Goal: Task Accomplishment & Management: Use online tool/utility

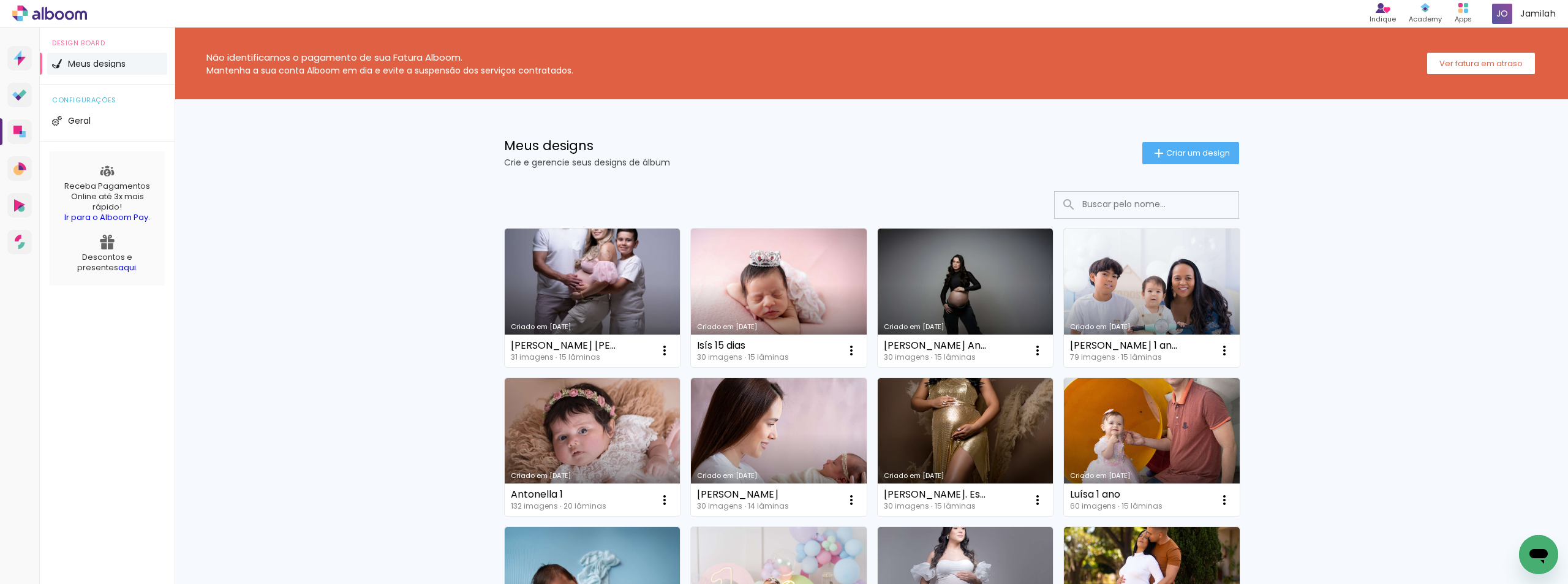
click at [567, 274] on link "Criado em [DATE]" at bounding box center [592, 298] width 176 height 139
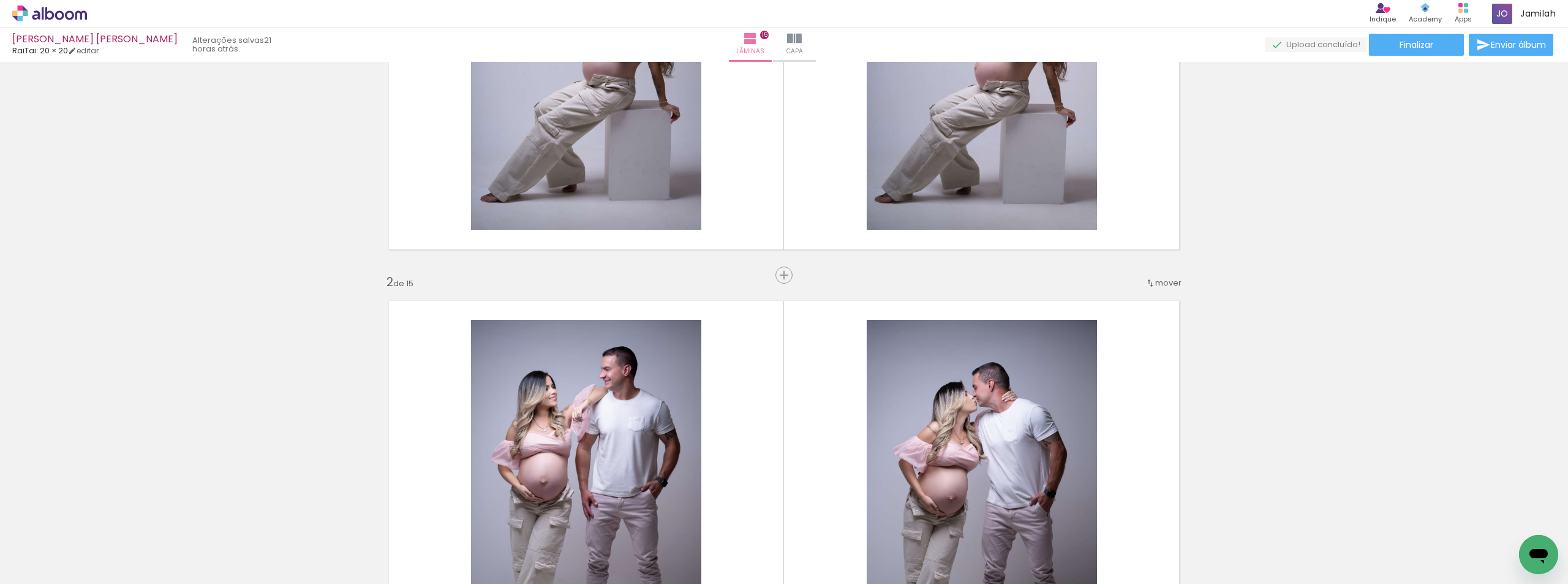
scroll to position [307, 0]
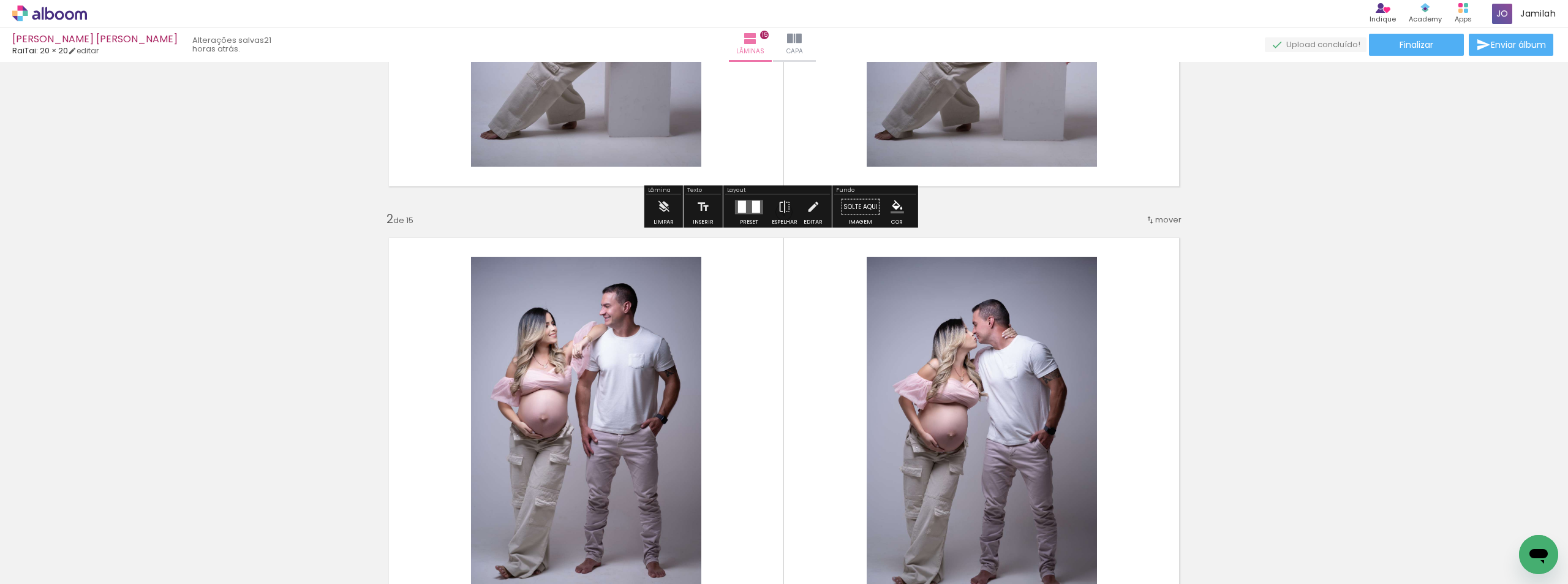
click at [47, 567] on span "Adicionar Fotos" at bounding box center [43, 567] width 37 height 13
click at [0, 0] on input "file" at bounding box center [0, 0] width 0 height 0
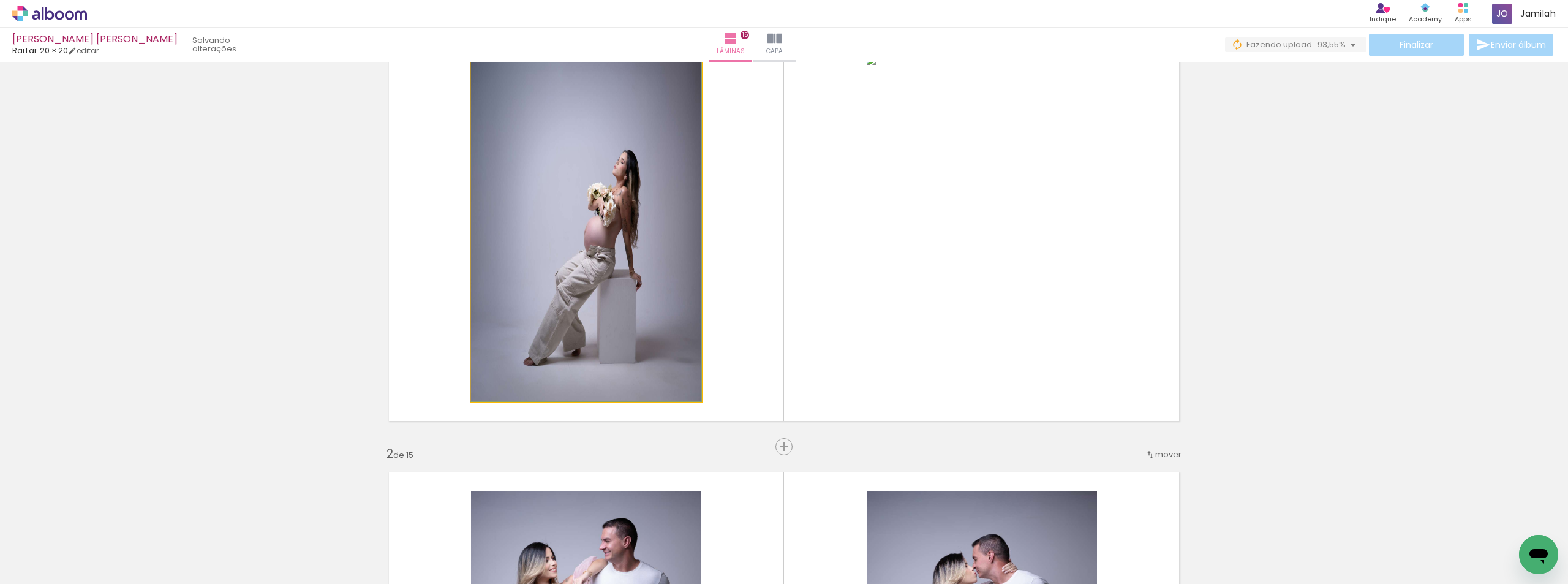
scroll to position [122, 0]
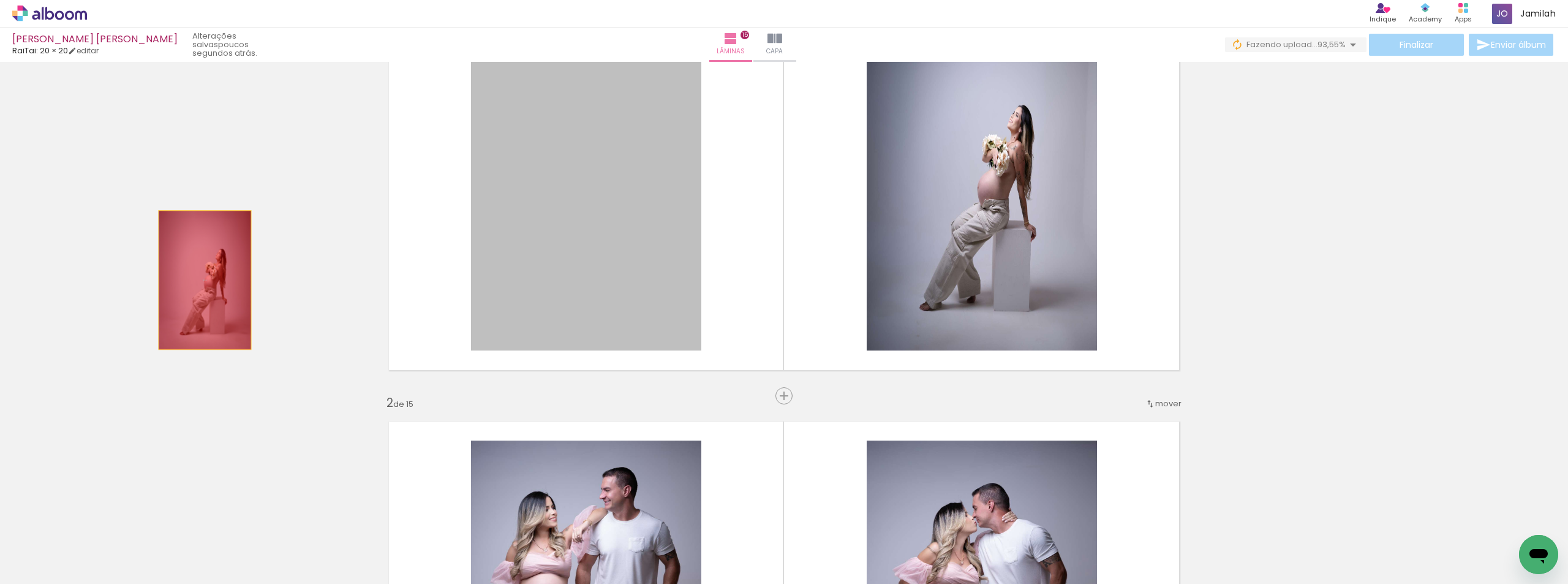
drag, startPoint x: 611, startPoint y: 233, endPoint x: 596, endPoint y: 207, distance: 30.0
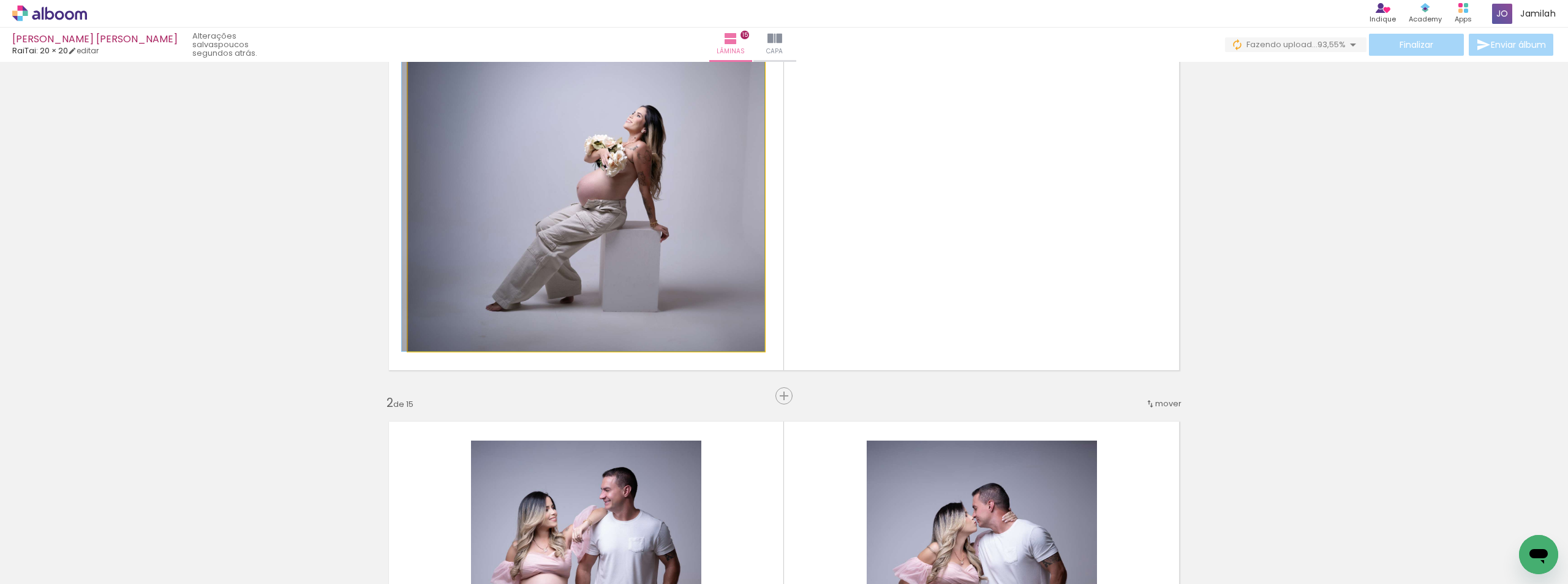
drag, startPoint x: 682, startPoint y: 218, endPoint x: 21, endPoint y: 222, distance: 661.0
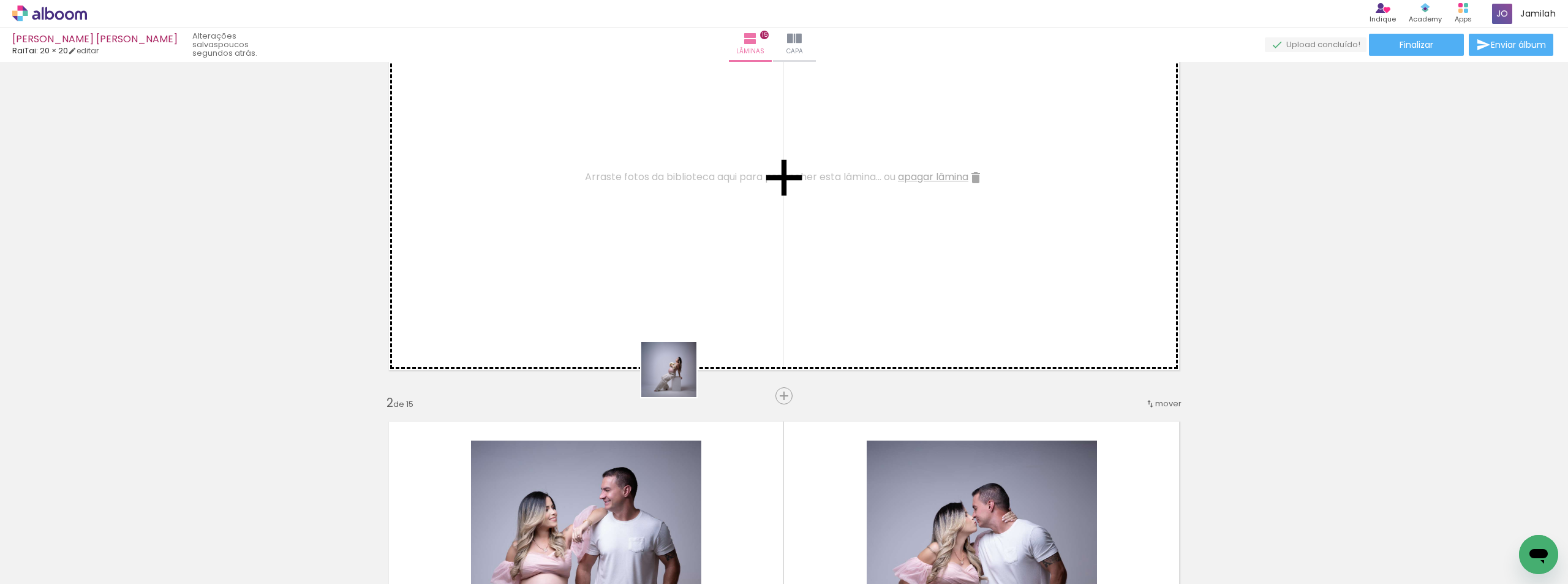
drag, startPoint x: 800, startPoint y: 540, endPoint x: 835, endPoint y: 474, distance: 74.7
click at [663, 364] on quentale-workspace at bounding box center [784, 292] width 1568 height 584
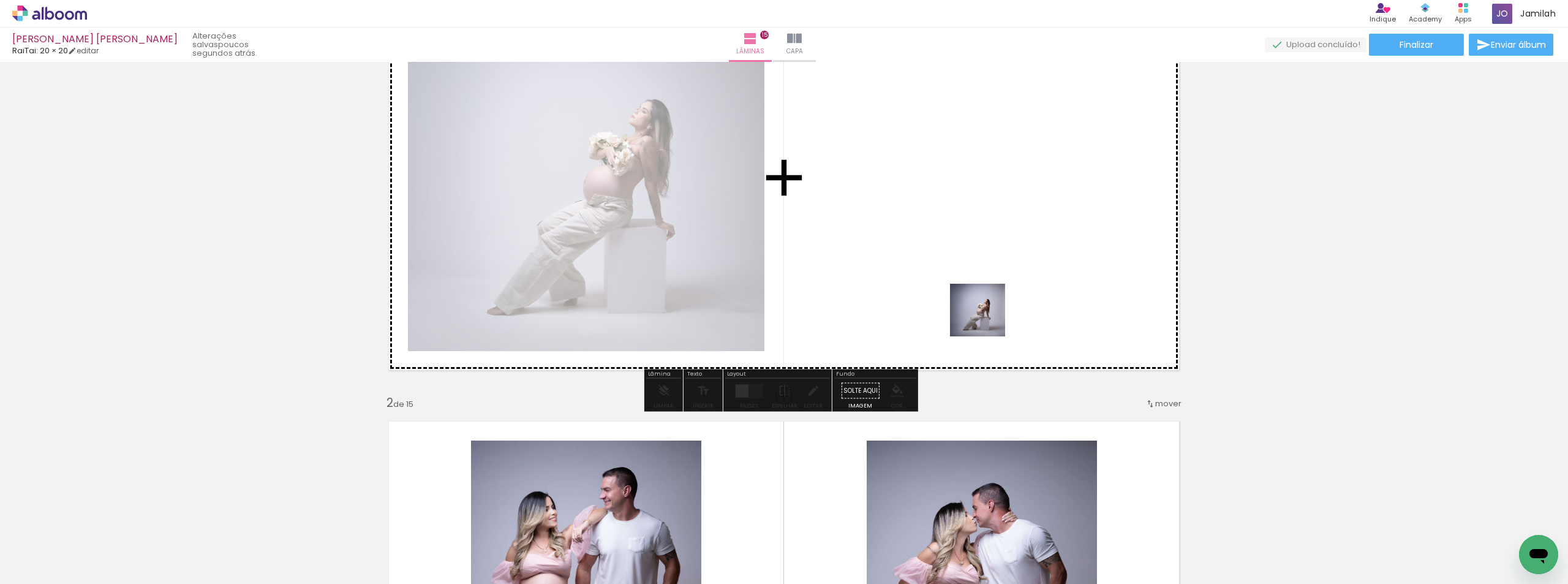
drag, startPoint x: 894, startPoint y: 557, endPoint x: 966, endPoint y: 268, distance: 297.8
click at [966, 268] on quentale-workspace at bounding box center [784, 292] width 1568 height 584
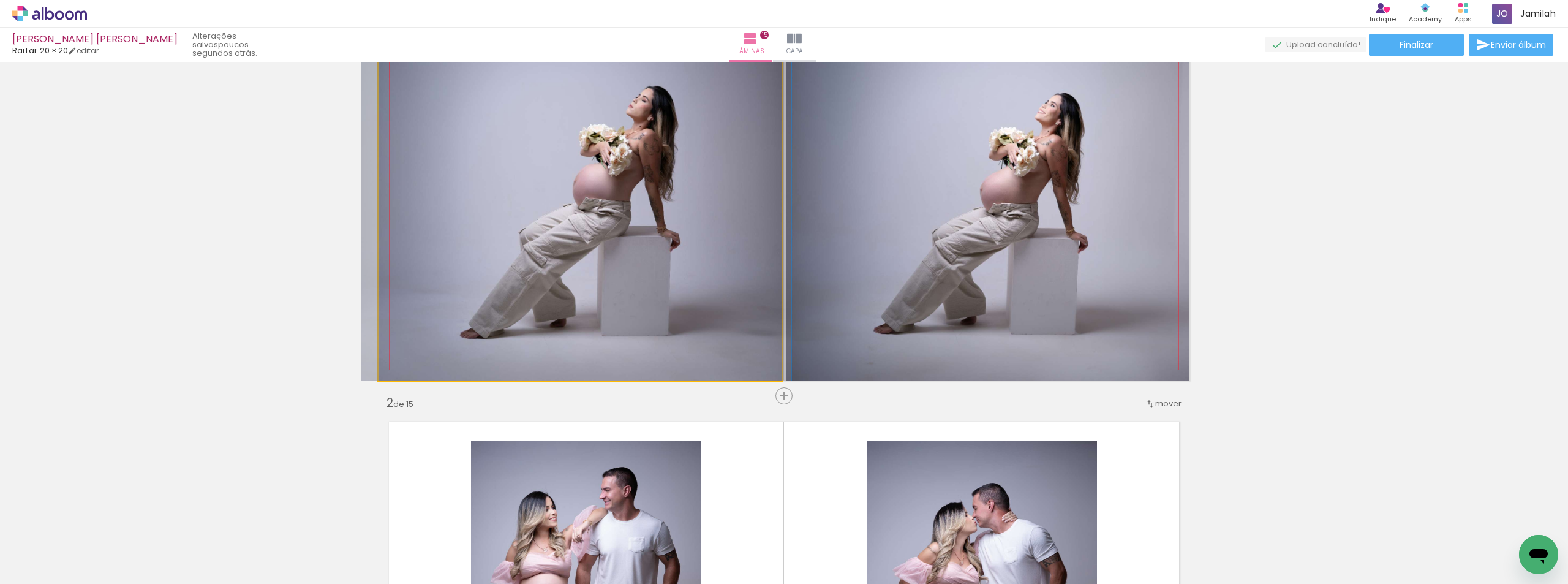
drag, startPoint x: 606, startPoint y: 273, endPoint x: 607, endPoint y: 206, distance: 67.0
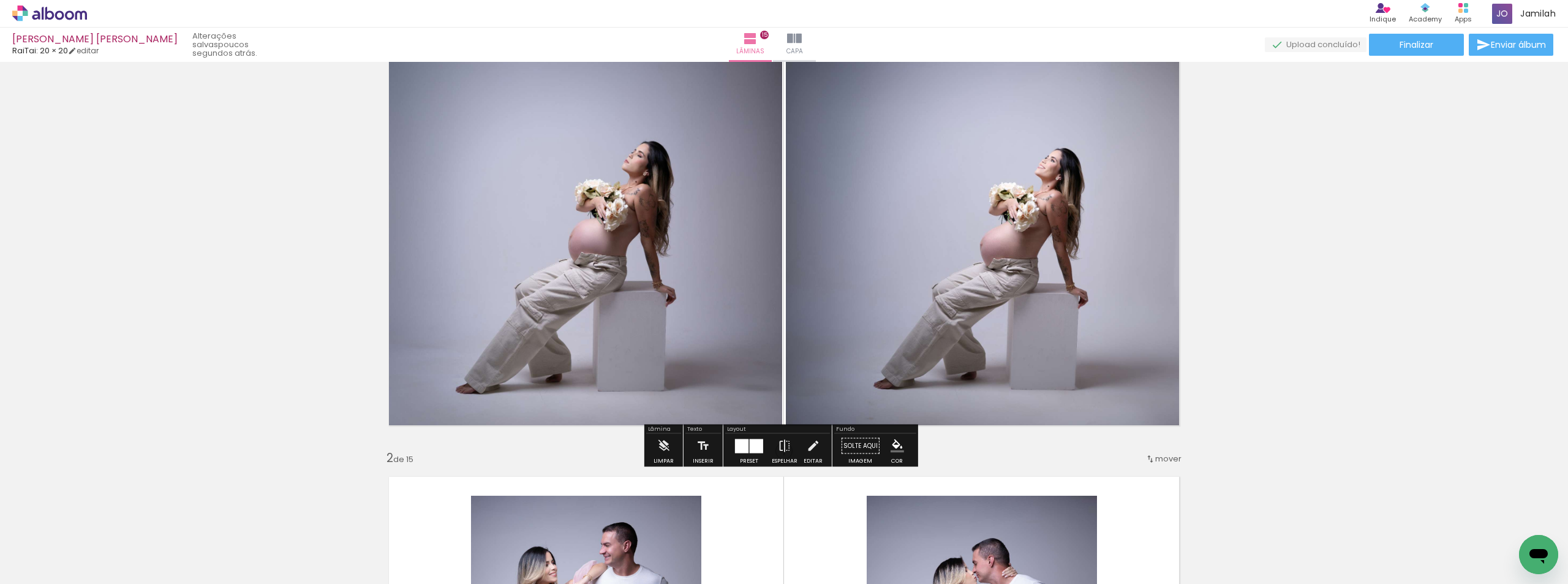
scroll to position [0, 0]
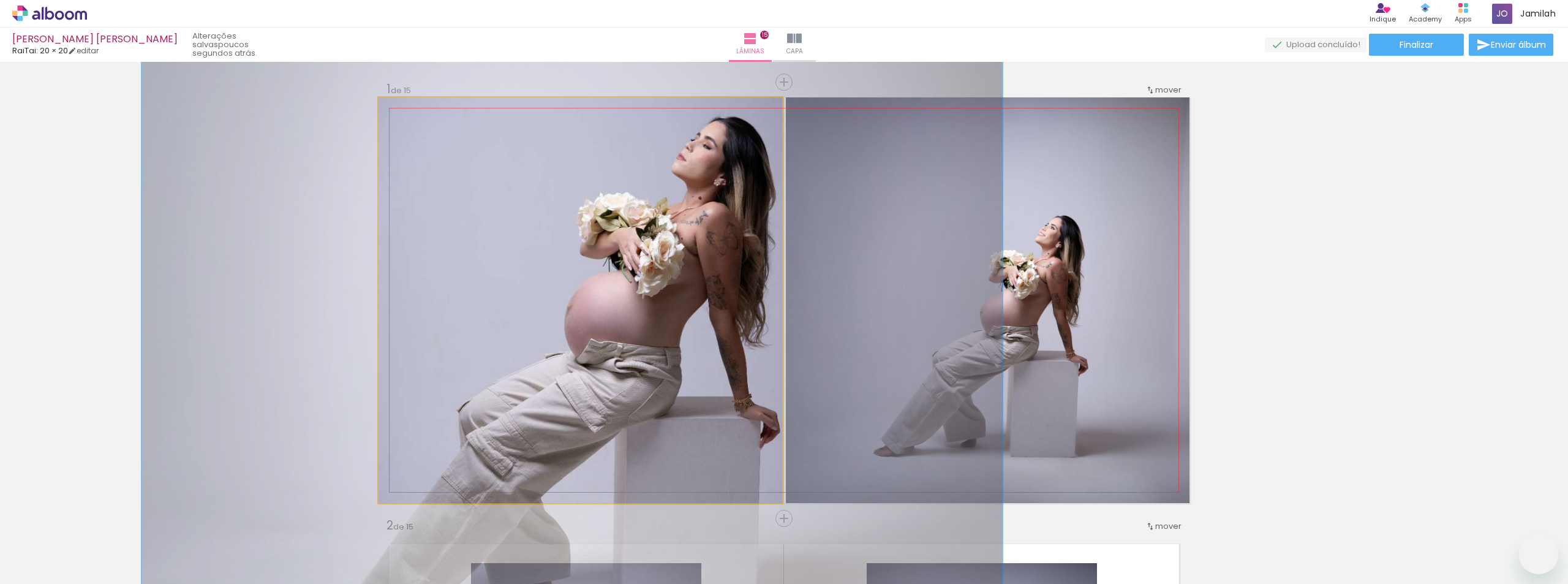
click at [395, 100] on quentale-photo at bounding box center [580, 300] width 403 height 405
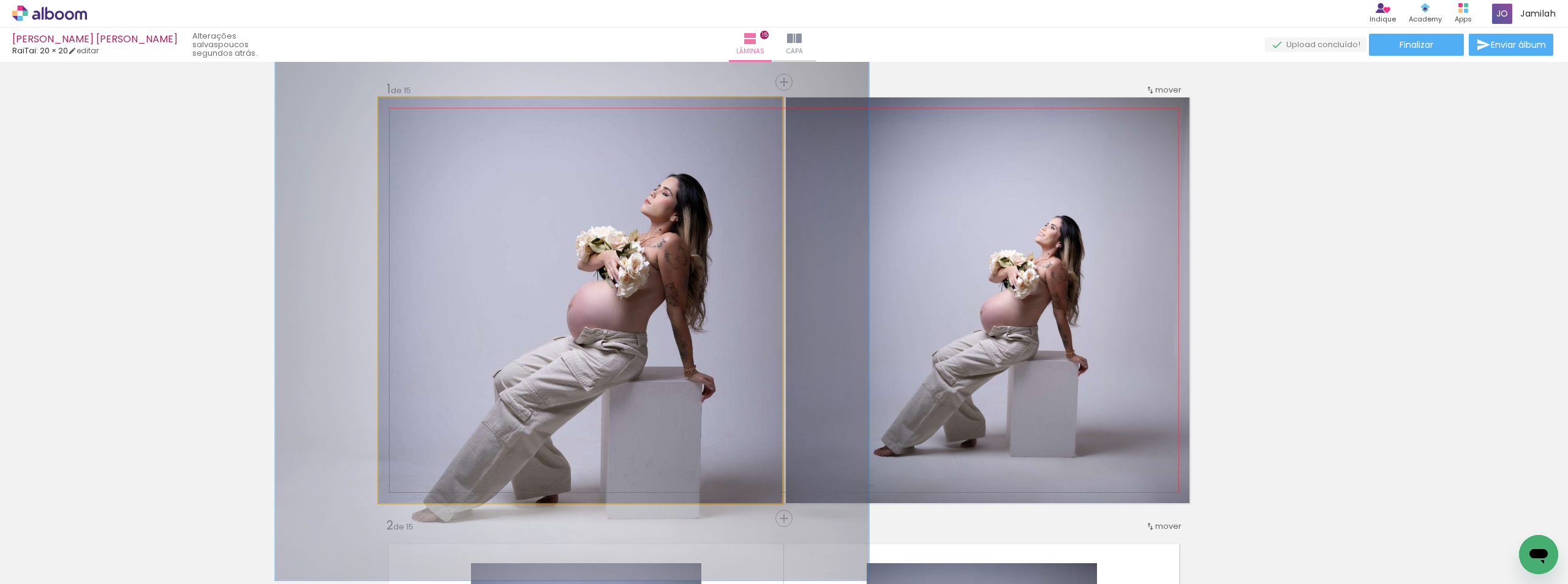
drag, startPoint x: 408, startPoint y: 109, endPoint x: 423, endPoint y: 115, distance: 16.2
type paper-slider "138"
click at [423, 115] on div at bounding box center [423, 110] width 20 height 20
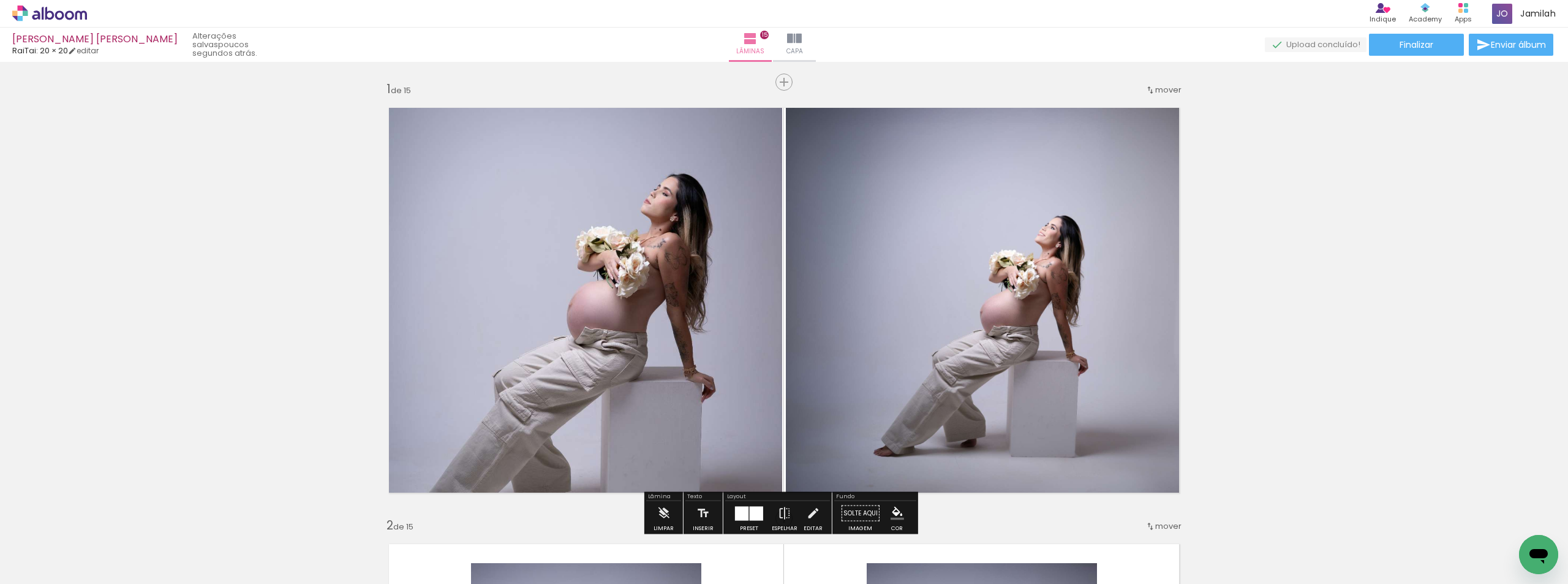
scroll to position [122, 0]
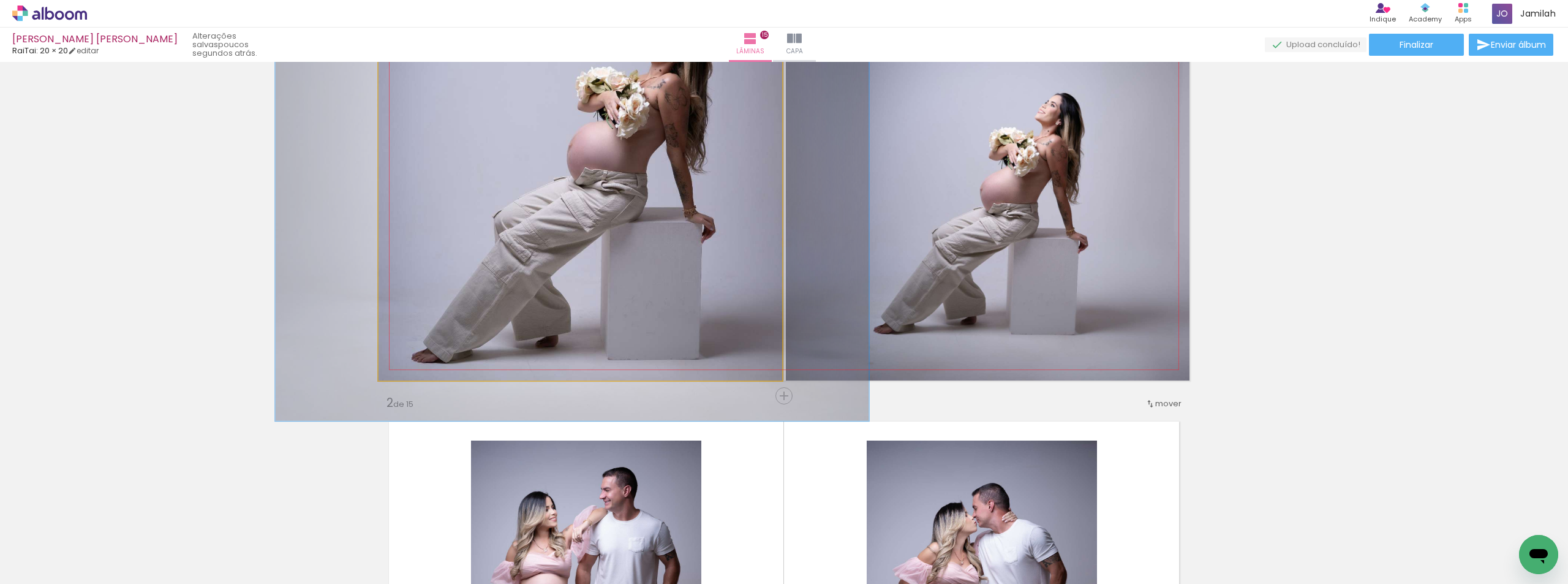
drag, startPoint x: 578, startPoint y: 220, endPoint x: 578, endPoint y: 181, distance: 39.0
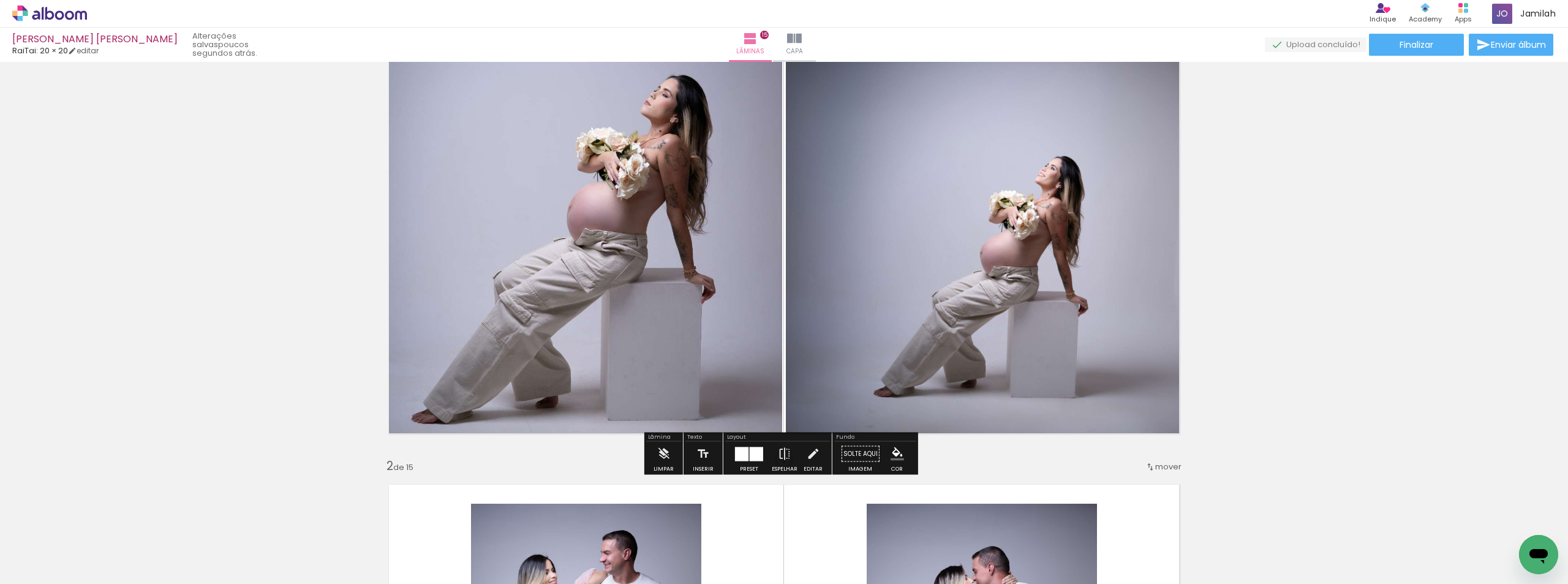
scroll to position [0, 0]
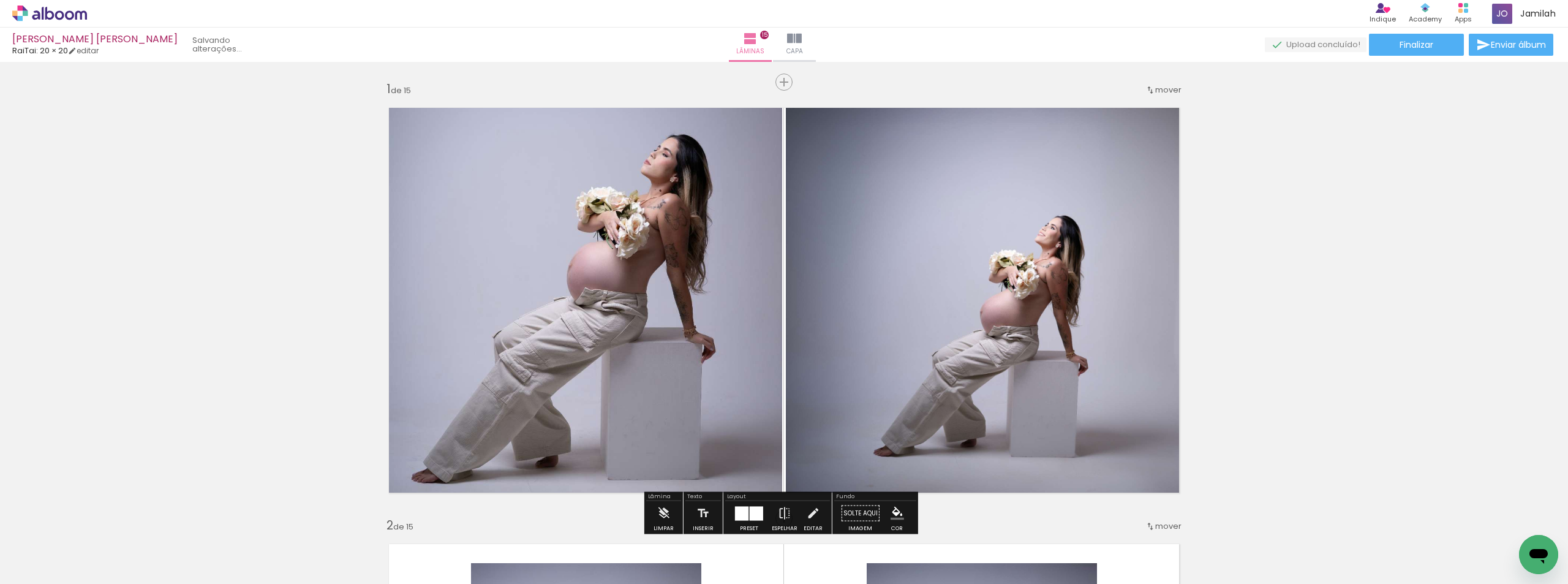
click at [836, 160] on quentale-photo at bounding box center [987, 300] width 403 height 405
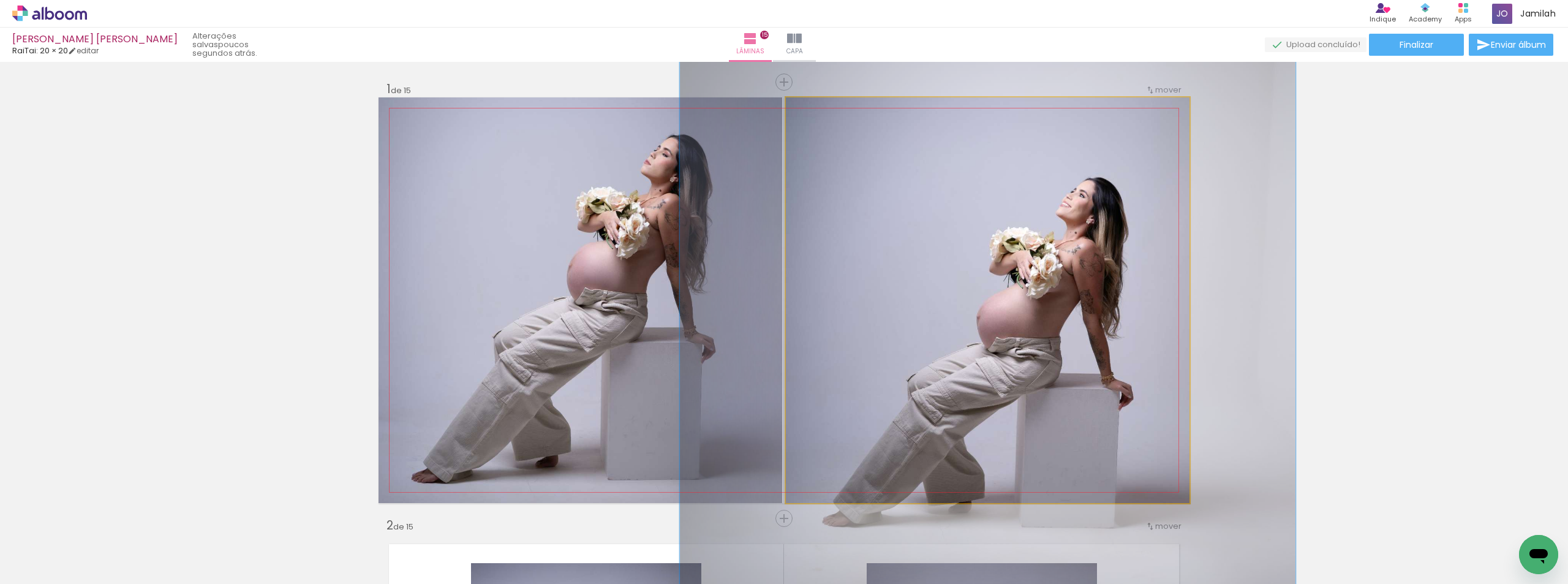
drag, startPoint x: 806, startPoint y: 105, endPoint x: 825, endPoint y: 105, distance: 19.0
type paper-slider "145"
click at [825, 105] on div at bounding box center [833, 110] width 20 height 20
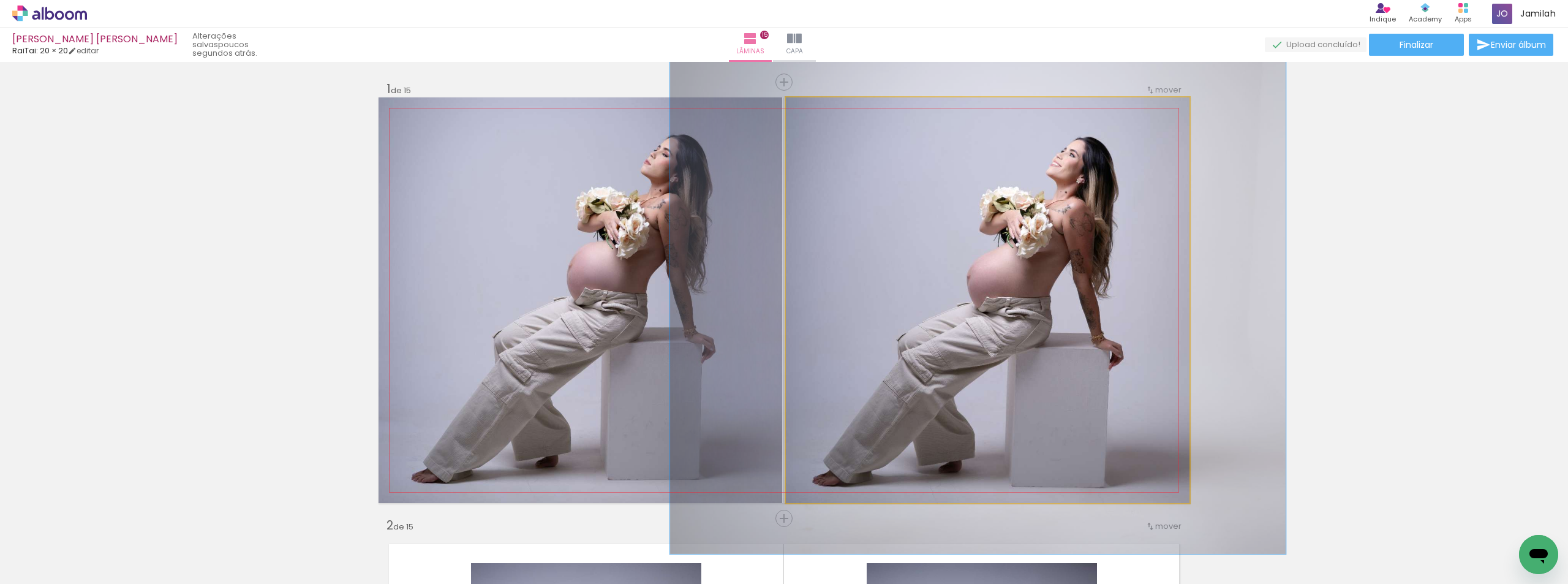
drag, startPoint x: 977, startPoint y: 244, endPoint x: 967, endPoint y: 203, distance: 42.2
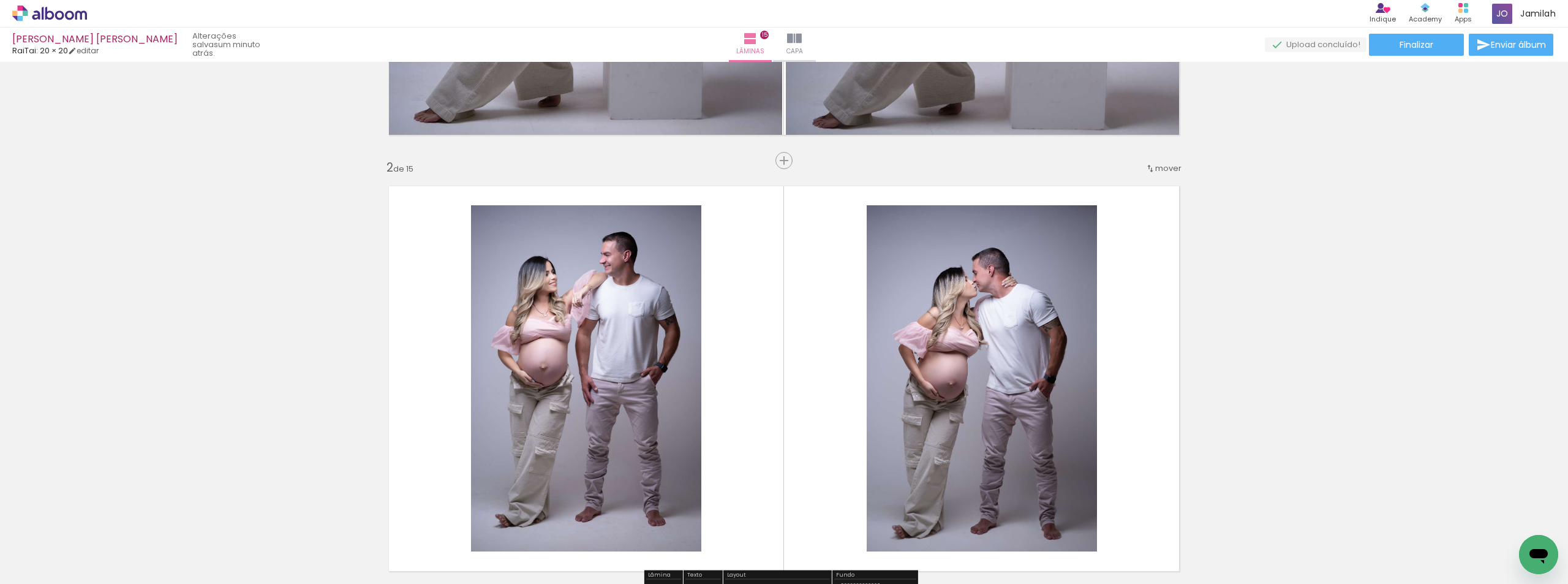
scroll to position [367, 0]
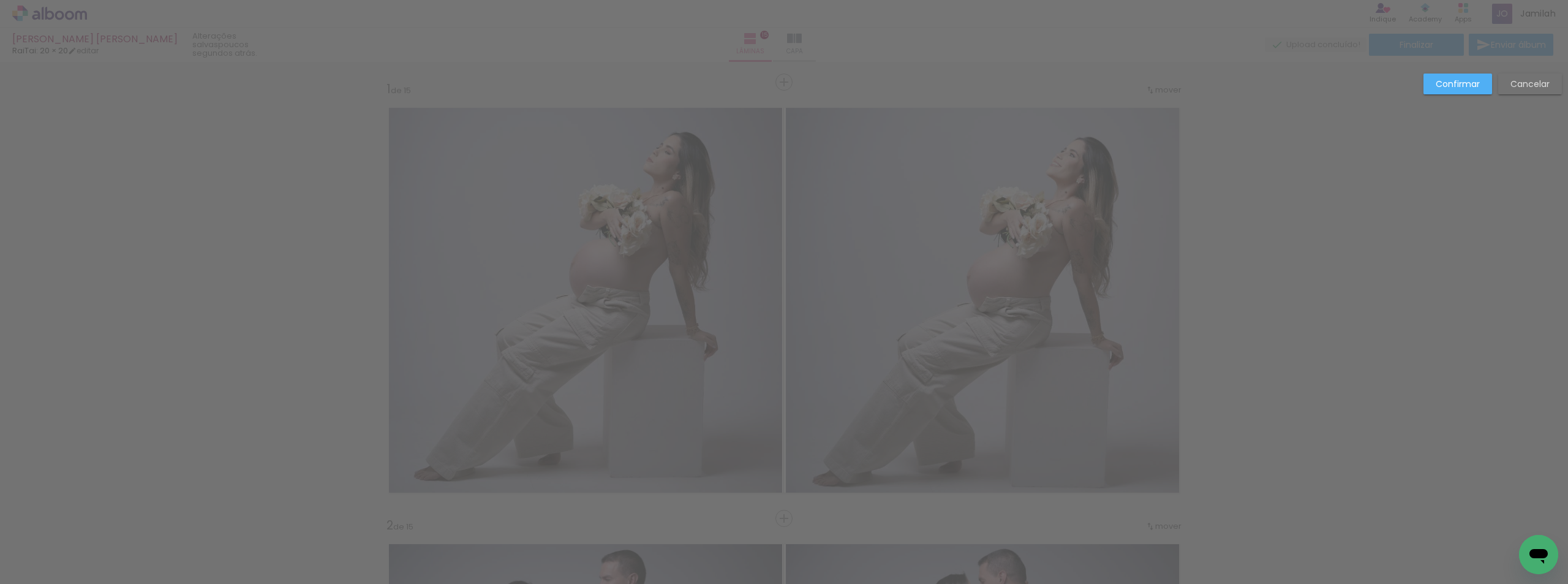
scroll to position [3943, 0]
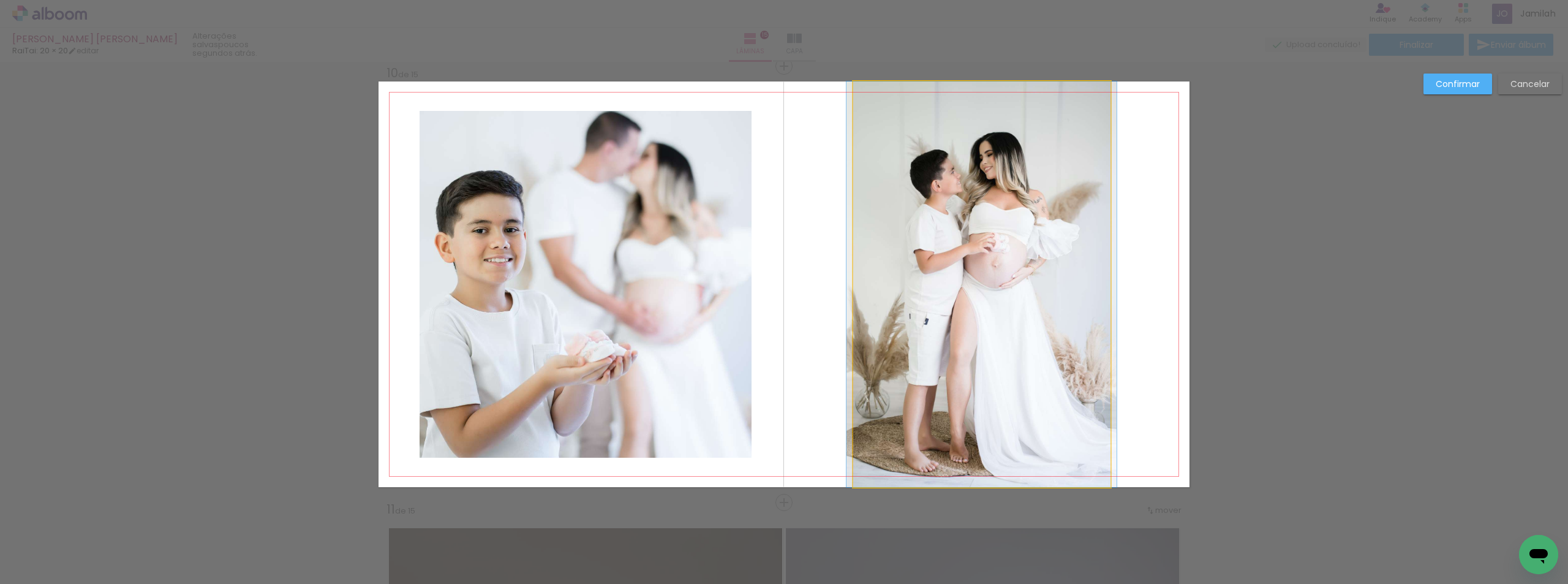
click at [1007, 317] on quentale-photo at bounding box center [981, 284] width 257 height 405
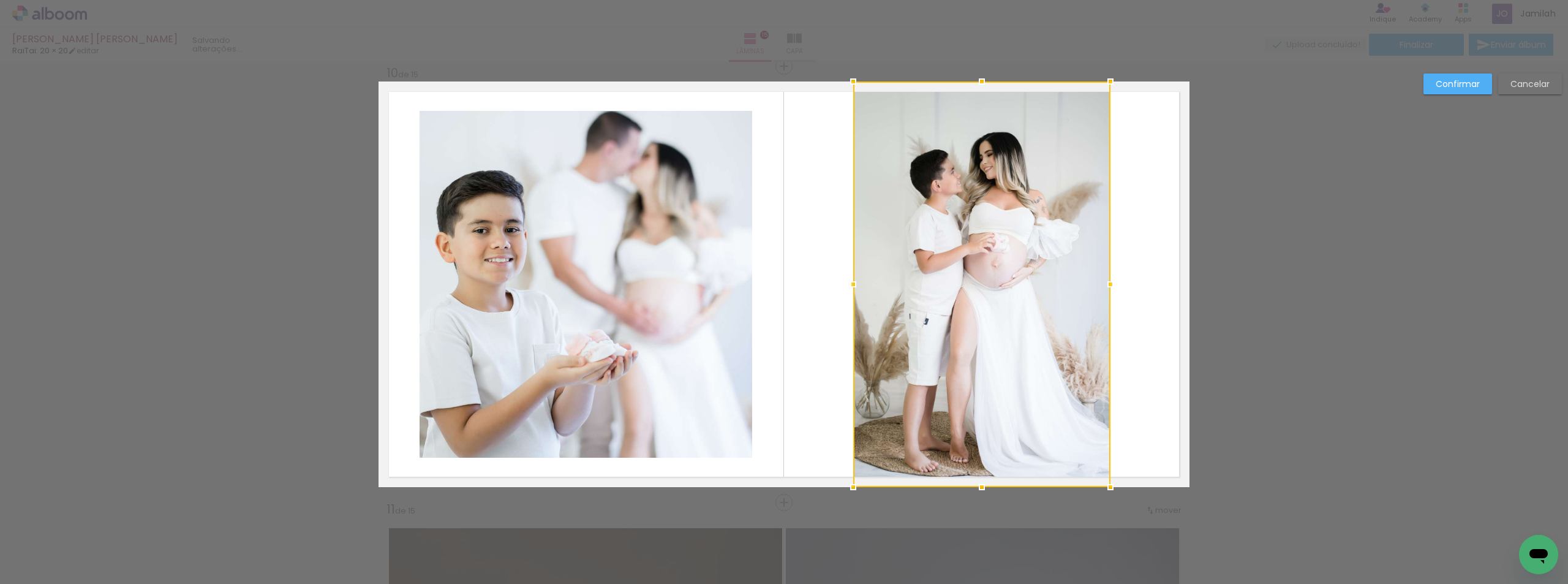
scroll to position [735, 0]
drag, startPoint x: 1512, startPoint y: 86, endPoint x: 1234, endPoint y: 181, distance: 293.8
click at [0, 0] on slot "Cancelar" at bounding box center [0, 0] width 0 height 0
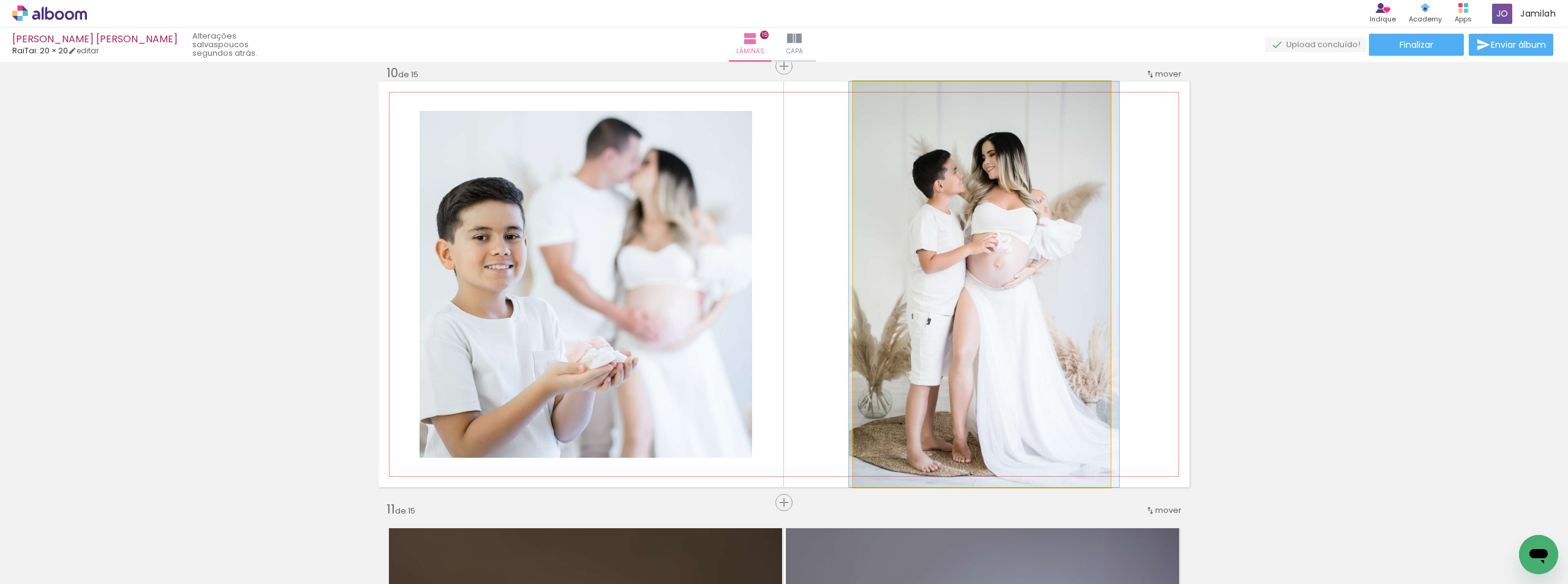
drag, startPoint x: 984, startPoint y: 245, endPoint x: 994, endPoint y: 250, distance: 11.2
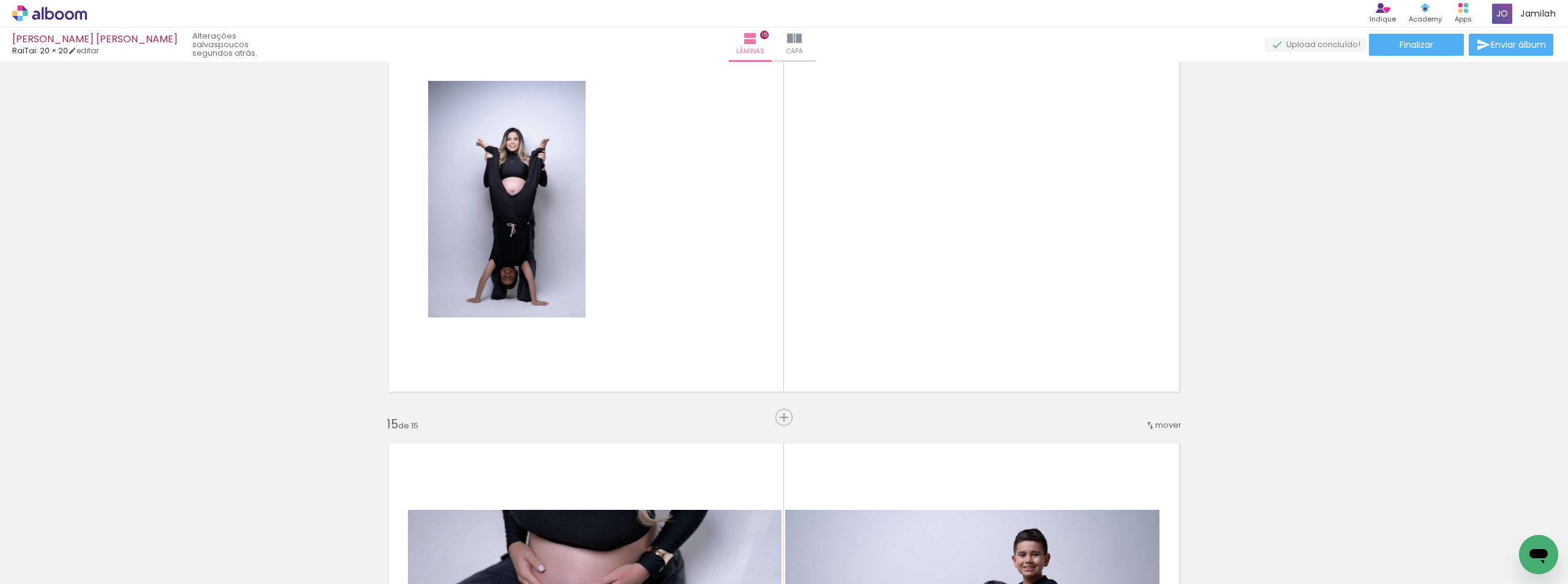
scroll to position [5903, 0]
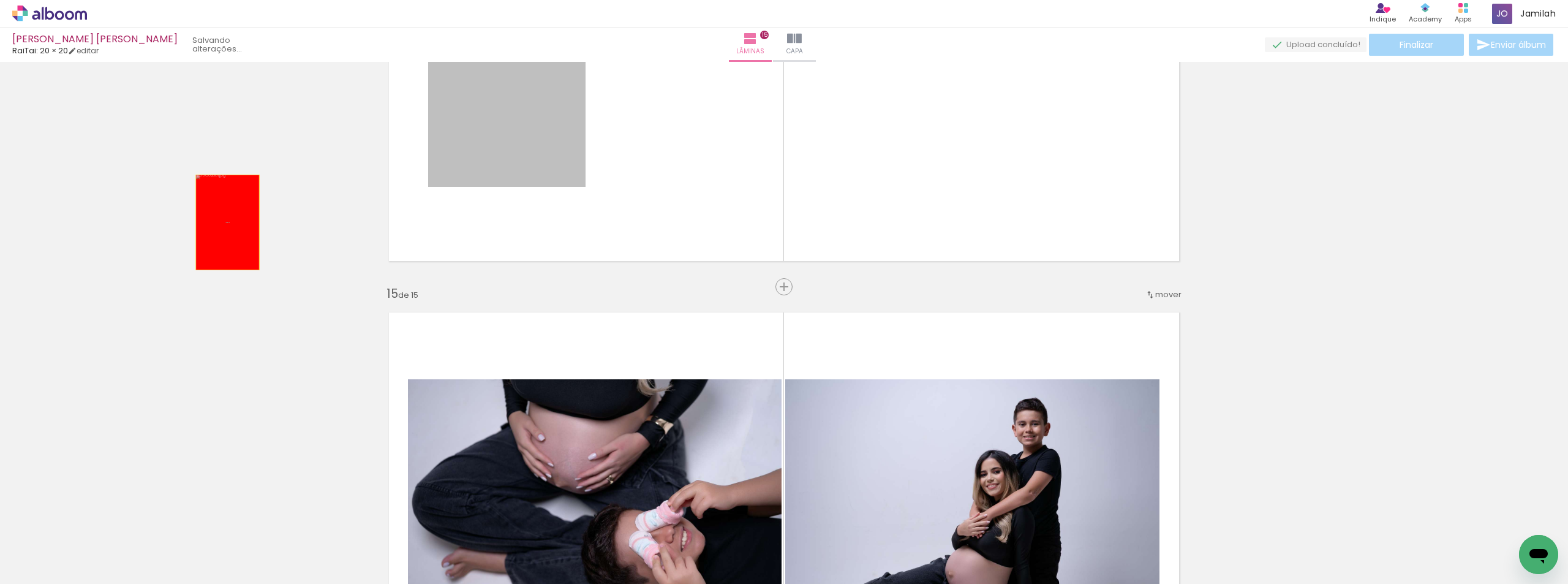
drag, startPoint x: 513, startPoint y: 172, endPoint x: 332, endPoint y: 224, distance: 188.3
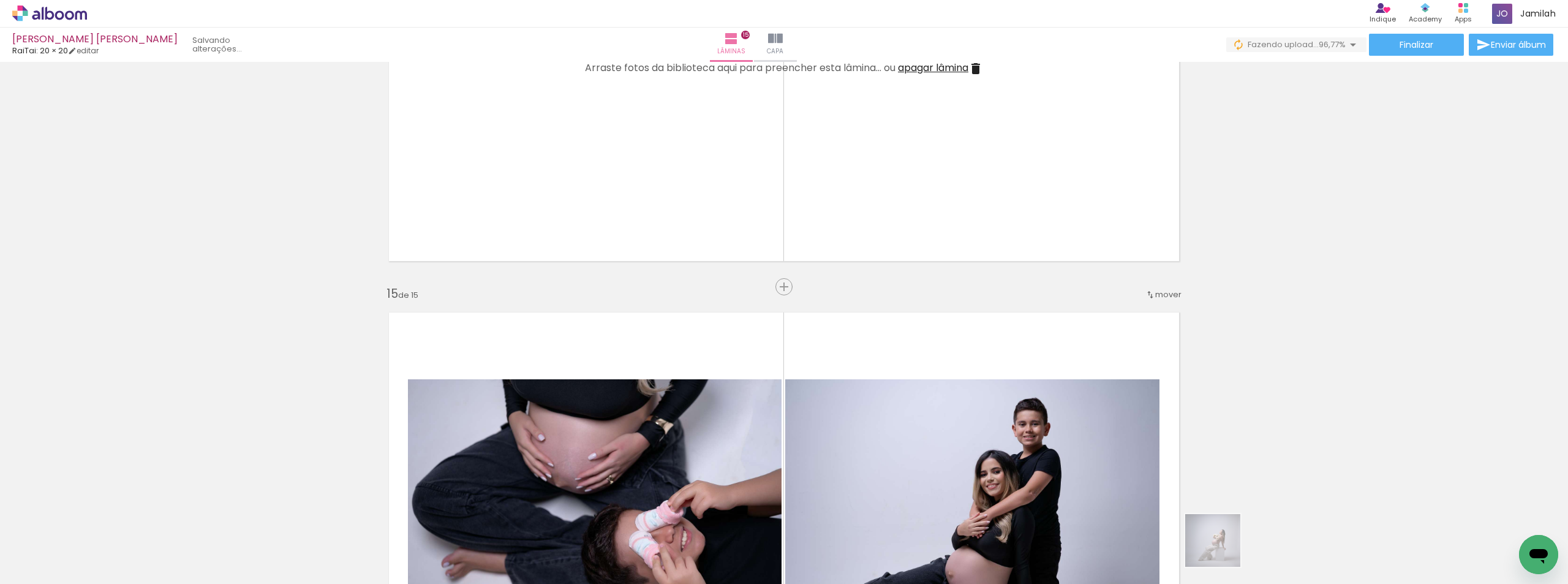
drag, startPoint x: 905, startPoint y: 575, endPoint x: 1288, endPoint y: 548, distance: 384.0
click at [0, 0] on slot at bounding box center [0, 0] width 0 height 0
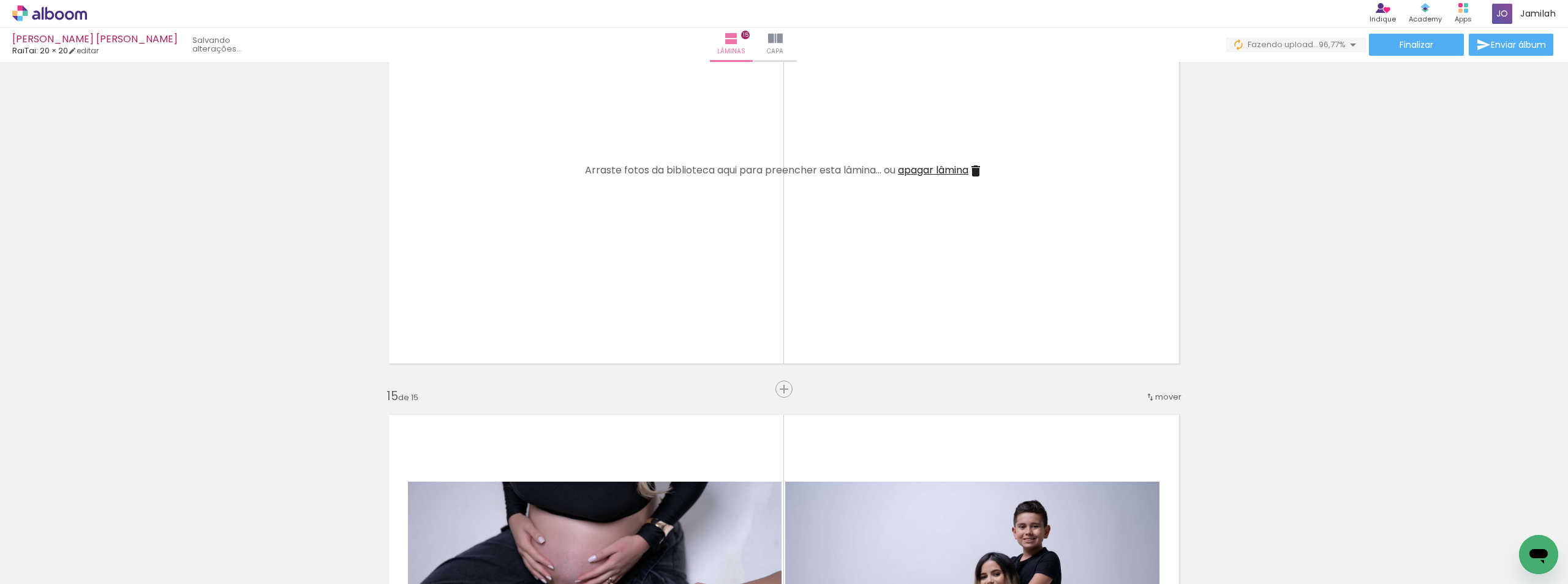
scroll to position [5658, 0]
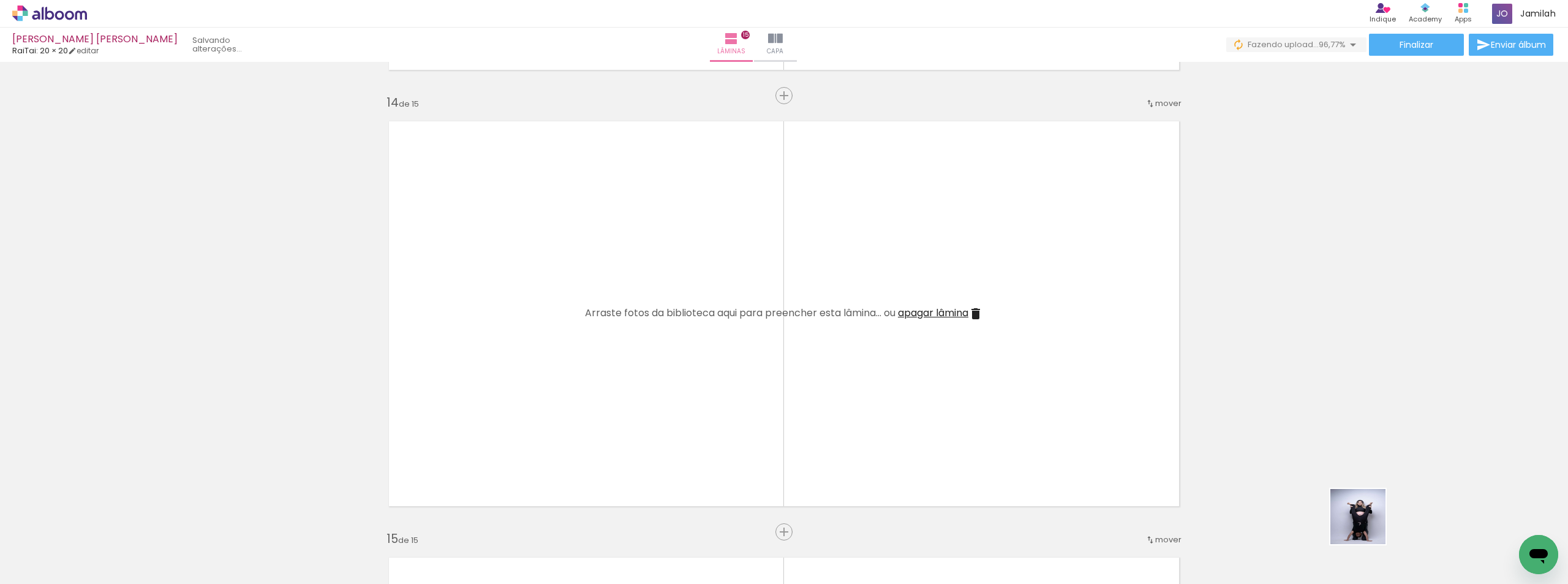
drag, startPoint x: 1369, startPoint y: 540, endPoint x: 887, endPoint y: 343, distance: 520.7
click at [908, 346] on quentale-workspace at bounding box center [784, 292] width 1568 height 584
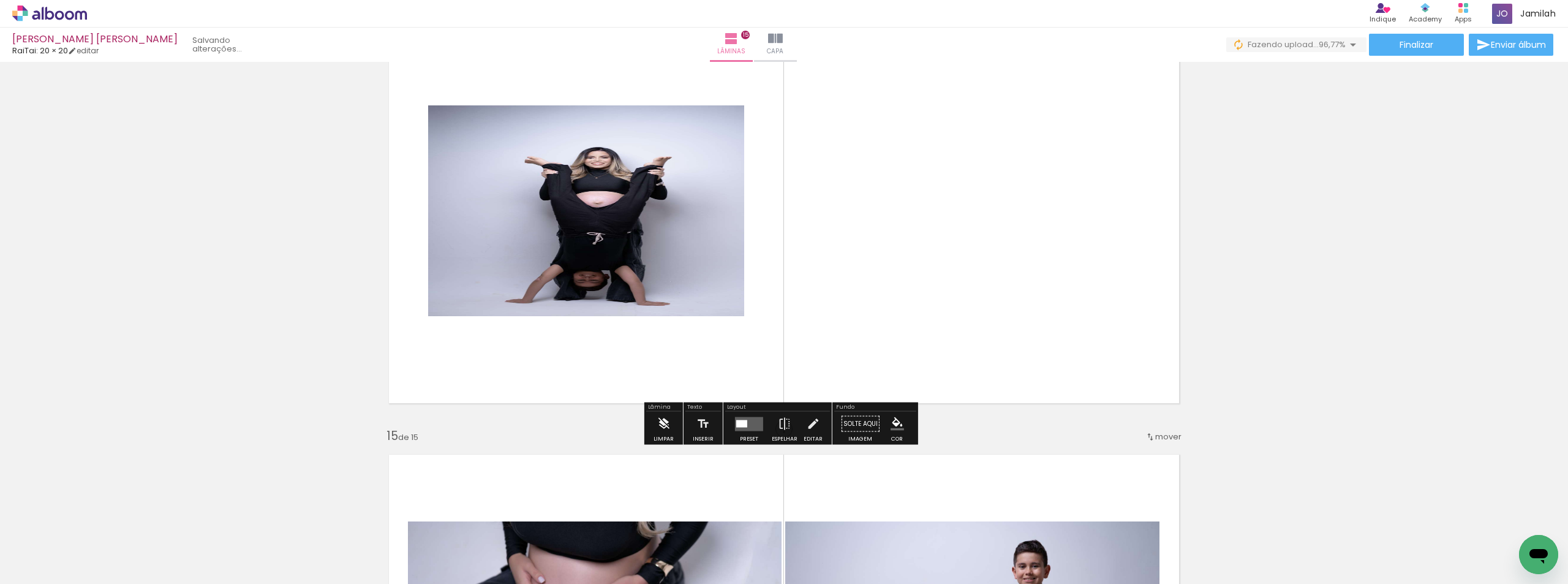
scroll to position [5780, 0]
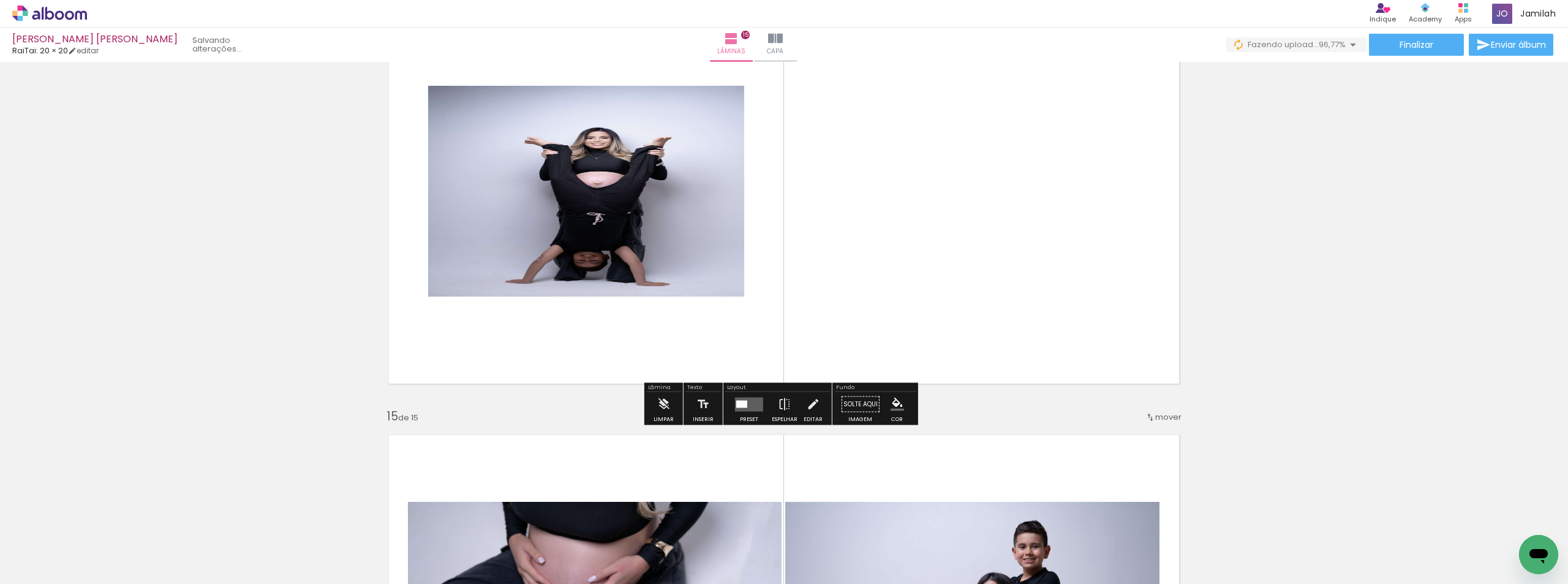
click at [762, 404] on div at bounding box center [749, 405] width 33 height 25
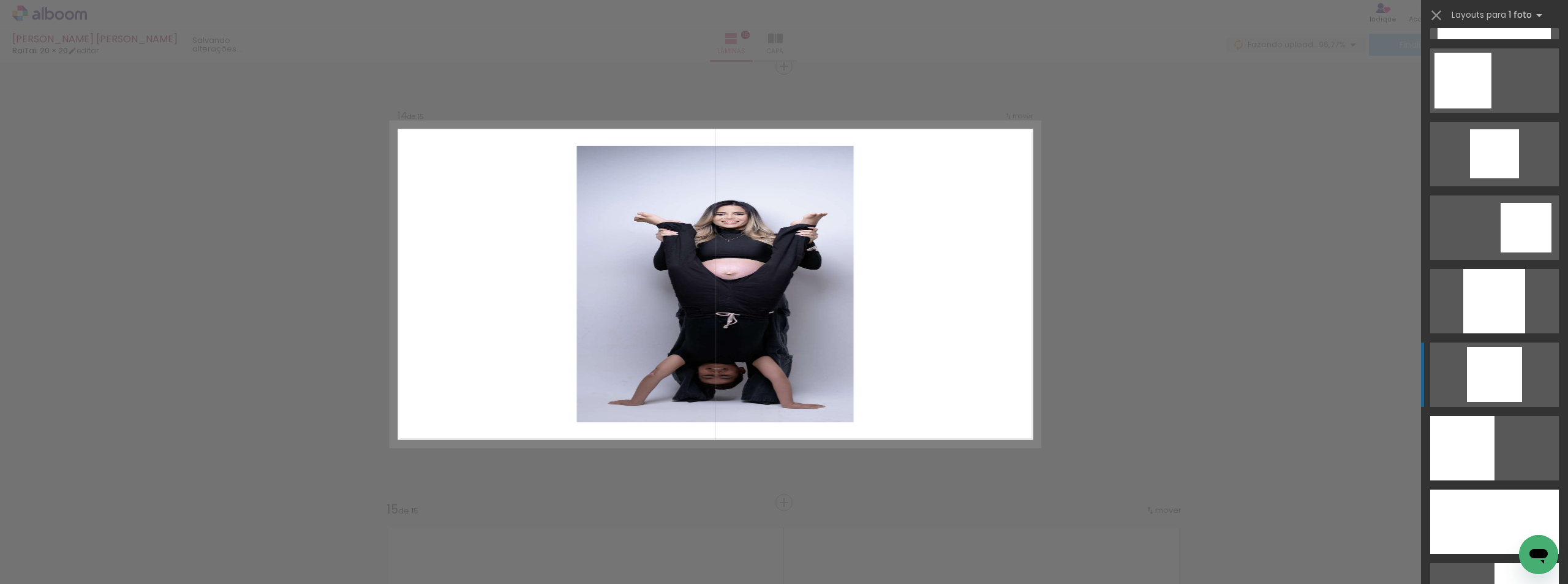
scroll to position [980, 0]
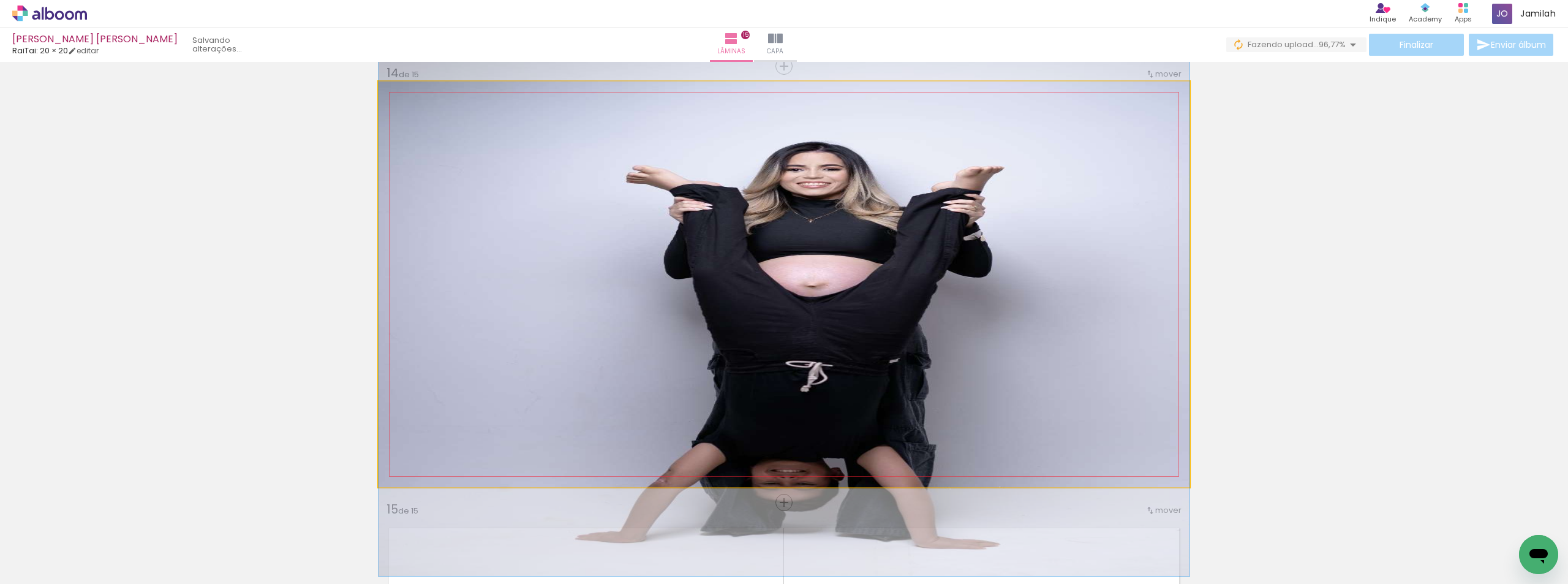
drag, startPoint x: 649, startPoint y: 276, endPoint x: 644, endPoint y: 298, distance: 22.6
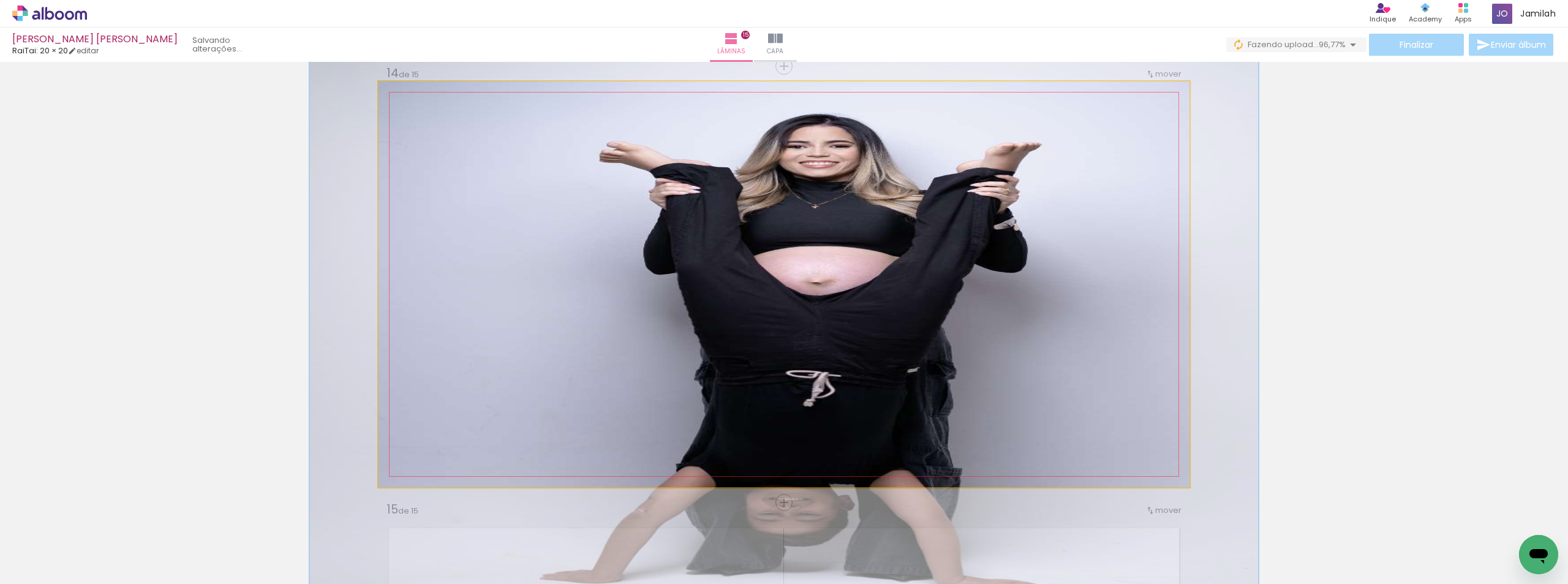
drag, startPoint x: 408, startPoint y: 96, endPoint x: 416, endPoint y: 100, distance: 8.9
click at [416, 100] on div at bounding box center [415, 94] width 20 height 20
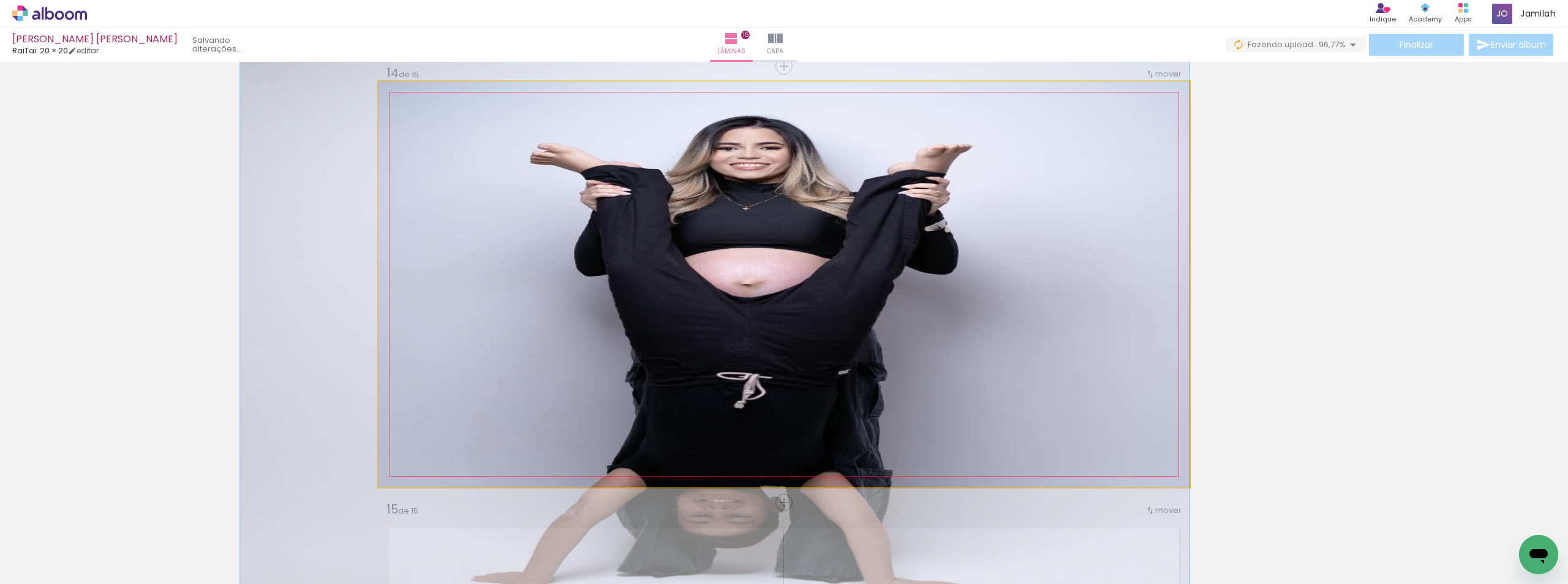
drag, startPoint x: 684, startPoint y: 217, endPoint x: 486, endPoint y: 218, distance: 198.0
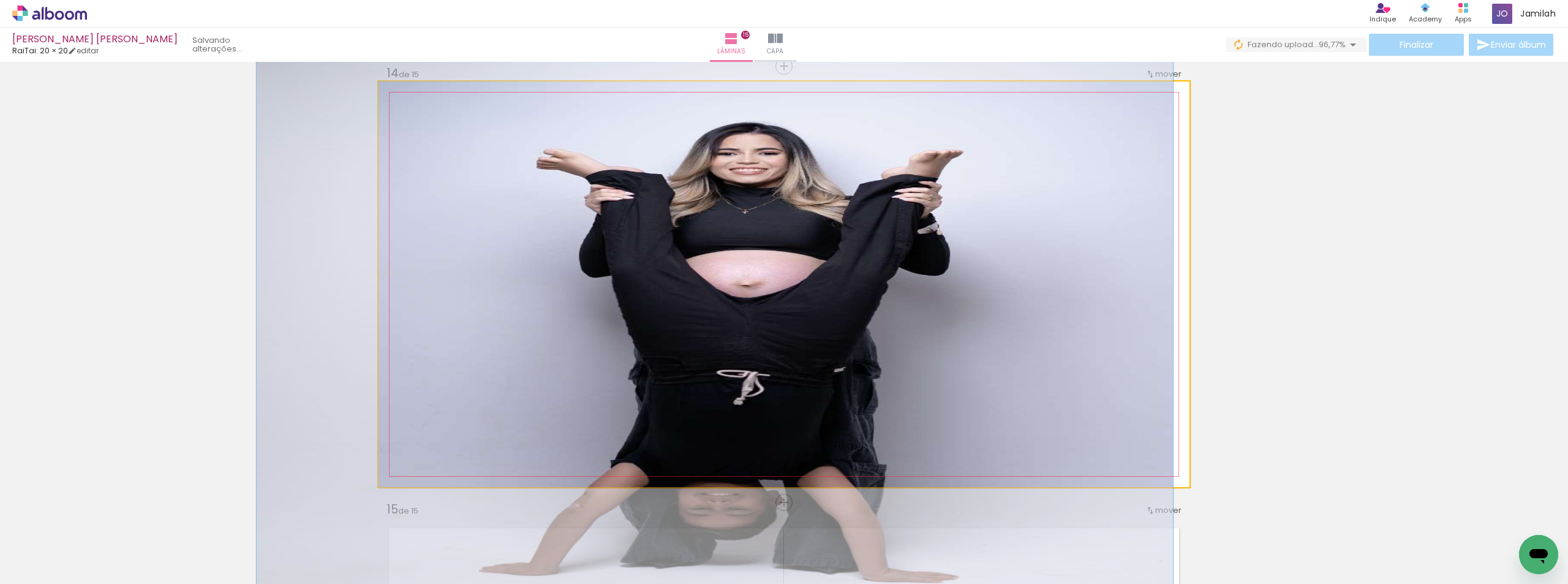
drag, startPoint x: 413, startPoint y: 99, endPoint x: 414, endPoint y: 108, distance: 9.1
type paper-slider "113"
click at [414, 108] on quentale-photo at bounding box center [784, 284] width 811 height 405
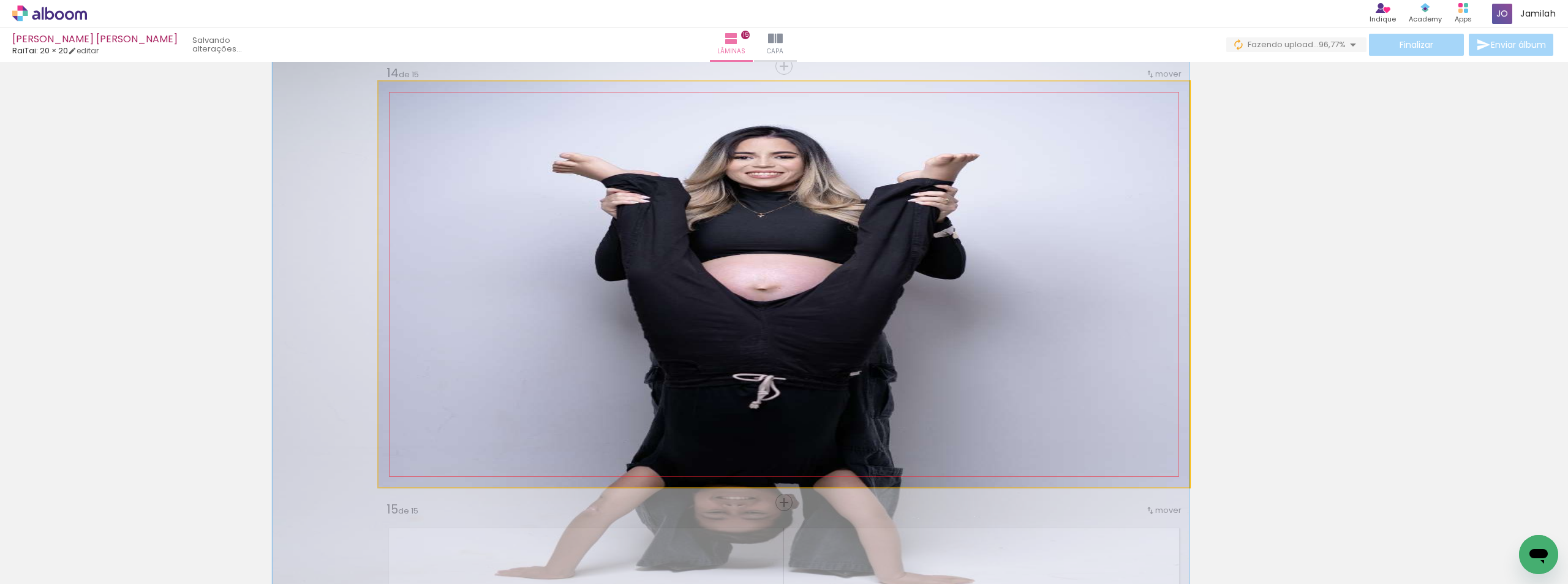
drag, startPoint x: 624, startPoint y: 229, endPoint x: 610, endPoint y: 233, distance: 14.6
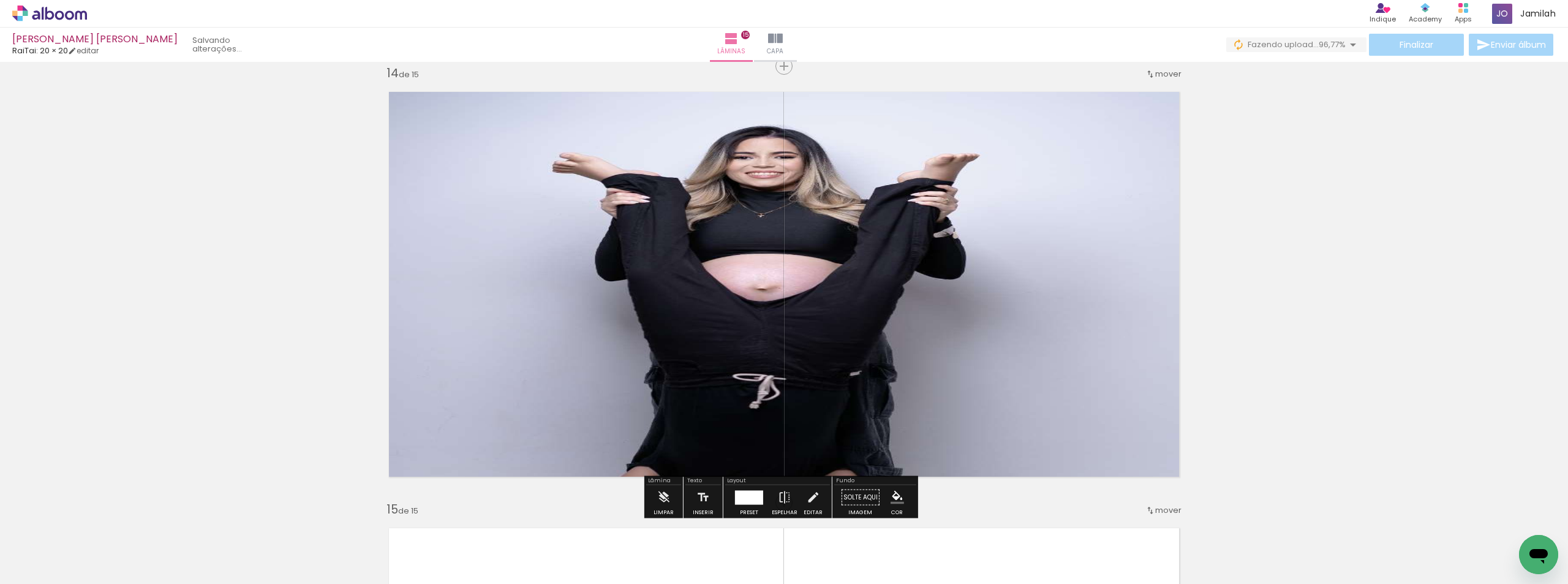
scroll to position [5565, 0]
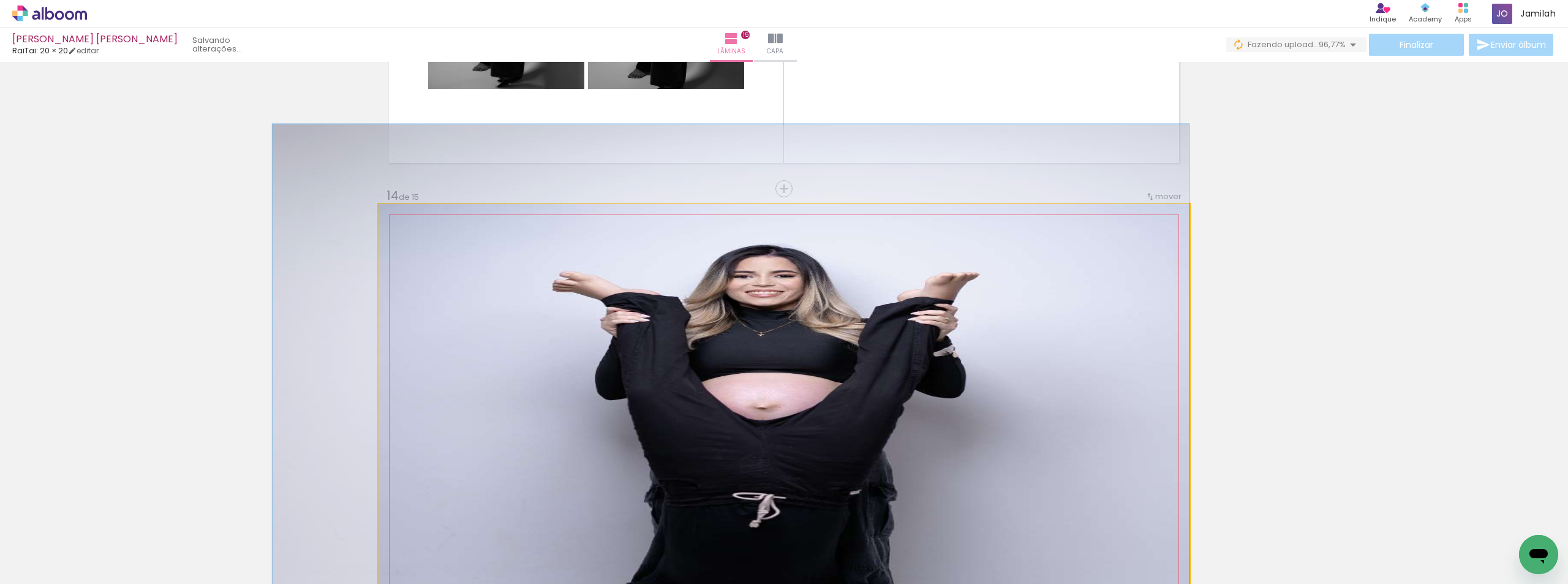
drag, startPoint x: 930, startPoint y: 316, endPoint x: 915, endPoint y: 311, distance: 15.8
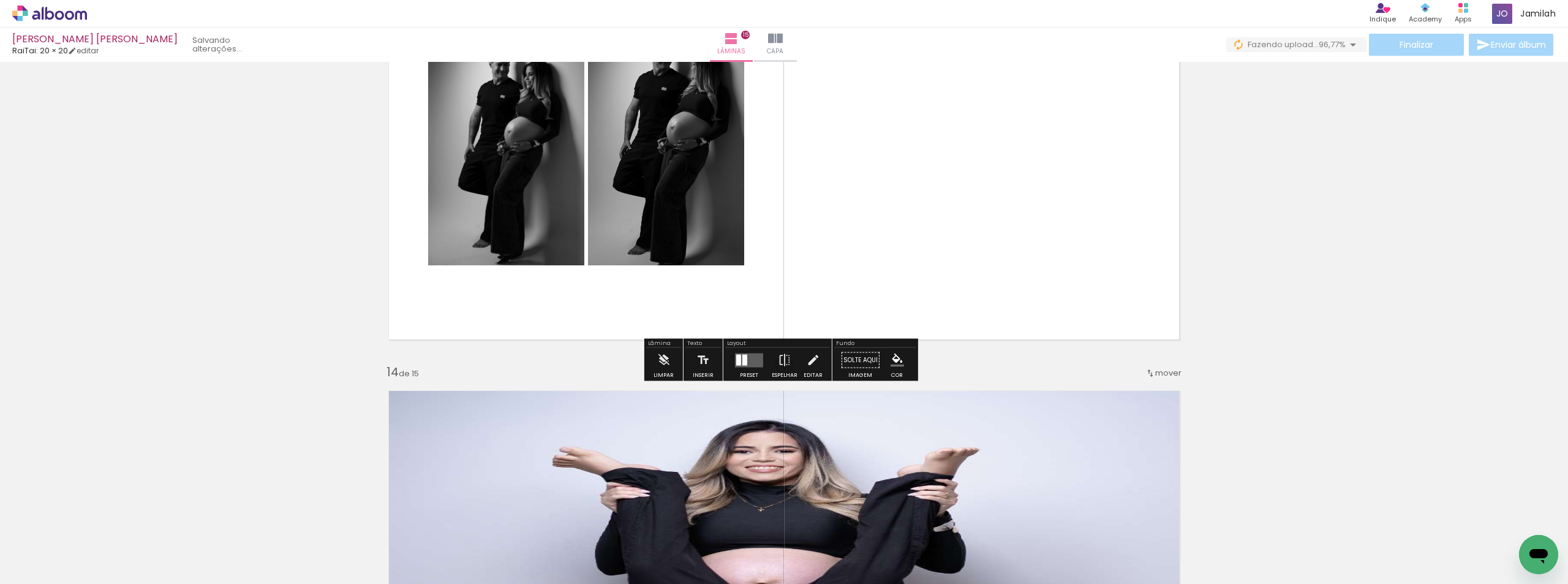
scroll to position [5504, 0]
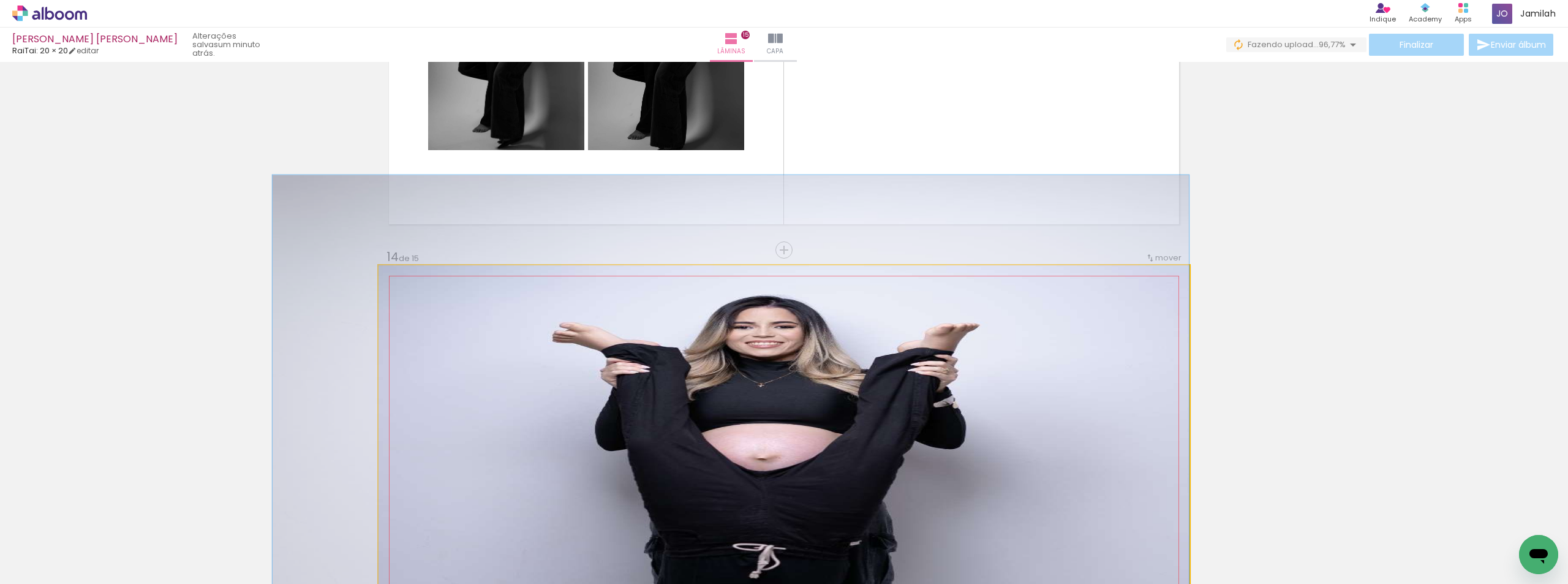
drag, startPoint x: 737, startPoint y: 351, endPoint x: 737, endPoint y: 343, distance: 8.0
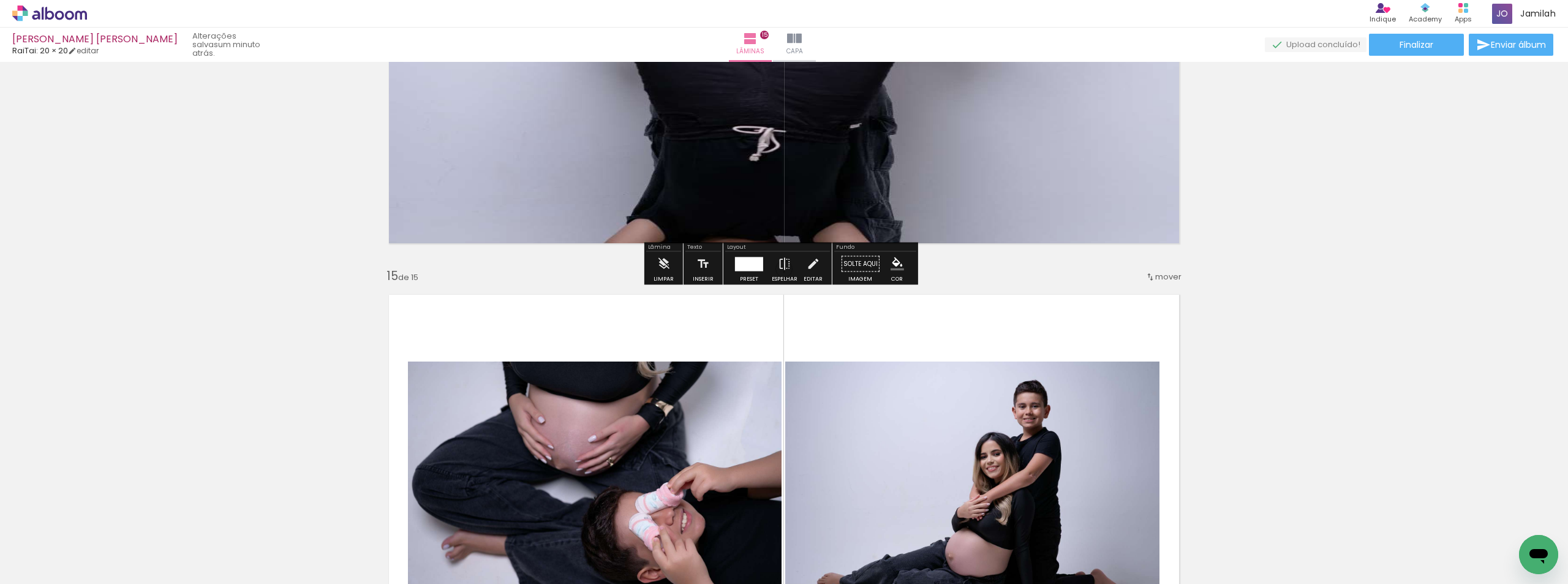
scroll to position [6177, 0]
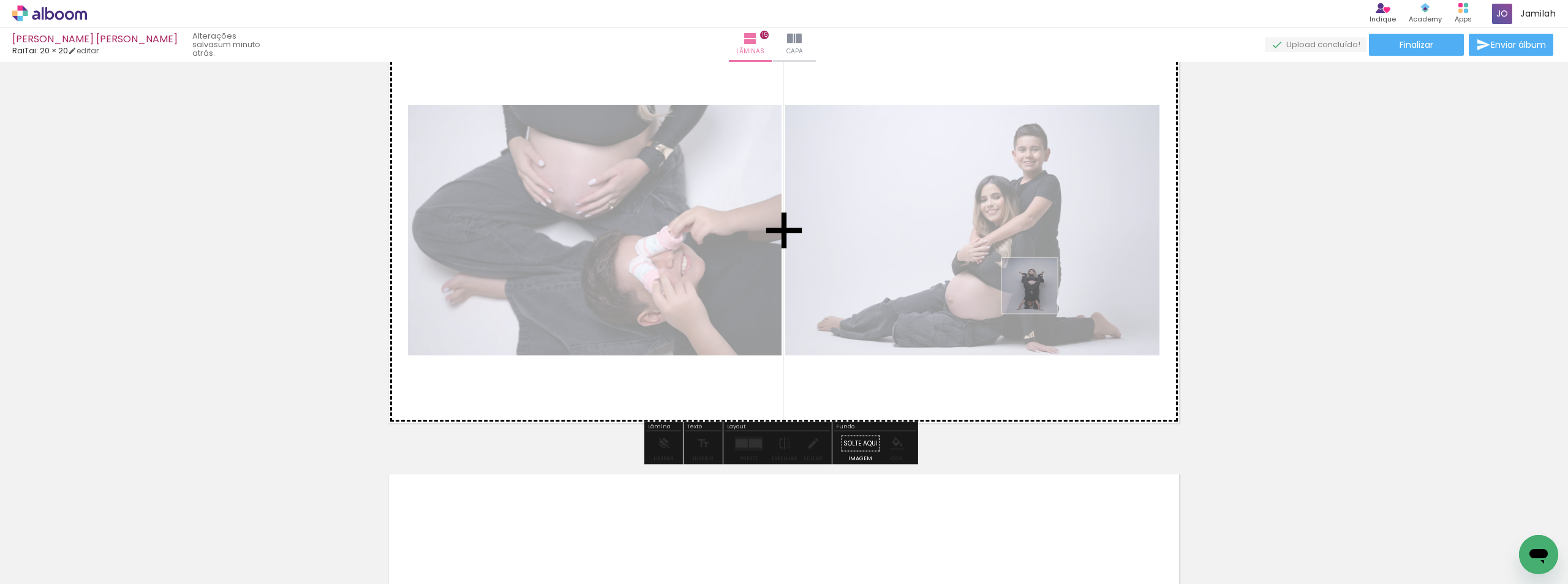
drag, startPoint x: 1375, startPoint y: 540, endPoint x: 947, endPoint y: 250, distance: 517.0
click at [967, 244] on quentale-workspace at bounding box center [784, 292] width 1568 height 584
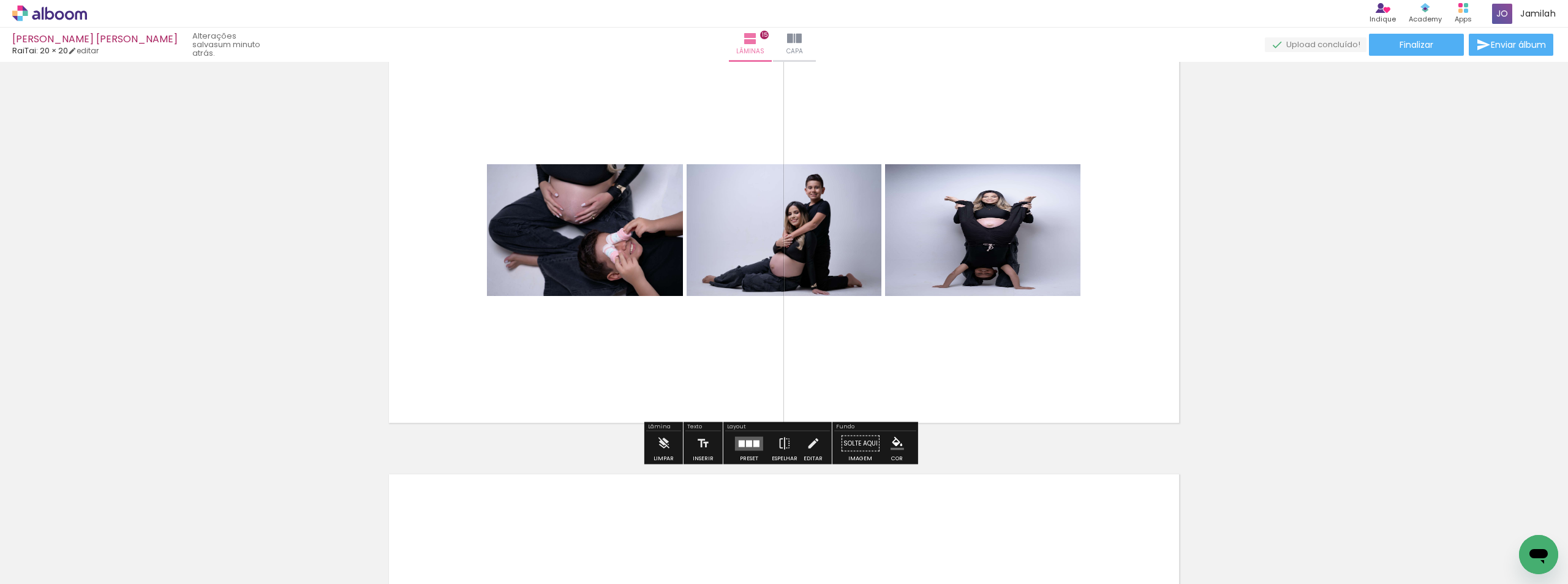
click at [754, 446] on div at bounding box center [756, 443] width 6 height 7
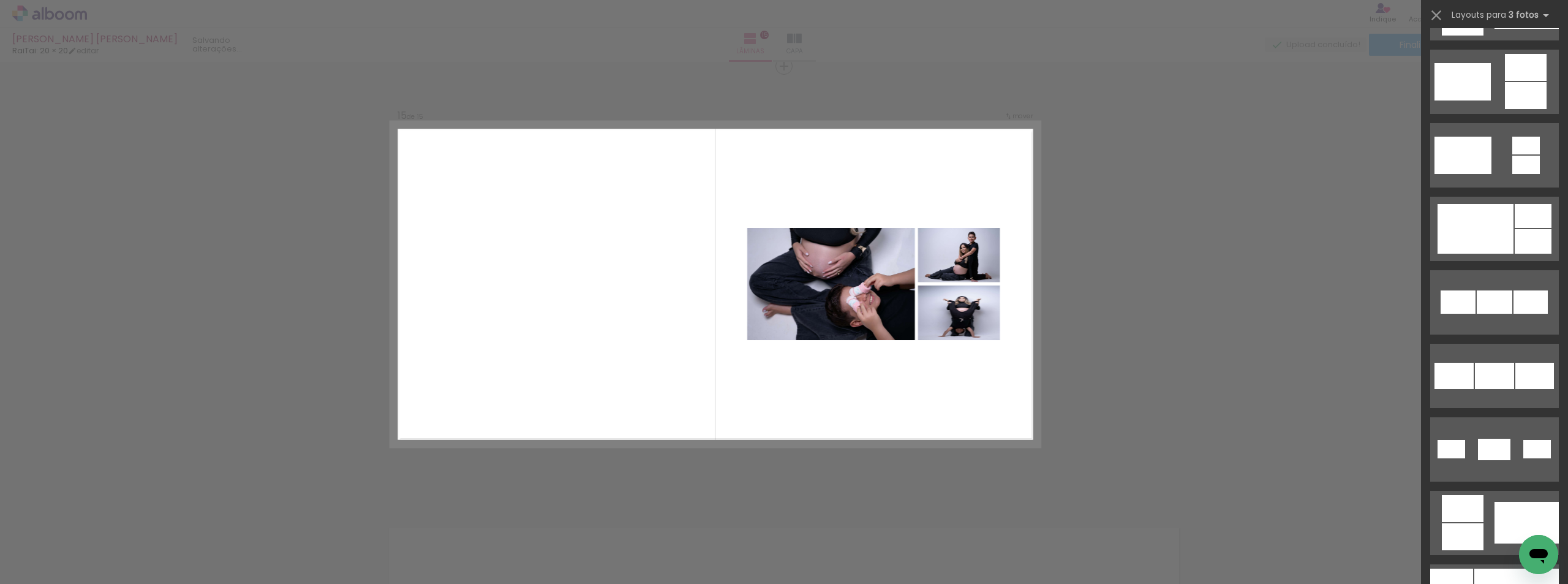
scroll to position [797, 0]
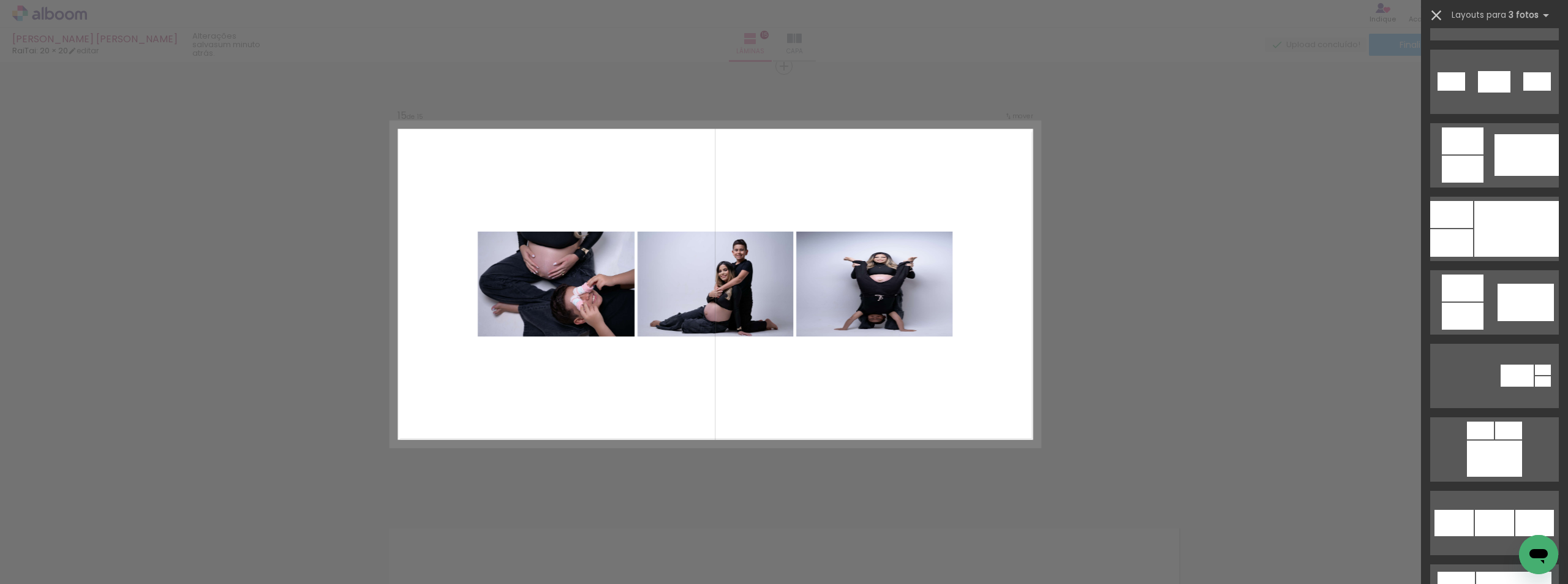
click at [1436, 11] on iron-icon at bounding box center [1436, 15] width 17 height 17
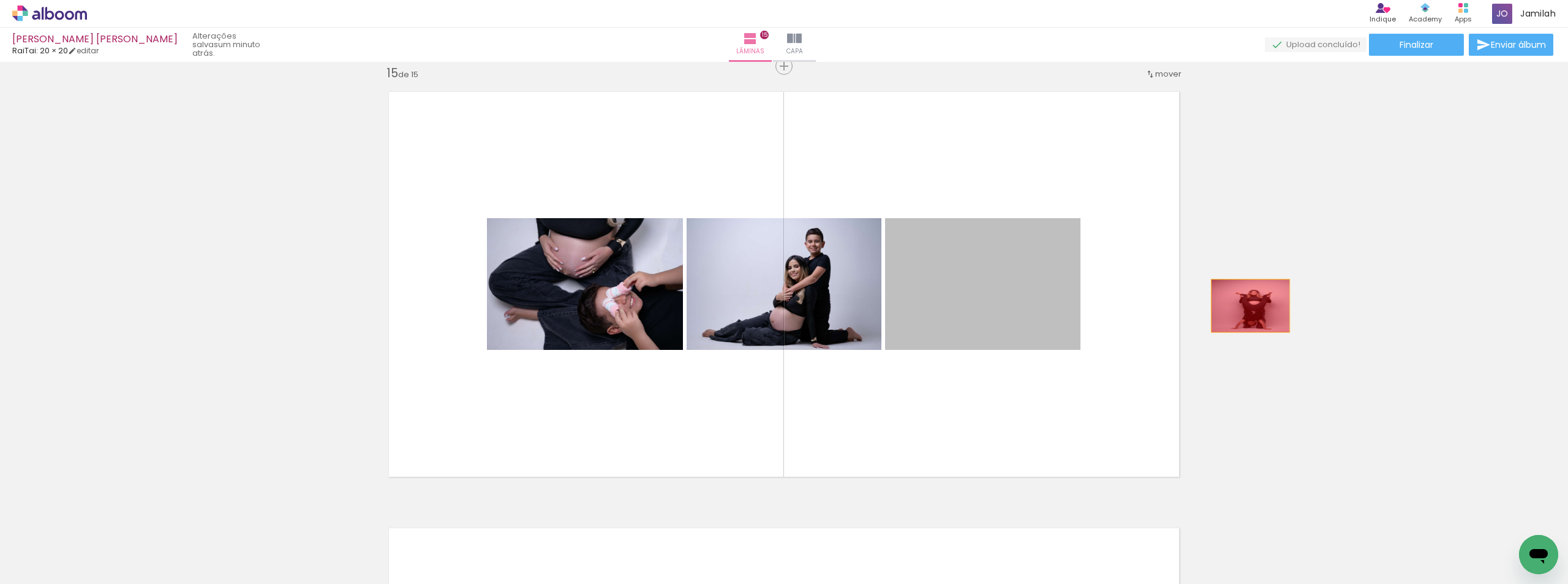
drag, startPoint x: 1108, startPoint y: 306, endPoint x: 1190, endPoint y: 311, distance: 82.2
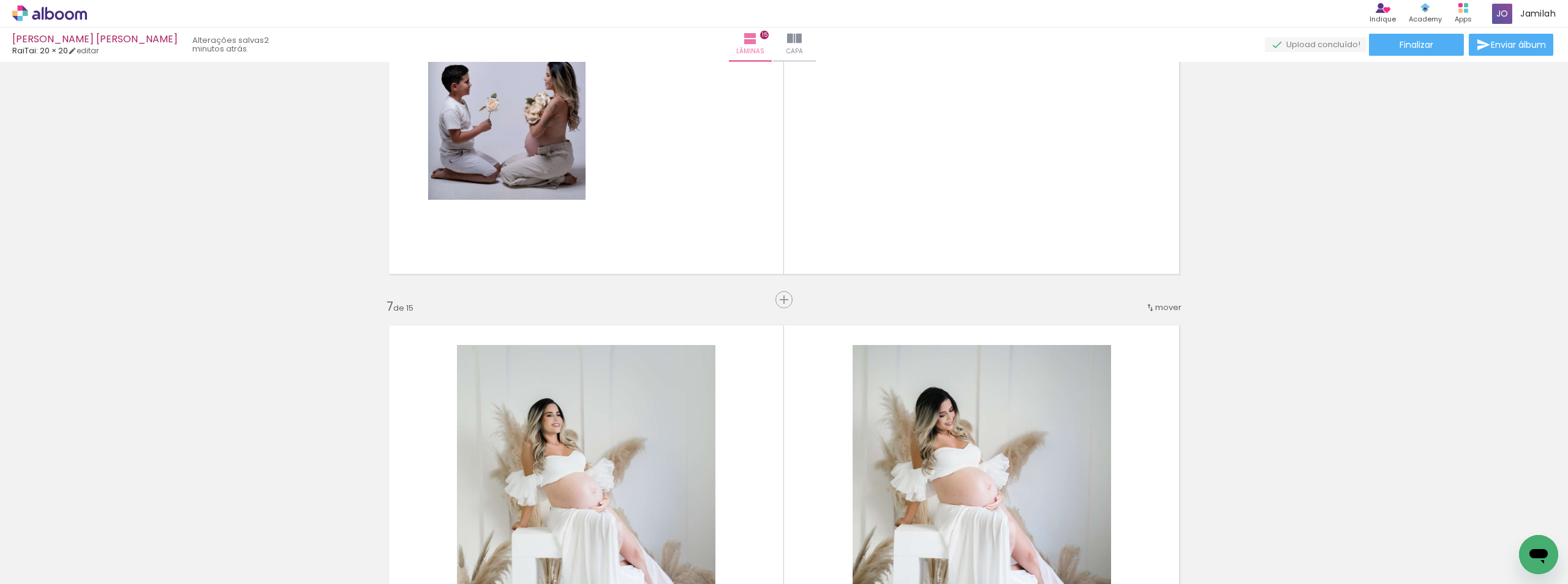
scroll to position [2202, 0]
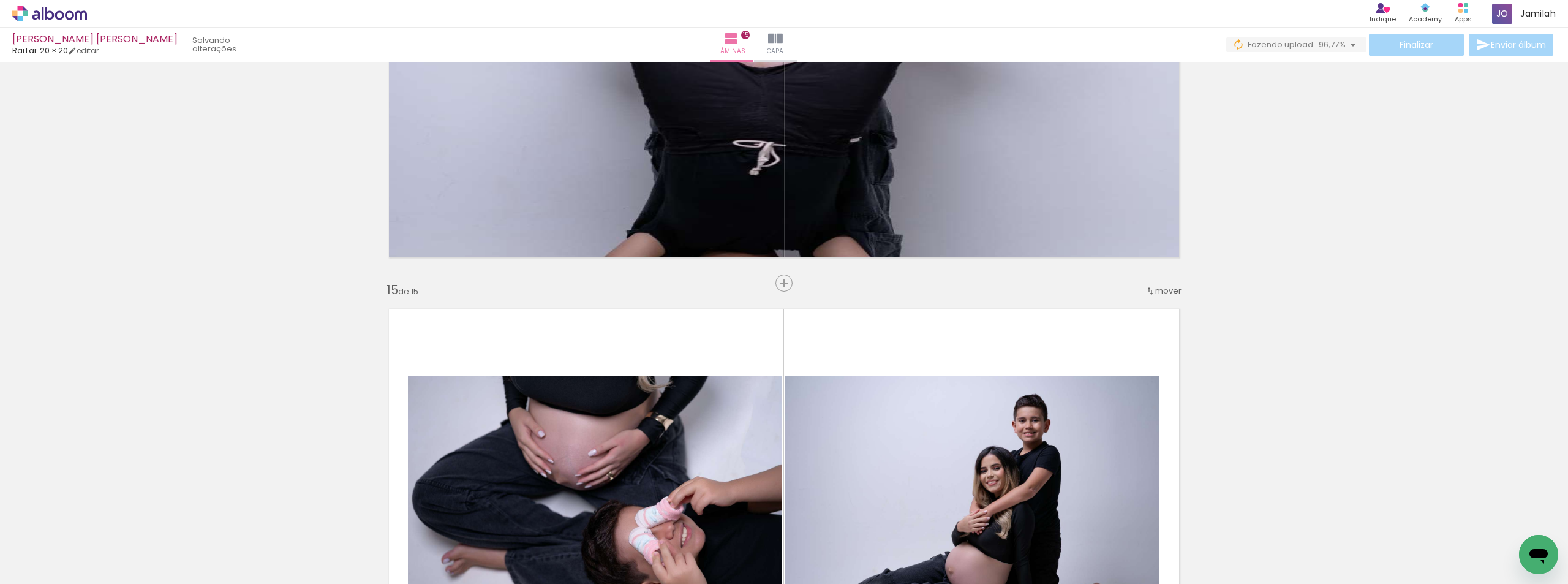
scroll to position [6001, 0]
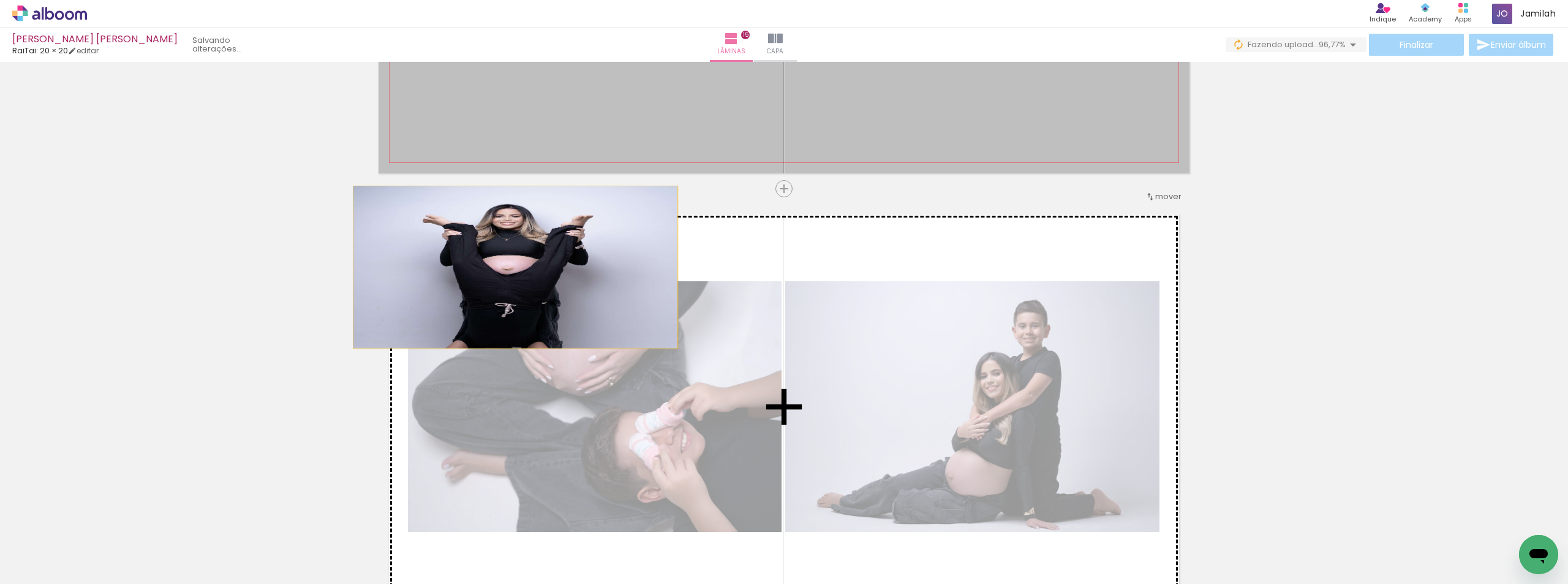
drag, startPoint x: 700, startPoint y: 155, endPoint x: 515, endPoint y: 319, distance: 247.2
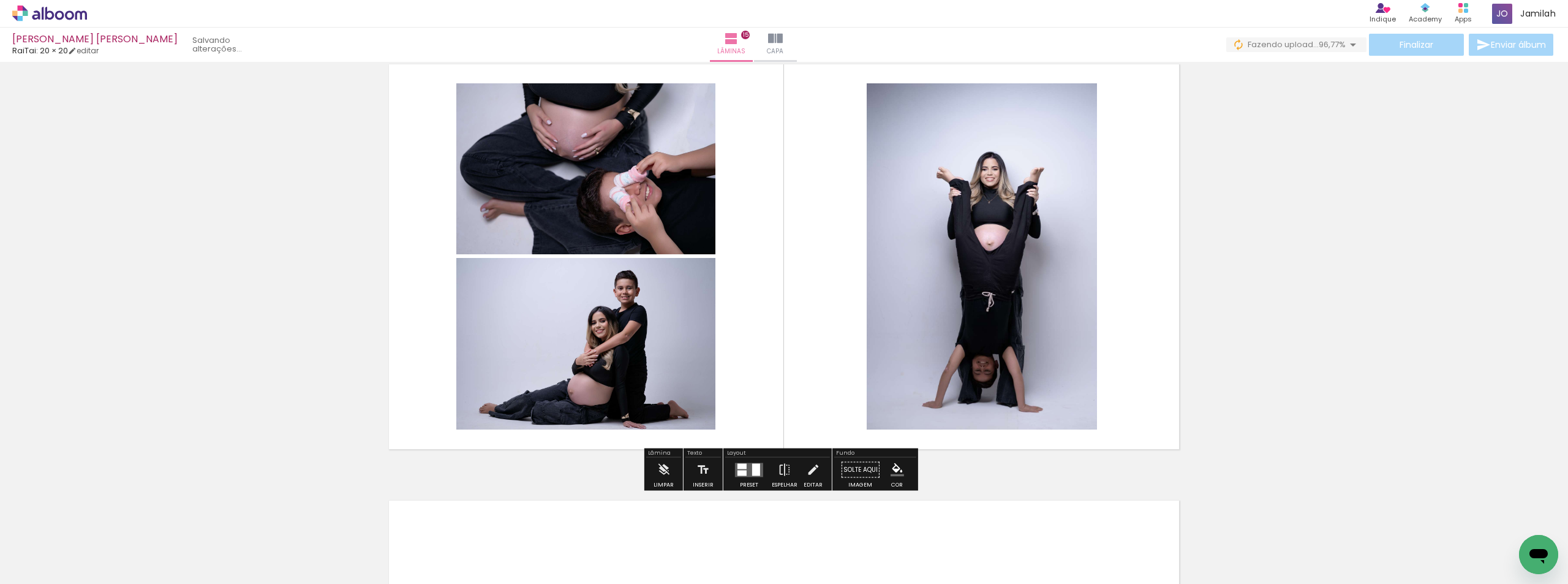
scroll to position [6124, 0]
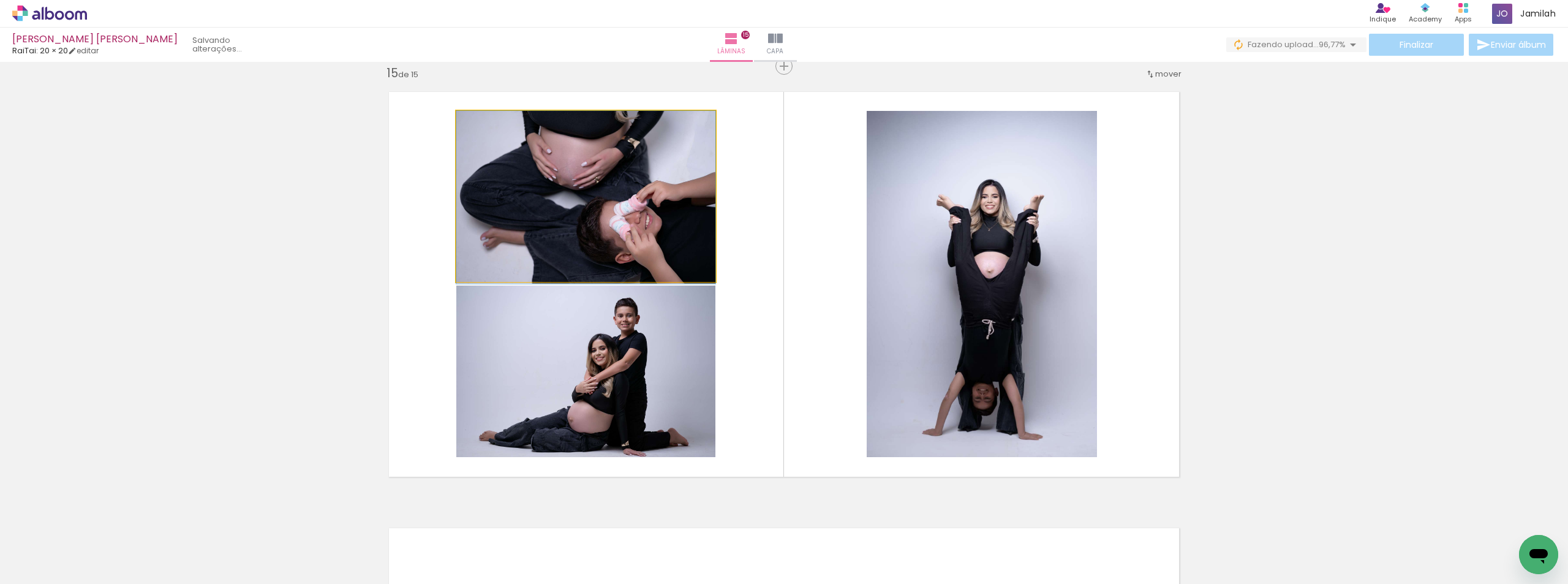
drag, startPoint x: 531, startPoint y: 182, endPoint x: 660, endPoint y: 198, distance: 130.0
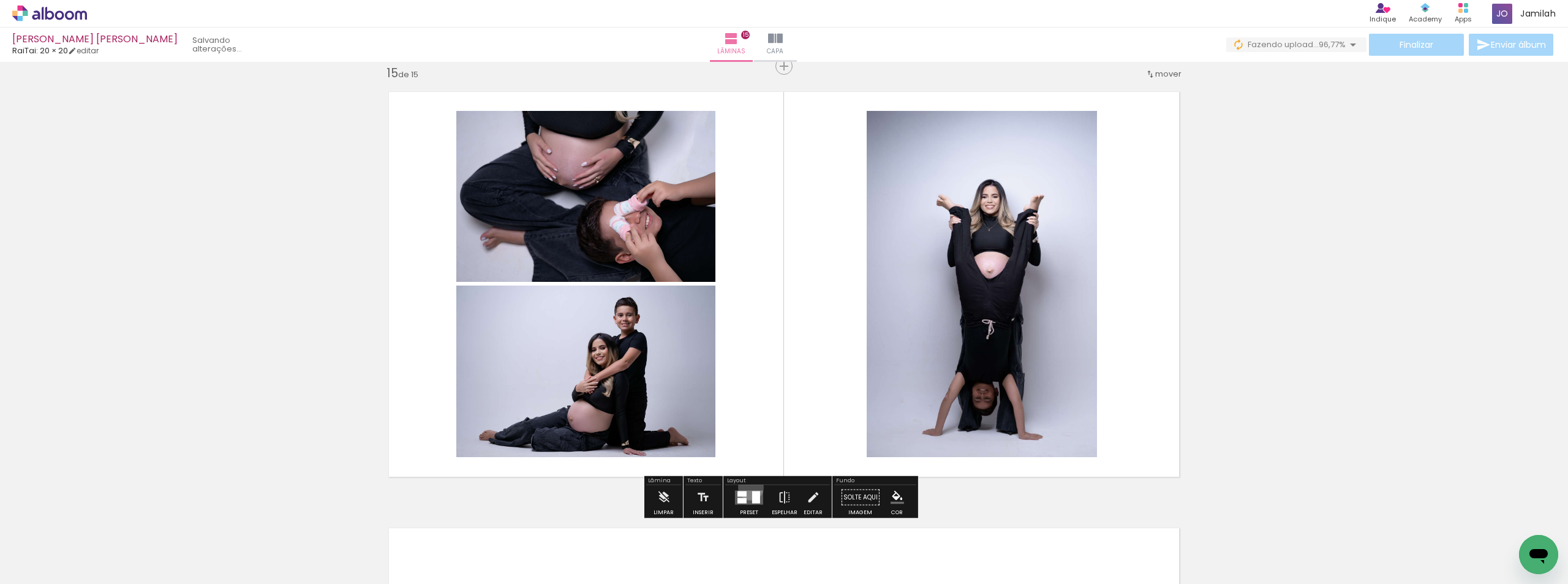
click at [748, 487] on div at bounding box center [749, 498] width 33 height 25
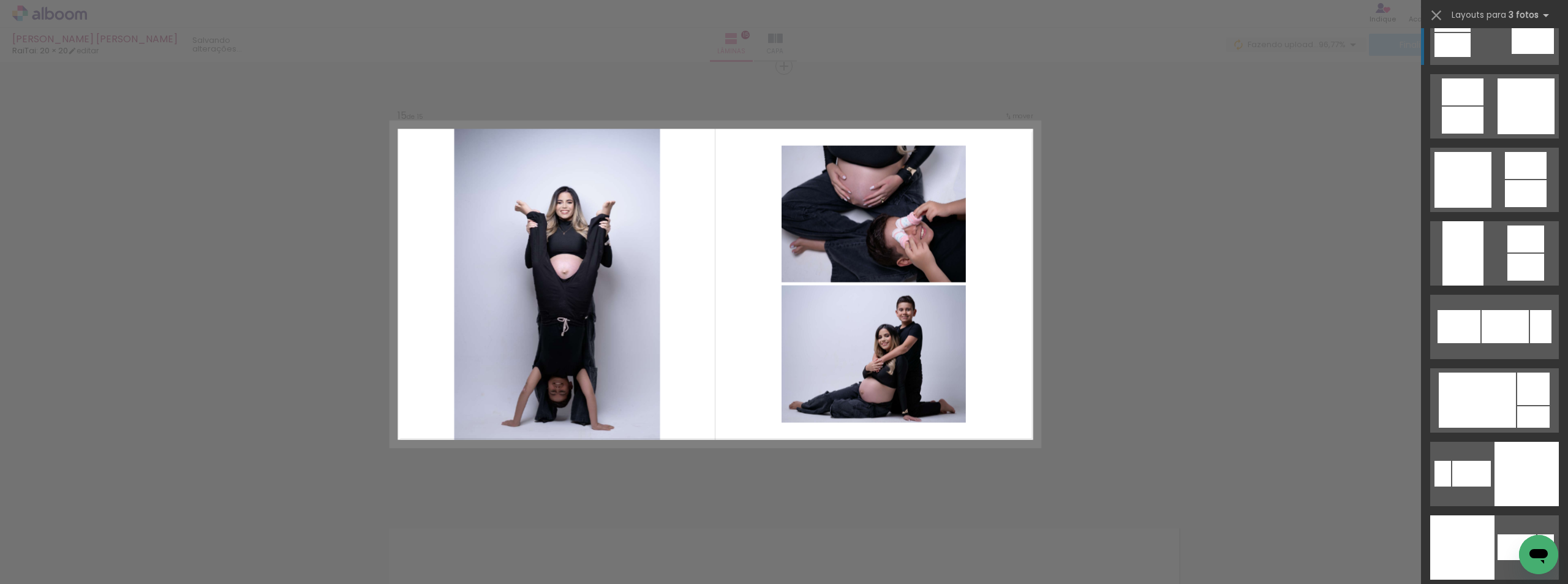
scroll to position [2083, 0]
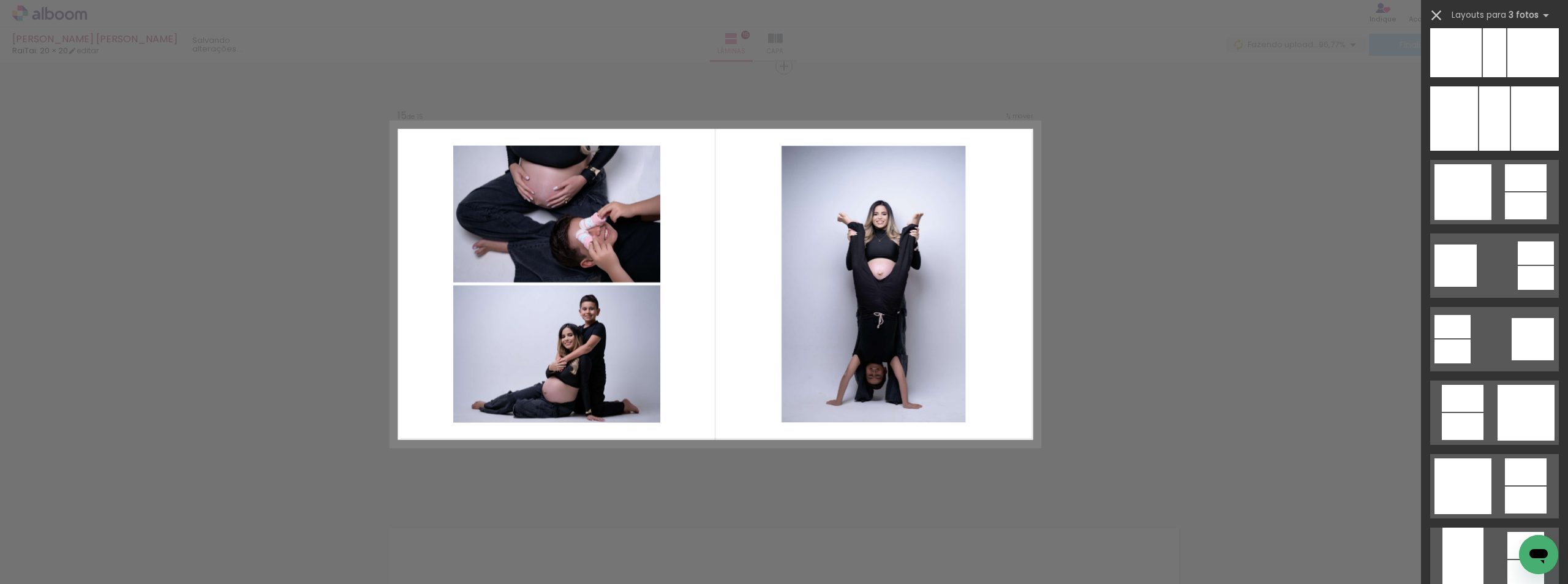
click at [1435, 16] on iron-icon at bounding box center [1436, 15] width 17 height 17
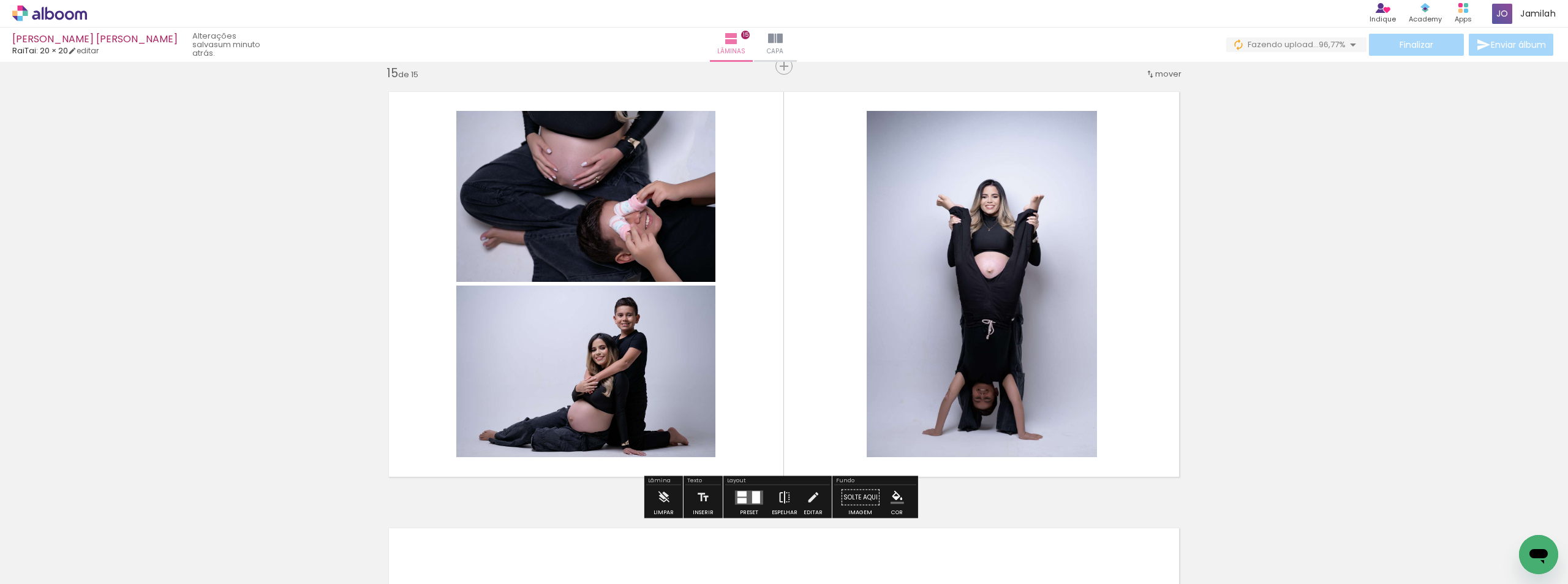
click at [788, 499] on paper-button "Espelhar" at bounding box center [785, 500] width 32 height 31
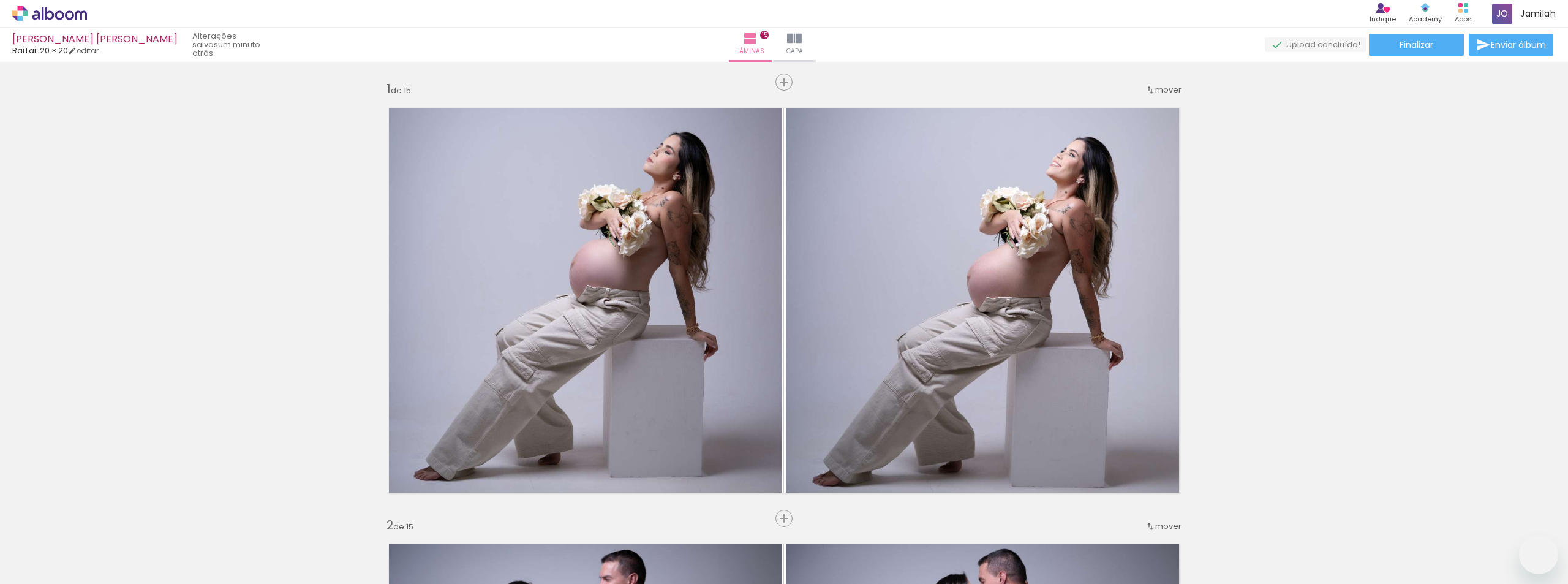
click at [0, 0] on div at bounding box center [0, 0] width 0 height 0
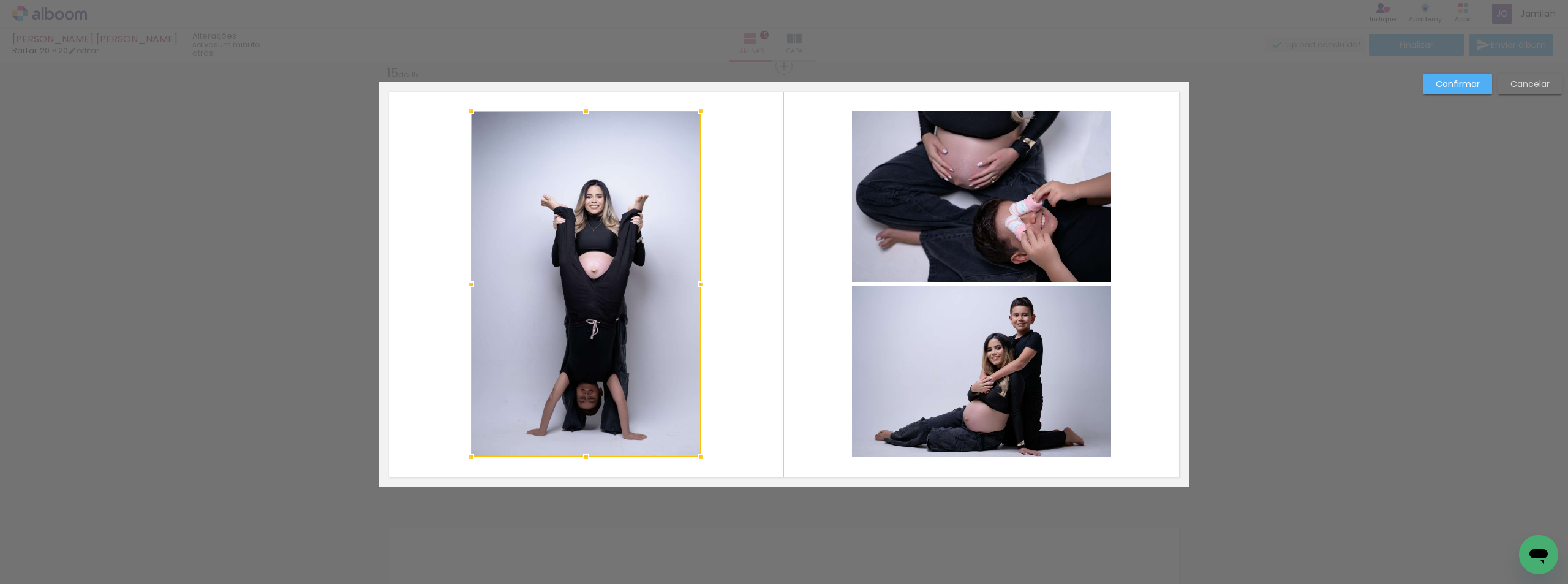
scroll to position [0, 663]
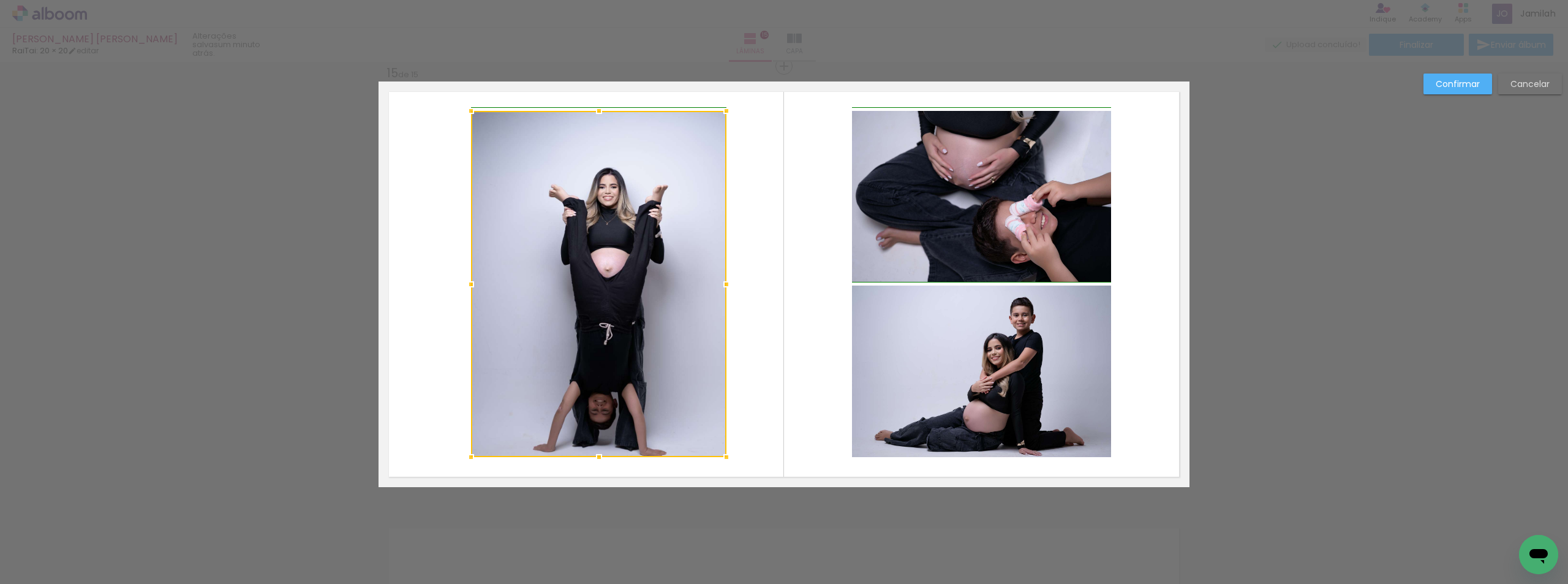
drag, startPoint x: 694, startPoint y: 286, endPoint x: 728, endPoint y: 288, distance: 34.1
click at [729, 288] on div at bounding box center [726, 284] width 25 height 25
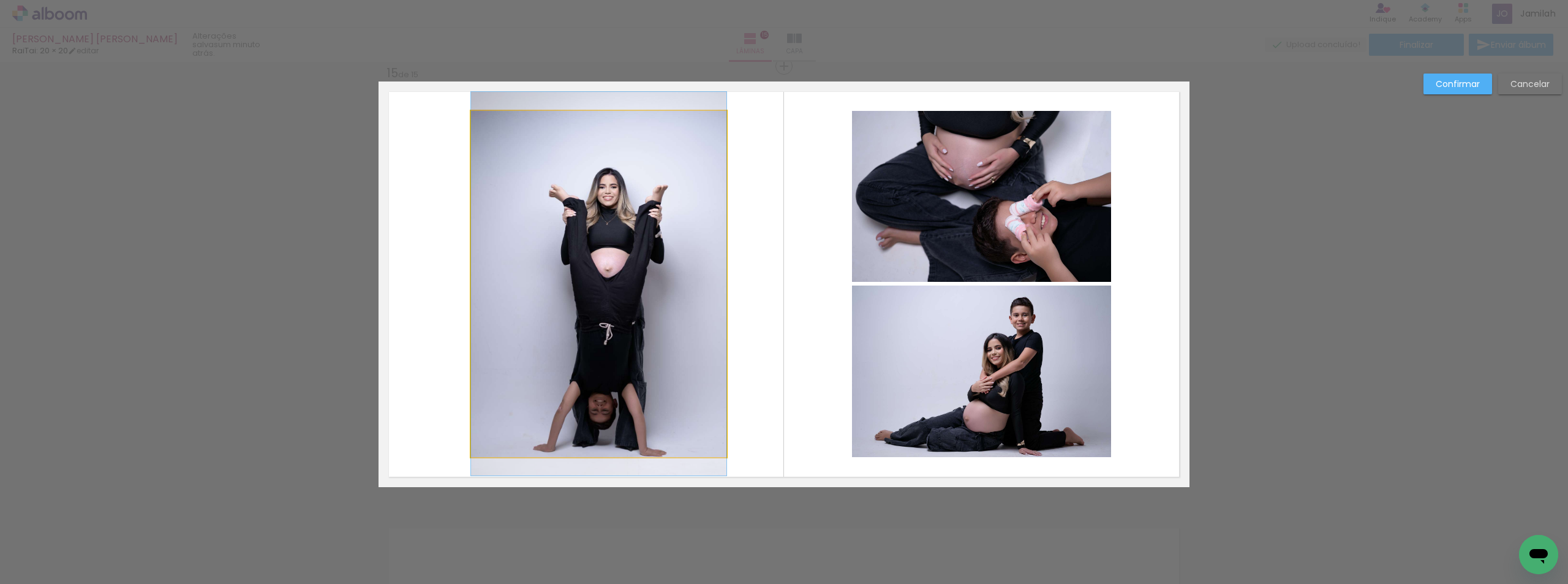
click at [642, 288] on quentale-photo at bounding box center [598, 284] width 255 height 347
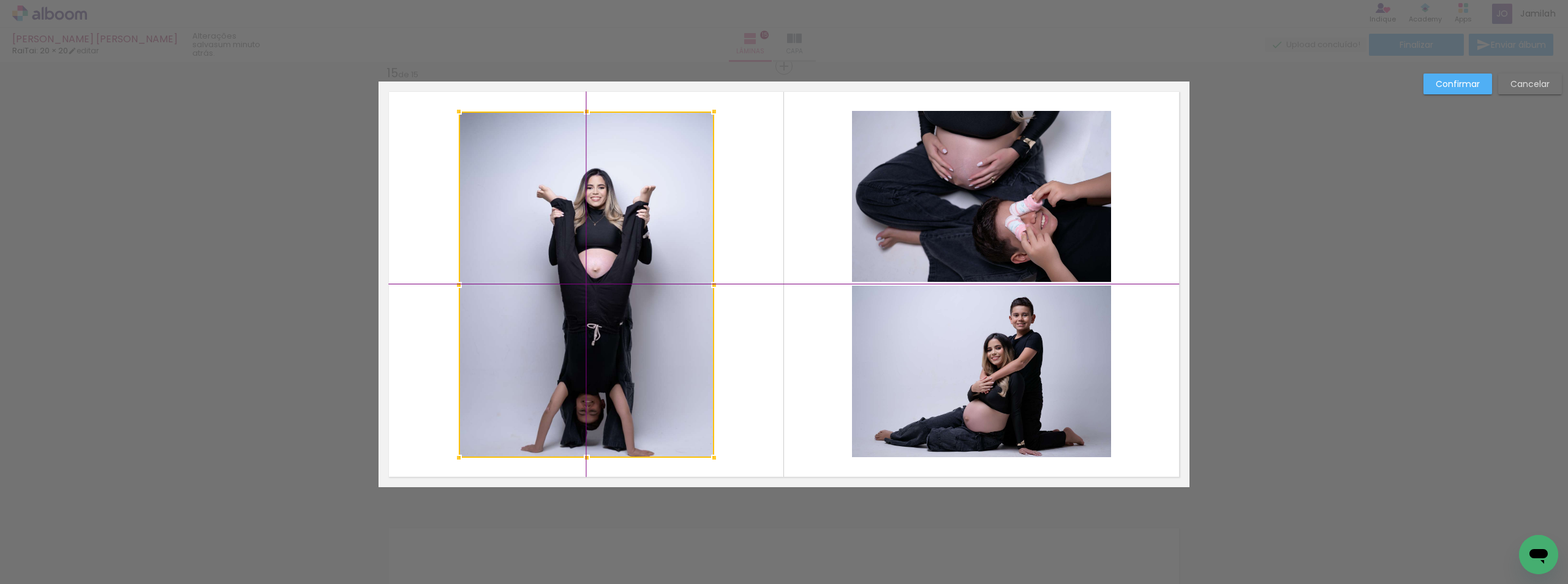
drag, startPoint x: 607, startPoint y: 291, endPoint x: 579, endPoint y: 283, distance: 29.1
click at [579, 283] on div at bounding box center [586, 284] width 255 height 347
click at [0, 0] on slot "Confirmar" at bounding box center [0, 0] width 0 height 0
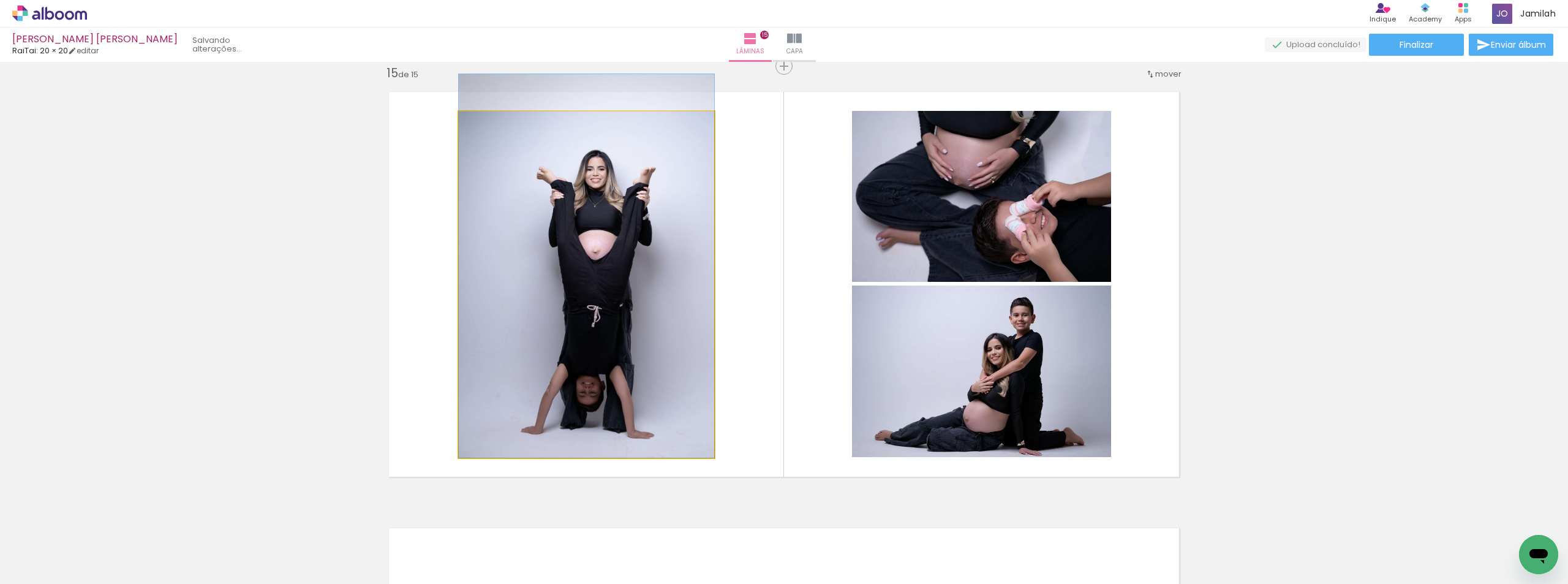
drag, startPoint x: 634, startPoint y: 400, endPoint x: 607, endPoint y: 315, distance: 89.2
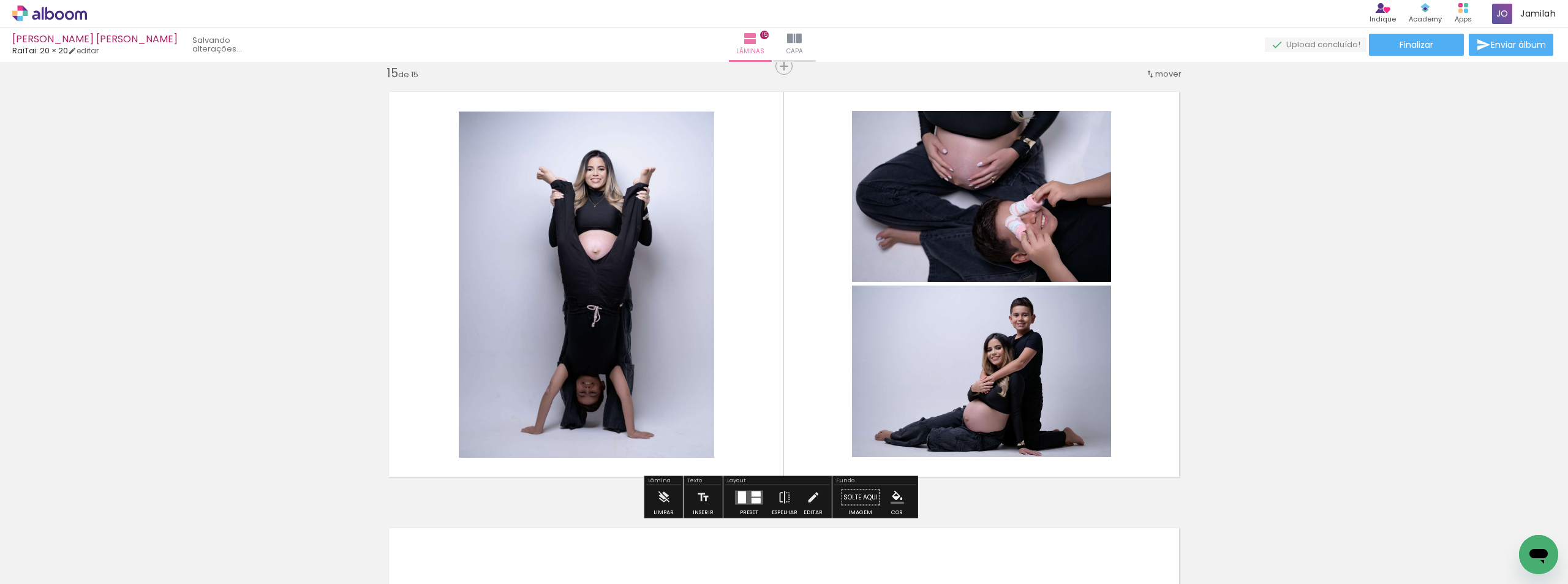
click at [484, 316] on quentale-photo at bounding box center [586, 284] width 255 height 347
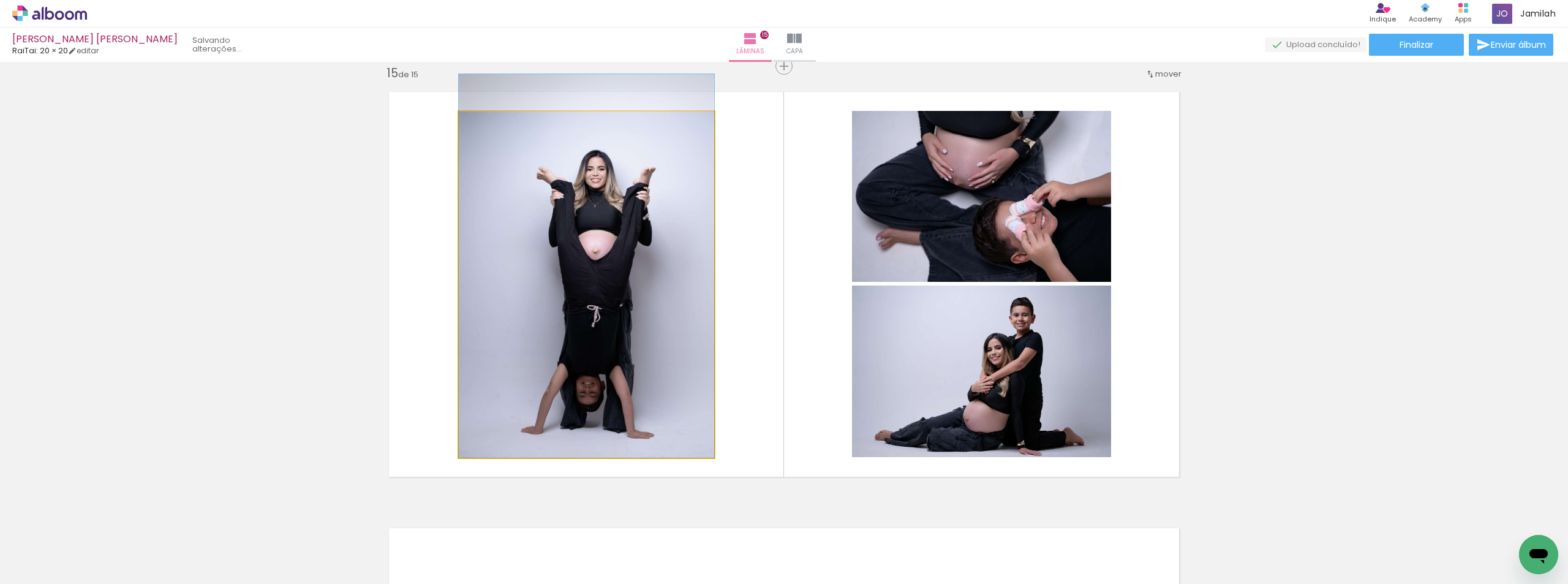
click at [484, 316] on quentale-photo at bounding box center [586, 284] width 255 height 347
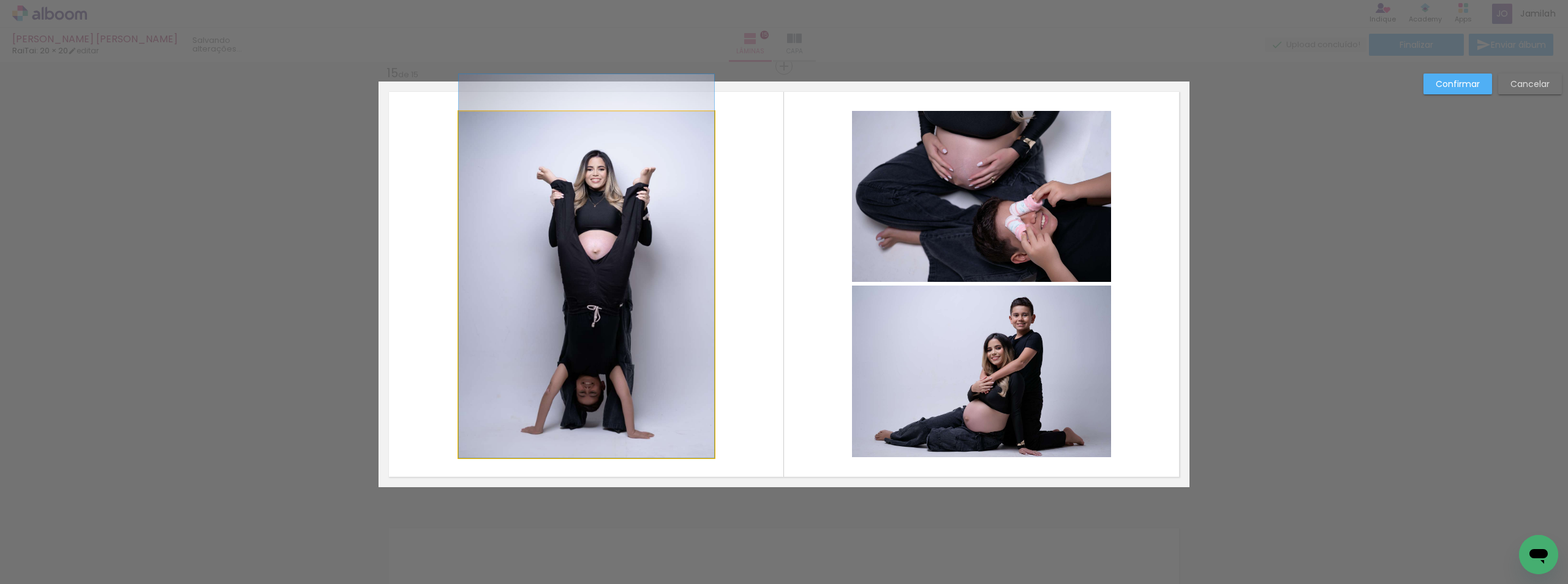
click at [463, 298] on quentale-photo at bounding box center [586, 284] width 255 height 347
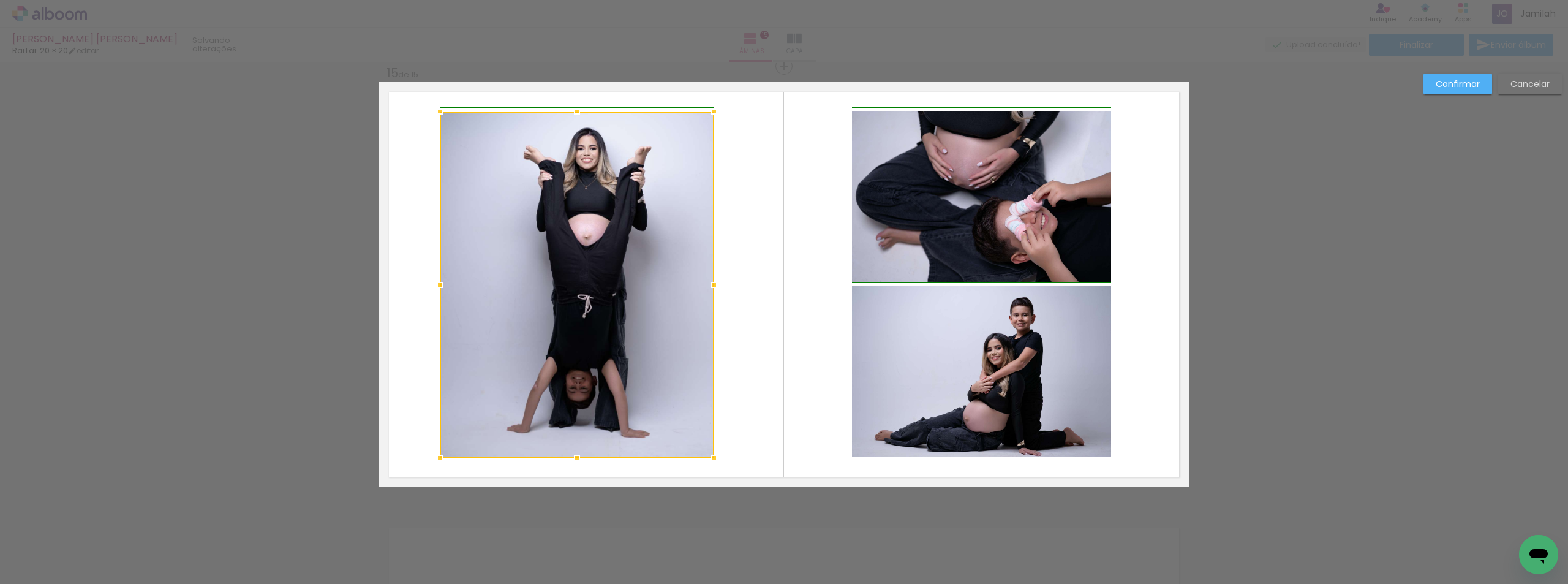
drag, startPoint x: 456, startPoint y: 278, endPoint x: 446, endPoint y: 278, distance: 10.0
click at [446, 278] on div at bounding box center [439, 285] width 25 height 25
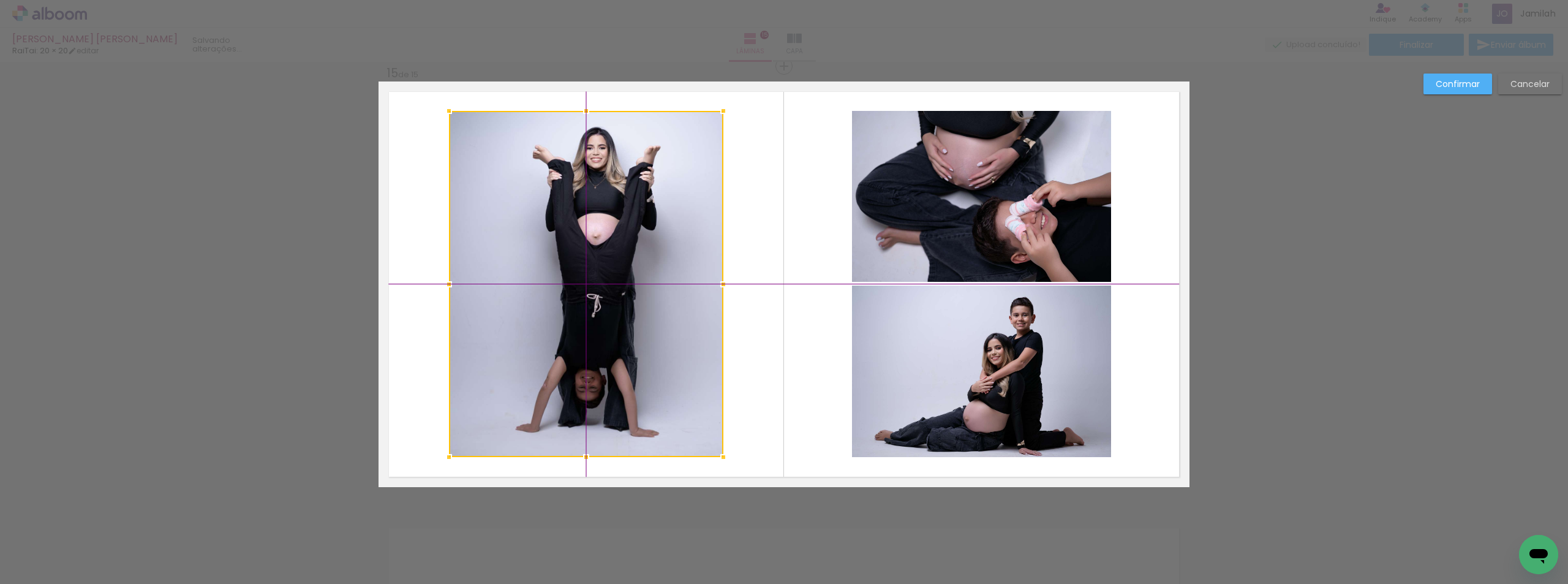
drag, startPoint x: 587, startPoint y: 306, endPoint x: 594, endPoint y: 305, distance: 7.1
click at [594, 305] on div at bounding box center [586, 284] width 274 height 347
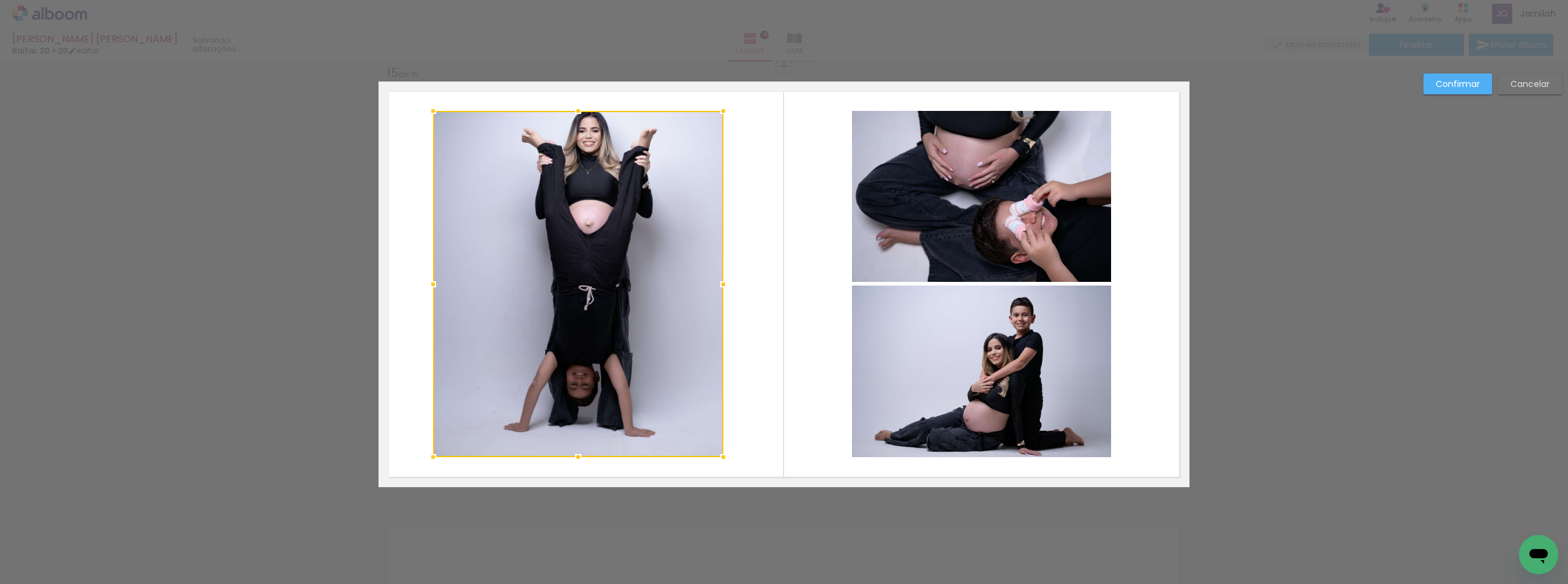
drag, startPoint x: 441, startPoint y: 288, endPoint x: 427, endPoint y: 288, distance: 14.0
click at [427, 288] on div at bounding box center [433, 284] width 25 height 25
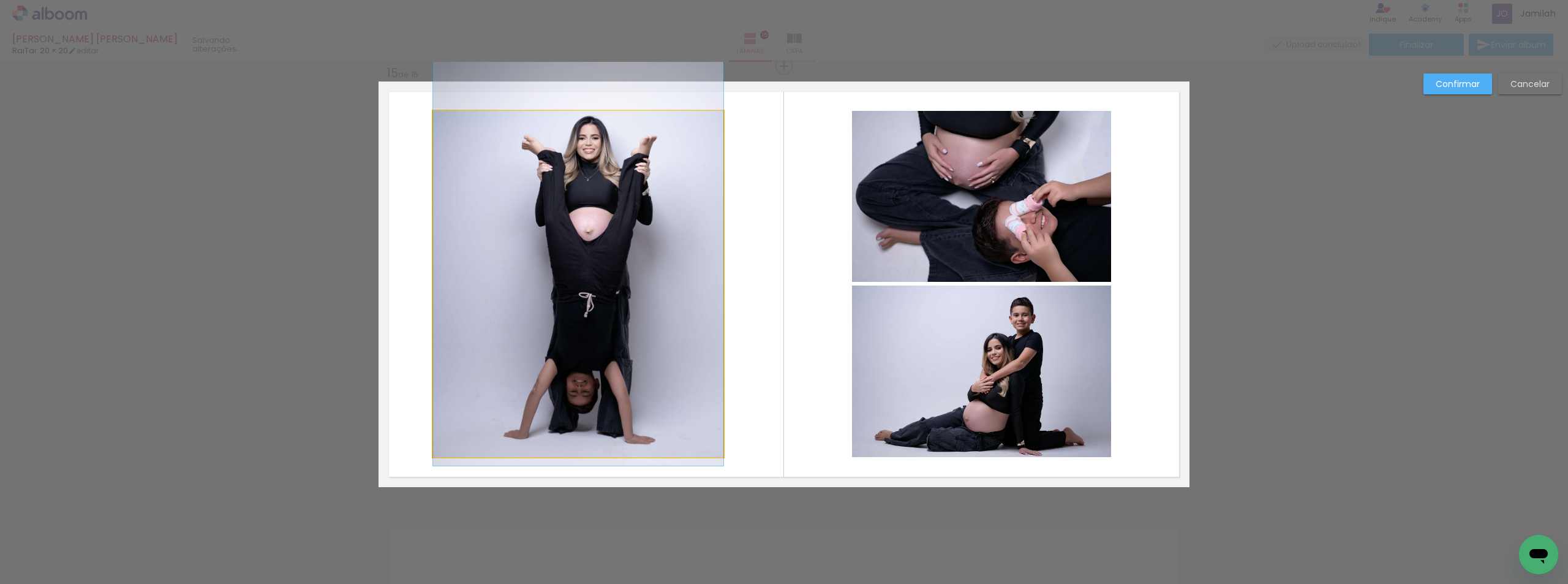
drag, startPoint x: 565, startPoint y: 292, endPoint x: 585, endPoint y: 301, distance: 21.9
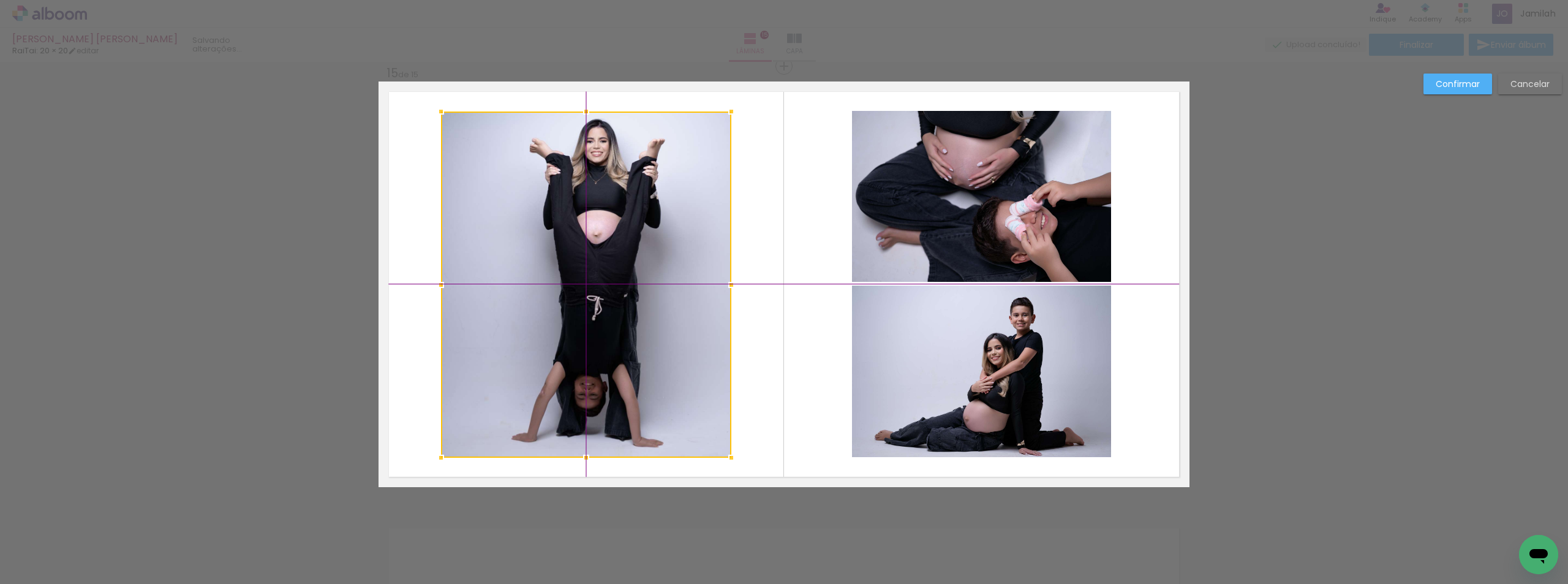
drag, startPoint x: 576, startPoint y: 281, endPoint x: 579, endPoint y: 288, distance: 7.6
click at [579, 288] on div at bounding box center [587, 284] width 290 height 347
click at [1447, 90] on paper-button "Confirmar" at bounding box center [1458, 84] width 68 height 21
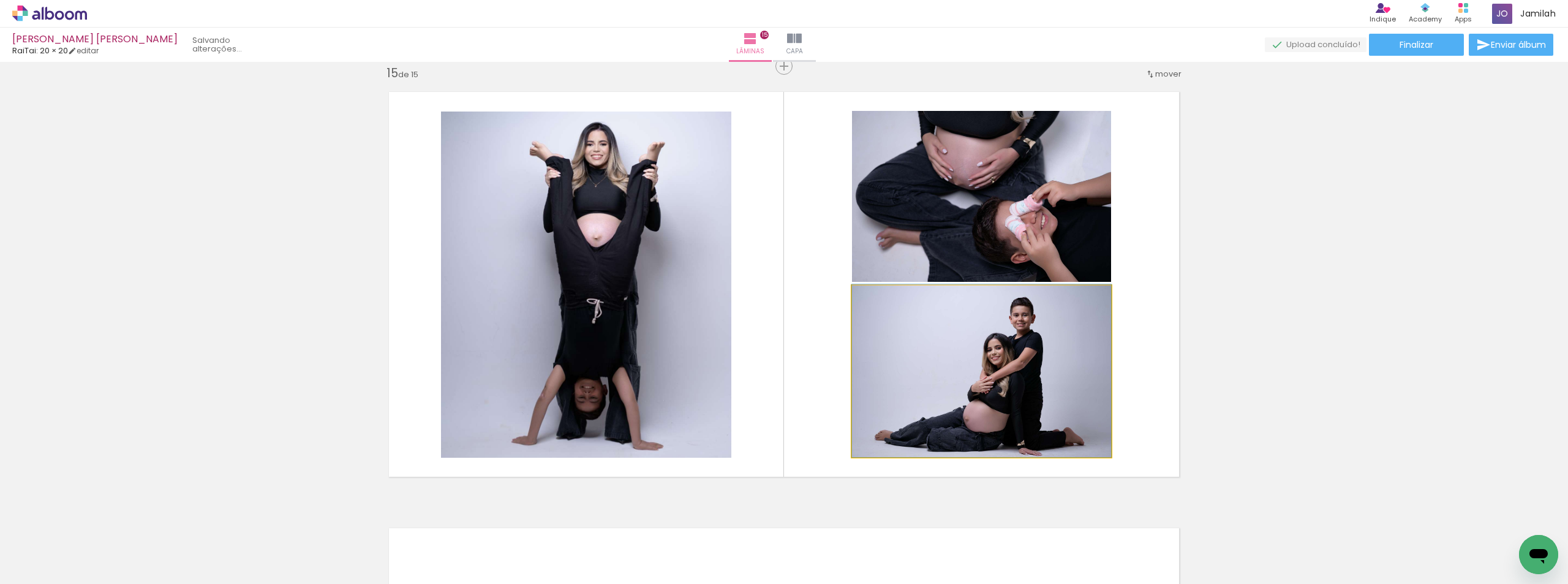
drag, startPoint x: 945, startPoint y: 349, endPoint x: 932, endPoint y: 336, distance: 18.4
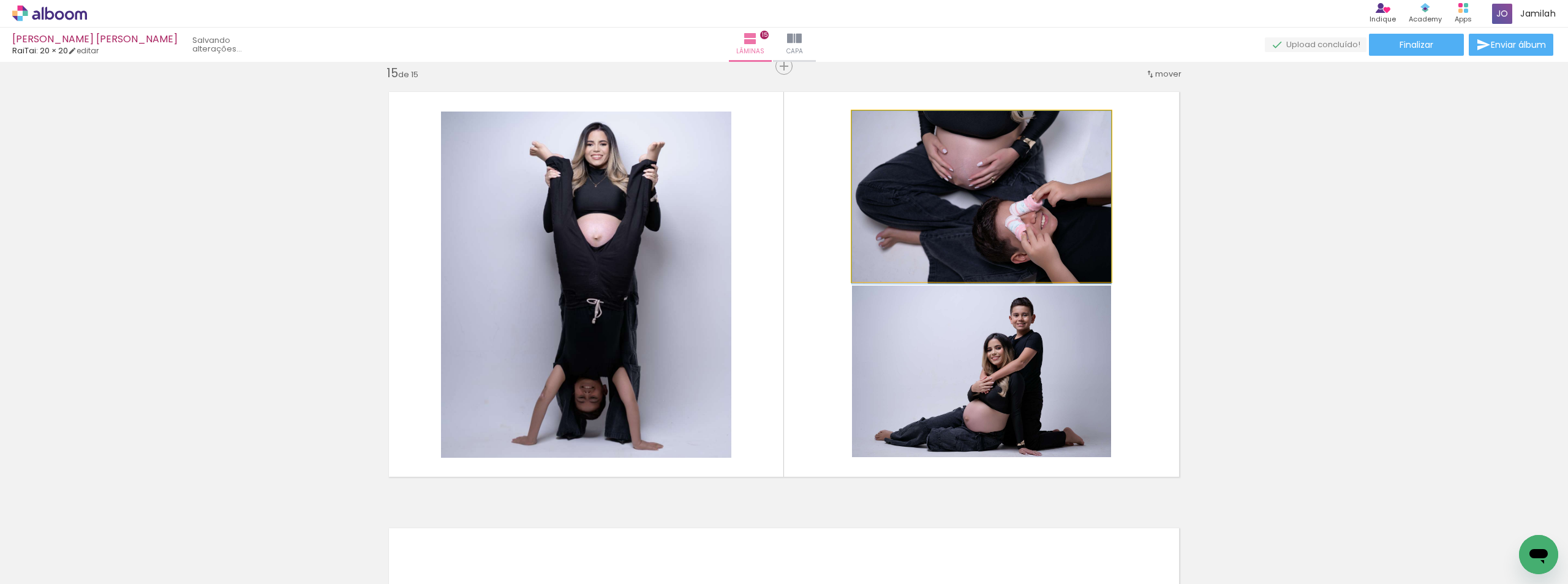
drag, startPoint x: 976, startPoint y: 230, endPoint x: 997, endPoint y: 229, distance: 21.0
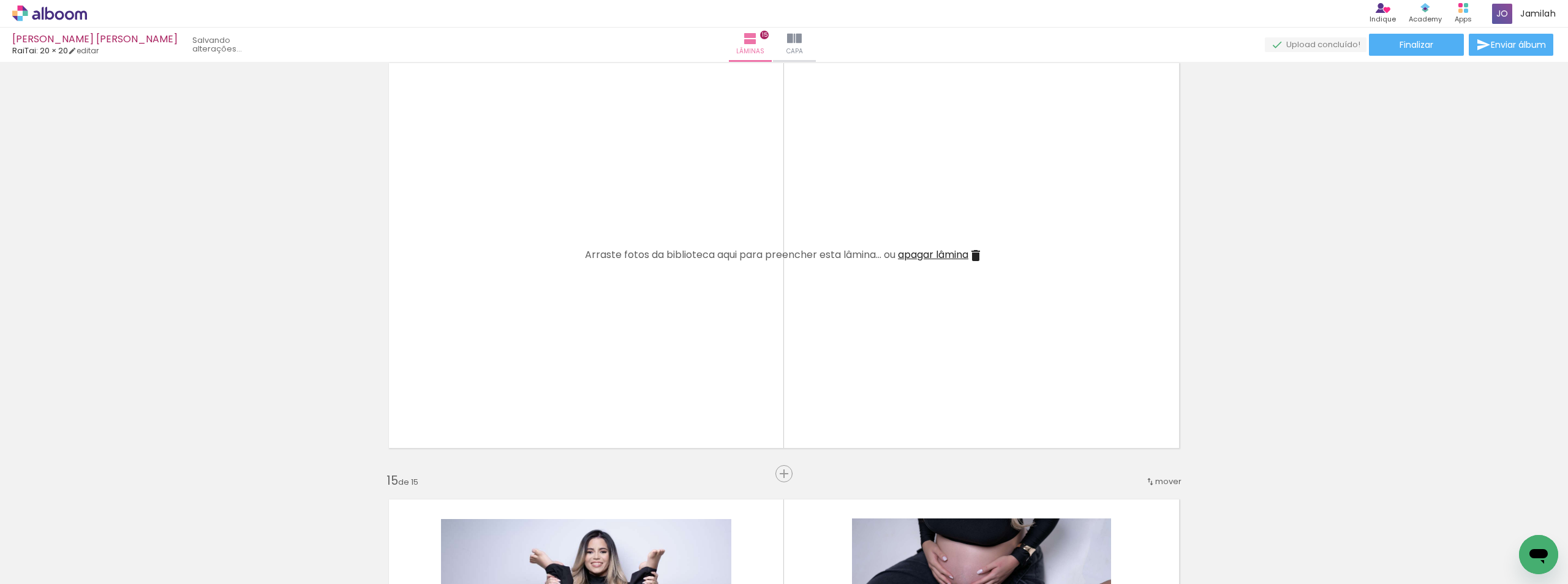
scroll to position [5695, 0]
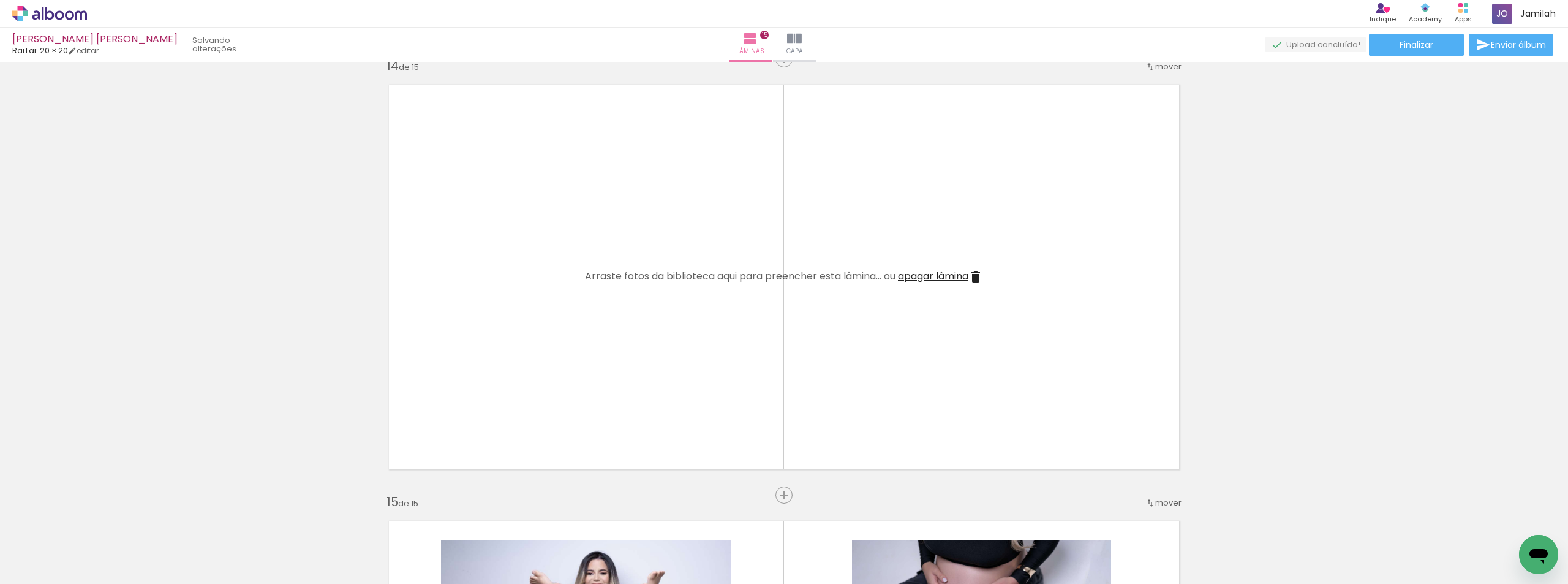
drag, startPoint x: 950, startPoint y: 264, endPoint x: 941, endPoint y: 269, distance: 10.3
click at [948, 264] on quentale-layouter at bounding box center [784, 276] width 811 height 405
click at [937, 275] on span "apagar lâmina" at bounding box center [933, 275] width 70 height 14
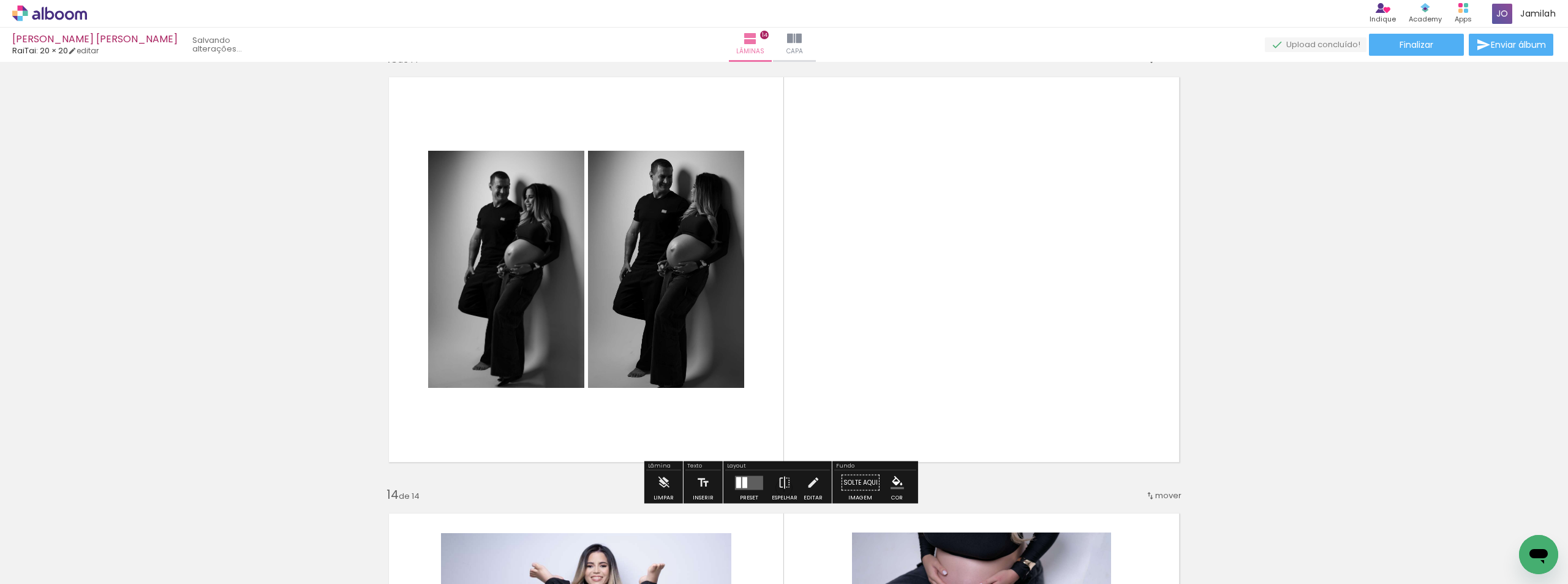
scroll to position [5388, 0]
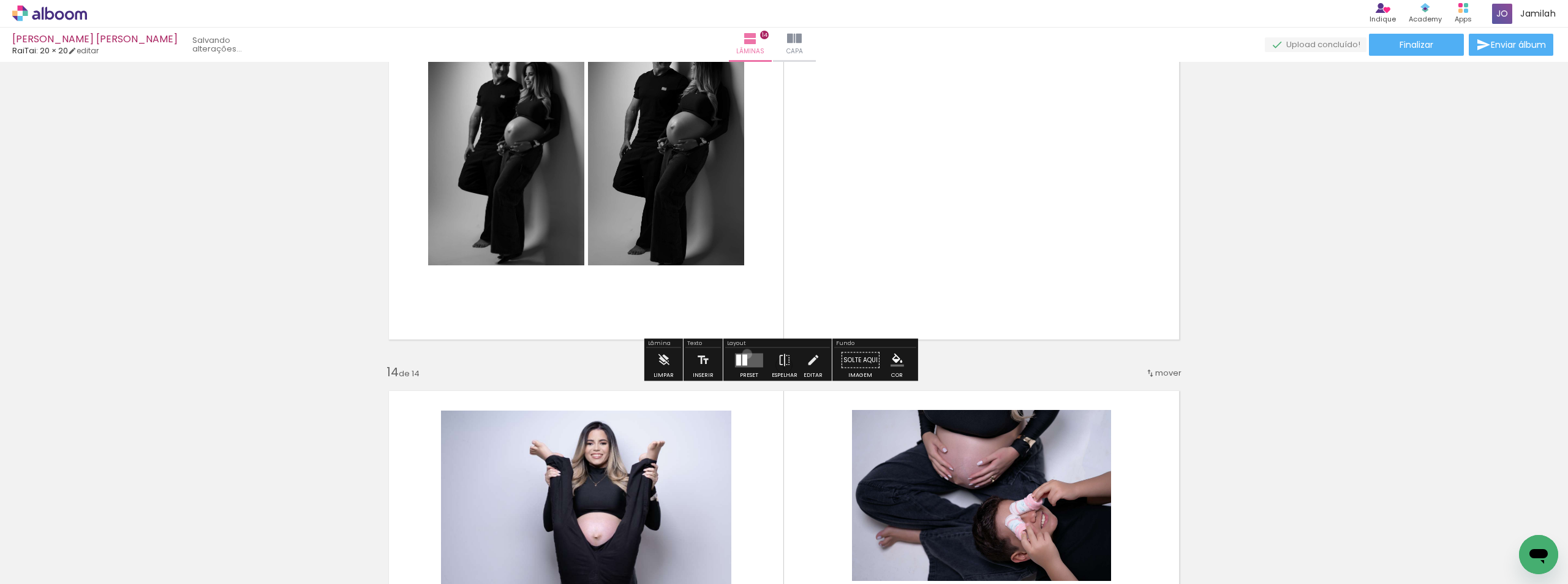
click at [744, 353] on quentale-layouter at bounding box center [749, 360] width 28 height 14
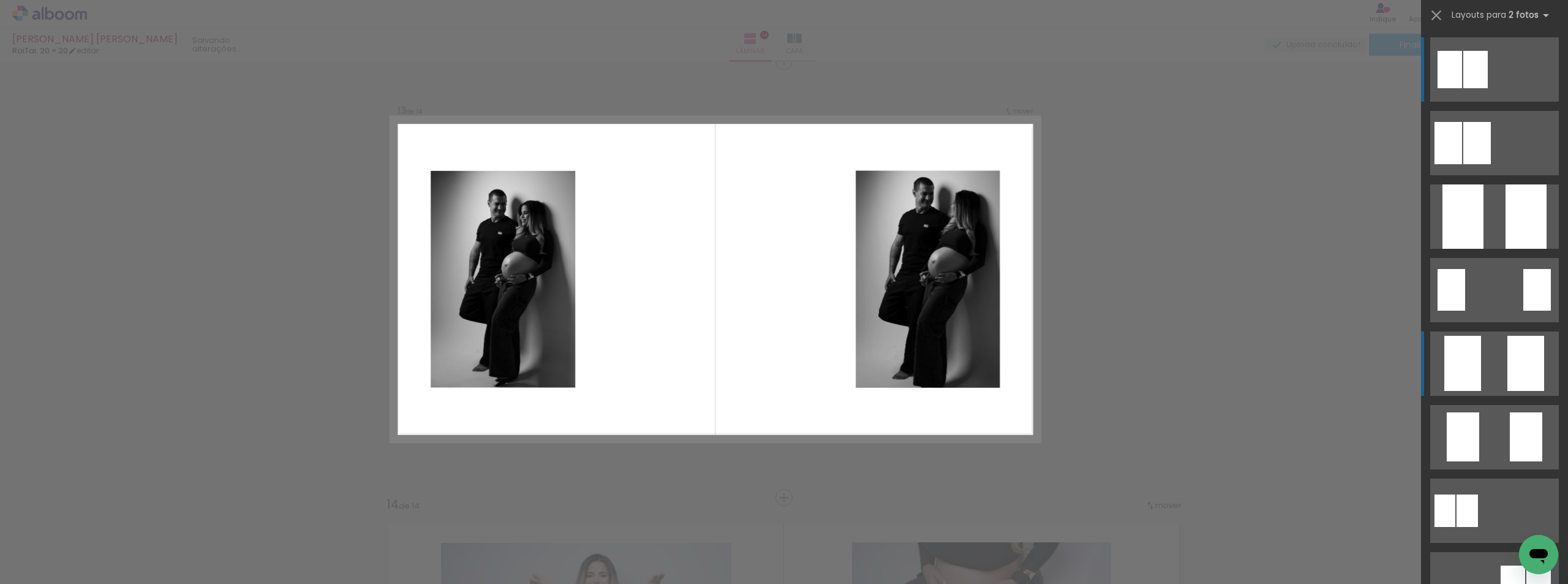
scroll to position [5251, 0]
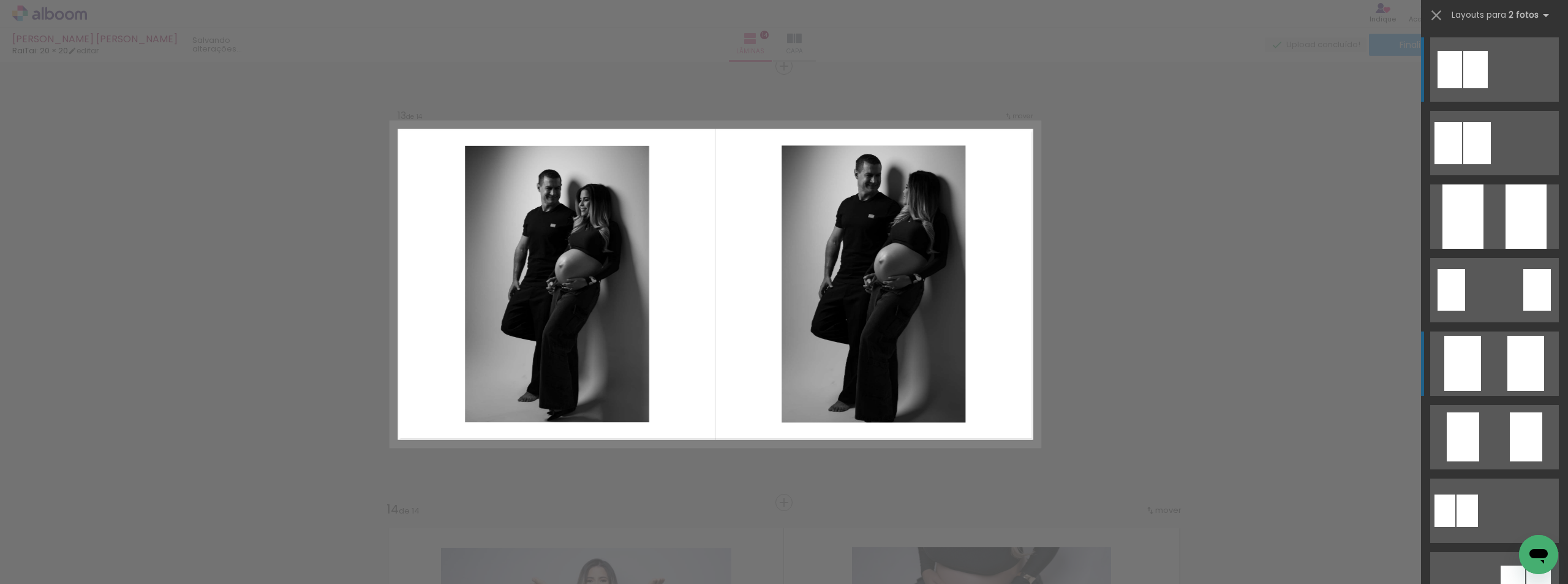
click at [1496, 176] on quentale-layouter at bounding box center [1495, 143] width 129 height 65
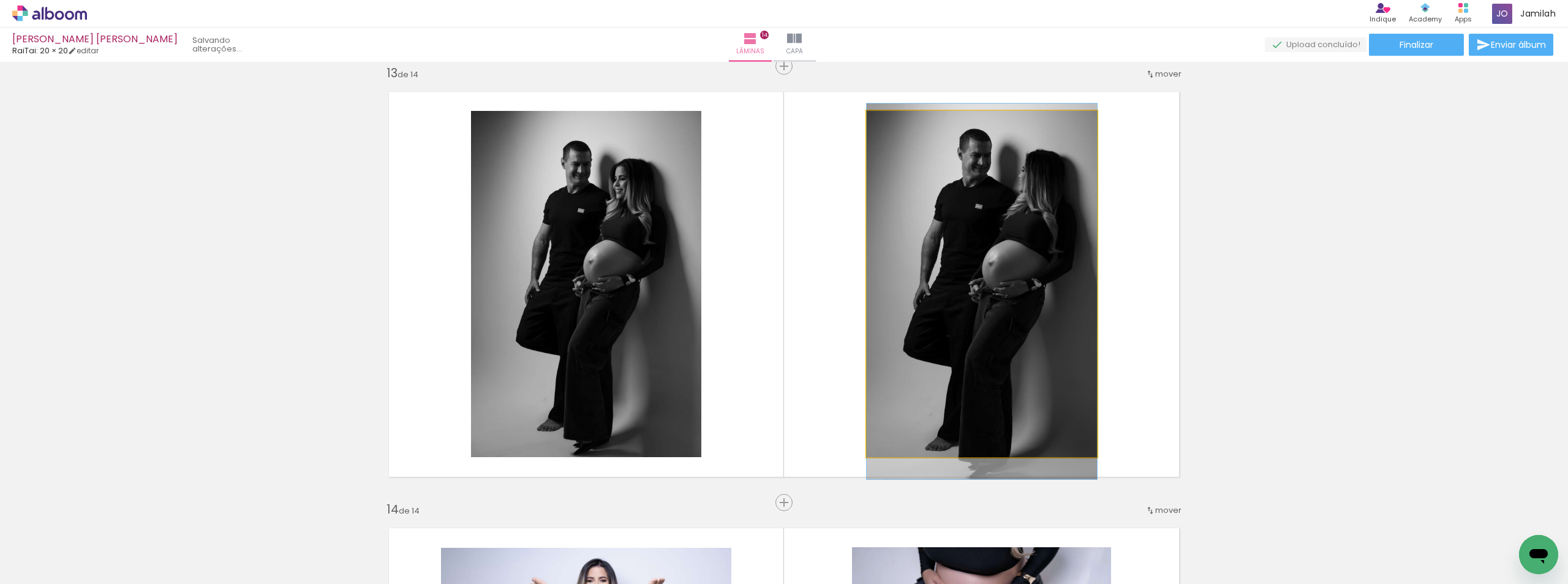
drag, startPoint x: 904, startPoint y: 310, endPoint x: 904, endPoint y: 325, distance: 15.0
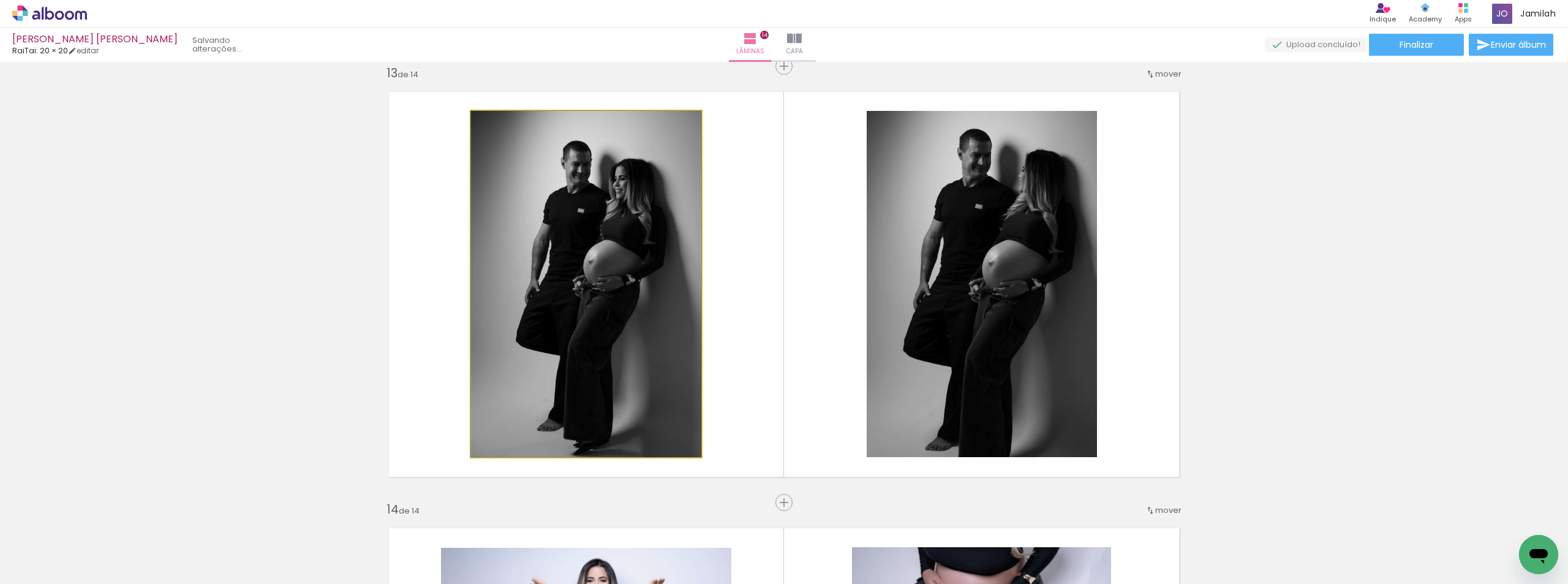
drag, startPoint x: 587, startPoint y: 227, endPoint x: 569, endPoint y: 198, distance: 34.1
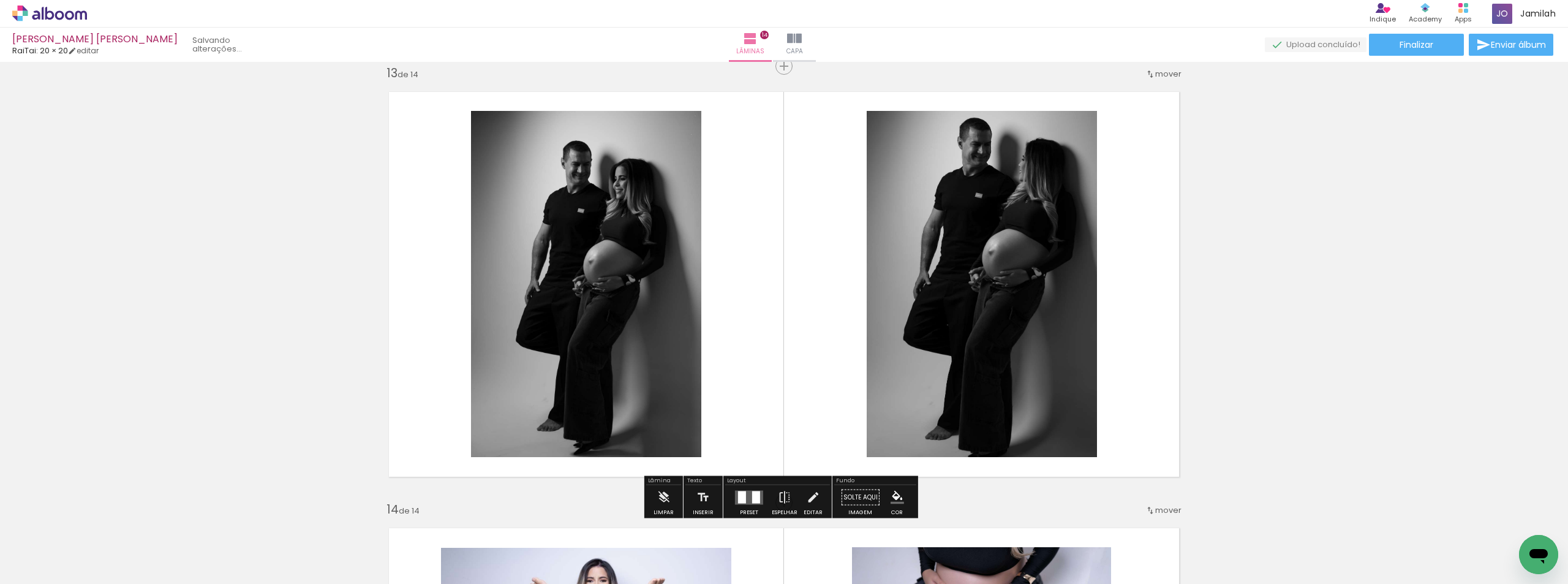
click at [743, 486] on div at bounding box center [749, 498] width 33 height 25
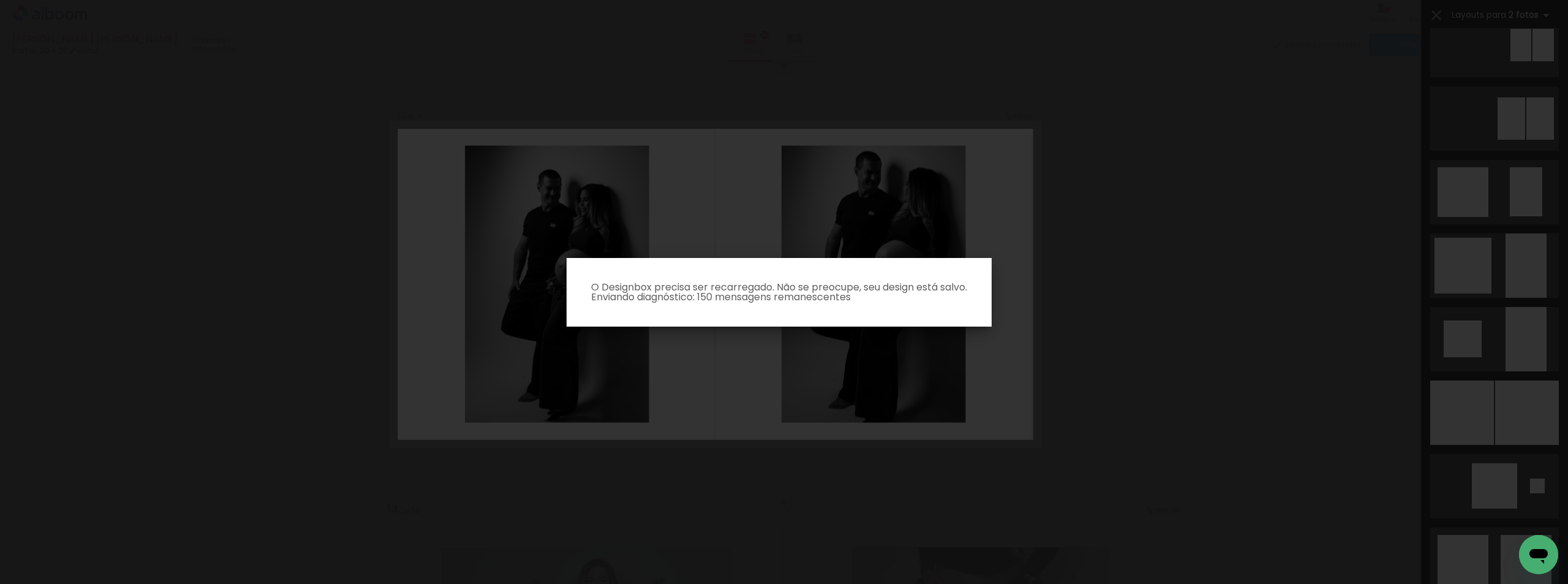
scroll to position [294, 0]
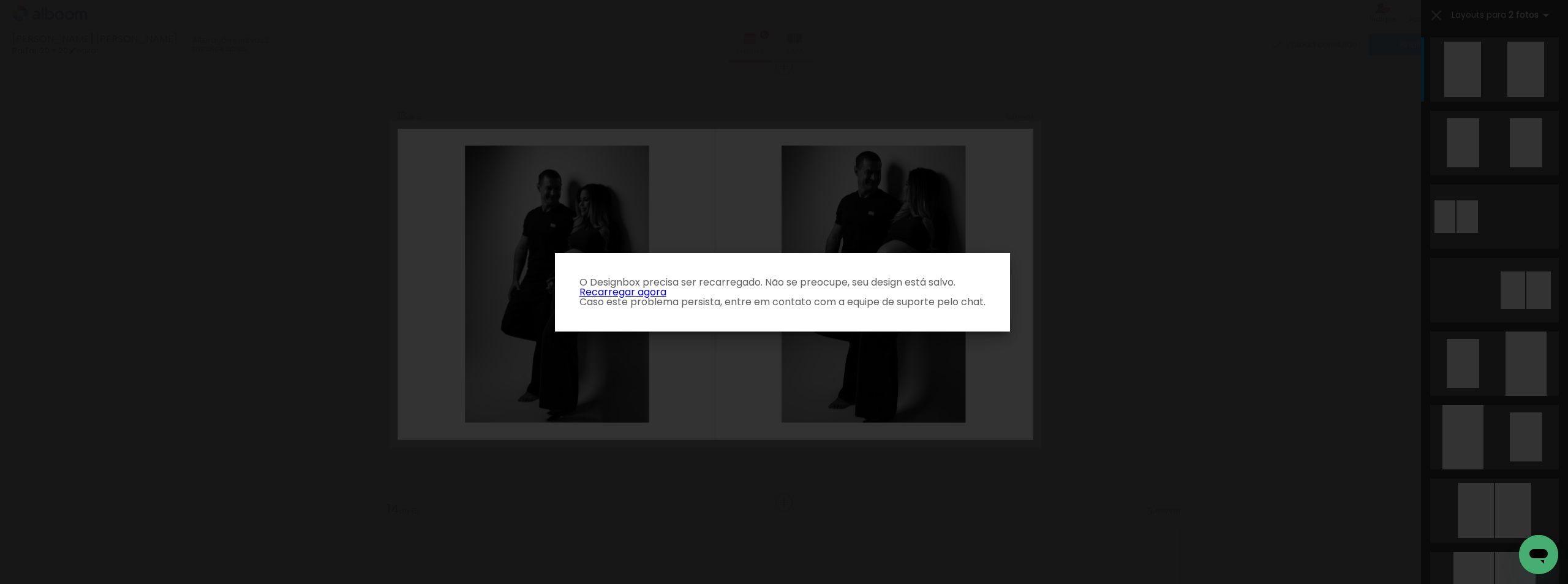
click at [655, 300] on p "O Designbox precisa ser recarregado. Não se preocupe, seu design está salvo. Re…" at bounding box center [782, 292] width 436 height 29
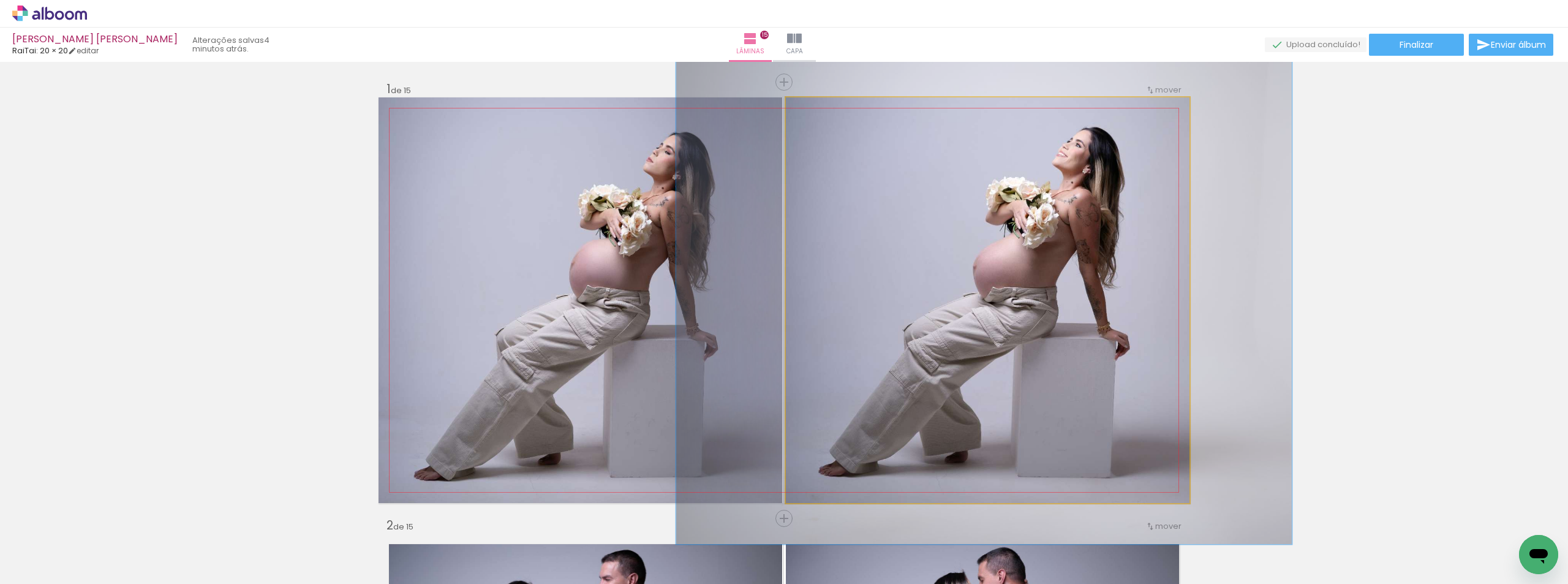
drag, startPoint x: 1019, startPoint y: 361, endPoint x: 1025, endPoint y: 351, distance: 11.7
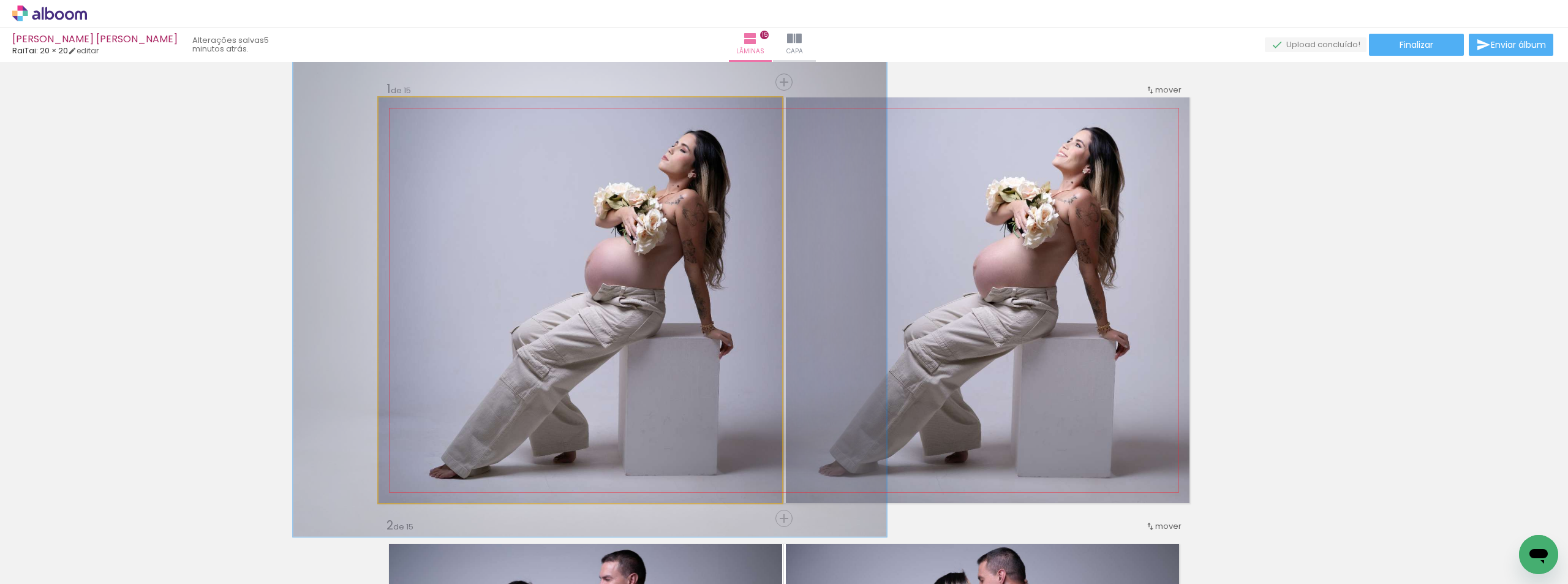
drag, startPoint x: 674, startPoint y: 360, endPoint x: 689, endPoint y: 358, distance: 15.1
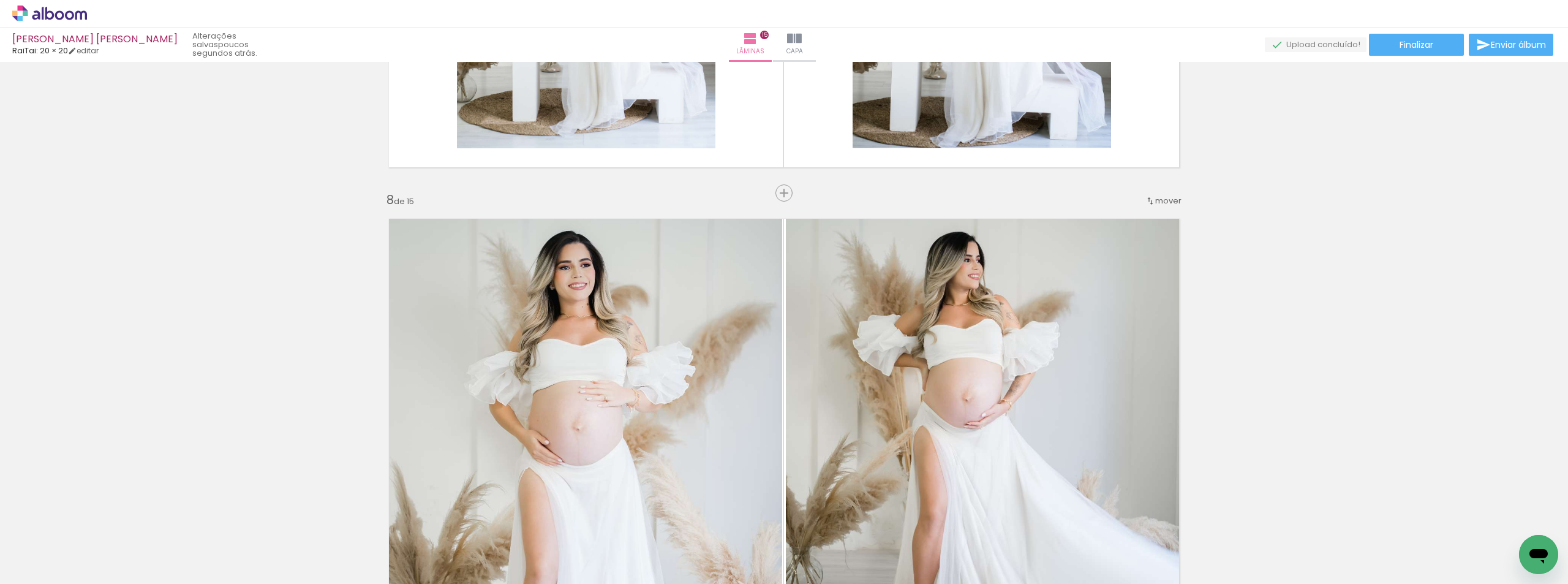
scroll to position [3125, 0]
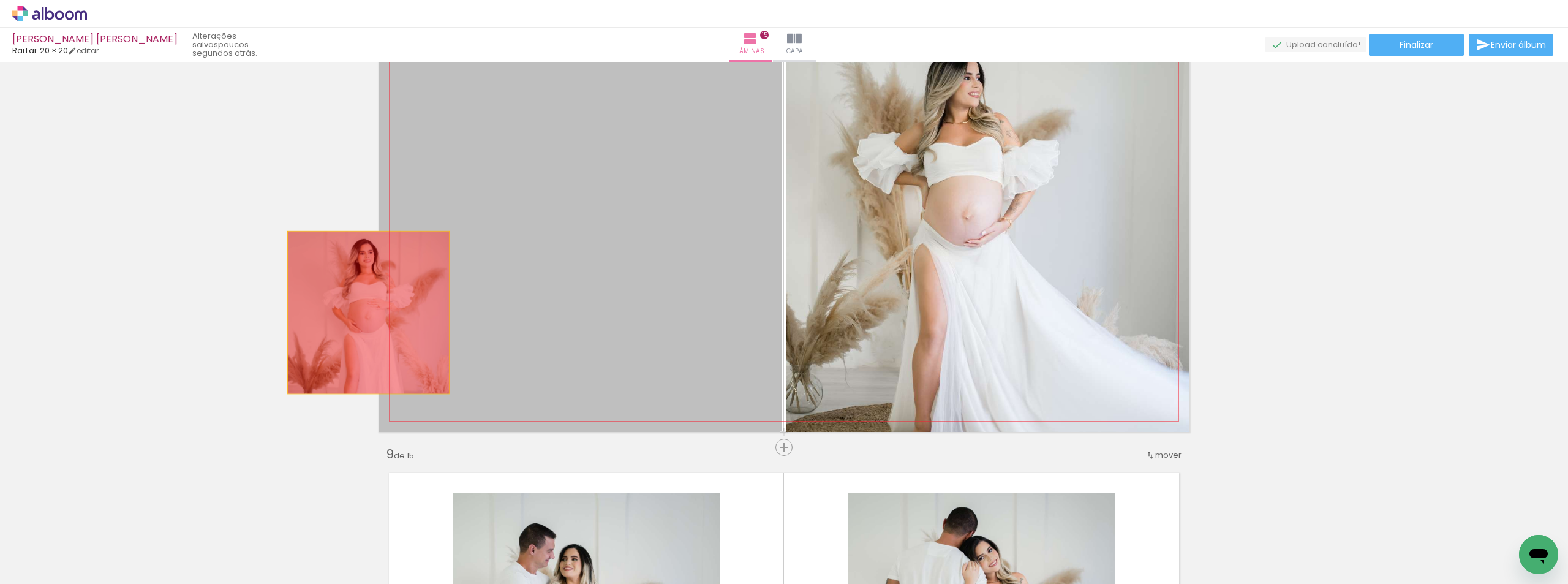
drag, startPoint x: 593, startPoint y: 316, endPoint x: 364, endPoint y: 312, distance: 229.0
click at [364, 312] on div "Inserir lâmina 1 de 15 Inserir lâmina 2 de 15 Inserir lâmina 3 de 15 Inserir lâ…" at bounding box center [784, 431] width 1568 height 6980
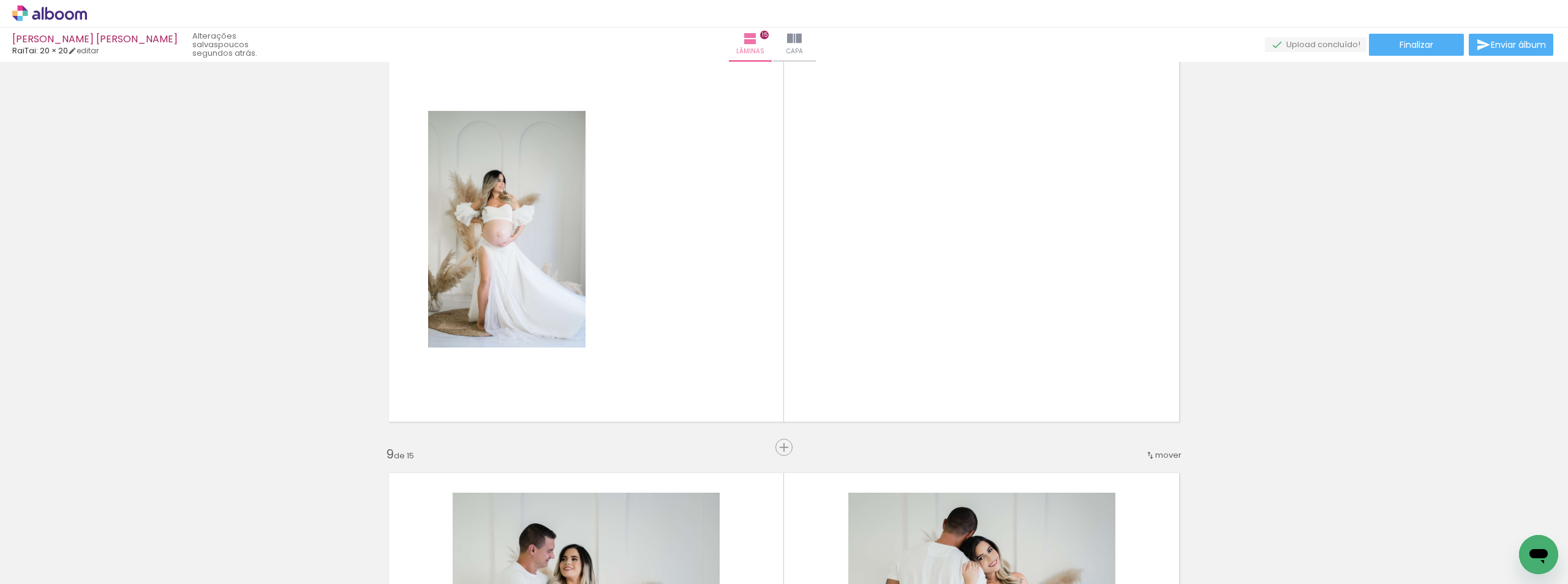
drag, startPoint x: 1226, startPoint y: 526, endPoint x: 794, endPoint y: 252, distance: 511.6
click at [802, 252] on quentale-workspace at bounding box center [784, 292] width 1568 height 584
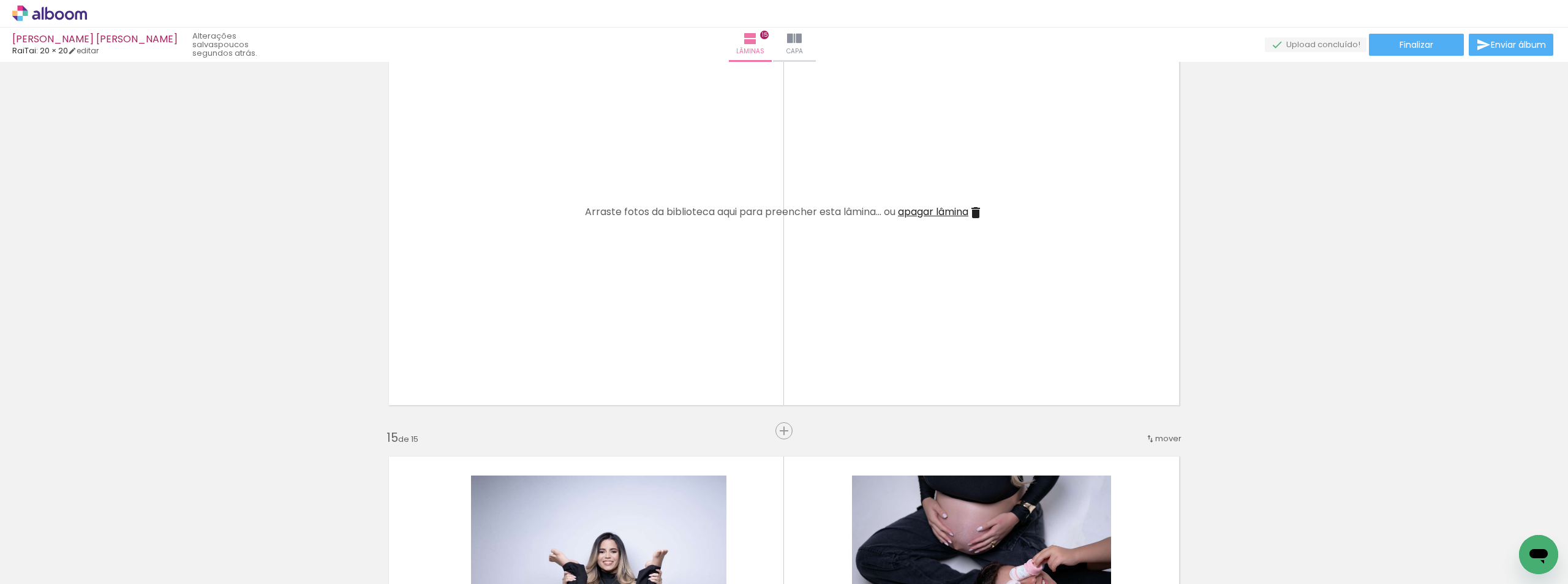
scroll to position [5759, 0]
click at [933, 220] on quentale-layouter at bounding box center [784, 212] width 811 height 405
click at [945, 211] on span "apagar lâmina" at bounding box center [933, 211] width 70 height 14
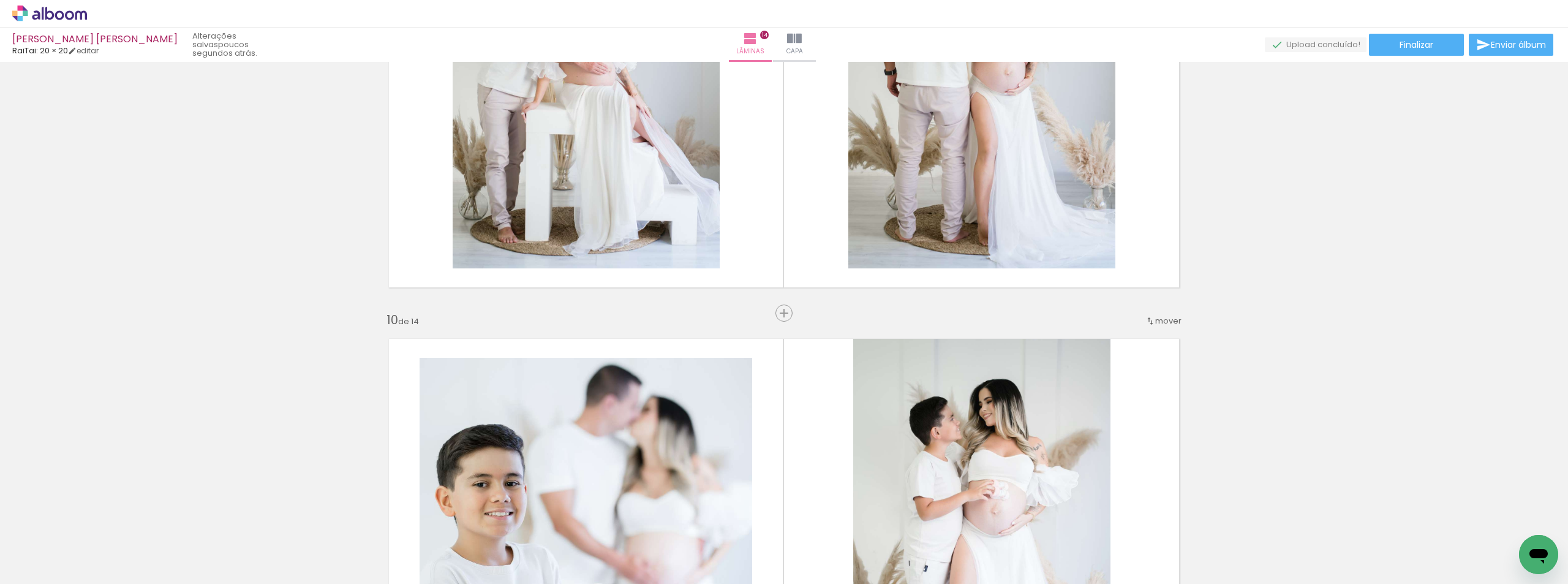
scroll to position [4124, 0]
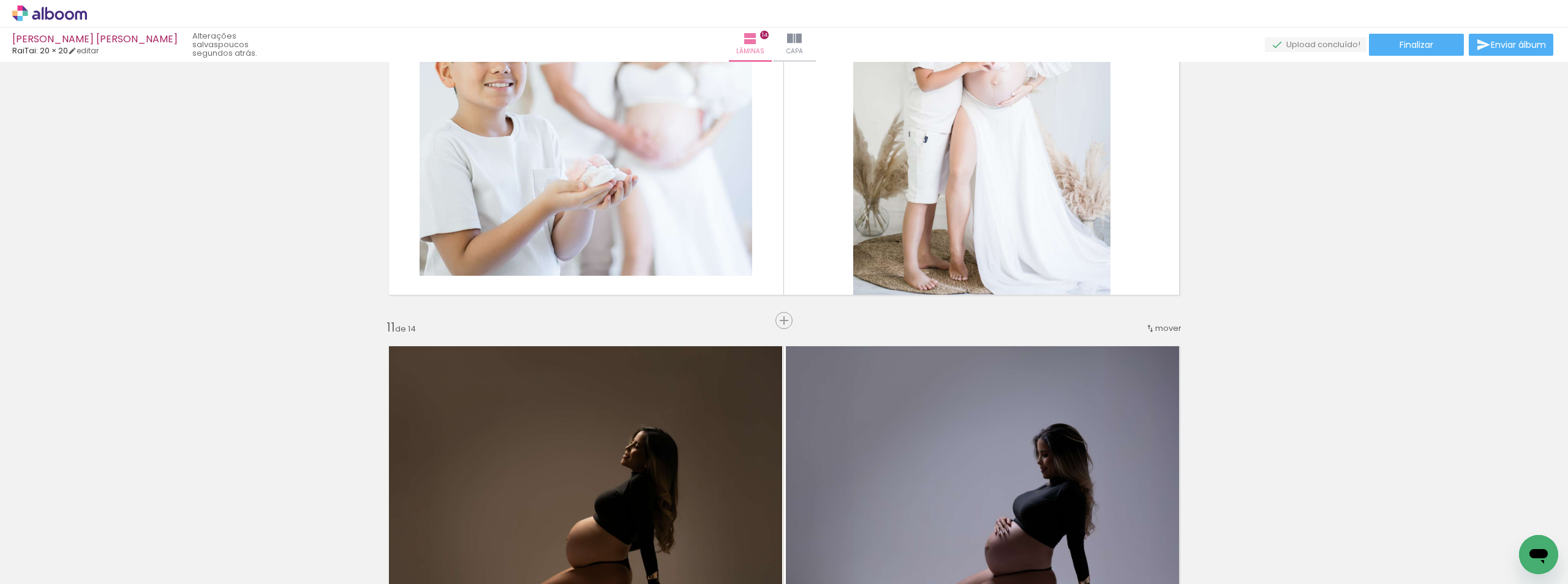
click at [1148, 324] on iron-icon at bounding box center [1150, 329] width 9 height 9
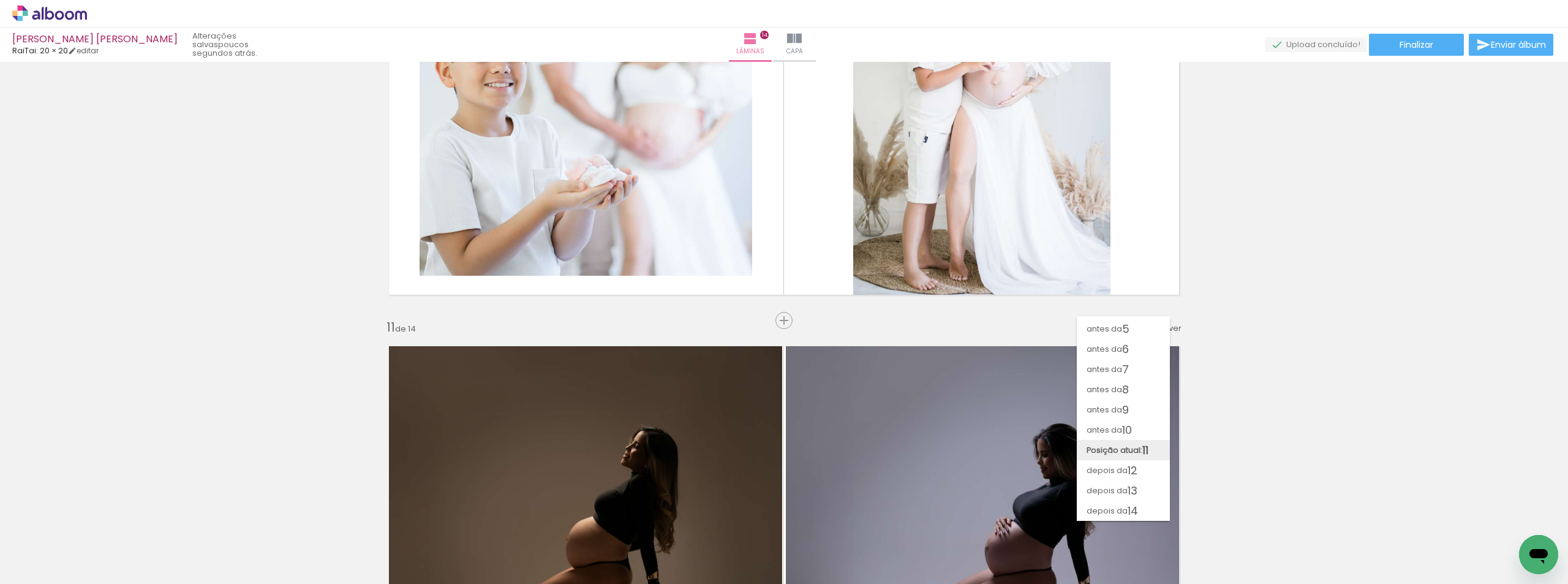
scroll to position [79, 0]
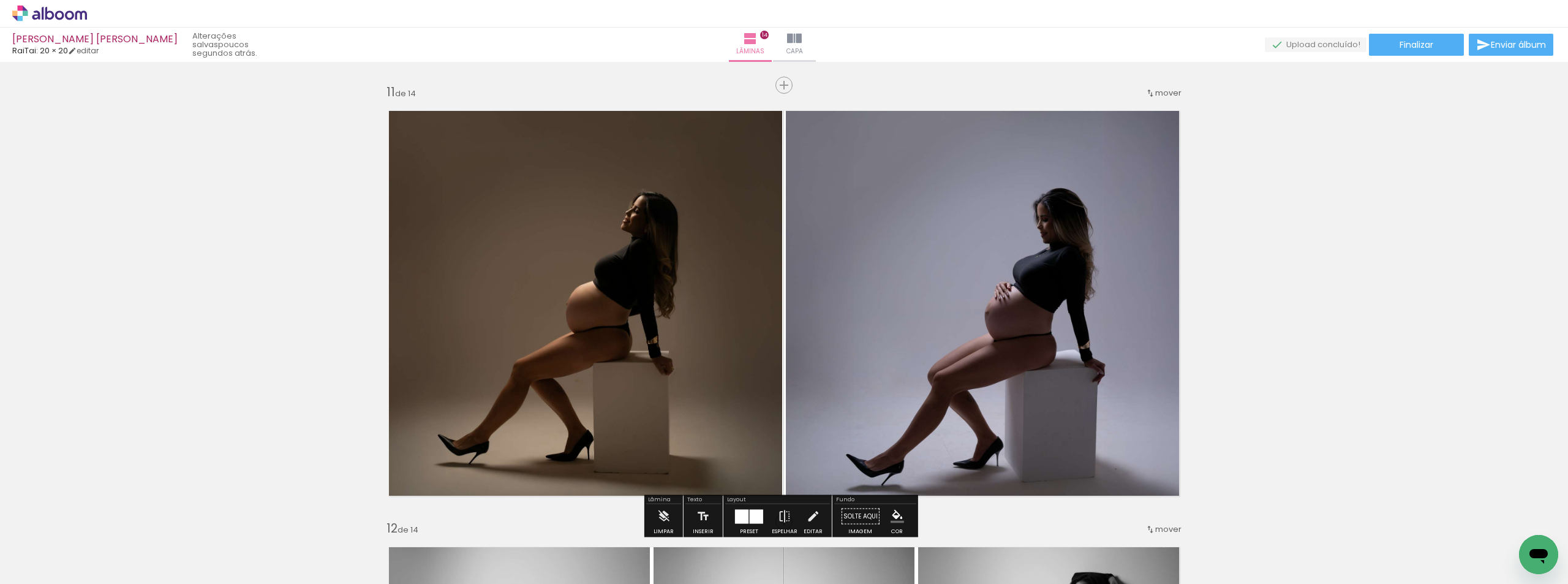
scroll to position [4369, 0]
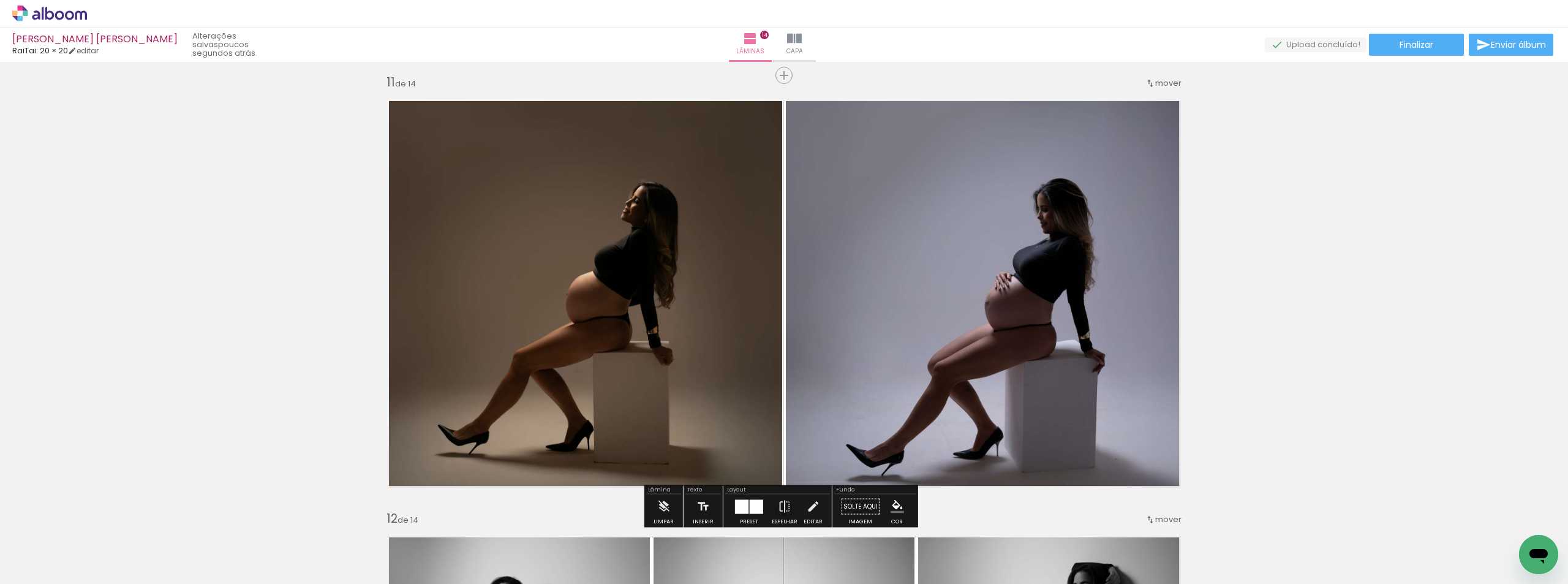
click at [1163, 84] on span "mover" at bounding box center [1168, 83] width 27 height 11
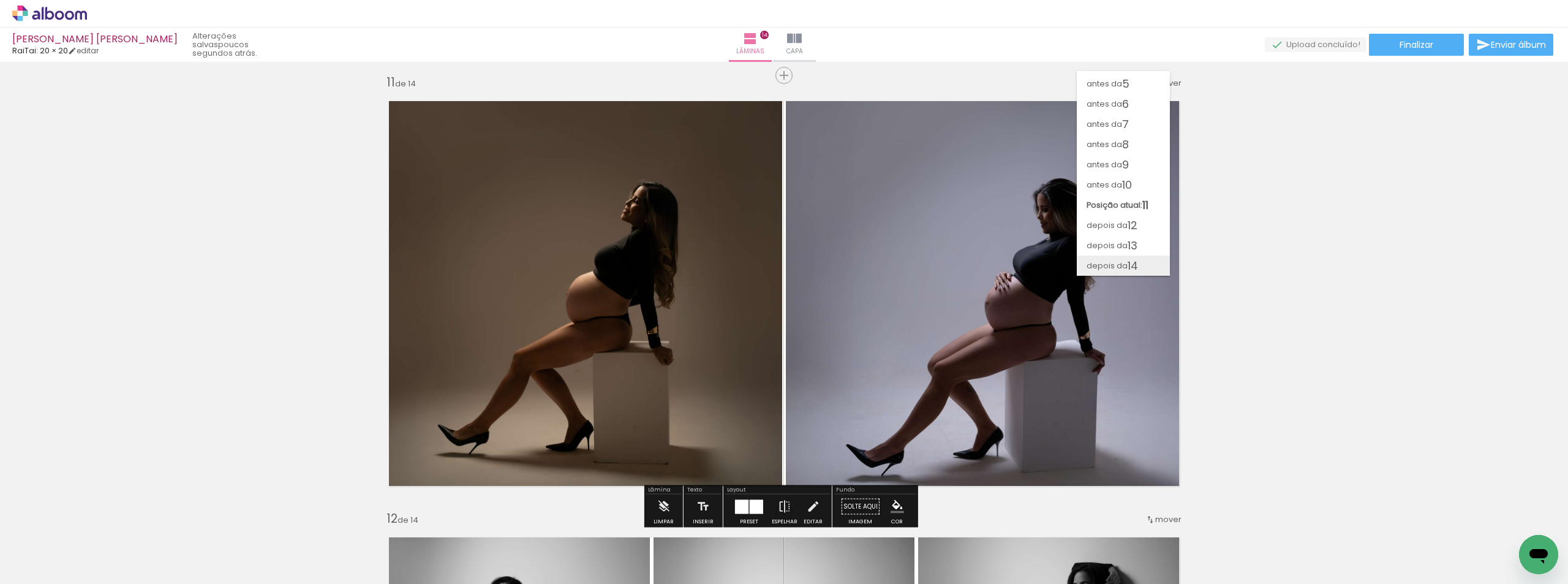
click at [1143, 268] on paper-item "depois da 14" at bounding box center [1123, 265] width 93 height 20
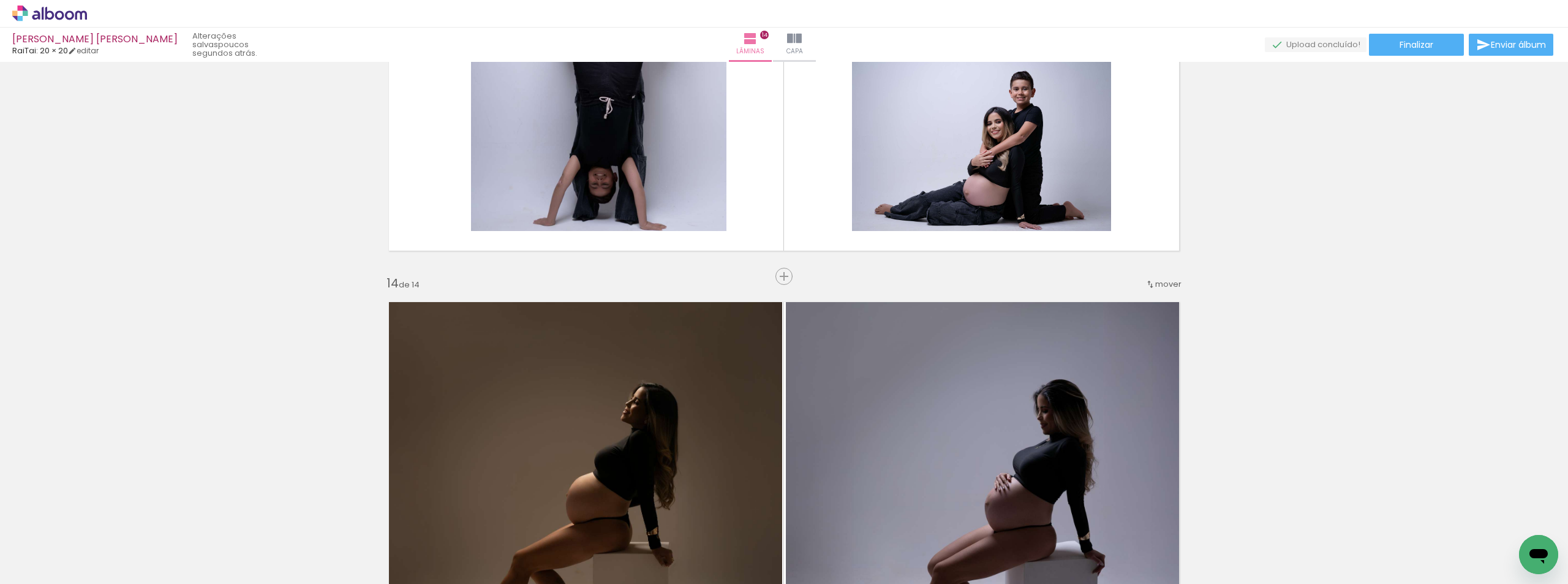
scroll to position [5473, 0]
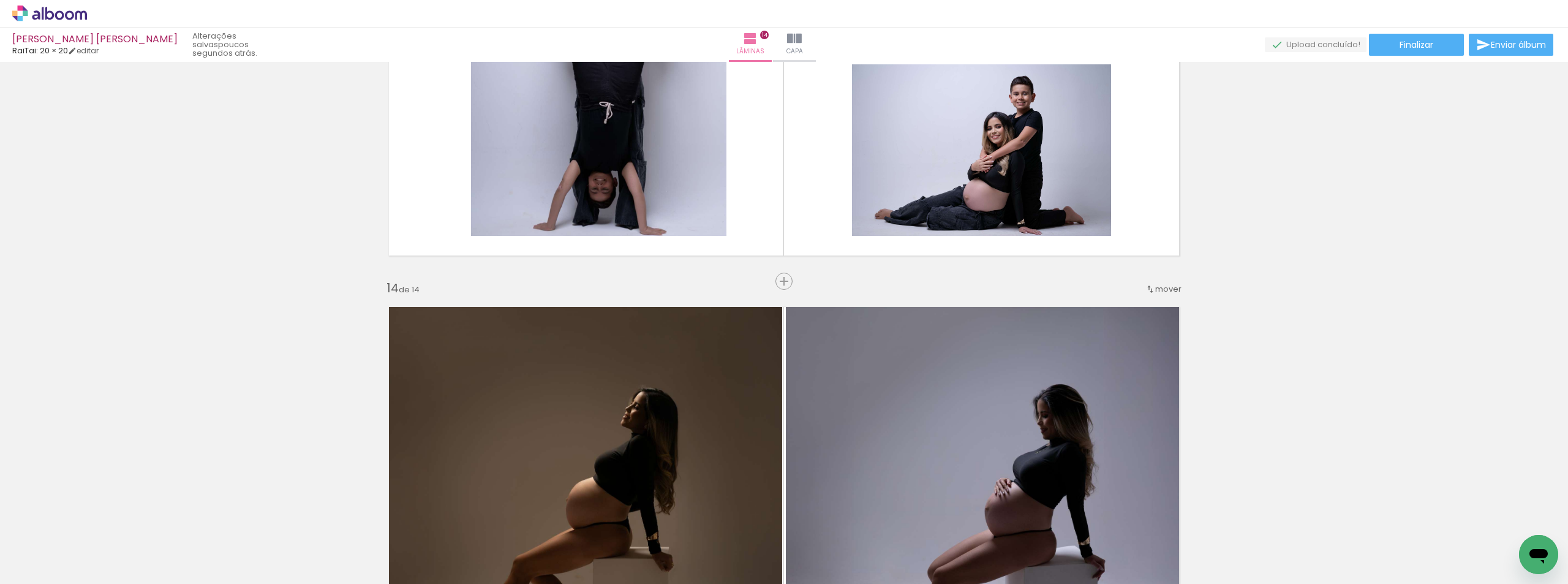
click at [1155, 294] on div "mover" at bounding box center [1164, 289] width 36 height 20
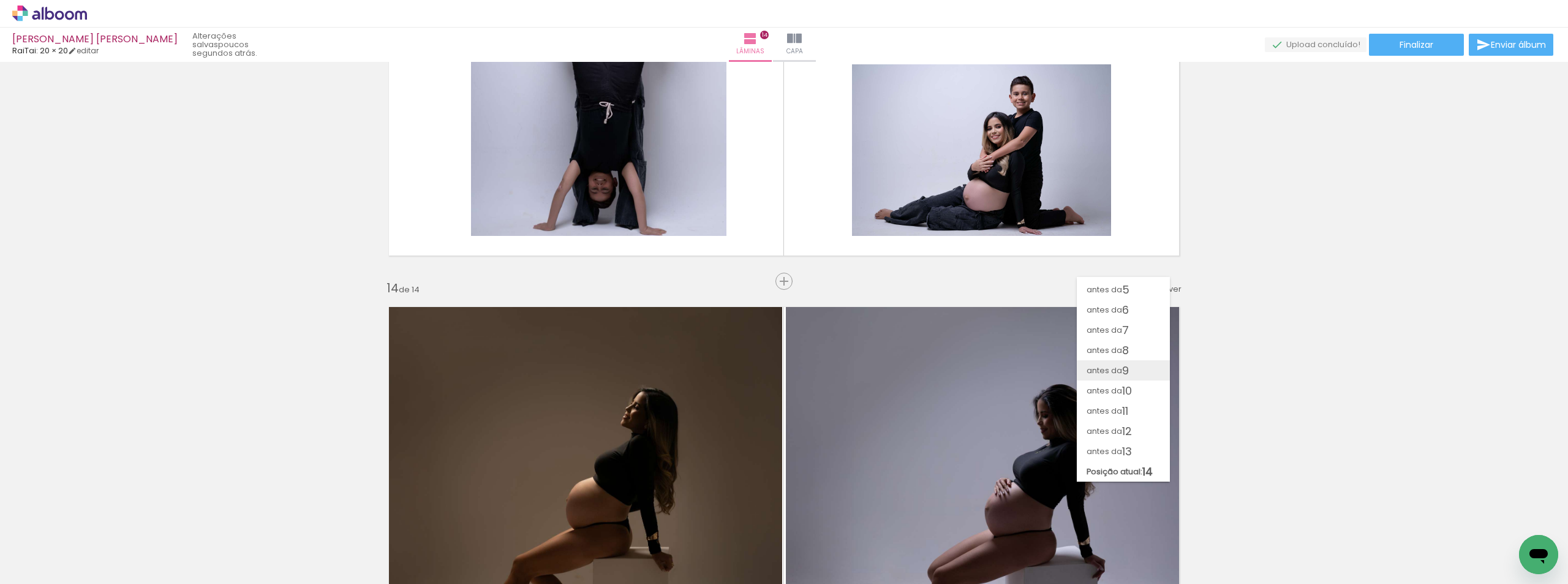
scroll to position [79, 0]
click at [1130, 438] on span "12" at bounding box center [1127, 430] width 9 height 20
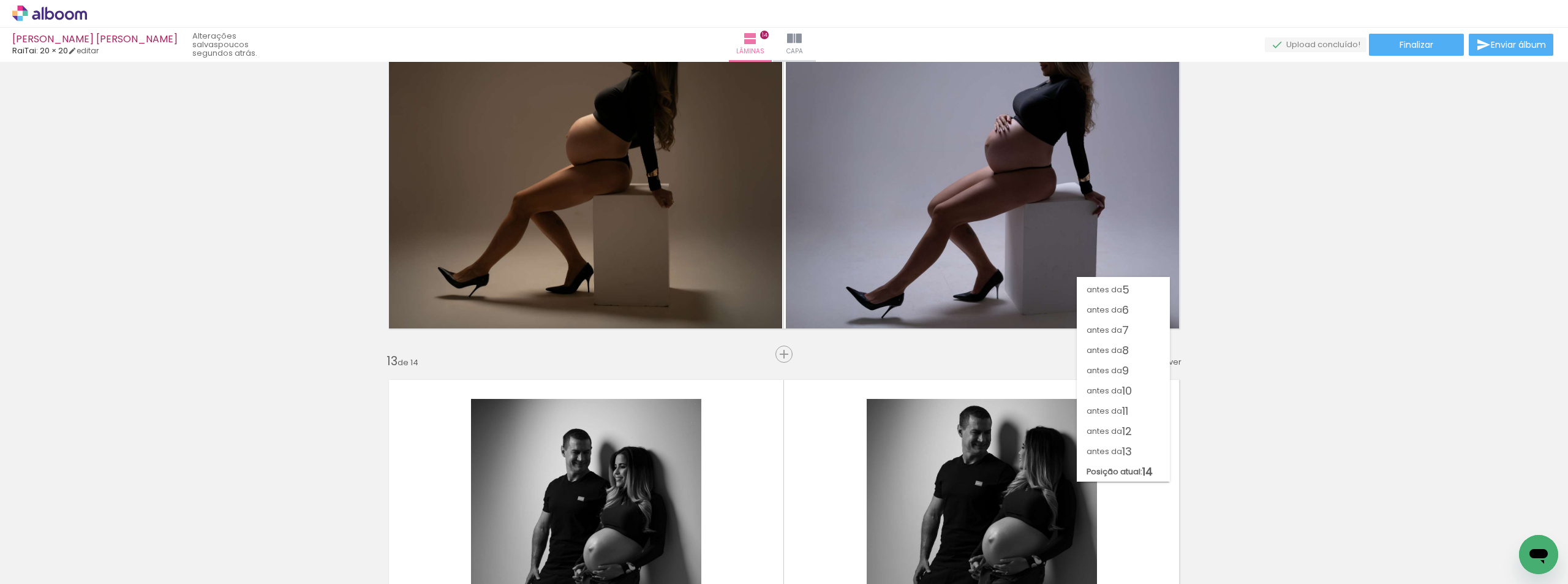
scroll to position [4814, 0]
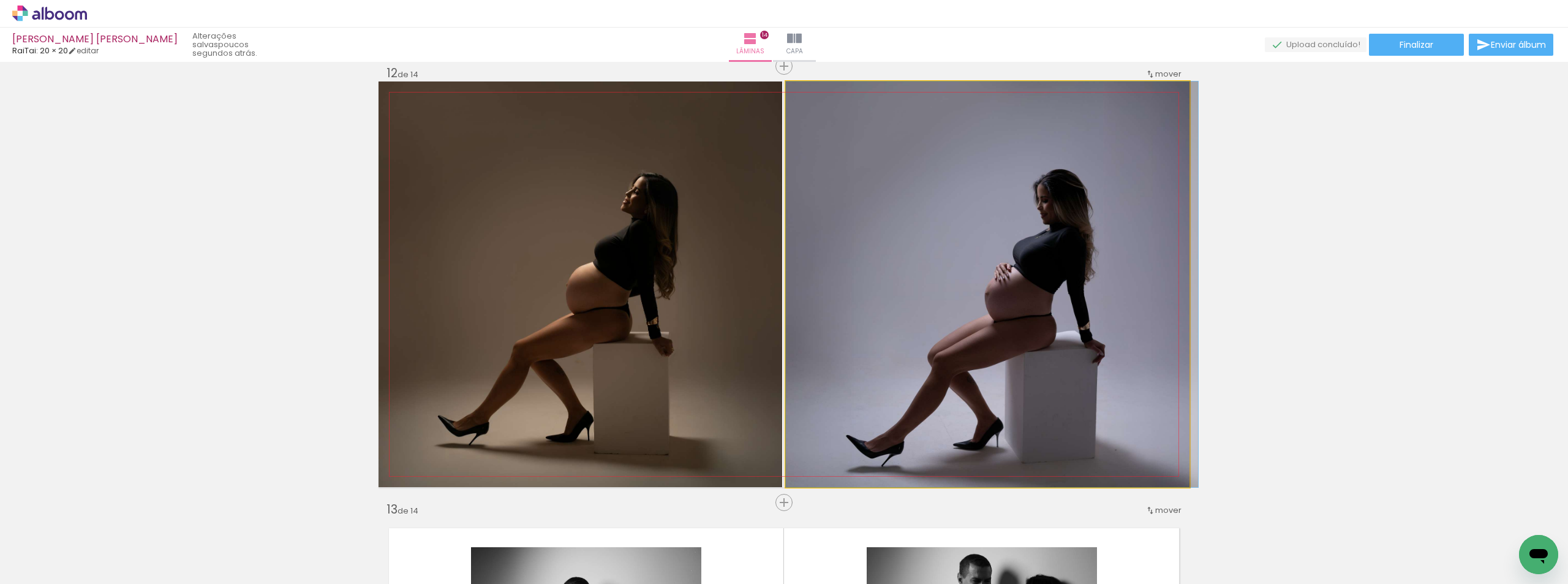
click at [1144, 89] on quentale-photo at bounding box center [987, 284] width 403 height 405
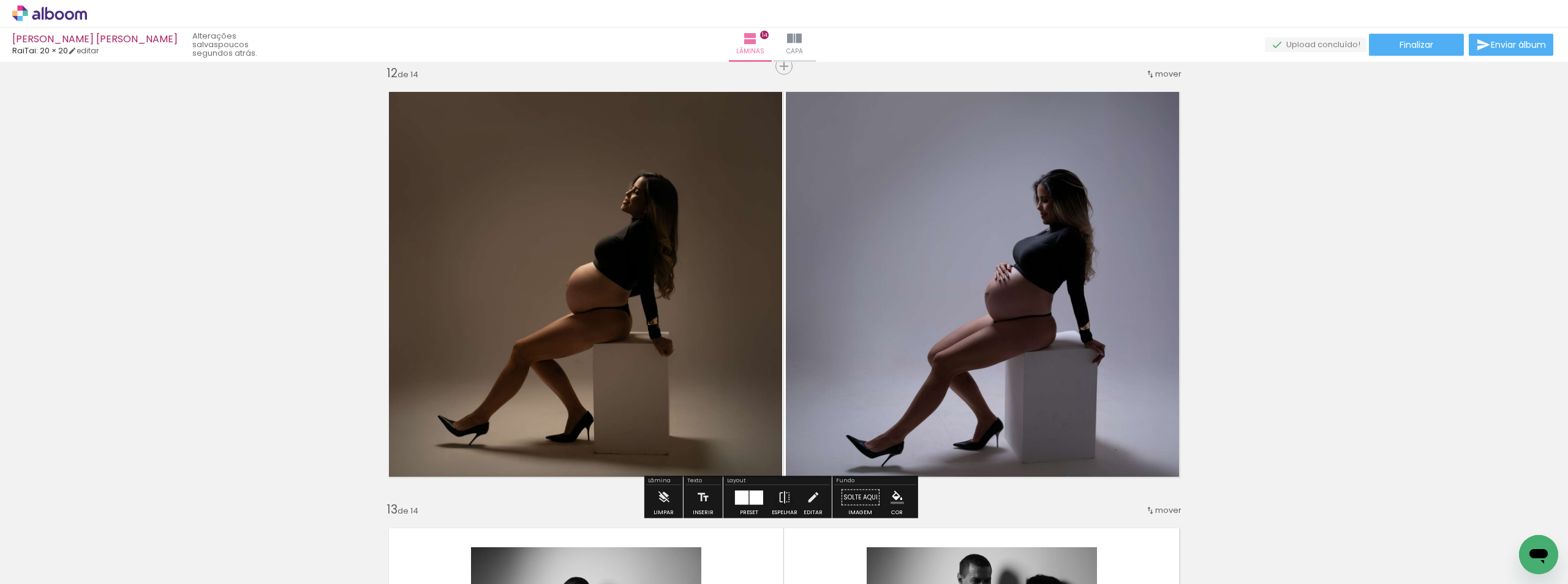
click at [1146, 84] on div "mover" at bounding box center [1164, 73] width 36 height 20
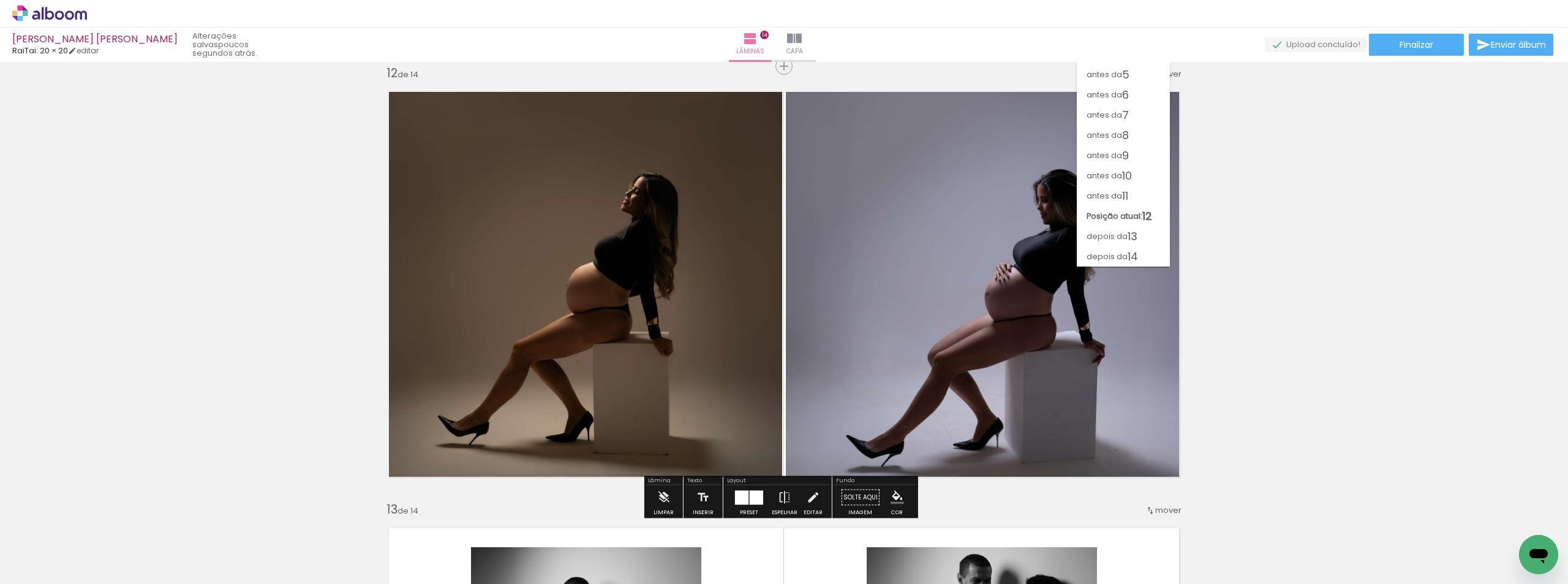
scroll to position [79, 0]
click at [1125, 187] on span "11" at bounding box center [1125, 196] width 6 height 20
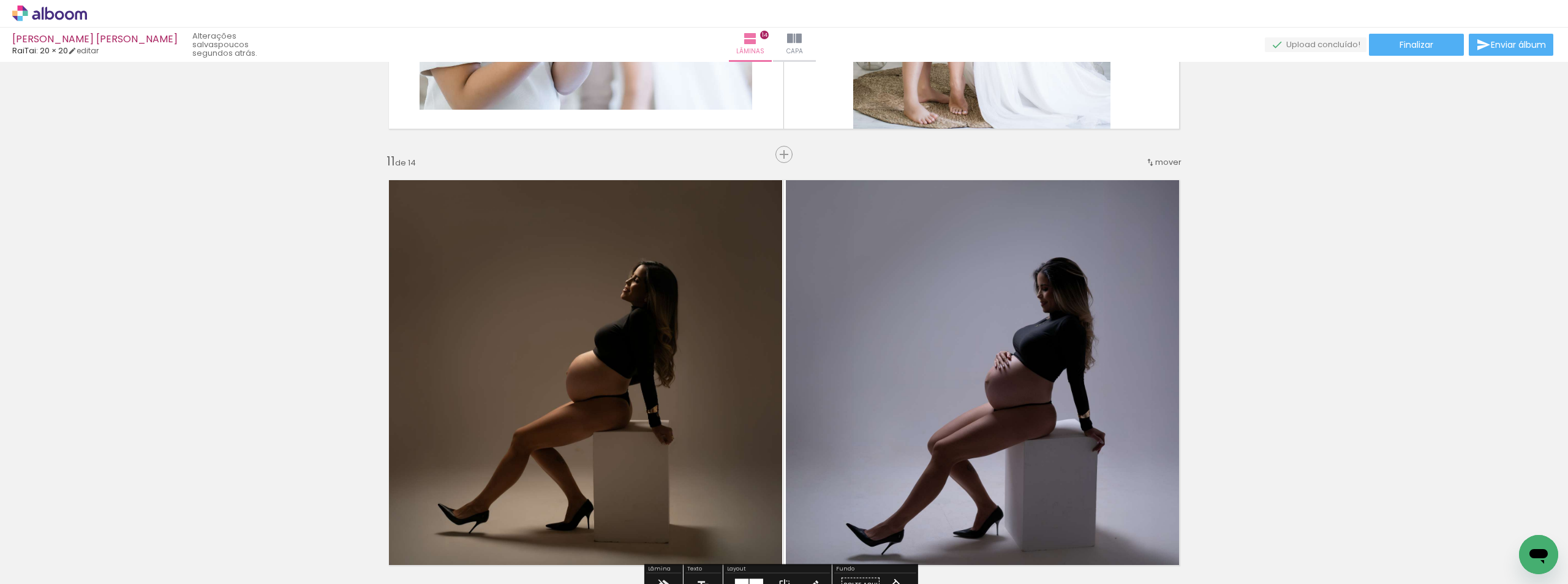
scroll to position [4379, 0]
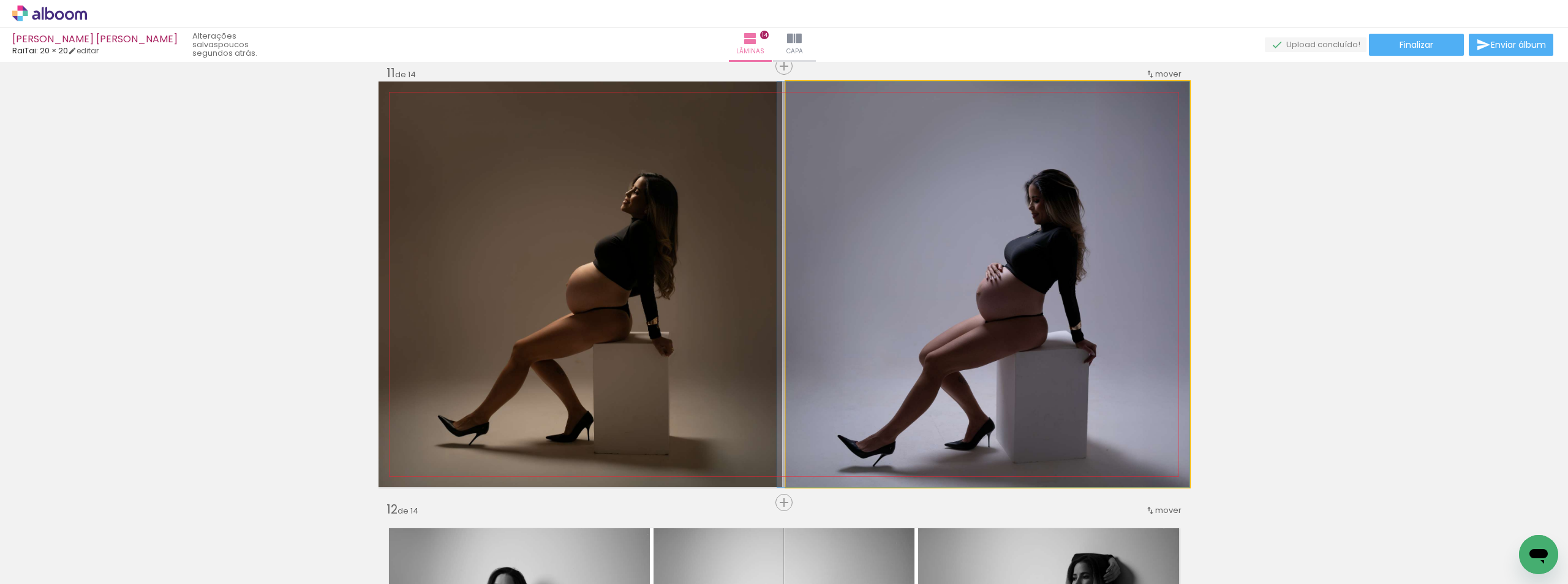
drag, startPoint x: 1007, startPoint y: 355, endPoint x: 1003, endPoint y: 322, distance: 33.2
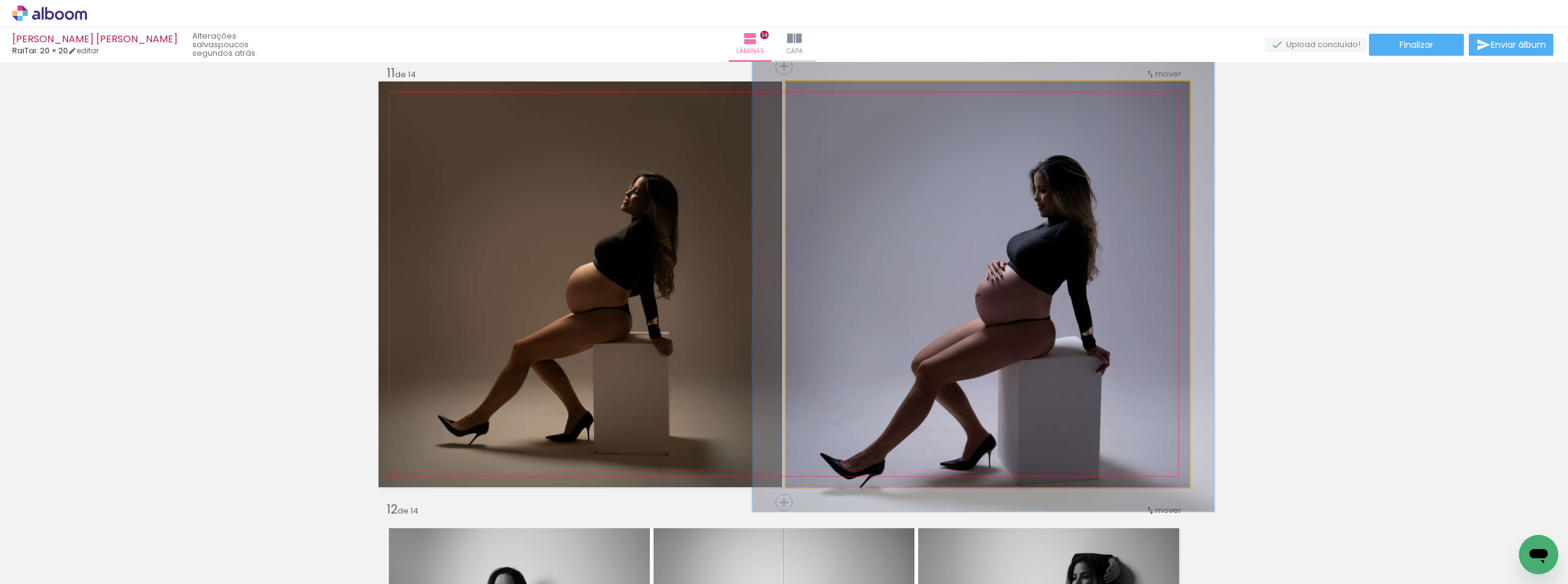
drag, startPoint x: 826, startPoint y: 100, endPoint x: 819, endPoint y: 101, distance: 7.1
type paper-slider "112"
click at [819, 101] on div at bounding box center [838, 94] width 47 height 20
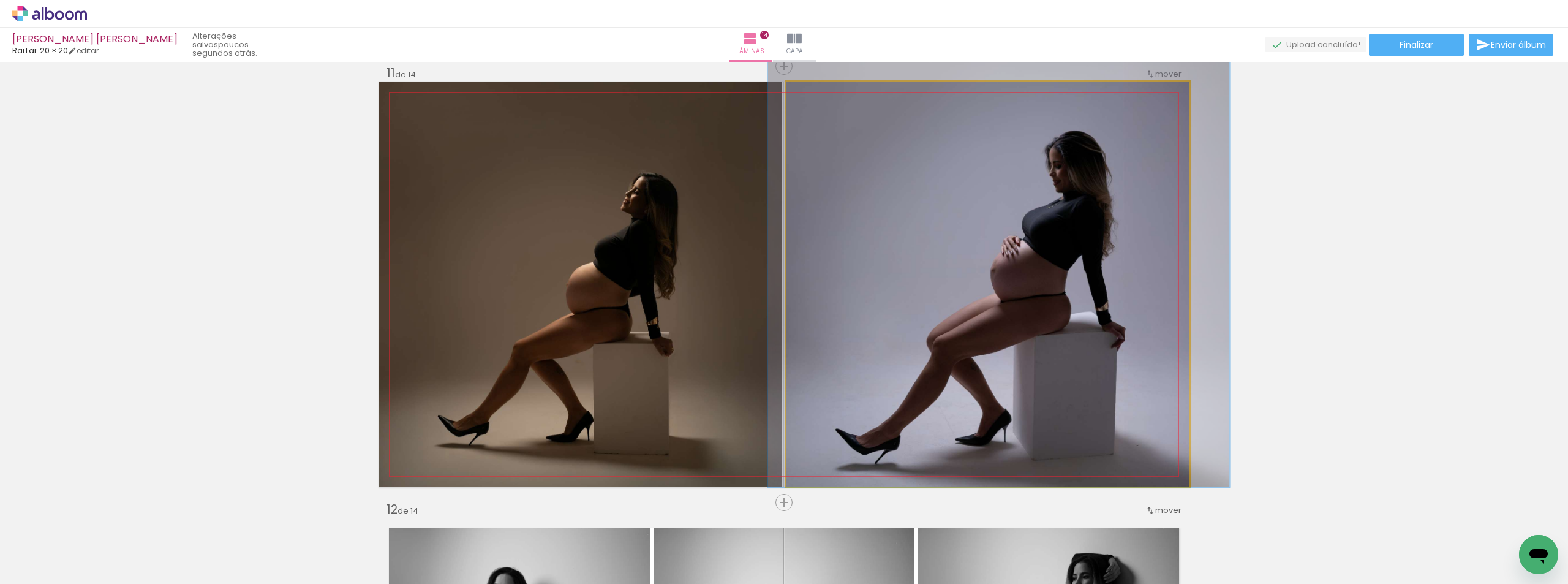
drag, startPoint x: 994, startPoint y: 381, endPoint x: 1011, endPoint y: 312, distance: 71.1
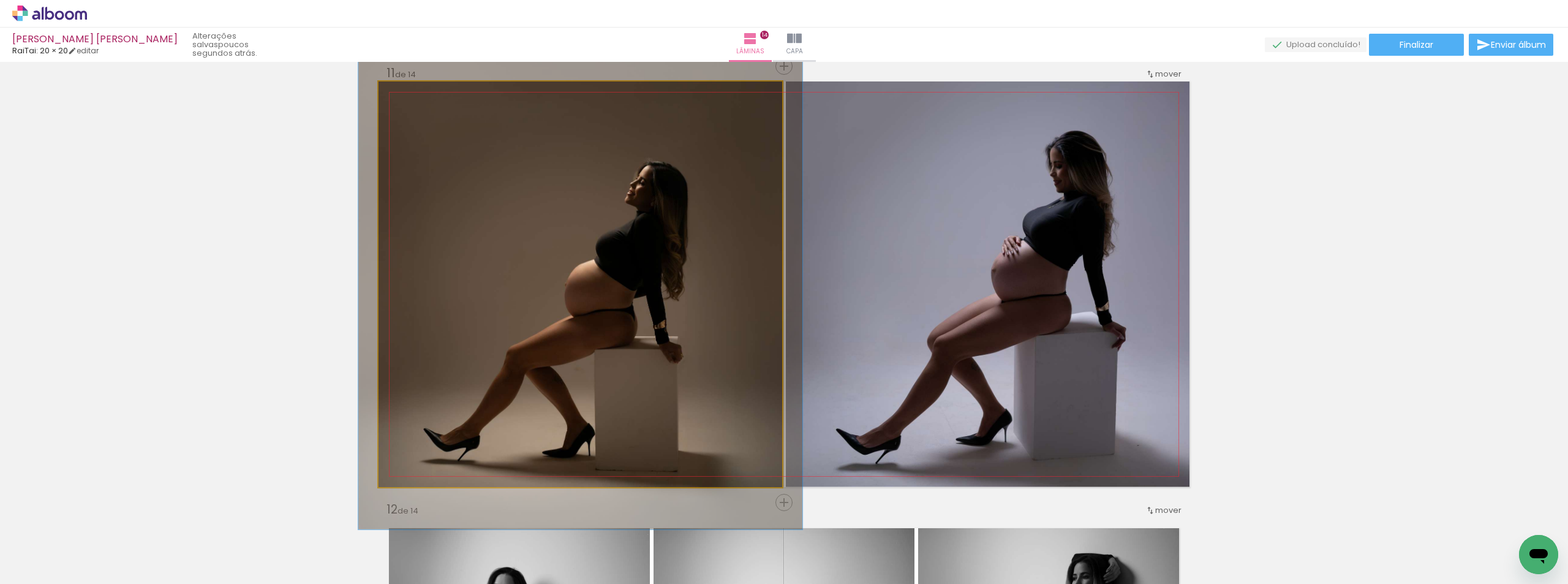
drag, startPoint x: 405, startPoint y: 91, endPoint x: 413, endPoint y: 98, distance: 10.6
type paper-slider "114"
click at [411, 95] on div at bounding box center [412, 95] width 11 height 11
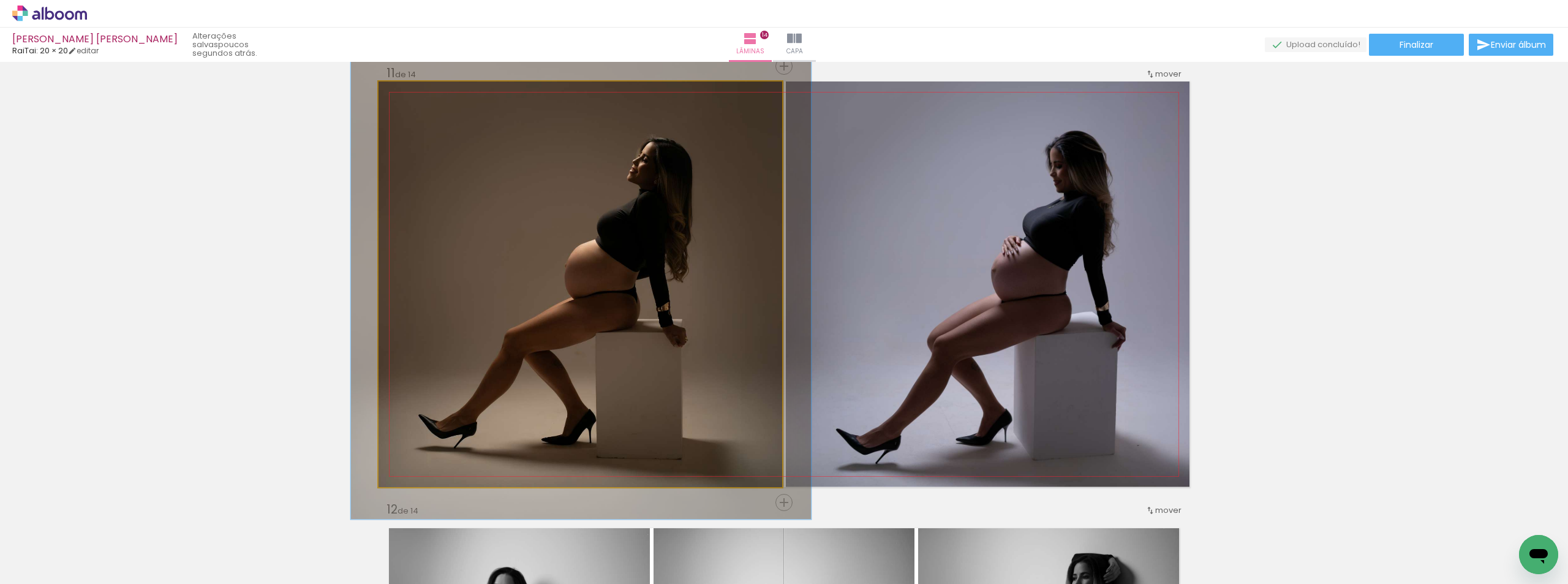
drag, startPoint x: 513, startPoint y: 241, endPoint x: 513, endPoint y: 221, distance: 20.0
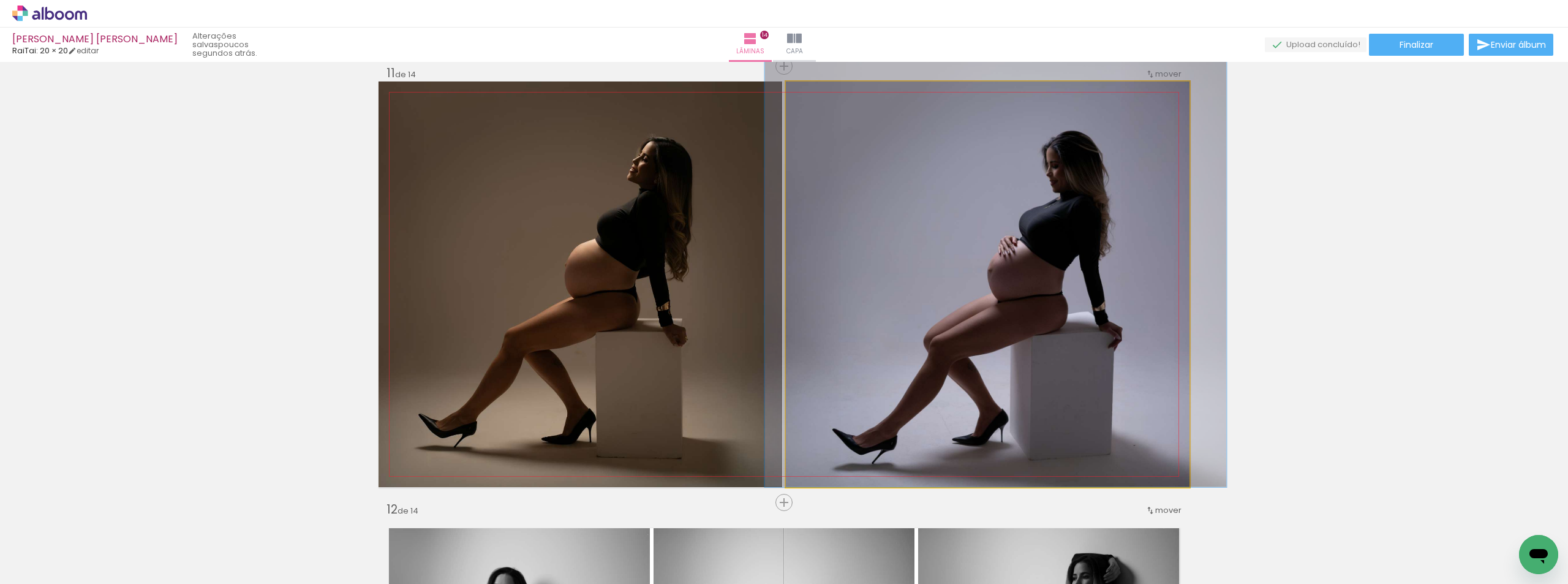
drag, startPoint x: 978, startPoint y: 328, endPoint x: 975, endPoint y: 316, distance: 12.4
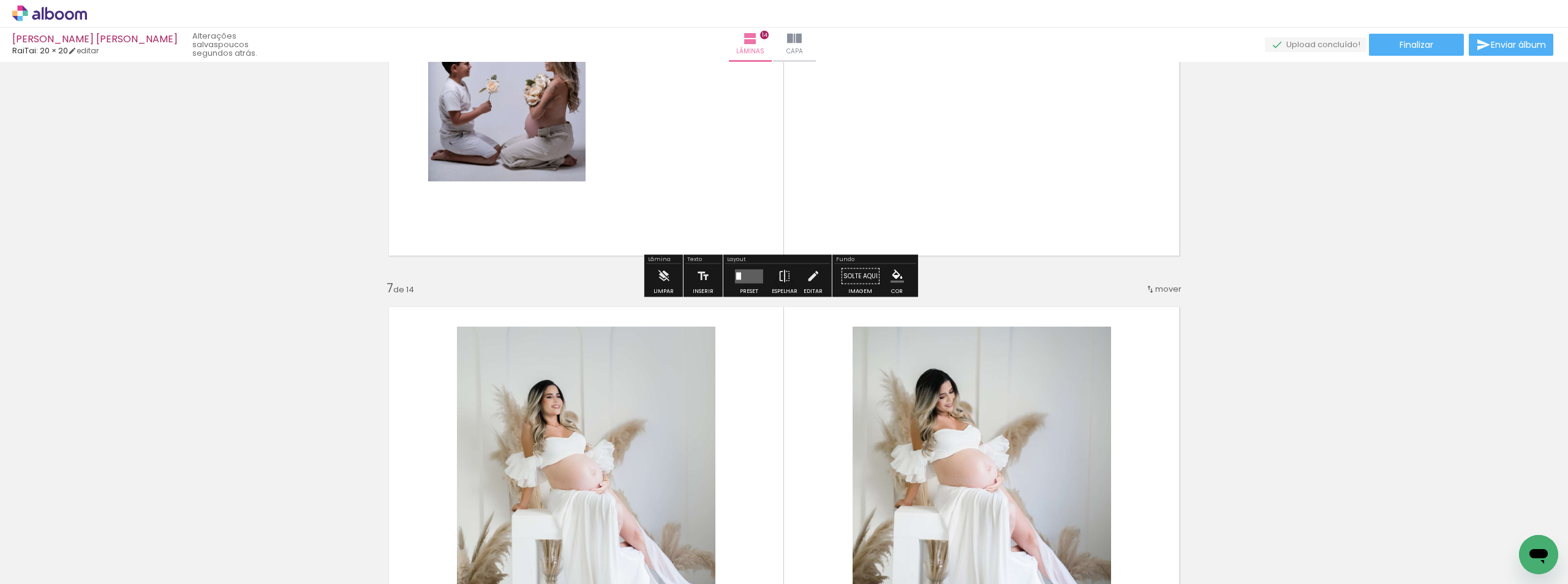
scroll to position [2295, 0]
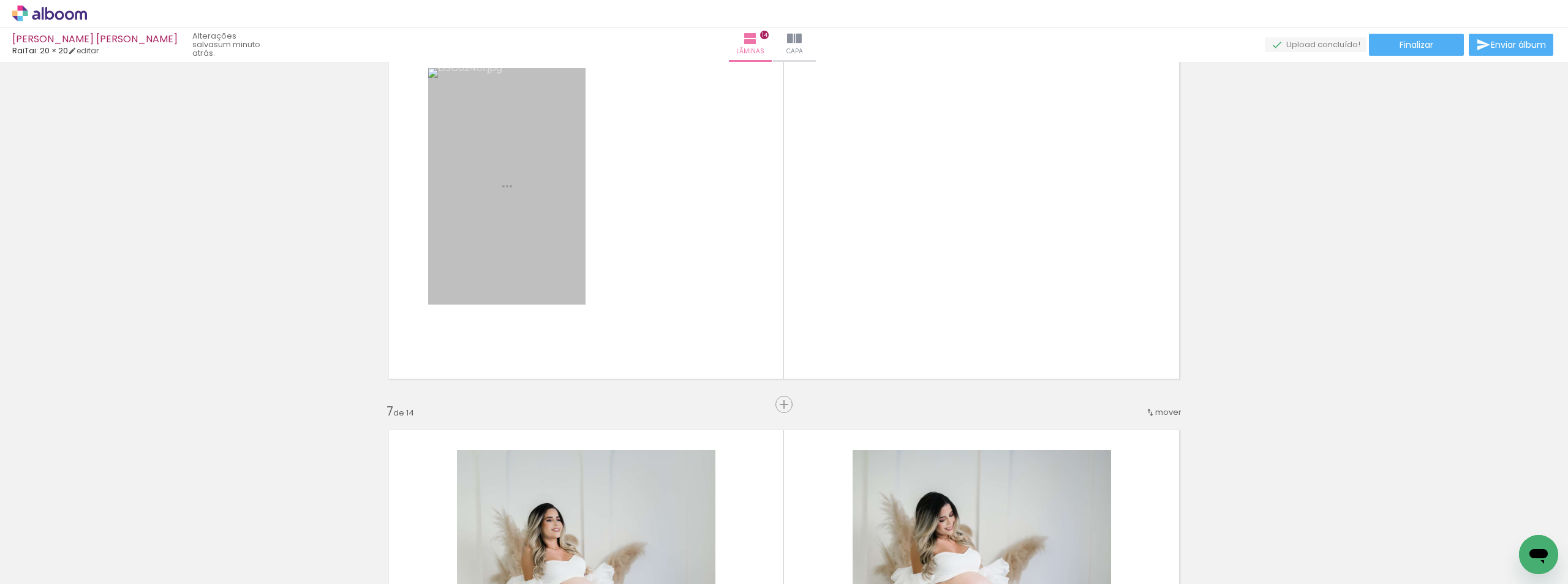
click at [130, 326] on quentale-workspace at bounding box center [784, 292] width 1568 height 584
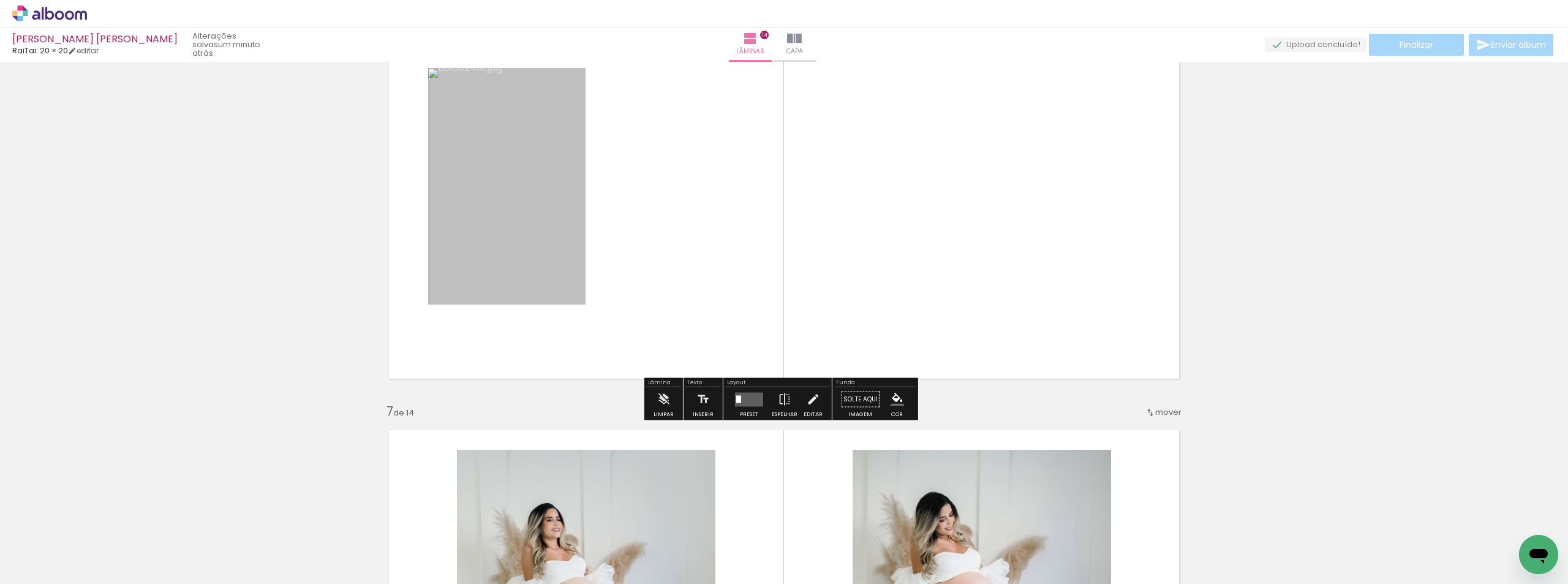
drag, startPoint x: 383, startPoint y: 273, endPoint x: 278, endPoint y: 304, distance: 109.5
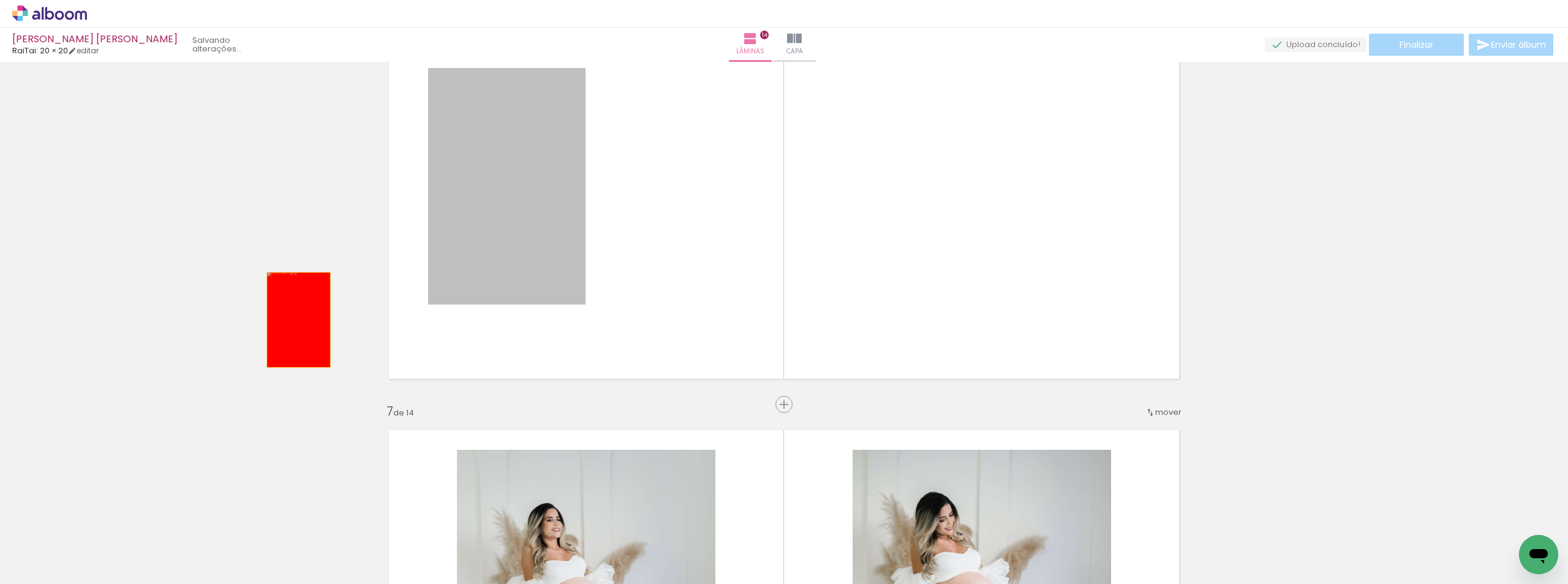
drag, startPoint x: 463, startPoint y: 235, endPoint x: 200, endPoint y: 349, distance: 286.6
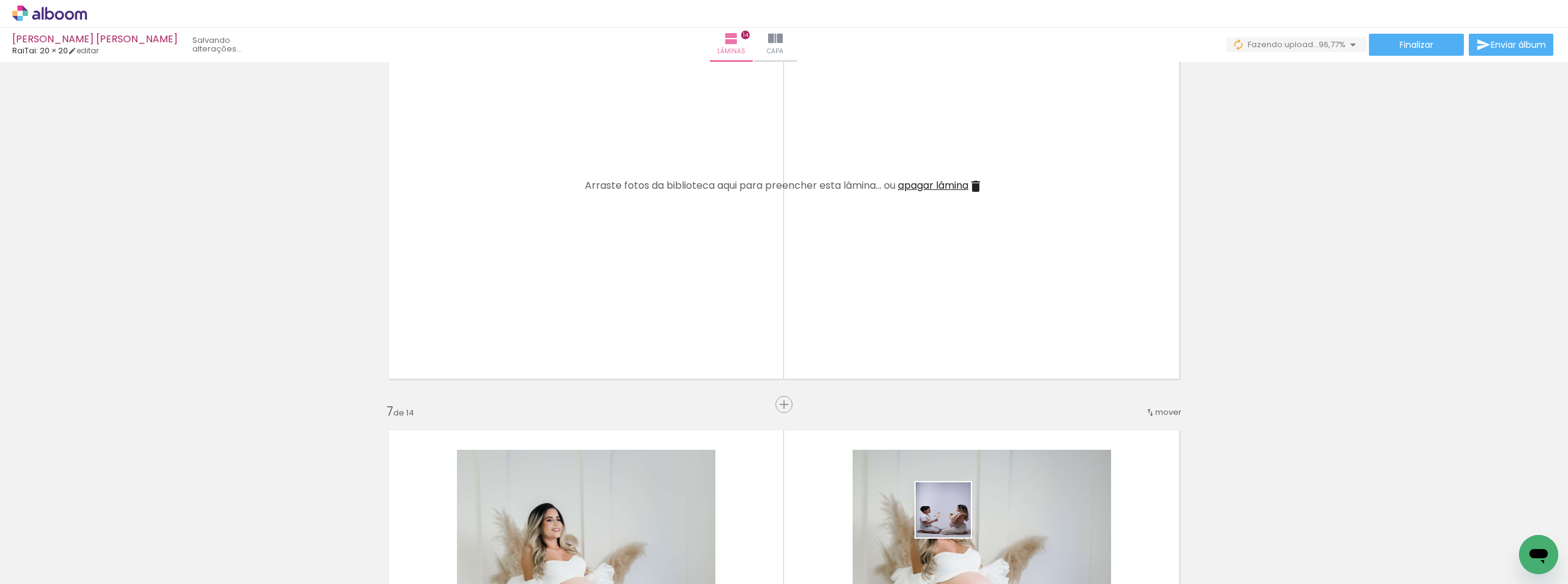
drag, startPoint x: 955, startPoint y: 530, endPoint x: 859, endPoint y: 278, distance: 269.7
click at [859, 280] on quentale-workspace at bounding box center [784, 292] width 1568 height 584
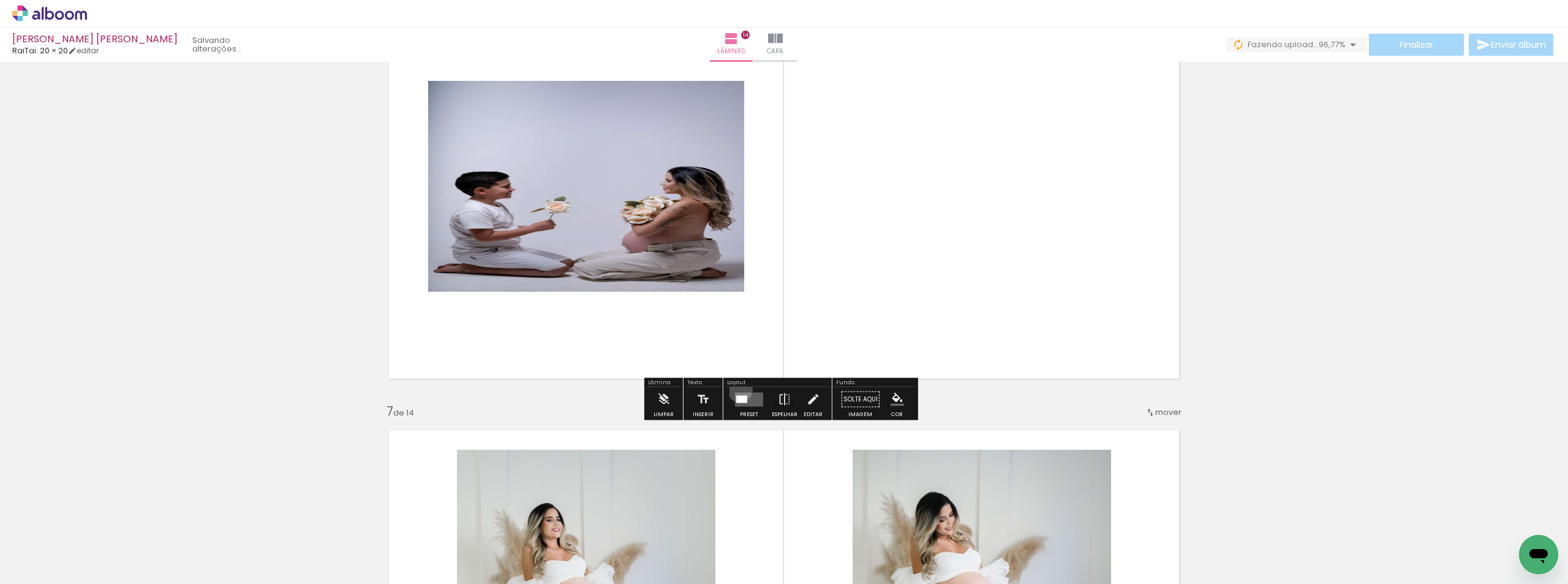
click at [737, 388] on div at bounding box center [749, 400] width 33 height 25
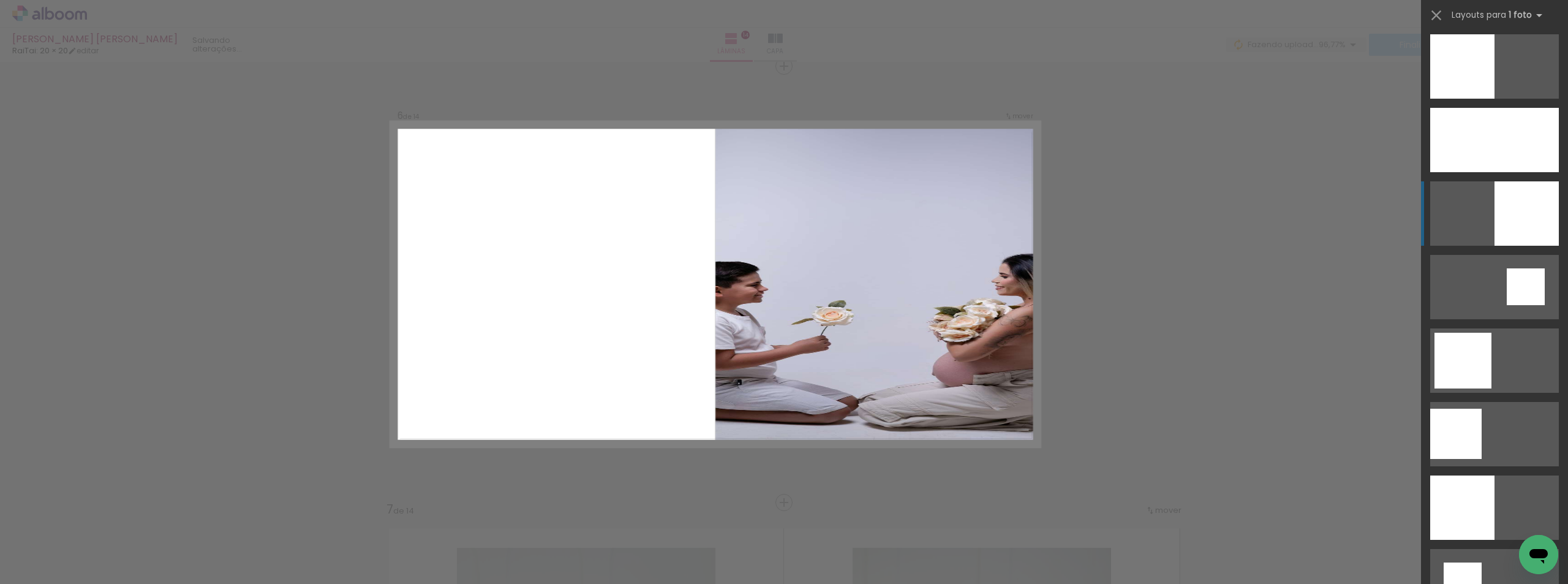
scroll to position [1164, 0]
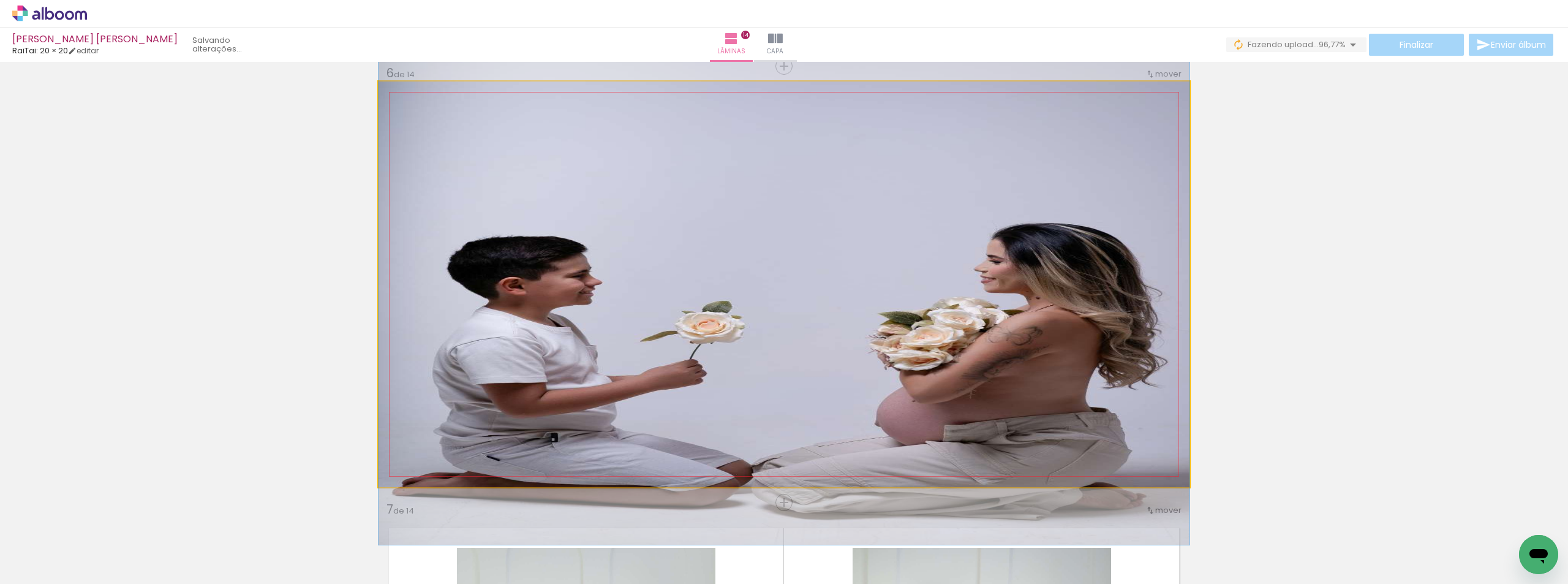
drag, startPoint x: 589, startPoint y: 365, endPoint x: 580, endPoint y: 353, distance: 15.0
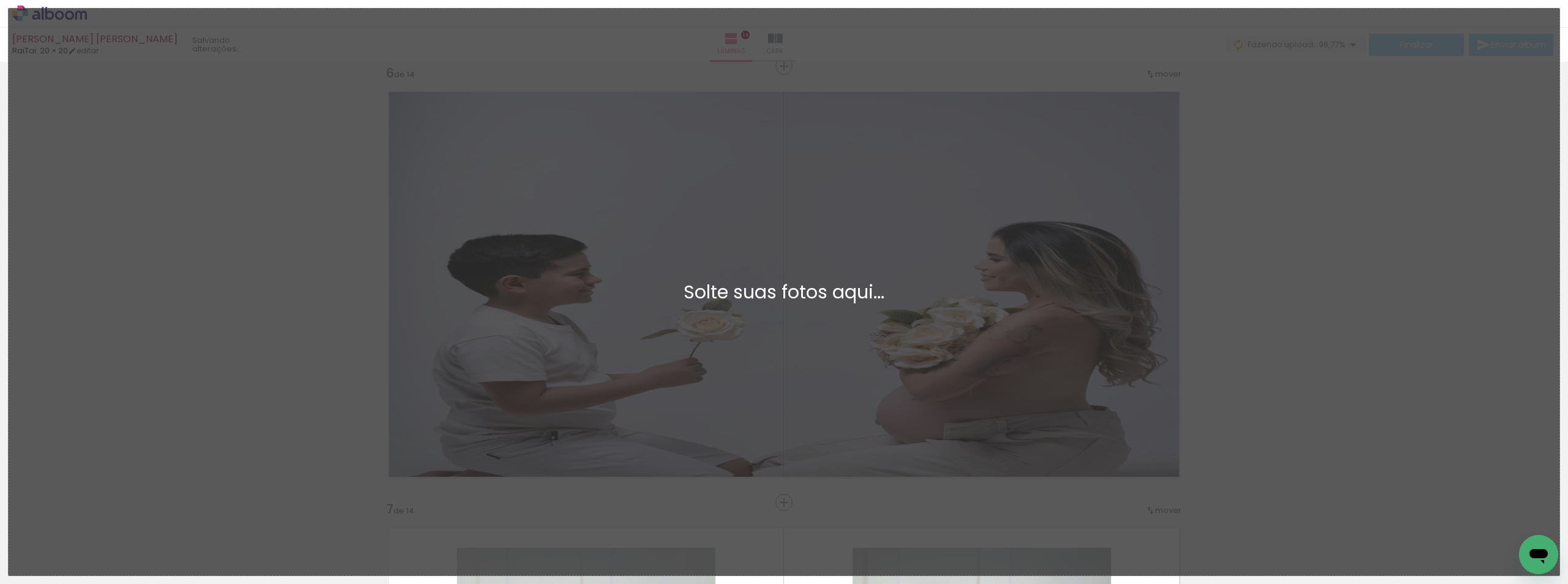
scroll to position [0, 0]
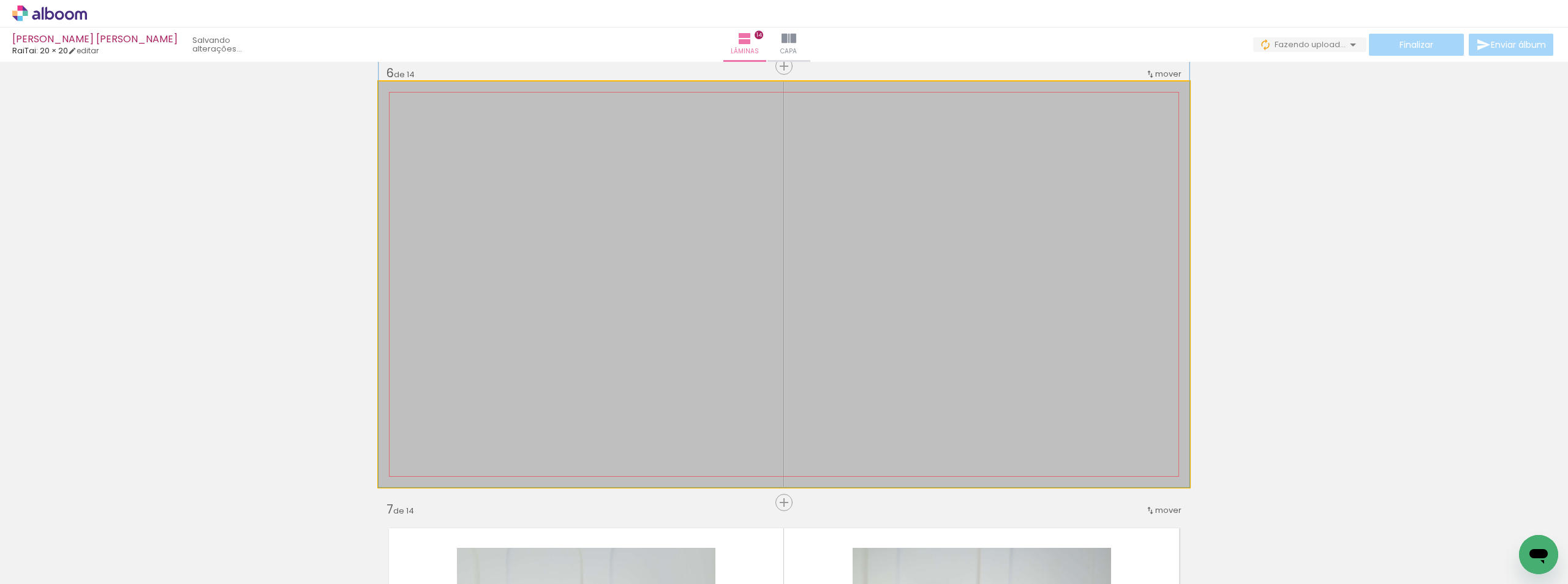
drag, startPoint x: 1112, startPoint y: 237, endPoint x: 647, endPoint y: 134, distance: 476.3
drag, startPoint x: 728, startPoint y: 199, endPoint x: 1261, endPoint y: 172, distance: 533.7
drag, startPoint x: 1261, startPoint y: 172, endPoint x: 1366, endPoint y: 180, distance: 105.3
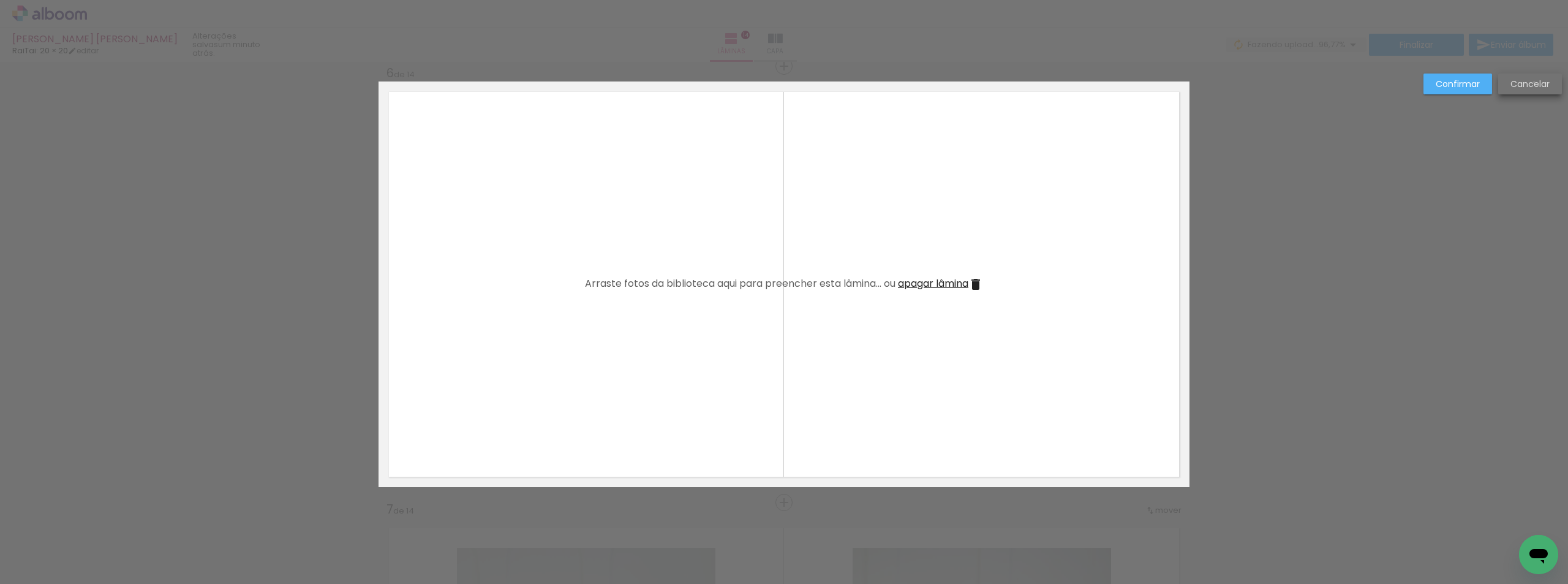
click at [0, 0] on slot "Cancelar" at bounding box center [0, 0] width 0 height 0
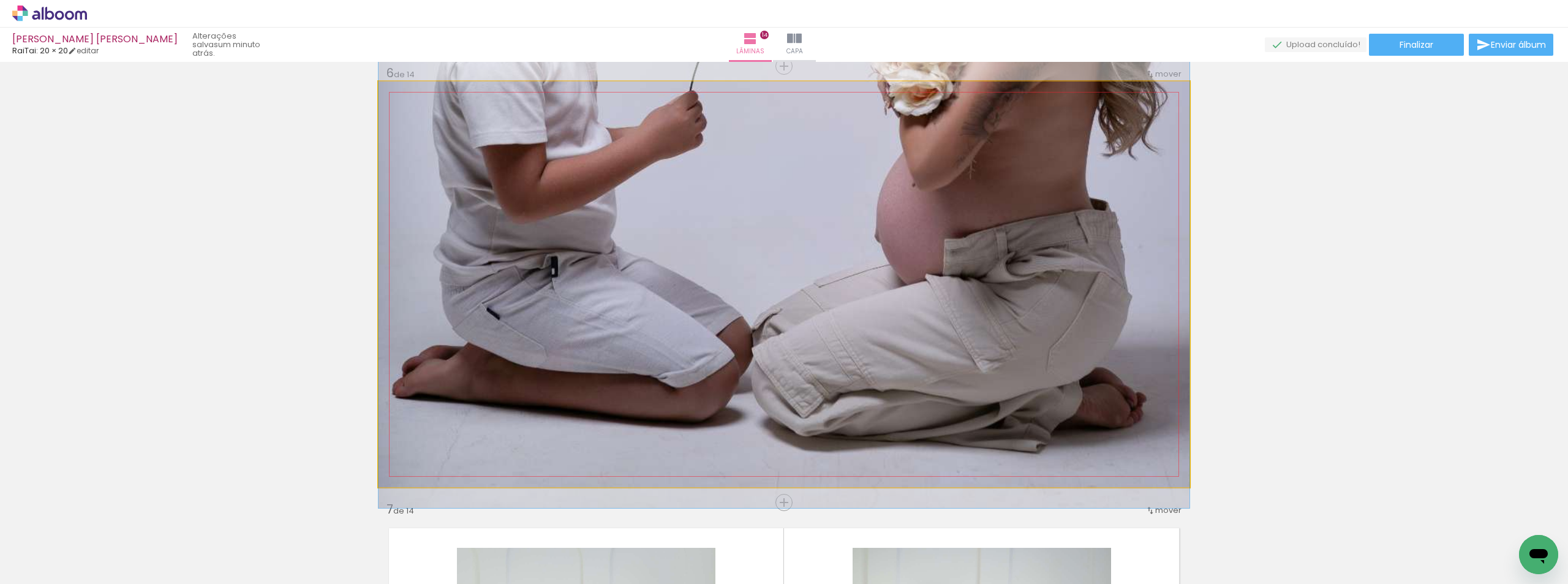
drag, startPoint x: 821, startPoint y: 349, endPoint x: 191, endPoint y: 389, distance: 631.3
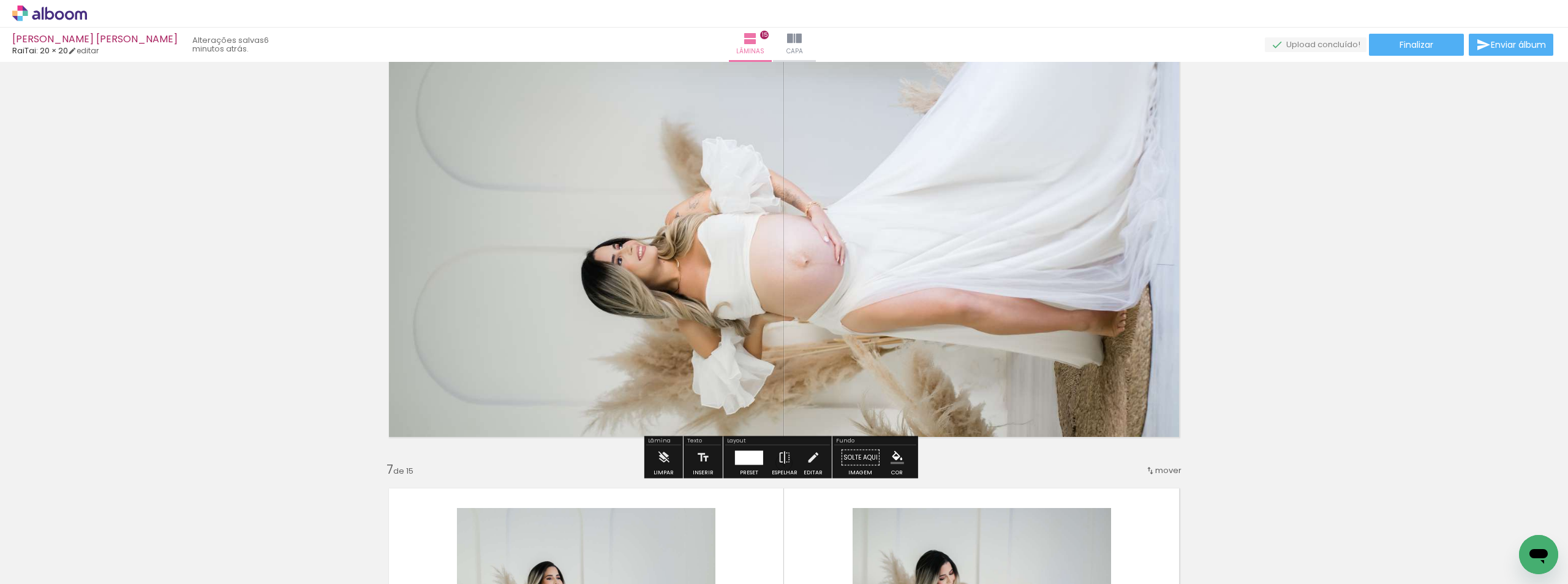
scroll to position [2258, 0]
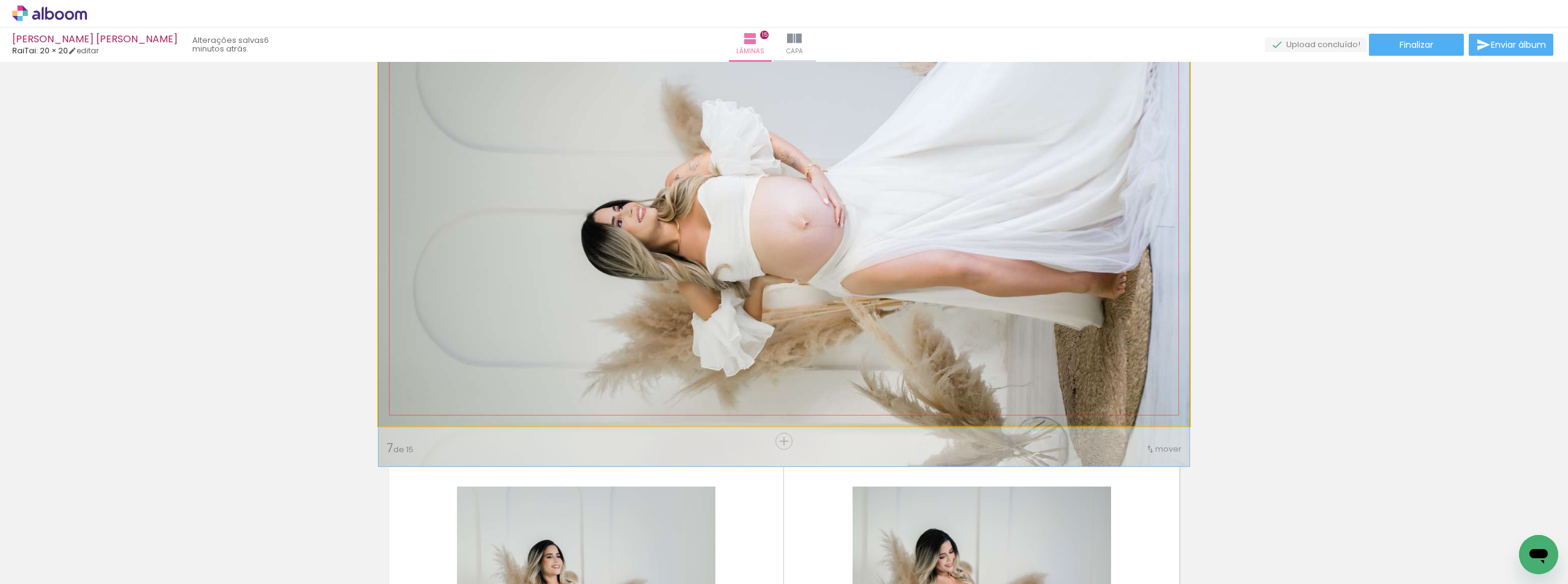
drag, startPoint x: 872, startPoint y: 261, endPoint x: 873, endPoint y: 245, distance: 16.0
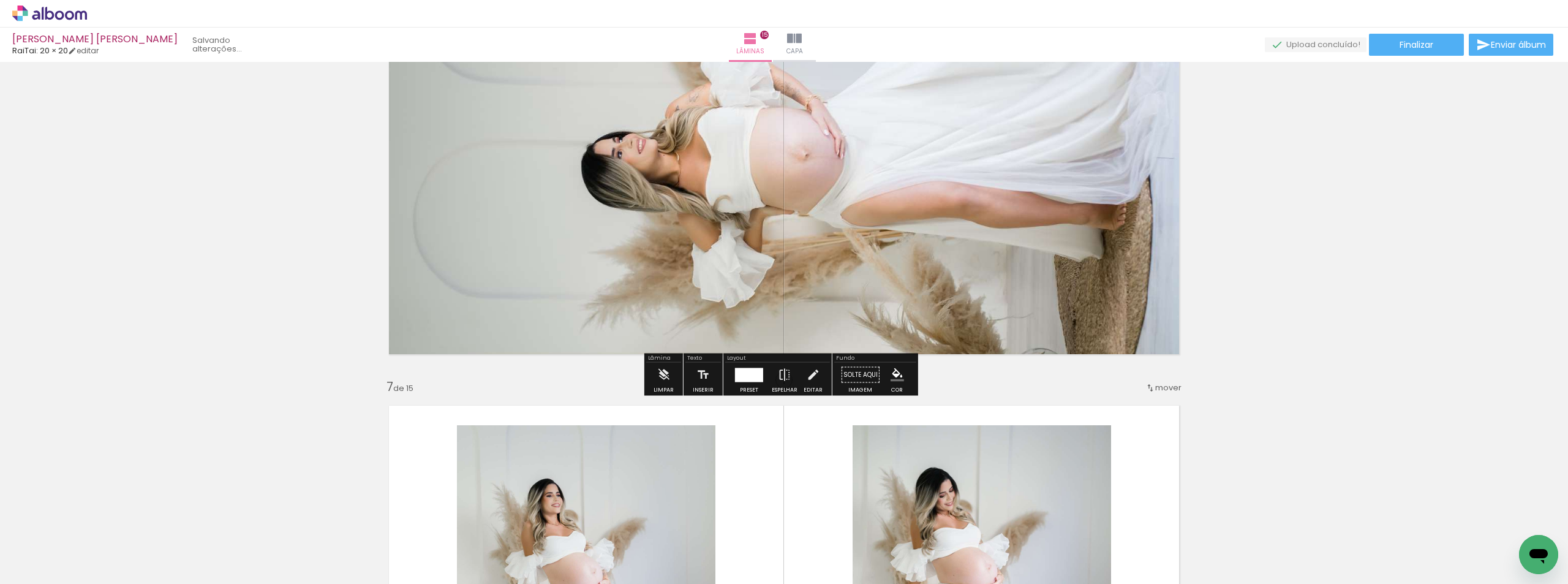
scroll to position [2627, 0]
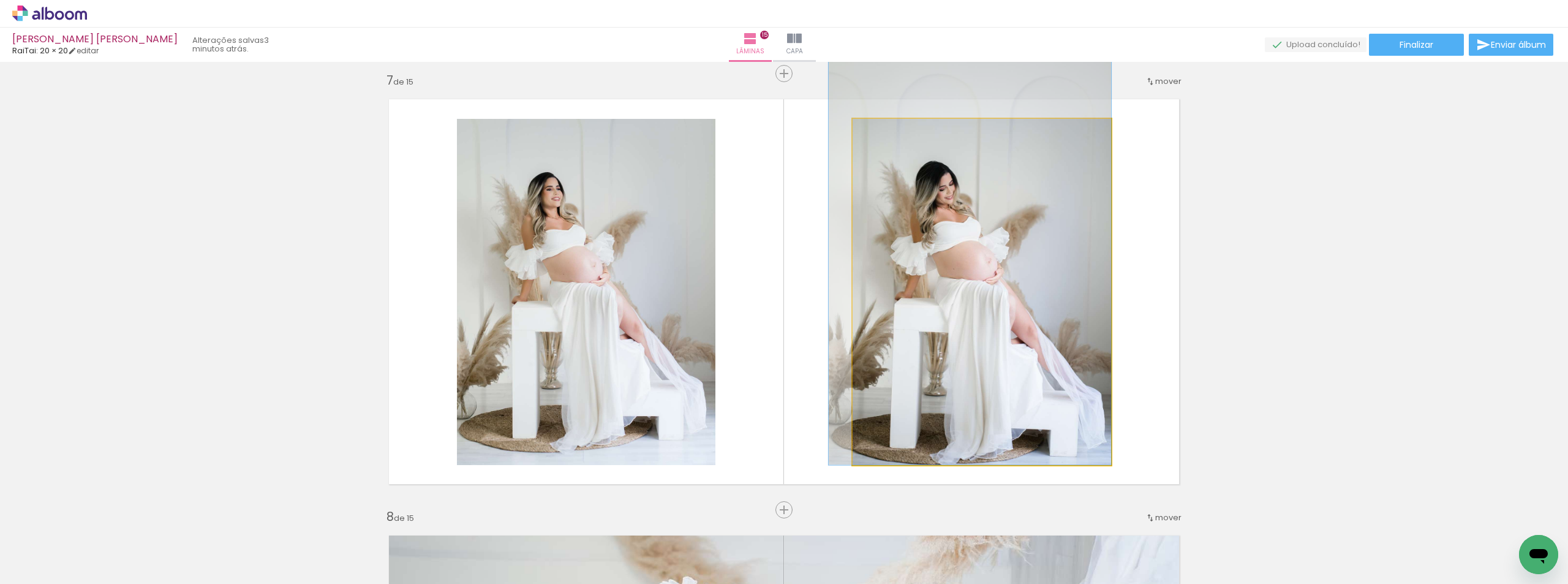
drag, startPoint x: 971, startPoint y: 333, endPoint x: 962, endPoint y: 326, distance: 11.4
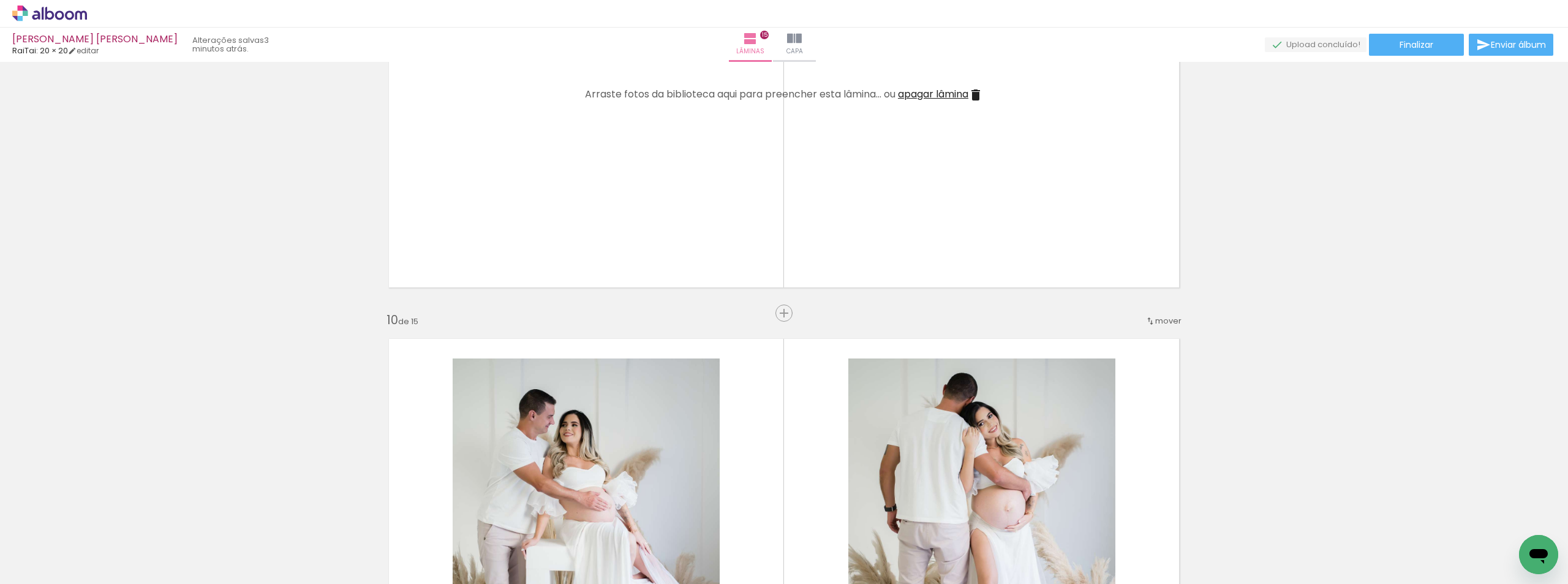
scroll to position [3545, 0]
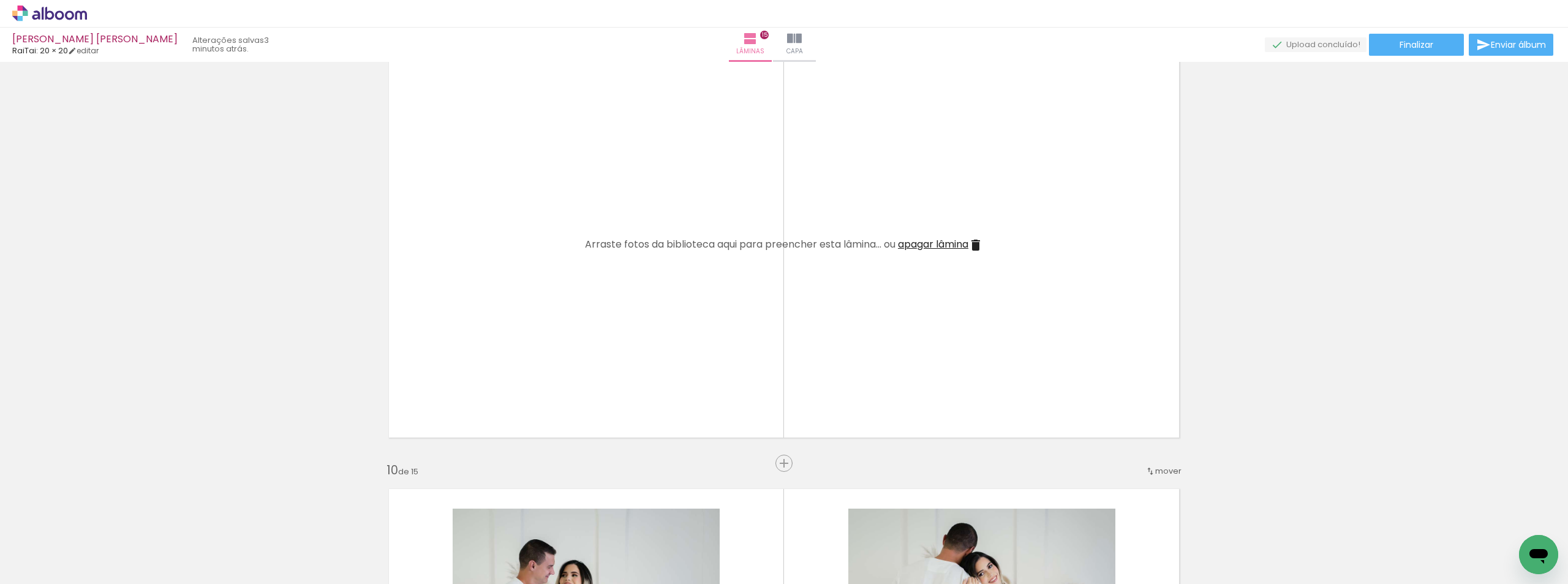
click at [937, 243] on span "apagar lâmina" at bounding box center [933, 244] width 70 height 14
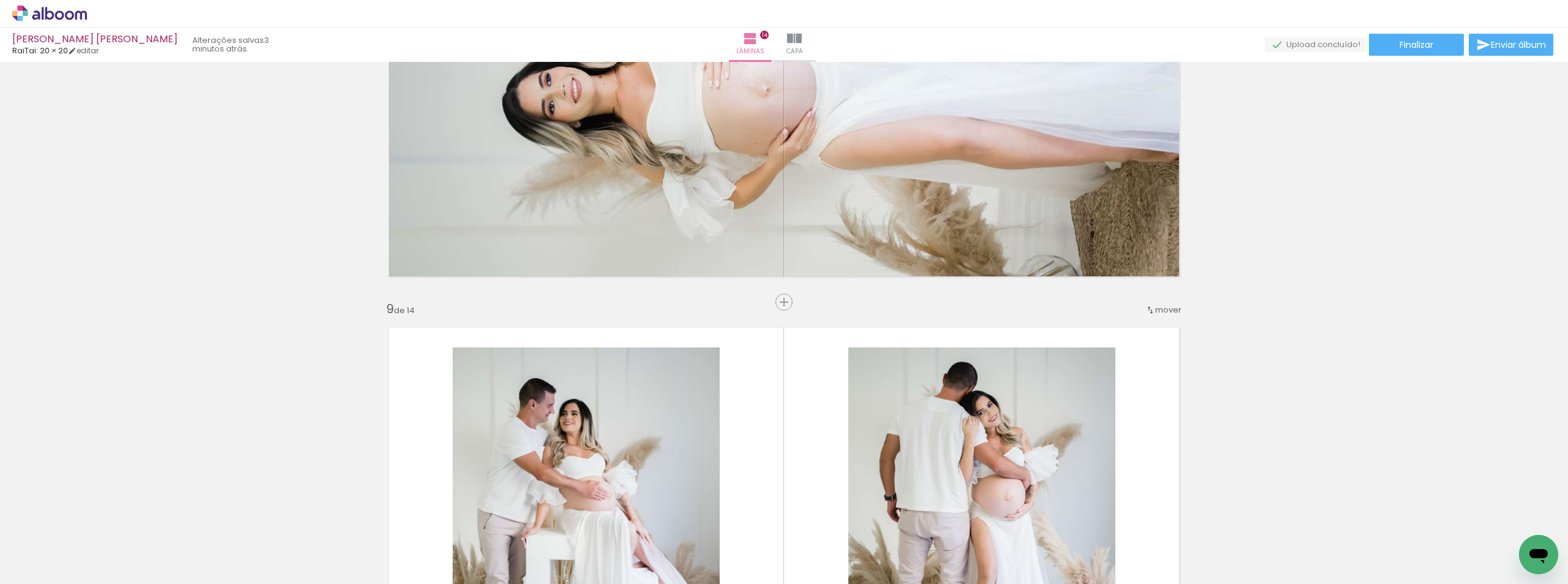
scroll to position [3239, 0]
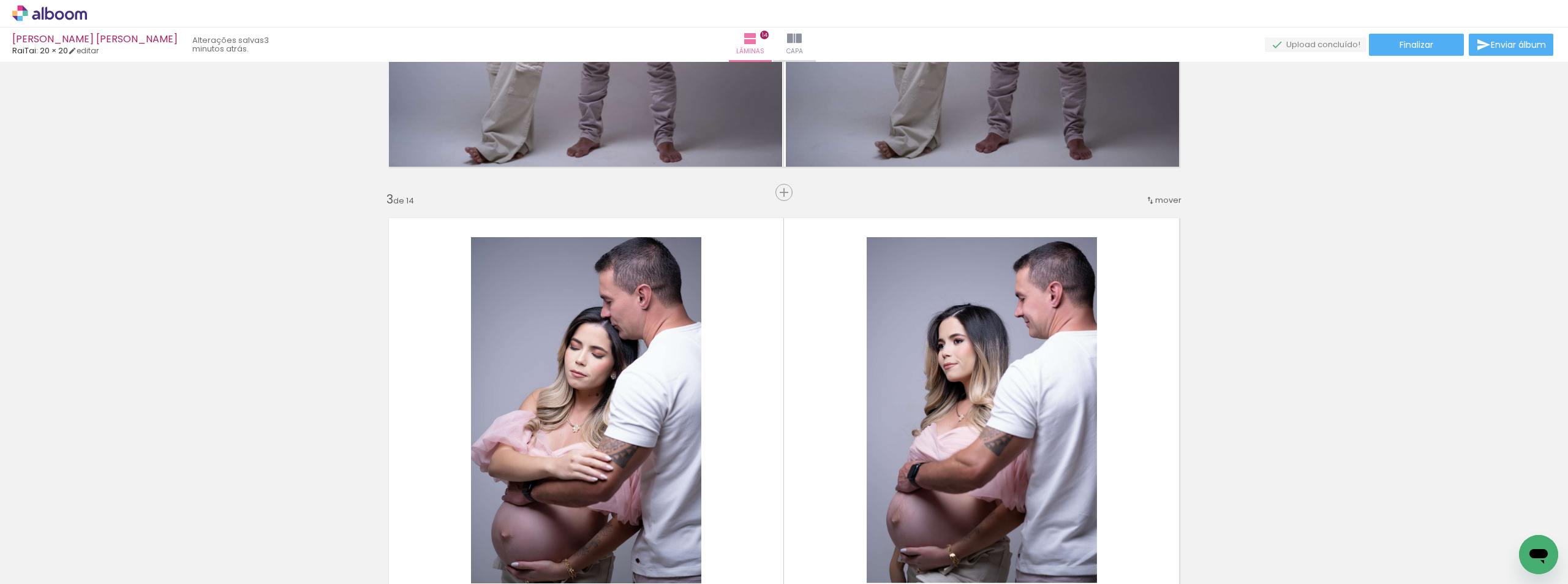
scroll to position [735, 0]
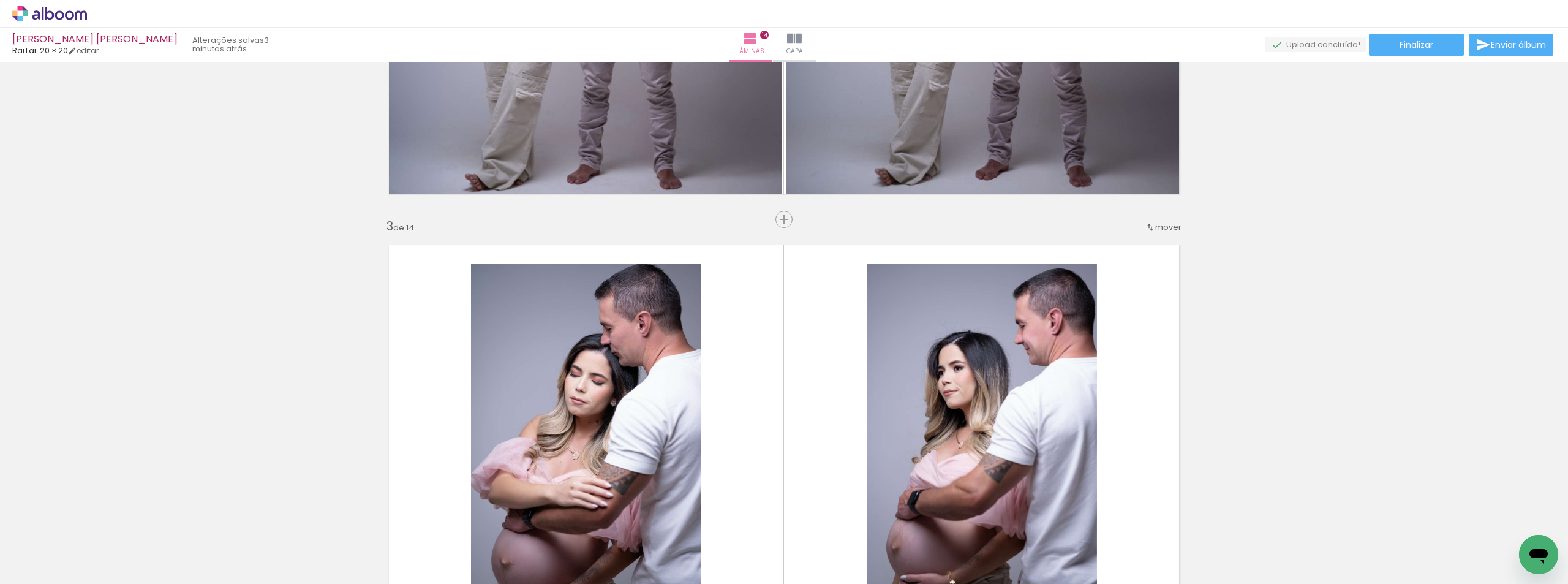
click at [1155, 226] on span "mover" at bounding box center [1168, 227] width 27 height 11
click at [1126, 250] on span "2" at bounding box center [1125, 245] width 7 height 20
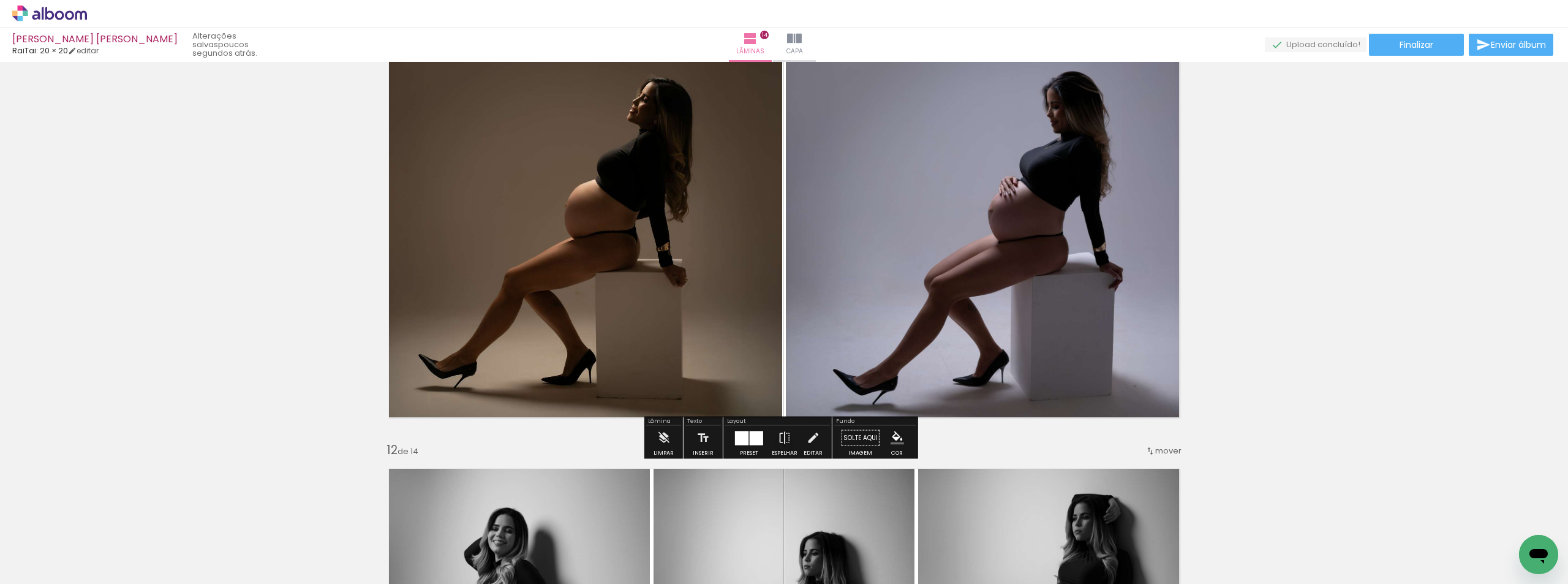
scroll to position [4437, 0]
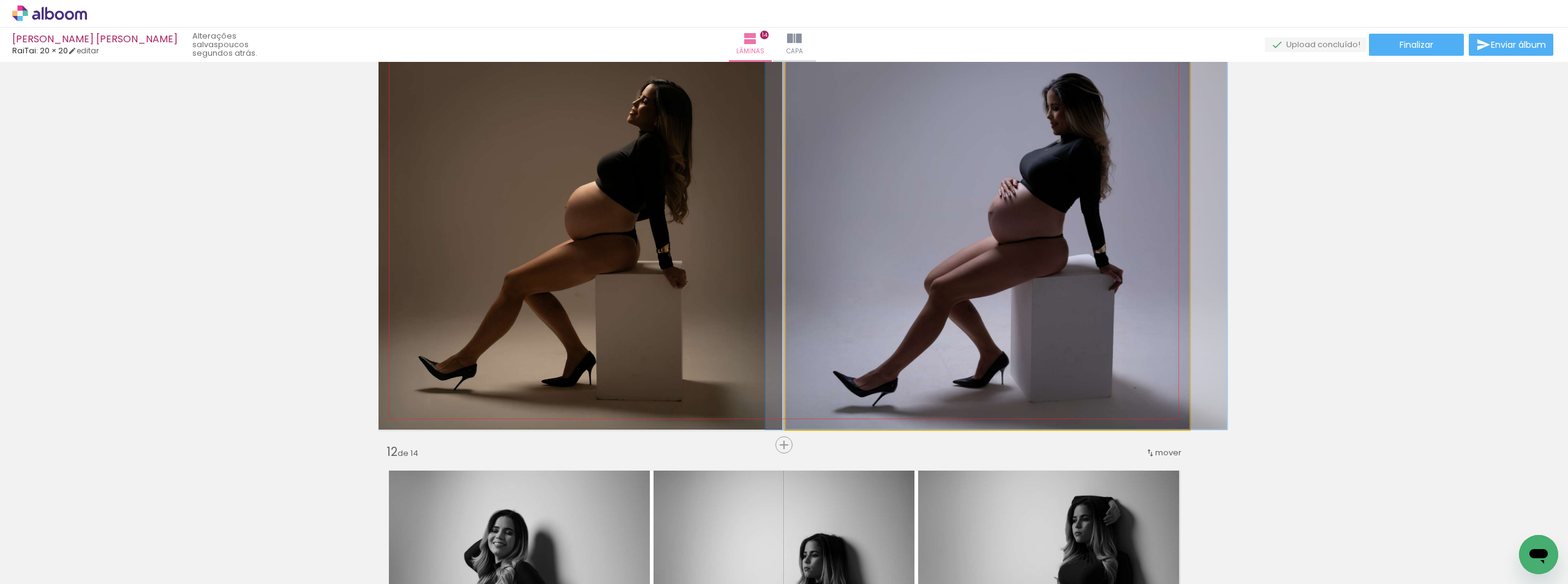
click at [882, 265] on quentale-photo at bounding box center [987, 226] width 403 height 405
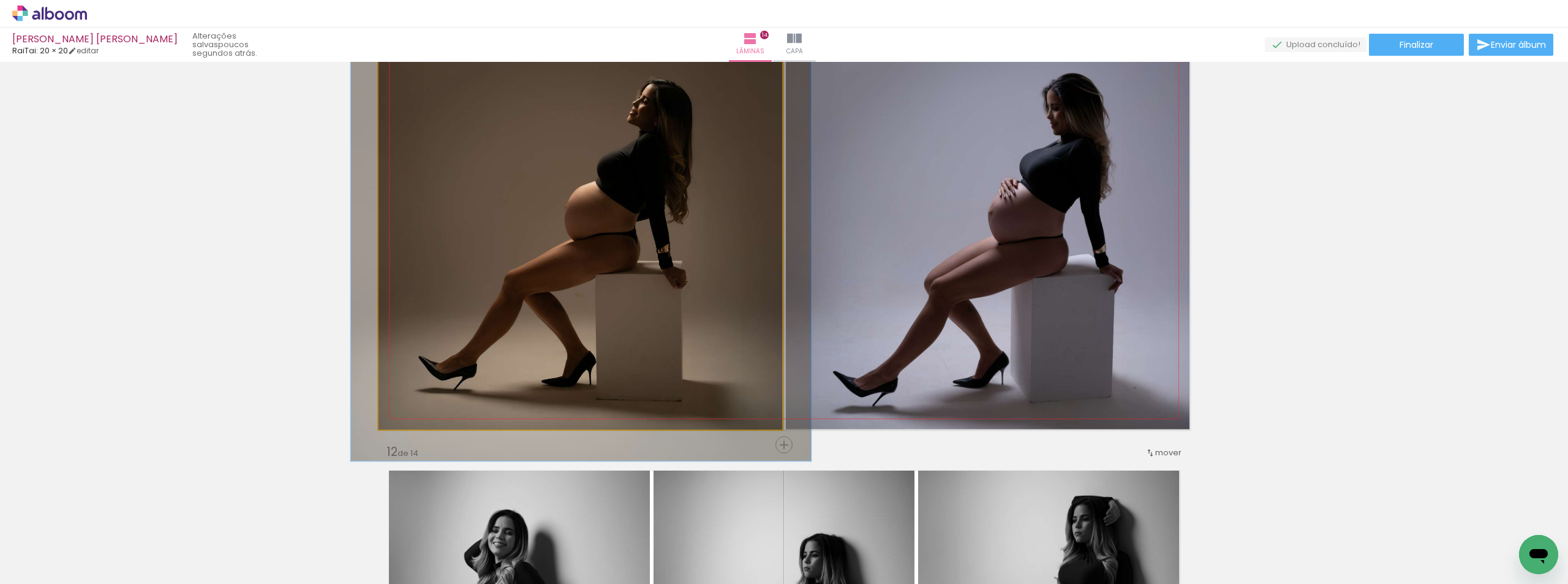
click at [636, 265] on quentale-photo at bounding box center [580, 226] width 403 height 405
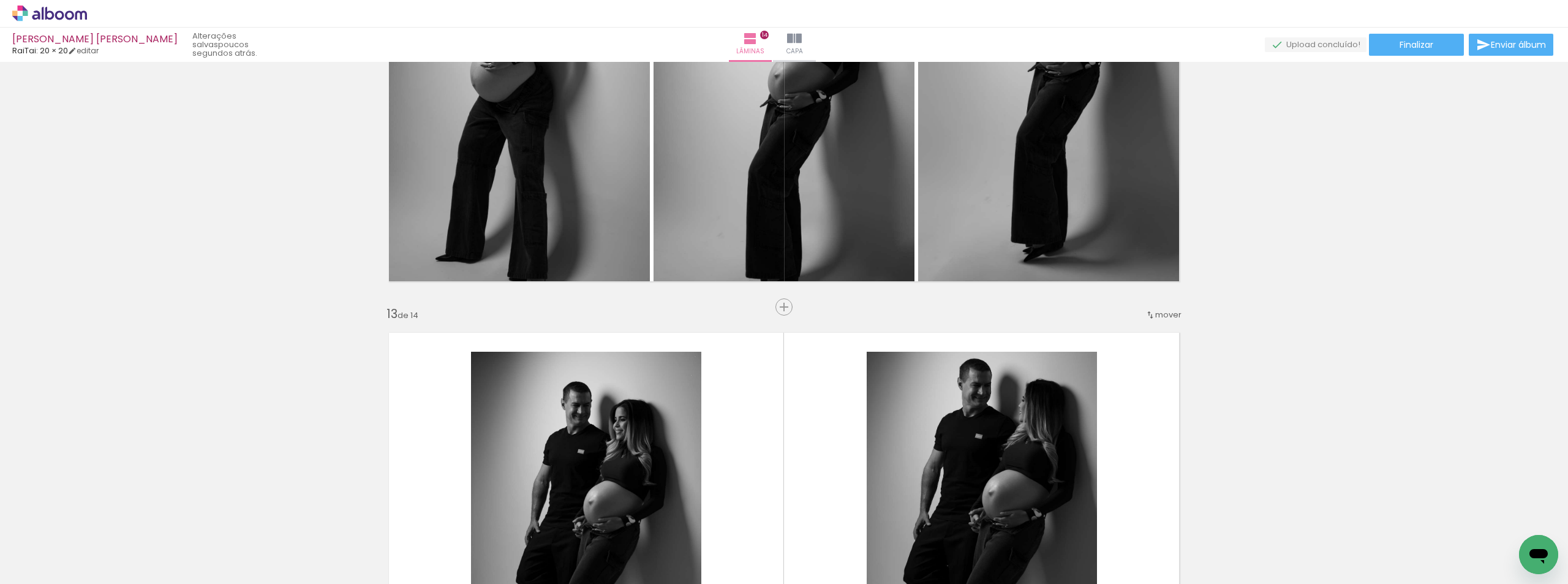
scroll to position [4865, 0]
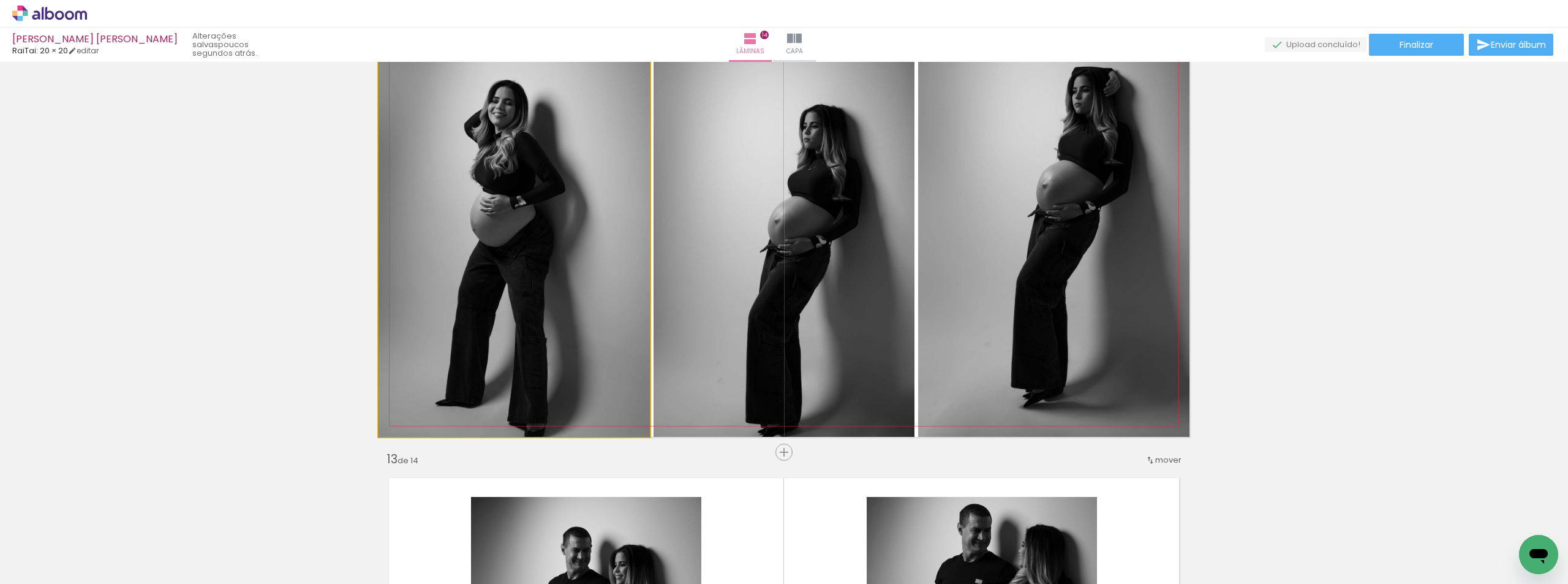
drag, startPoint x: 547, startPoint y: 288, endPoint x: 718, endPoint y: 254, distance: 174.3
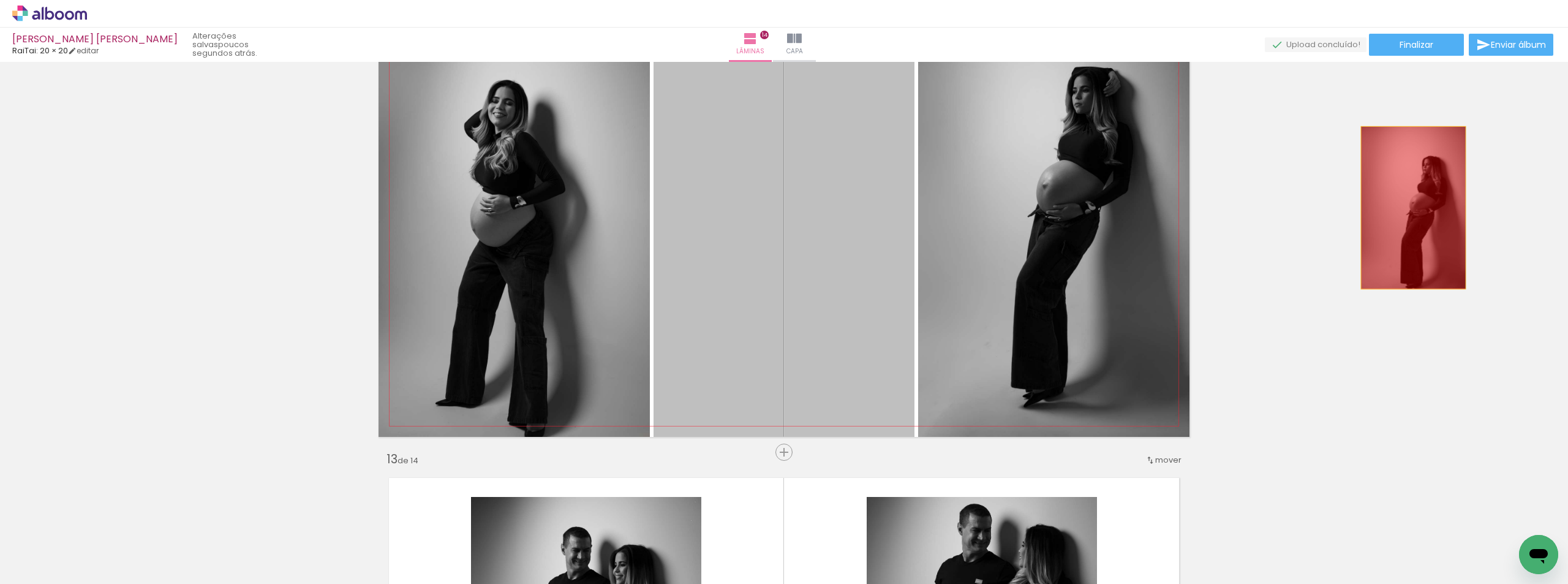
drag, startPoint x: 787, startPoint y: 253, endPoint x: 1413, endPoint y: 208, distance: 627.6
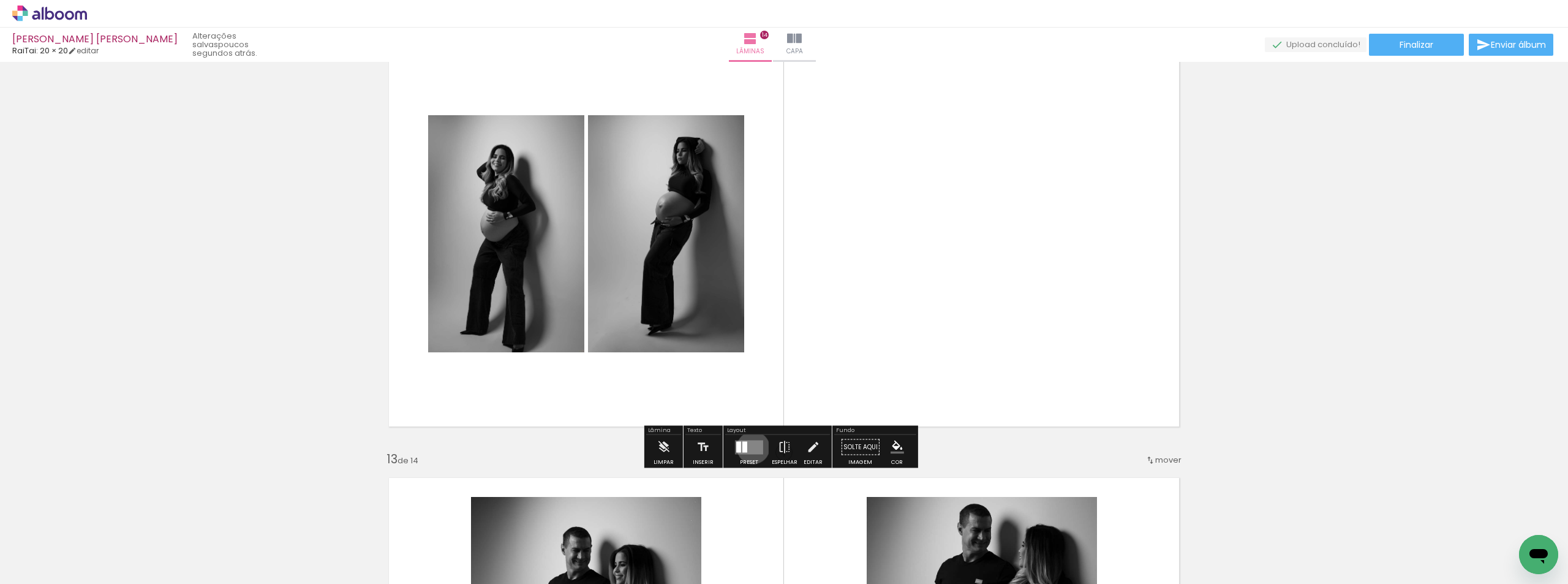
drag, startPoint x: 750, startPoint y: 447, endPoint x: 879, endPoint y: 390, distance: 141.0
click at [749, 447] on quentale-layouter at bounding box center [749, 446] width 28 height 14
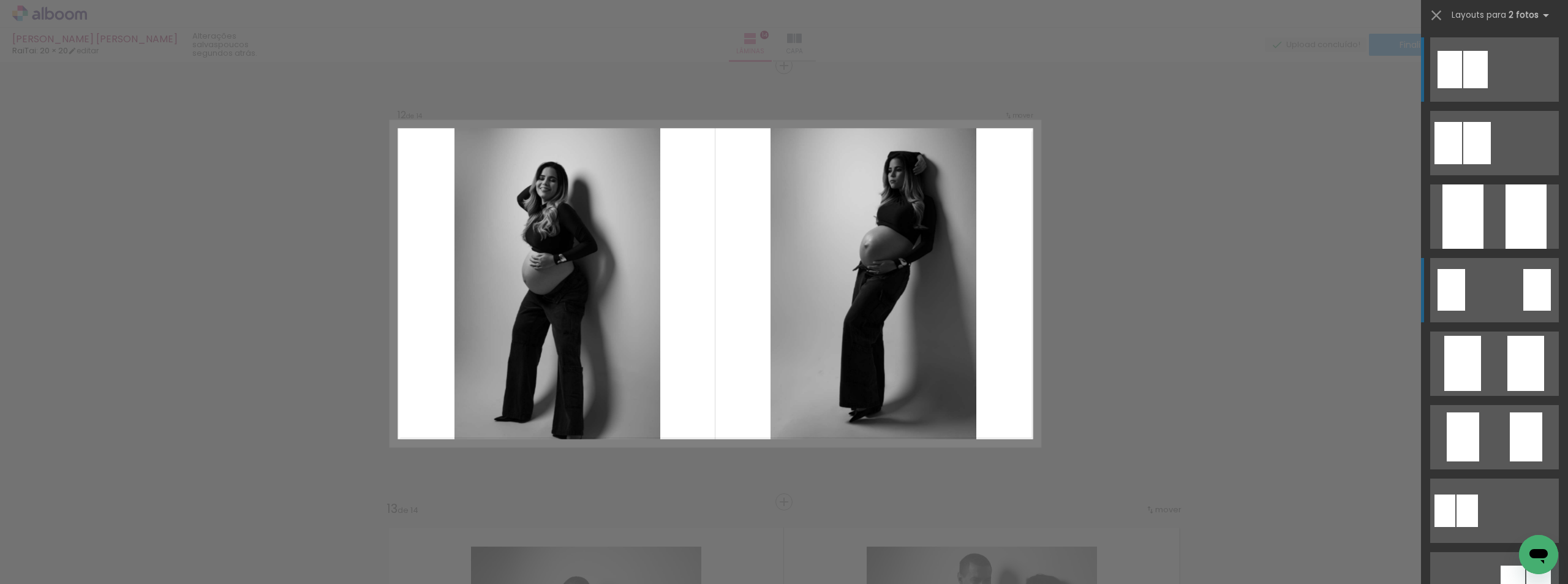
scroll to position [4814, 0]
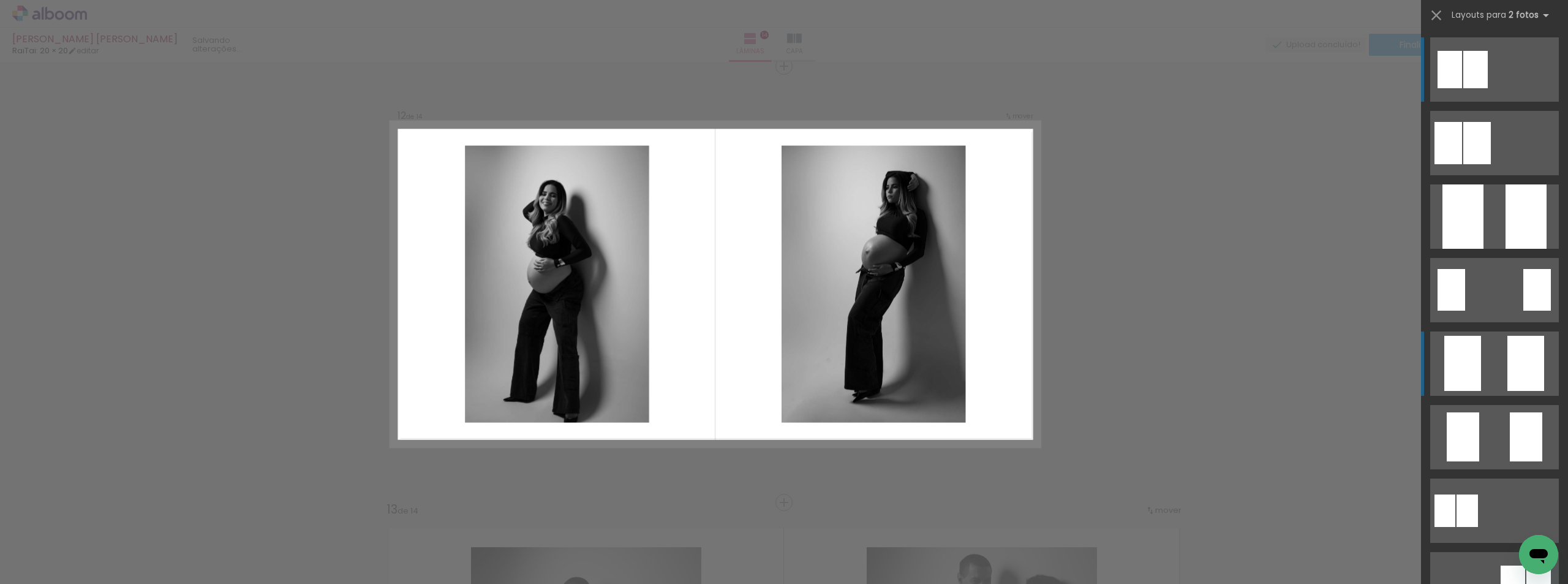
click at [1462, 164] on div at bounding box center [1447, 142] width 28 height 43
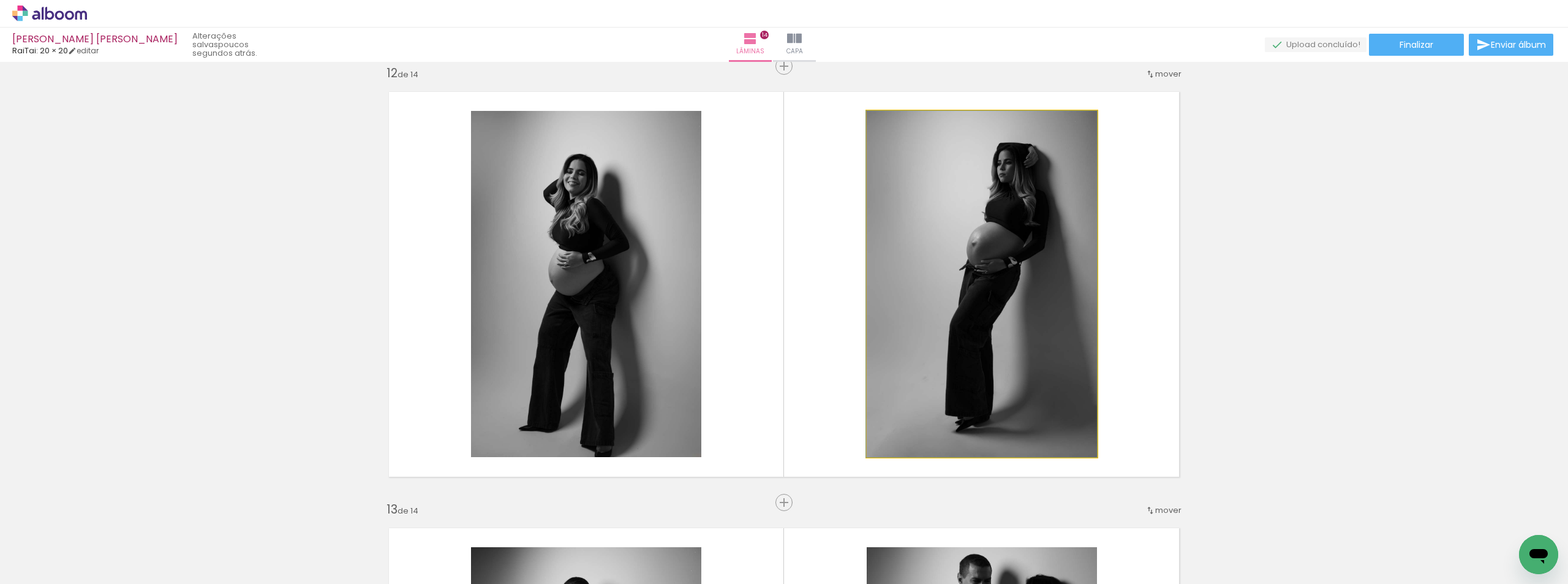
click at [965, 311] on quentale-photo at bounding box center [981, 284] width 231 height 347
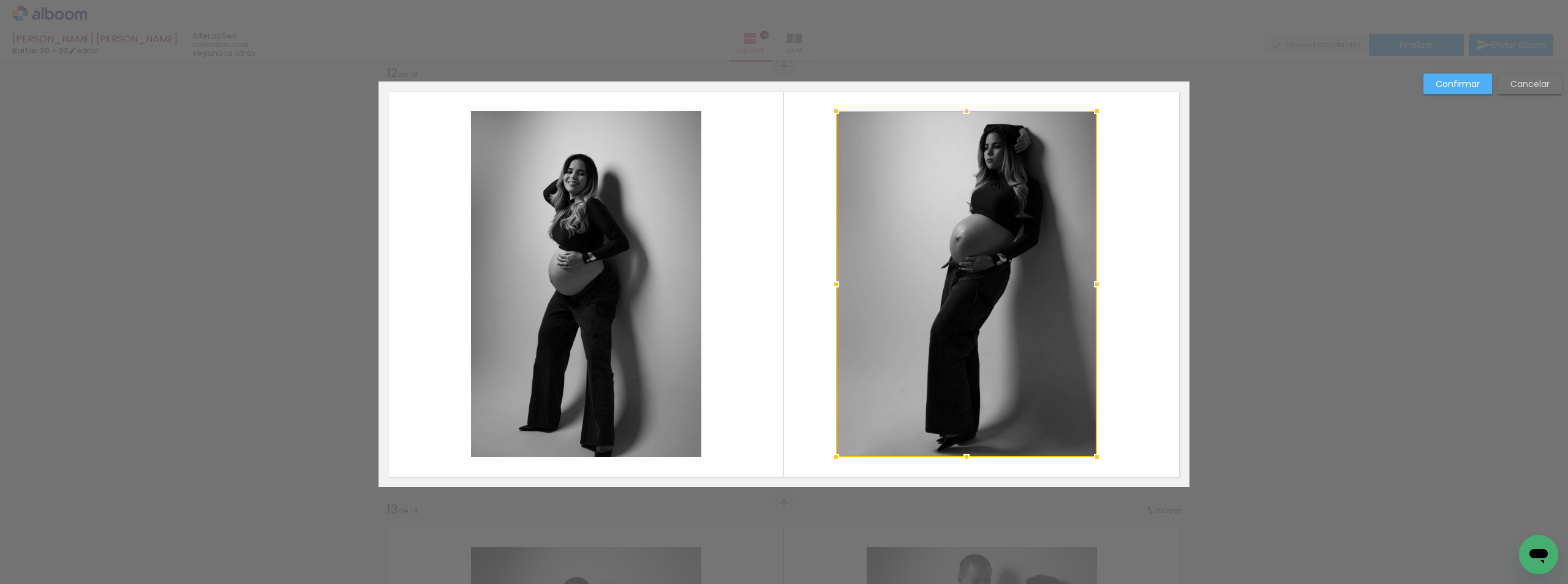
drag, startPoint x: 855, startPoint y: 279, endPoint x: 811, endPoint y: 276, distance: 44.1
click at [811, 276] on album-spread "12 de 14" at bounding box center [784, 284] width 811 height 405
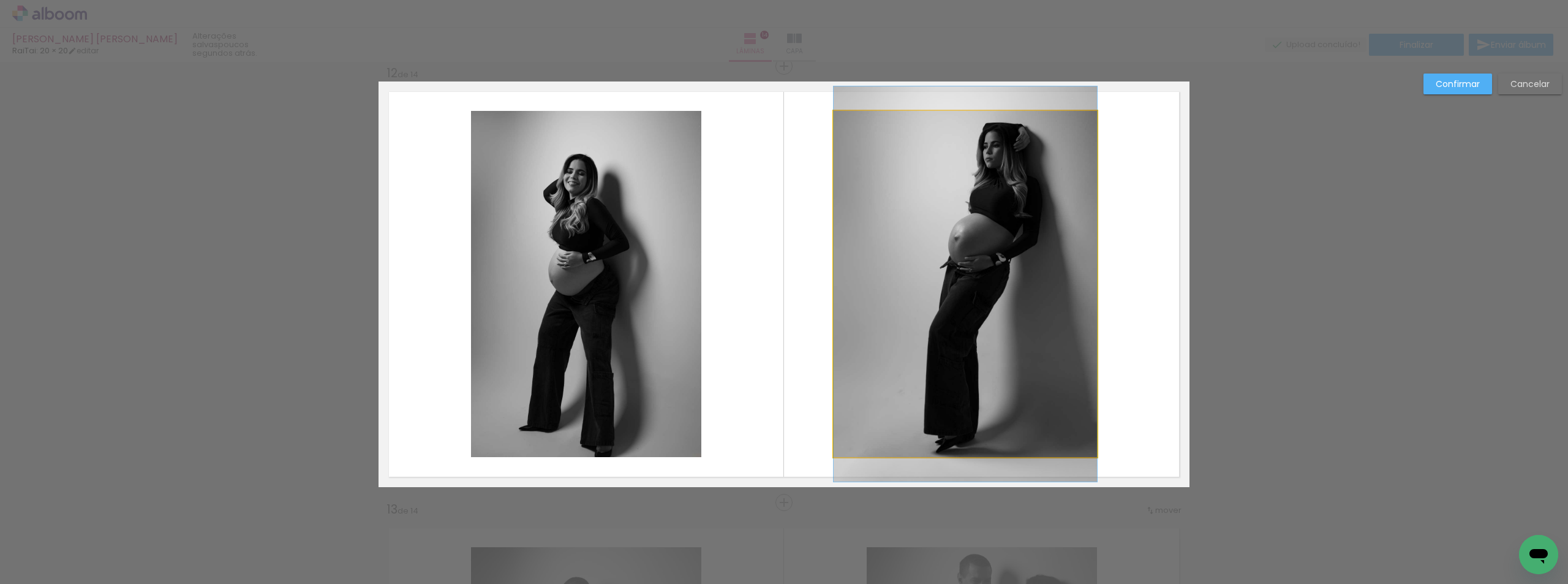
drag, startPoint x: 931, startPoint y: 265, endPoint x: 961, endPoint y: 265, distance: 30.0
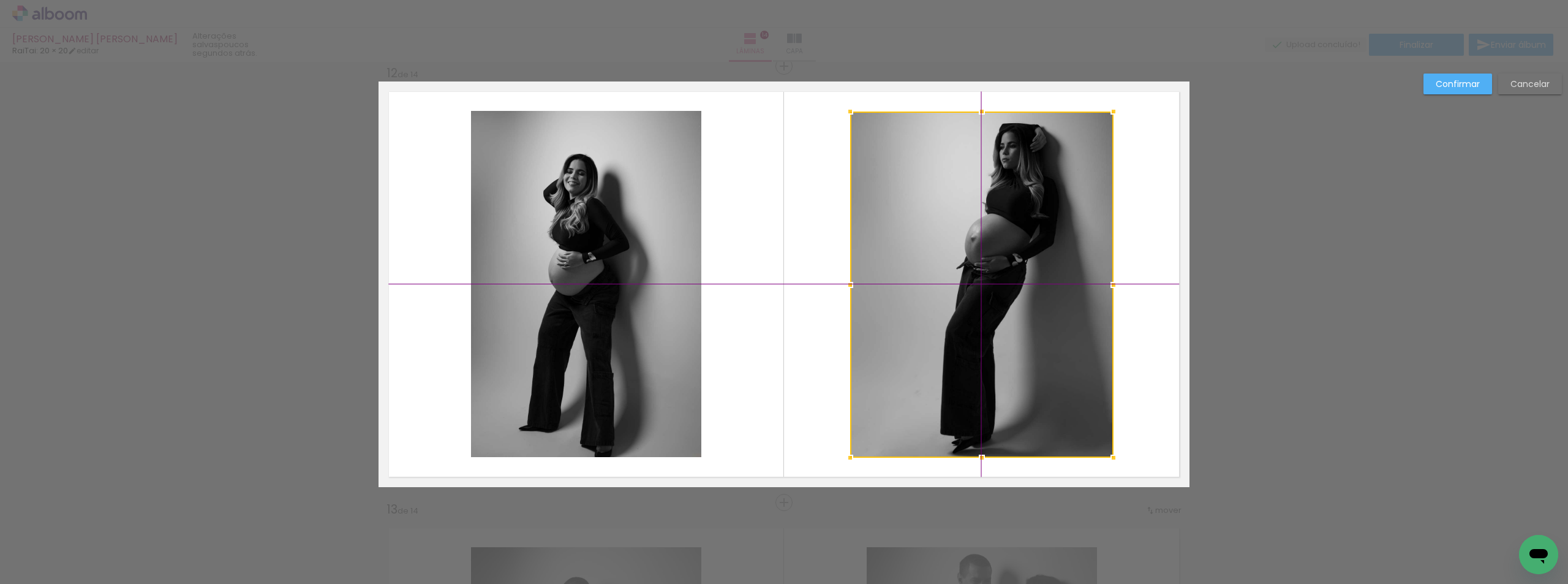
drag, startPoint x: 957, startPoint y: 265, endPoint x: 972, endPoint y: 267, distance: 15.1
click at [972, 267] on div at bounding box center [981, 284] width 263 height 347
click at [581, 260] on quentale-photo at bounding box center [586, 284] width 231 height 347
click at [458, 286] on div at bounding box center [471, 284] width 25 height 25
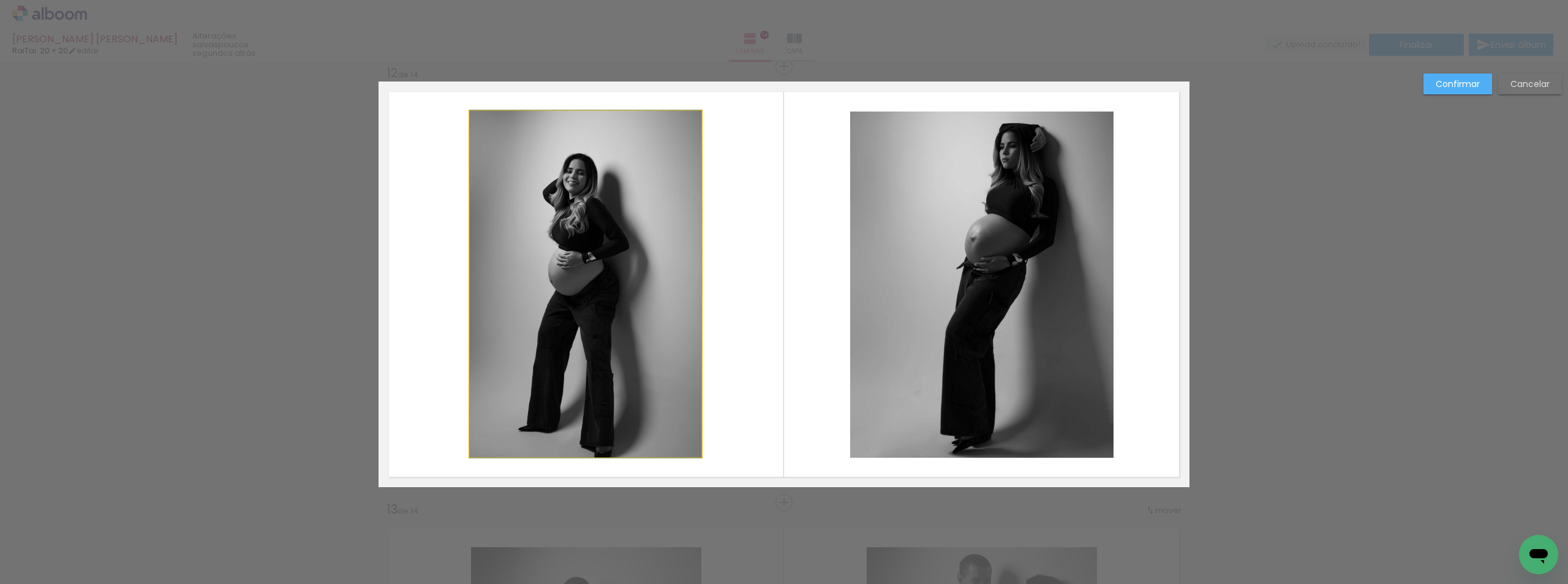
click at [464, 282] on quentale-layouter at bounding box center [784, 284] width 811 height 405
click at [471, 281] on quentale-photo at bounding box center [586, 284] width 232 height 347
click at [471, 279] on div at bounding box center [470, 284] width 25 height 25
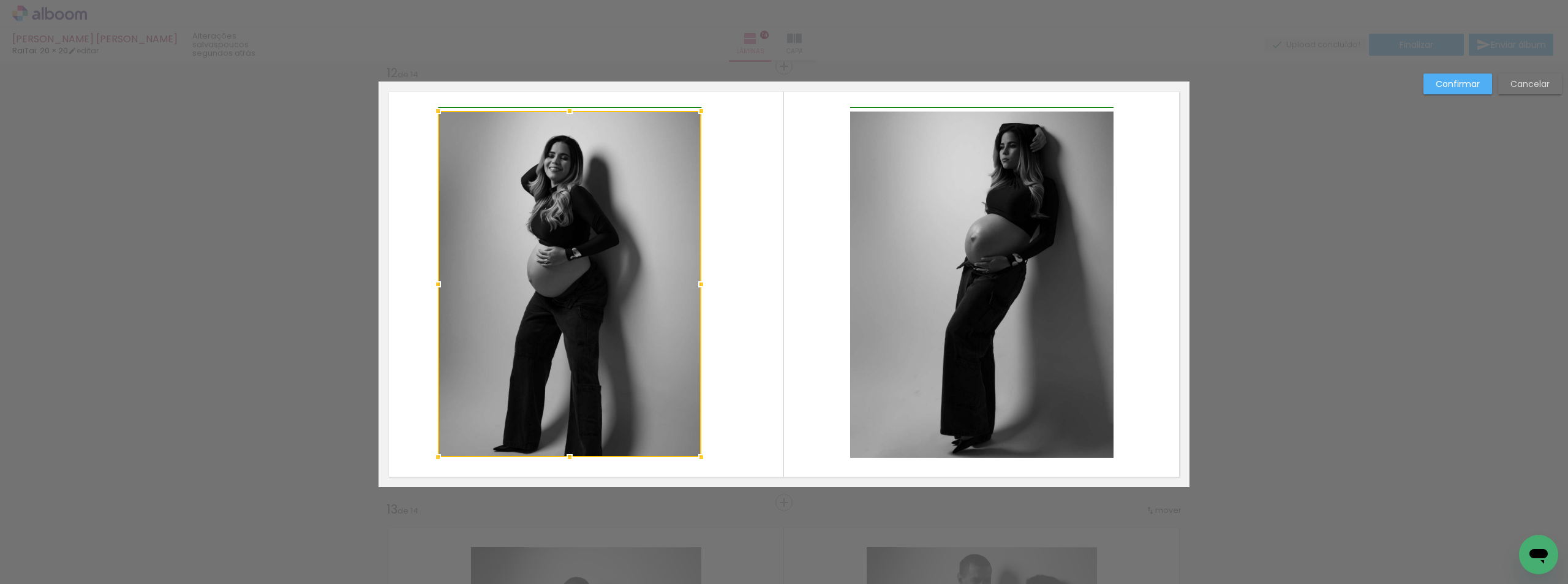
drag, startPoint x: 468, startPoint y: 286, endPoint x: 484, endPoint y: 265, distance: 26.4
click at [435, 281] on div at bounding box center [438, 284] width 25 height 25
click at [0, 0] on slot "Confirmar" at bounding box center [0, 0] width 0 height 0
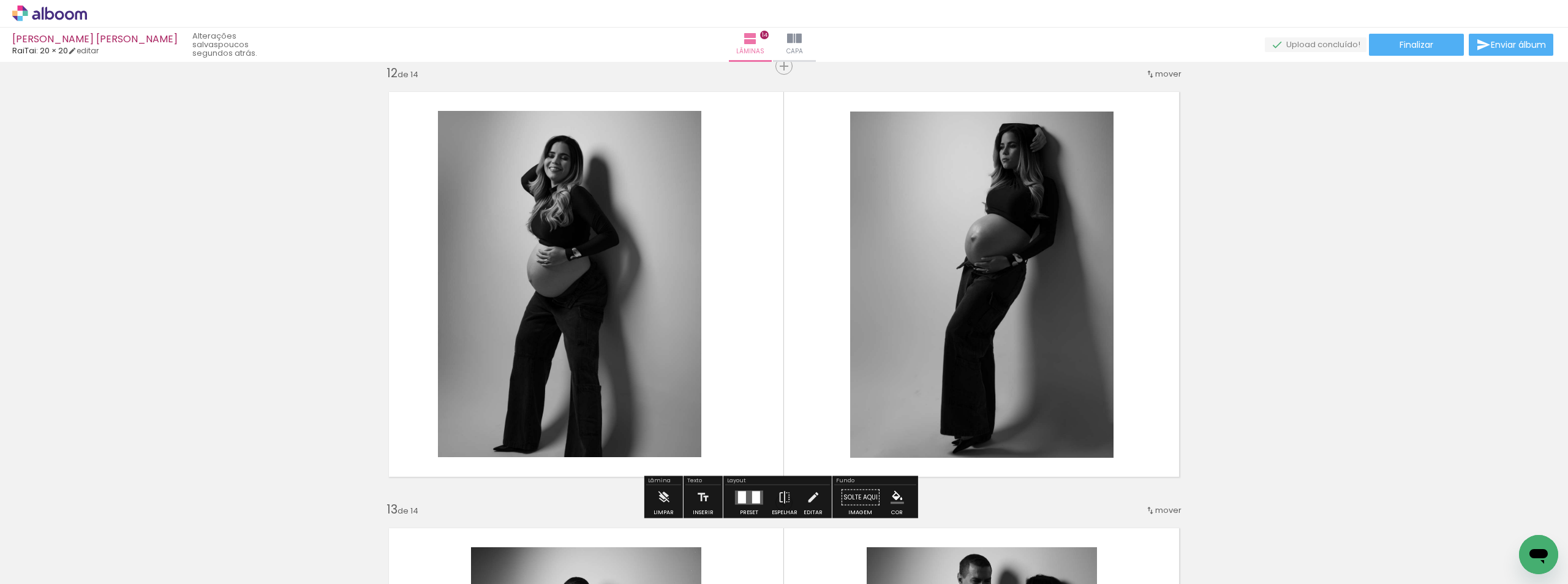
click at [665, 284] on quentale-photo at bounding box center [569, 284] width 263 height 347
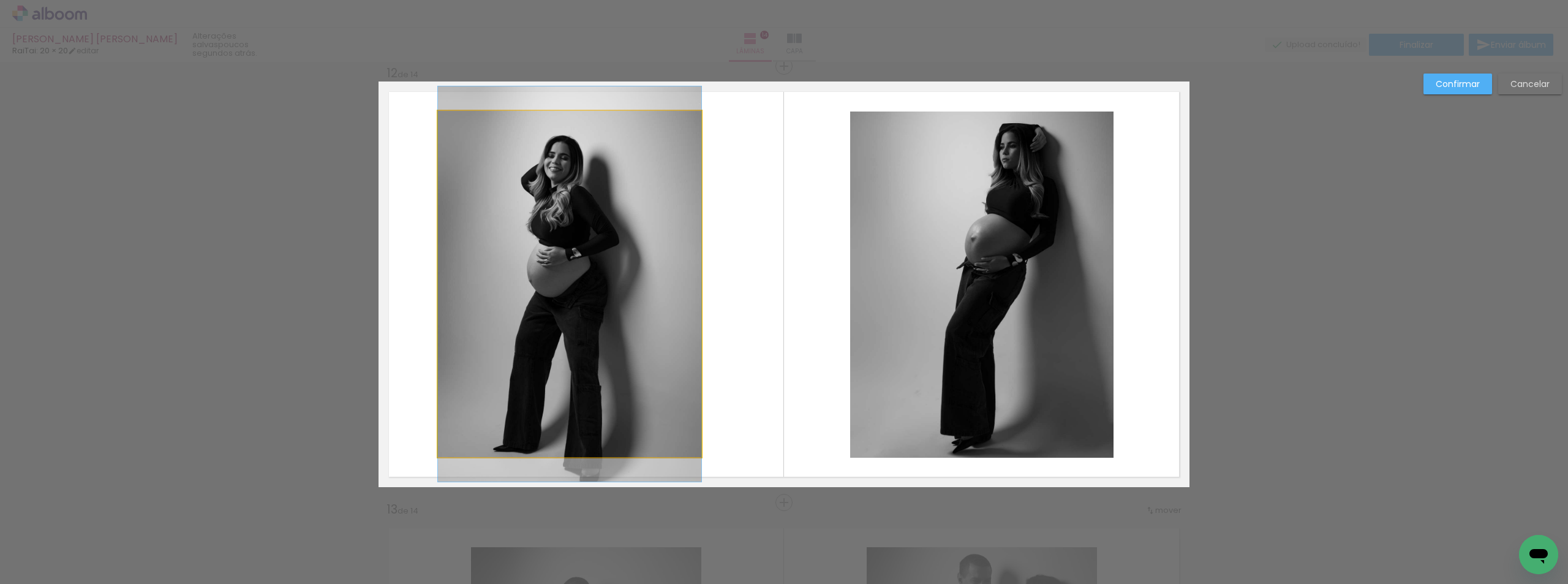
drag, startPoint x: 557, startPoint y: 290, endPoint x: 569, endPoint y: 291, distance: 12.0
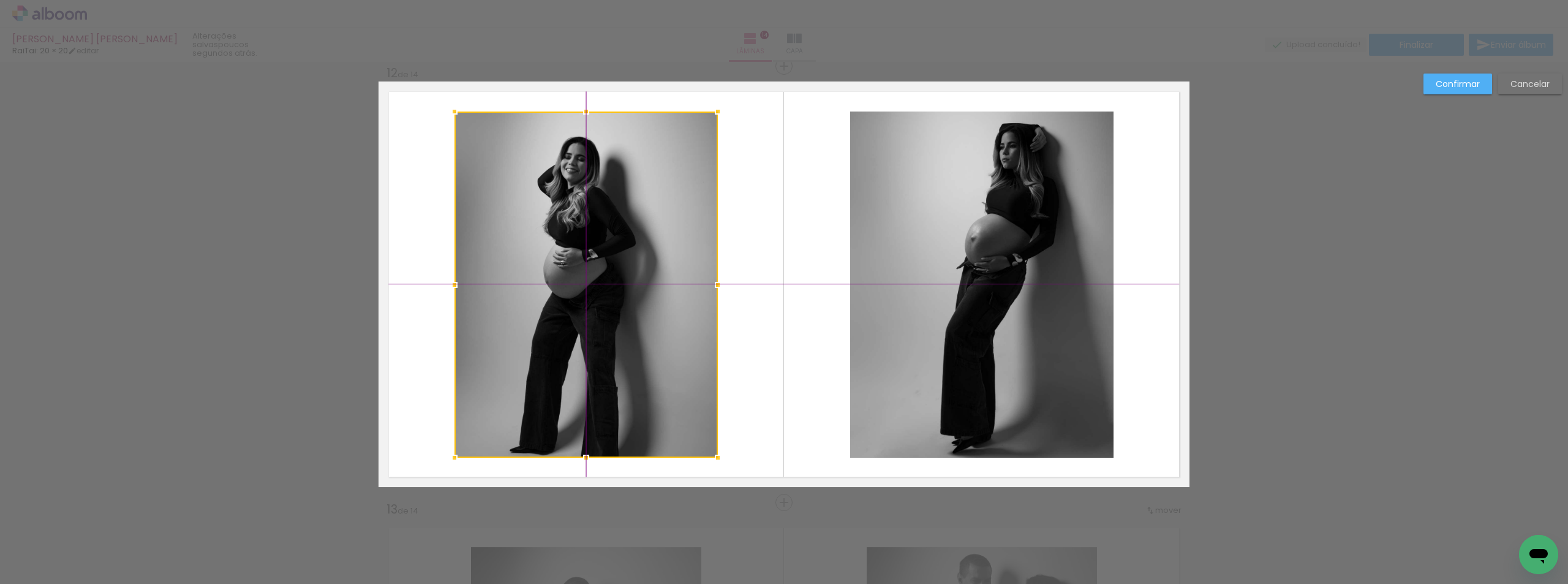
drag, startPoint x: 571, startPoint y: 287, endPoint x: 588, endPoint y: 288, distance: 17.0
click at [588, 288] on div at bounding box center [586, 284] width 263 height 347
drag, startPoint x: 1484, startPoint y: 85, endPoint x: 1466, endPoint y: 106, distance: 27.7
click at [1483, 85] on paper-button "Confirmar" at bounding box center [1458, 84] width 68 height 21
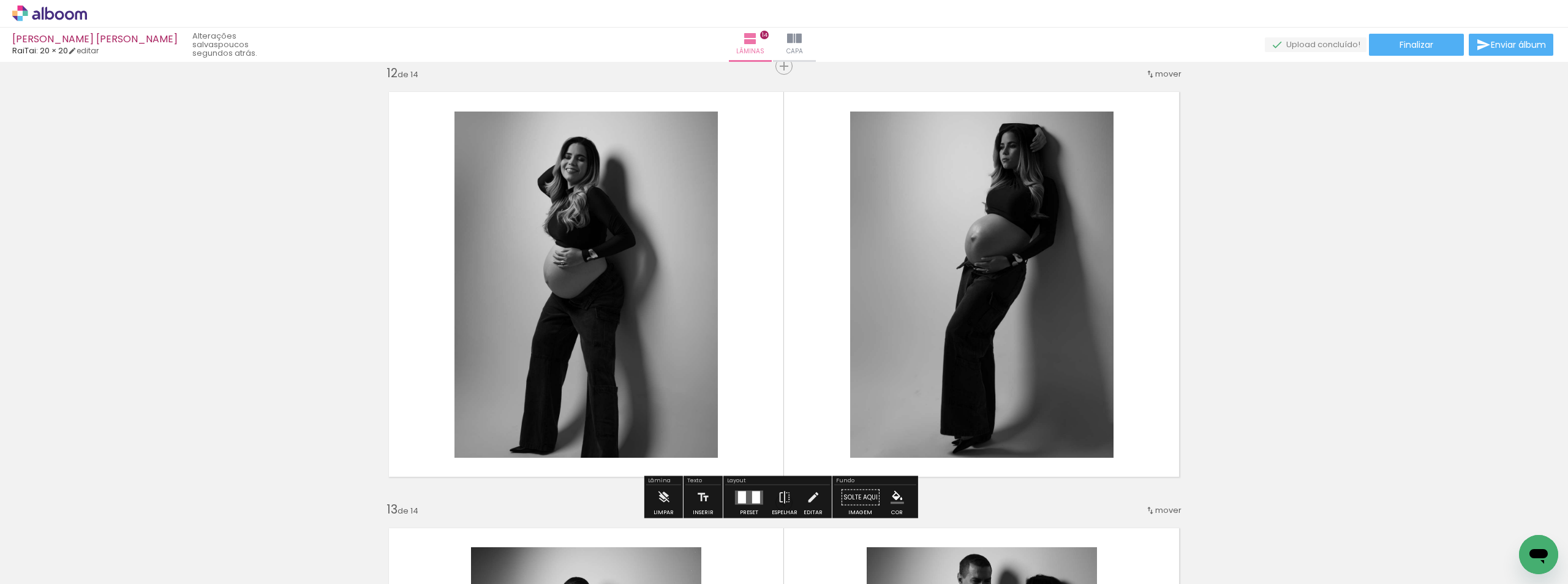
drag, startPoint x: 800, startPoint y: 261, endPoint x: 806, endPoint y: 241, distance: 20.9
click at [815, 235] on quentale-layouter at bounding box center [784, 284] width 811 height 405
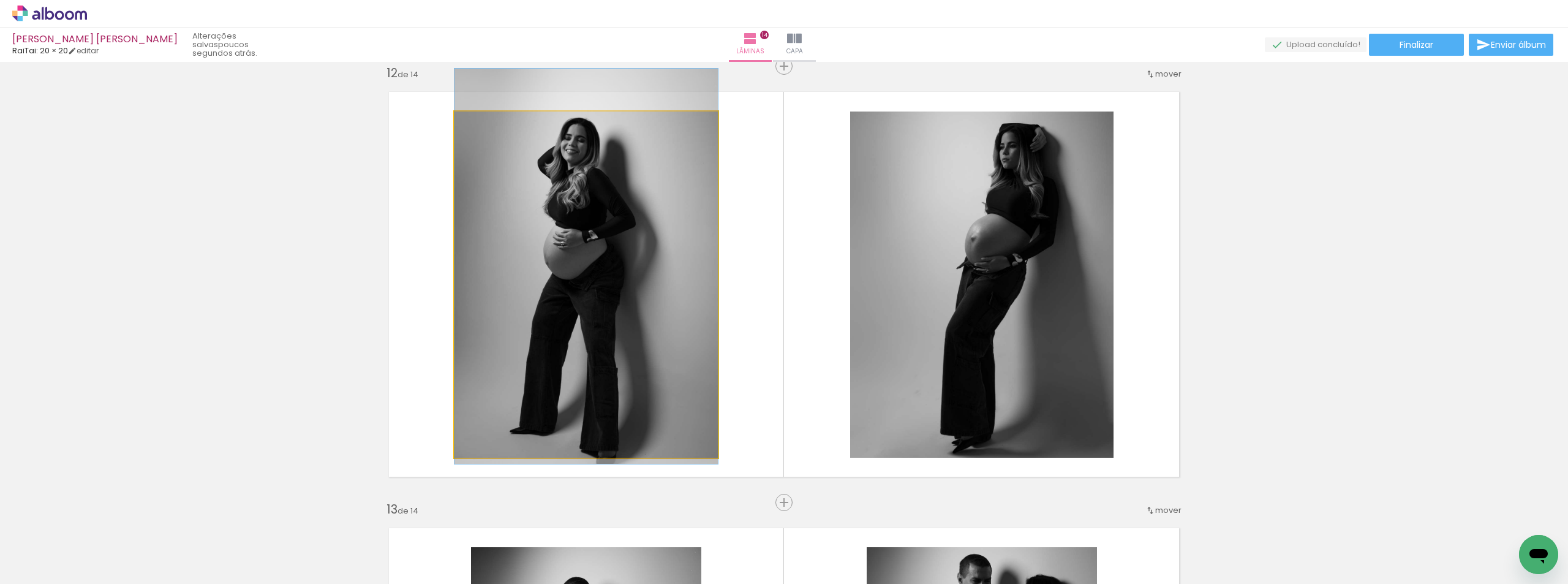
drag, startPoint x: 653, startPoint y: 267, endPoint x: 654, endPoint y: 248, distance: 19.0
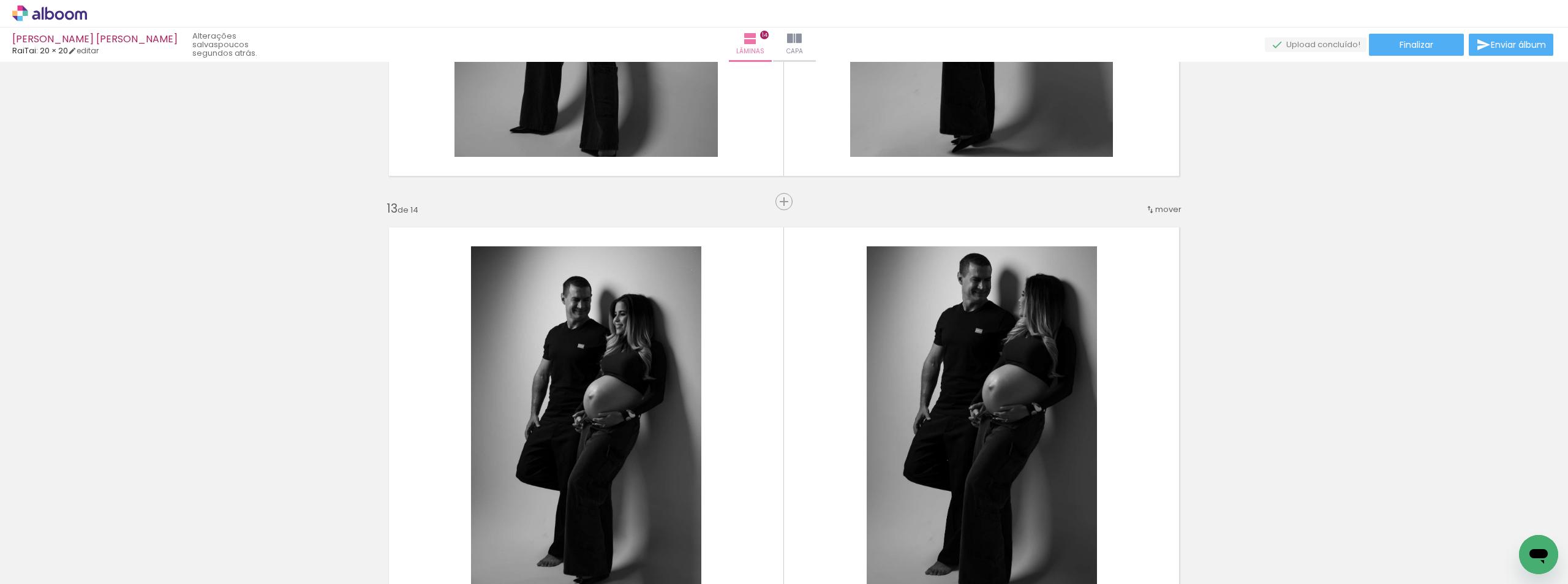
scroll to position [5121, 0]
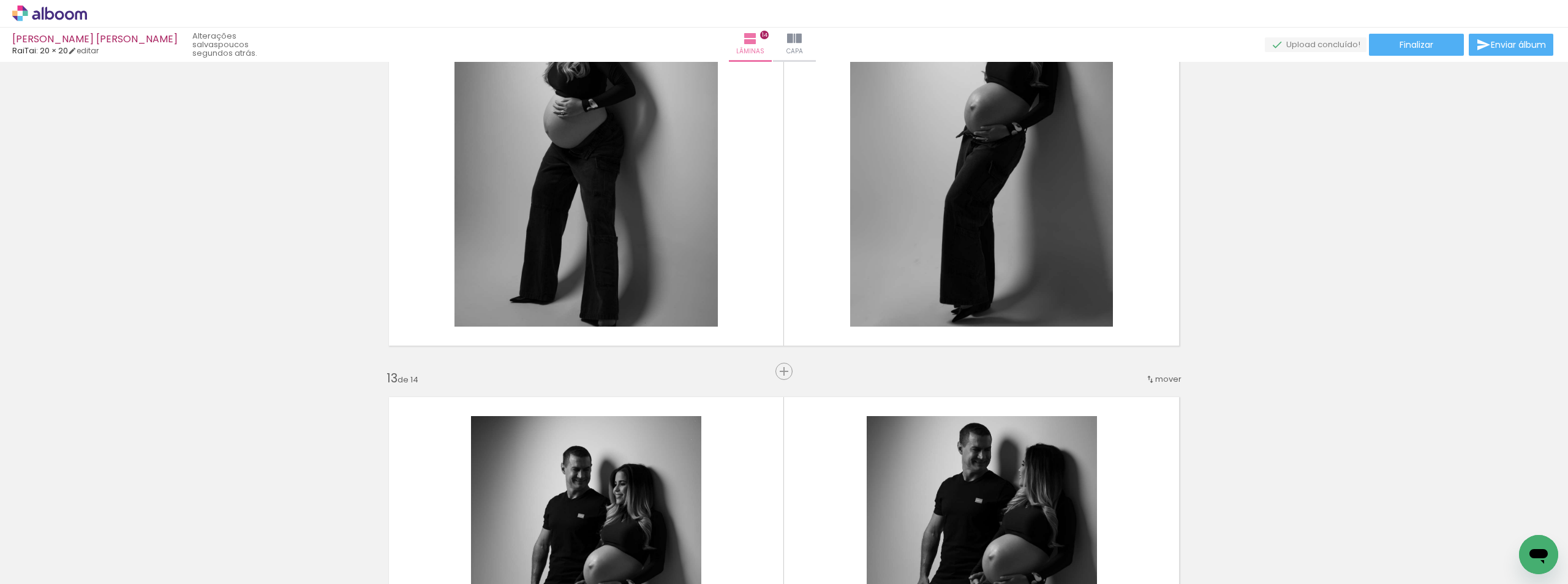
scroll to position [5059, 0]
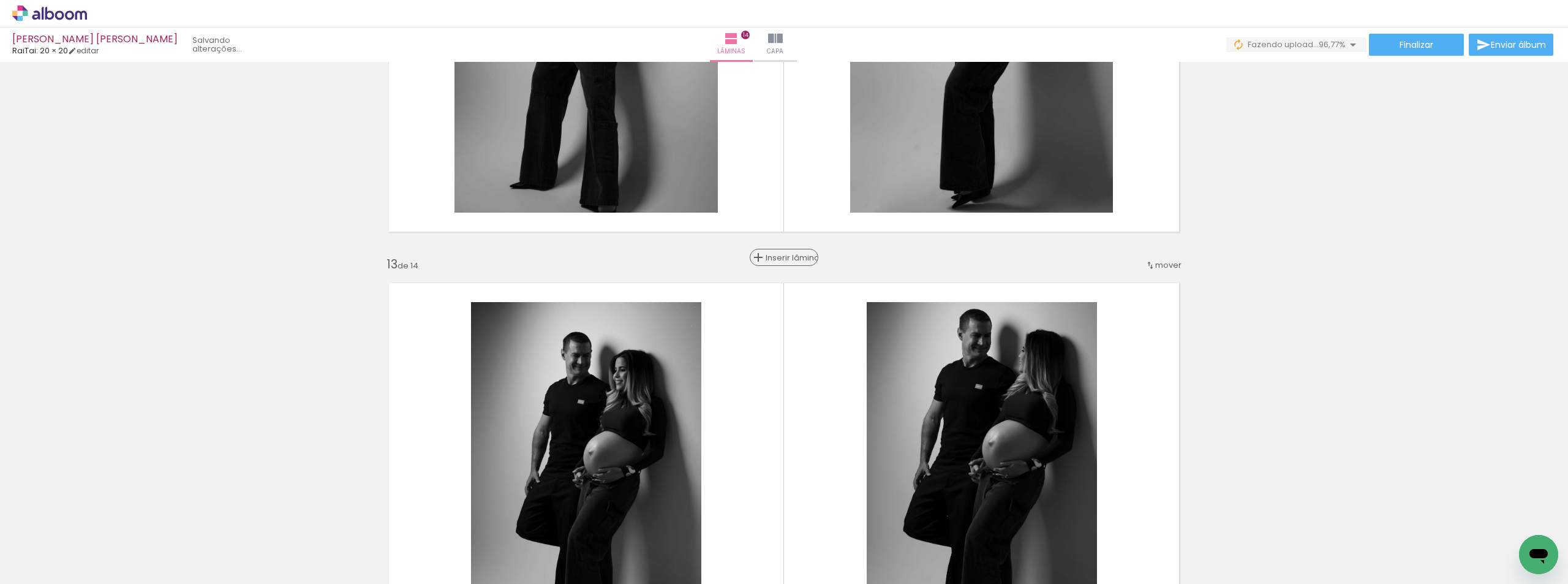
click at [779, 257] on span "Inserir lâmina" at bounding box center [790, 257] width 47 height 8
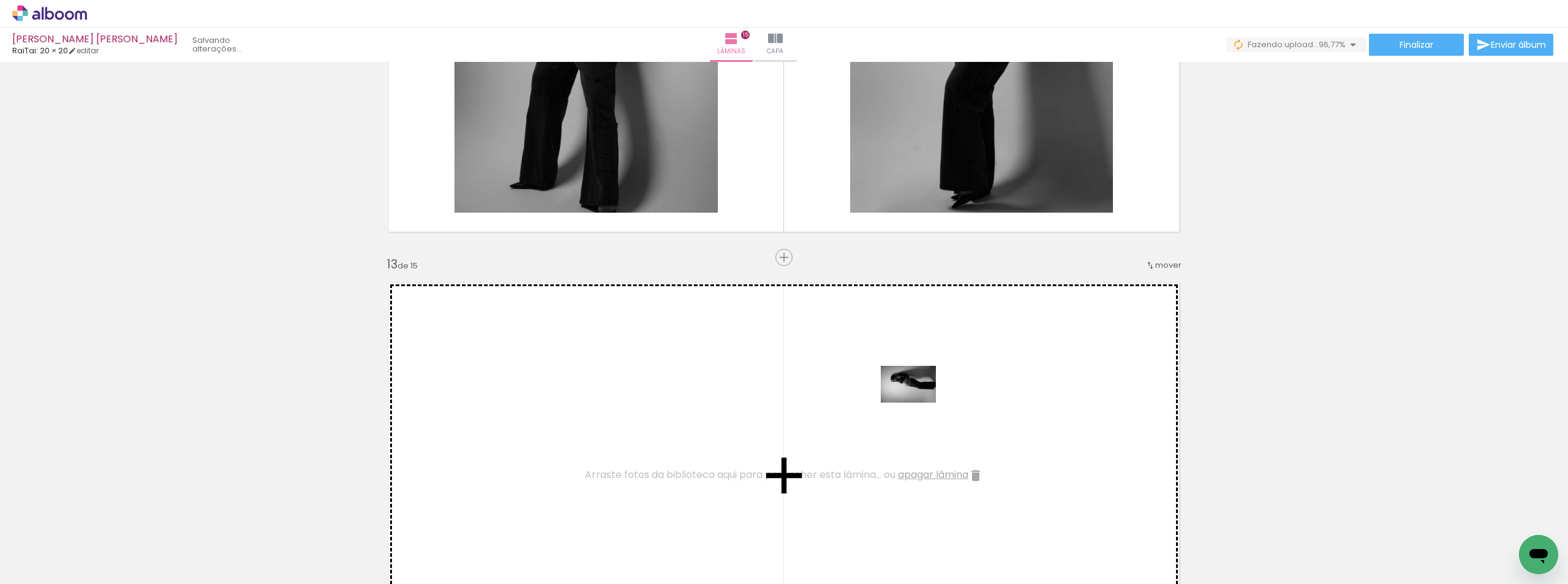
drag, startPoint x: 1080, startPoint y: 550, endPoint x: 909, endPoint y: 395, distance: 230.8
click at [917, 402] on quentale-workspace at bounding box center [784, 292] width 1568 height 584
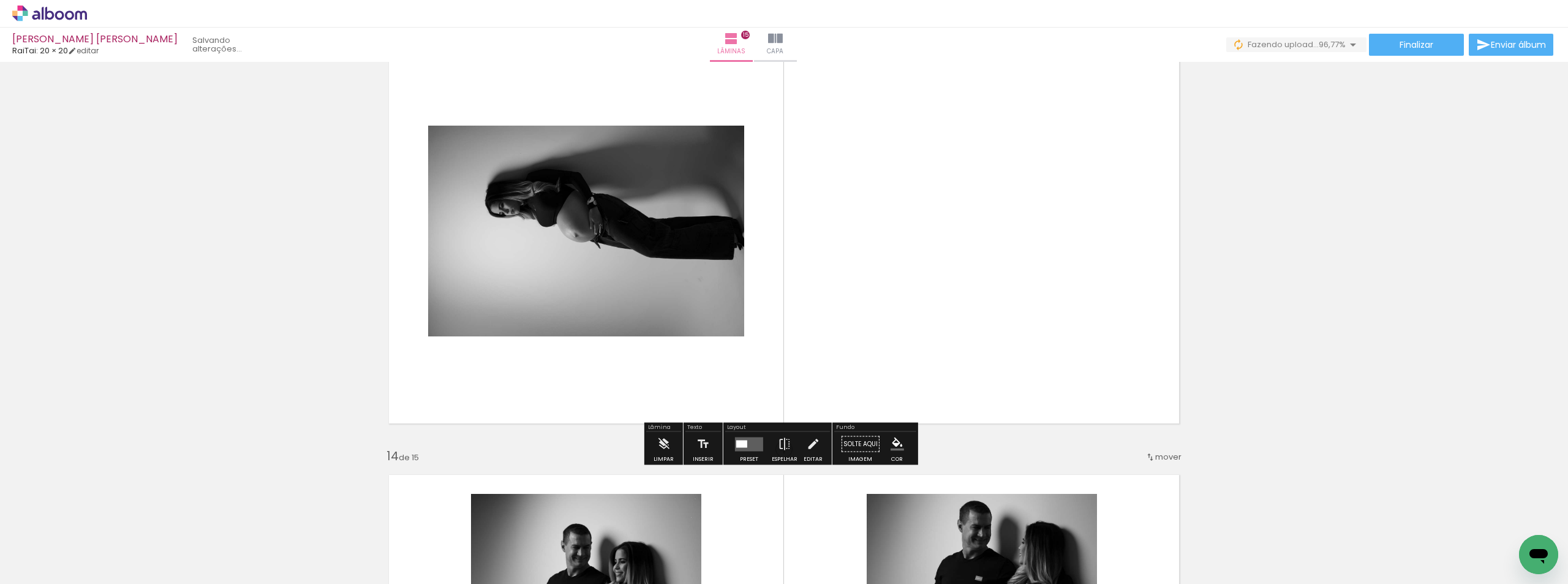
scroll to position [5305, 0]
drag, startPoint x: 748, startPoint y: 448, endPoint x: 785, endPoint y: 425, distance: 43.6
click at [748, 449] on quentale-layouter at bounding box center [749, 443] width 28 height 14
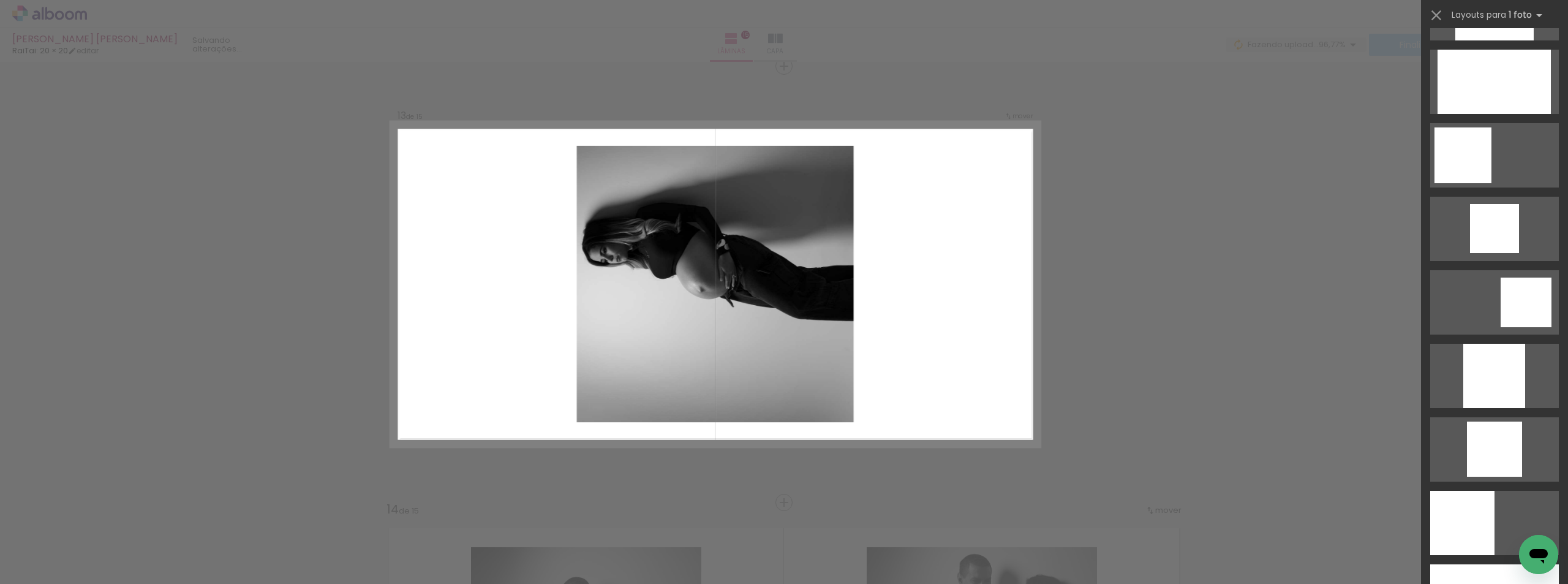
scroll to position [1164, 0]
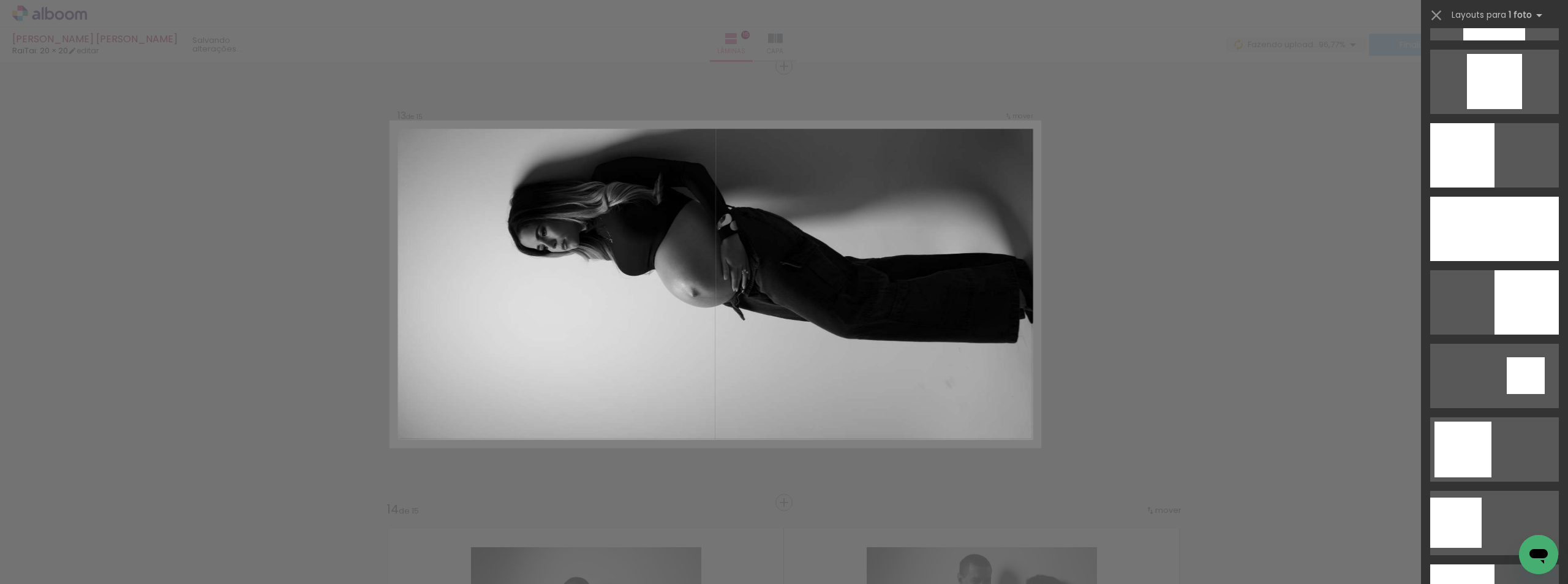
drag, startPoint x: 1465, startPoint y: 198, endPoint x: 1427, endPoint y: 208, distance: 39.3
click at [1464, 196] on div at bounding box center [1494, 223] width 147 height 73
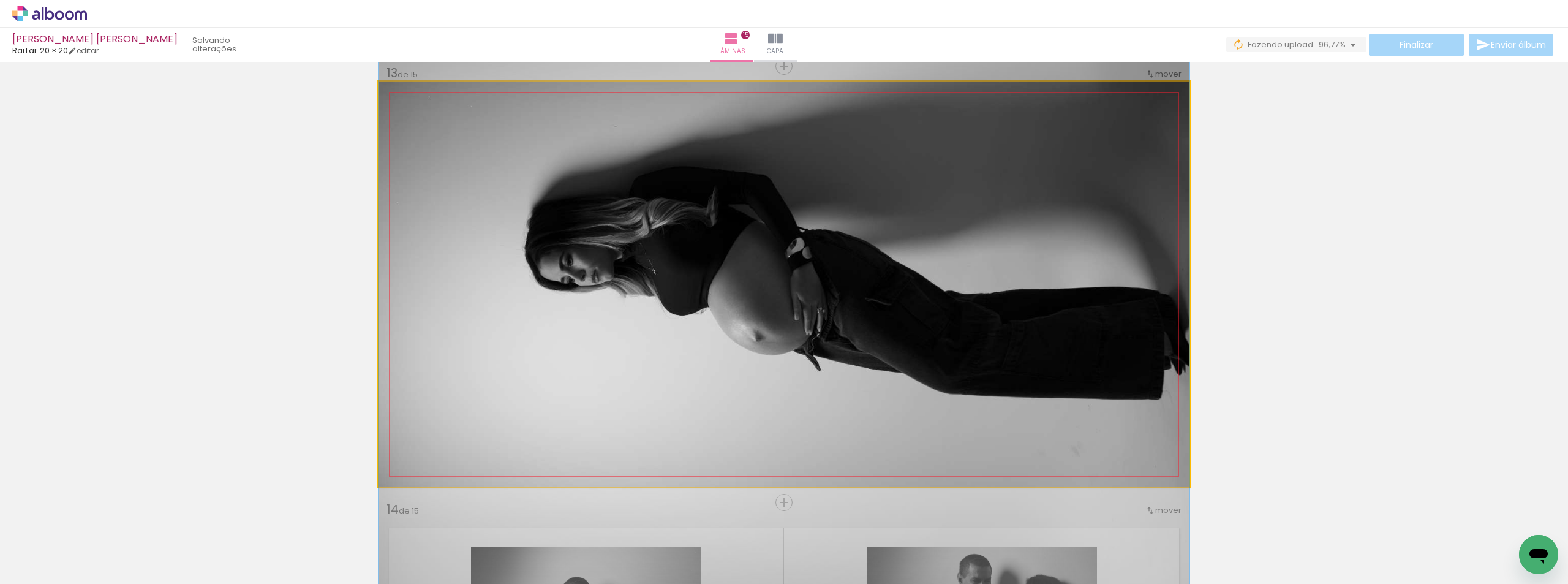
drag, startPoint x: 865, startPoint y: 218, endPoint x: 808, endPoint y: 260, distance: 70.8
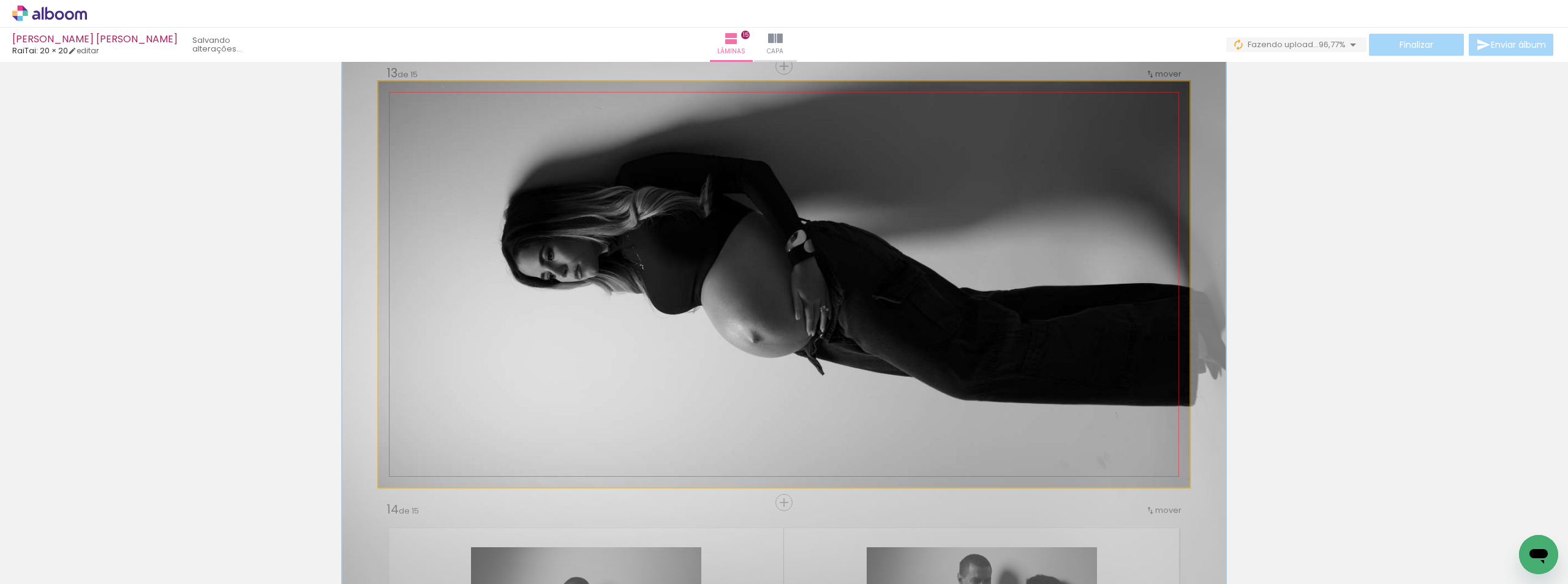
type paper-slider "109"
click at [408, 98] on div at bounding box center [411, 95] width 11 height 11
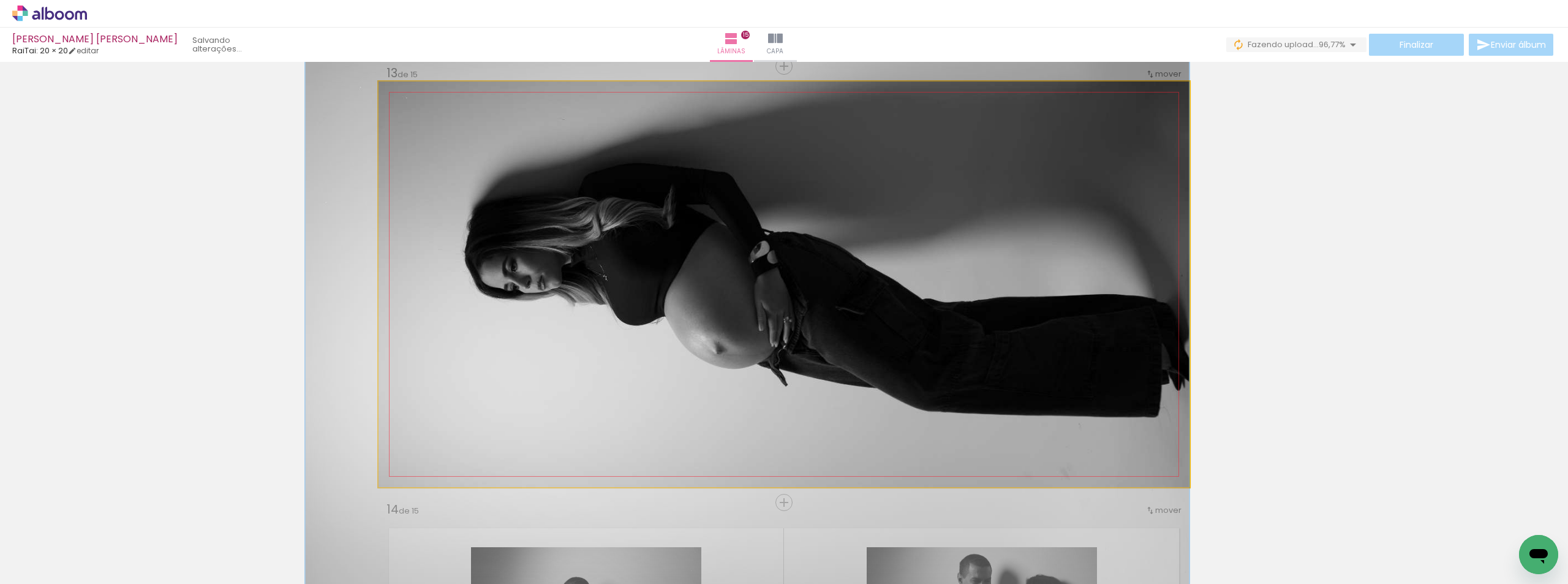
drag, startPoint x: 781, startPoint y: 307, endPoint x: 569, endPoint y: 316, distance: 212.2
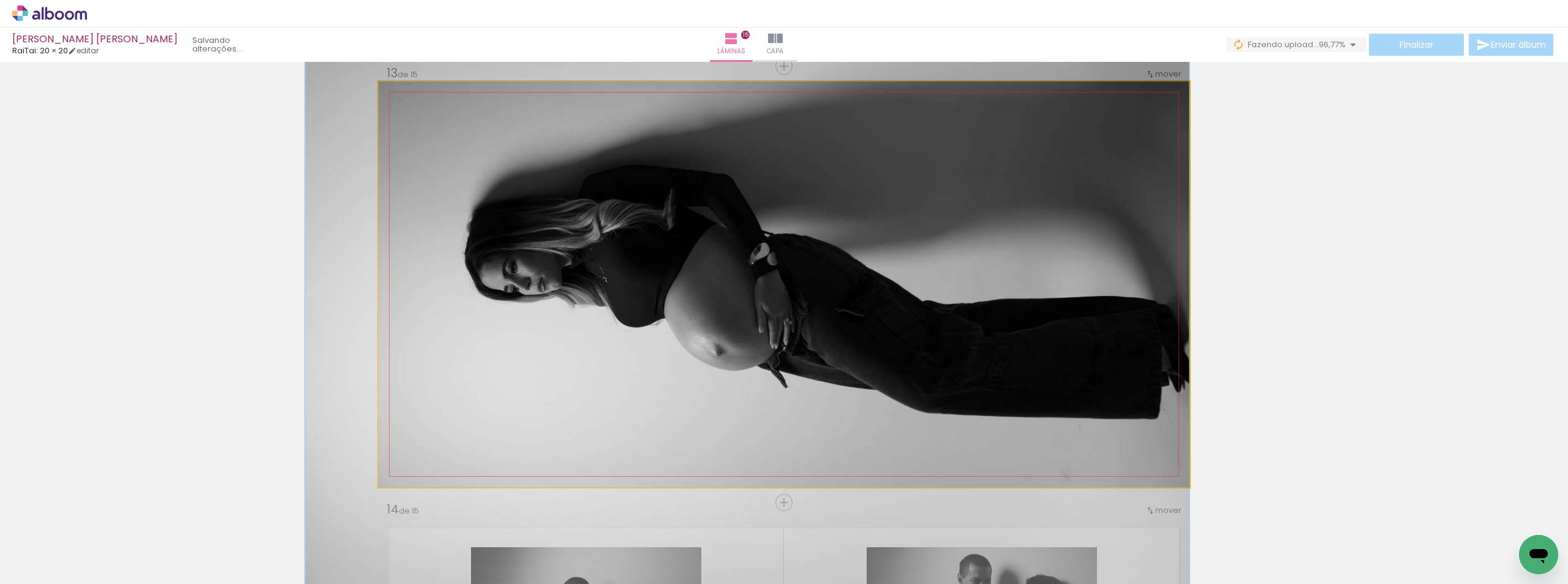
drag, startPoint x: 766, startPoint y: 260, endPoint x: 726, endPoint y: 265, distance: 40.3
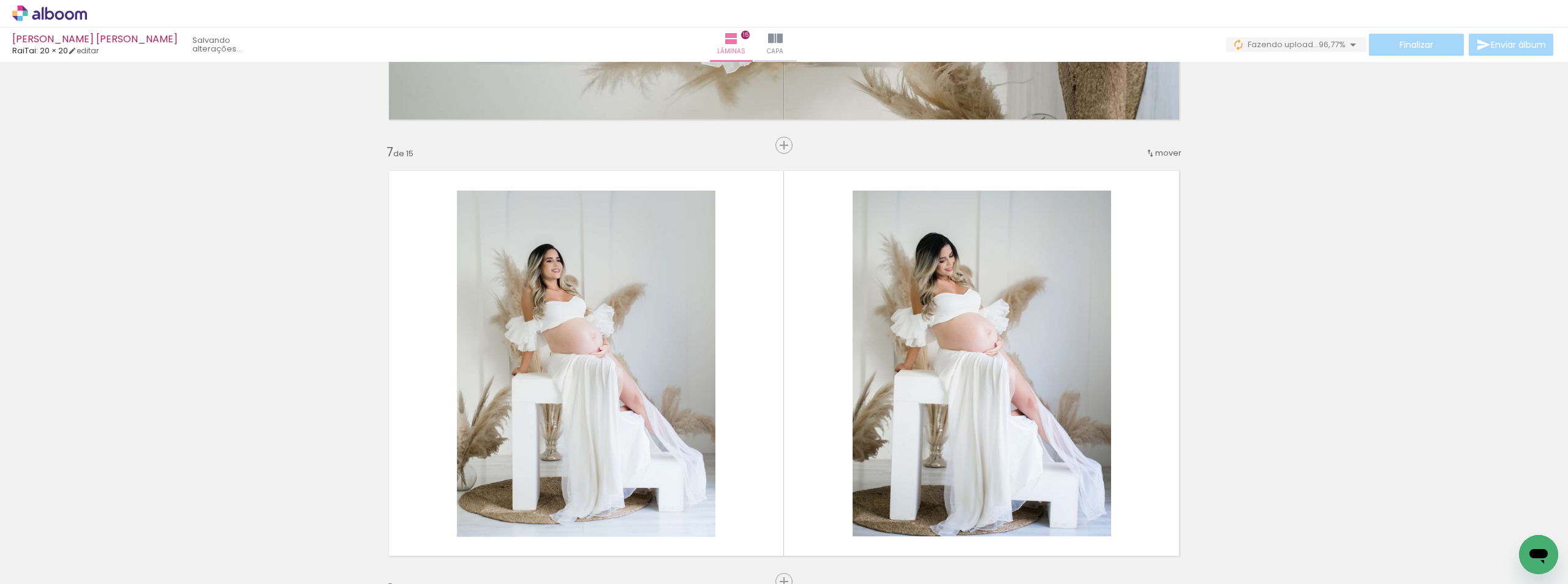
scroll to position [2555, 0]
click at [1431, 41] on div "Finalizar Enviar álbum" at bounding box center [1391, 44] width 329 height 22
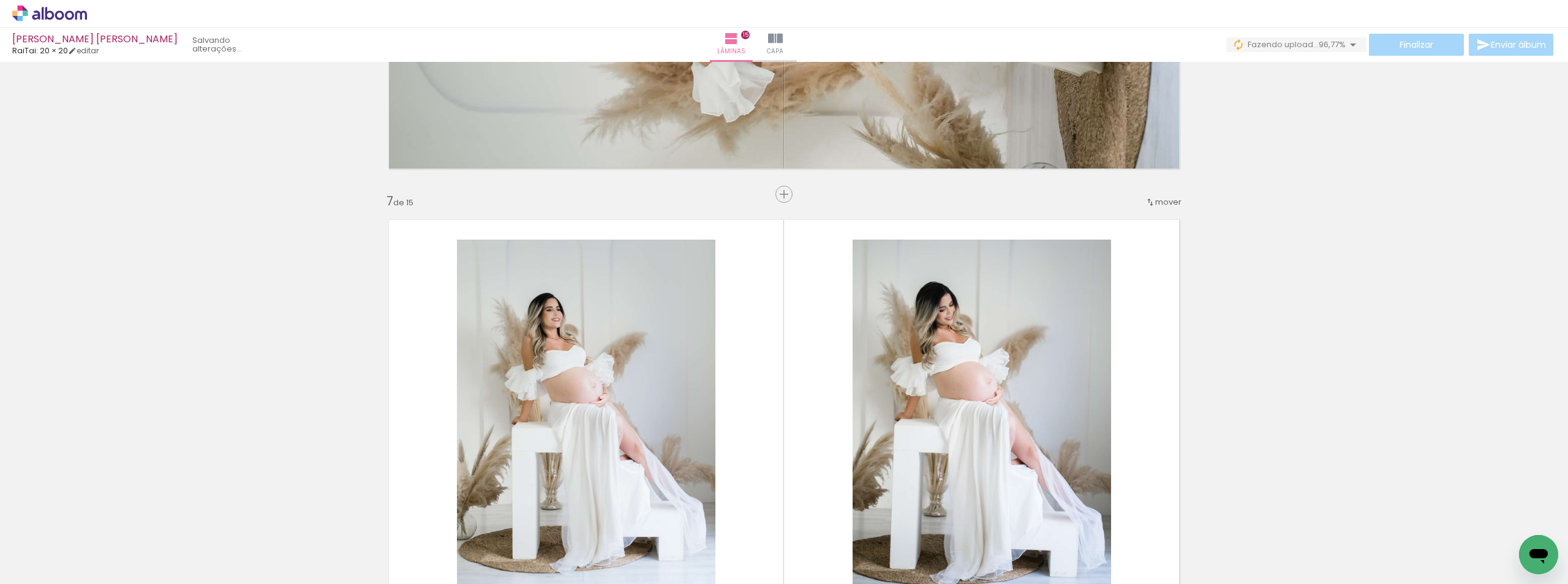
scroll to position [2494, 0]
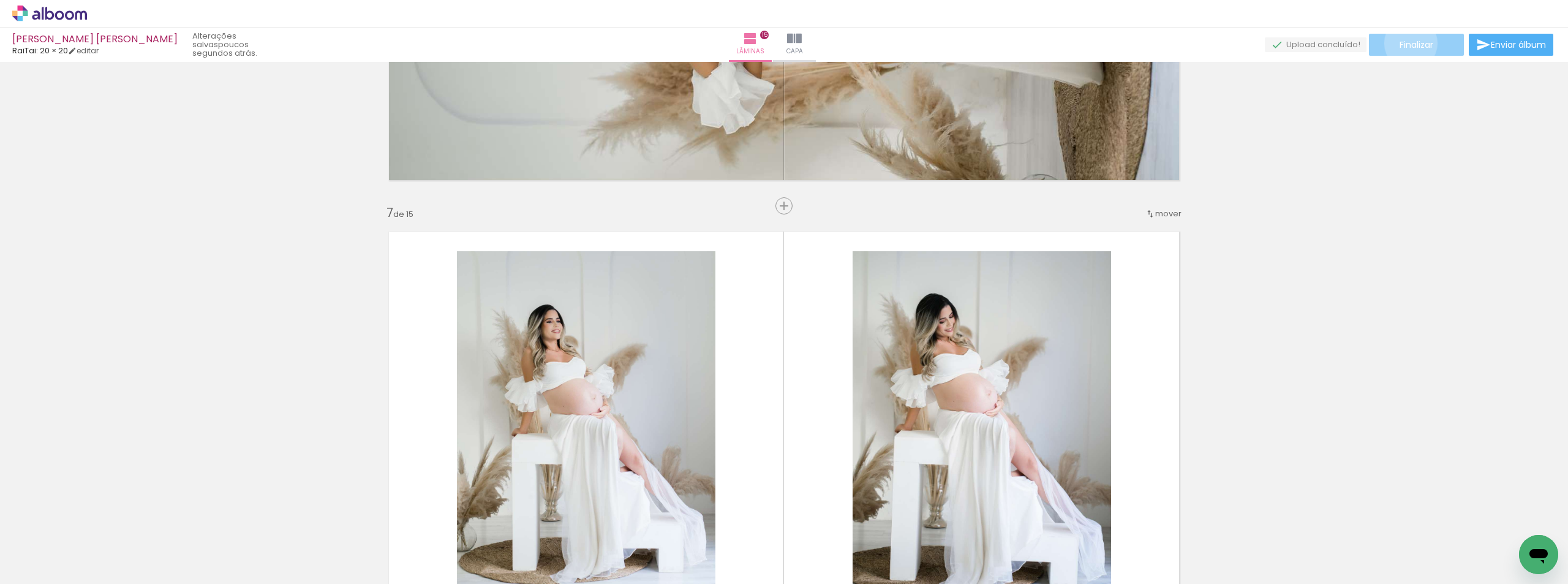
click at [1406, 43] on span "Finalizar" at bounding box center [1415, 45] width 33 height 9
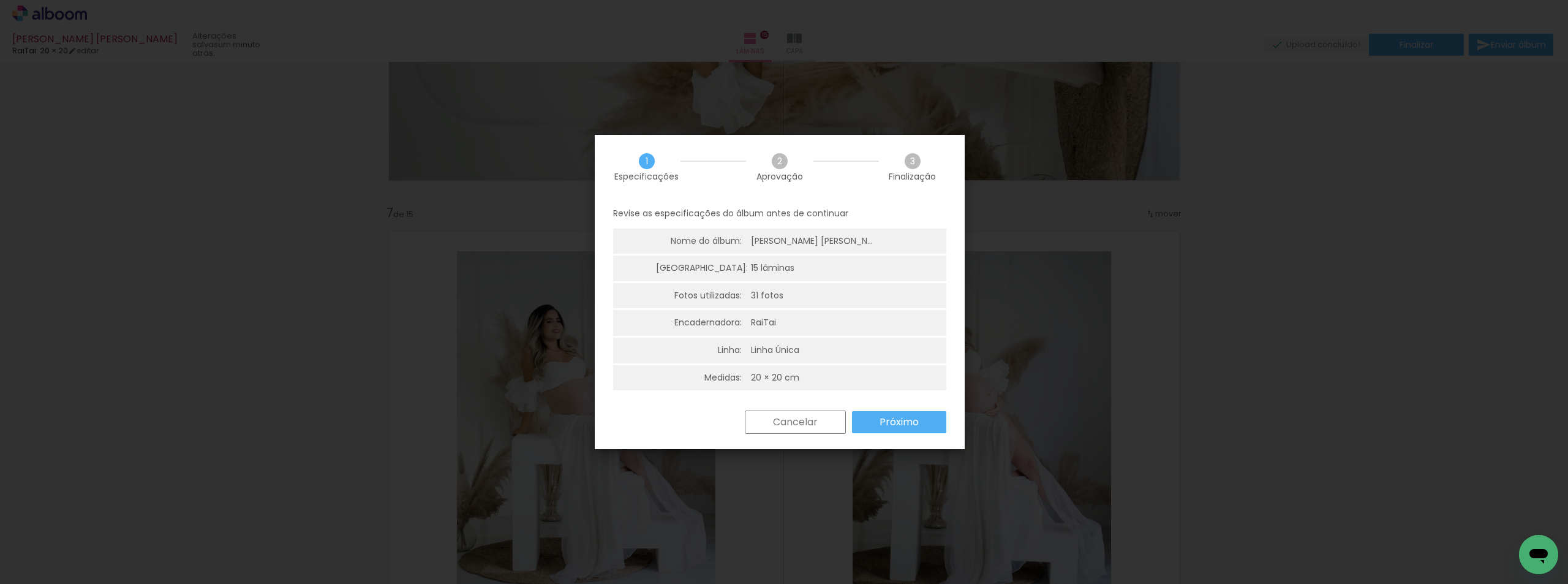
click at [920, 435] on div "Cancelar Próximo" at bounding box center [780, 431] width 370 height 42
click at [920, 427] on paper-button "Próximo" at bounding box center [899, 422] width 94 height 22
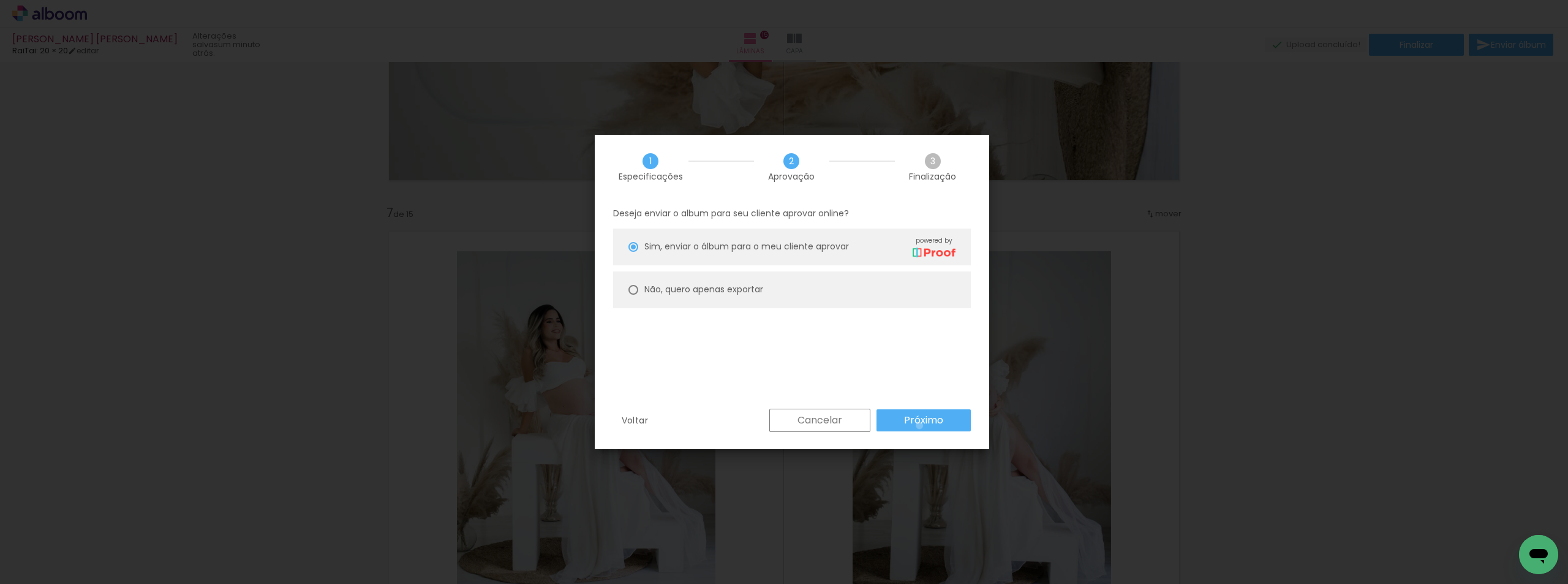
click at [0, 0] on slot "Próximo" at bounding box center [0, 0] width 0 height 0
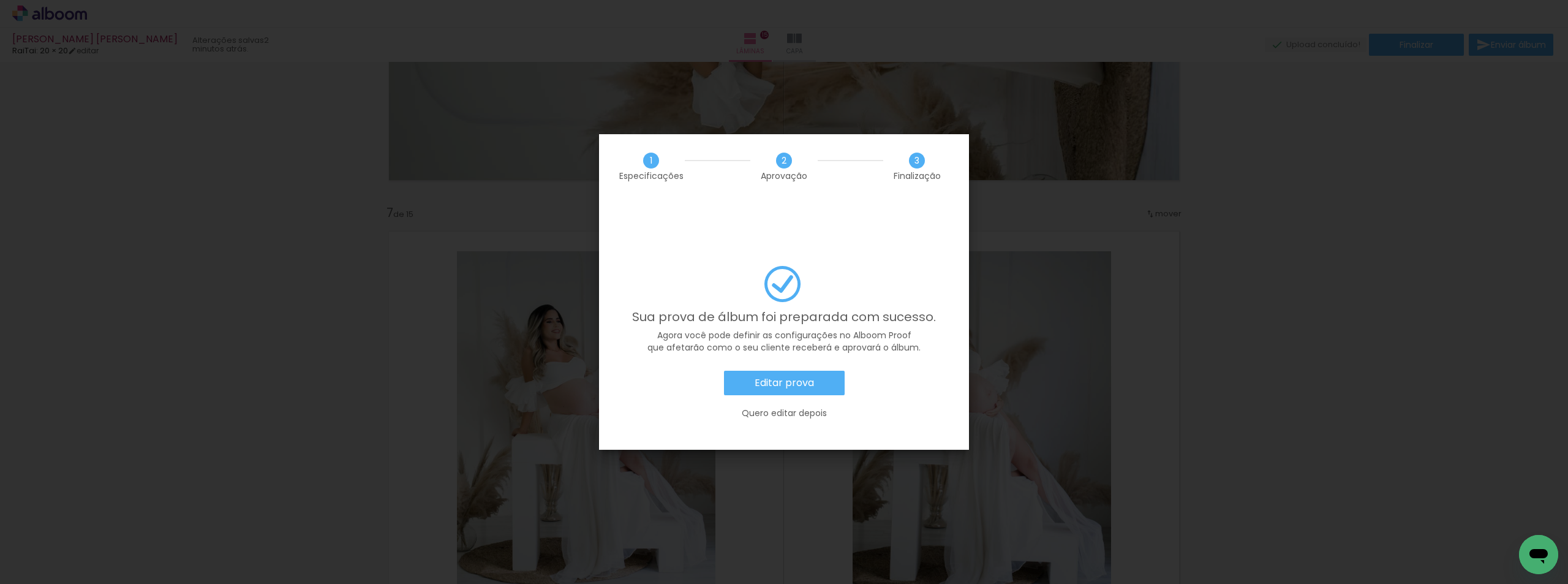
click at [792, 370] on paper-button "Editar prova" at bounding box center [784, 383] width 121 height 25
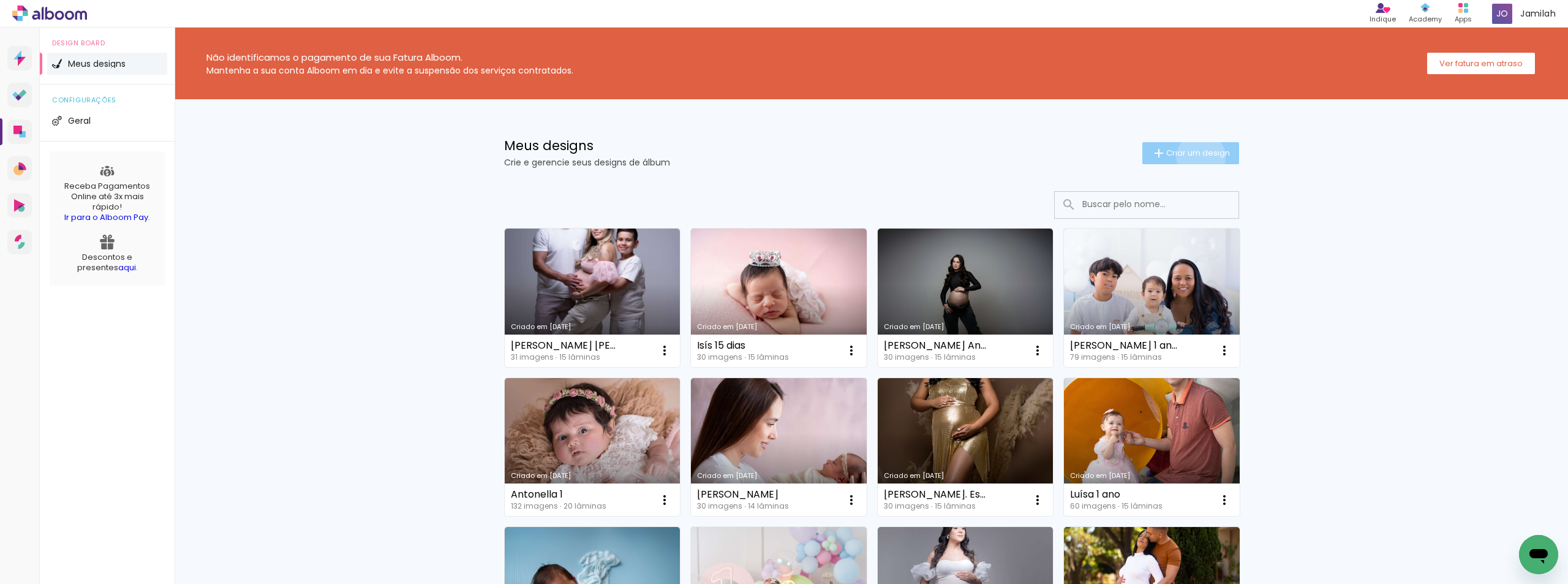
drag, startPoint x: 1193, startPoint y: 157, endPoint x: 1140, endPoint y: 156, distance: 53.0
click at [1192, 157] on span "Criar um design" at bounding box center [1198, 153] width 64 height 8
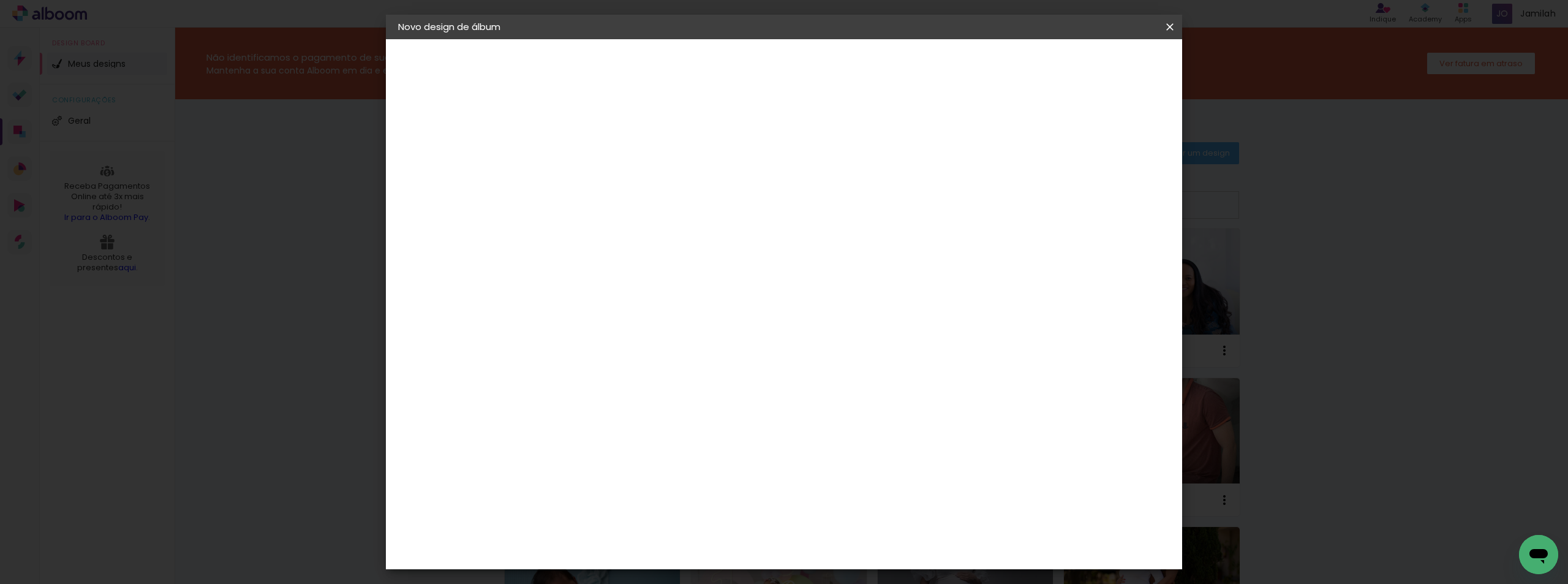
click at [0, 0] on paper-input-container "Título do álbum" at bounding box center [0, 0] width 0 height 0
type input "Jucilene"
type paper-input "Jucilene"
click at [0, 0] on slot "Avançar" at bounding box center [0, 0] width 0 height 0
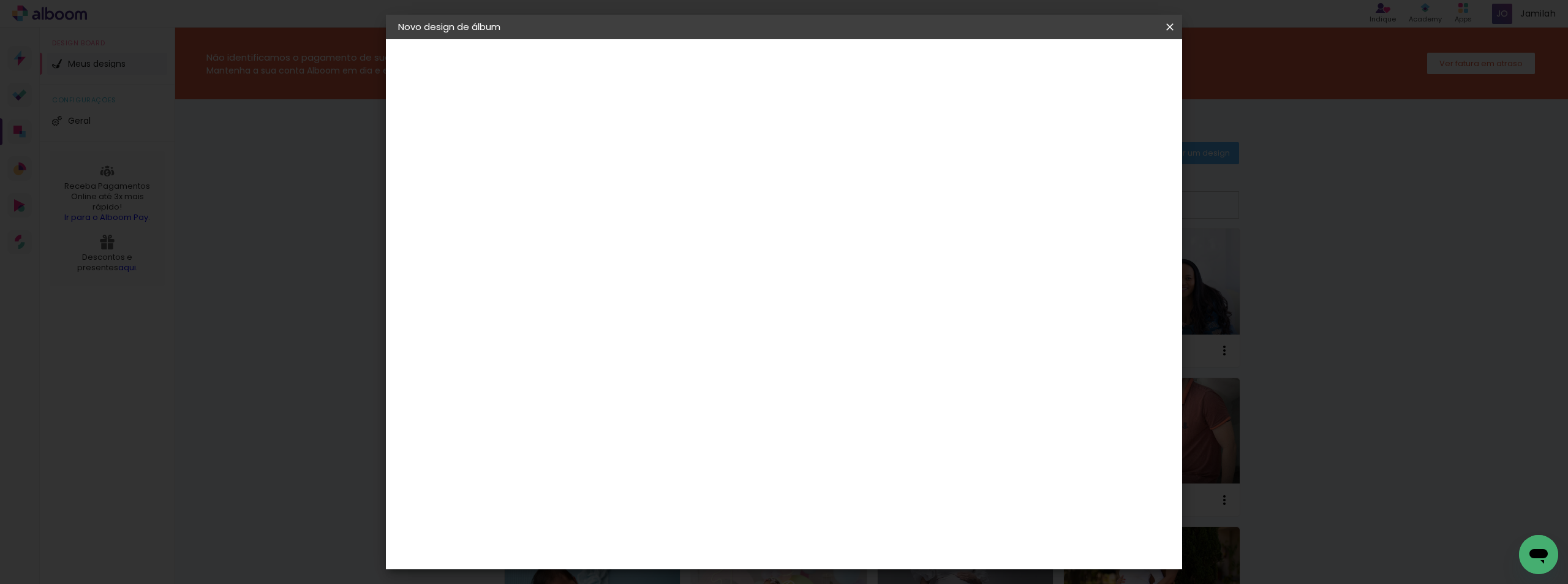
click at [828, 55] on paper-button "Avançar" at bounding box center [796, 65] width 60 height 21
click at [726, 286] on span "25 × 25 cm" at bounding box center [704, 302] width 46 height 32
click at [0, 0] on slot "Avançar" at bounding box center [0, 0] width 0 height 0
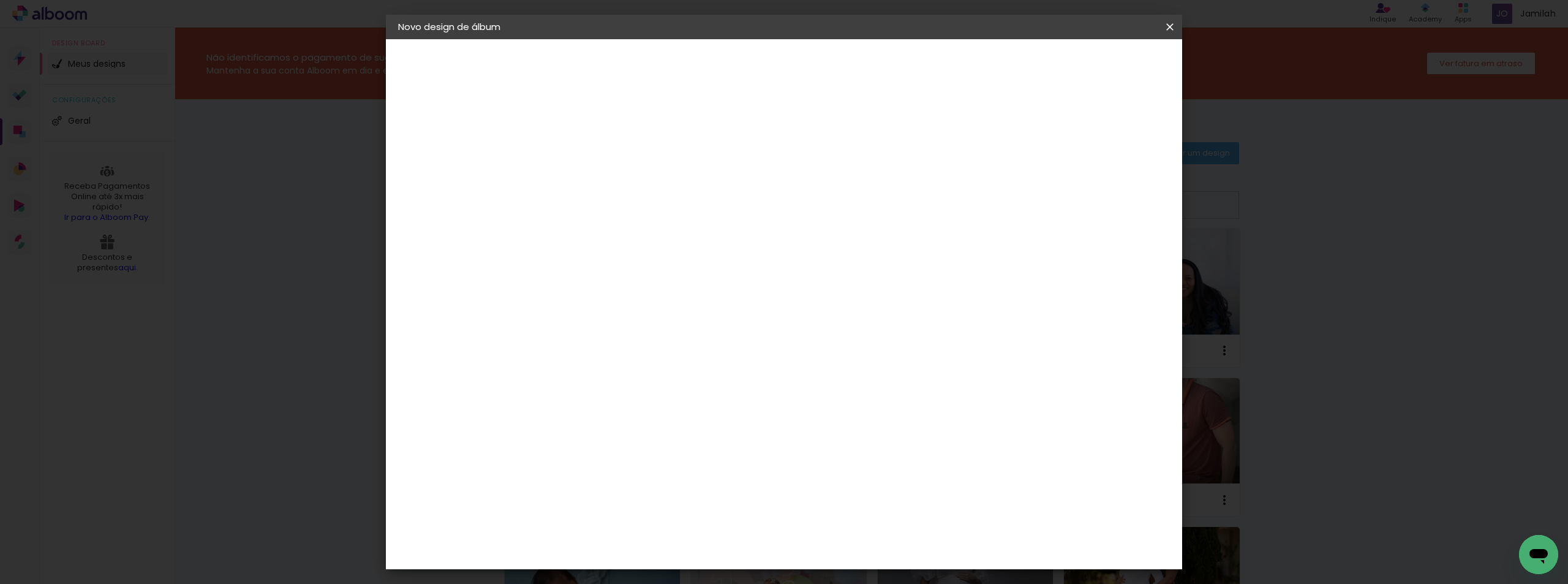
drag, startPoint x: 1080, startPoint y: 129, endPoint x: 1114, endPoint y: 86, distance: 54.8
click at [1075, 127] on div "Mostrar sangria" at bounding box center [1065, 133] width 82 height 15
type paper-checkbox "on"
click at [1093, 63] on span "Iniciar design" at bounding box center [1065, 65] width 56 height 9
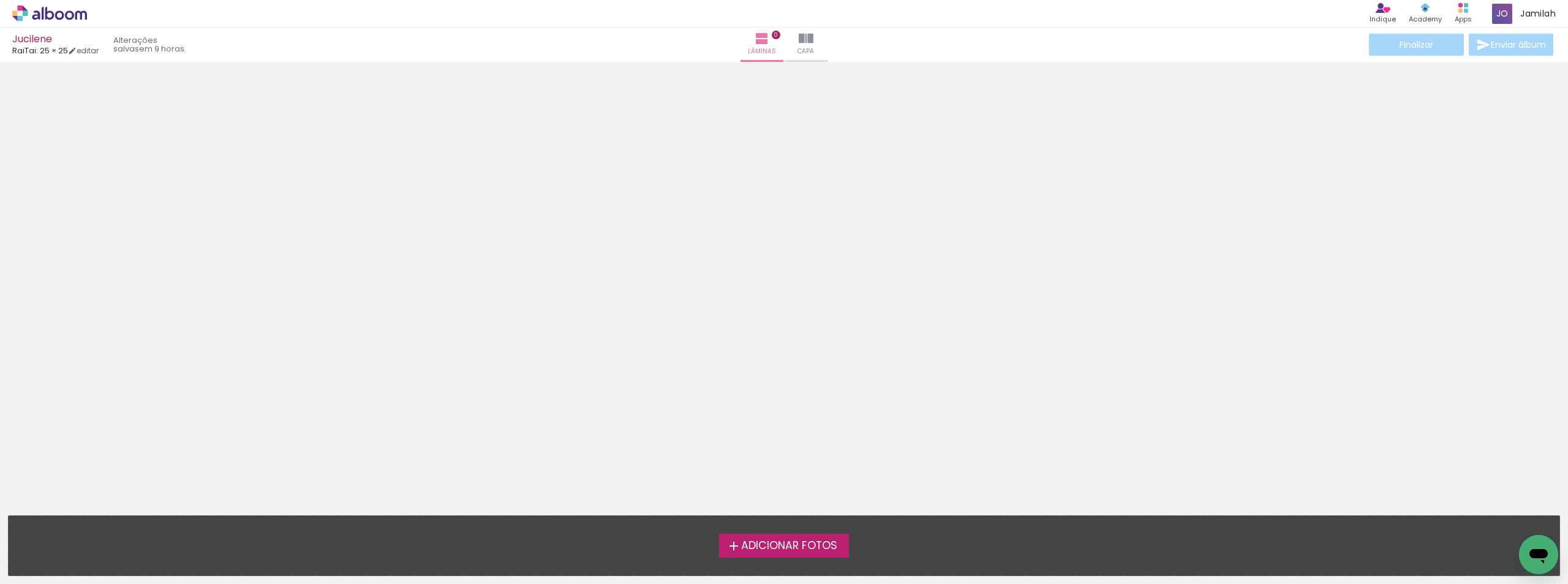
click at [778, 535] on label "Adicionar Fotos" at bounding box center [784, 545] width 130 height 24
click at [0, 0] on input "file" at bounding box center [0, 0] width 0 height 0
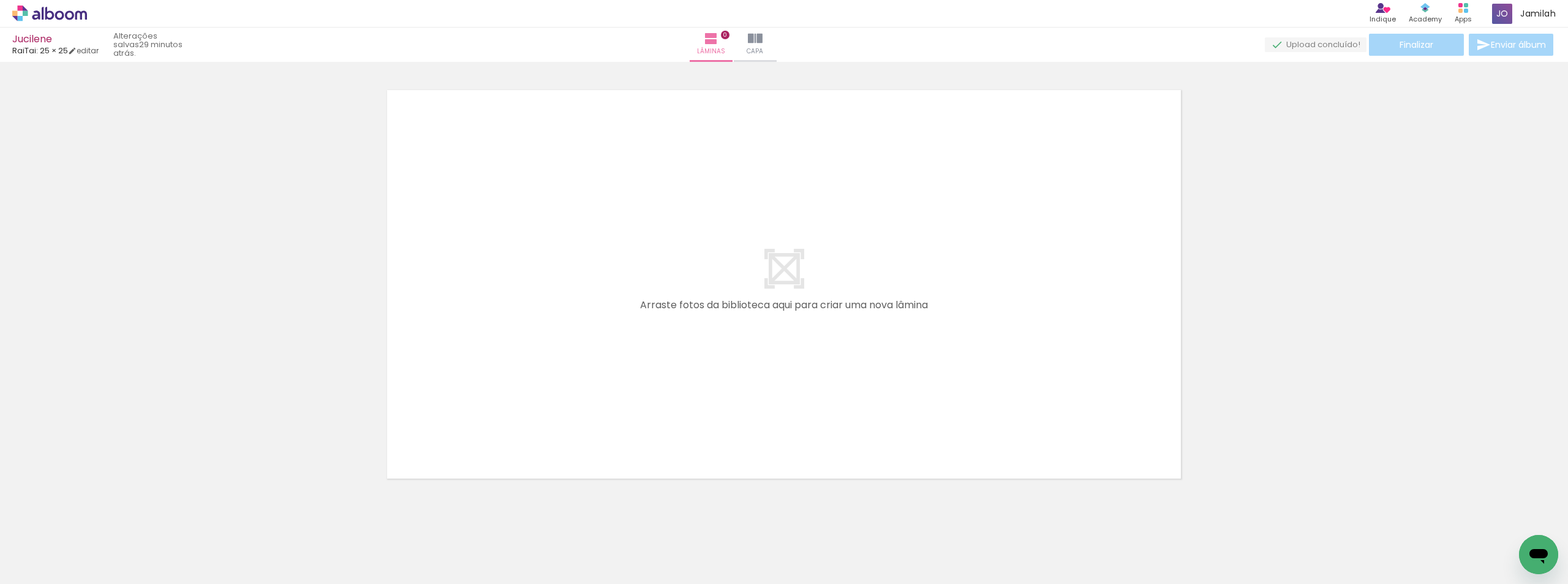
scroll to position [0, 123]
drag, startPoint x: 524, startPoint y: 574, endPoint x: 644, endPoint y: 564, distance: 120.4
click at [0, 0] on slot at bounding box center [0, 0] width 0 height 0
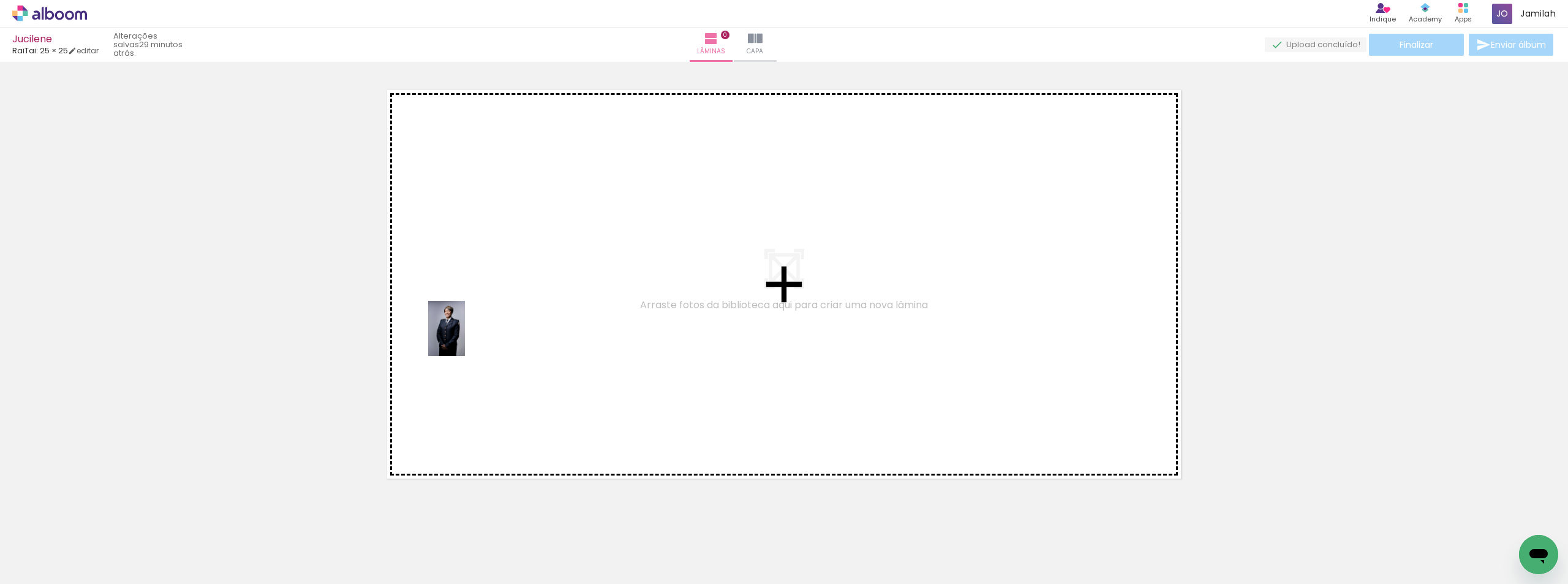
drag, startPoint x: 319, startPoint y: 557, endPoint x: 496, endPoint y: 307, distance: 306.3
click at [495, 309] on quentale-workspace at bounding box center [784, 292] width 1568 height 584
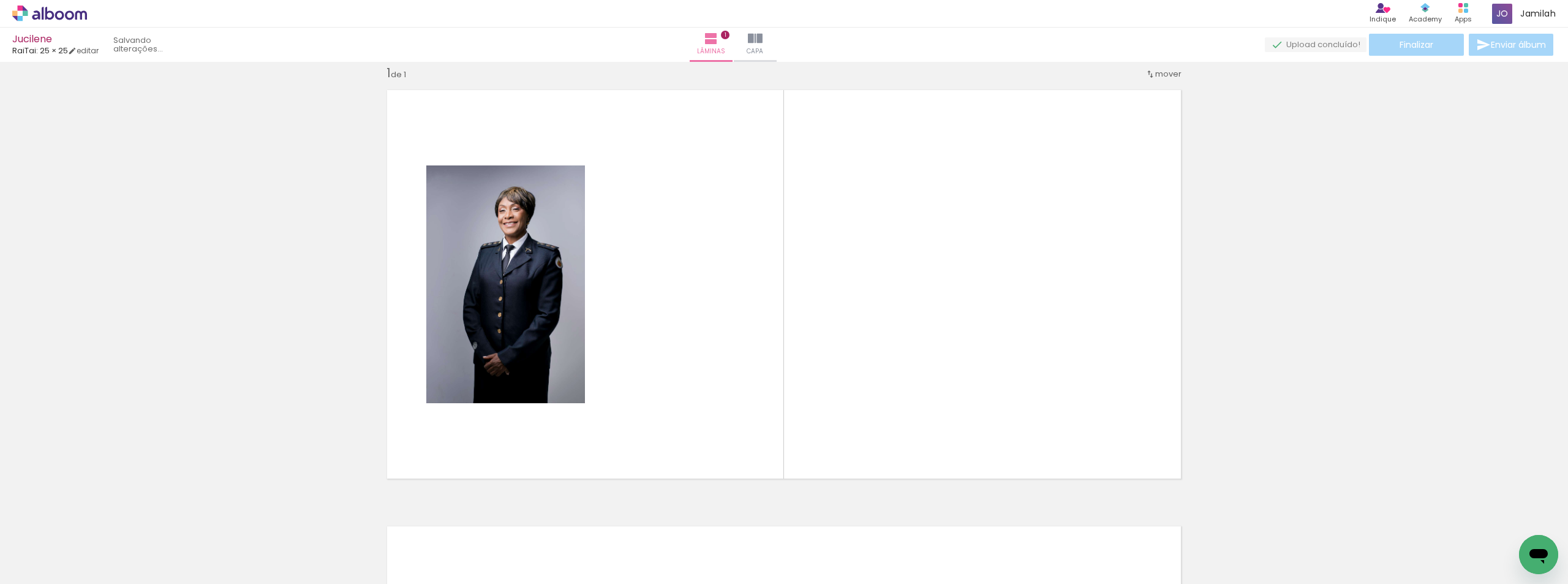
scroll to position [16, 0]
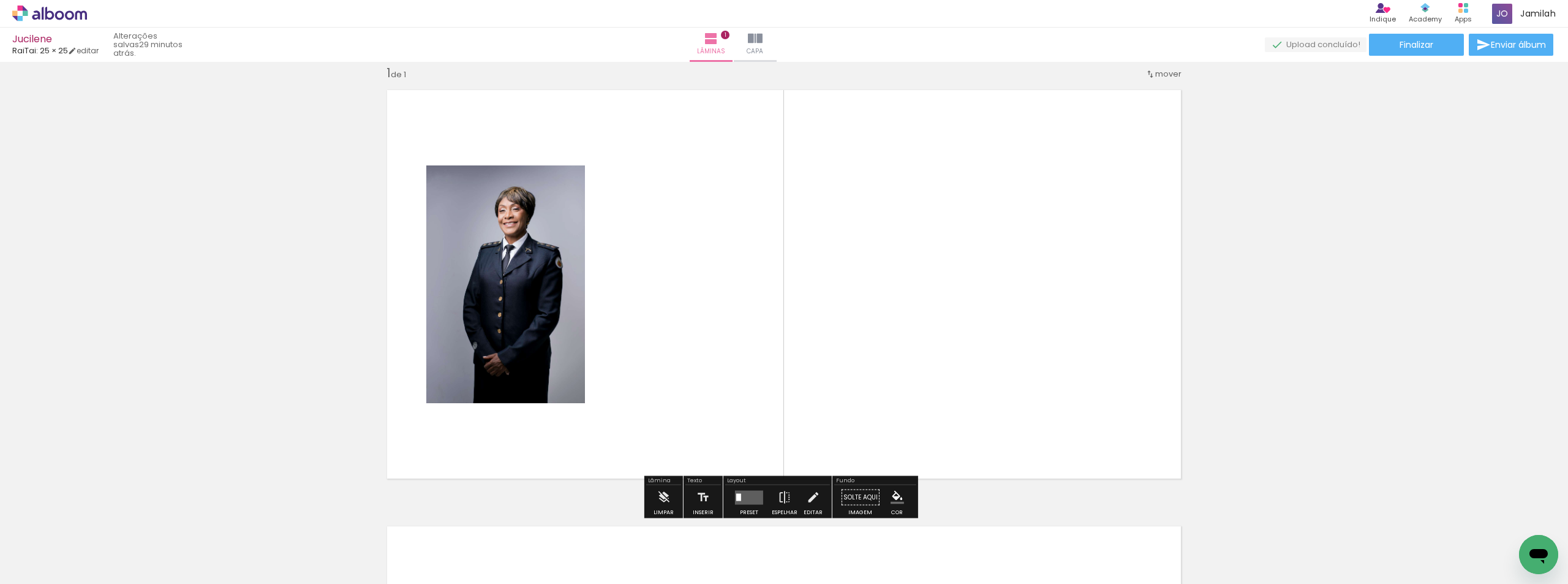
click at [142, 558] on div at bounding box center [122, 543] width 41 height 55
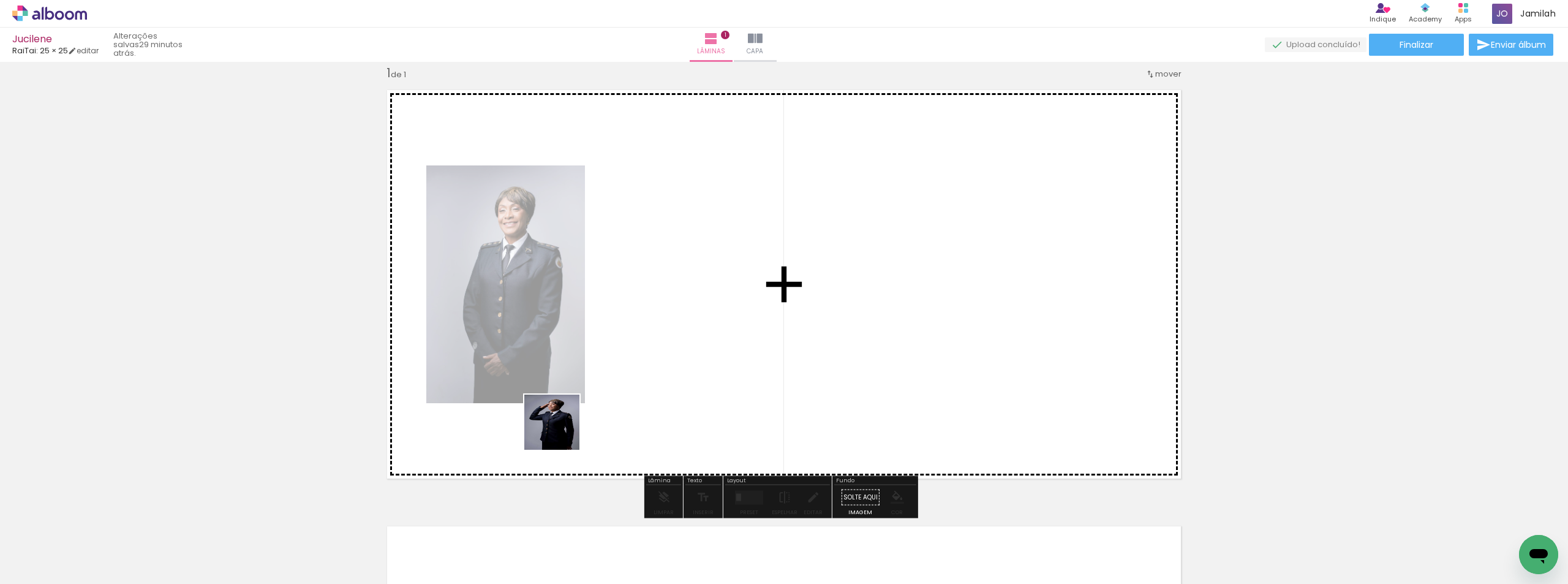
drag, startPoint x: 504, startPoint y: 509, endPoint x: 725, endPoint y: 318, distance: 292.1
click at [725, 318] on quentale-workspace at bounding box center [784, 292] width 1568 height 584
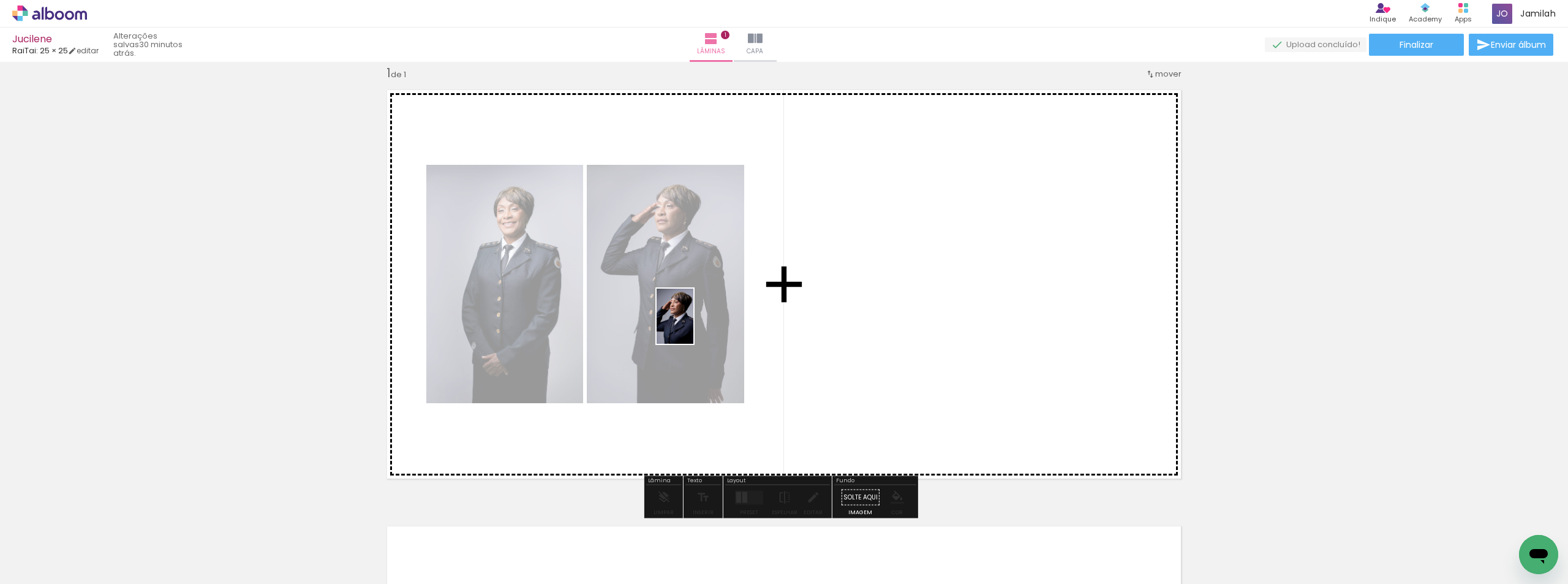
drag, startPoint x: 532, startPoint y: 543, endPoint x: 826, endPoint y: 330, distance: 363.0
click at [826, 326] on quentale-workspace at bounding box center [784, 292] width 1568 height 584
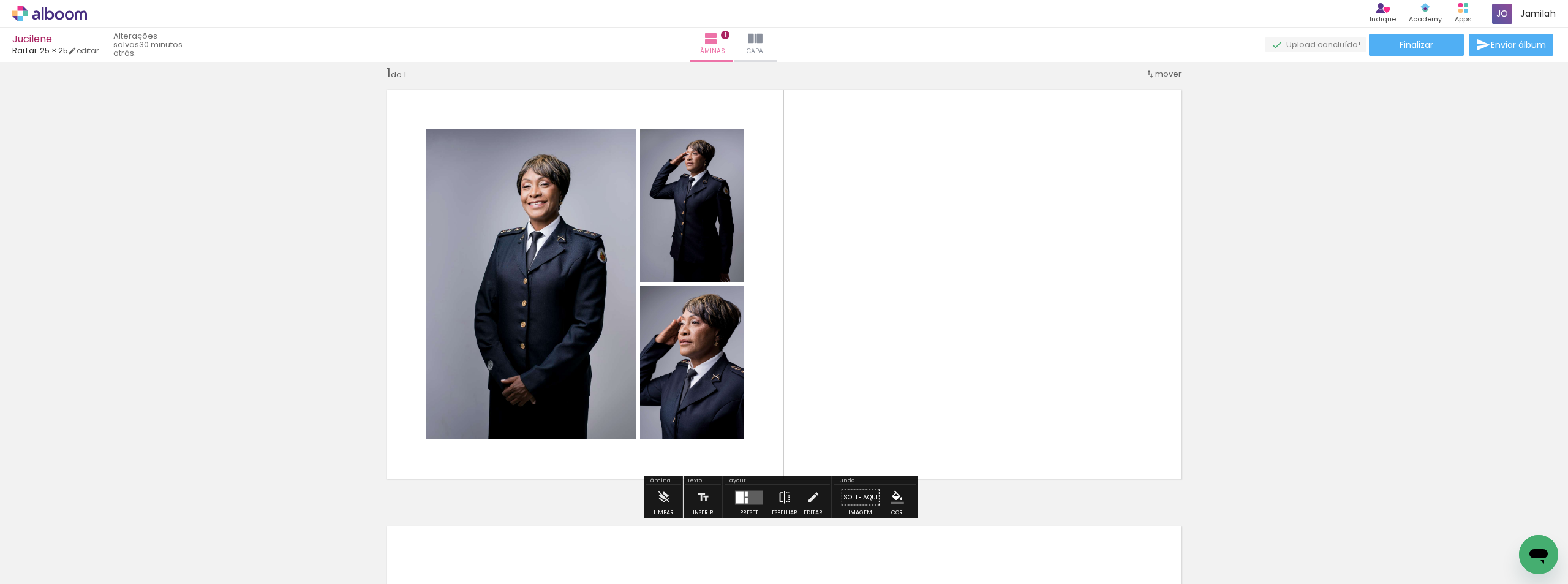
drag, startPoint x: 743, startPoint y: 494, endPoint x: 766, endPoint y: 486, distance: 24.4
click at [760, 495] on div at bounding box center [749, 498] width 33 height 25
click at [748, 503] on quentale-layouter at bounding box center [749, 497] width 28 height 14
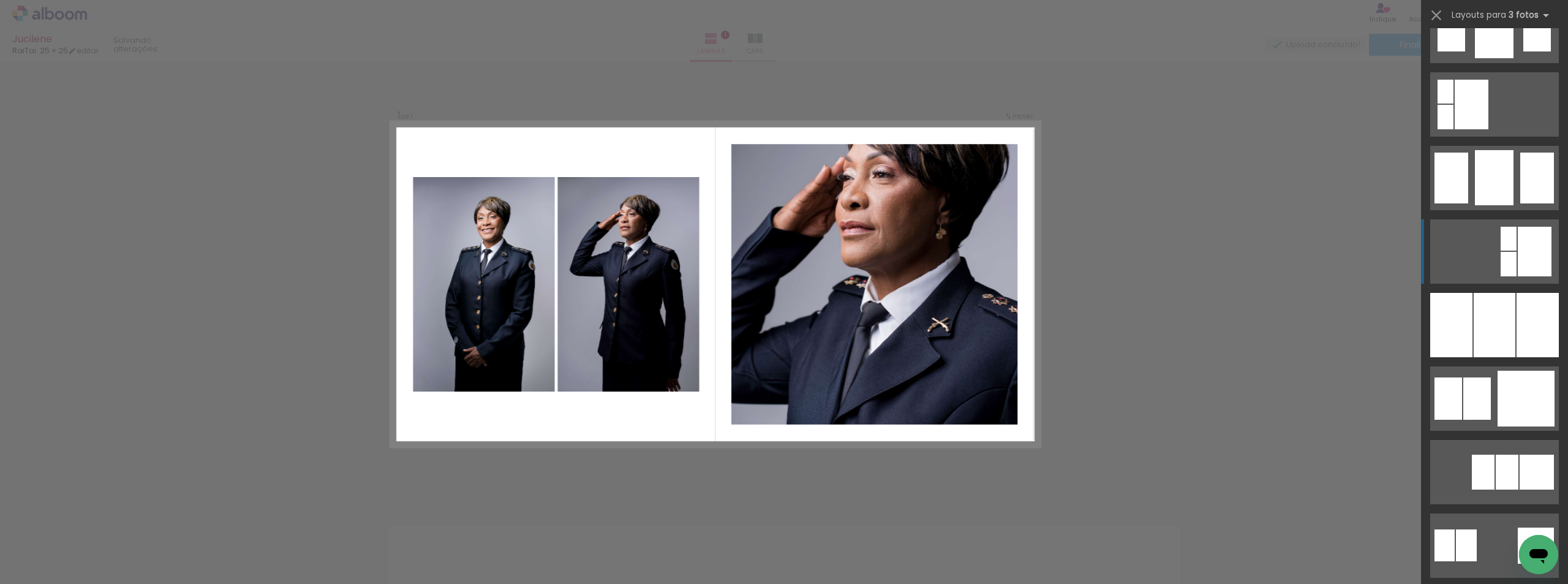
scroll to position [980, 0]
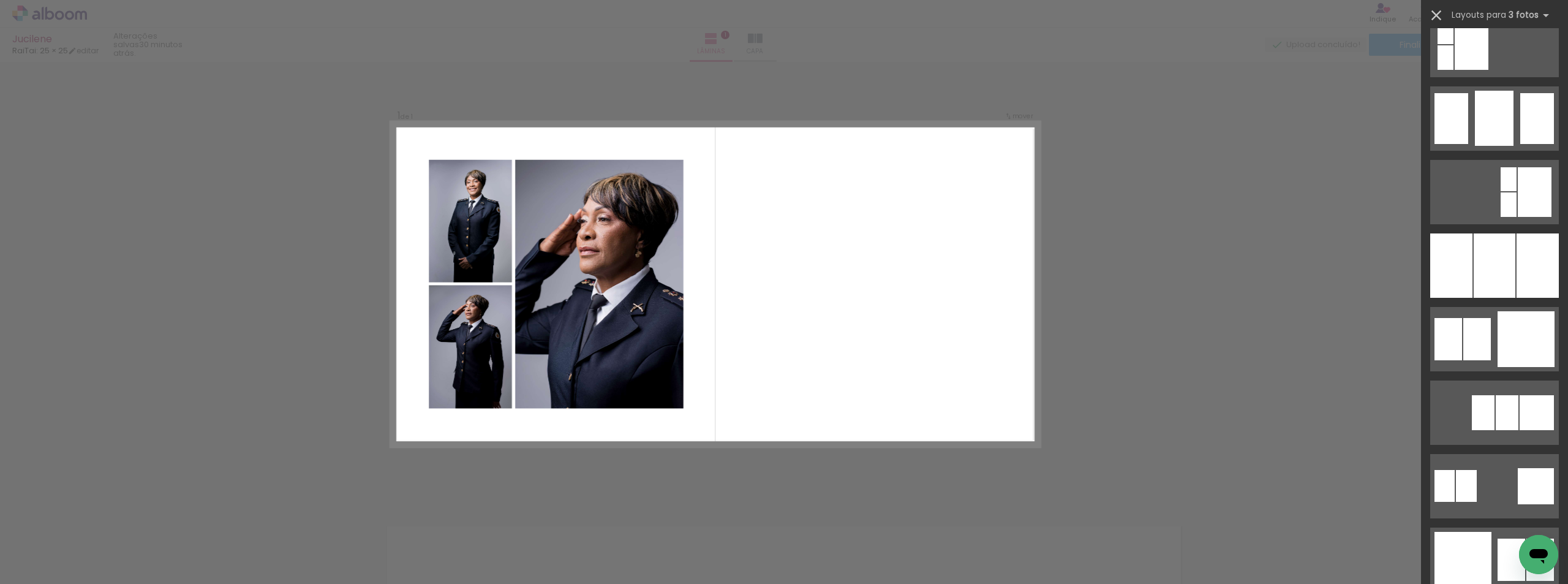
click at [1433, 17] on iron-icon at bounding box center [1436, 15] width 17 height 17
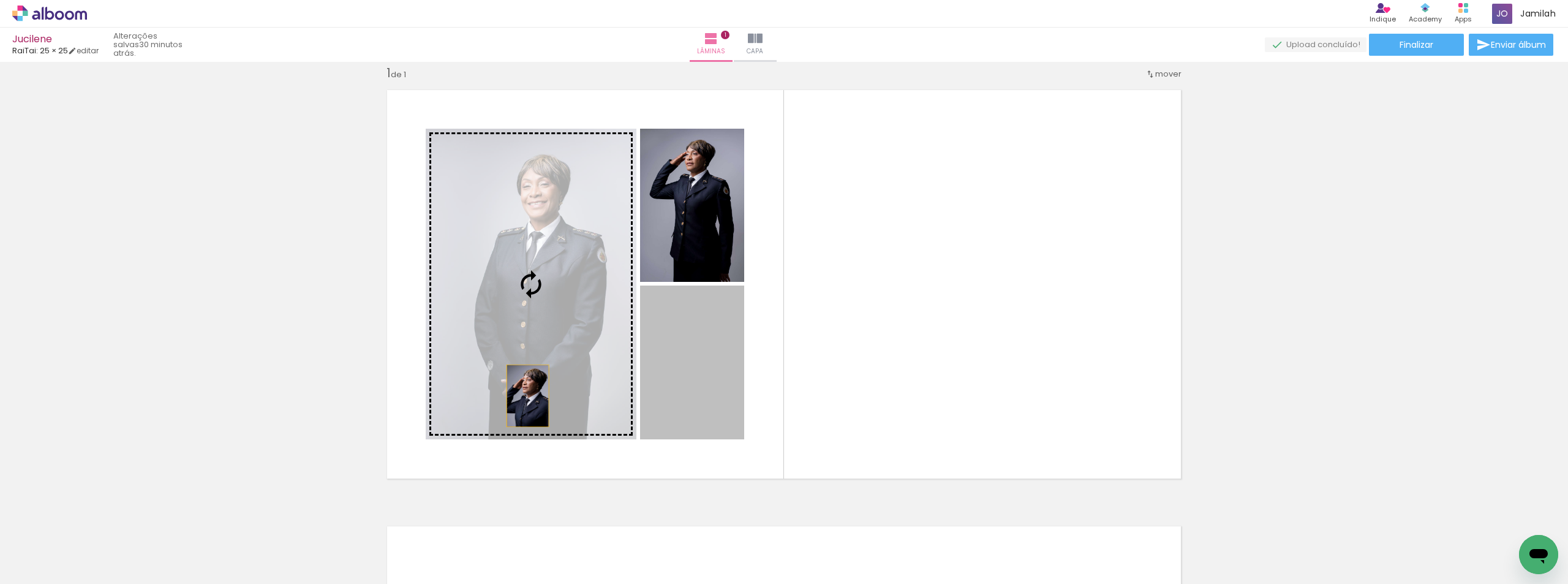
drag, startPoint x: 665, startPoint y: 372, endPoint x: 327, endPoint y: 374, distance: 338.0
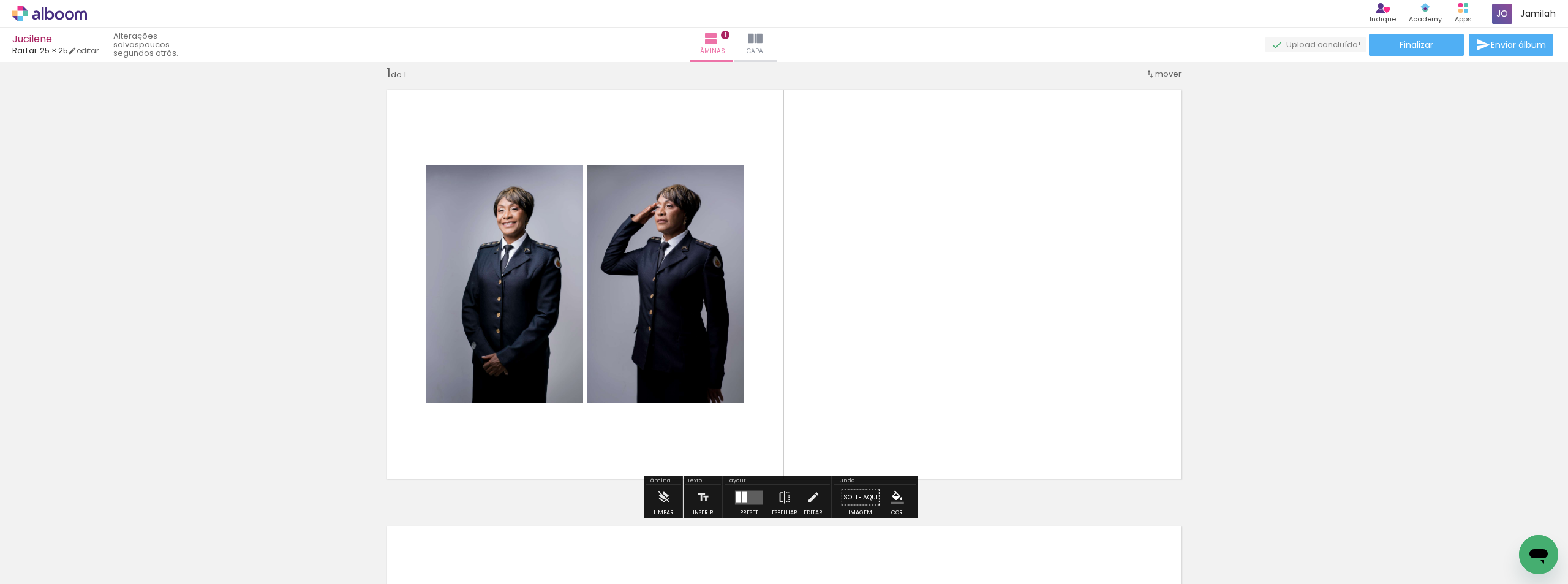
click at [750, 493] on quentale-layouter at bounding box center [749, 497] width 28 height 14
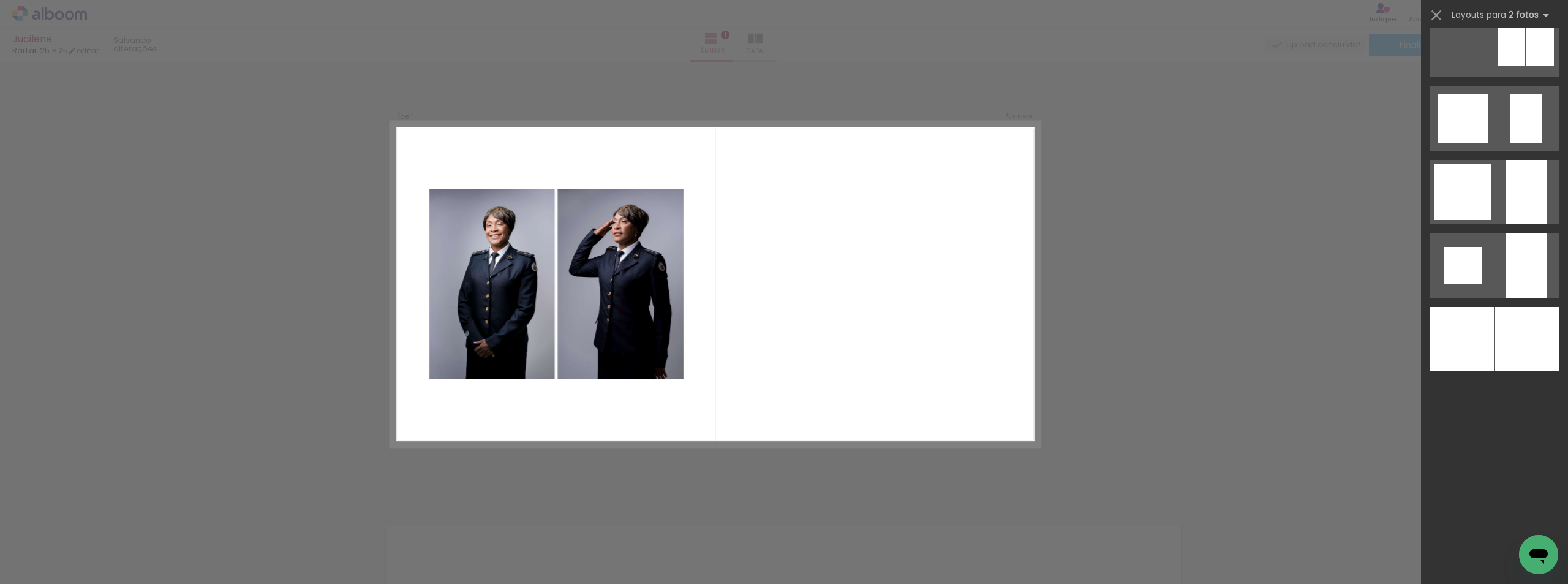
scroll to position [0, 0]
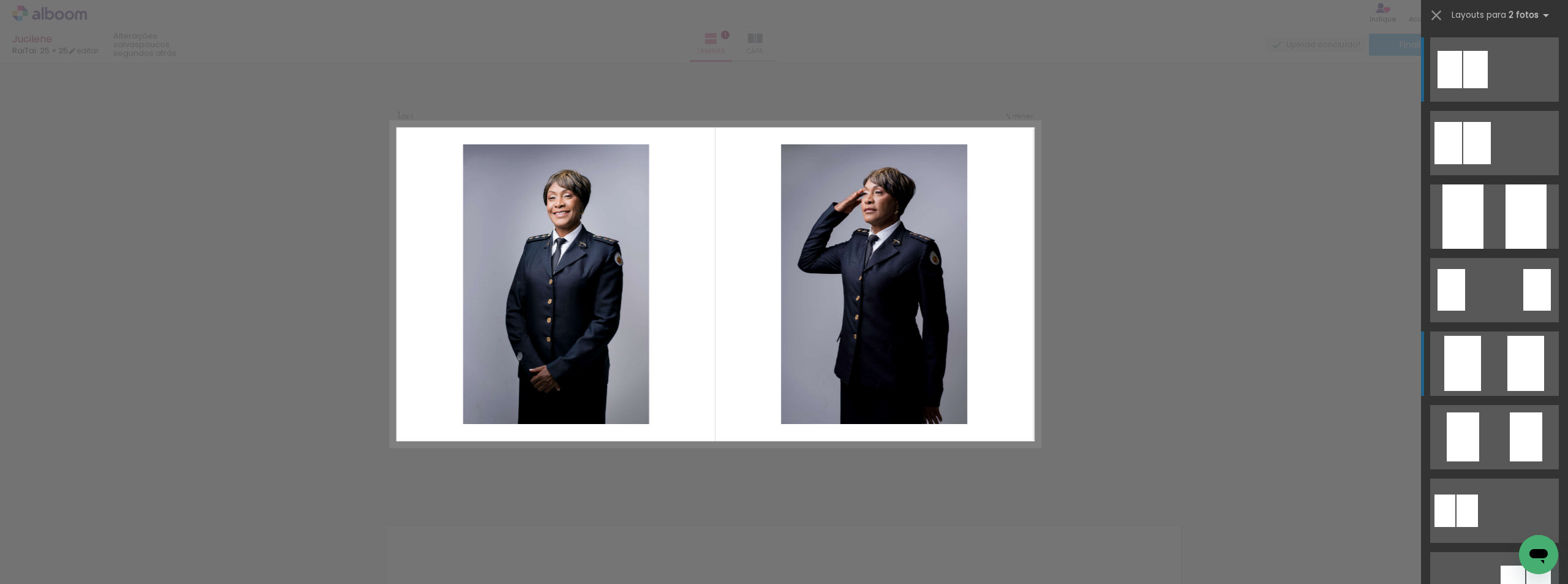
click at [1491, 164] on div at bounding box center [1476, 142] width 28 height 43
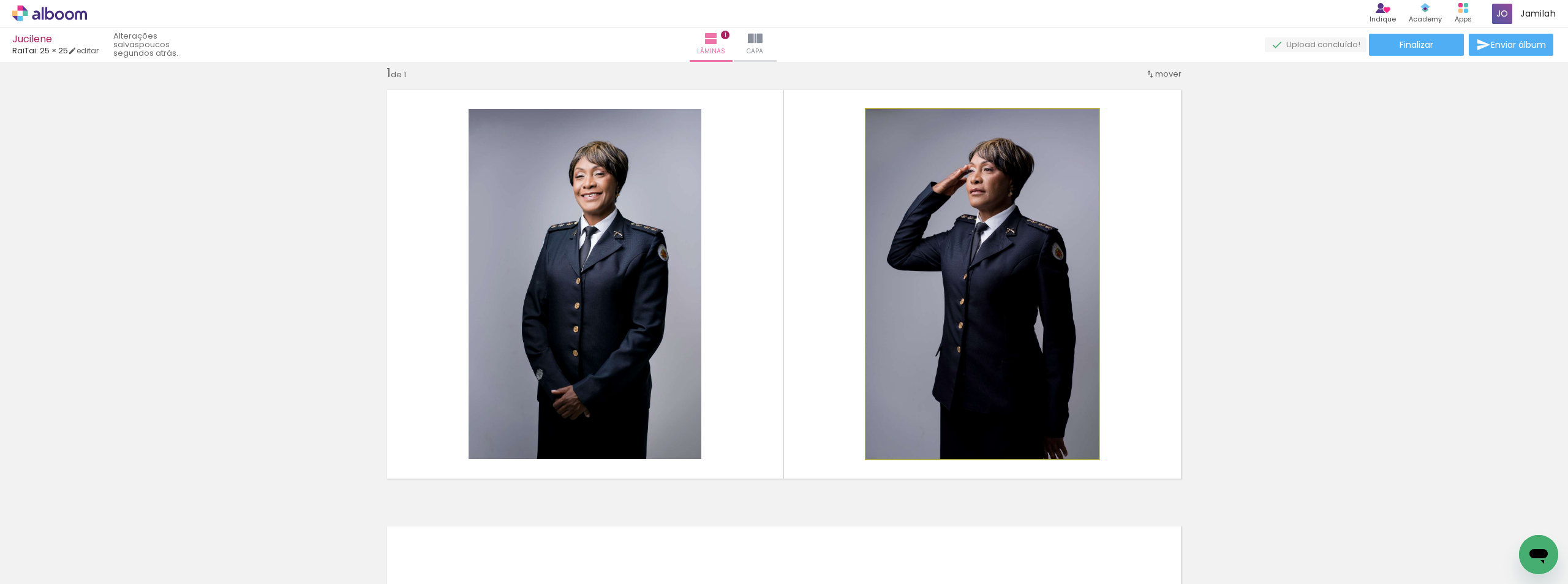
drag, startPoint x: 978, startPoint y: 341, endPoint x: 964, endPoint y: 329, distance: 18.4
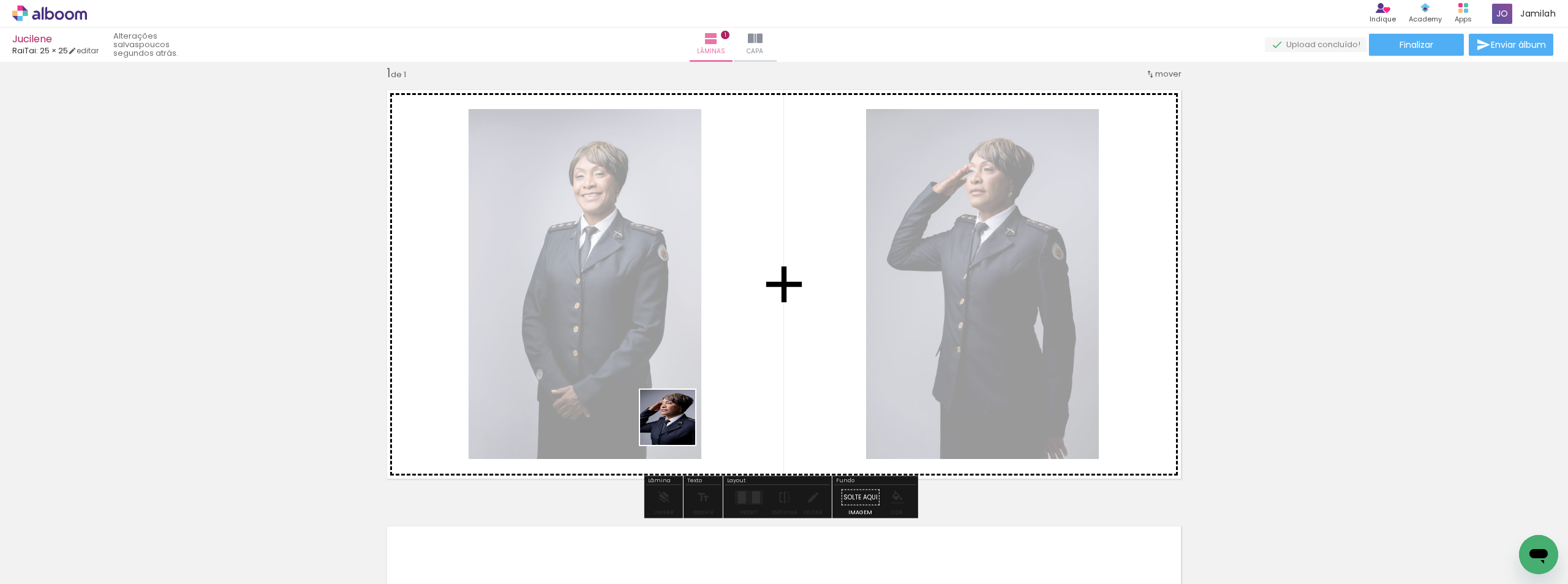
drag, startPoint x: 551, startPoint y: 555, endPoint x: 747, endPoint y: 440, distance: 227.2
click at [757, 386] on quentale-workspace at bounding box center [784, 292] width 1568 height 584
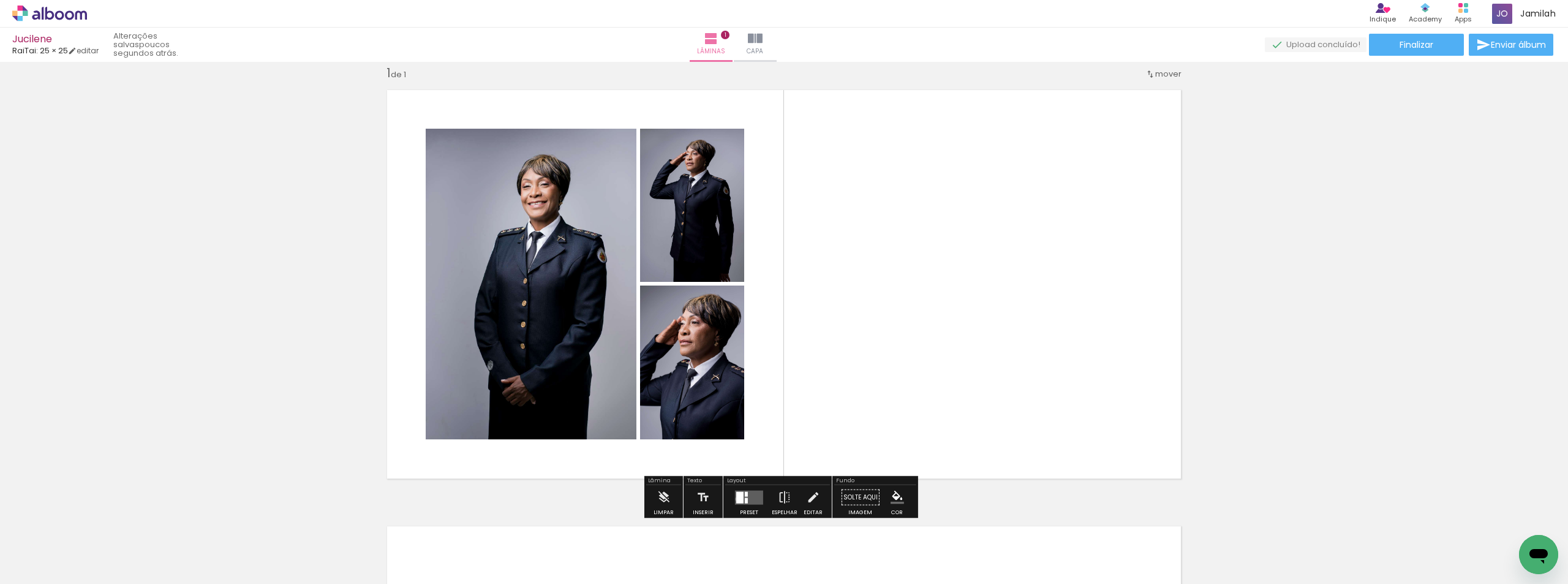
click at [737, 499] on div at bounding box center [740, 497] width 8 height 11
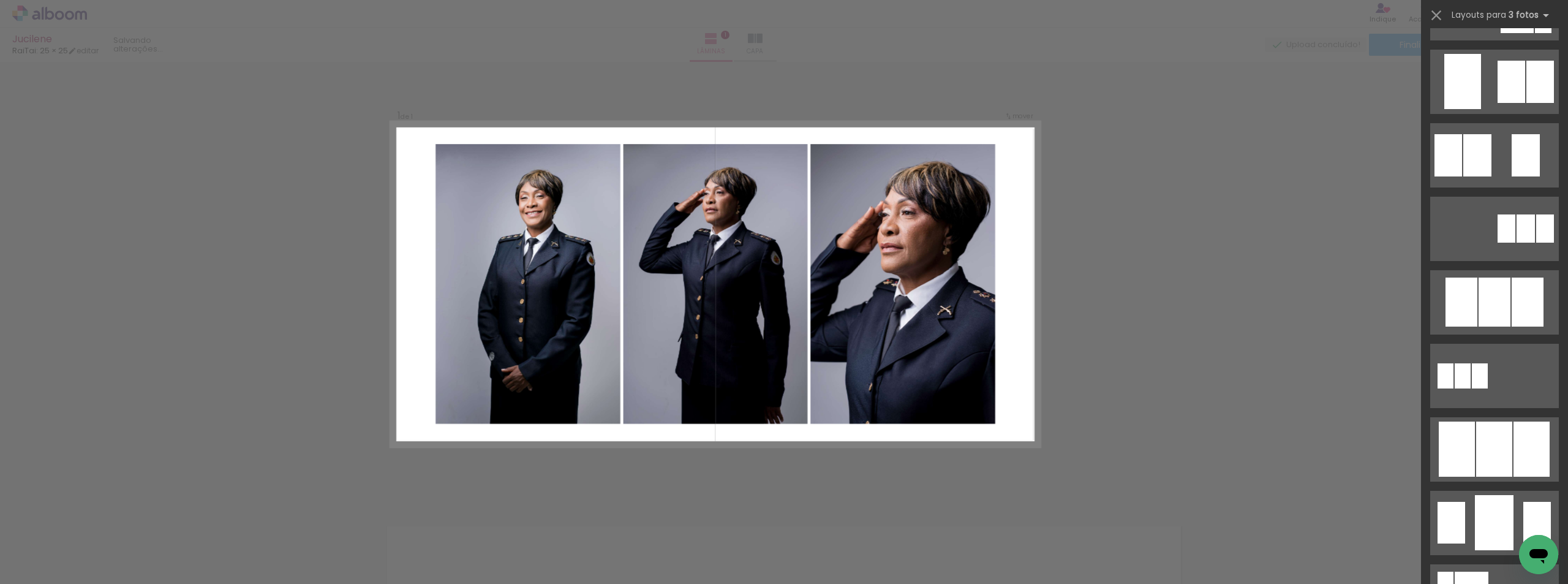
scroll to position [857, 0]
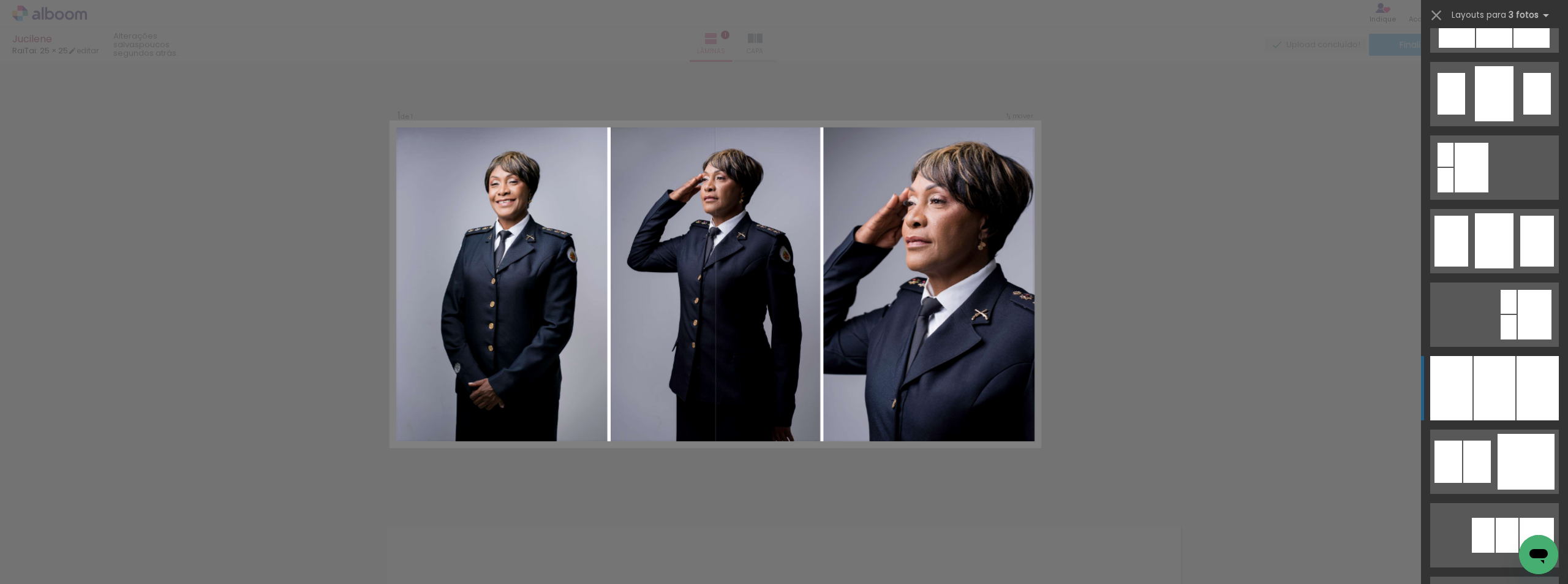
click at [1530, 407] on div at bounding box center [1538, 388] width 43 height 65
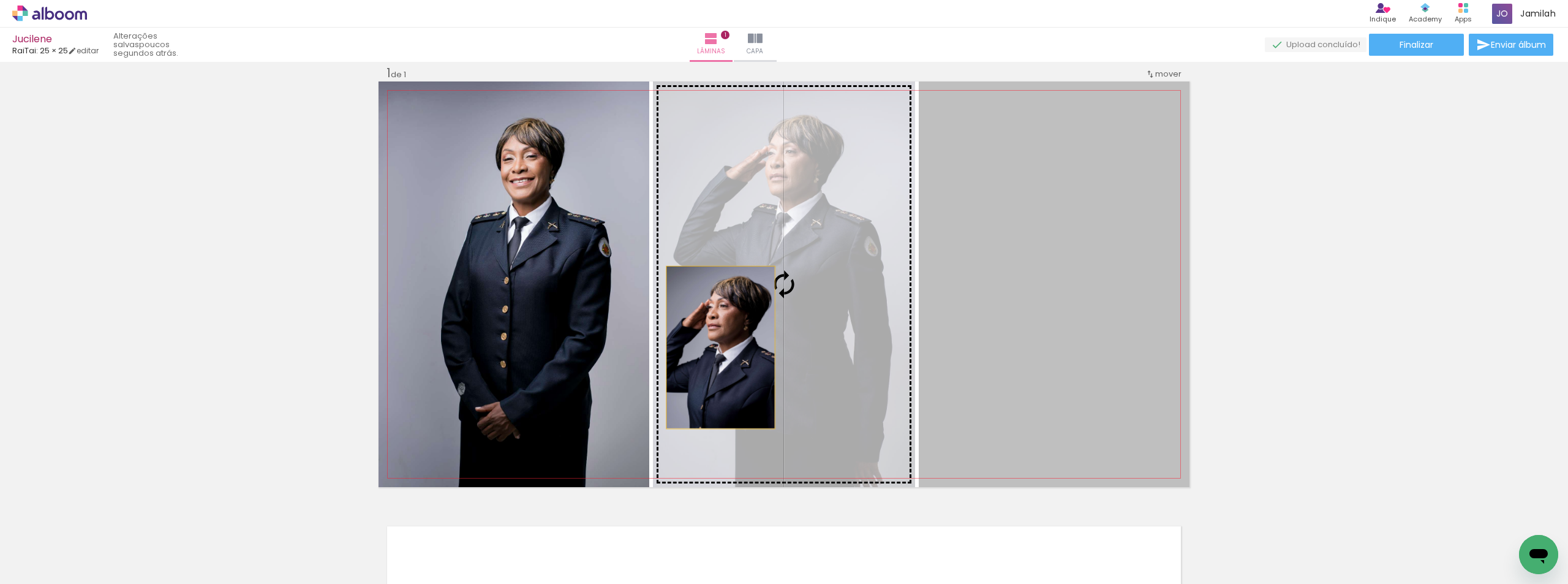
drag, startPoint x: 1022, startPoint y: 357, endPoint x: 716, endPoint y: 348, distance: 306.1
click at [0, 0] on slot at bounding box center [0, 0] width 0 height 0
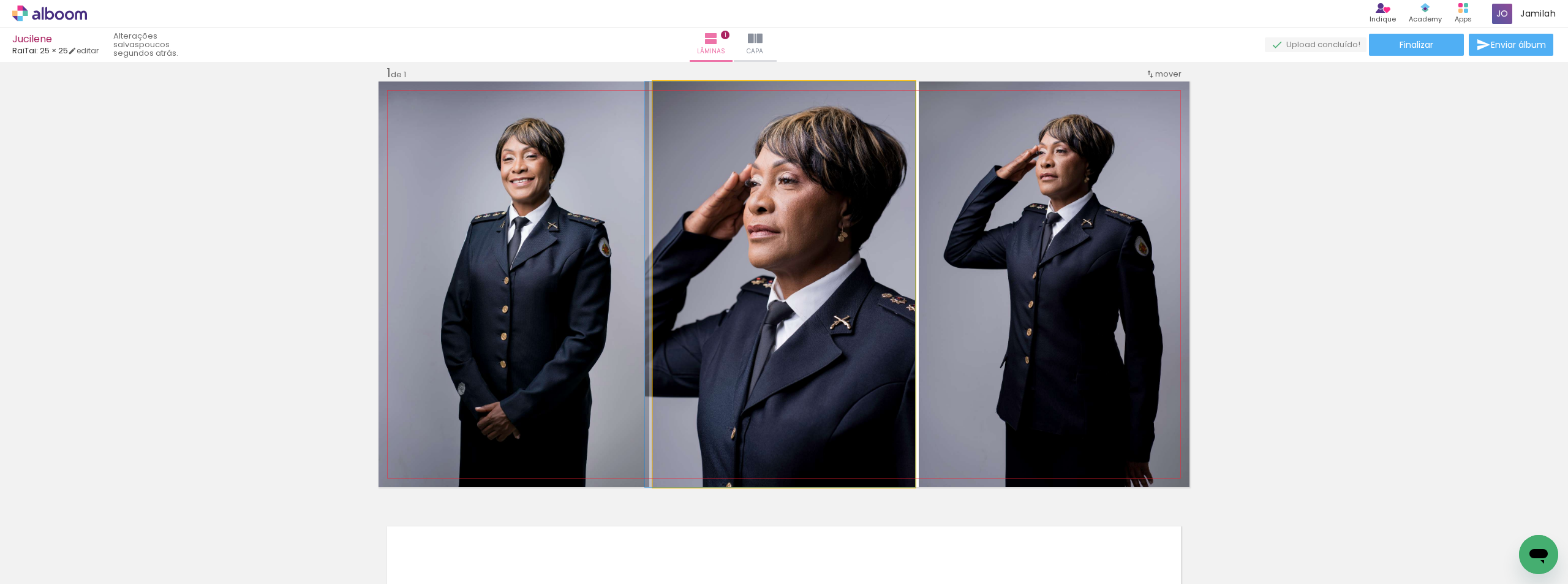
drag, startPoint x: 810, startPoint y: 349, endPoint x: 787, endPoint y: 334, distance: 27.5
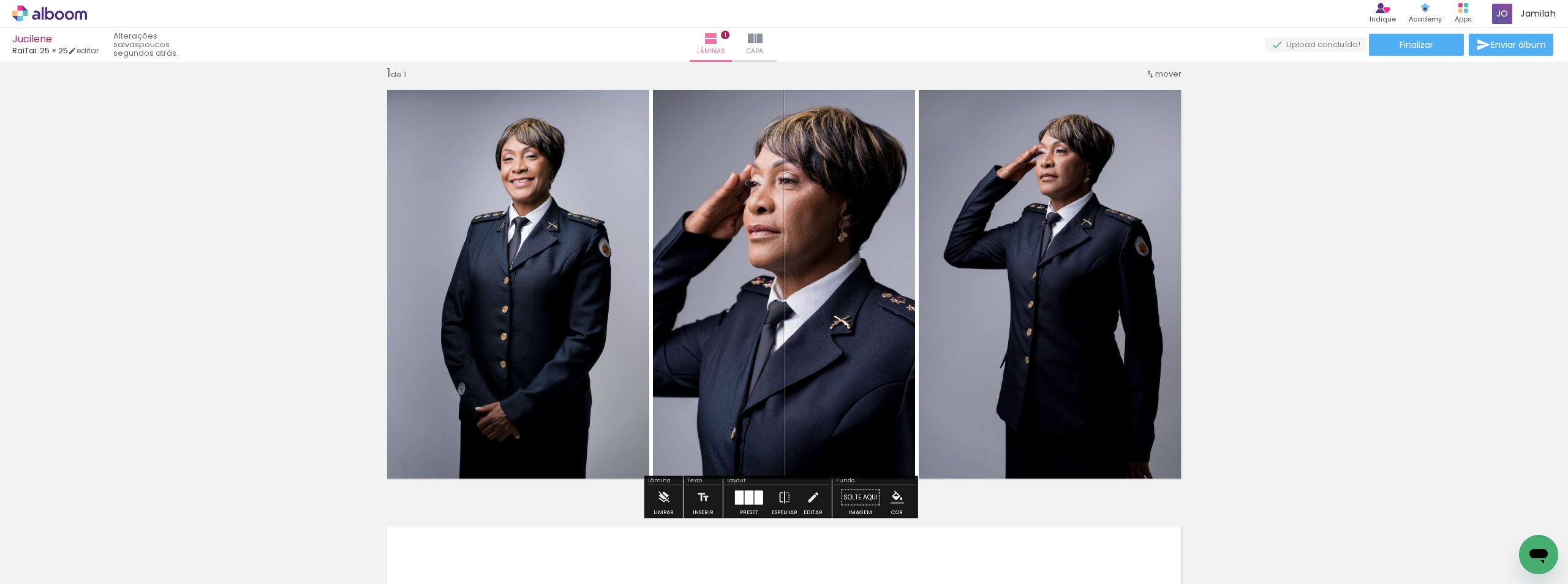
drag, startPoint x: 731, startPoint y: 503, endPoint x: 1115, endPoint y: 292, distance: 438.2
click at [733, 502] on div at bounding box center [749, 498] width 33 height 25
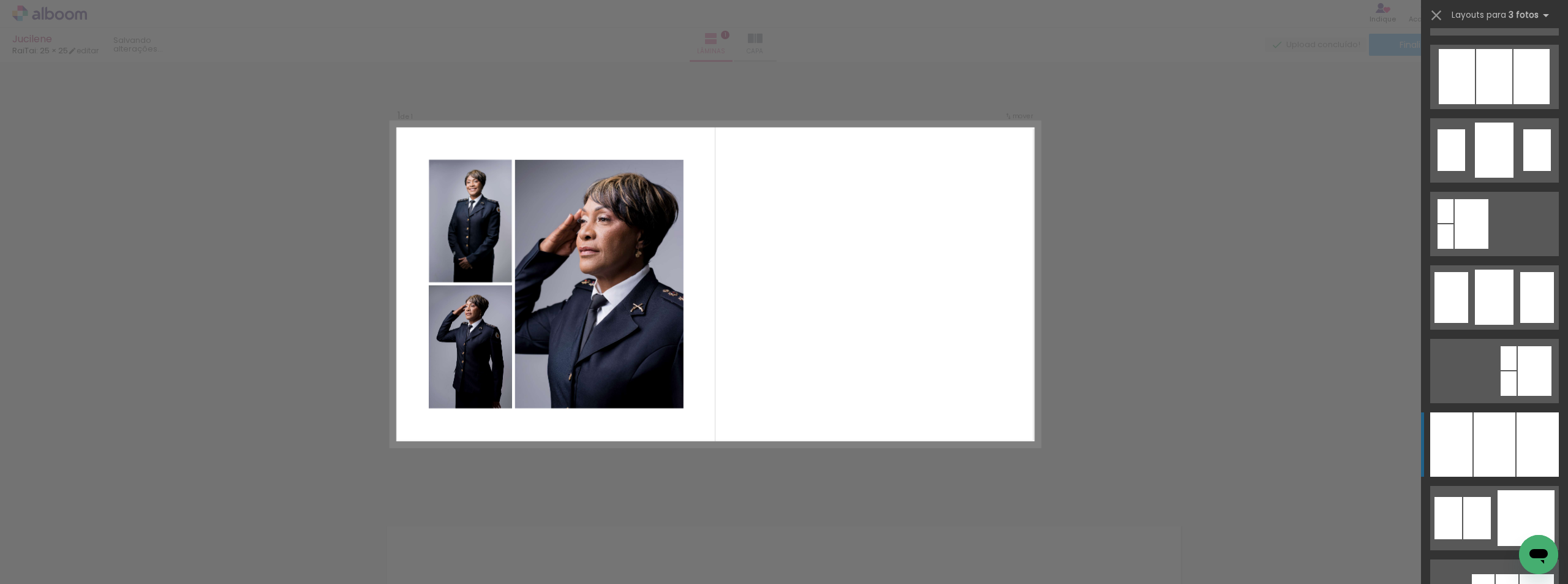
scroll to position [502, 0]
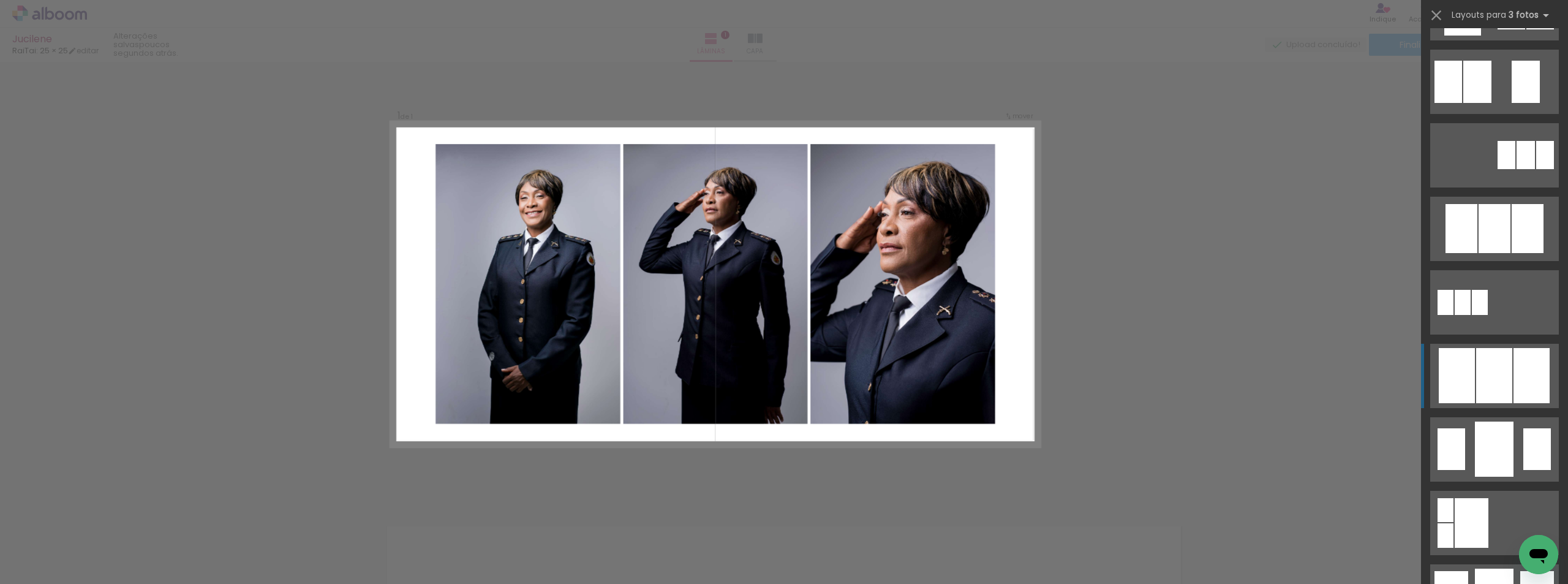
click at [1504, 253] on div at bounding box center [1495, 229] width 32 height 49
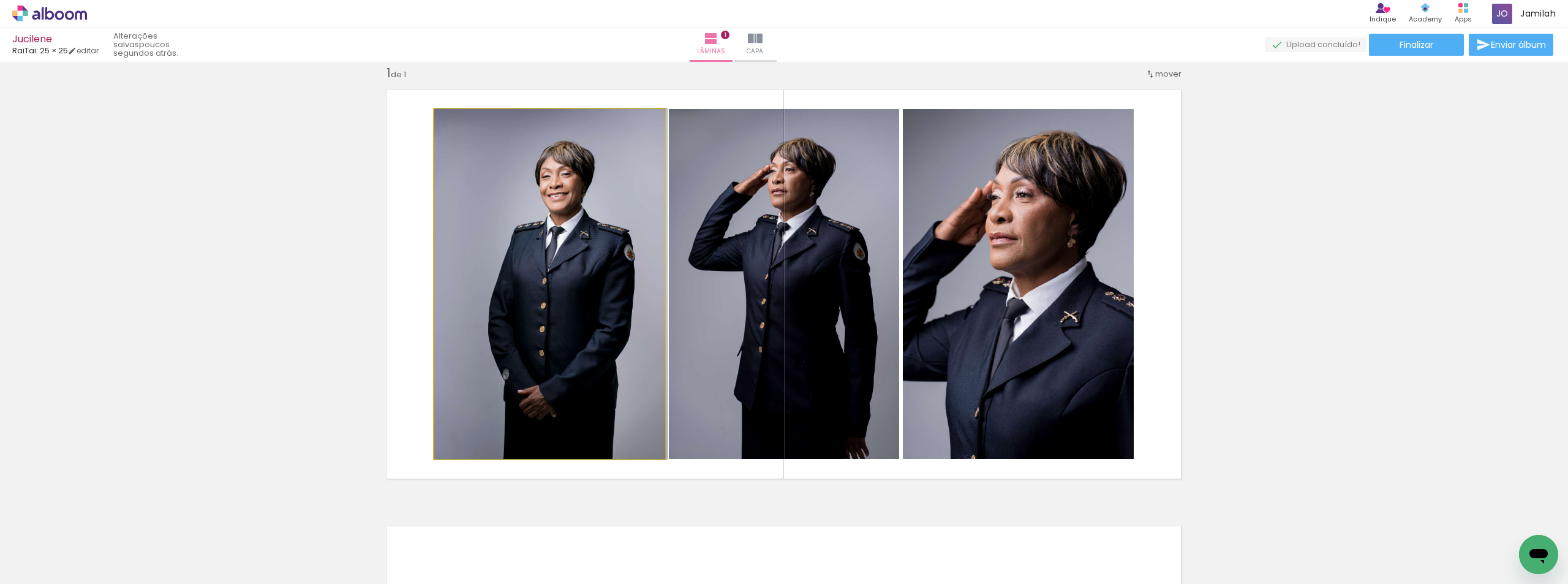
drag, startPoint x: 589, startPoint y: 353, endPoint x: 777, endPoint y: 345, distance: 188.2
click at [0, 0] on slot at bounding box center [0, 0] width 0 height 0
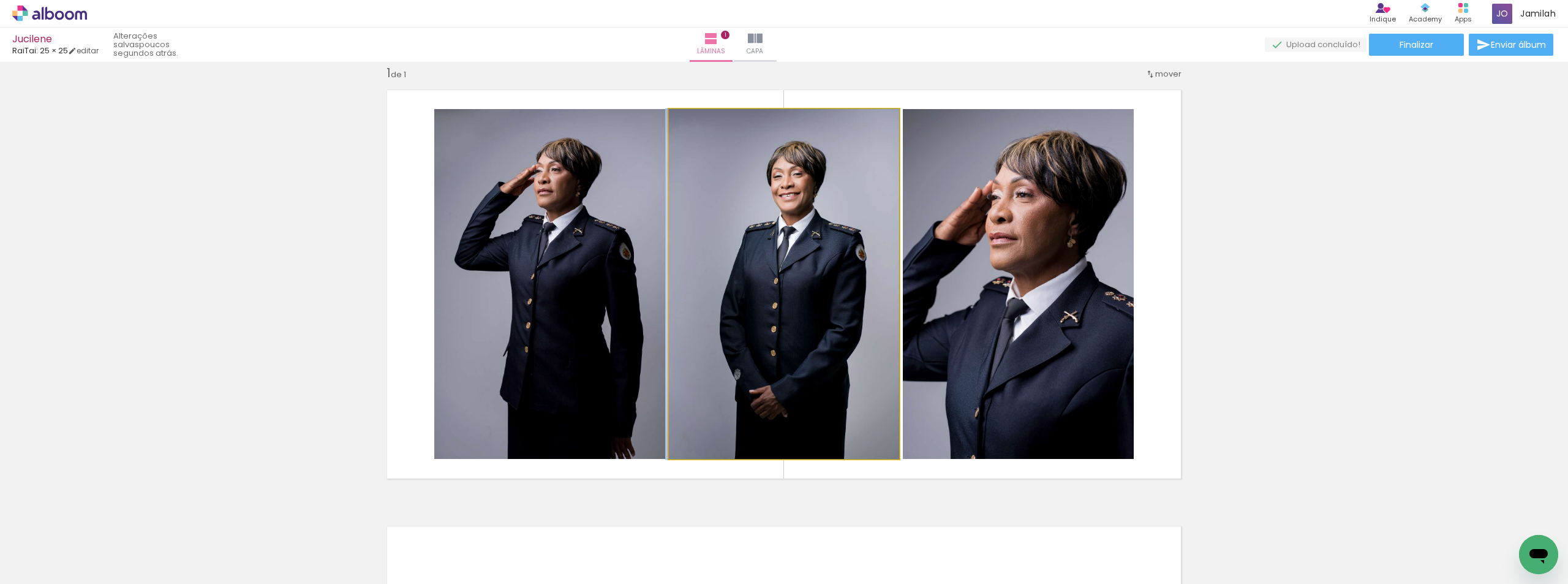
drag, startPoint x: 777, startPoint y: 345, endPoint x: 767, endPoint y: 339, distance: 11.7
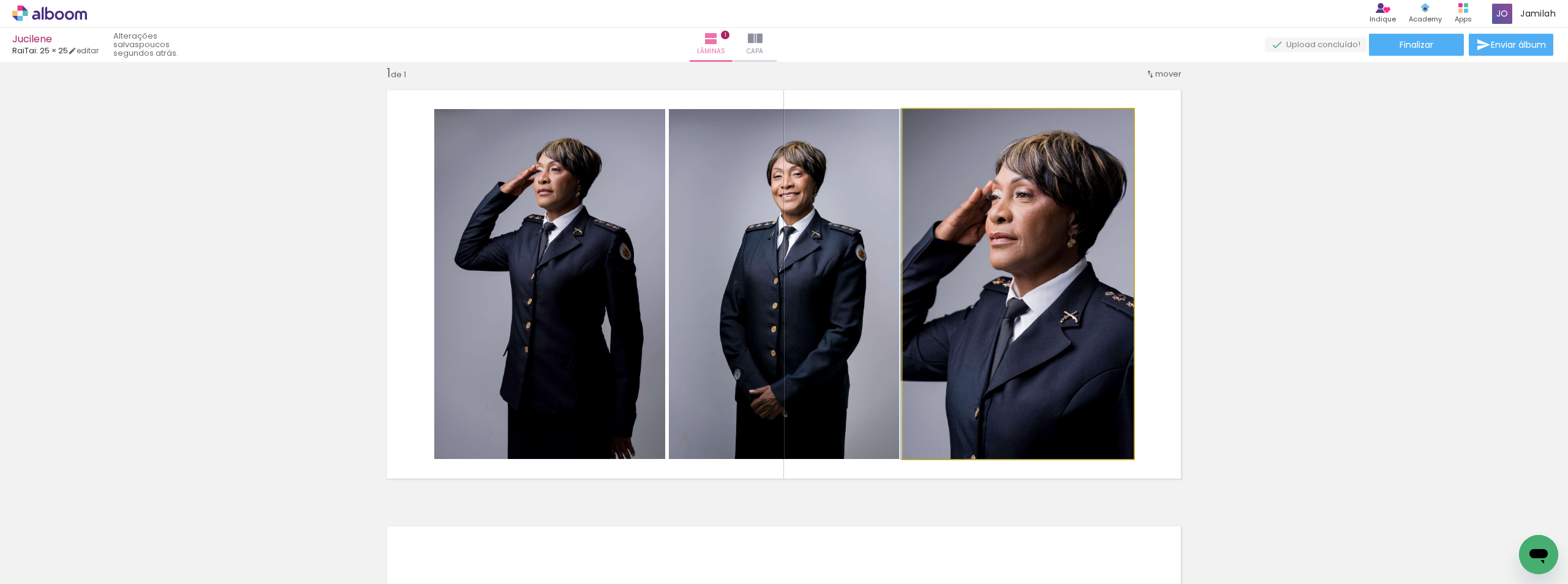
drag, startPoint x: 955, startPoint y: 329, endPoint x: 1047, endPoint y: 349, distance: 94.1
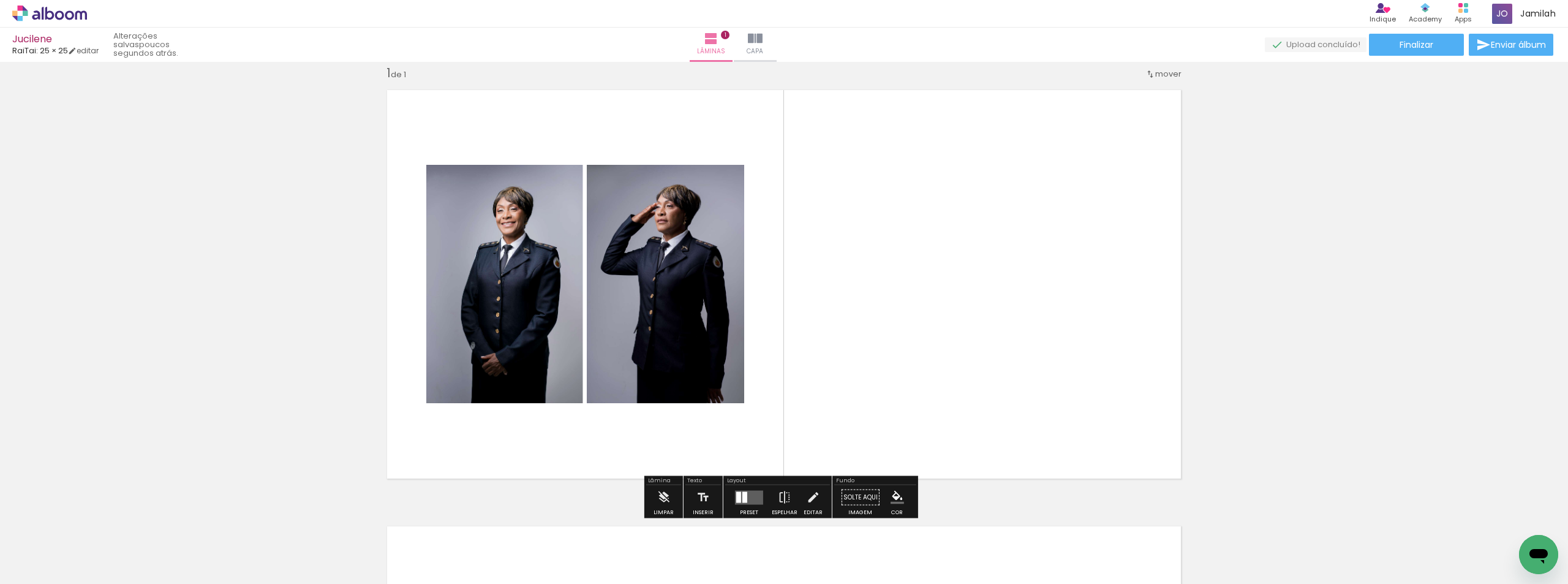
drag, startPoint x: 737, startPoint y: 492, endPoint x: 925, endPoint y: 395, distance: 211.5
click at [737, 492] on div at bounding box center [738, 497] width 5 height 11
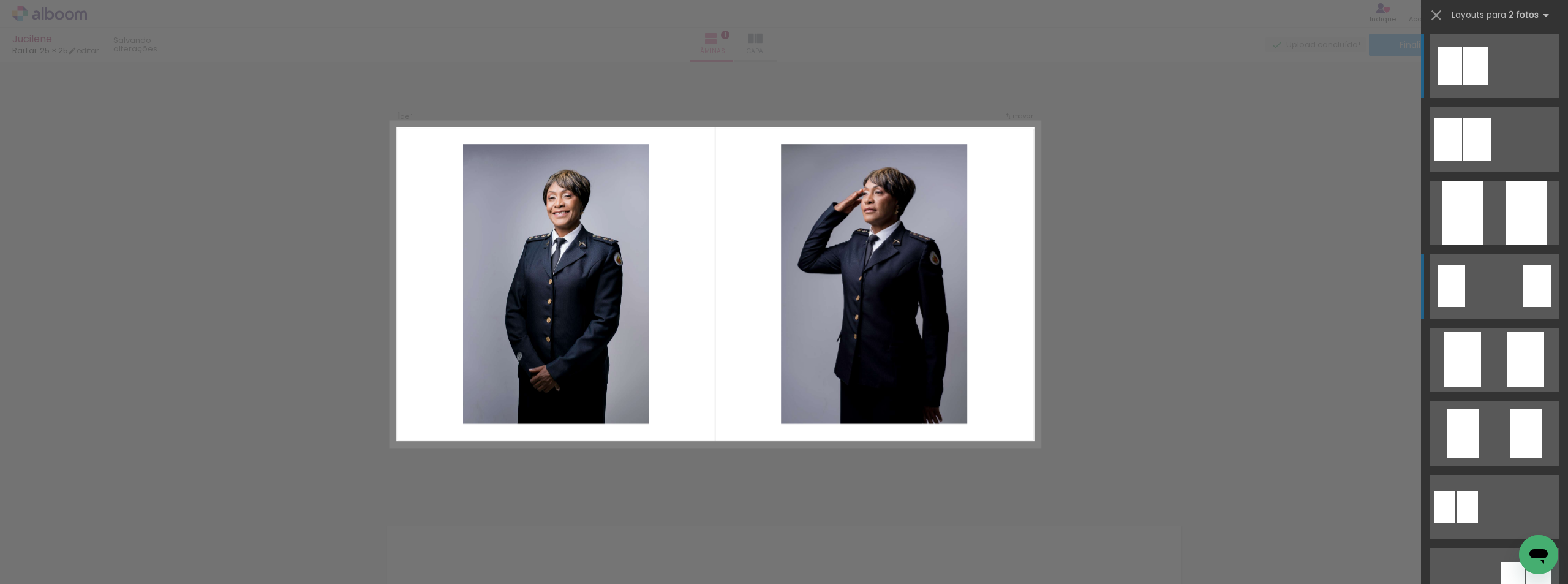
scroll to position [0, 0]
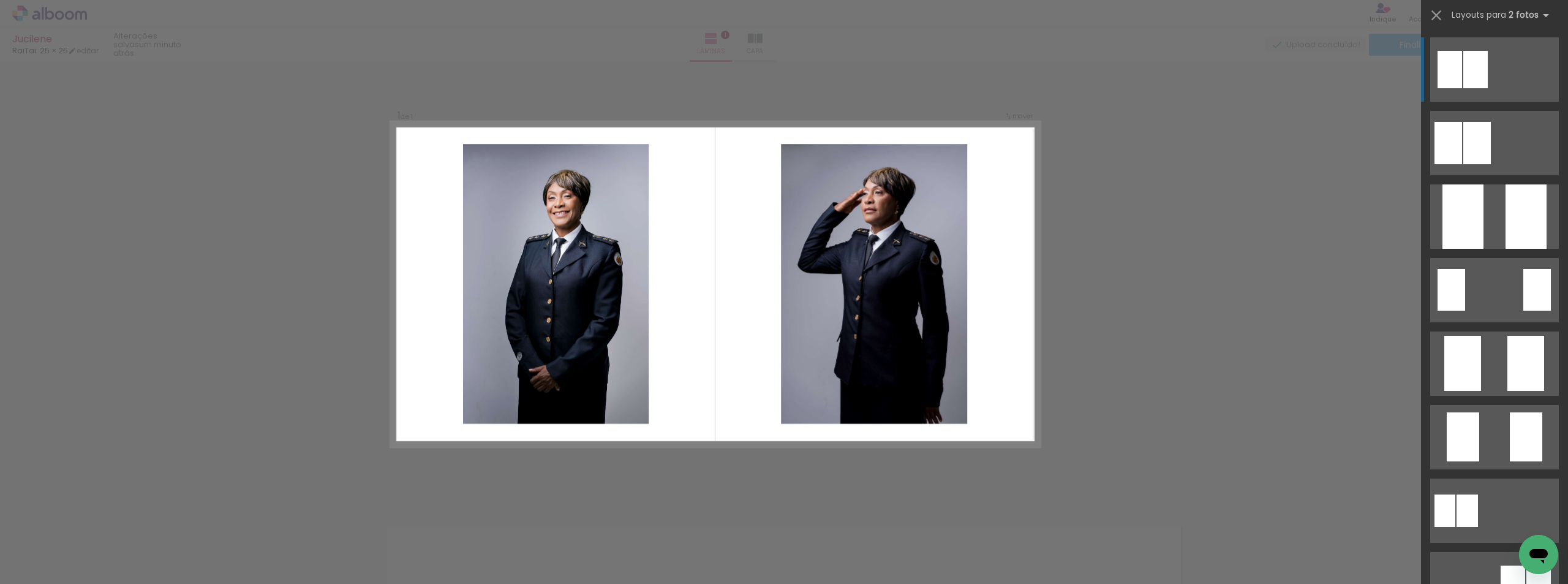
drag, startPoint x: 1525, startPoint y: 345, endPoint x: 1342, endPoint y: 330, distance: 183.6
click at [1491, 164] on div at bounding box center [1476, 142] width 28 height 43
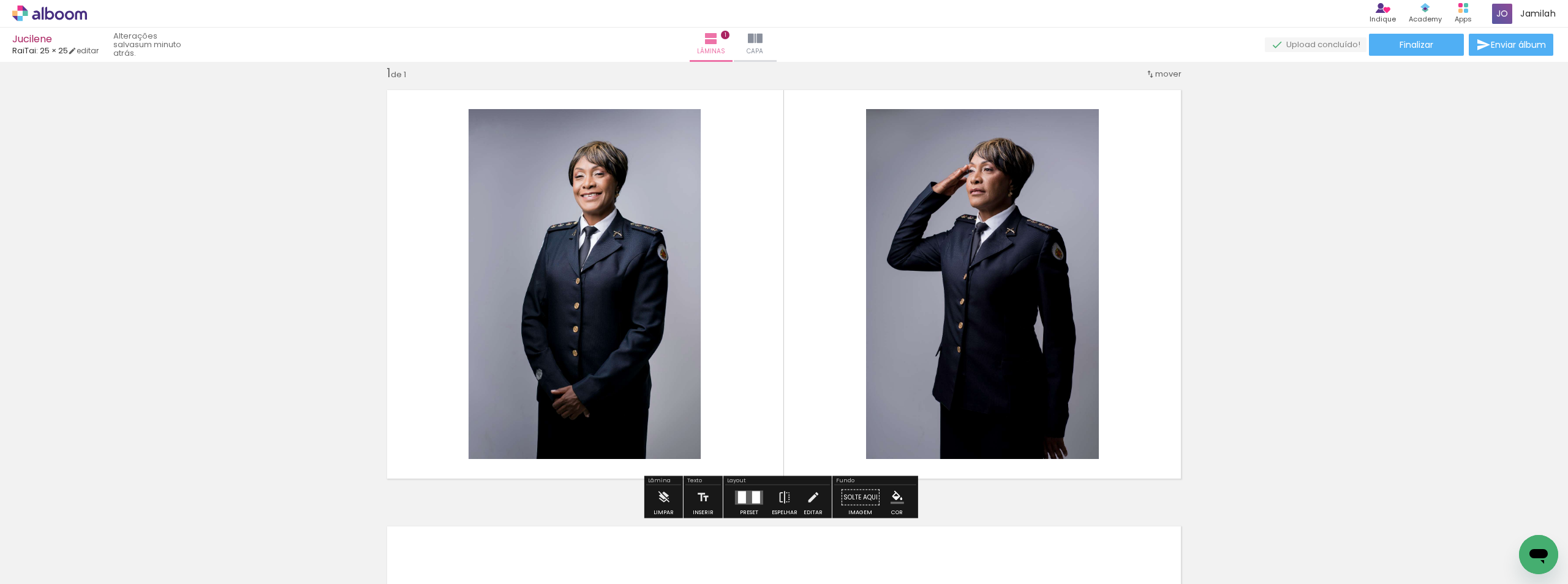
click at [531, 291] on quentale-photo at bounding box center [585, 284] width 233 height 349
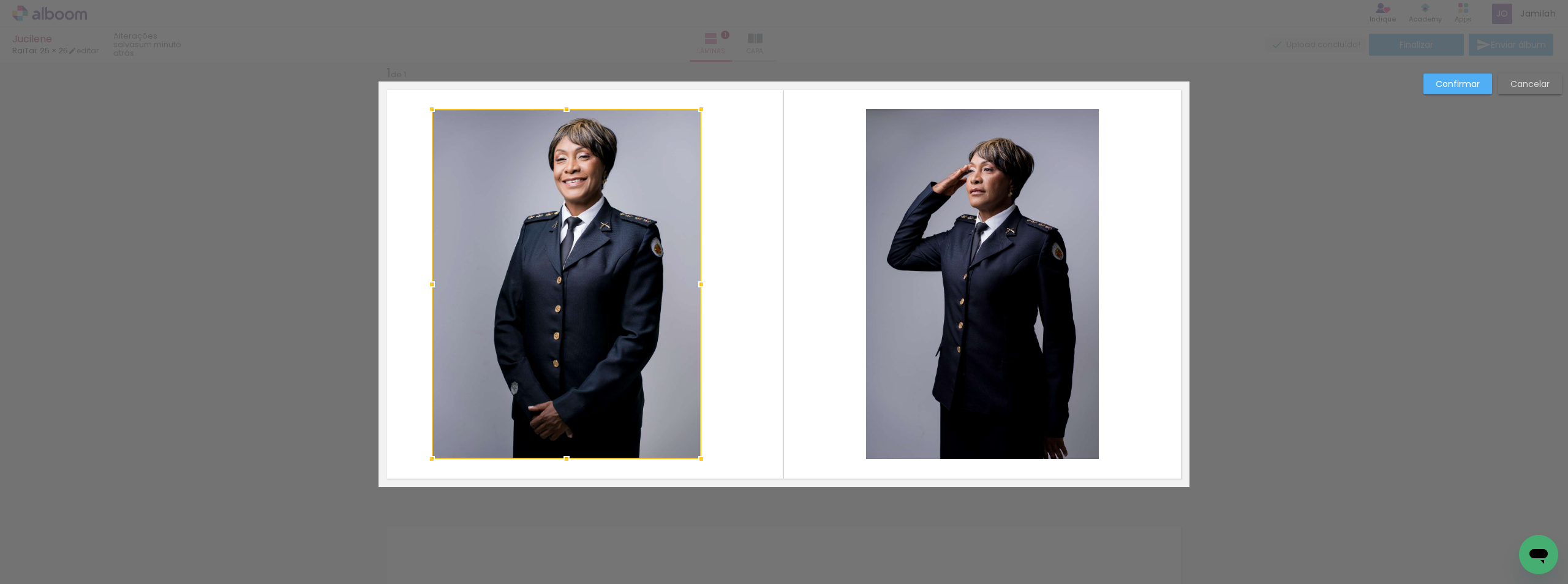
drag, startPoint x: 460, startPoint y: 283, endPoint x: 424, endPoint y: 275, distance: 36.9
click at [424, 275] on div at bounding box center [432, 284] width 25 height 25
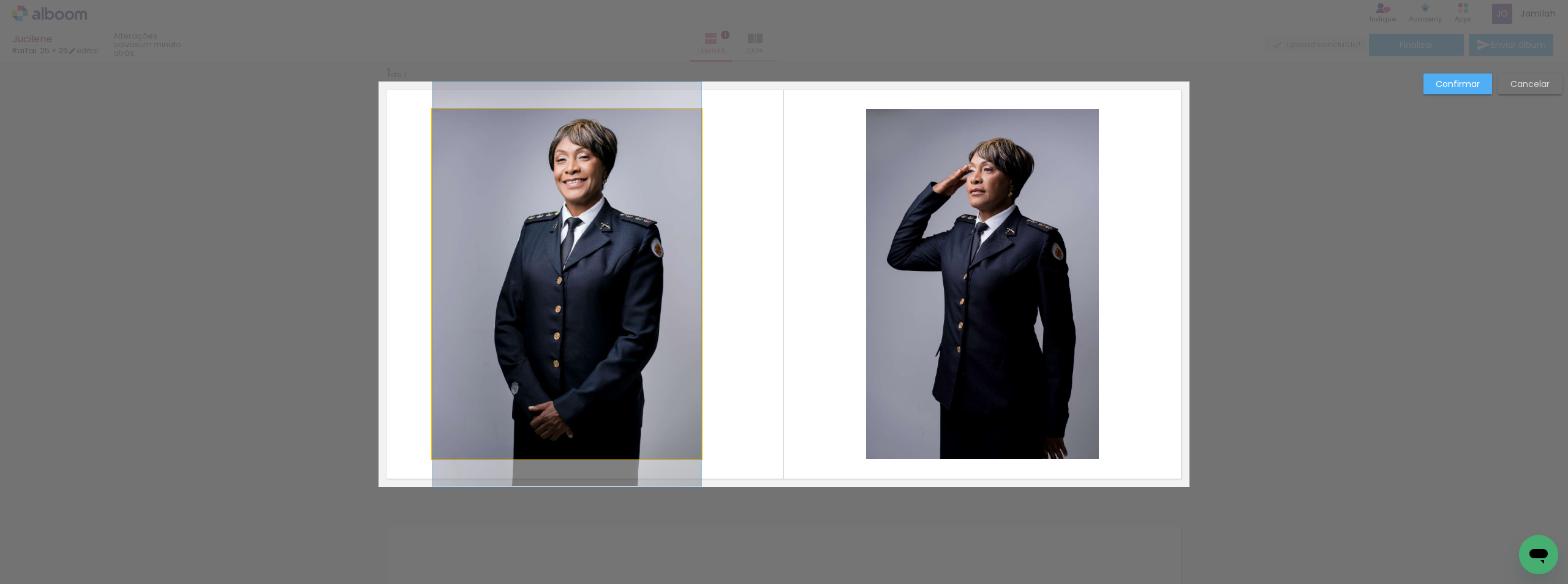
drag, startPoint x: 568, startPoint y: 260, endPoint x: 589, endPoint y: 259, distance: 21.0
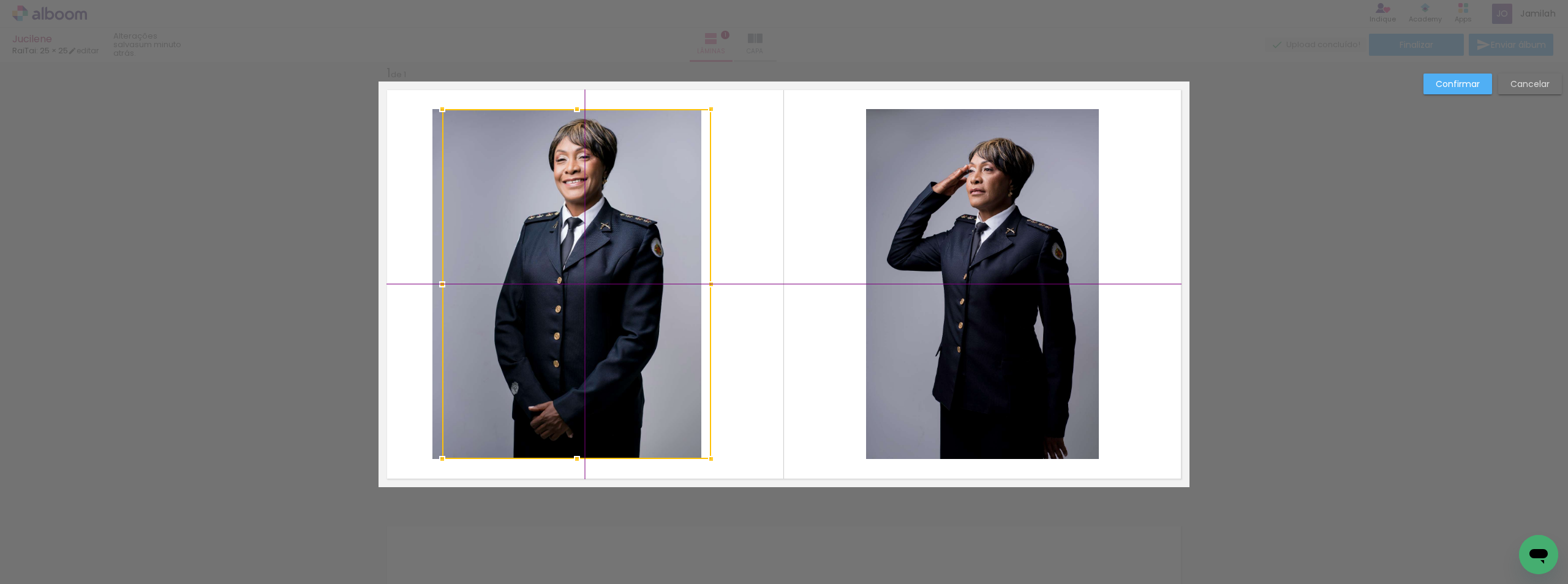
drag, startPoint x: 566, startPoint y: 264, endPoint x: 577, endPoint y: 265, distance: 11.0
click at [577, 265] on div at bounding box center [576, 284] width 269 height 349
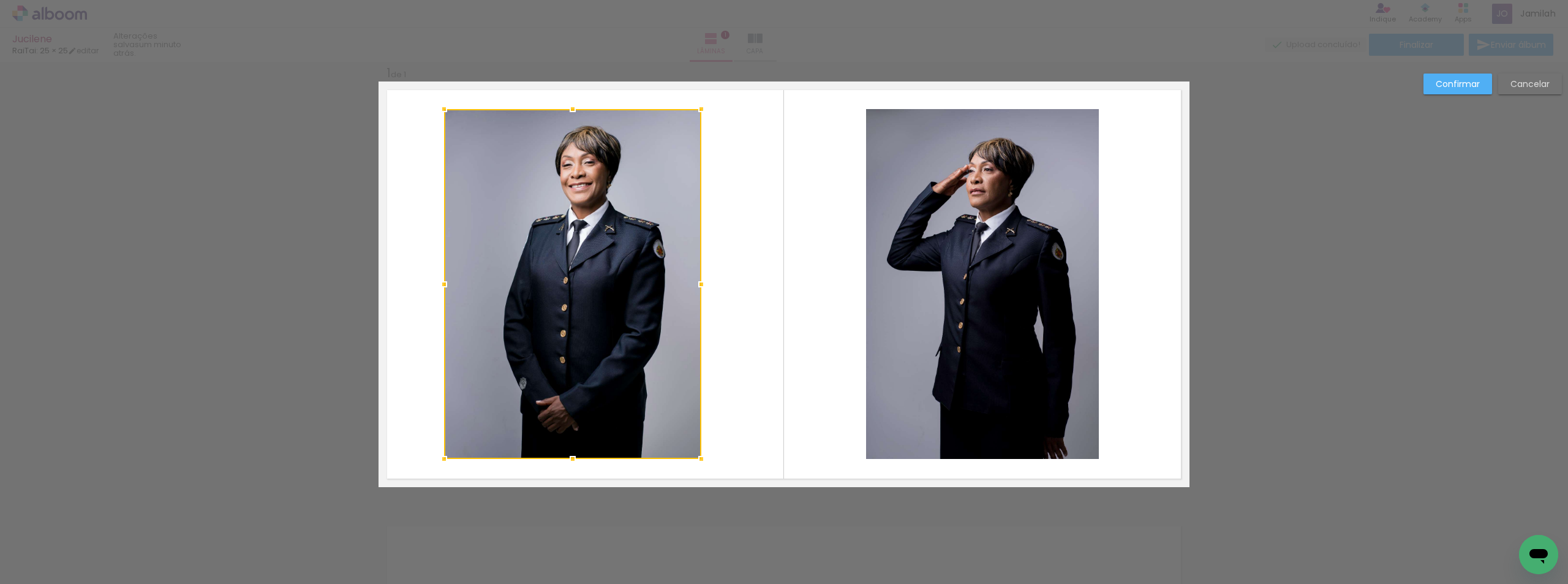
drag, startPoint x: 465, startPoint y: 283, endPoint x: 445, endPoint y: 283, distance: 20.0
click at [445, 283] on div at bounding box center [444, 284] width 25 height 25
click at [513, 275] on div at bounding box center [572, 284] width 257 height 349
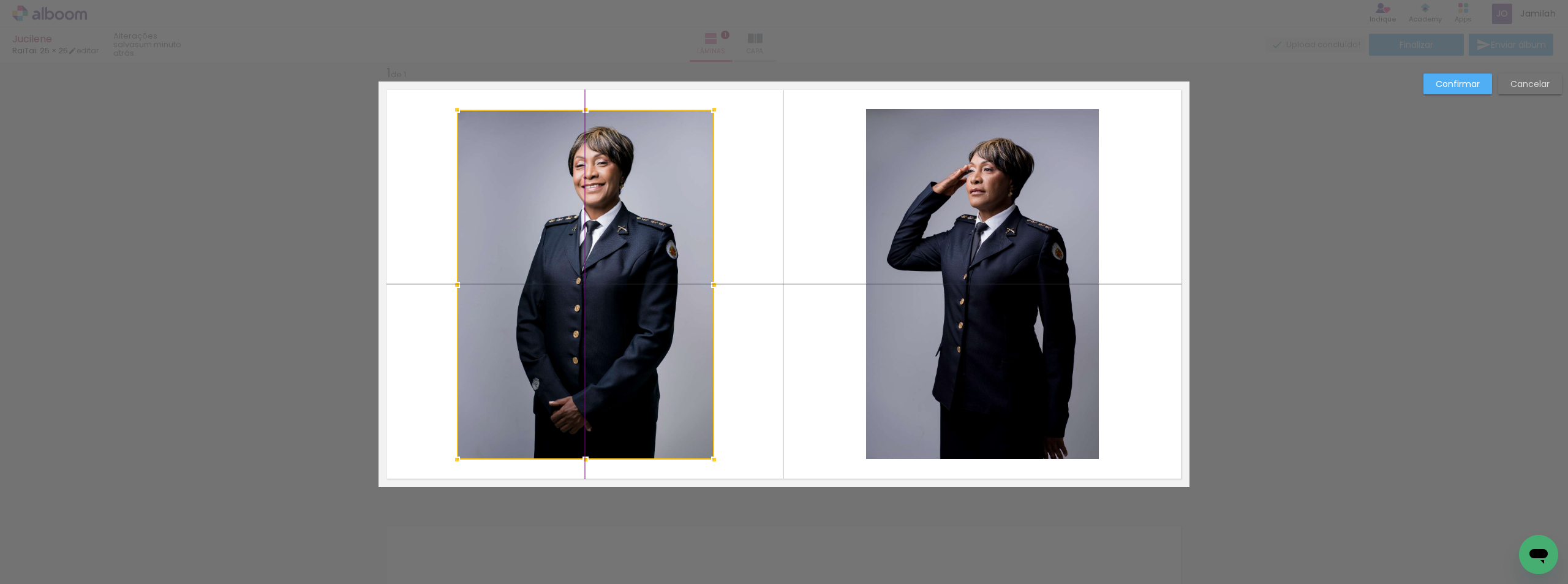
drag, startPoint x: 572, startPoint y: 288, endPoint x: 579, endPoint y: 289, distance: 7.1
click at [579, 289] on div at bounding box center [585, 284] width 257 height 349
click at [1091, 296] on quentale-photo at bounding box center [981, 284] width 233 height 349
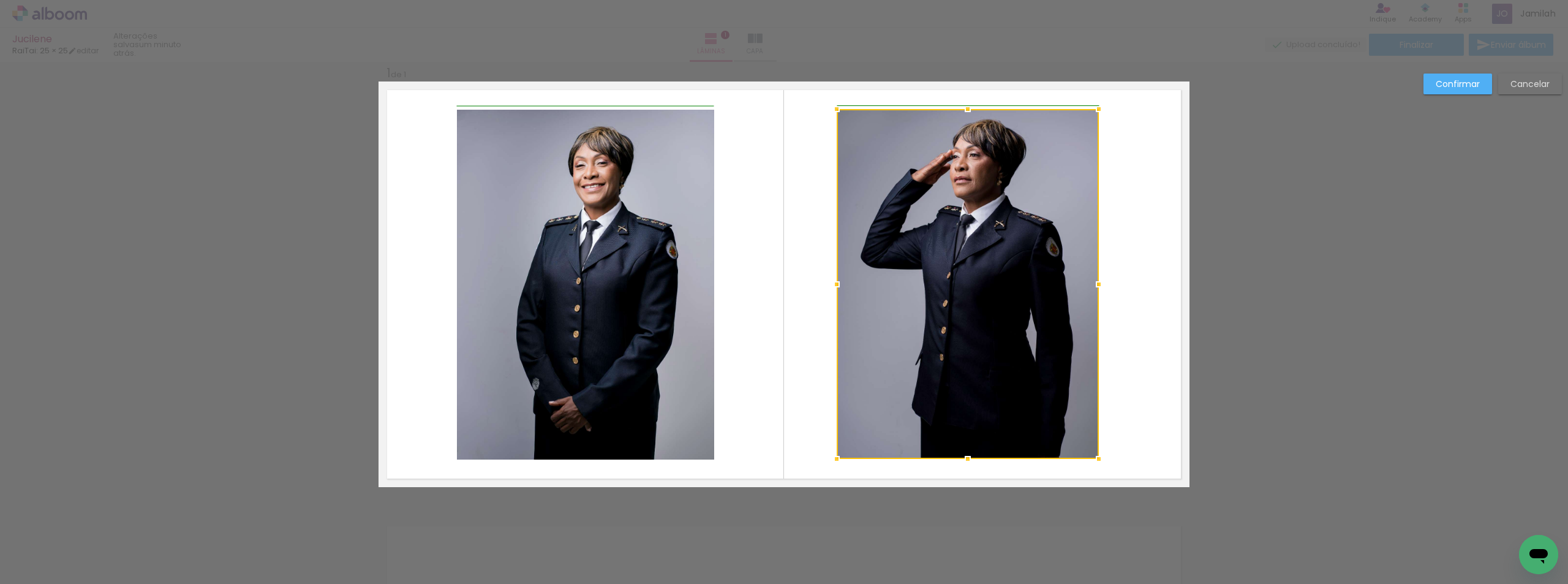
drag, startPoint x: 868, startPoint y: 281, endPoint x: 840, endPoint y: 279, distance: 28.1
click at [840, 279] on div at bounding box center [837, 284] width 25 height 25
click at [934, 273] on div at bounding box center [967, 284] width 262 height 349
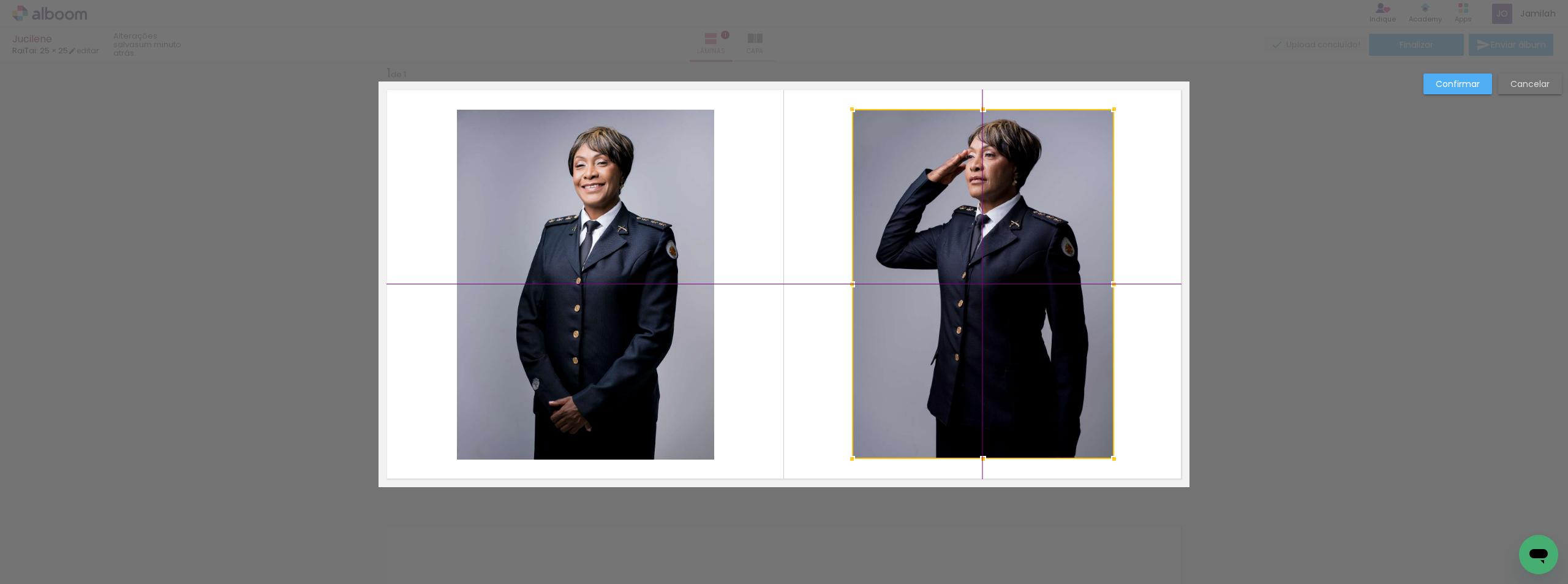
drag, startPoint x: 952, startPoint y: 276, endPoint x: 970, endPoint y: 273, distance: 18.2
click at [970, 273] on div at bounding box center [983, 284] width 262 height 349
click at [1464, 75] on paper-button "Confirmar" at bounding box center [1458, 84] width 68 height 21
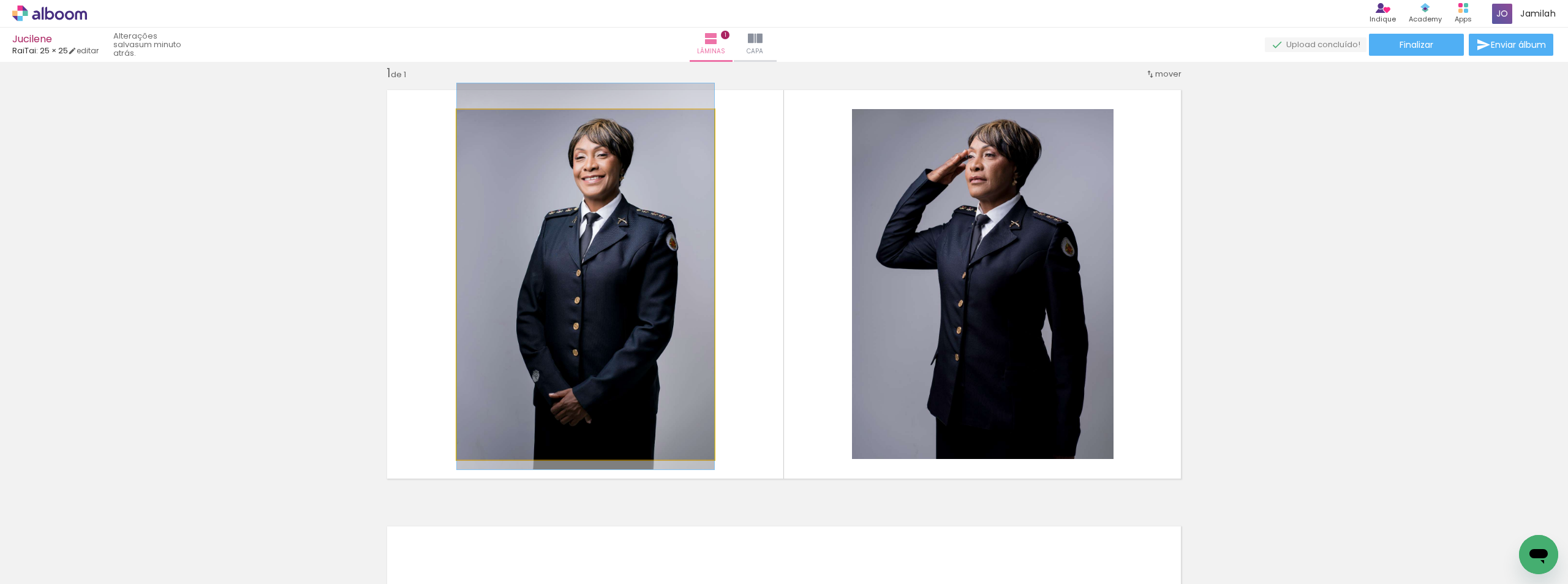
drag, startPoint x: 543, startPoint y: 245, endPoint x: 548, endPoint y: 237, distance: 9.4
drag, startPoint x: 560, startPoint y: 236, endPoint x: 577, endPoint y: 235, distance: 17.0
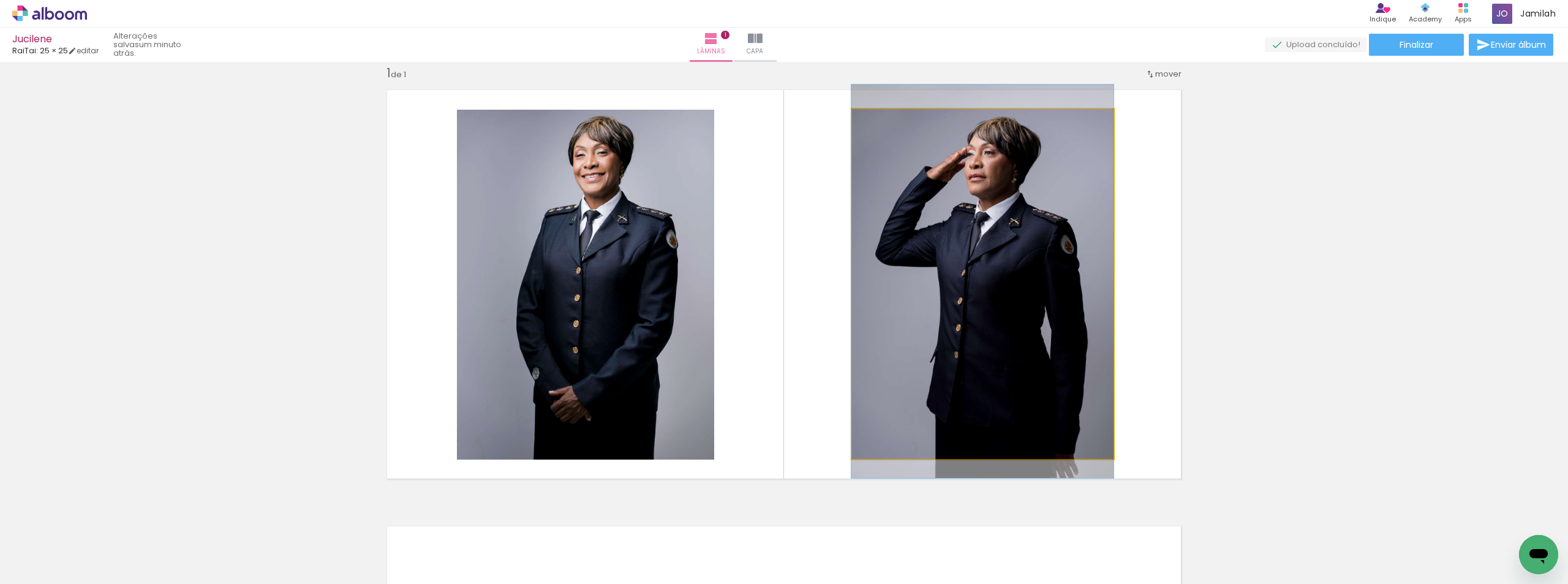
drag, startPoint x: 1053, startPoint y: 244, endPoint x: 1036, endPoint y: 237, distance: 18.4
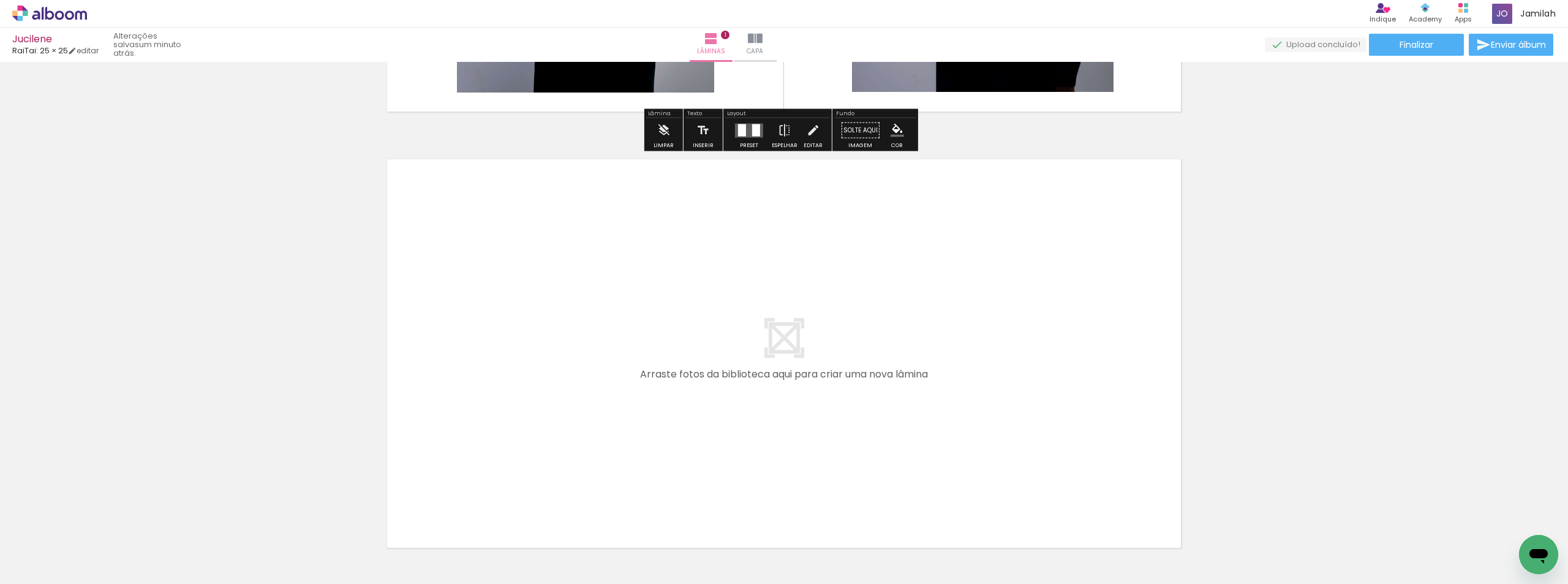
scroll to position [384, 0]
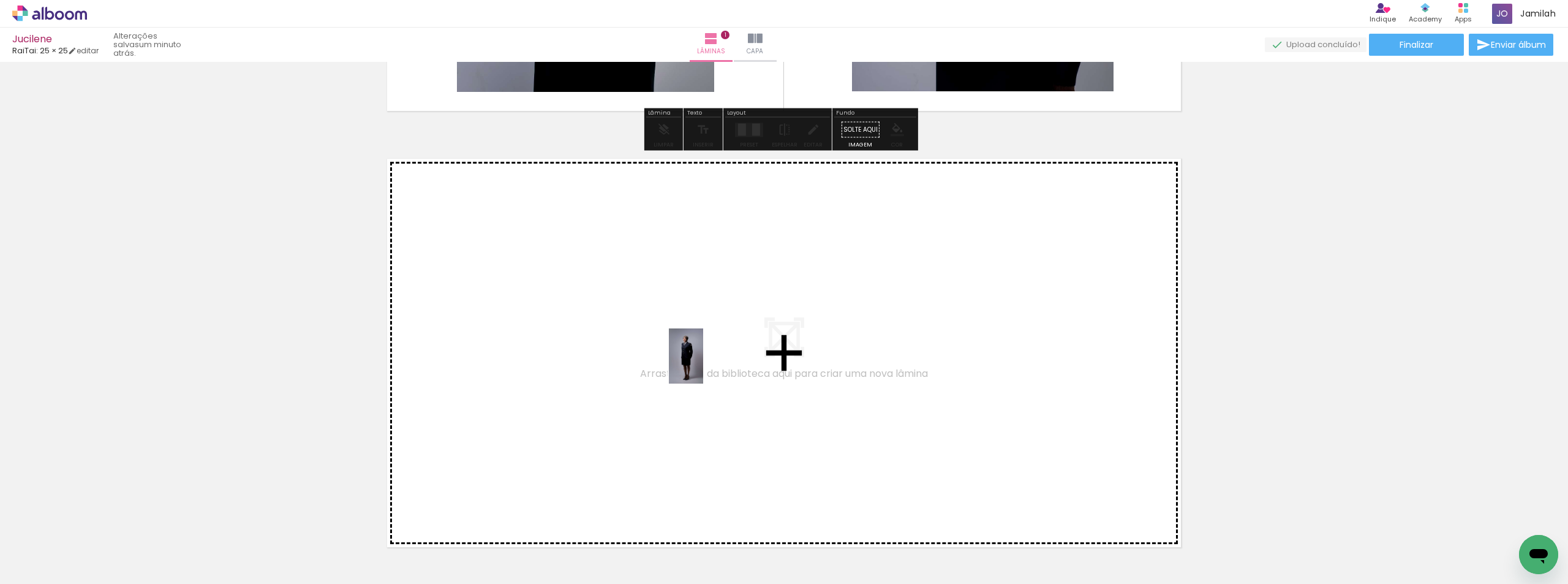
drag, startPoint x: 389, startPoint y: 533, endPoint x: 560, endPoint y: 520, distance: 171.5
click at [707, 366] on quentale-workspace at bounding box center [784, 292] width 1568 height 584
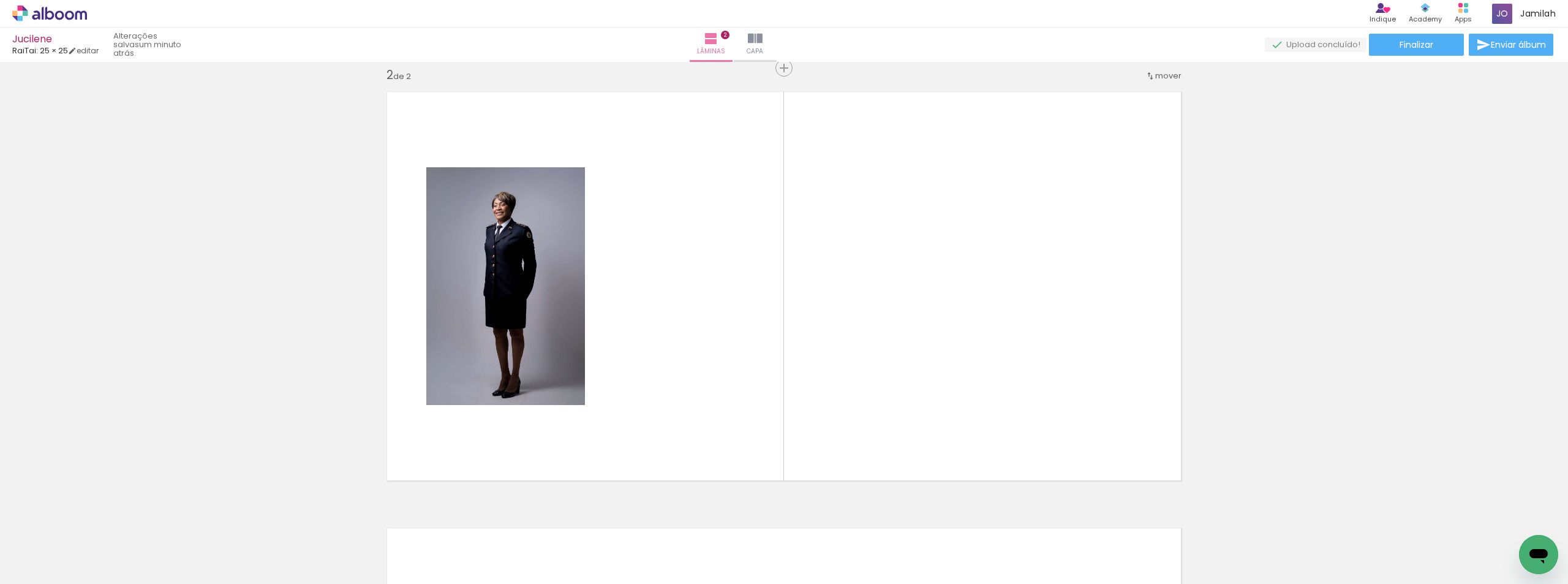
scroll to position [452, 0]
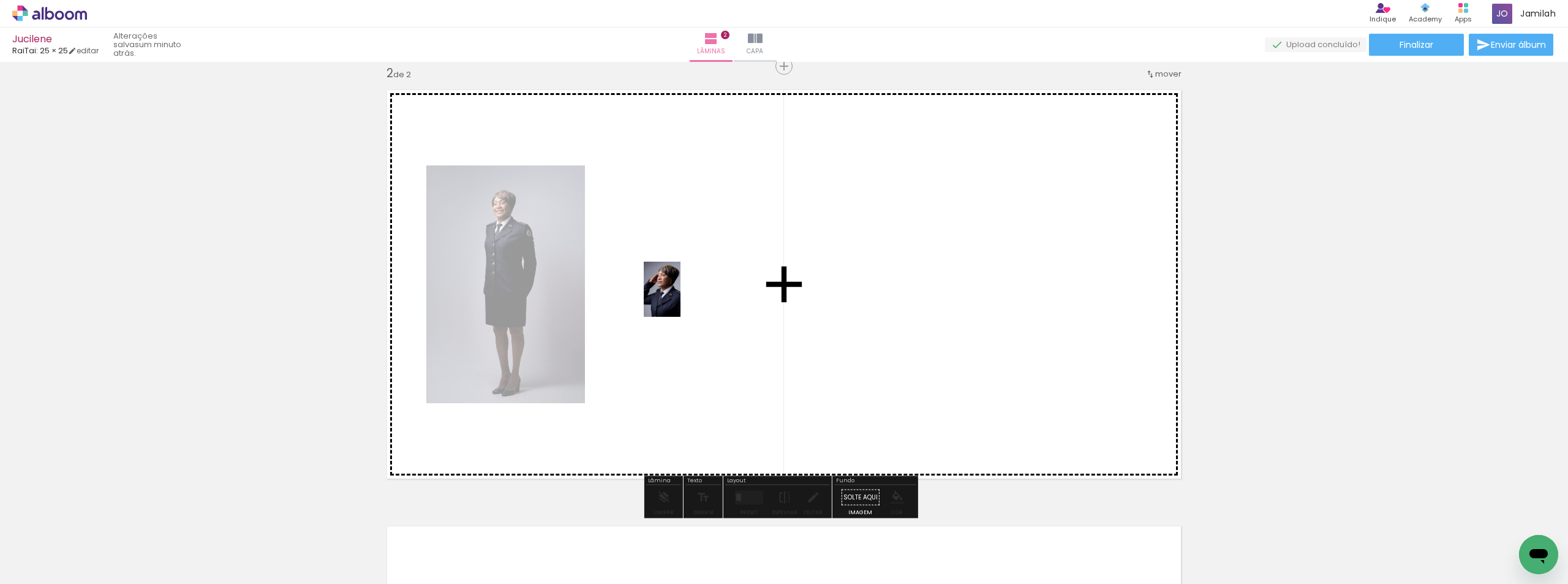
drag, startPoint x: 576, startPoint y: 444, endPoint x: 681, endPoint y: 298, distance: 179.8
click at [681, 298] on quentale-workspace at bounding box center [784, 292] width 1568 height 584
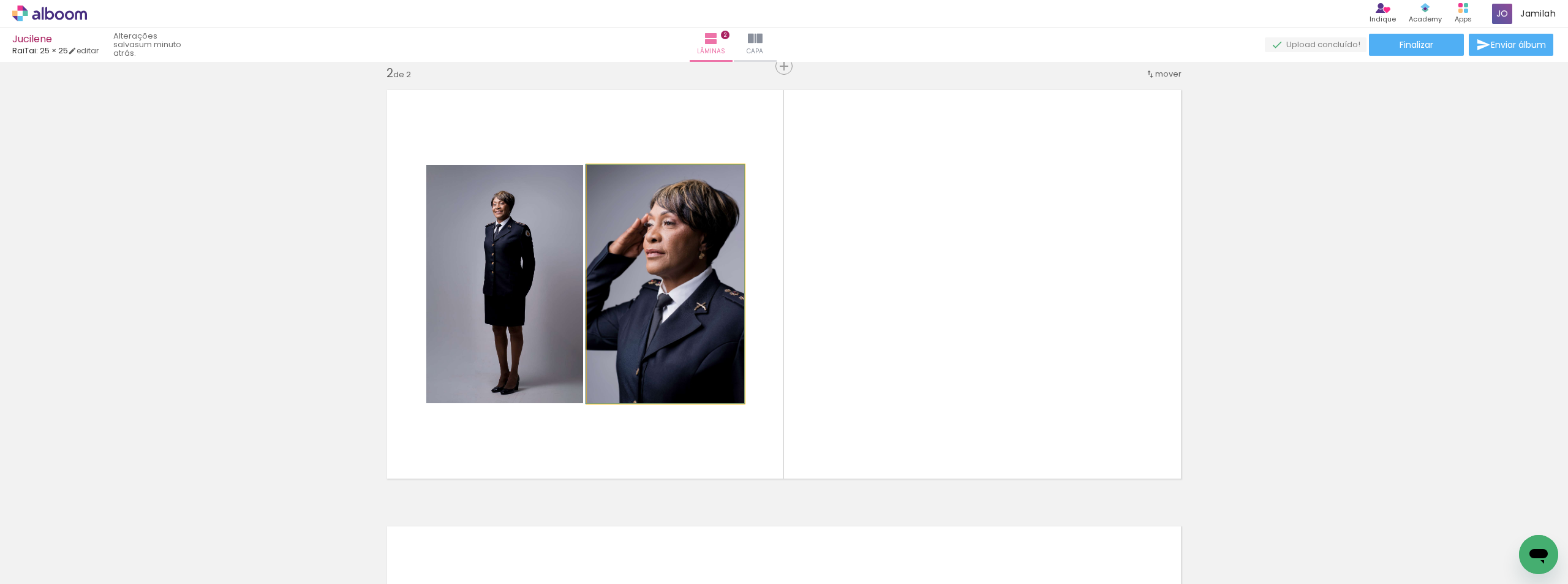
drag, startPoint x: 663, startPoint y: 298, endPoint x: 648, endPoint y: 256, distance: 44.6
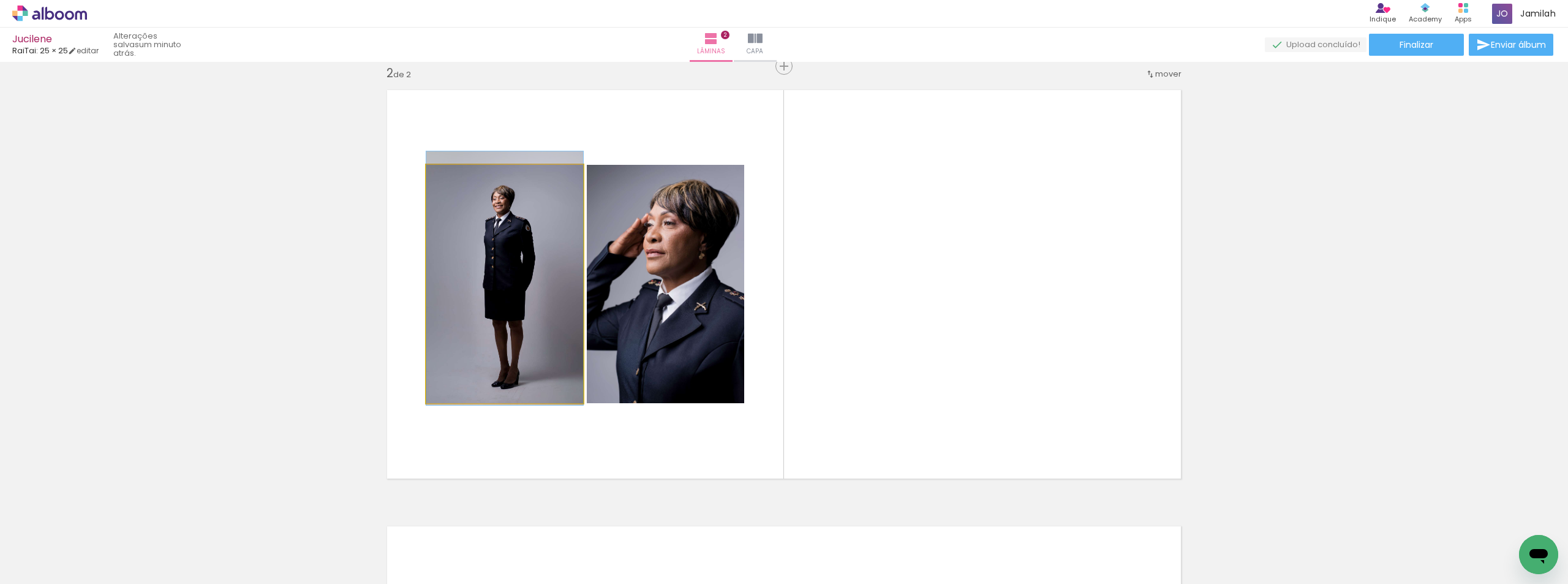
drag, startPoint x: 444, startPoint y: 343, endPoint x: 423, endPoint y: 338, distance: 21.6
drag, startPoint x: 448, startPoint y: 327, endPoint x: 460, endPoint y: 330, distance: 12.4
click at [460, 330] on quentale-photo at bounding box center [504, 284] width 157 height 238
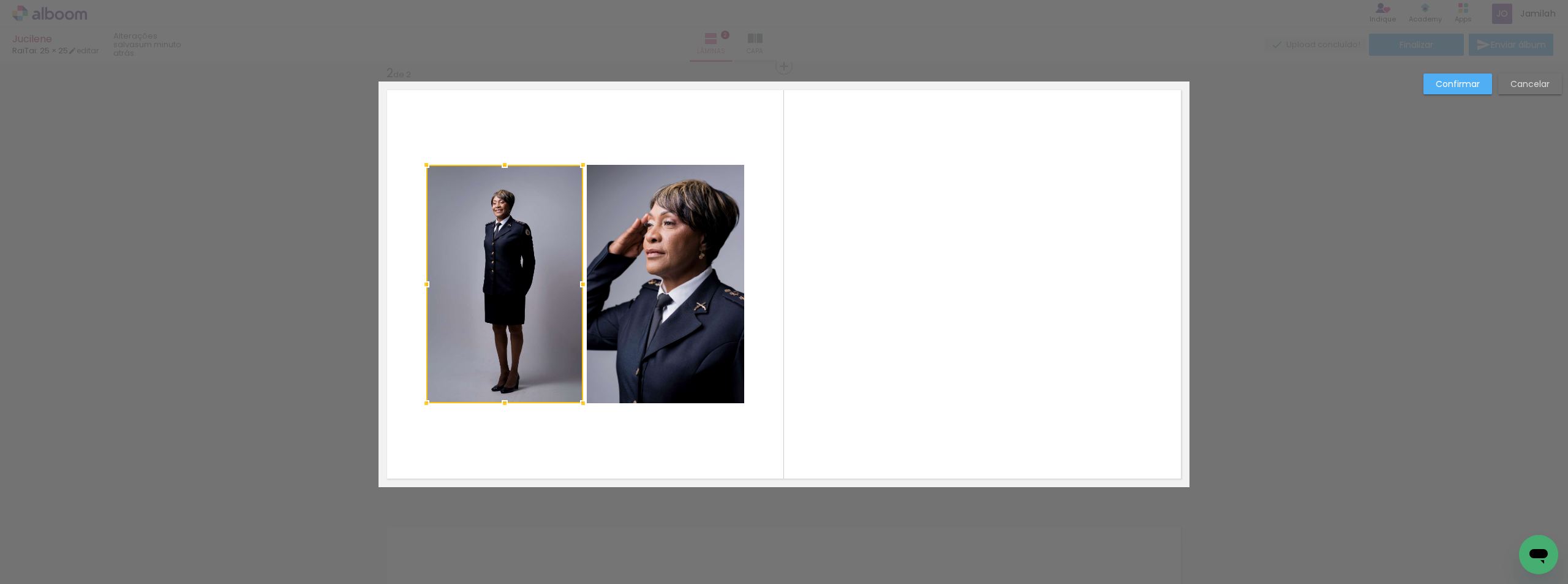
click at [0, 0] on slot "Cancelar" at bounding box center [0, 0] width 0 height 0
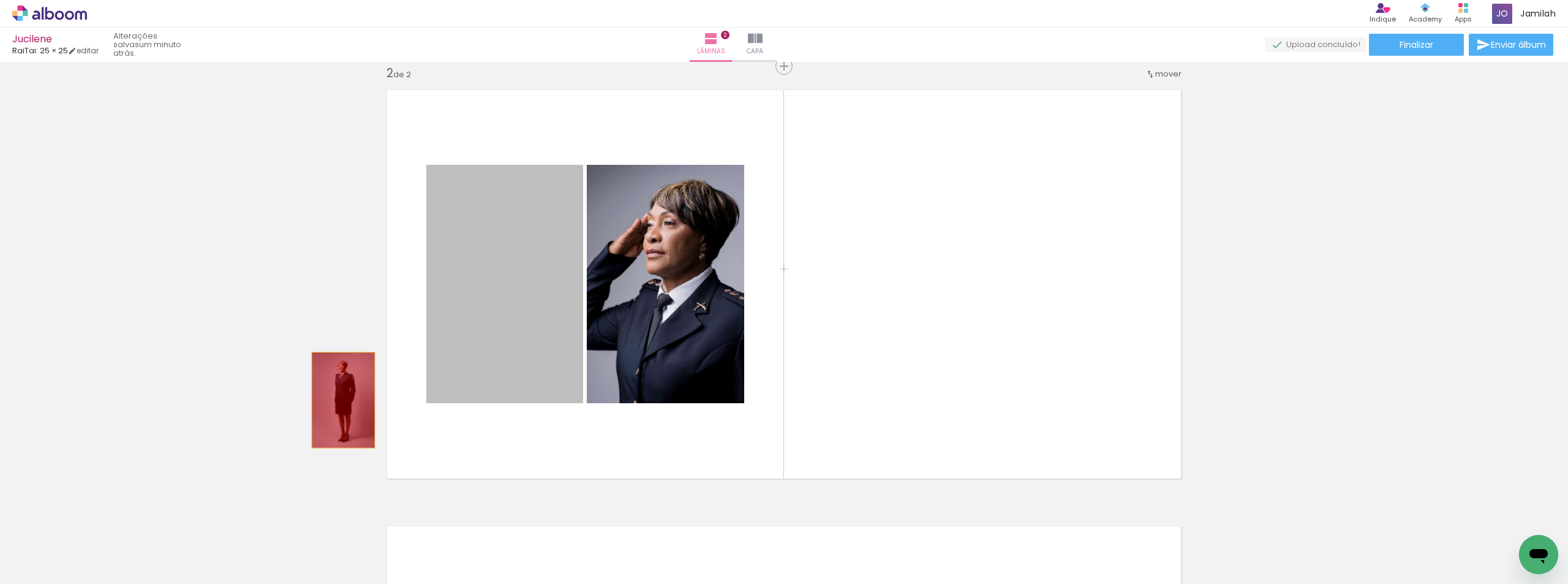
click at [341, 400] on div "Inserir lâmina 1 de 2 Inserir lâmina 2 de 2" at bounding box center [784, 268] width 1568 height 1309
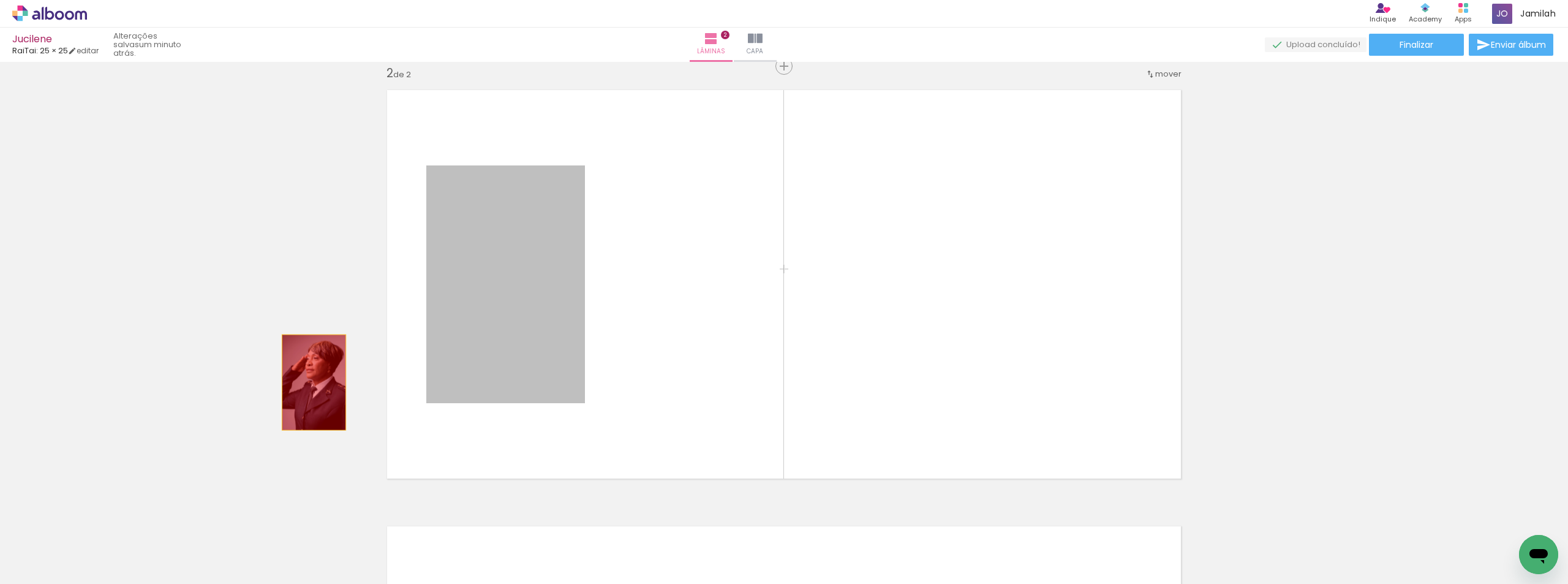
drag, startPoint x: 349, startPoint y: 376, endPoint x: 310, endPoint y: 378, distance: 39.1
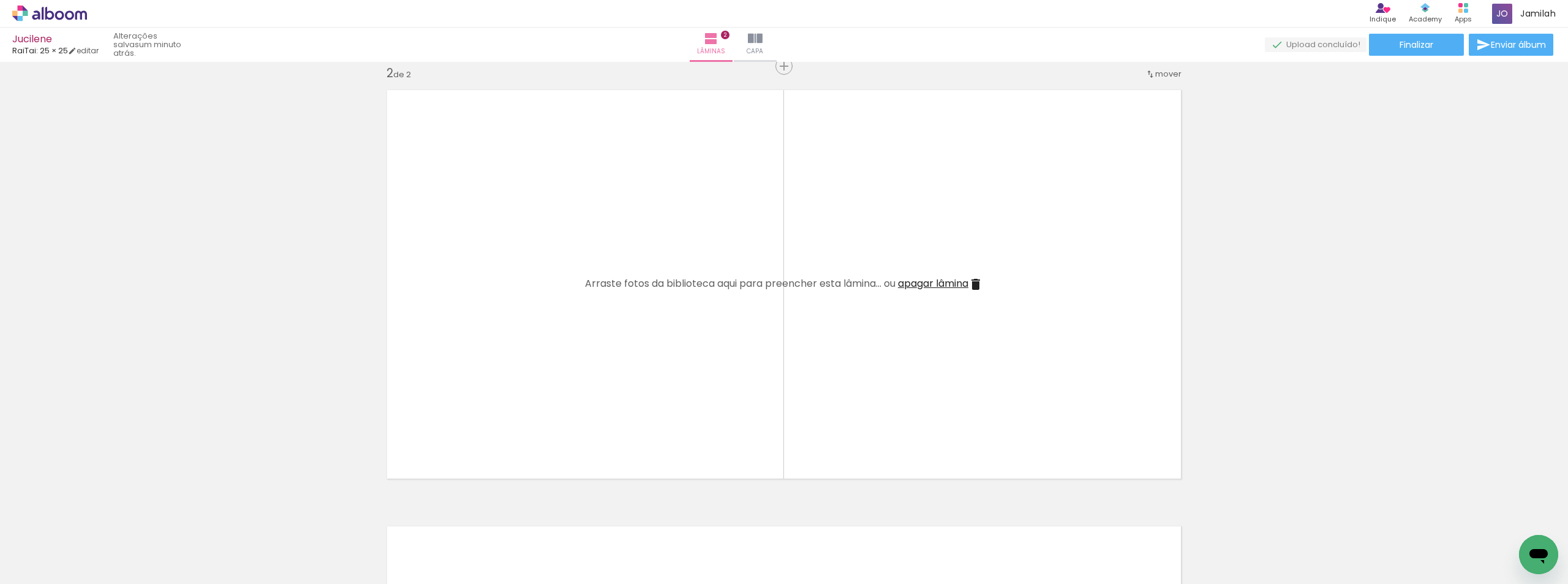
scroll to position [85, 0]
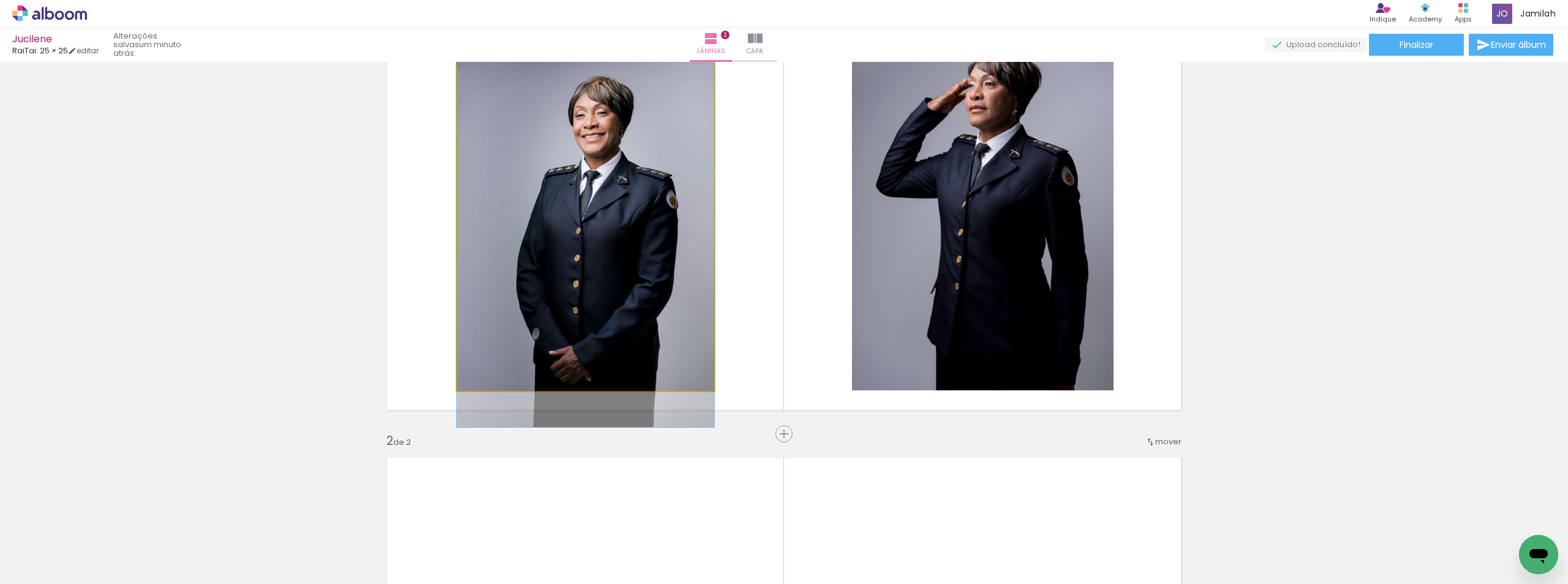
drag, startPoint x: 556, startPoint y: 307, endPoint x: 551, endPoint y: 285, distance: 22.6
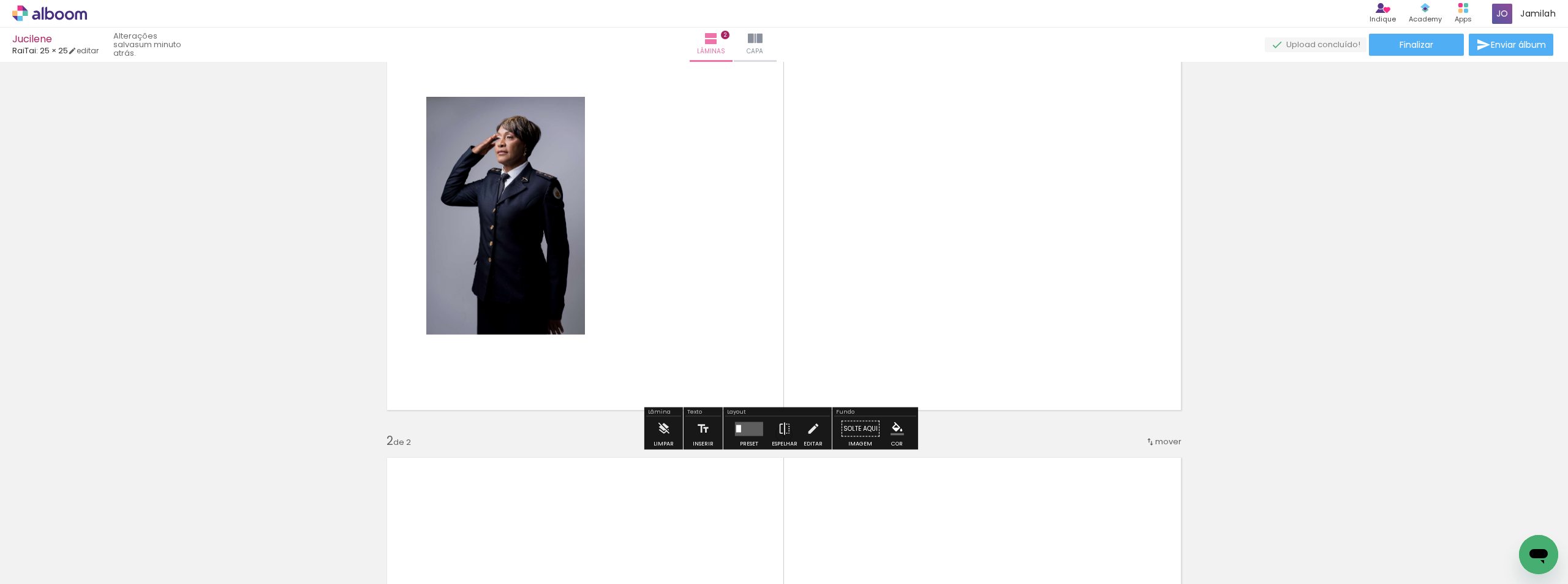
drag, startPoint x: 462, startPoint y: 267, endPoint x: 341, endPoint y: 254, distance: 121.7
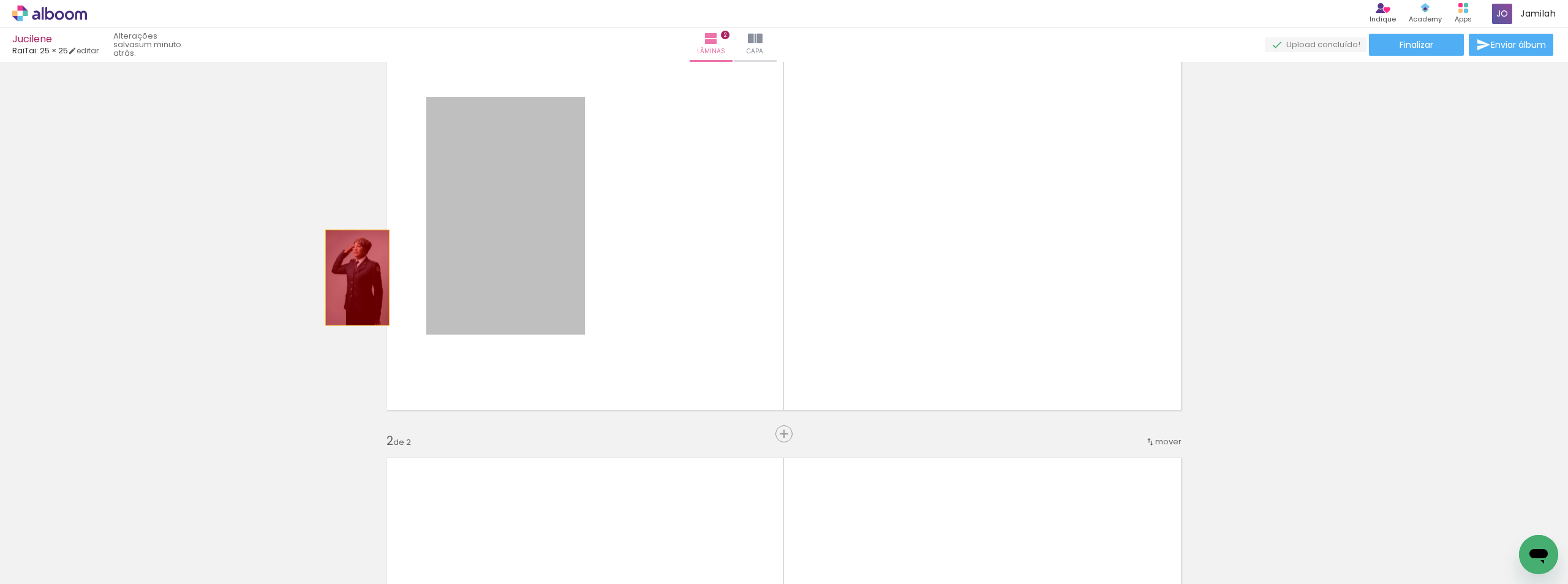
drag, startPoint x: 400, startPoint y: 263, endPoint x: 237, endPoint y: 328, distance: 175.5
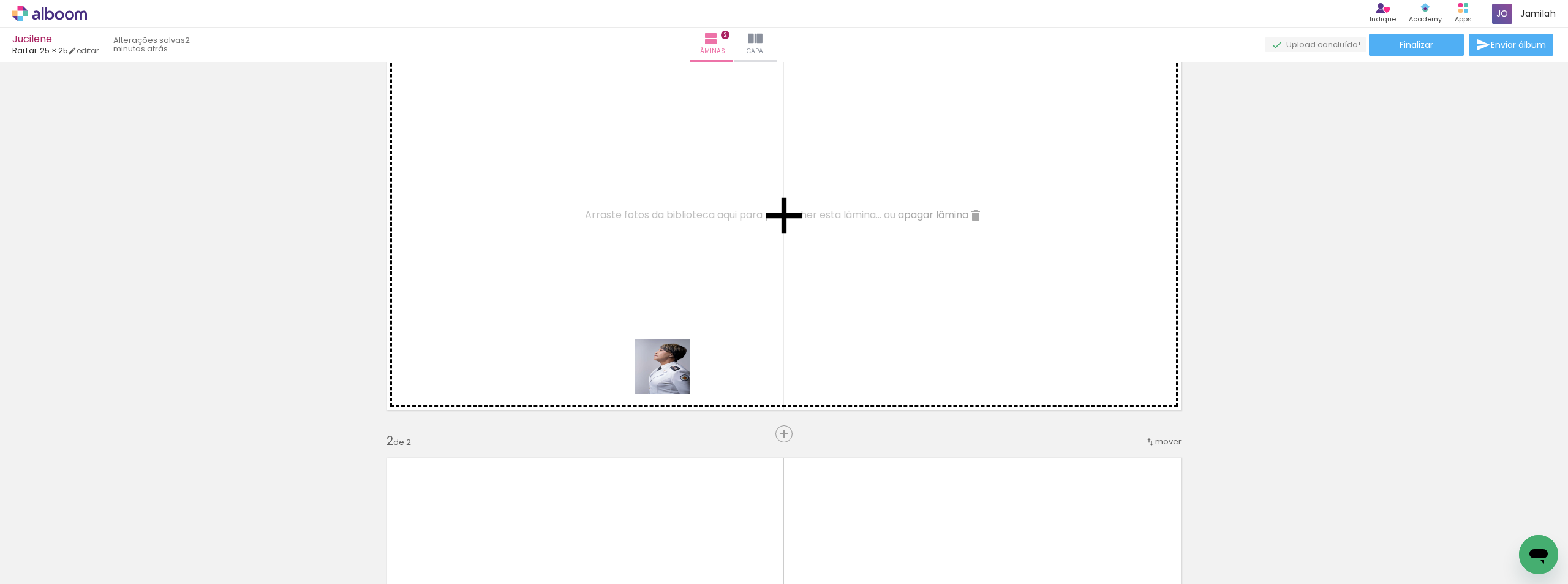
drag, startPoint x: 632, startPoint y: 452, endPoint x: 726, endPoint y: 484, distance: 99.3
click at [682, 304] on quentale-workspace at bounding box center [784, 292] width 1568 height 584
click at [681, 299] on quentale-layouter at bounding box center [784, 216] width 811 height 405
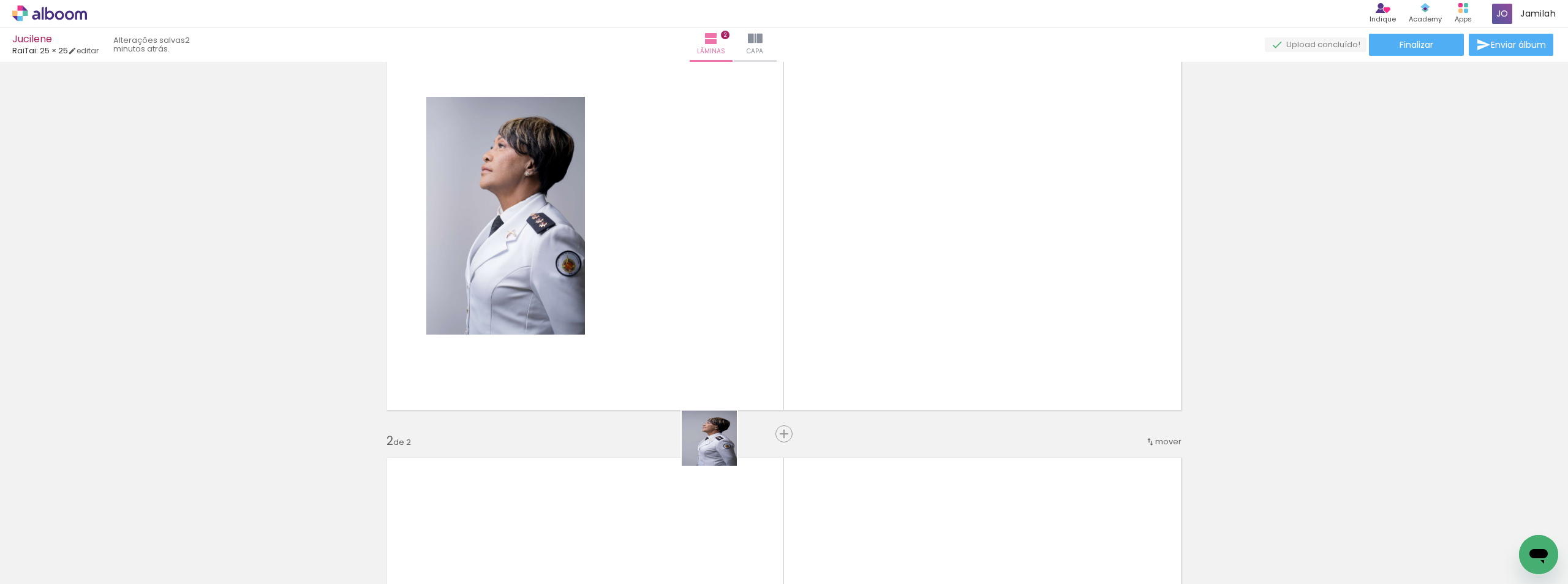
drag, startPoint x: 680, startPoint y: 541, endPoint x: 846, endPoint y: 457, distance: 186.0
click at [795, 315] on quentale-workspace at bounding box center [784, 292] width 1568 height 584
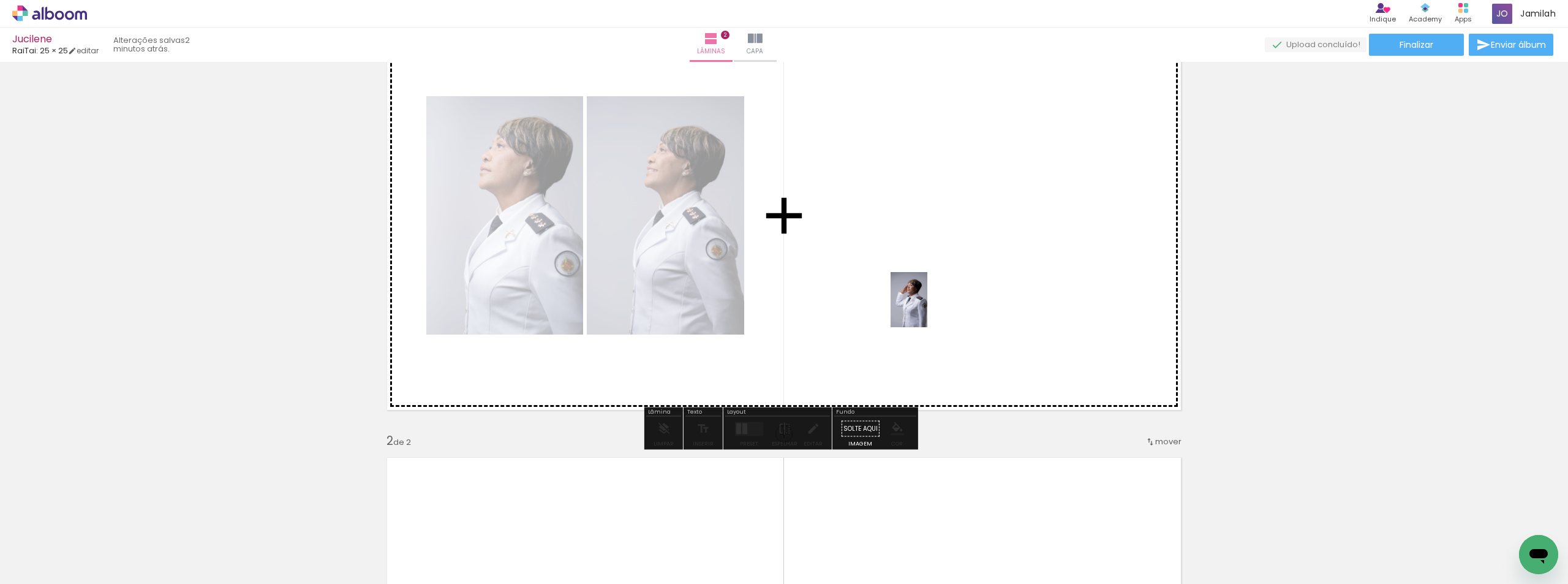
drag, startPoint x: 875, startPoint y: 545, endPoint x: 927, endPoint y: 309, distance: 241.7
click at [927, 309] on quentale-workspace at bounding box center [784, 292] width 1568 height 584
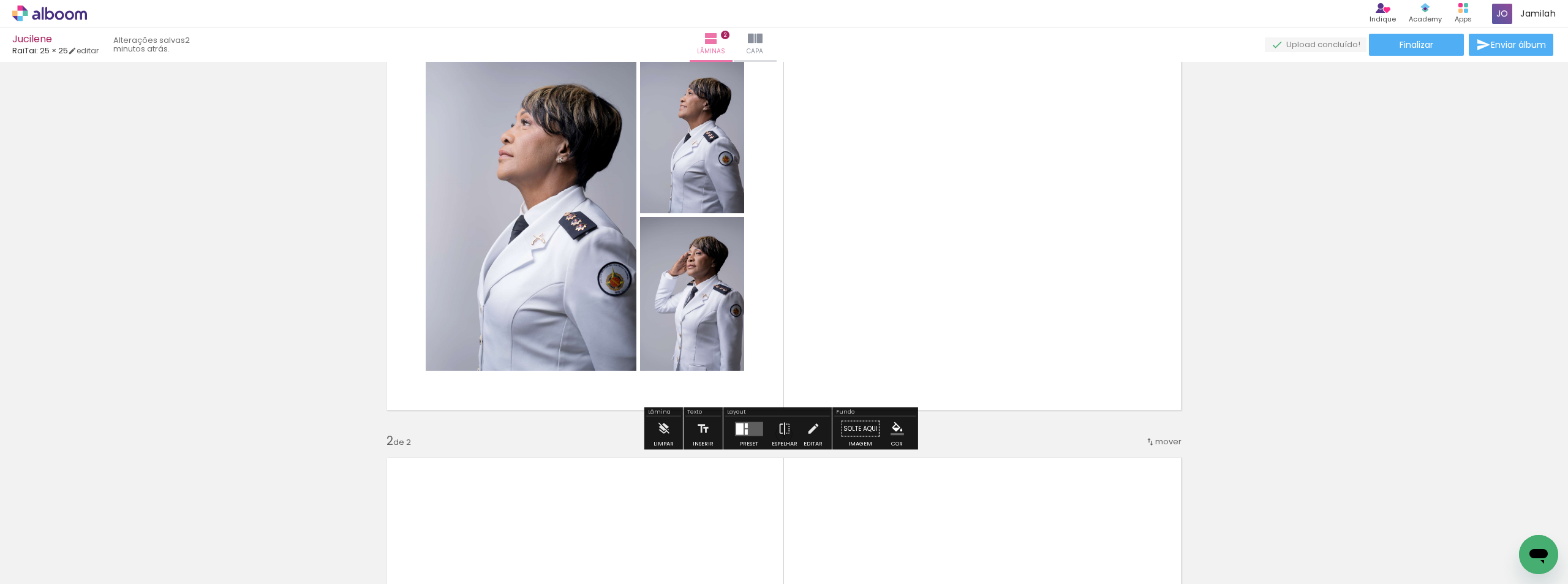
drag, startPoint x: 739, startPoint y: 433, endPoint x: 841, endPoint y: 375, distance: 117.3
click at [739, 433] on div at bounding box center [740, 428] width 8 height 11
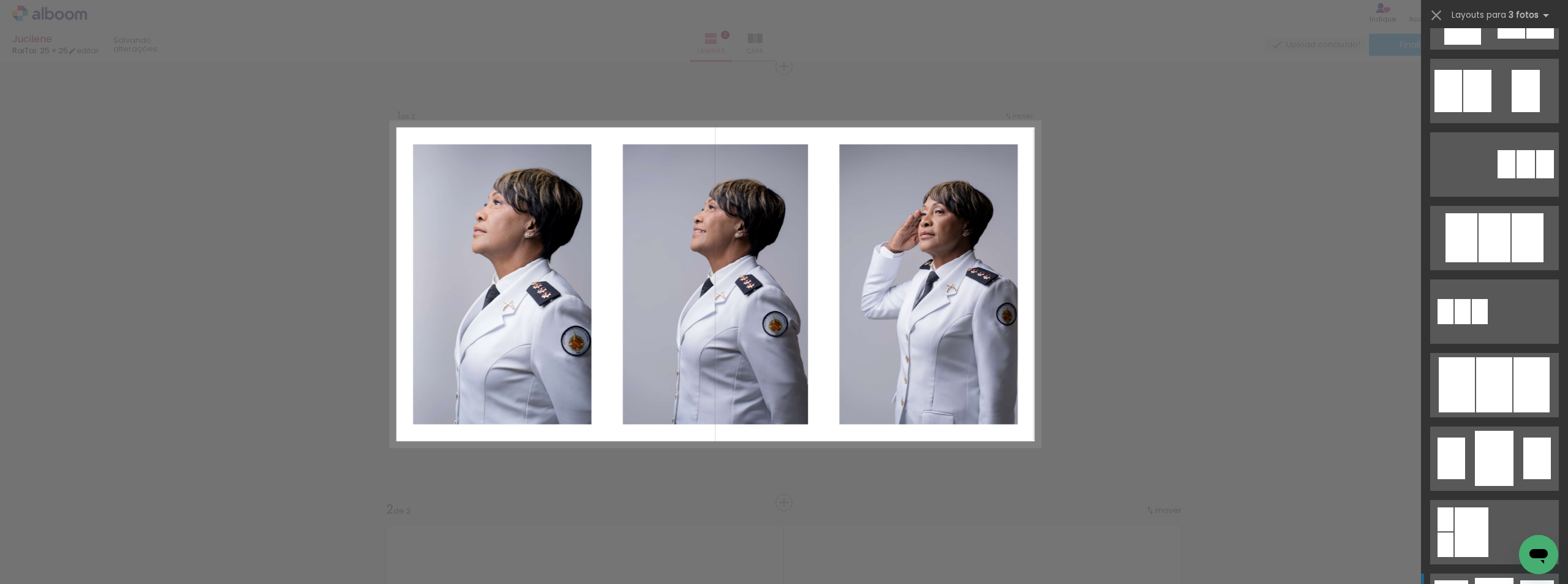
scroll to position [674, 0]
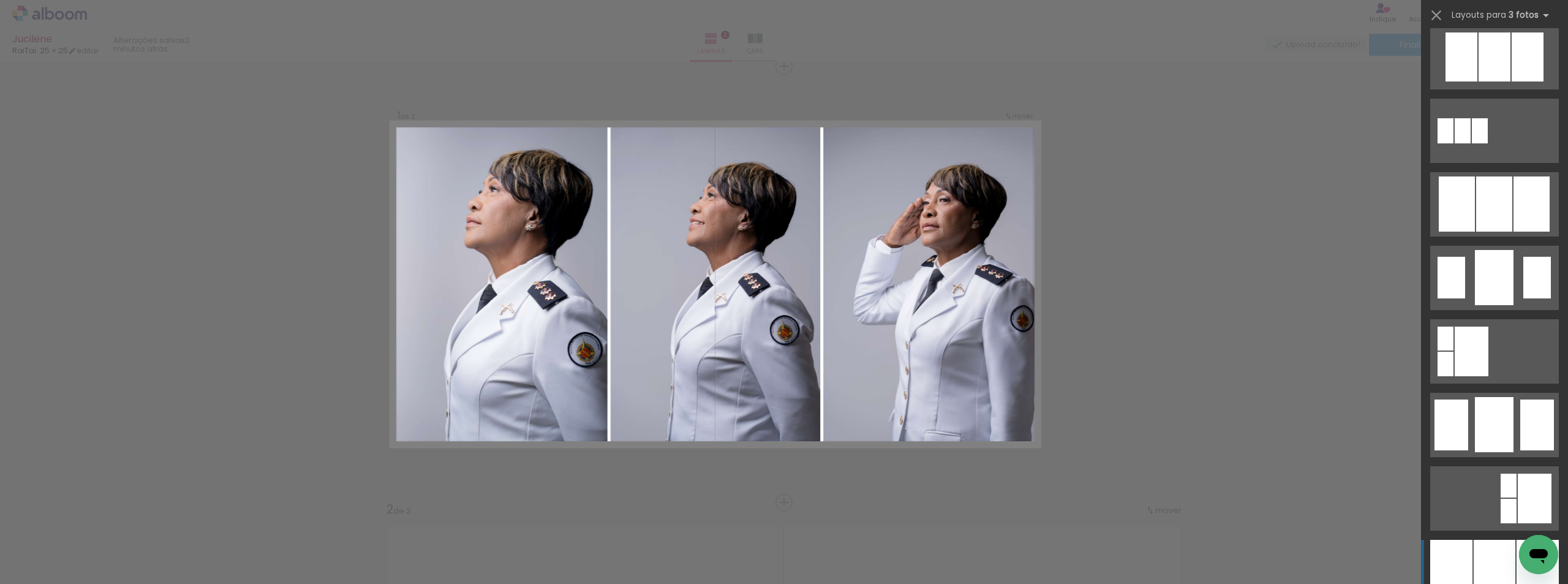
click at [1485, 552] on div at bounding box center [1494, 572] width 42 height 65
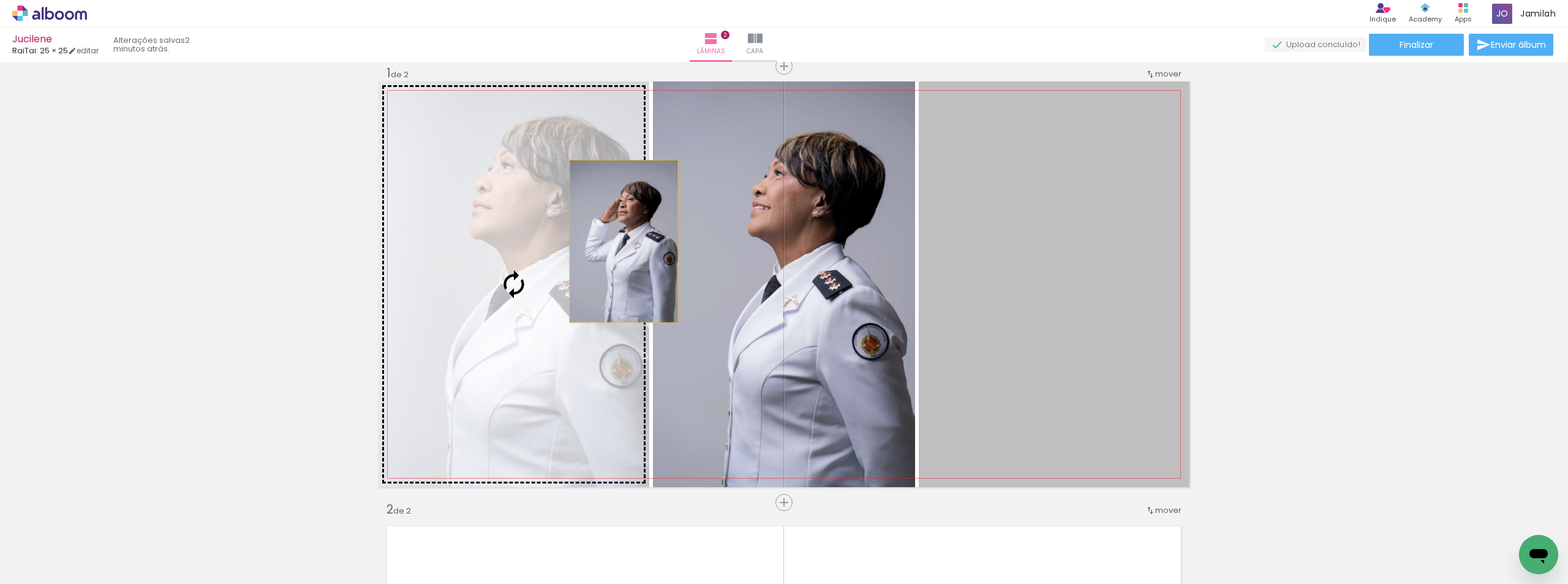
drag, startPoint x: 999, startPoint y: 269, endPoint x: 619, endPoint y: 241, distance: 381.0
click at [0, 0] on slot at bounding box center [0, 0] width 0 height 0
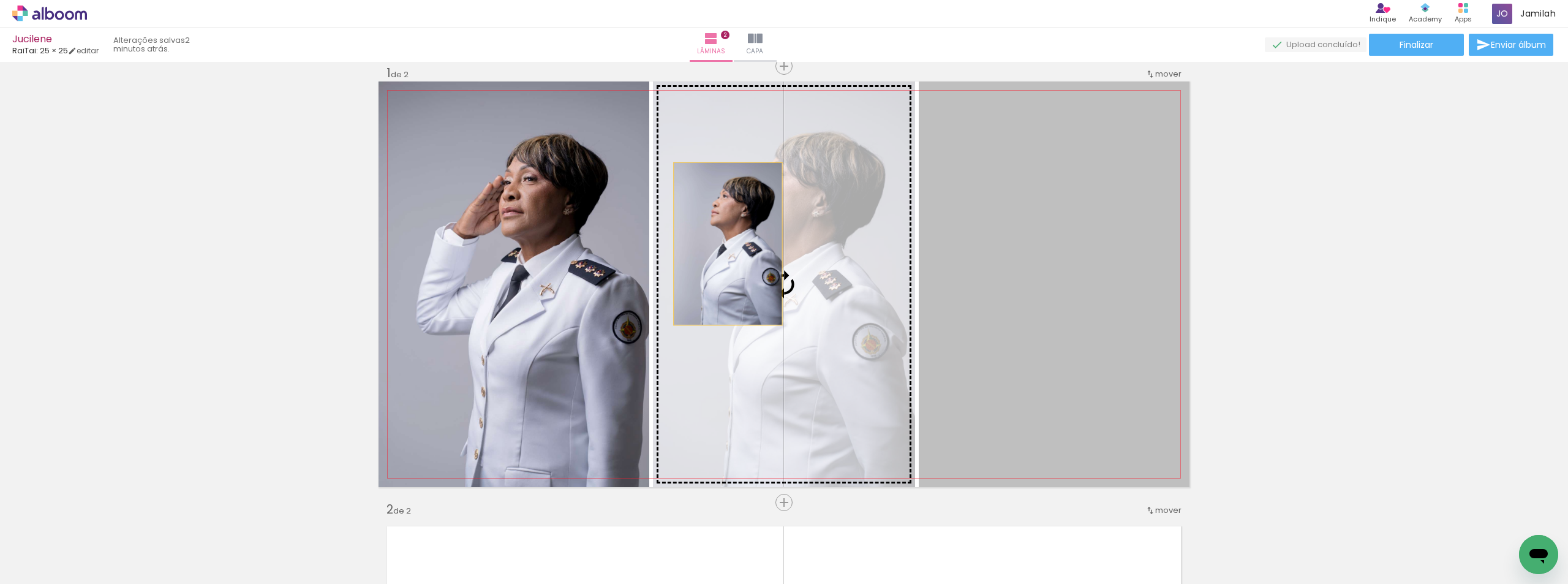
drag, startPoint x: 999, startPoint y: 256, endPoint x: 723, endPoint y: 244, distance: 276.3
click at [0, 0] on slot at bounding box center [0, 0] width 0 height 0
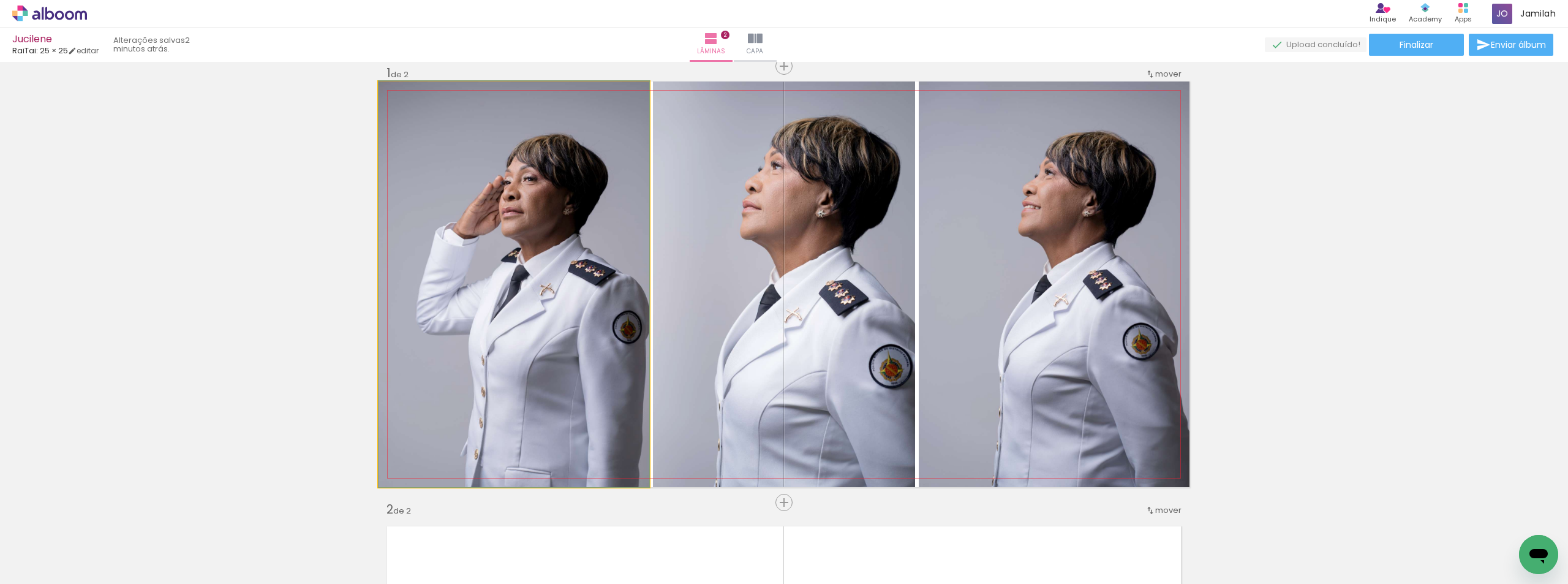
drag, startPoint x: 501, startPoint y: 249, endPoint x: 672, endPoint y: 252, distance: 171.0
click at [0, 0] on slot at bounding box center [0, 0] width 0 height 0
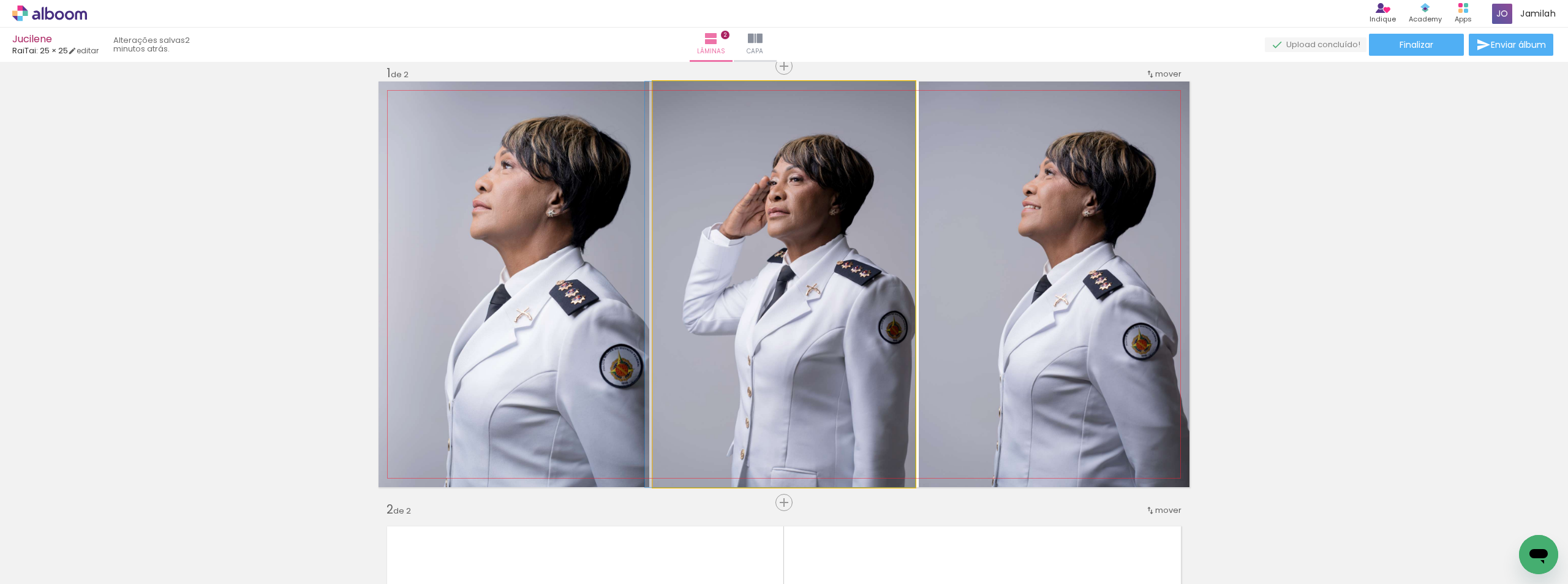
drag, startPoint x: 729, startPoint y: 255, endPoint x: 702, endPoint y: 250, distance: 27.5
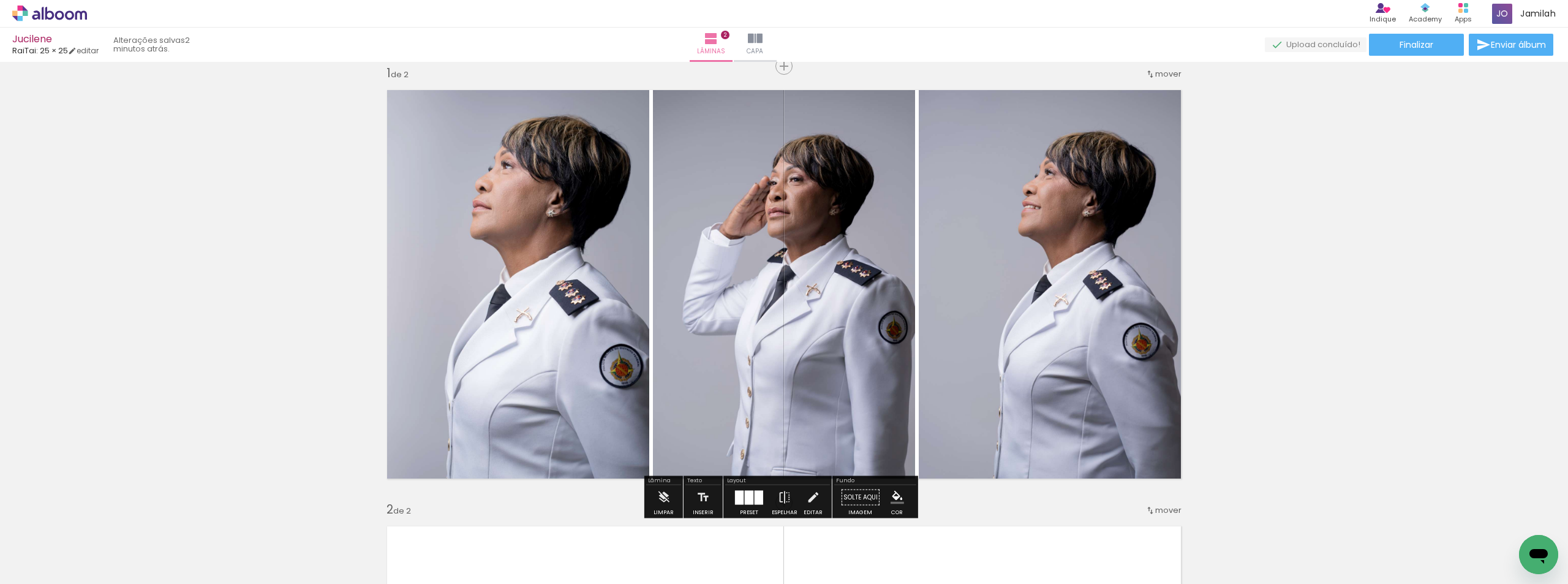
drag, startPoint x: 780, startPoint y: 64, endPoint x: 726, endPoint y: 215, distance: 160.4
click at [792, 64] on span "Inserir lâmina" at bounding box center [815, 66] width 47 height 8
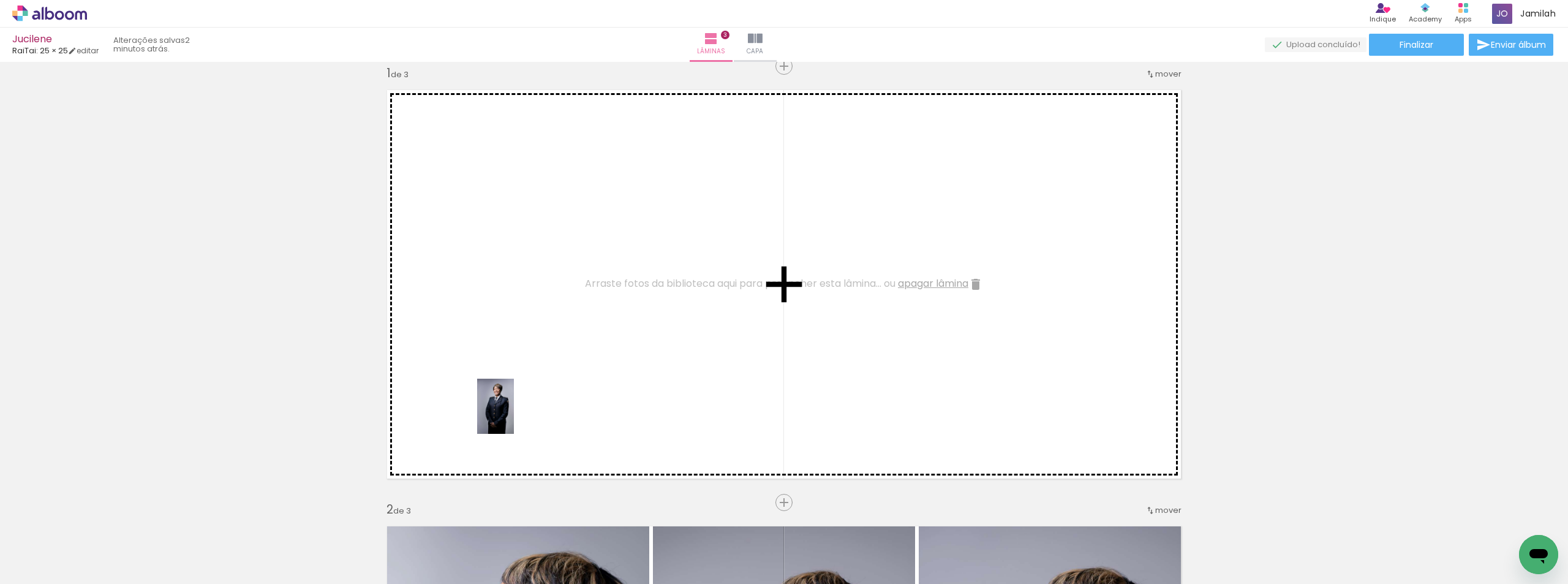
drag, startPoint x: 353, startPoint y: 528, endPoint x: 513, endPoint y: 415, distance: 195.9
click at [513, 415] on quentale-workspace at bounding box center [784, 292] width 1568 height 584
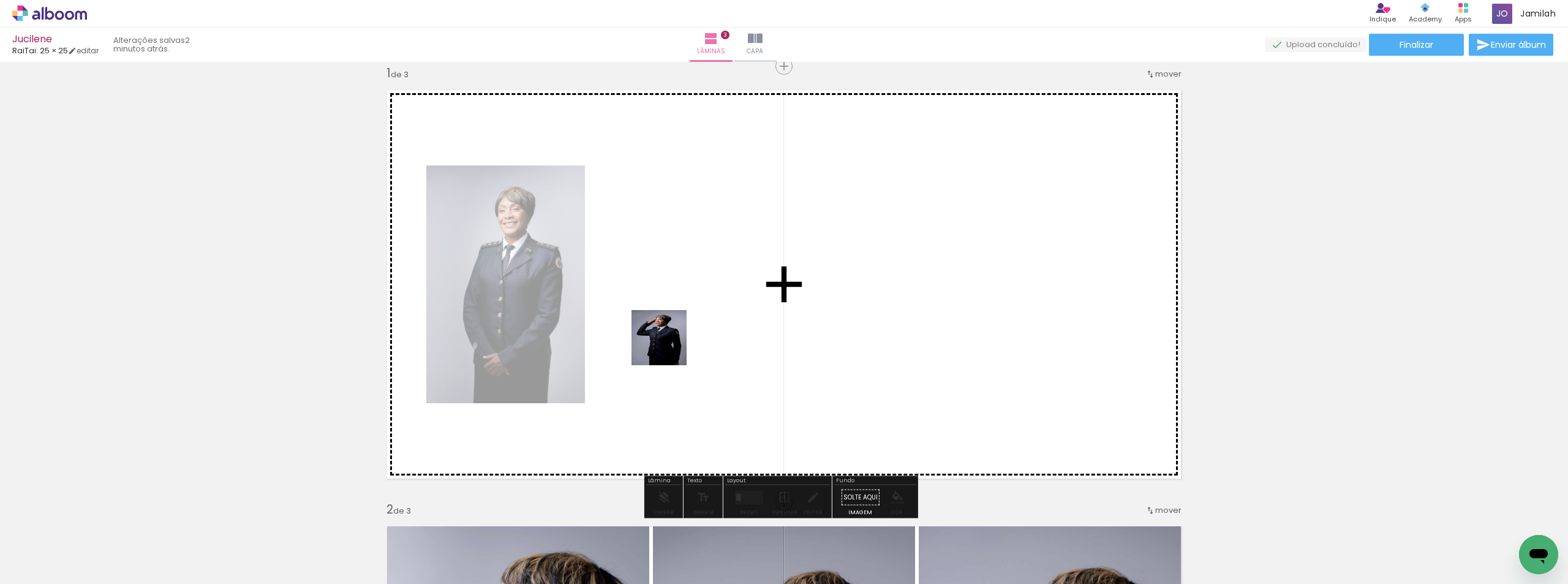
drag, startPoint x: 477, startPoint y: 514, endPoint x: 678, endPoint y: 345, distance: 262.6
click at [678, 345] on quentale-workspace at bounding box center [784, 292] width 1568 height 584
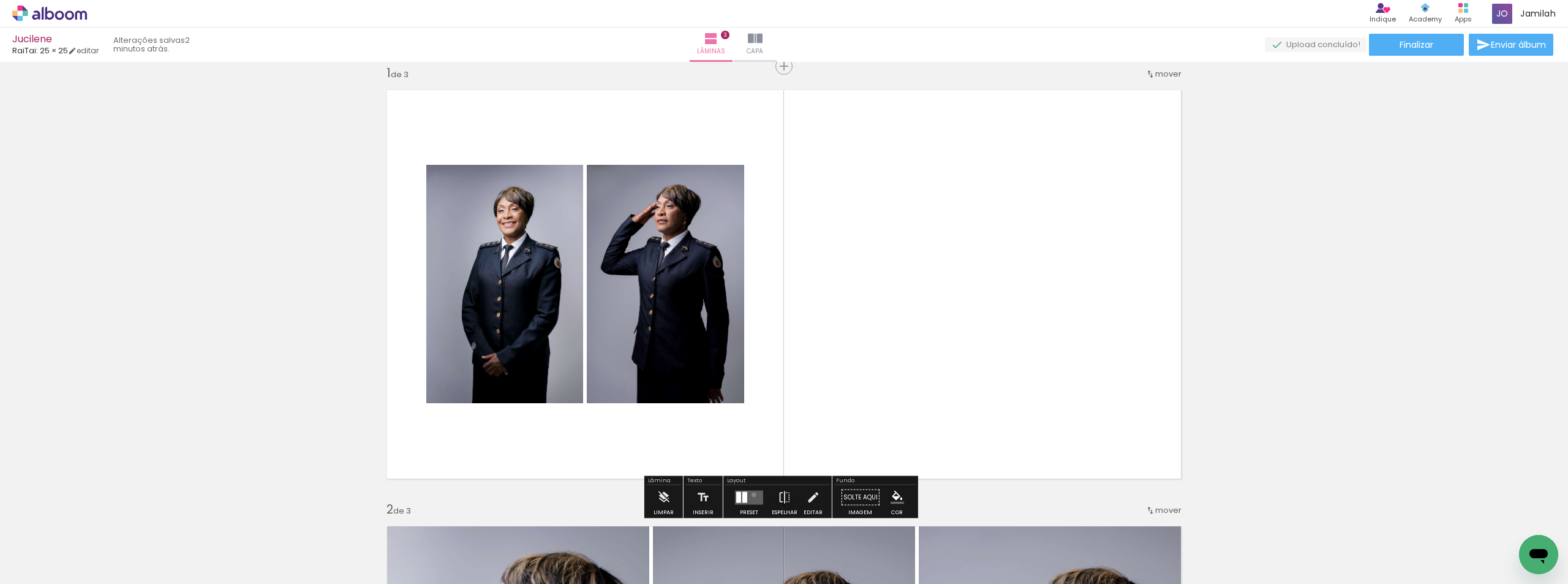
click at [751, 495] on quentale-layouter at bounding box center [749, 497] width 28 height 14
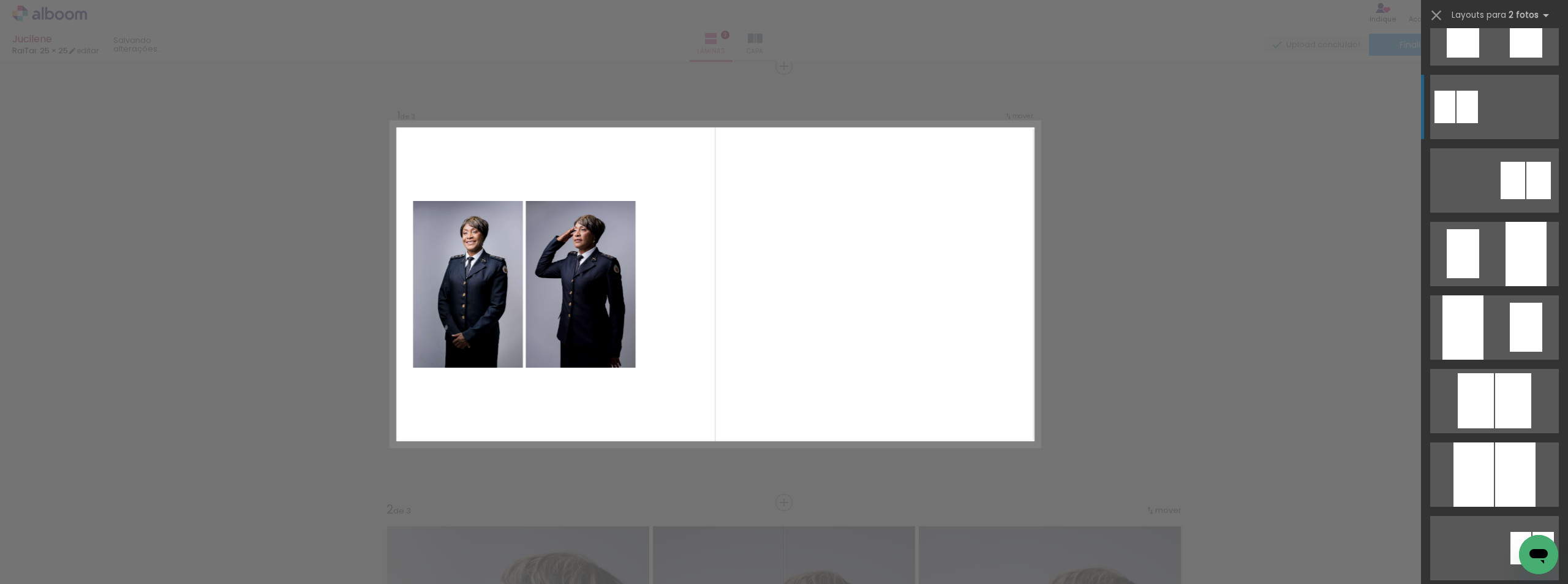
scroll to position [307, 0]
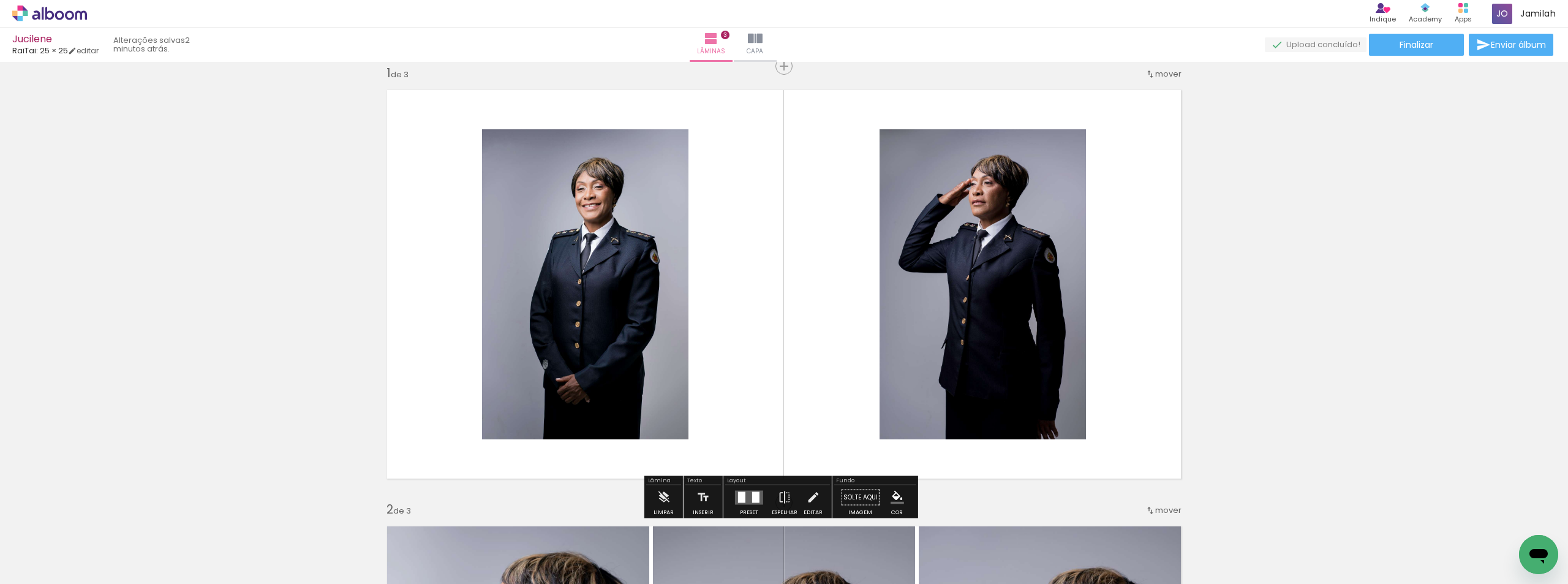
click at [748, 499] on quentale-layouter at bounding box center [749, 497] width 28 height 14
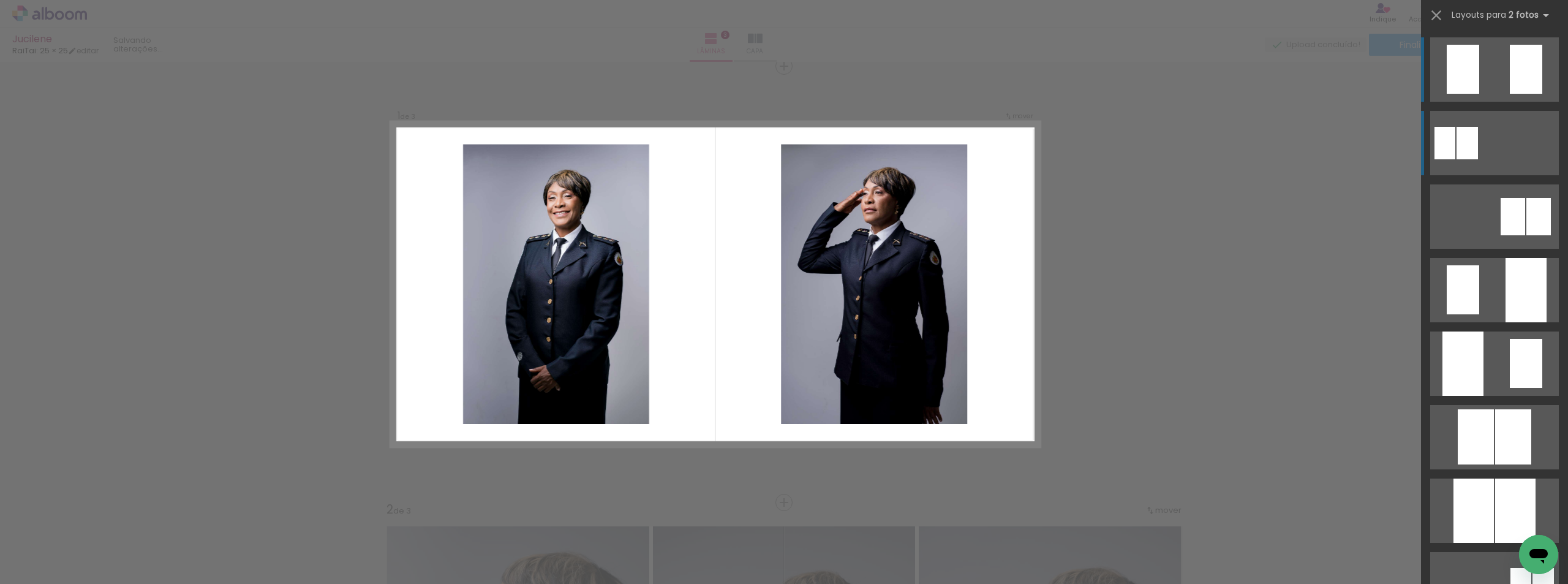
scroll to position [62, 0]
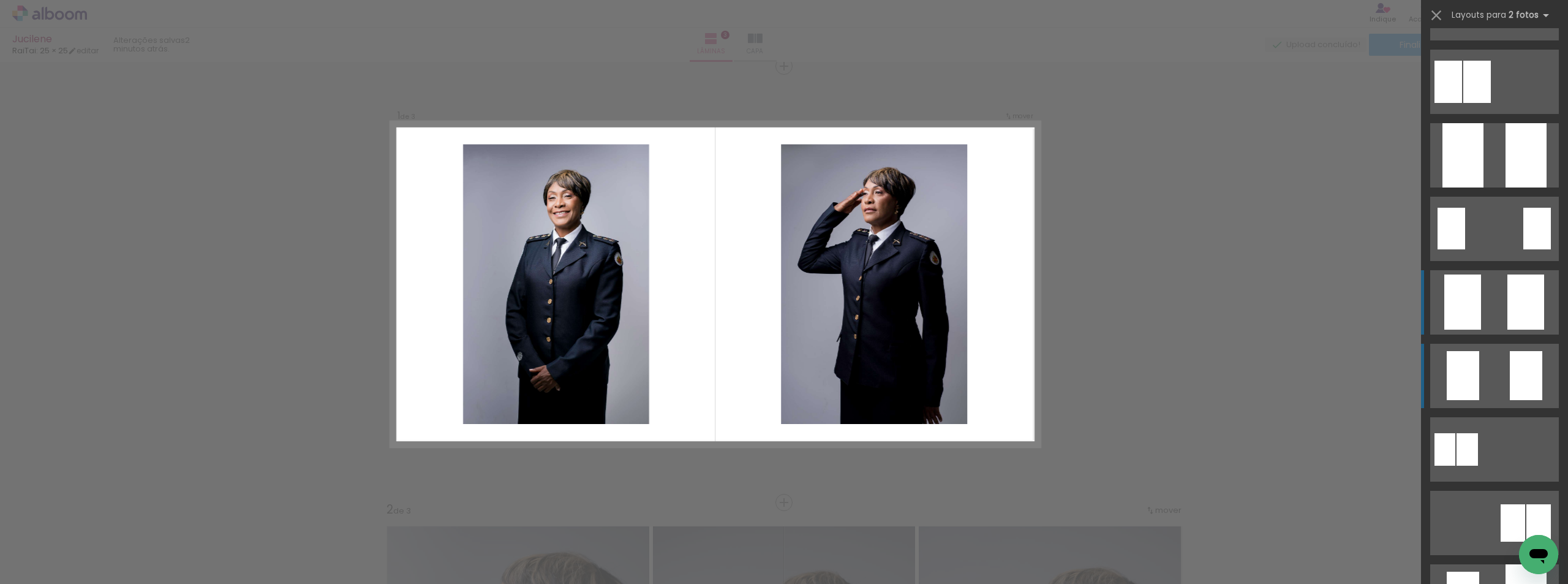
click at [1462, 103] on div at bounding box center [1447, 82] width 28 height 43
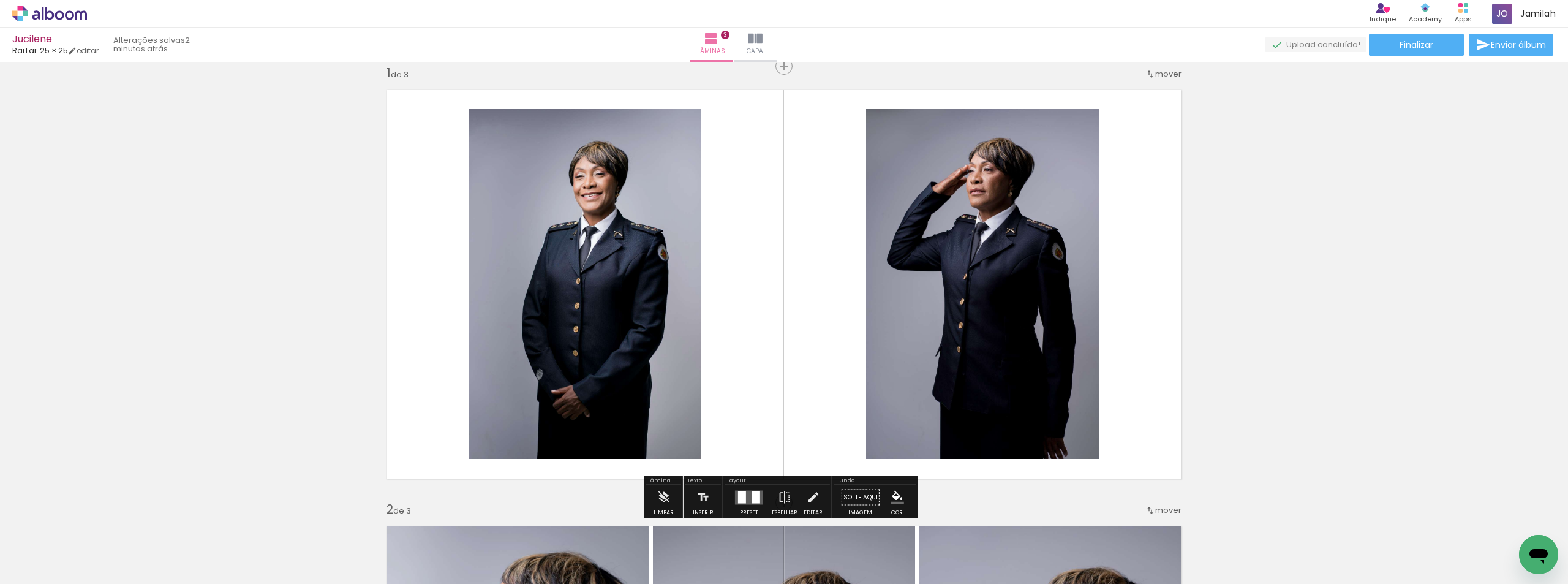
click at [541, 223] on quentale-photo at bounding box center [585, 284] width 233 height 349
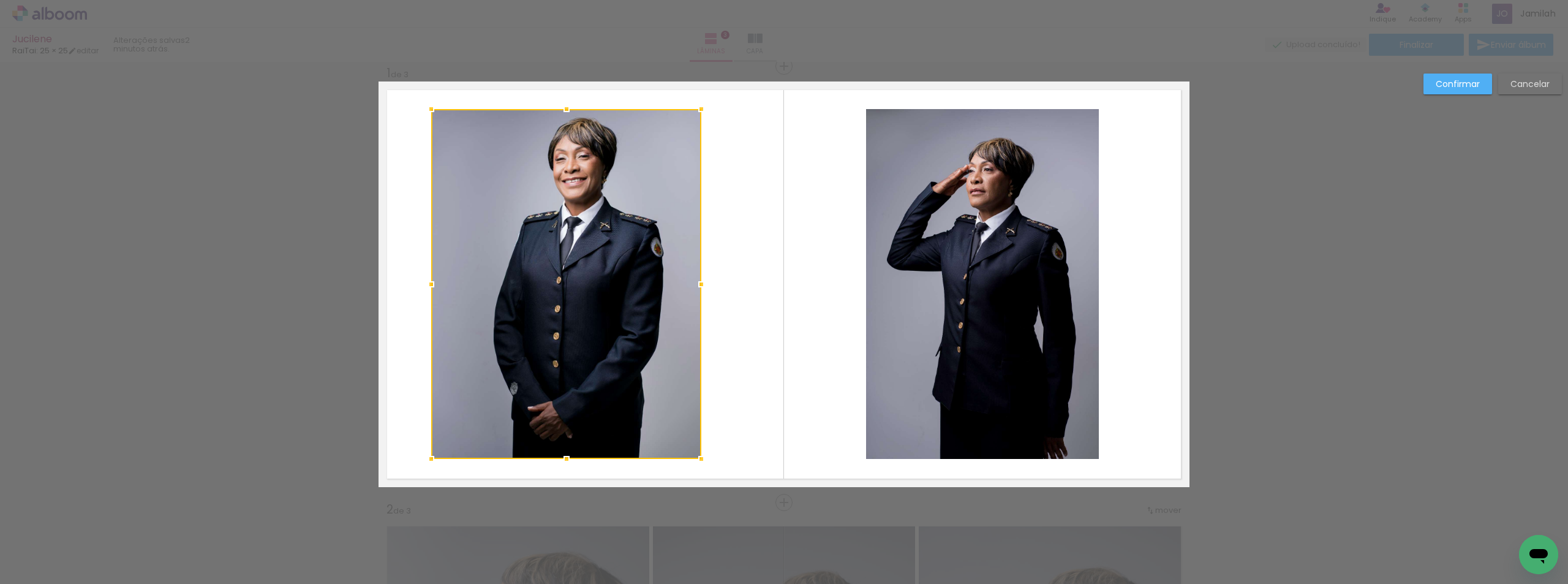
drag, startPoint x: 469, startPoint y: 281, endPoint x: 422, endPoint y: 277, distance: 47.2
click at [423, 277] on div at bounding box center [431, 284] width 25 height 25
click at [427, 277] on div at bounding box center [433, 284] width 25 height 25
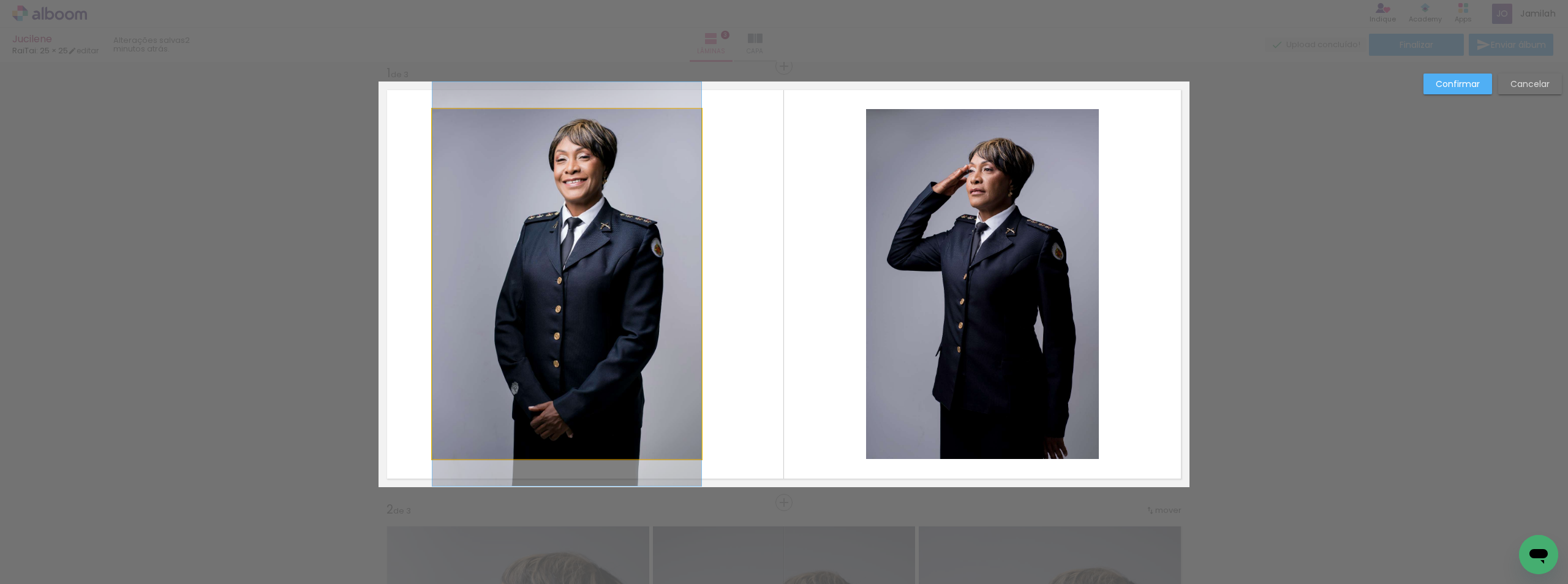
drag, startPoint x: 527, startPoint y: 267, endPoint x: 539, endPoint y: 267, distance: 12.0
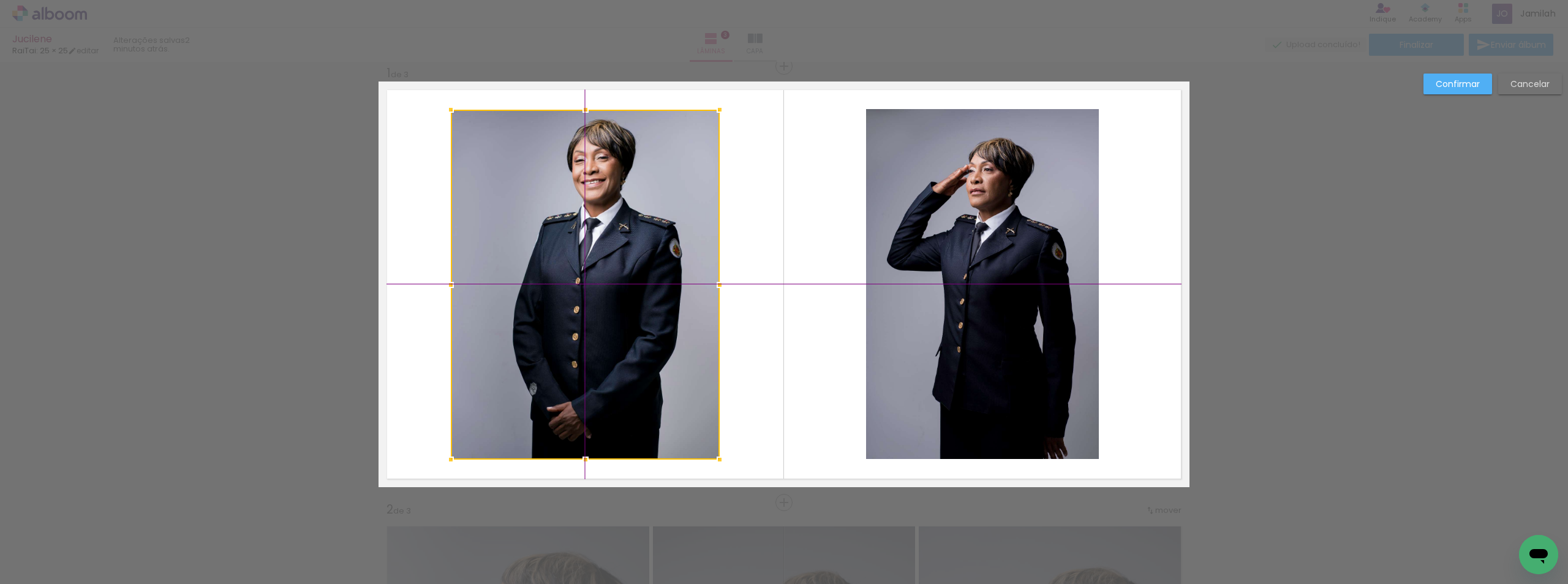
drag, startPoint x: 560, startPoint y: 291, endPoint x: 575, endPoint y: 290, distance: 15.0
click at [575, 290] on div at bounding box center [585, 284] width 269 height 349
click at [939, 235] on quentale-photo at bounding box center [981, 284] width 233 height 349
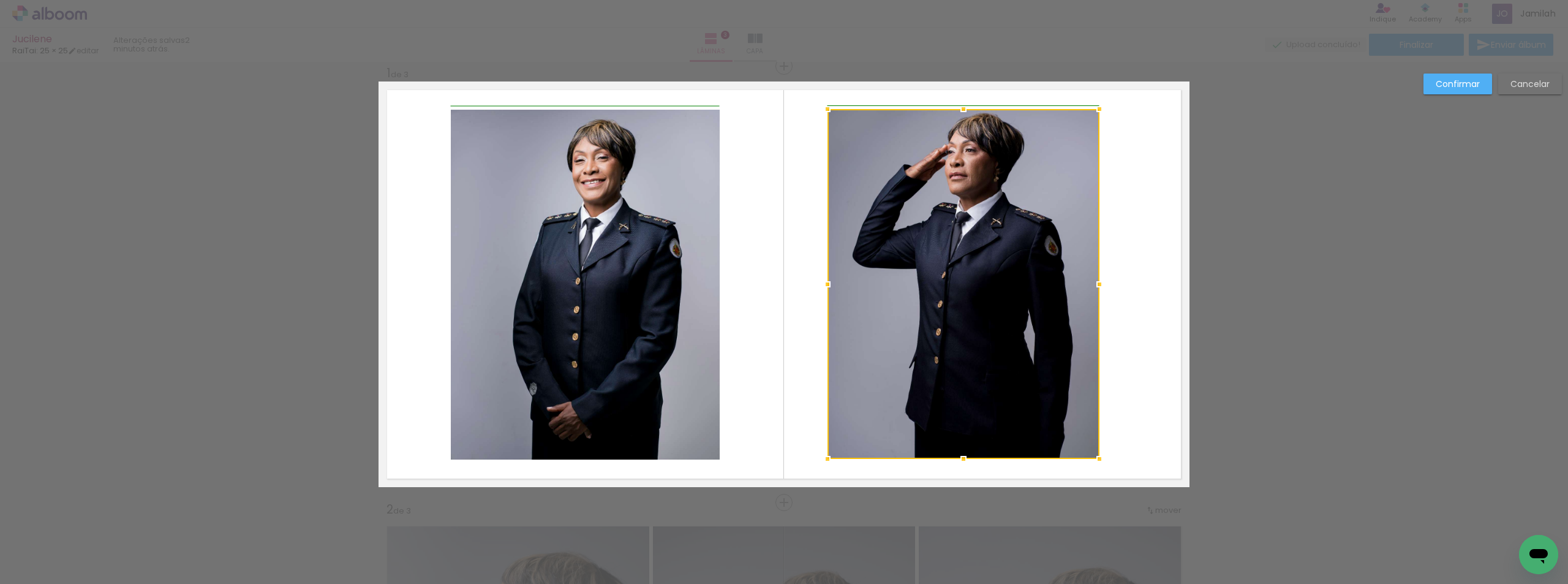
drag, startPoint x: 858, startPoint y: 287, endPoint x: 817, endPoint y: 283, distance: 41.2
click at [817, 283] on div at bounding box center [828, 284] width 25 height 25
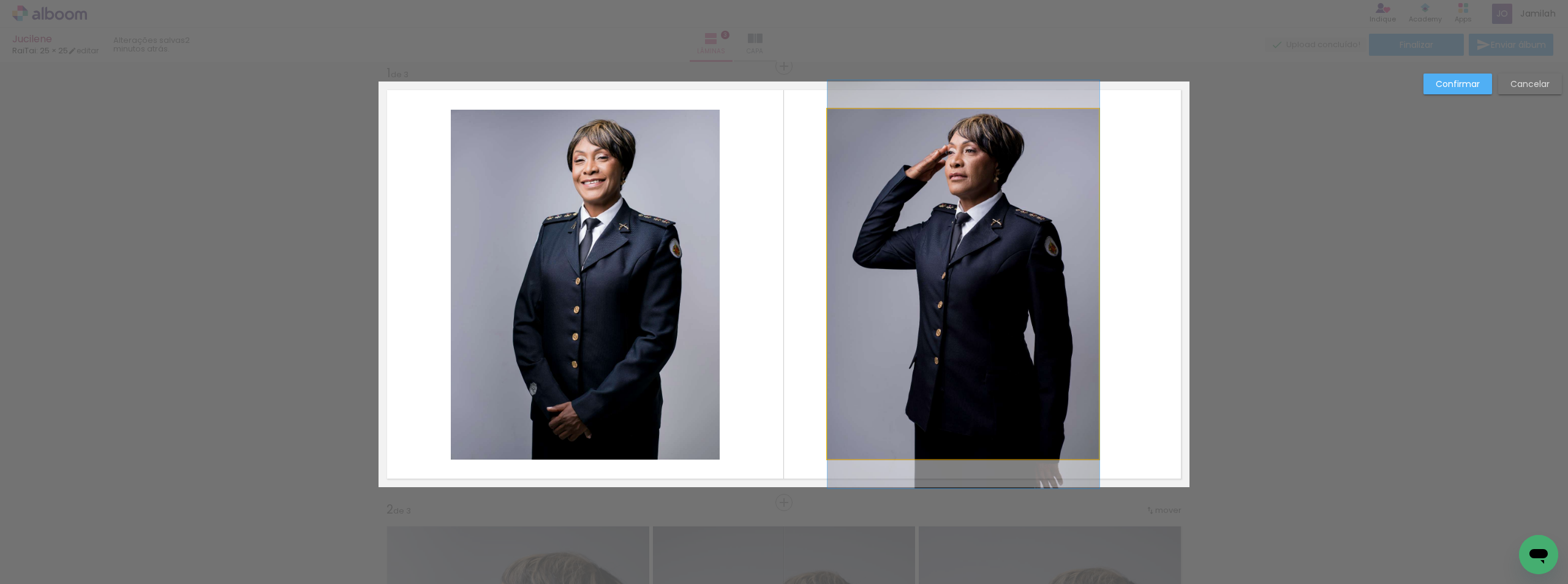
drag, startPoint x: 942, startPoint y: 292, endPoint x: 952, endPoint y: 292, distance: 10.0
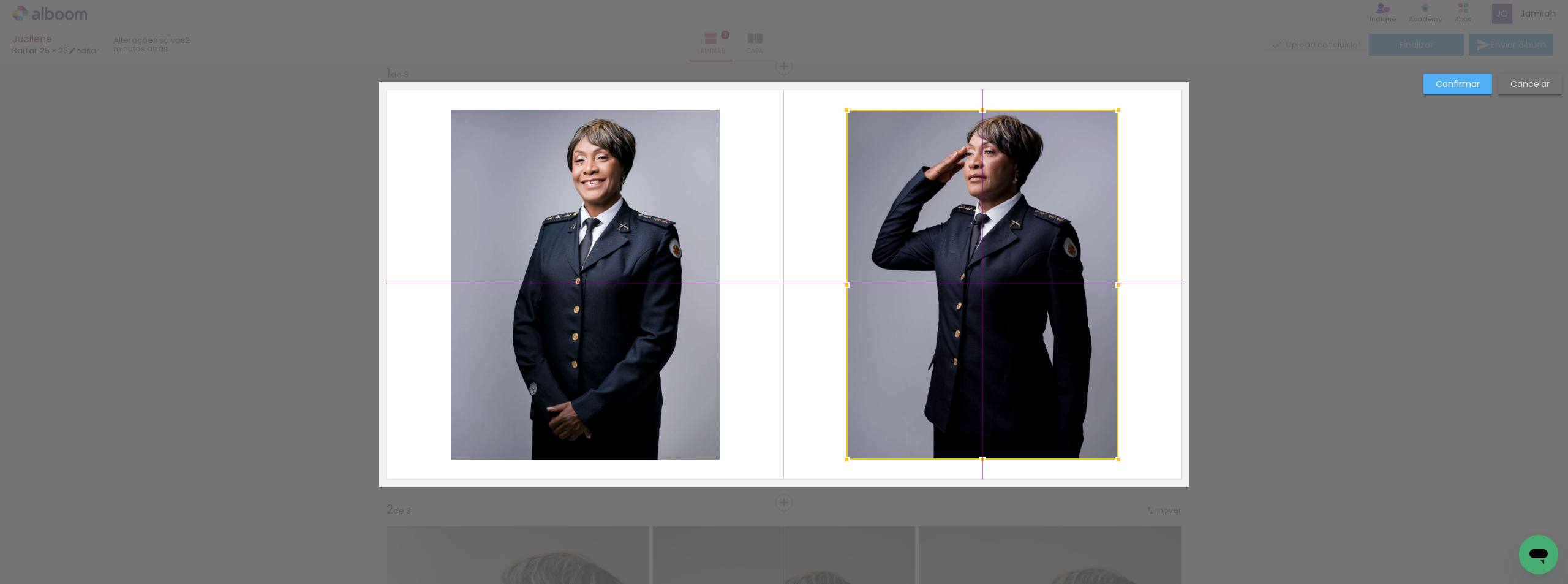
drag, startPoint x: 940, startPoint y: 311, endPoint x: 966, endPoint y: 306, distance: 26.5
click at [966, 306] on div at bounding box center [982, 284] width 271 height 349
click at [1427, 85] on paper-button "Confirmar" at bounding box center [1458, 84] width 68 height 21
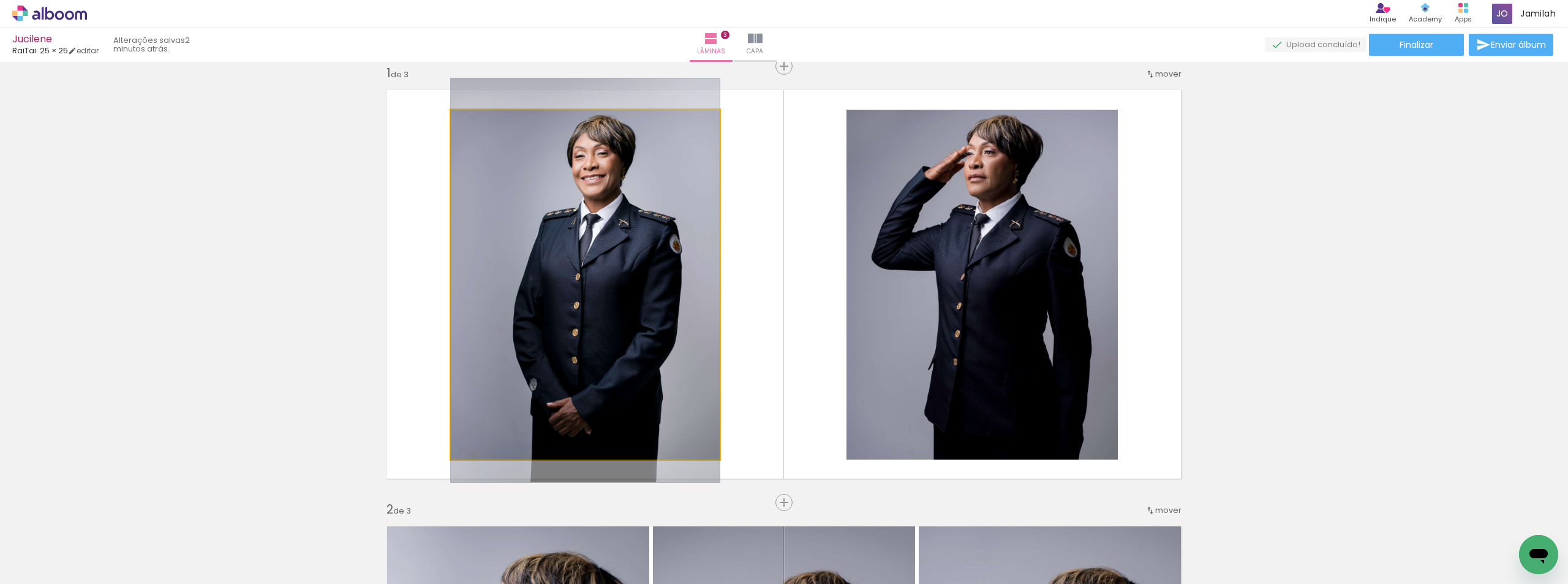
drag, startPoint x: 564, startPoint y: 235, endPoint x: 547, endPoint y: 231, distance: 17.5
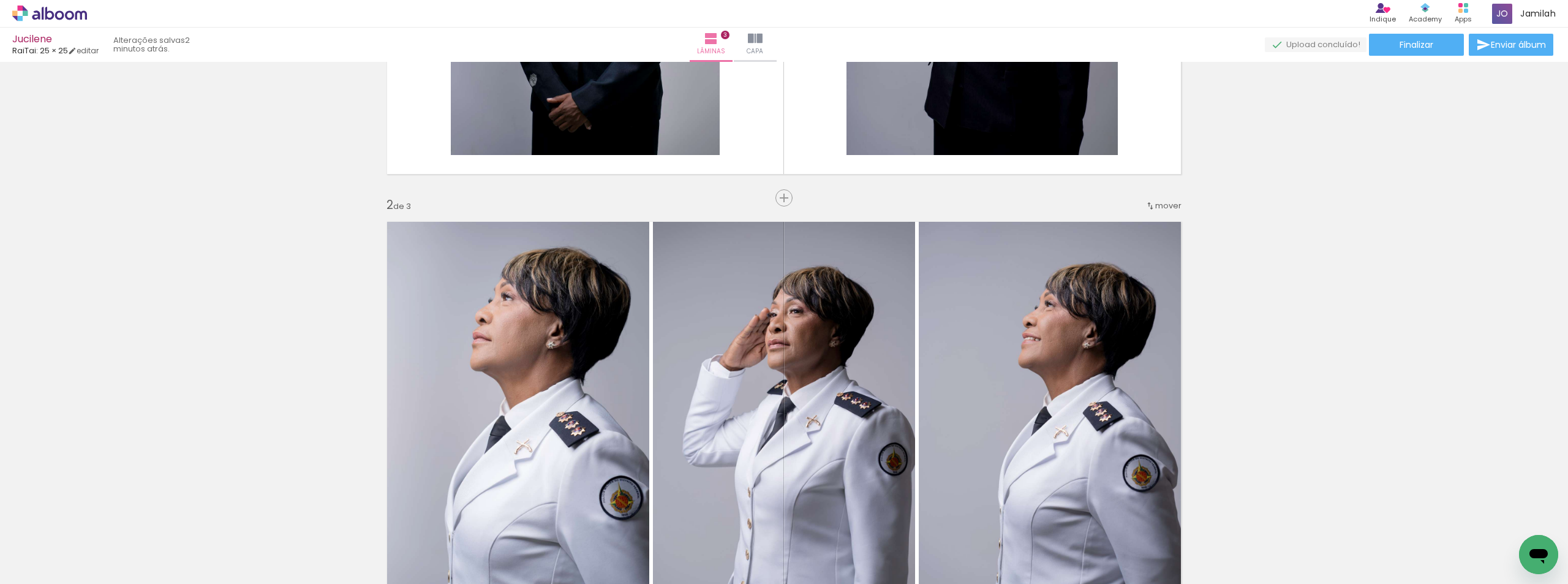
scroll to position [444, 0]
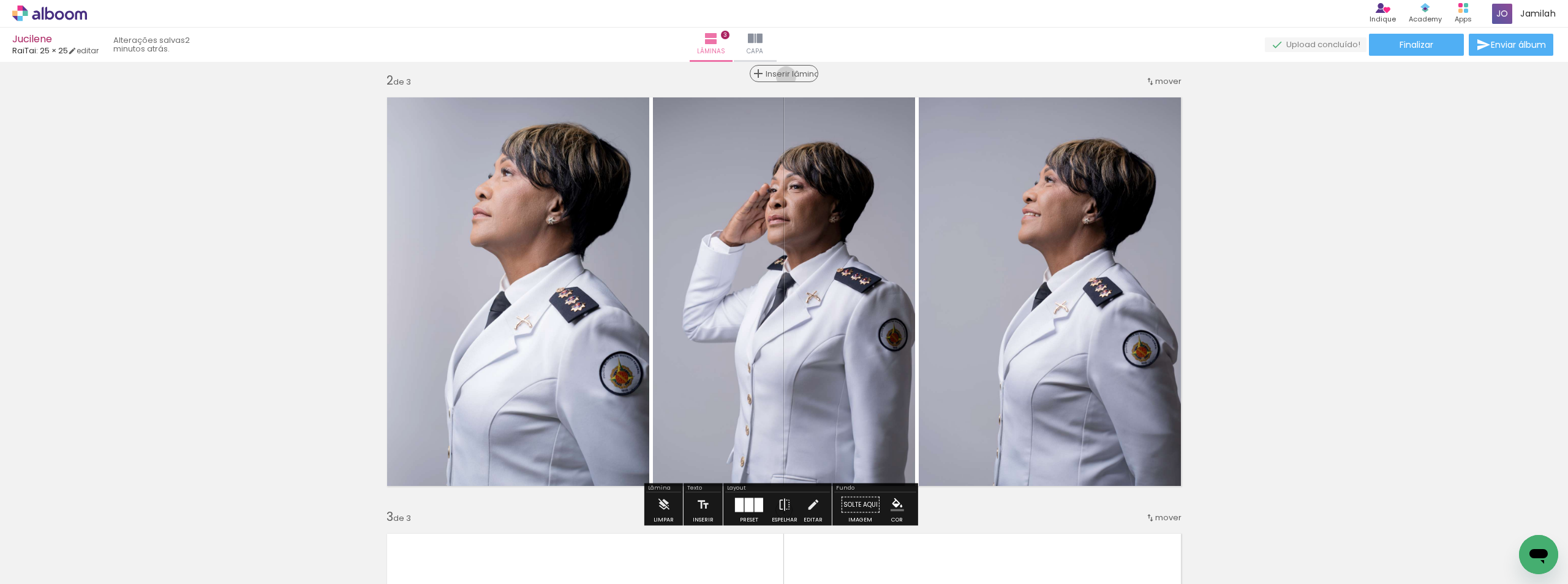
click at [788, 77] on span "Inserir lâmina" at bounding box center [790, 74] width 47 height 8
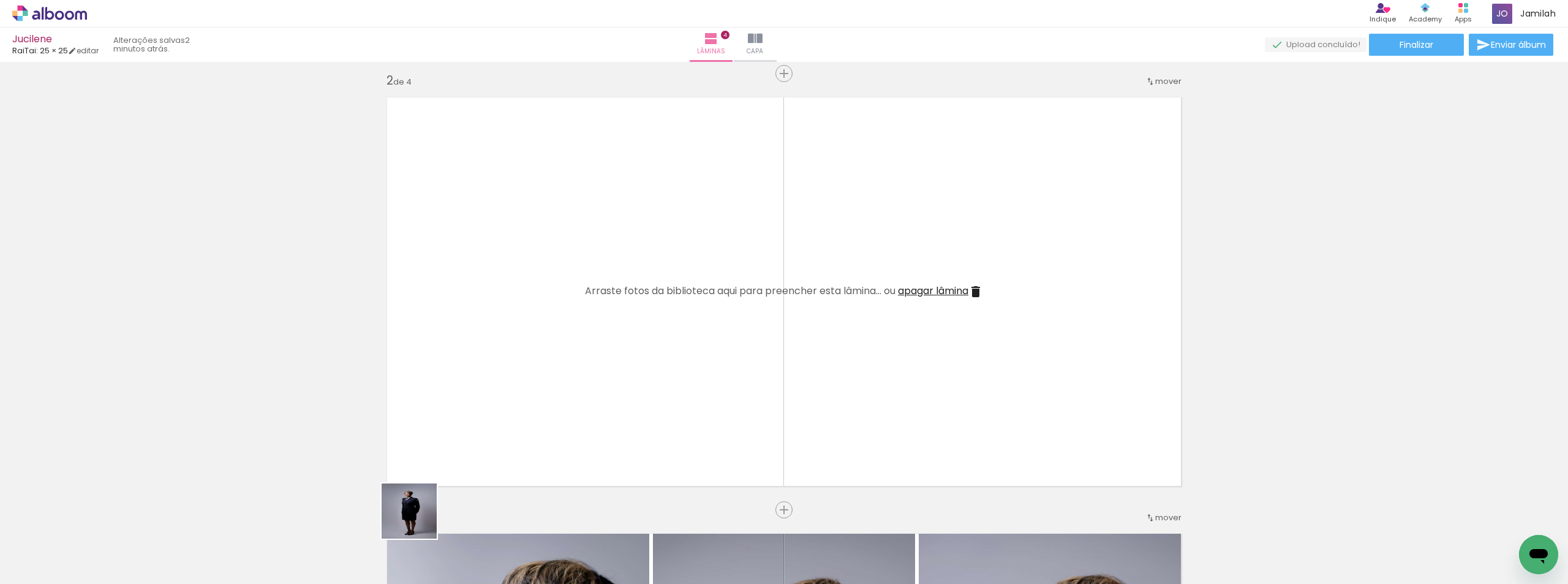
drag, startPoint x: 419, startPoint y: 520, endPoint x: 553, endPoint y: 471, distance: 142.7
click at [488, 383] on quentale-workspace at bounding box center [784, 292] width 1568 height 584
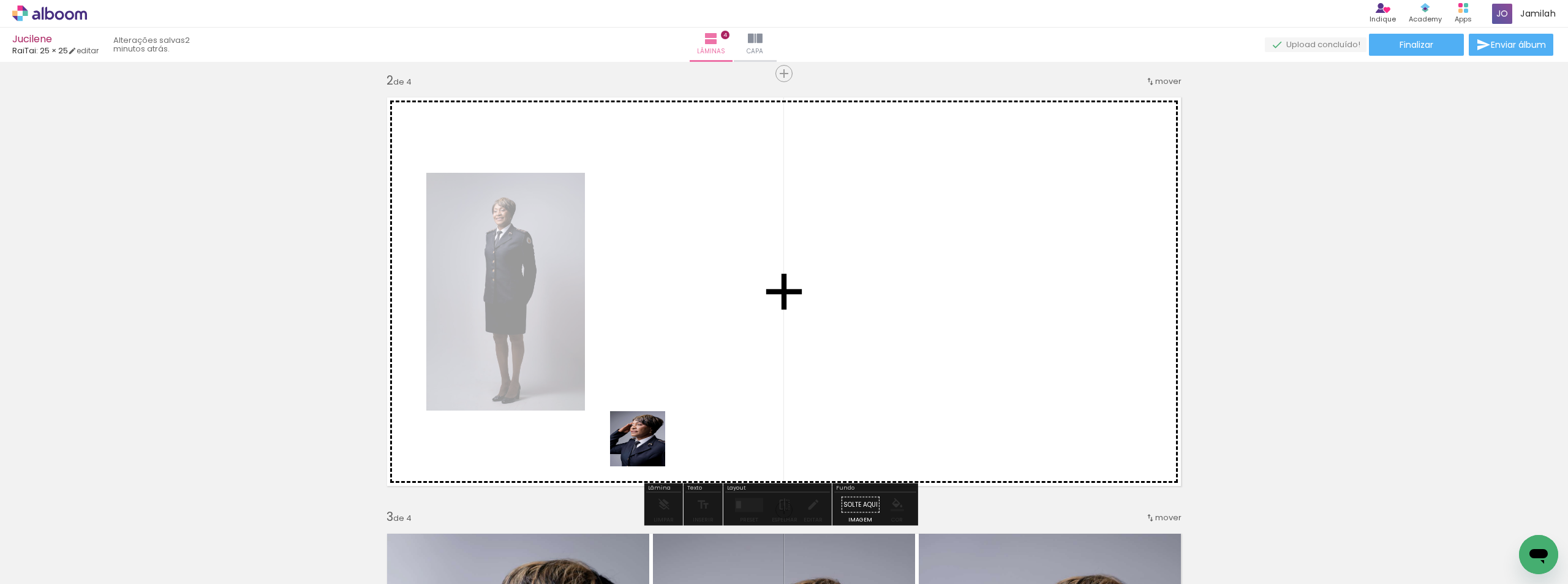
drag, startPoint x: 520, startPoint y: 531, endPoint x: 762, endPoint y: 505, distance: 243.4
click at [793, 319] on quentale-workspace at bounding box center [784, 292] width 1568 height 584
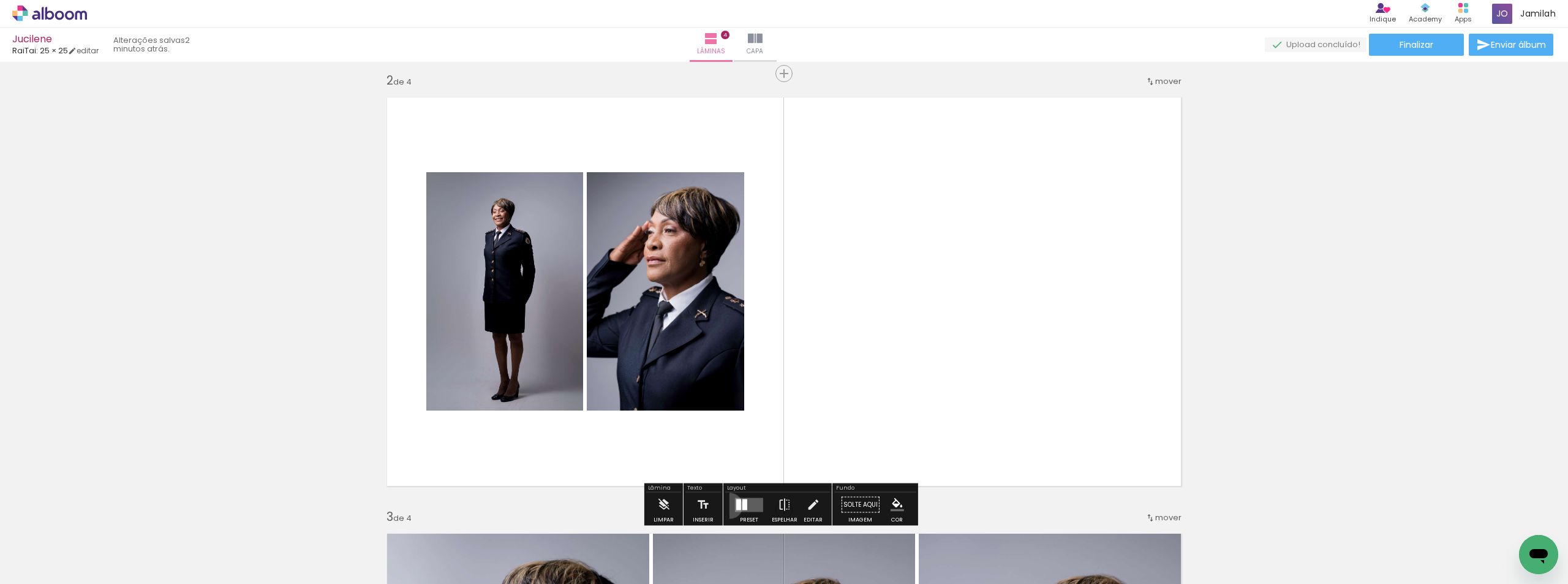
click at [729, 505] on paper-button "Preset" at bounding box center [748, 508] width 39 height 31
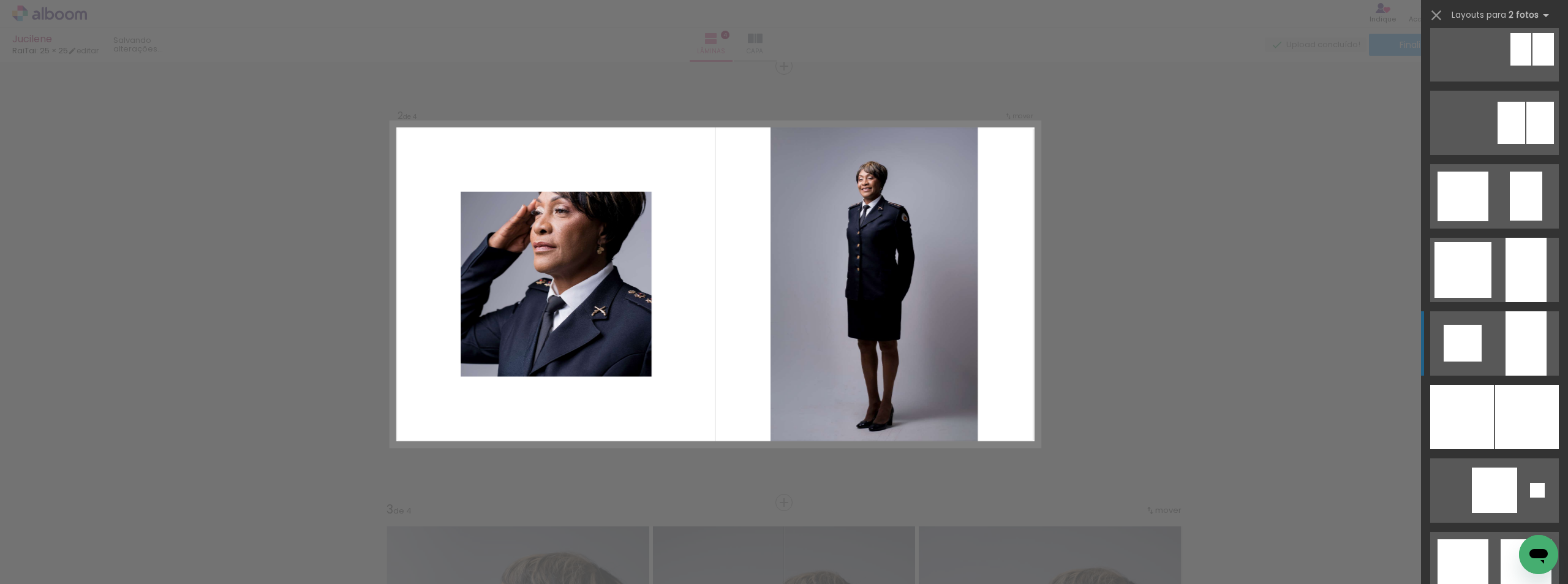
scroll to position [919, 0]
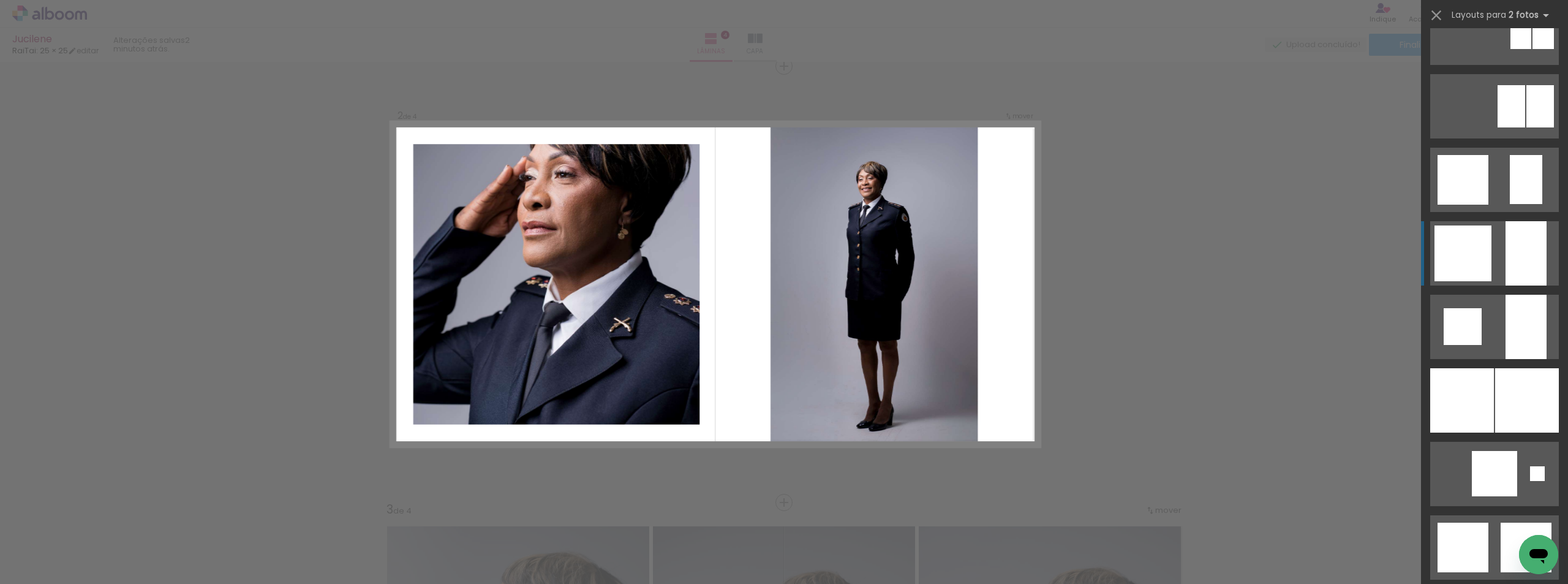
click at [1473, 522] on div at bounding box center [1463, 547] width 51 height 49
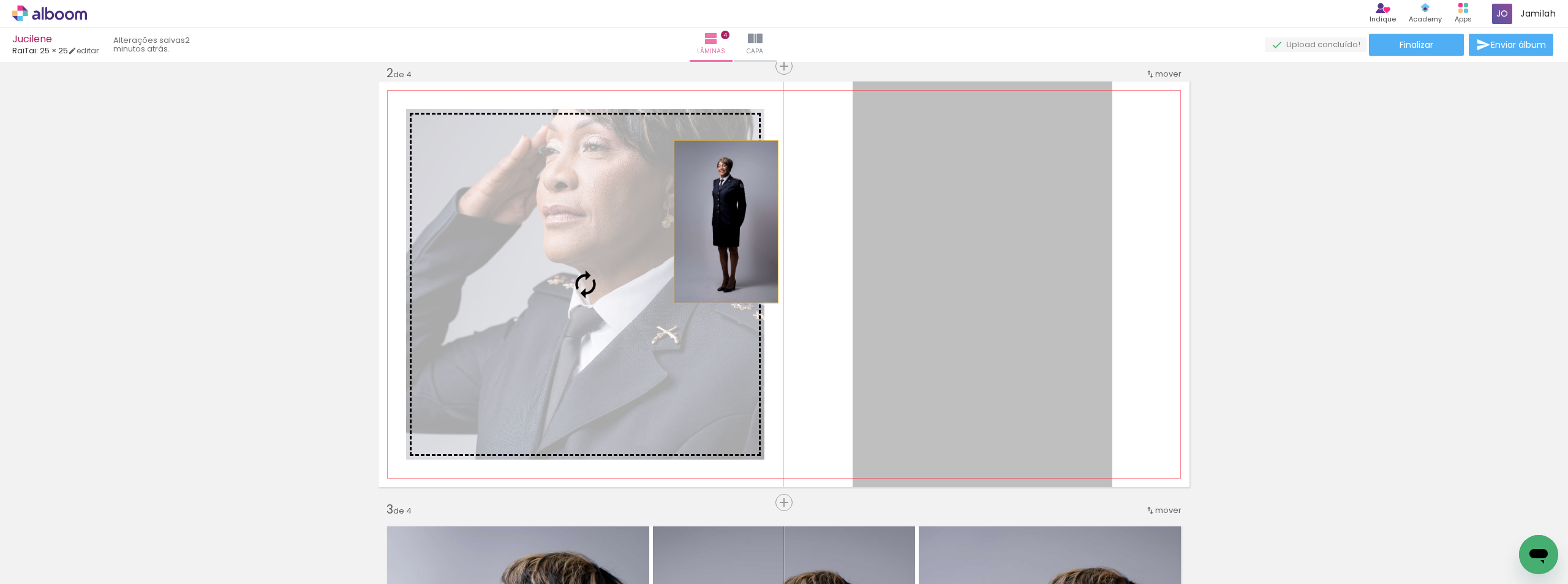
drag, startPoint x: 1011, startPoint y: 252, endPoint x: 721, endPoint y: 222, distance: 291.5
click at [0, 0] on slot at bounding box center [0, 0] width 0 height 0
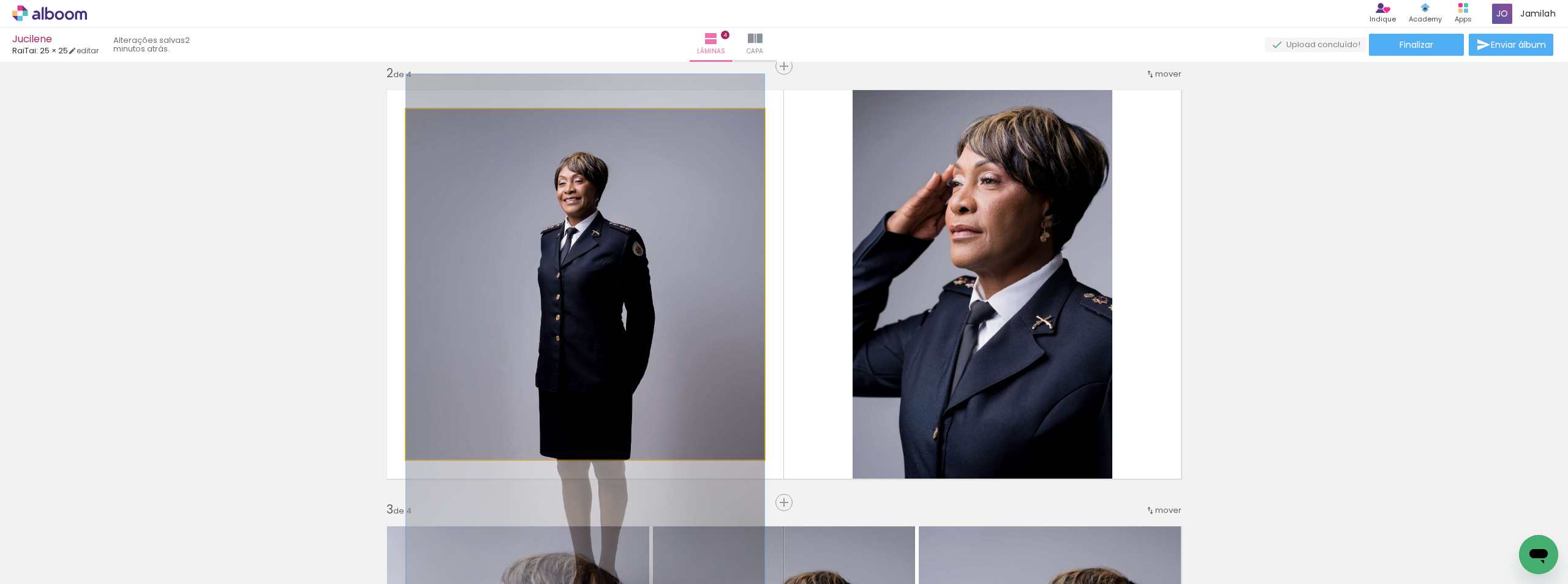
drag, startPoint x: 643, startPoint y: 262, endPoint x: 663, endPoint y: 343, distance: 83.4
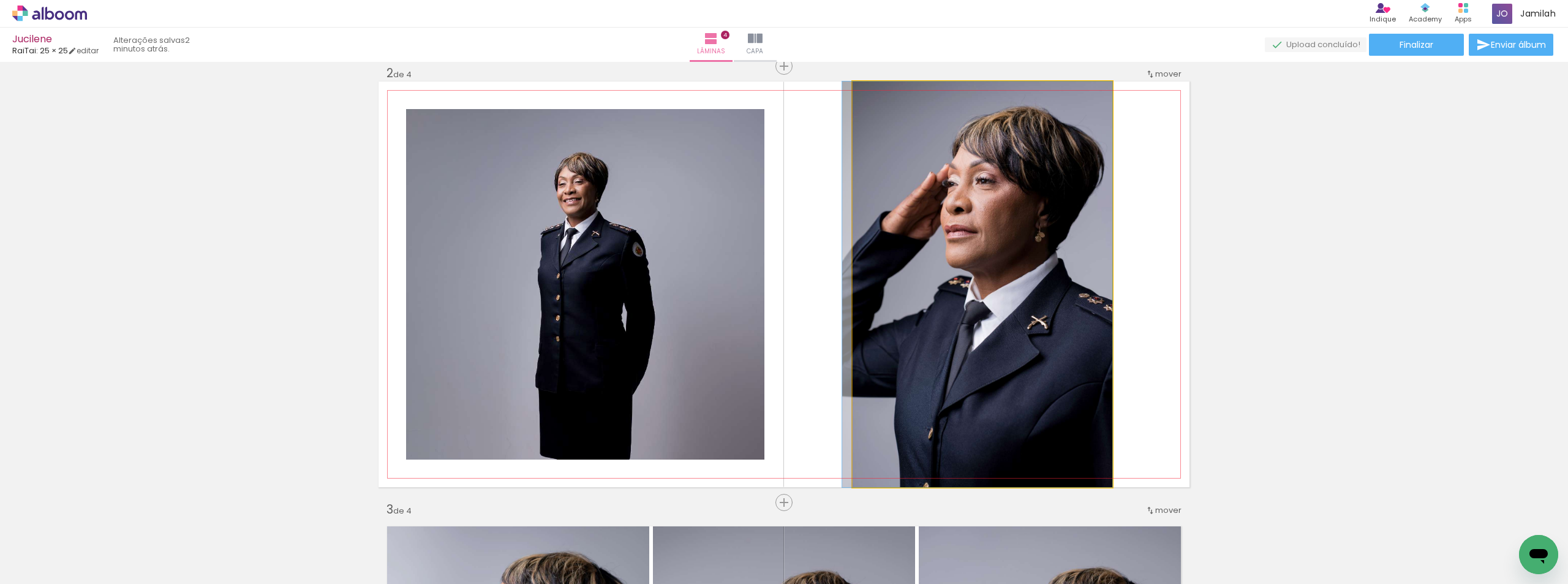
drag, startPoint x: 1017, startPoint y: 347, endPoint x: 1003, endPoint y: 334, distance: 19.1
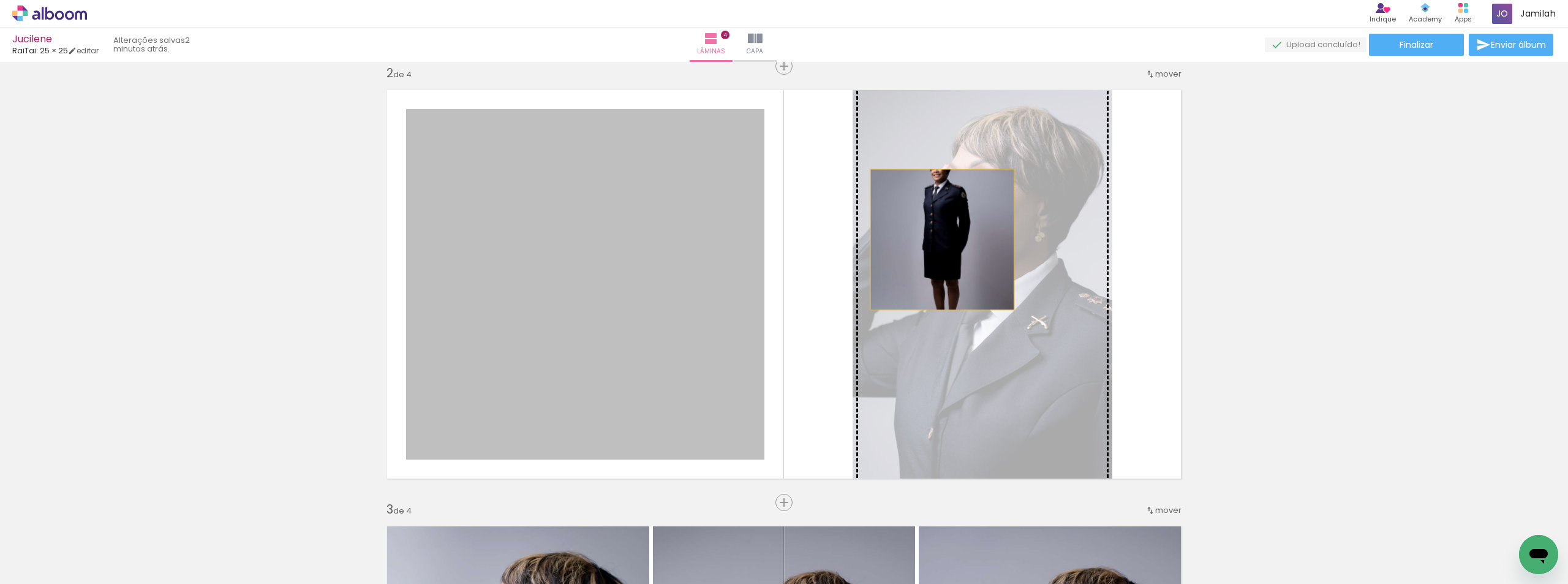
drag, startPoint x: 512, startPoint y: 246, endPoint x: 938, endPoint y: 239, distance: 426.1
click at [0, 0] on slot at bounding box center [0, 0] width 0 height 0
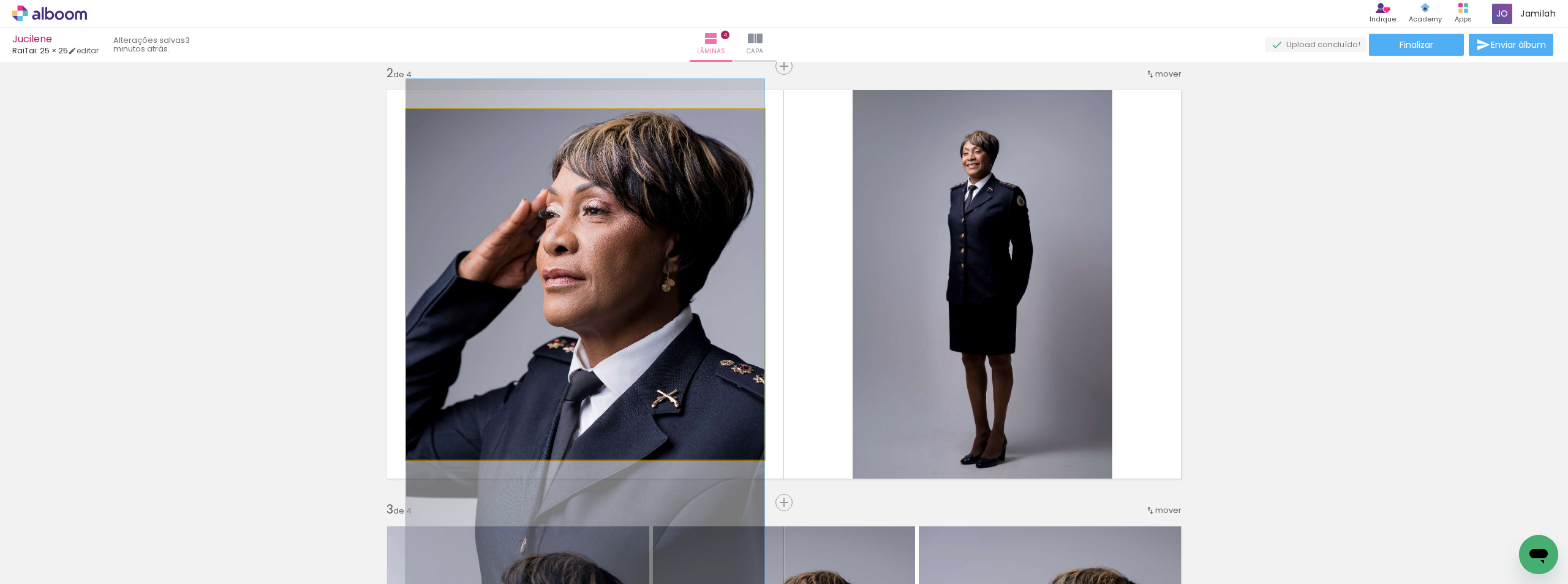
drag, startPoint x: 606, startPoint y: 272, endPoint x: 625, endPoint y: 335, distance: 65.8
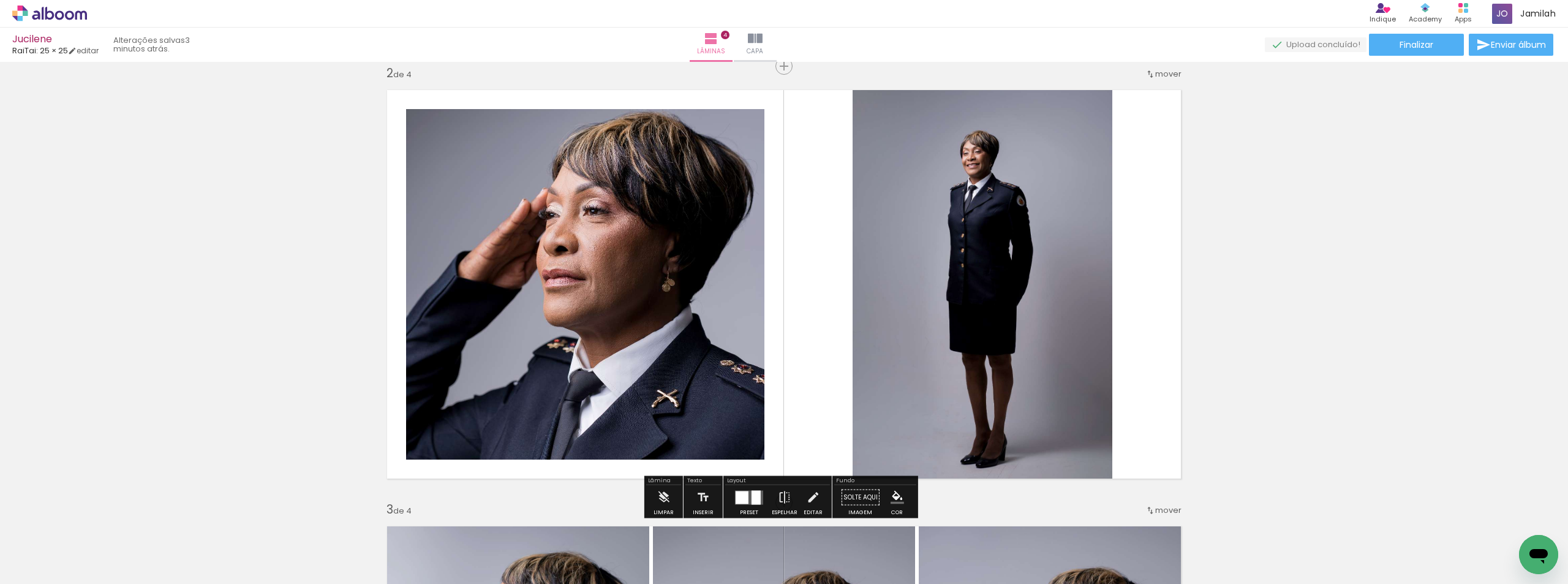
click at [564, 322] on quentale-photo at bounding box center [585, 284] width 358 height 350
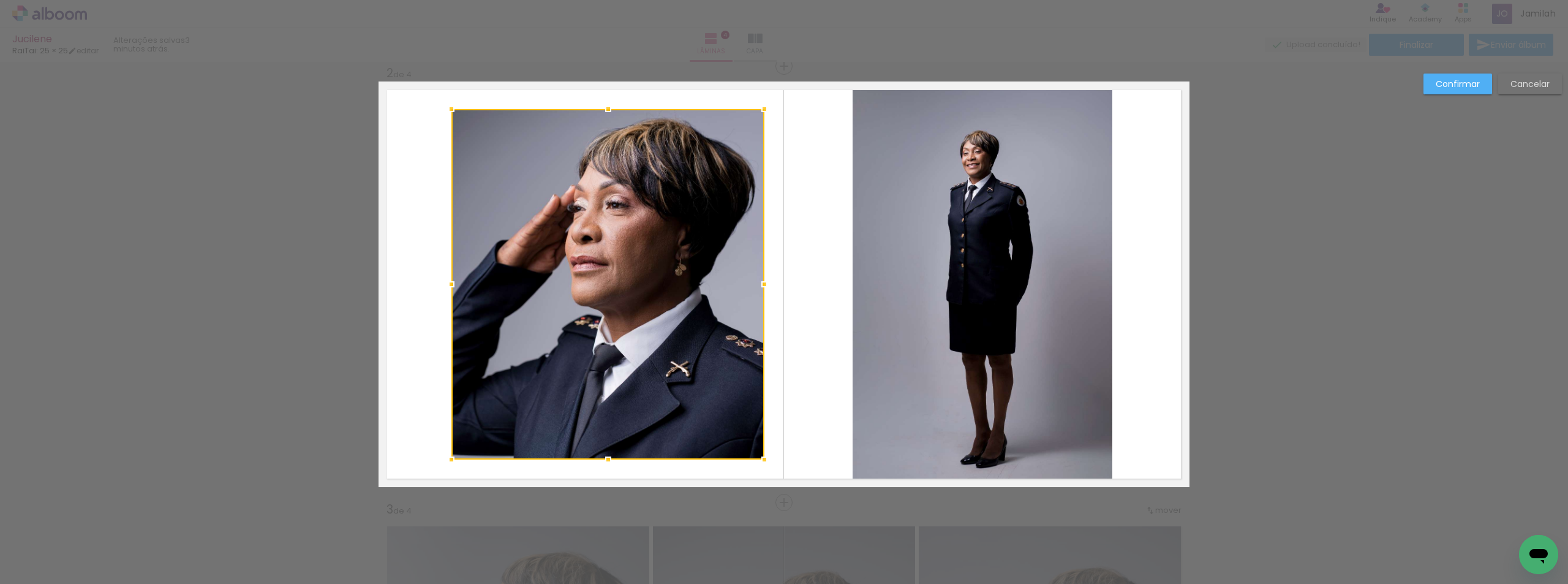
drag, startPoint x: 400, startPoint y: 278, endPoint x: 437, endPoint y: 284, distance: 37.5
click at [437, 284] on album-spread "2 de 4" at bounding box center [784, 284] width 811 height 405
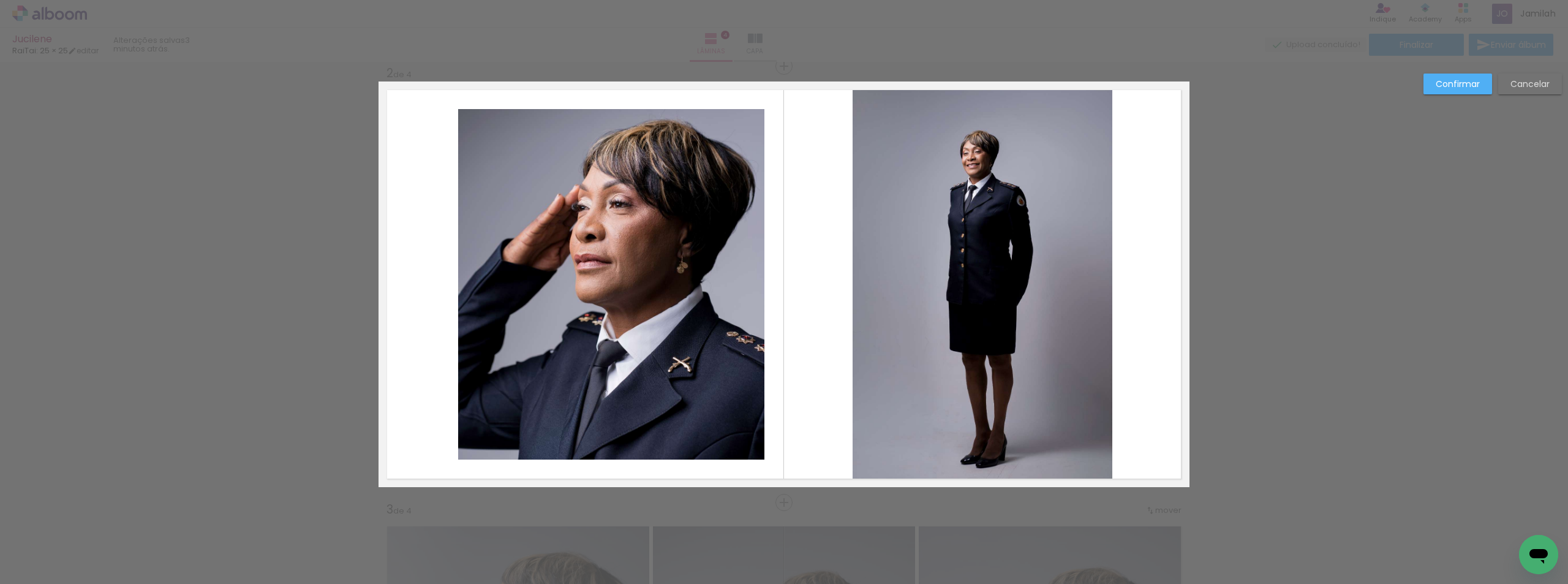
click at [645, 286] on quentale-photo at bounding box center [611, 284] width 307 height 350
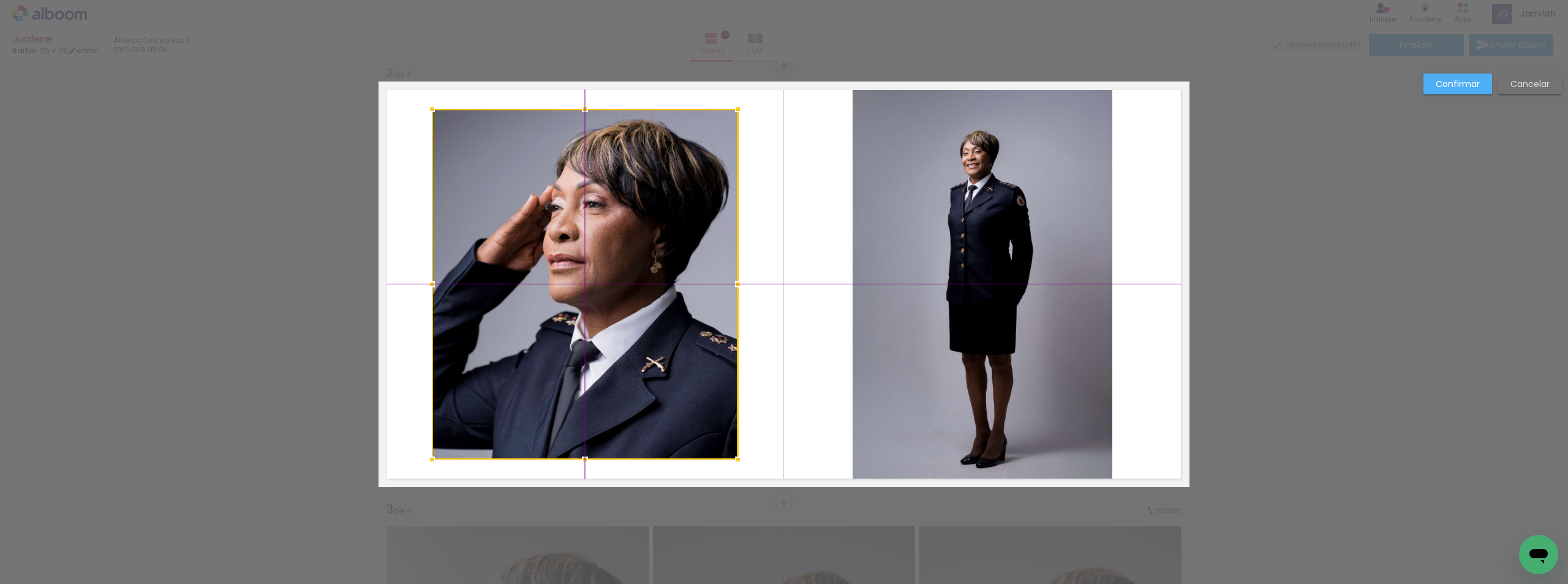
drag, startPoint x: 606, startPoint y: 276, endPoint x: 585, endPoint y: 273, distance: 21.2
click at [585, 273] on div at bounding box center [585, 284] width 307 height 350
click at [1440, 90] on paper-button "Confirmar" at bounding box center [1458, 84] width 68 height 21
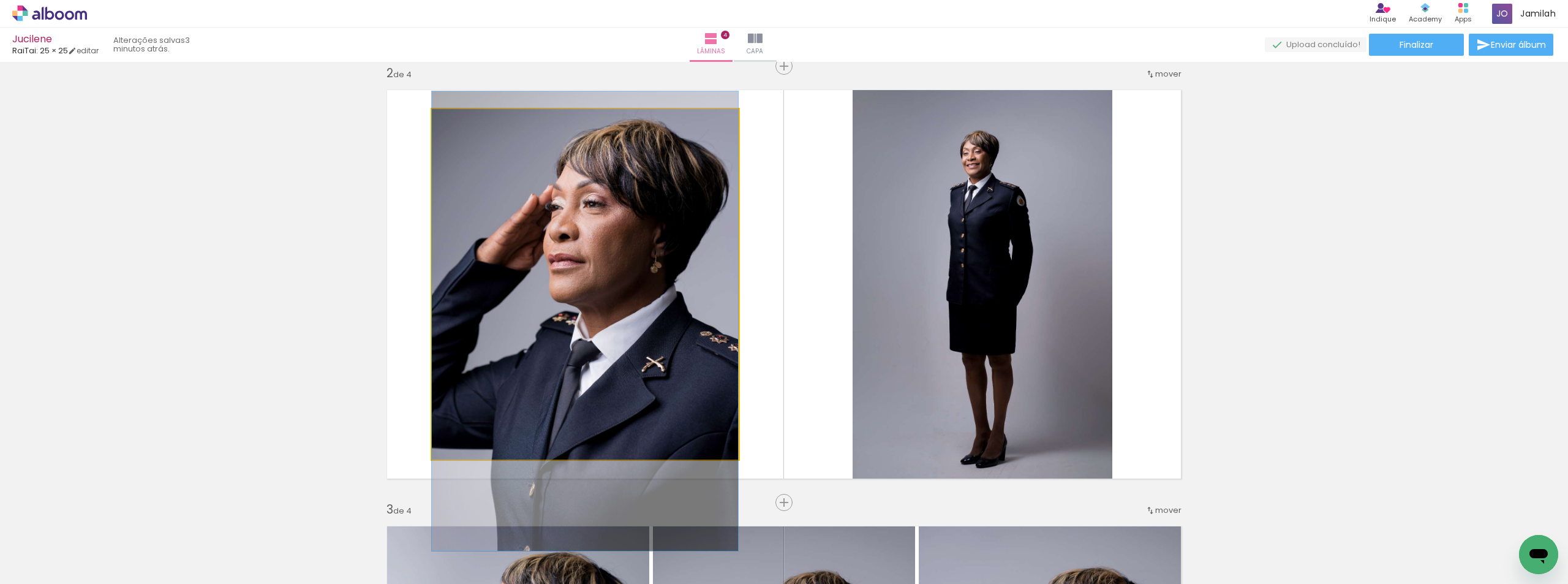
drag, startPoint x: 629, startPoint y: 315, endPoint x: 657, endPoint y: 315, distance: 28.0
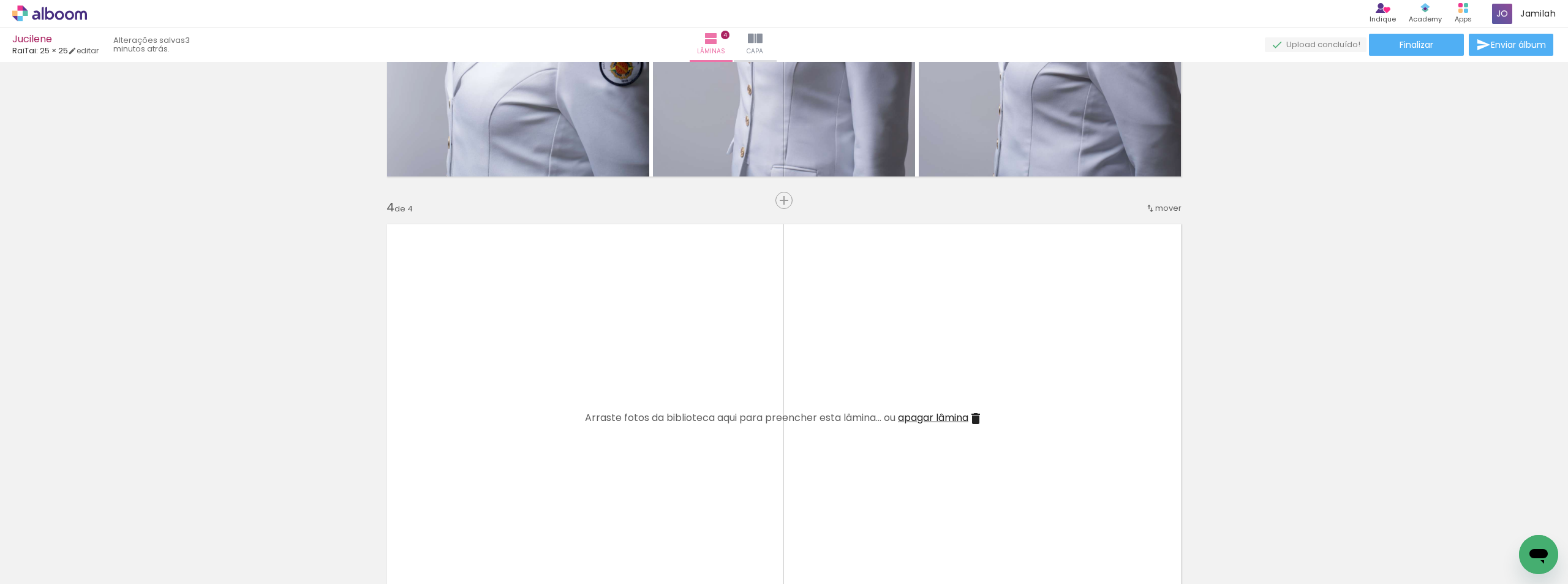
scroll to position [1371, 0]
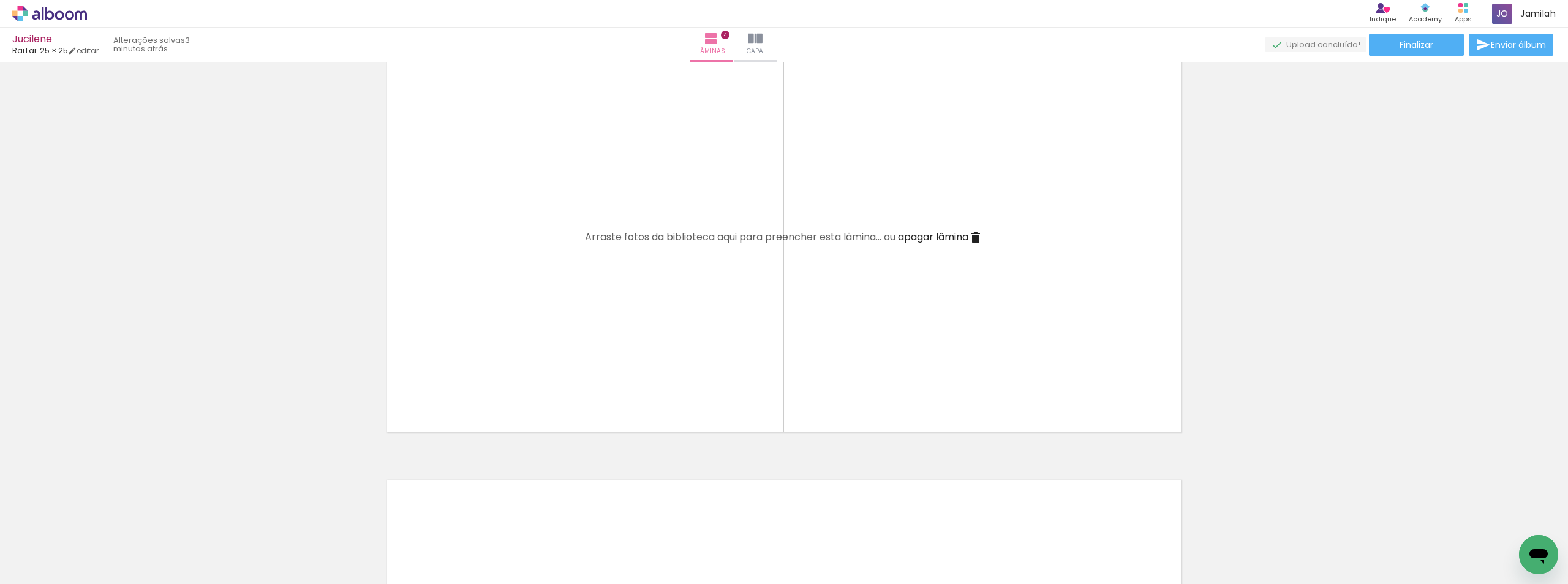
drag, startPoint x: 779, startPoint y: 430, endPoint x: 828, endPoint y: 501, distance: 86.3
click at [779, 360] on quentale-workspace at bounding box center [784, 292] width 1568 height 584
click at [778, 354] on quentale-layouter at bounding box center [784, 237] width 811 height 405
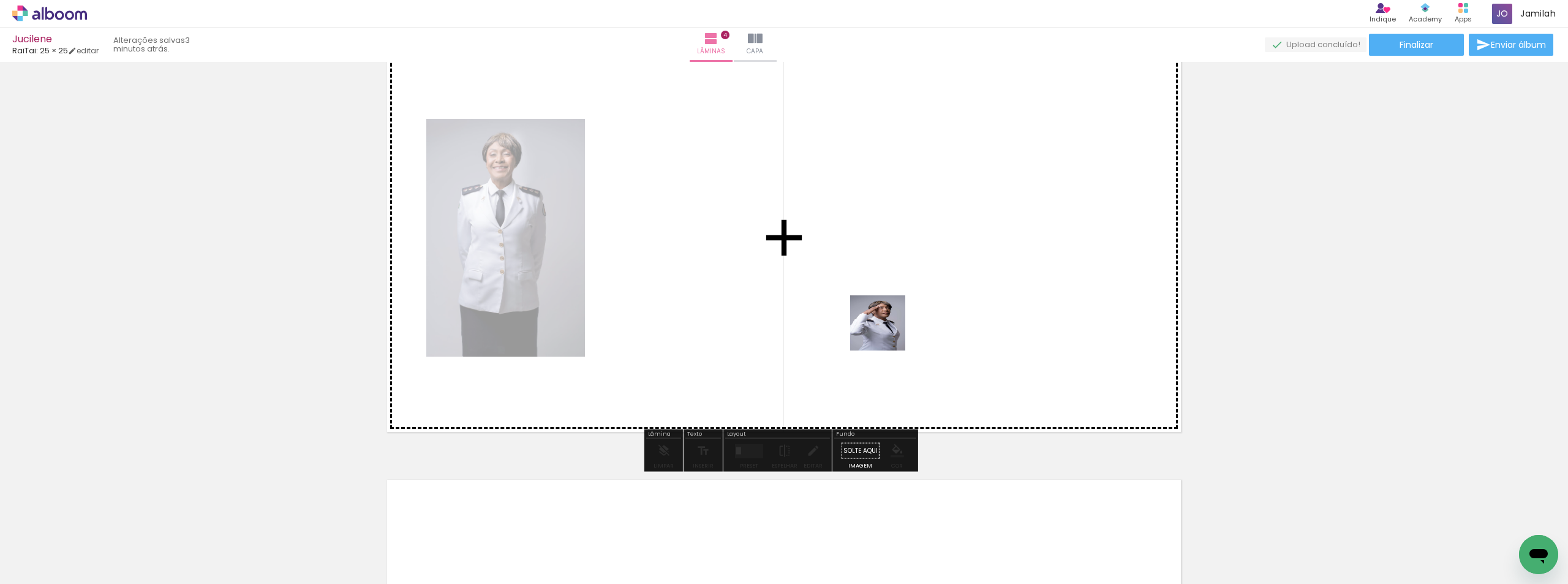
drag, startPoint x: 811, startPoint y: 524, endPoint x: 887, endPoint y: 332, distance: 206.5
click at [887, 332] on quentale-workspace at bounding box center [784, 292] width 1568 height 584
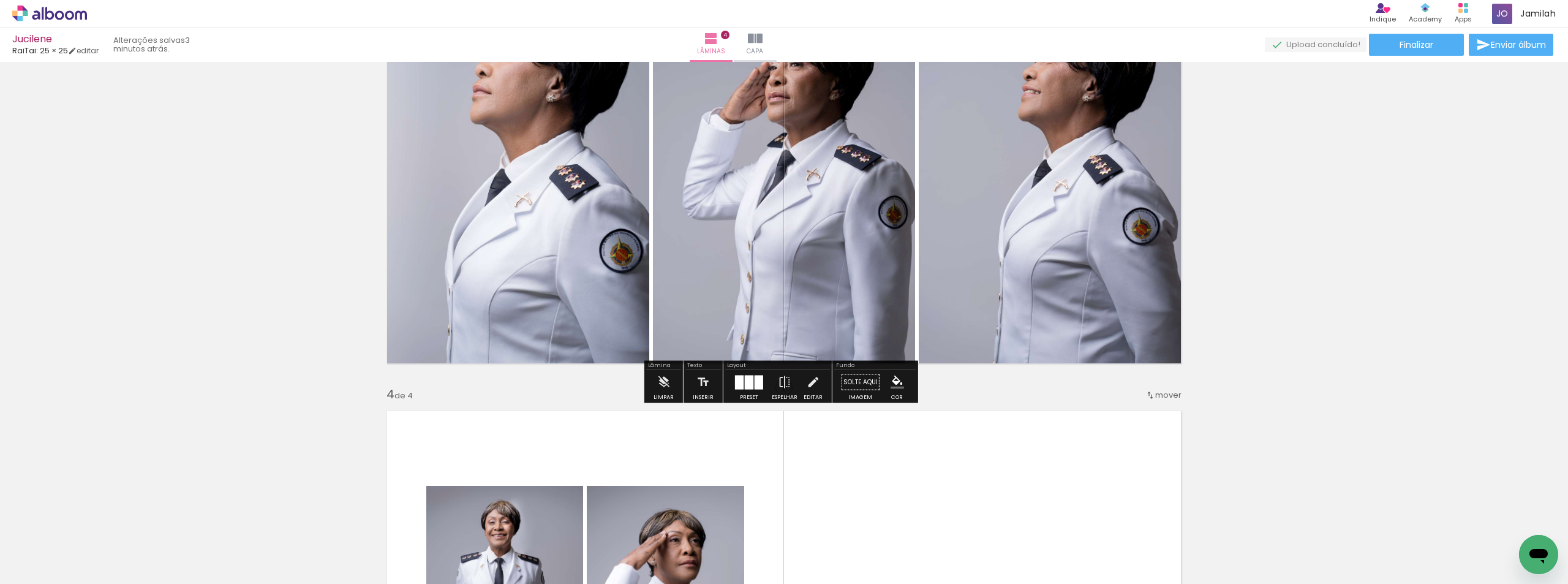
scroll to position [1187, 0]
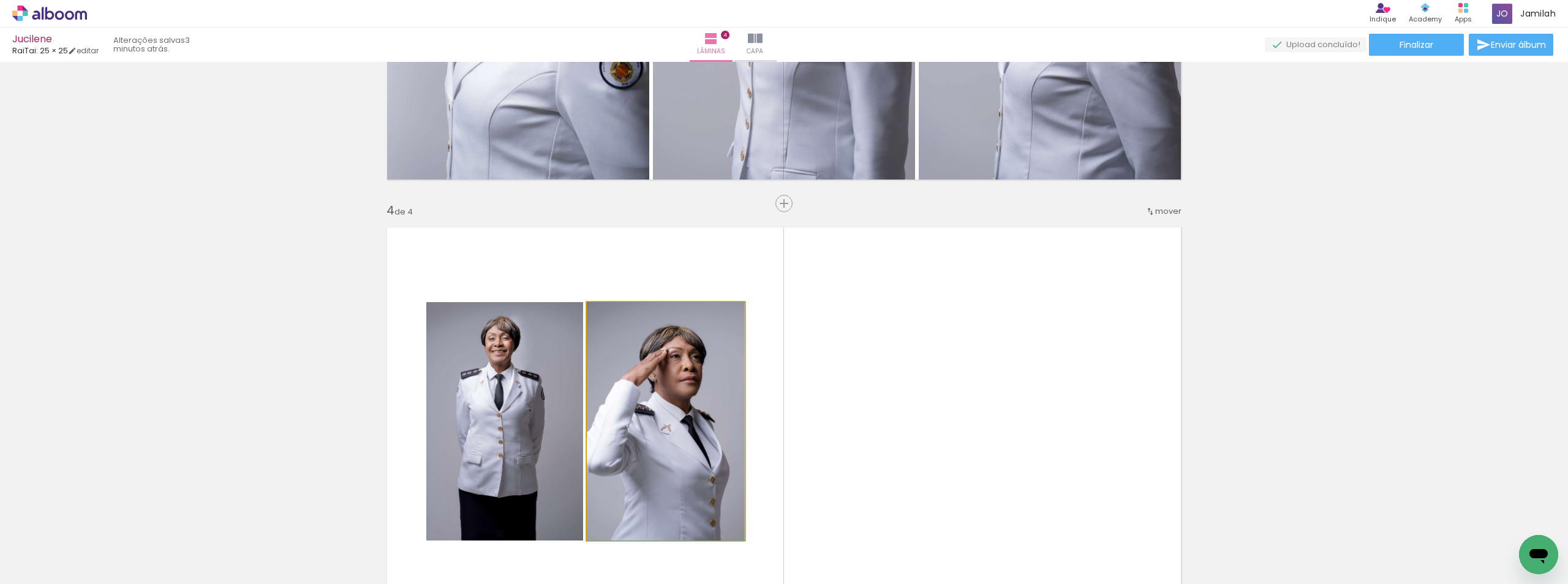
drag, startPoint x: 615, startPoint y: 364, endPoint x: 528, endPoint y: 398, distance: 93.4
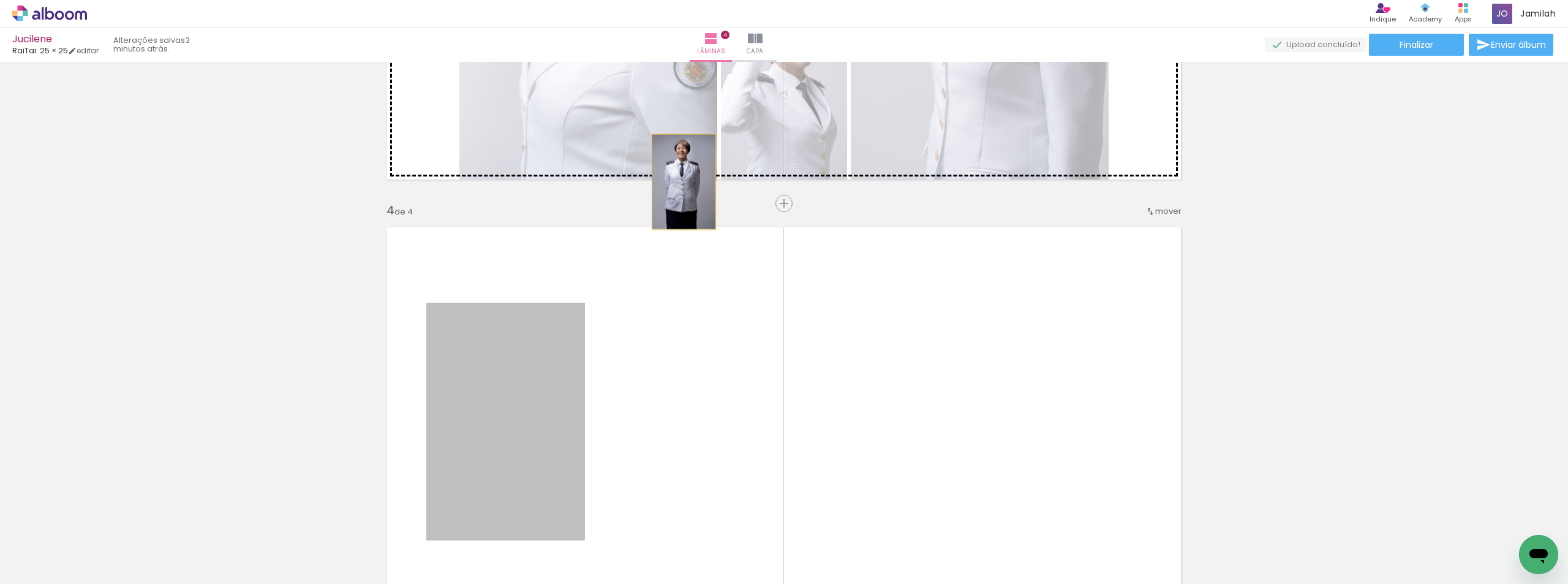
drag, startPoint x: 524, startPoint y: 366, endPoint x: 758, endPoint y: 304, distance: 242.1
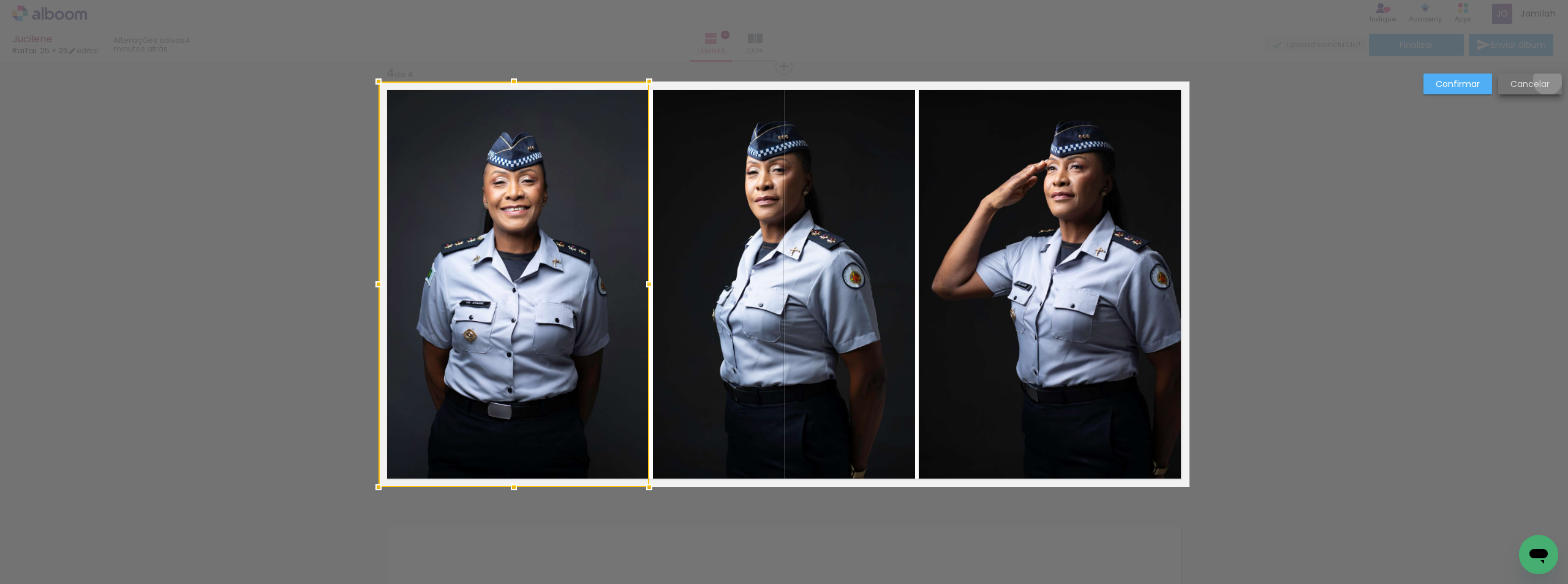
click at [0, 0] on slot "Cancelar" at bounding box center [0, 0] width 0 height 0
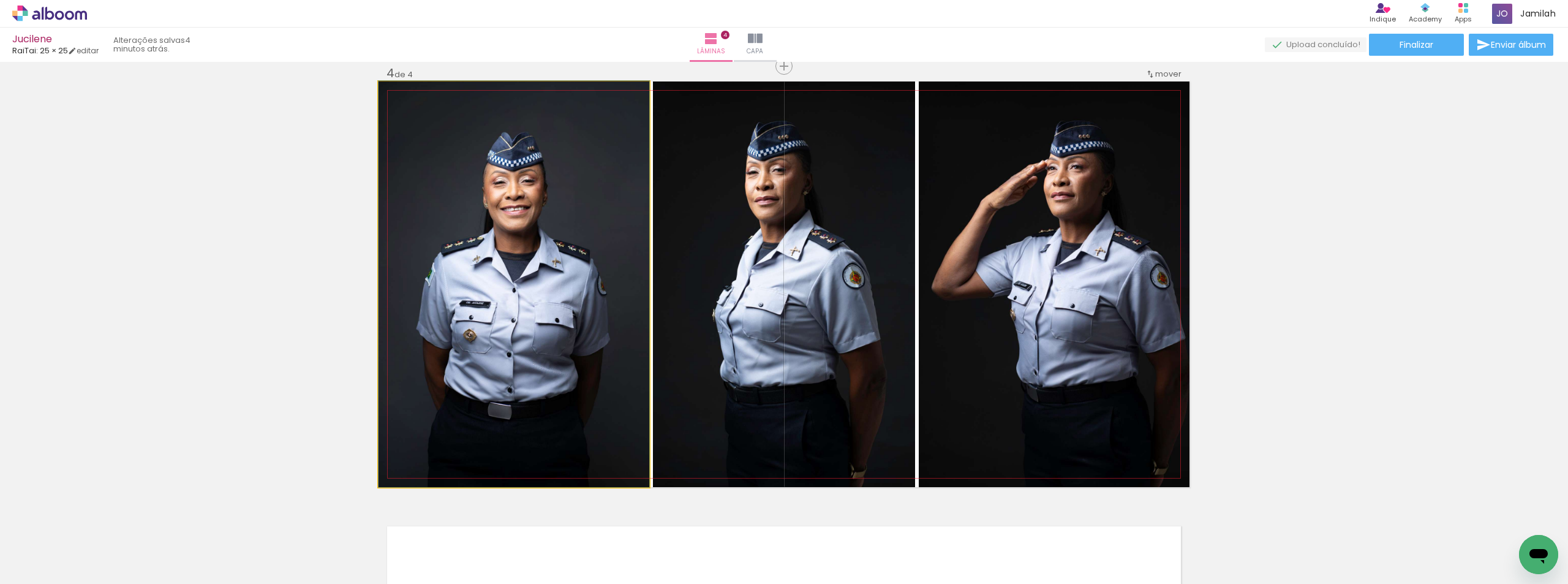
drag, startPoint x: 506, startPoint y: 346, endPoint x: 479, endPoint y: 332, distance: 30.4
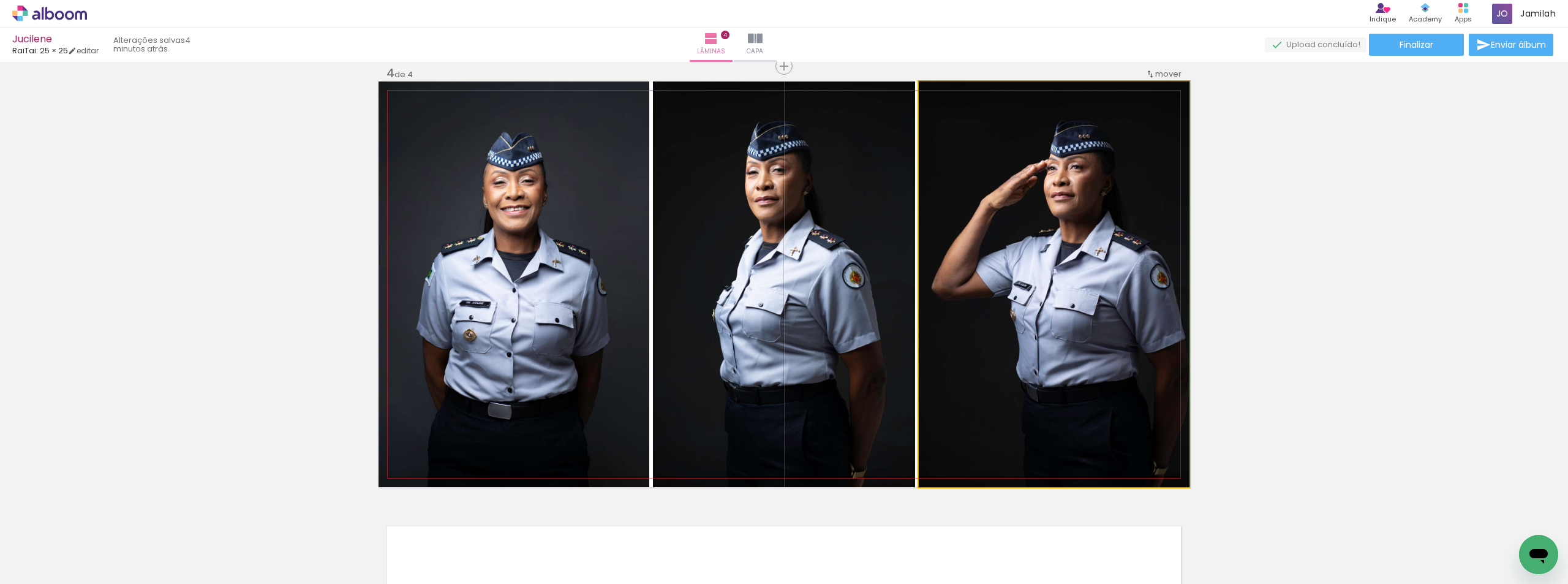
drag, startPoint x: 1183, startPoint y: 233, endPoint x: 1176, endPoint y: 233, distance: 7.0
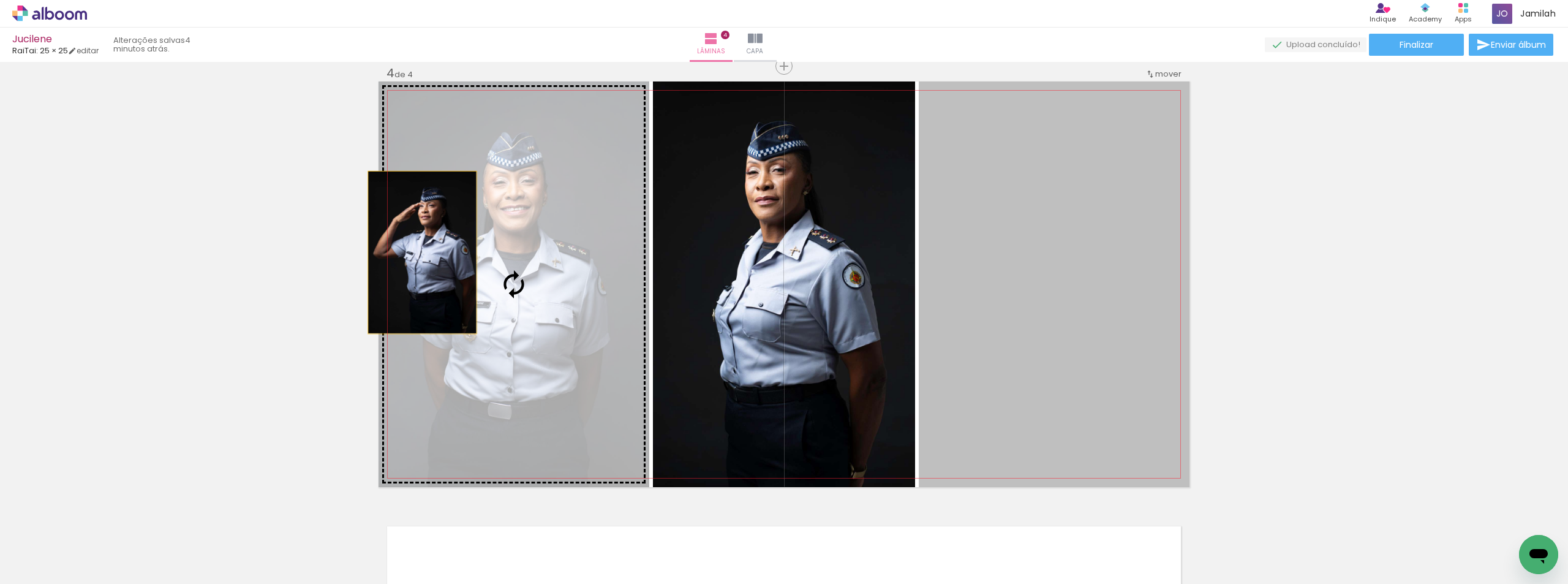
drag, startPoint x: 1023, startPoint y: 235, endPoint x: 386, endPoint y: 256, distance: 637.3
click at [0, 0] on slot at bounding box center [0, 0] width 0 height 0
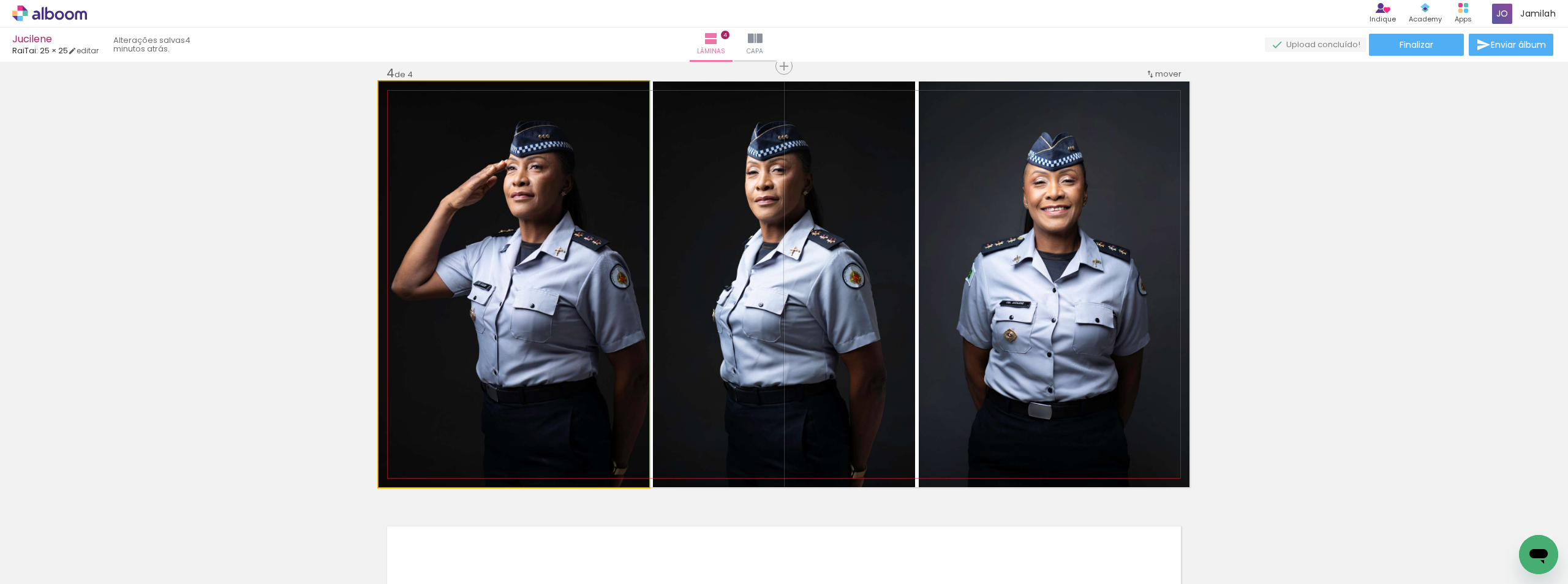
drag, startPoint x: 532, startPoint y: 282, endPoint x: 511, endPoint y: 257, distance: 32.6
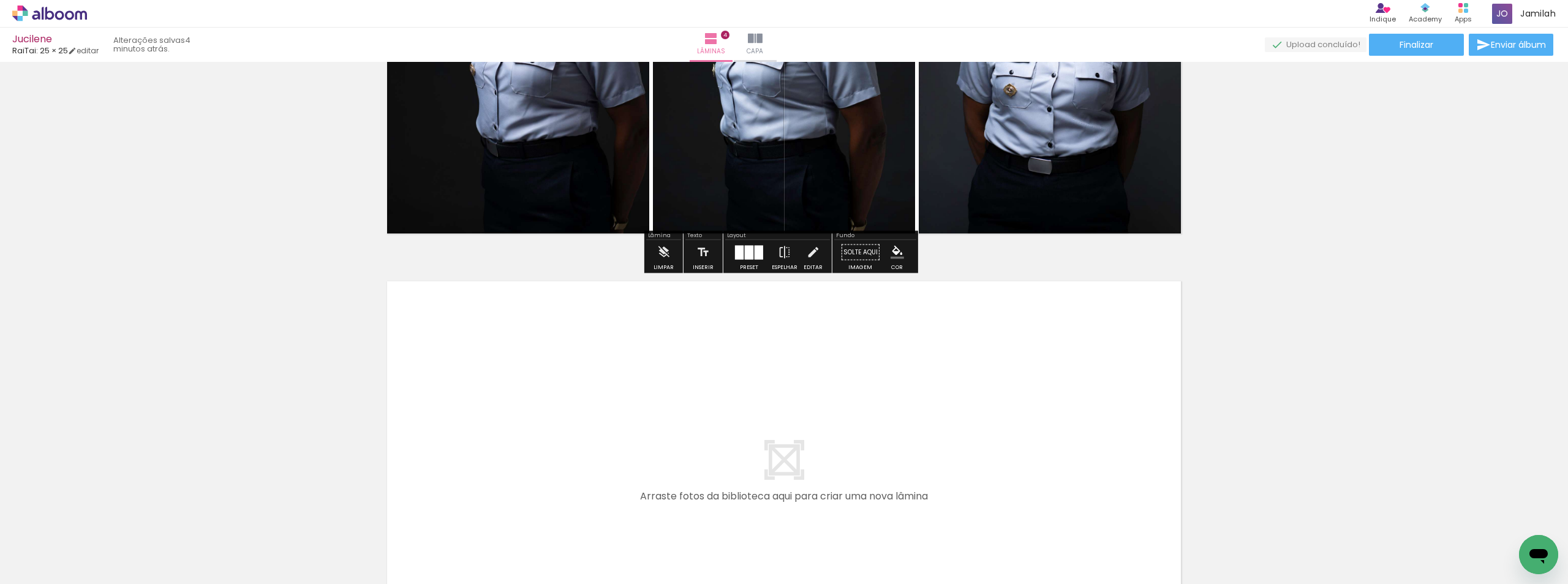
scroll to position [1754, 0]
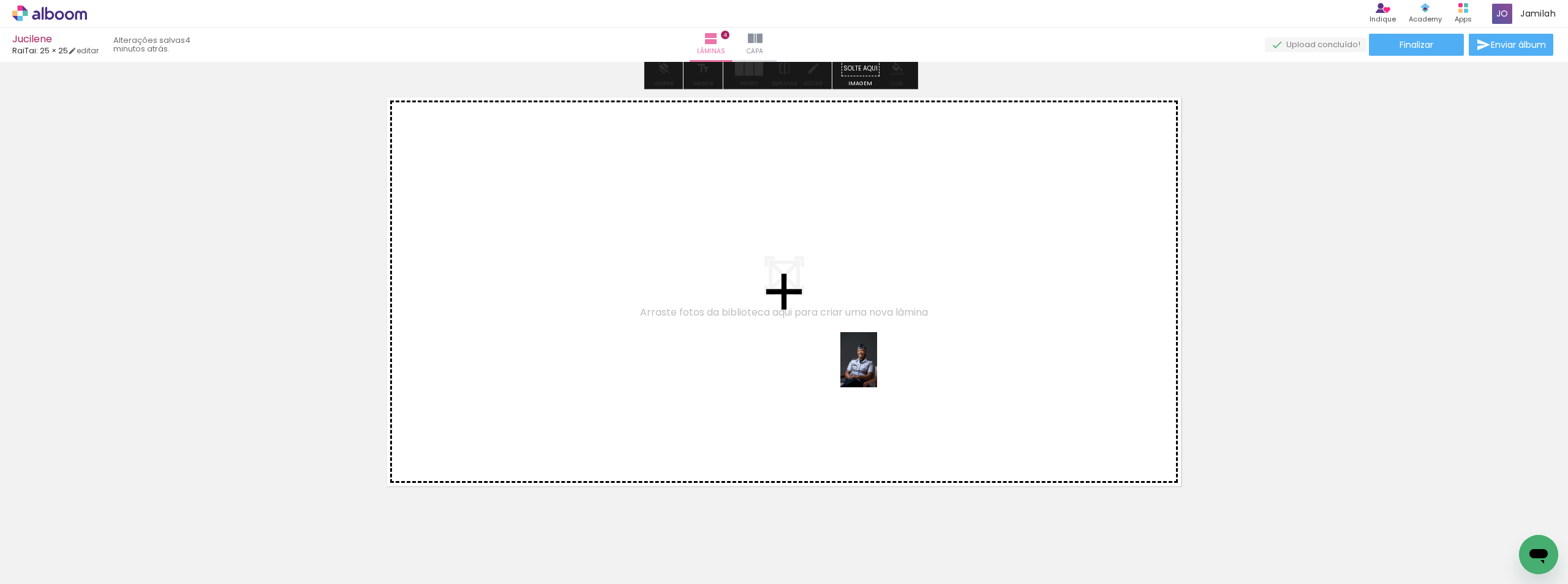
drag, startPoint x: 1159, startPoint y: 516, endPoint x: 869, endPoint y: 368, distance: 325.6
click at [869, 368] on quentale-workspace at bounding box center [784, 292] width 1568 height 584
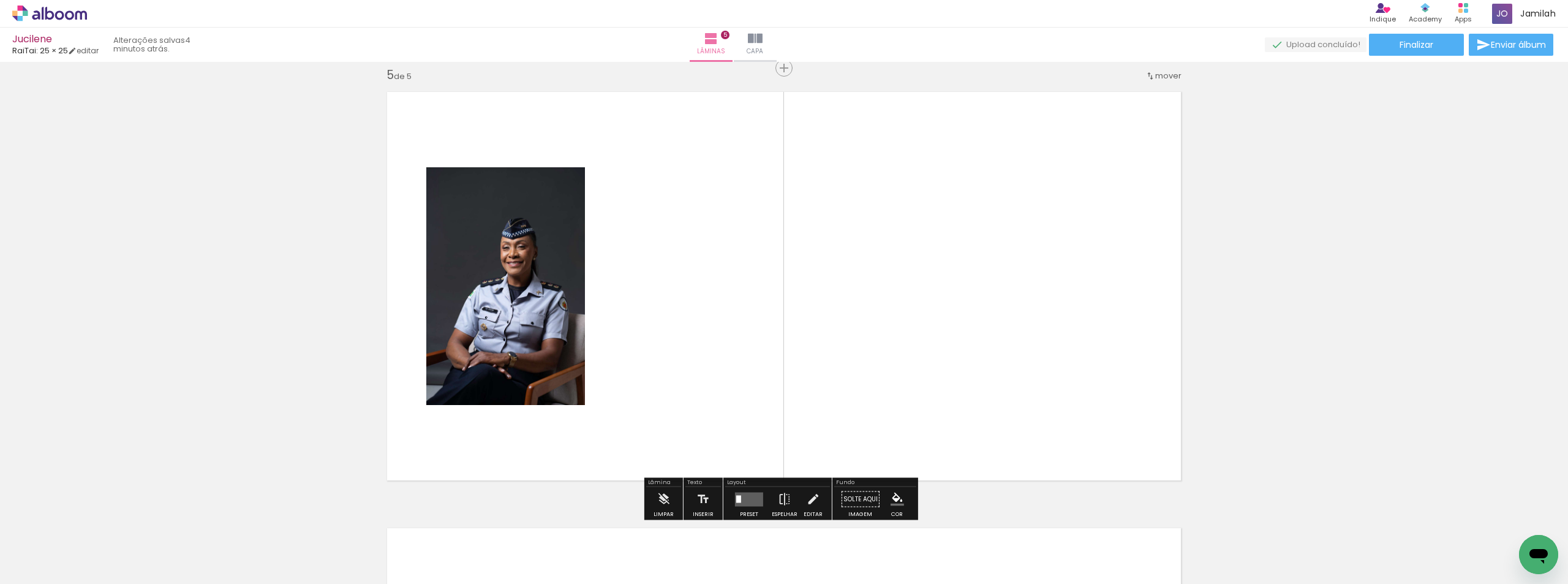
scroll to position [1761, 0]
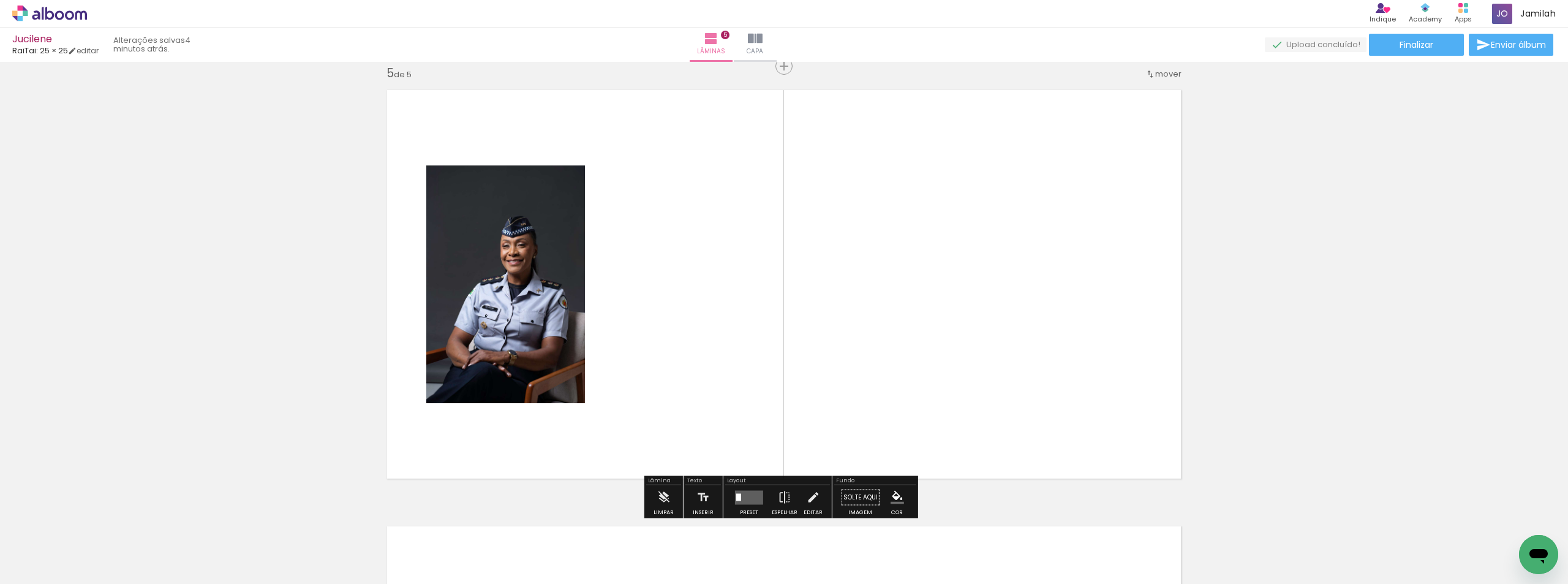
drag, startPoint x: 1211, startPoint y: 530, endPoint x: 1036, endPoint y: 345, distance: 254.7
click at [1036, 346] on quentale-workspace at bounding box center [784, 292] width 1568 height 584
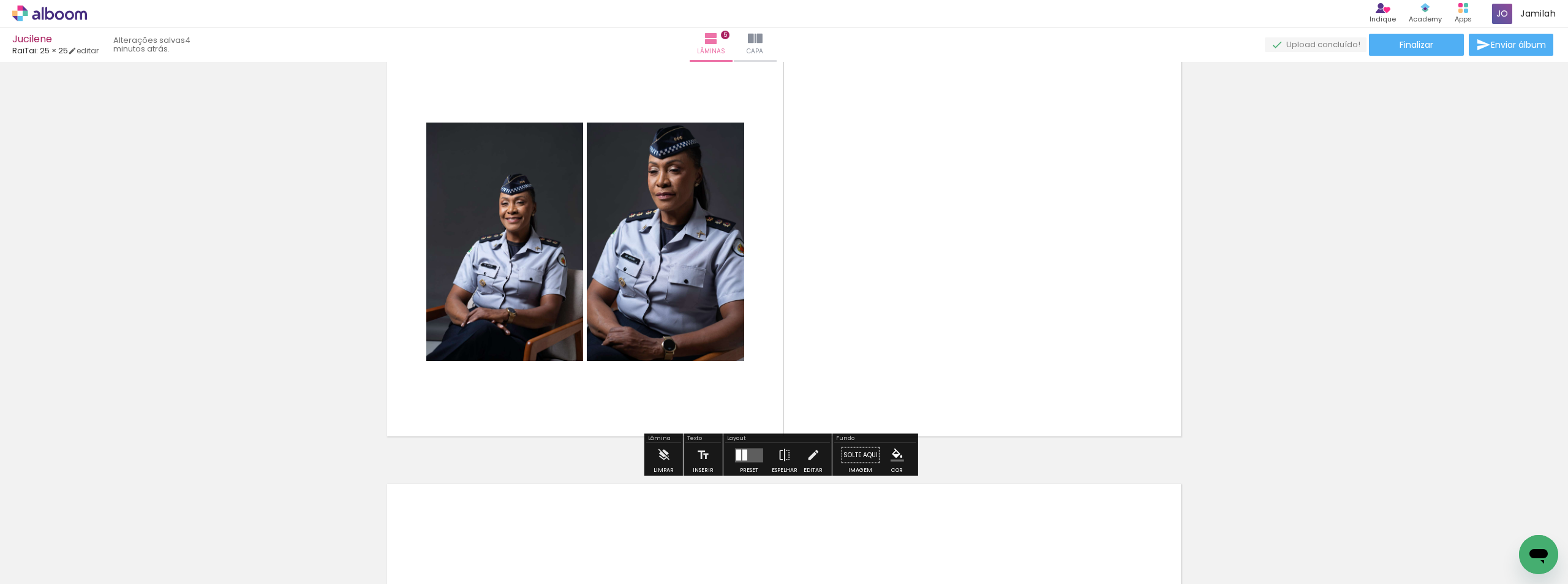
scroll to position [1883, 0]
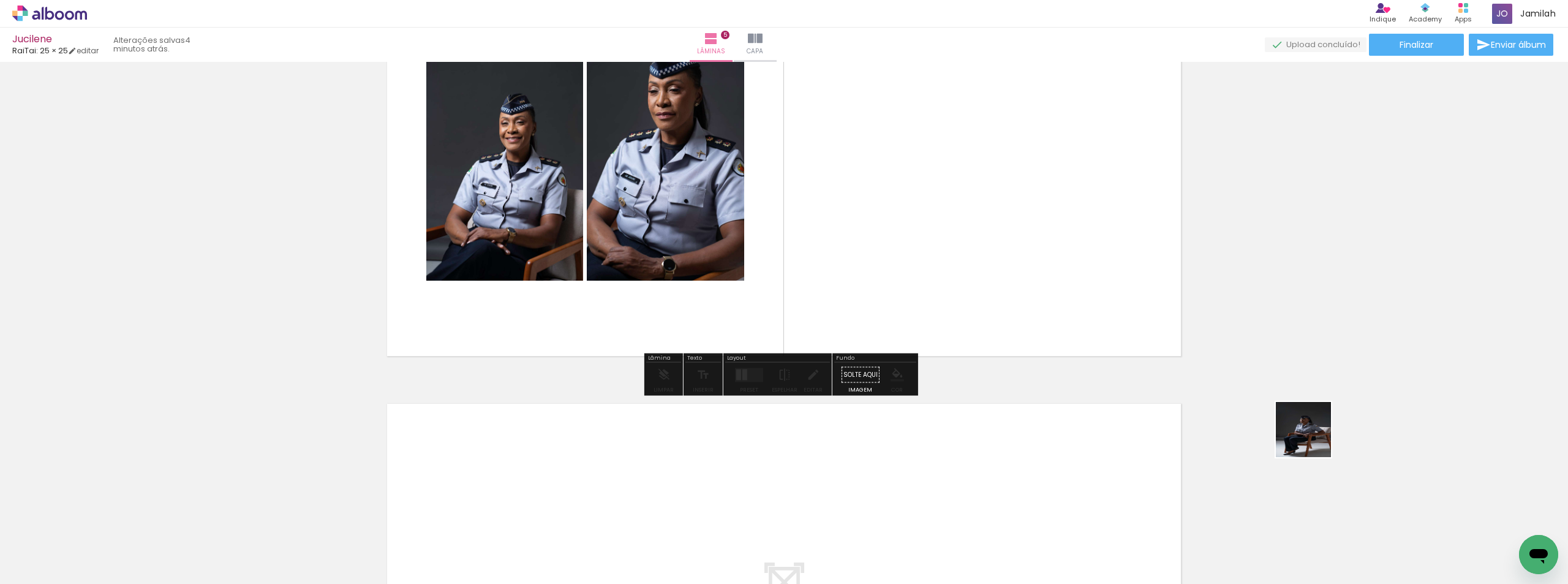
drag, startPoint x: 1356, startPoint y: 539, endPoint x: 1389, endPoint y: 504, distance: 48.1
click at [909, 198] on quentale-workspace at bounding box center [784, 292] width 1568 height 584
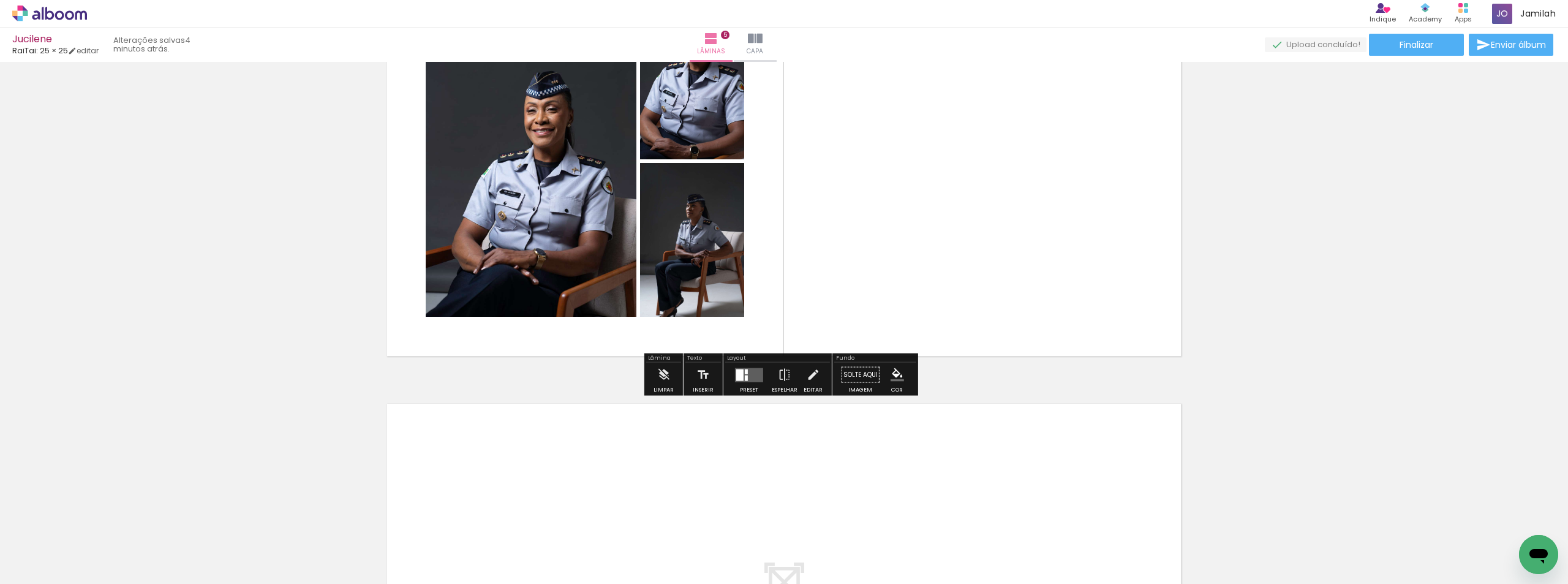
drag, startPoint x: 1294, startPoint y: 557, endPoint x: 1002, endPoint y: 362, distance: 351.1
click at [1068, 320] on quentale-workspace at bounding box center [784, 292] width 1568 height 584
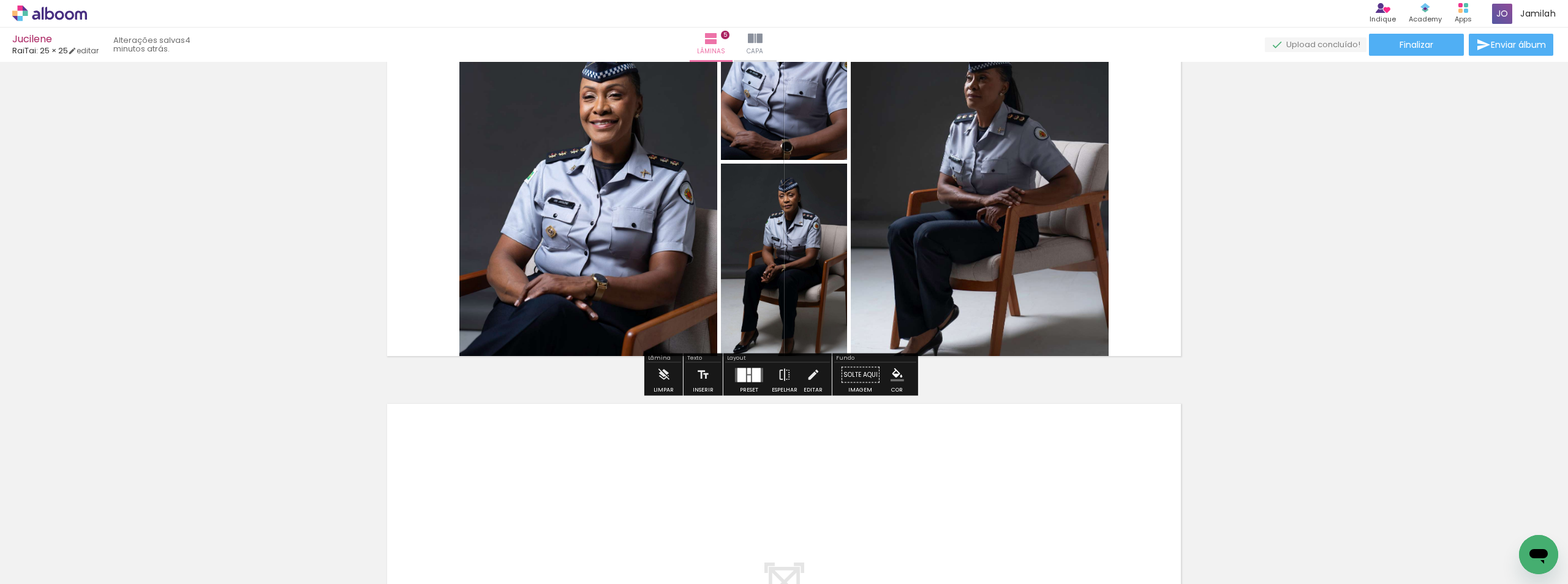
click at [754, 380] on div at bounding box center [756, 374] width 9 height 14
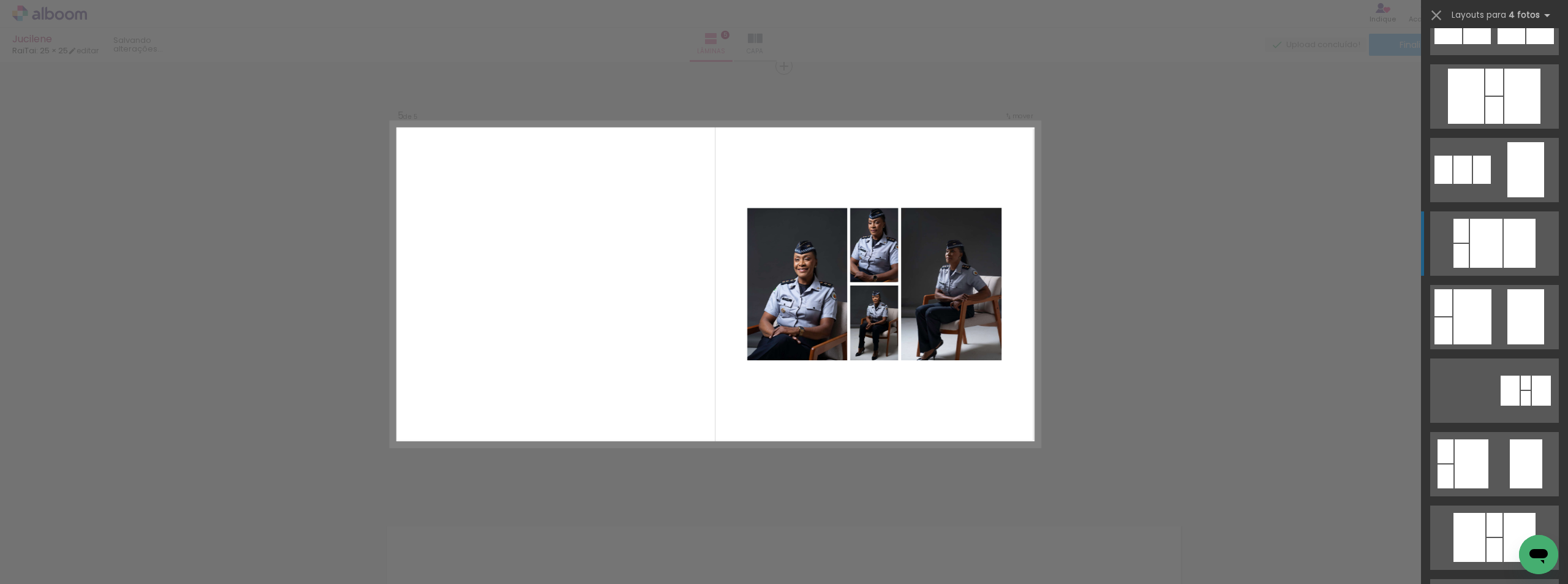
scroll to position [857, 0]
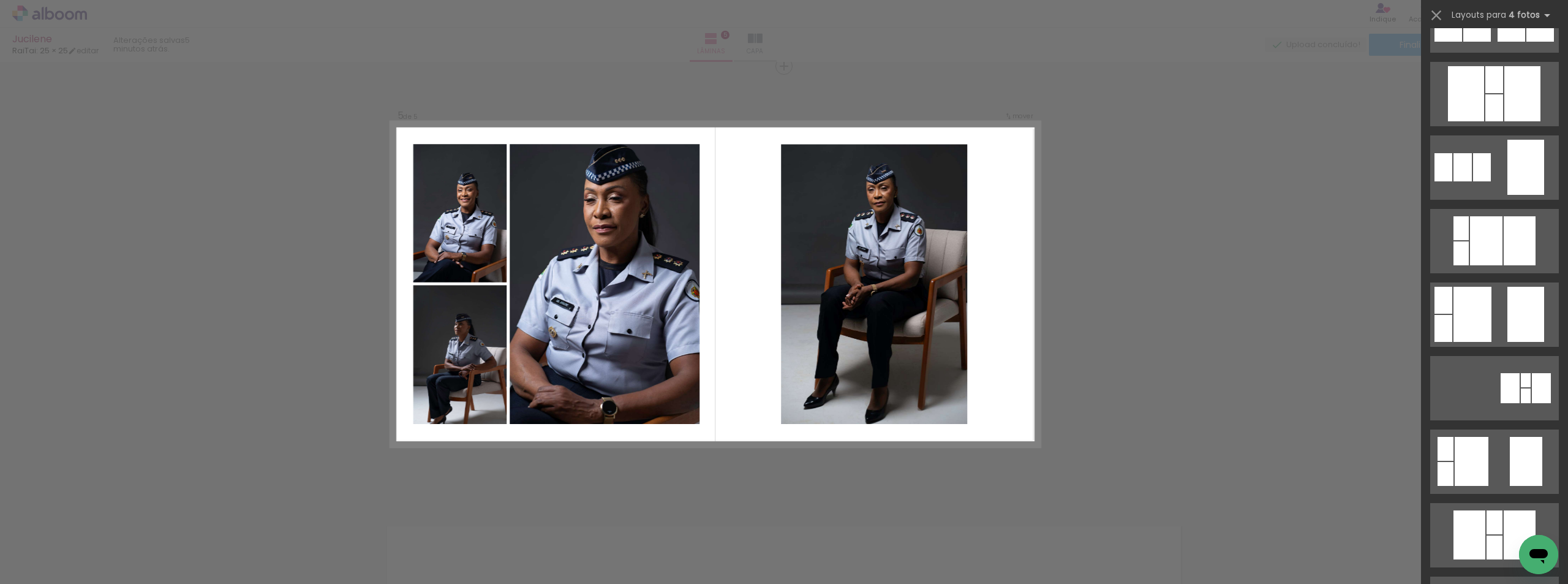
drag, startPoint x: 1504, startPoint y: 339, endPoint x: 1482, endPoint y: 337, distance: 22.1
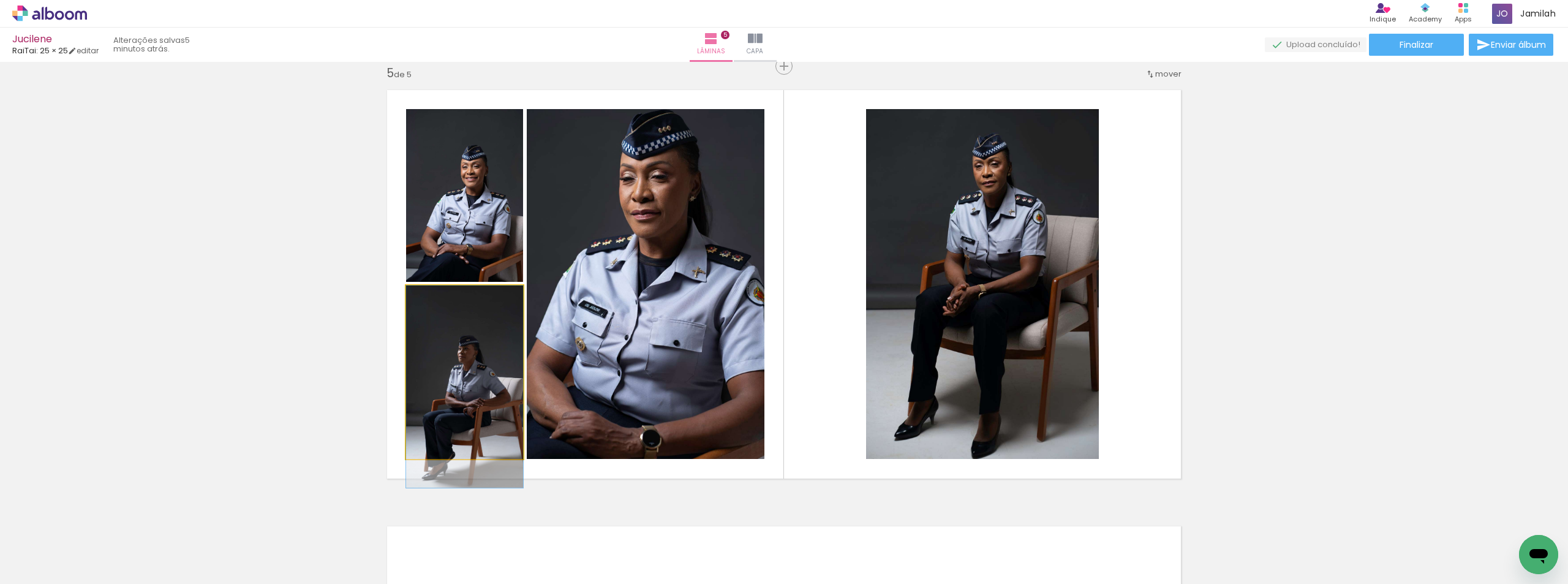
drag, startPoint x: 462, startPoint y: 343, endPoint x: 406, endPoint y: 391, distance: 73.8
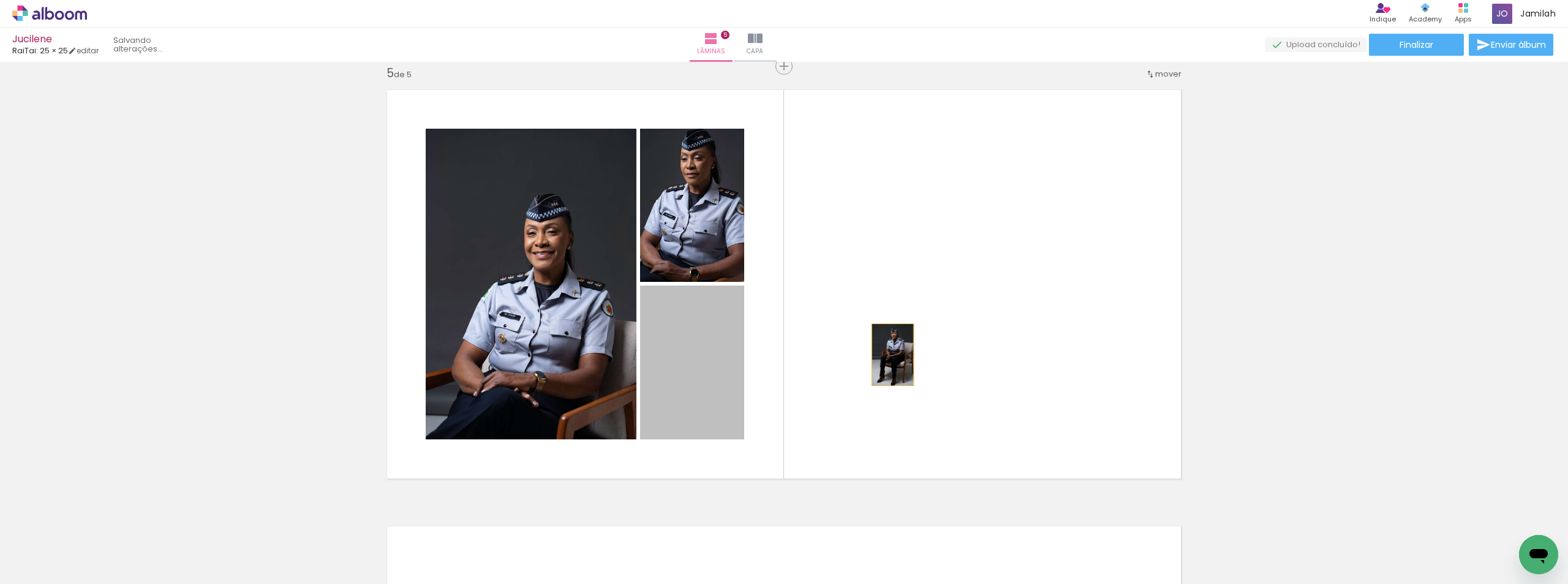
drag, startPoint x: 655, startPoint y: 353, endPoint x: 1055, endPoint y: 368, distance: 400.3
click at [1055, 368] on quentale-layouter at bounding box center [784, 284] width 811 height 405
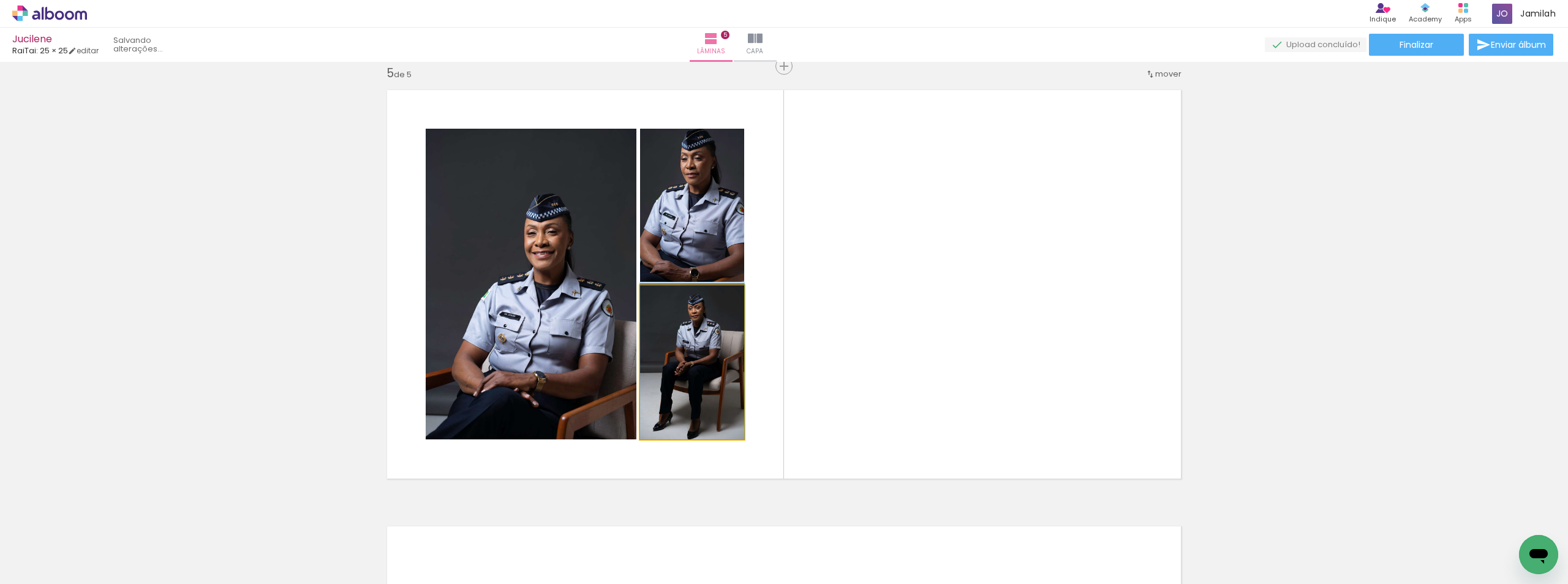
drag, startPoint x: 690, startPoint y: 402, endPoint x: 1349, endPoint y: 390, distance: 659.1
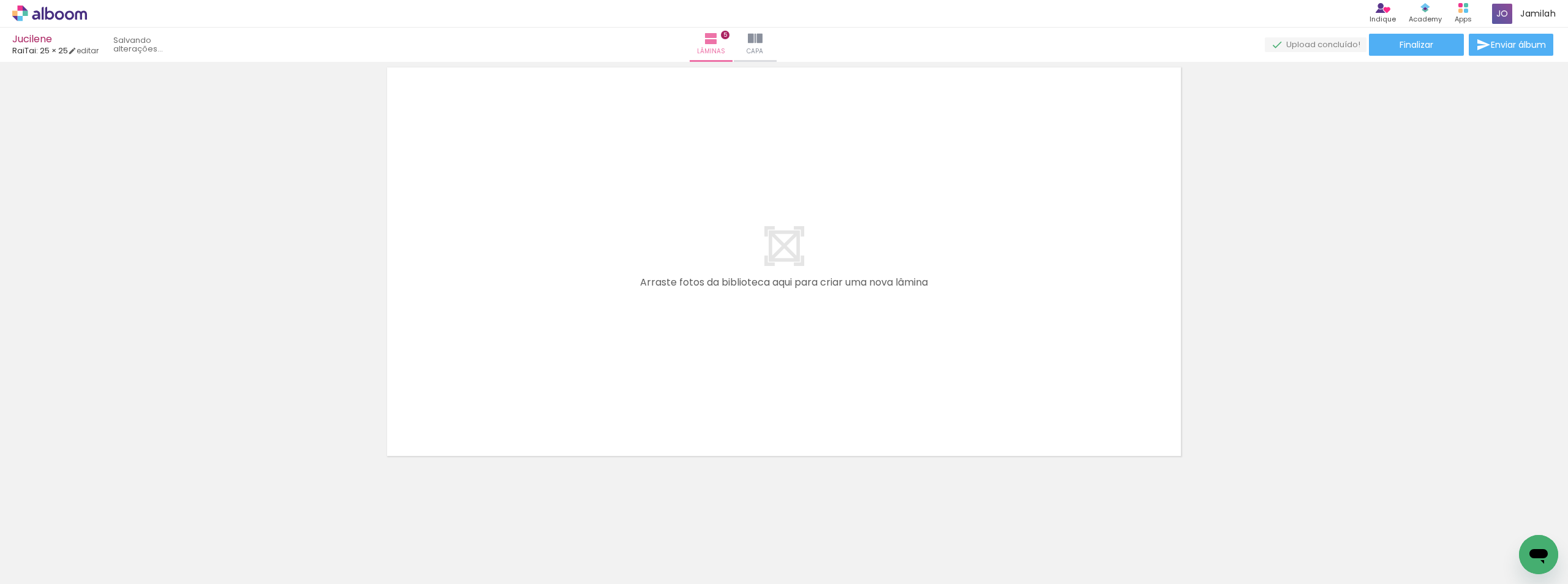
drag, startPoint x: 1289, startPoint y: 528, endPoint x: 1099, endPoint y: 367, distance: 249.0
click at [839, 290] on quentale-workspace at bounding box center [784, 292] width 1568 height 584
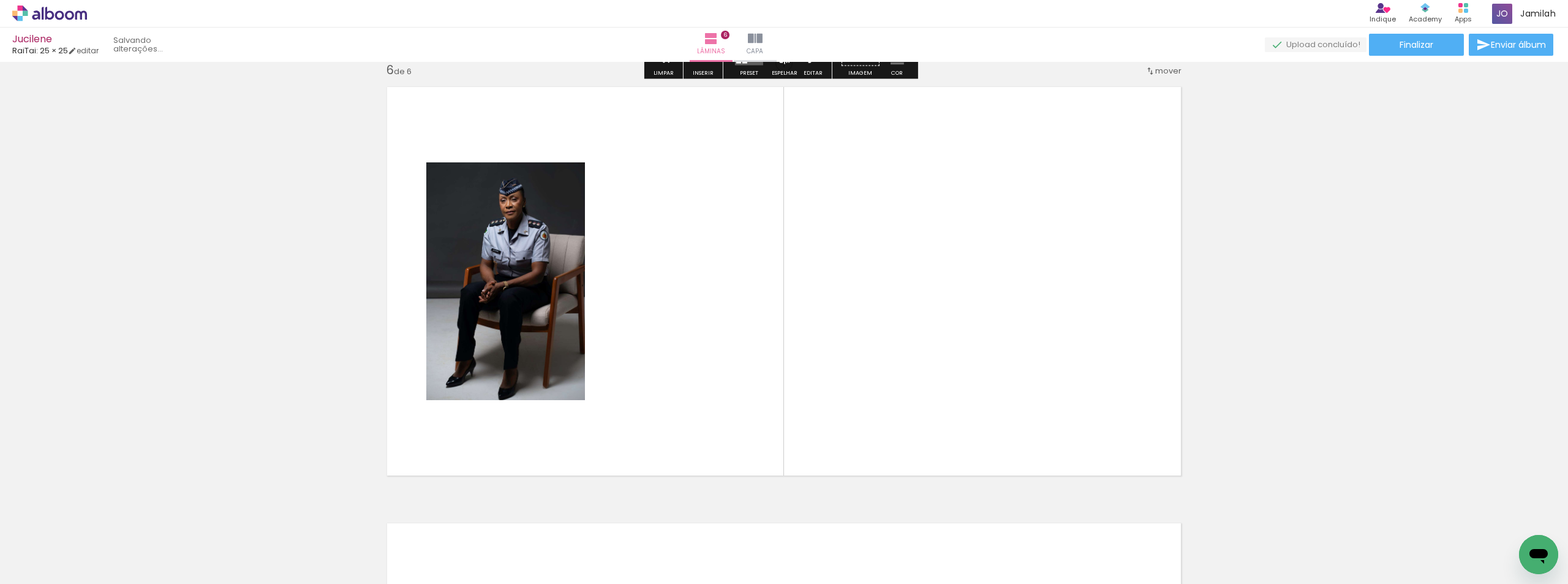
scroll to position [2197, 0]
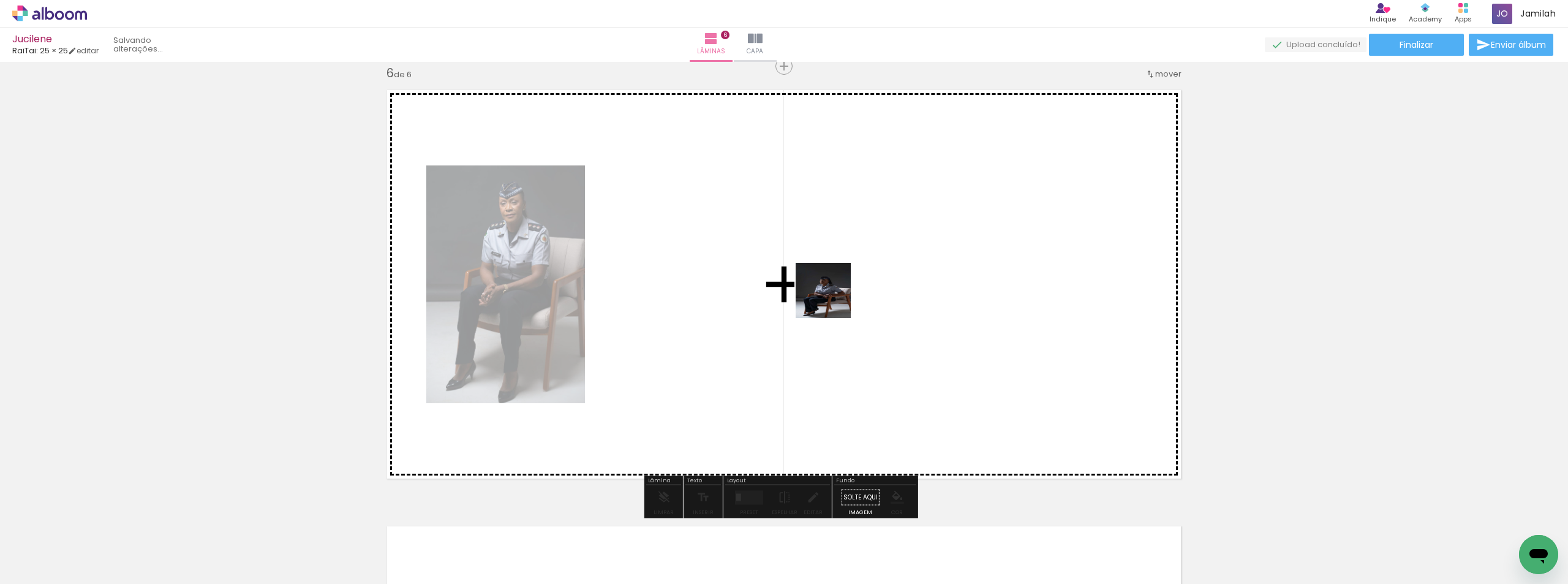
drag, startPoint x: 1377, startPoint y: 536, endPoint x: 770, endPoint y: 291, distance: 654.6
click at [743, 290] on quentale-workspace at bounding box center [784, 292] width 1568 height 584
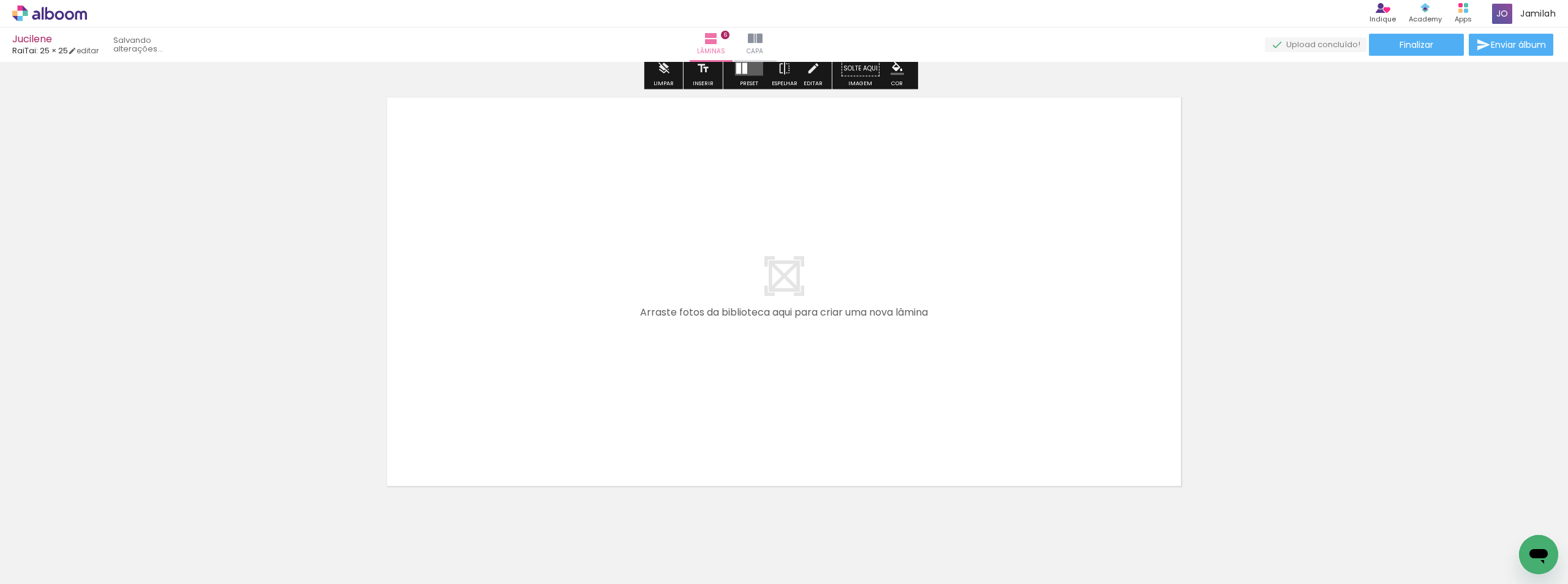
scroll to position [0, 457]
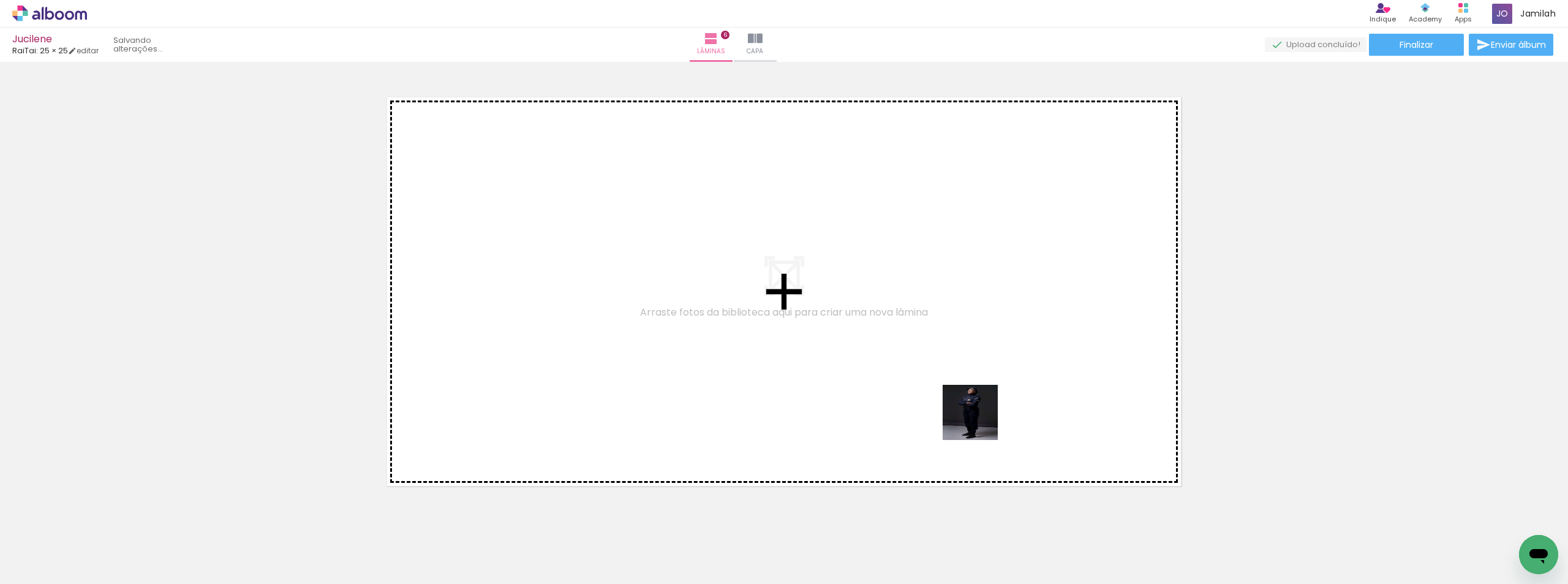
drag, startPoint x: 994, startPoint y: 543, endPoint x: 1034, endPoint y: 500, distance: 58.7
click at [976, 399] on quentale-workspace at bounding box center [784, 292] width 1568 height 584
click at [976, 399] on quentale-layouter at bounding box center [784, 292] width 811 height 405
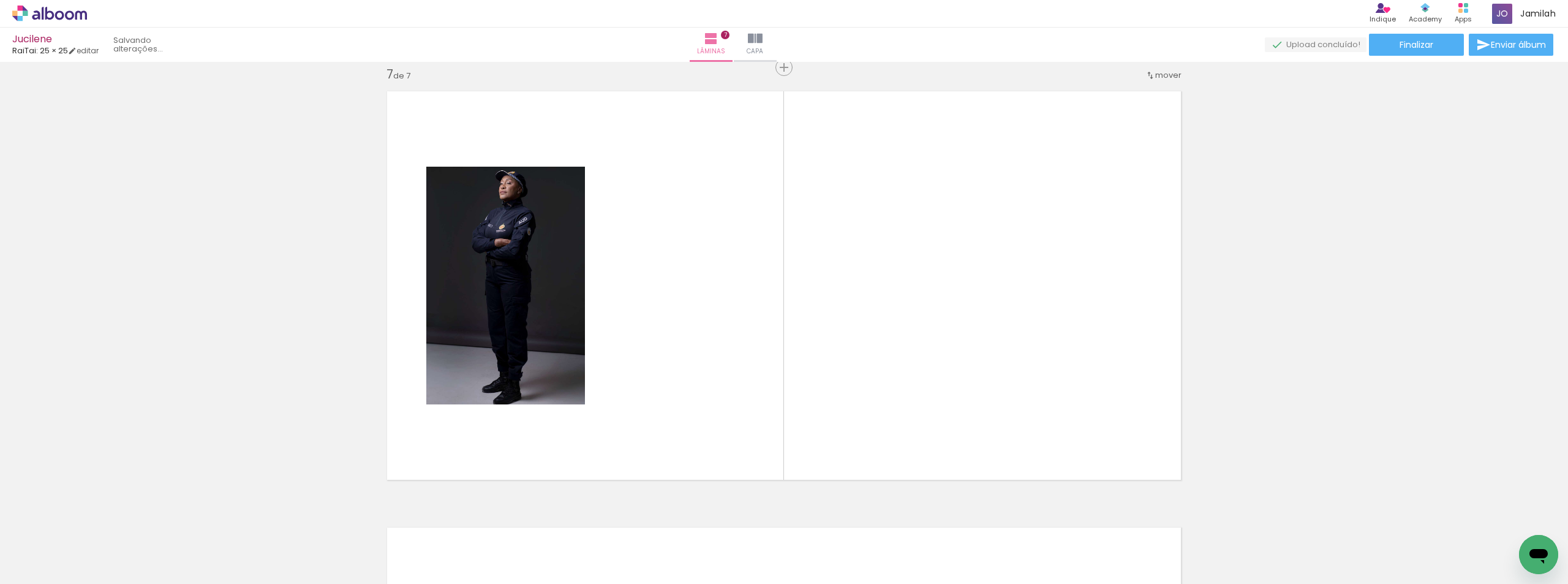
scroll to position [2633, 0]
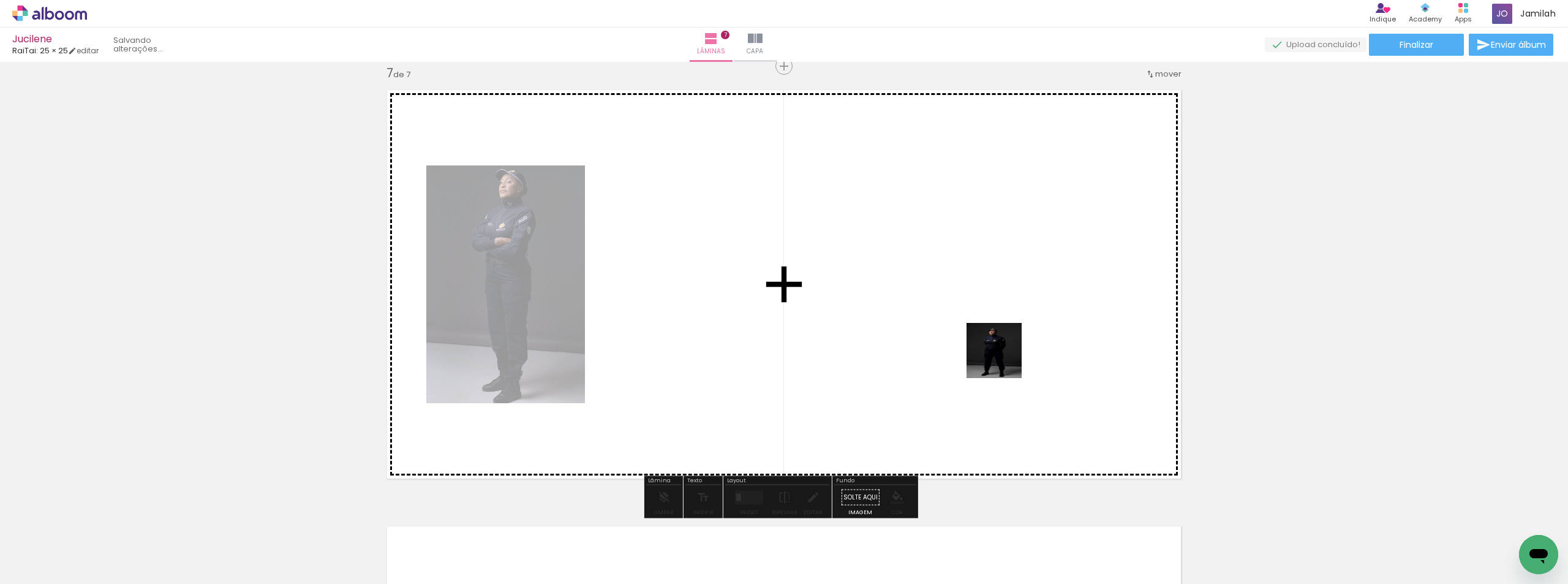
drag, startPoint x: 1036, startPoint y: 520, endPoint x: 999, endPoint y: 349, distance: 175.0
click at [999, 349] on quentale-workspace at bounding box center [784, 292] width 1568 height 584
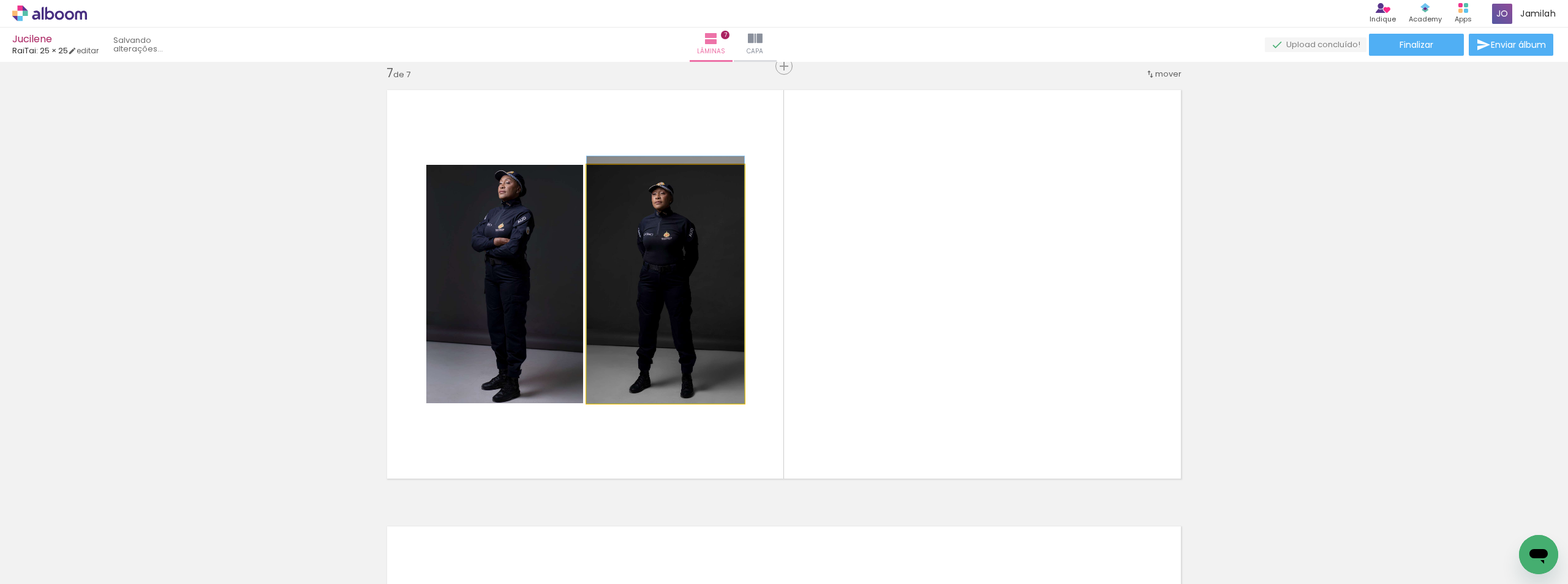
drag, startPoint x: 666, startPoint y: 337, endPoint x: 677, endPoint y: 317, distance: 22.8
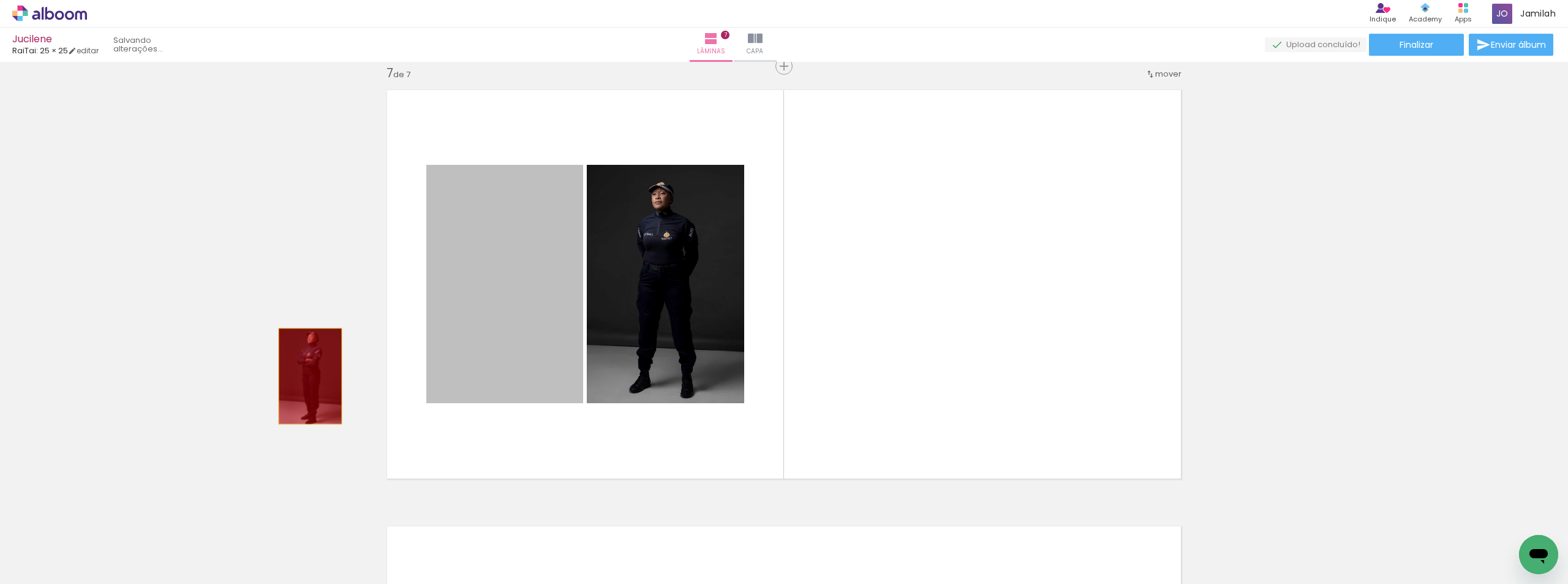
drag, startPoint x: 488, startPoint y: 328, endPoint x: 315, endPoint y: 370, distance: 178.0
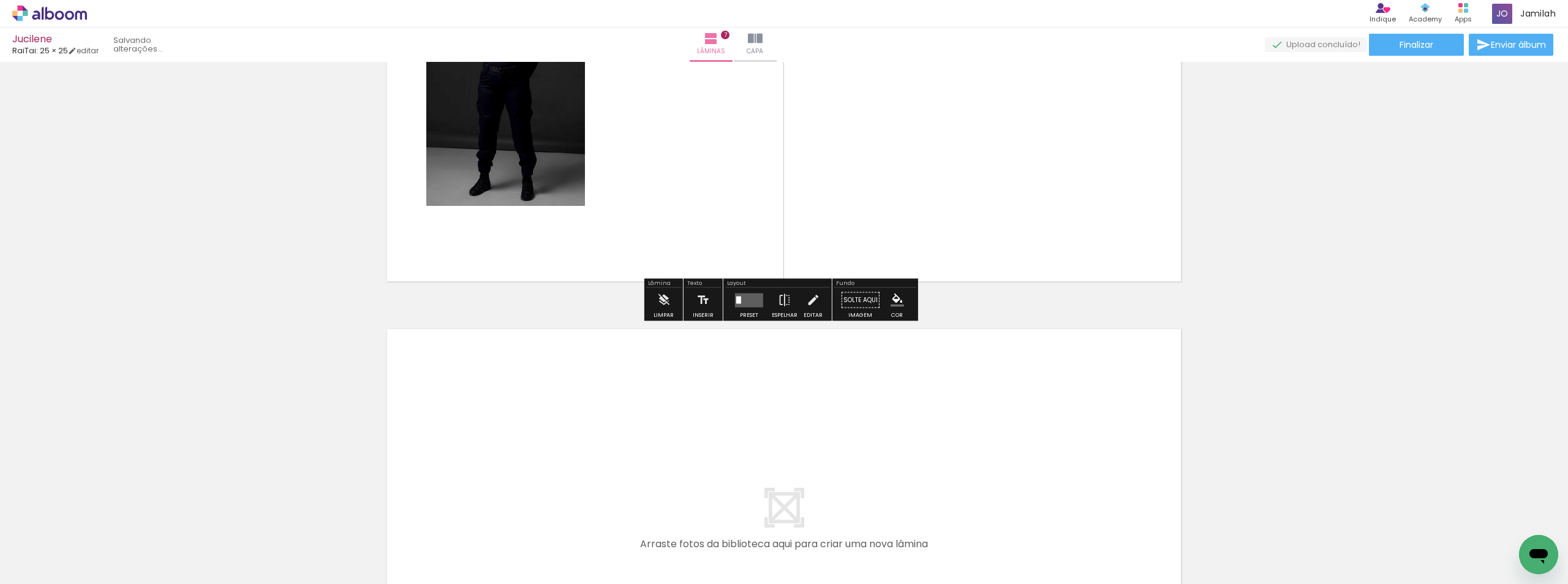
scroll to position [2878, 0]
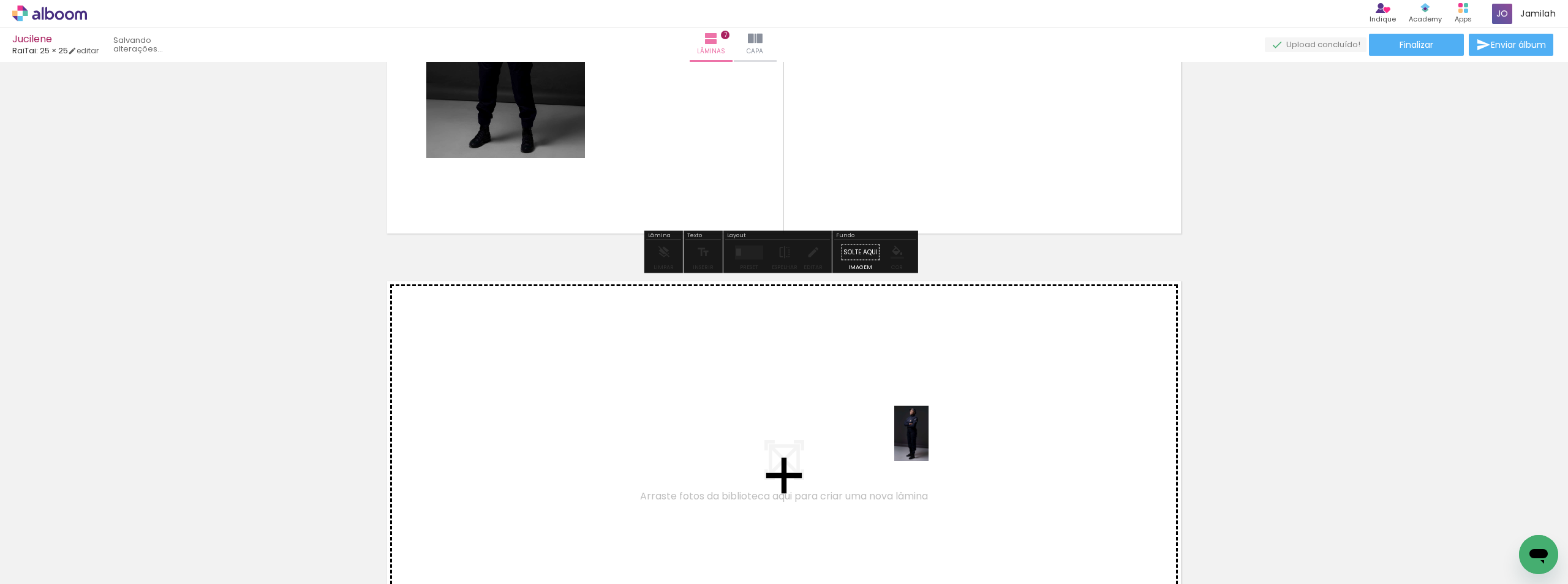
drag, startPoint x: 942, startPoint y: 541, endPoint x: 928, endPoint y: 426, distance: 115.8
click at [928, 426] on quentale-workspace at bounding box center [784, 292] width 1568 height 584
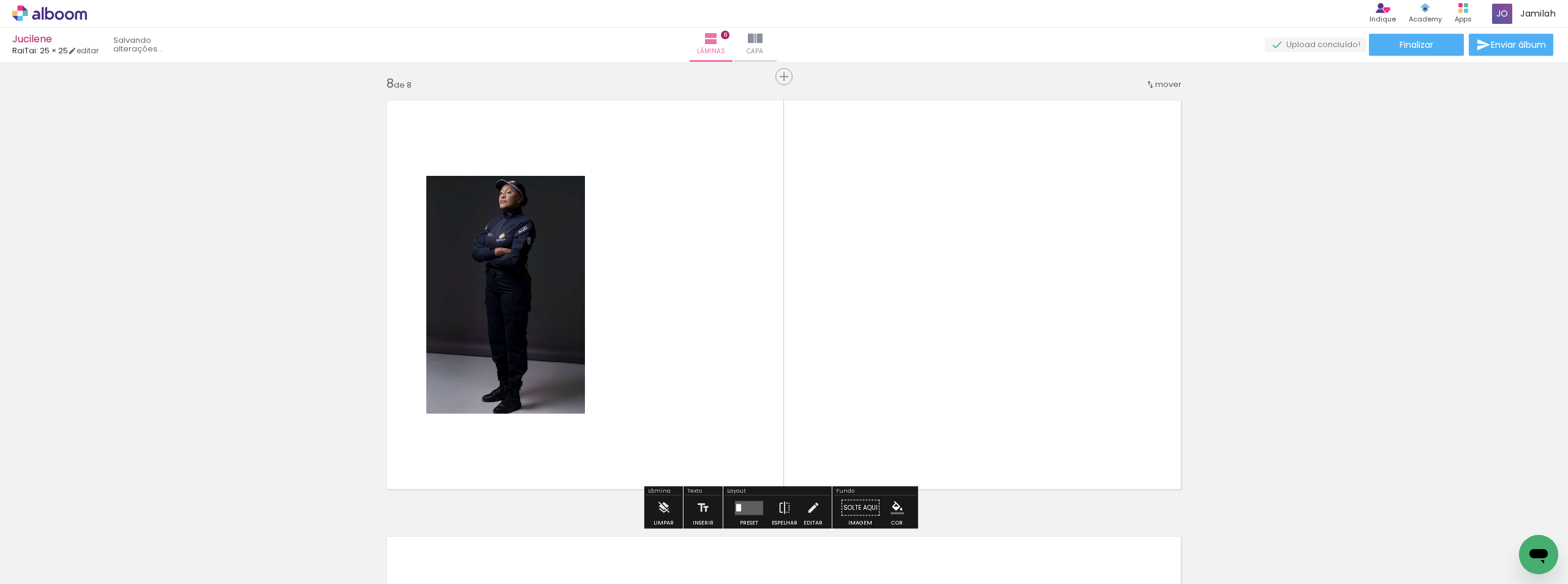
scroll to position [3070, 0]
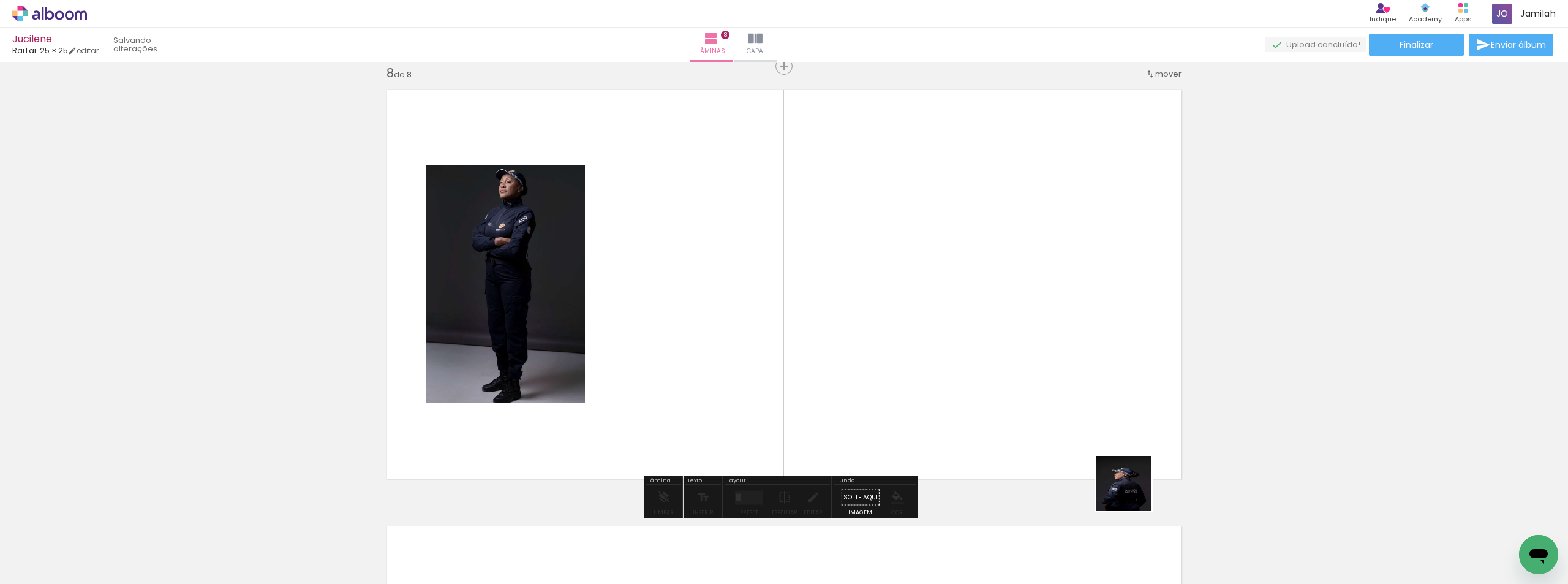
drag, startPoint x: 1136, startPoint y: 516, endPoint x: 1057, endPoint y: 415, distance: 128.2
click at [1037, 364] on quentale-workspace at bounding box center [784, 292] width 1568 height 584
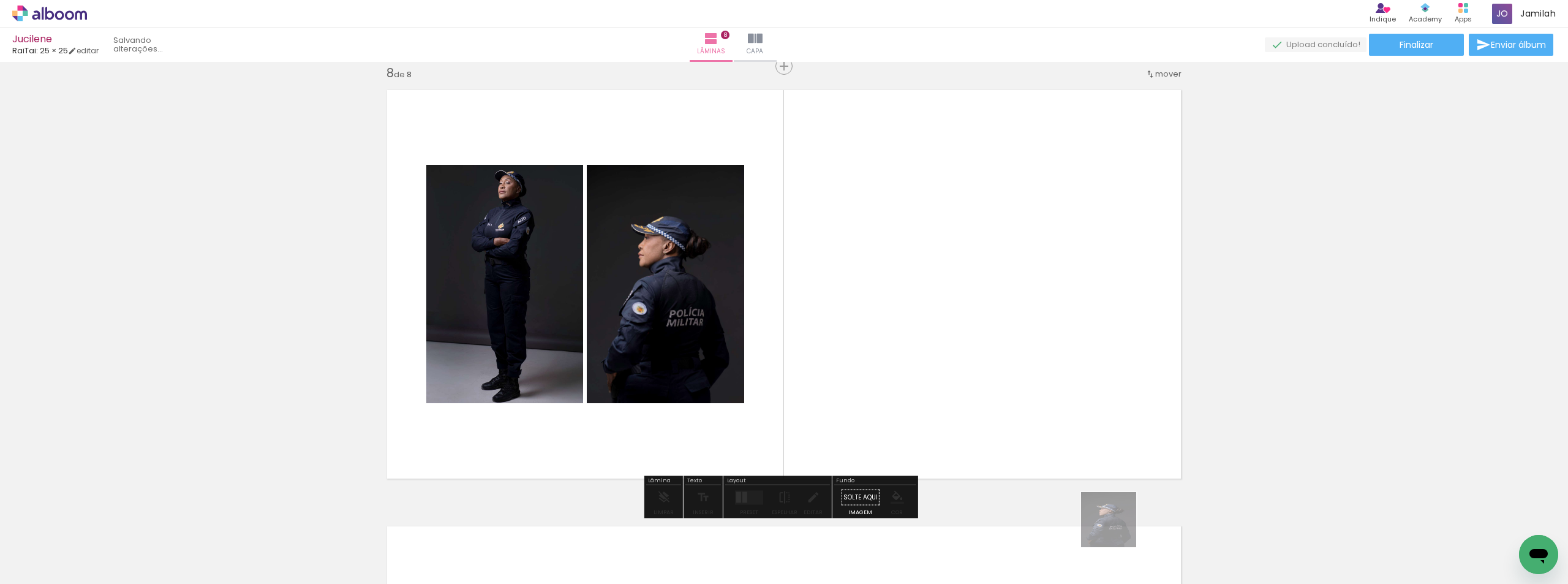
drag, startPoint x: 1118, startPoint y: 529, endPoint x: 1020, endPoint y: 342, distance: 211.1
click at [1022, 343] on quentale-workspace at bounding box center [784, 292] width 1568 height 584
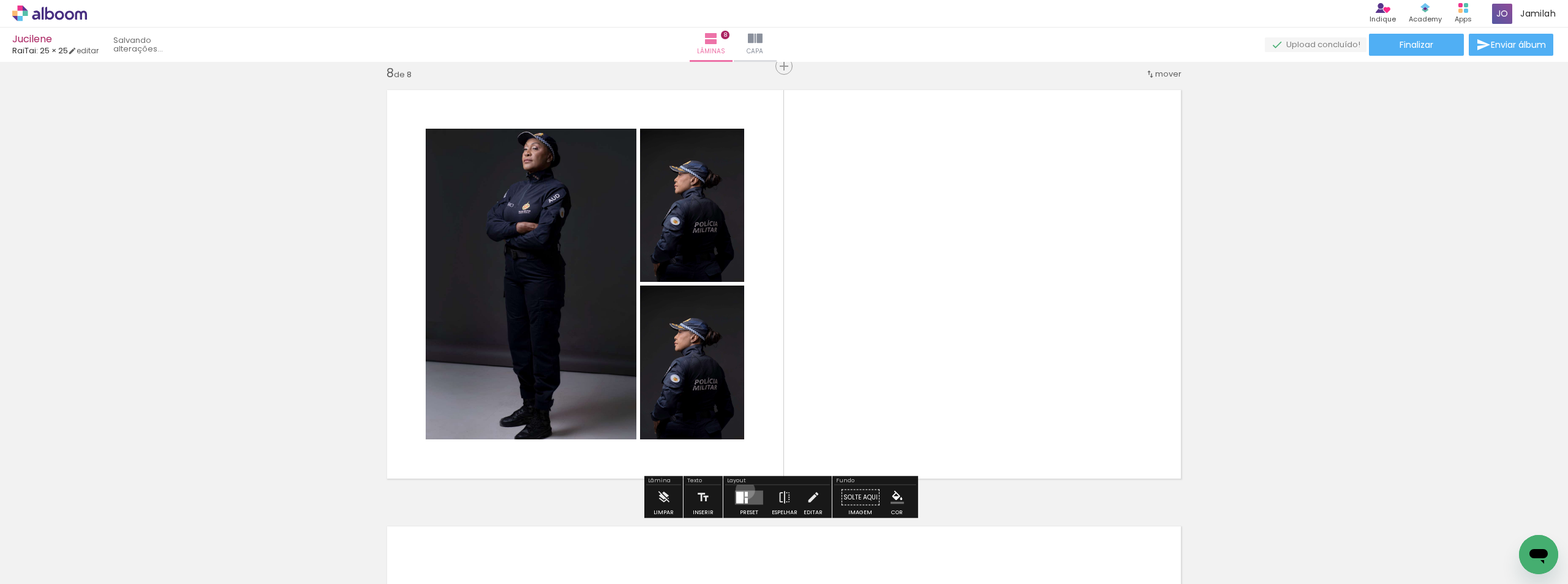
click at [742, 490] on div at bounding box center [749, 498] width 33 height 25
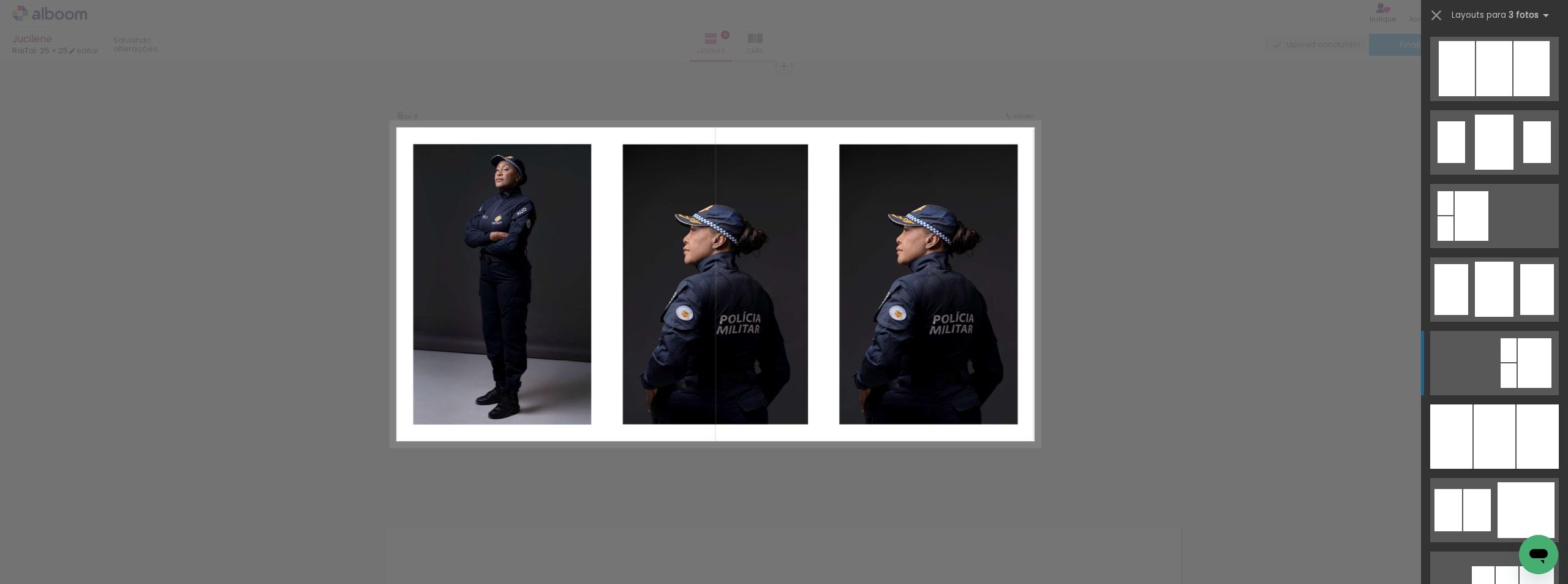
scroll to position [857, 0]
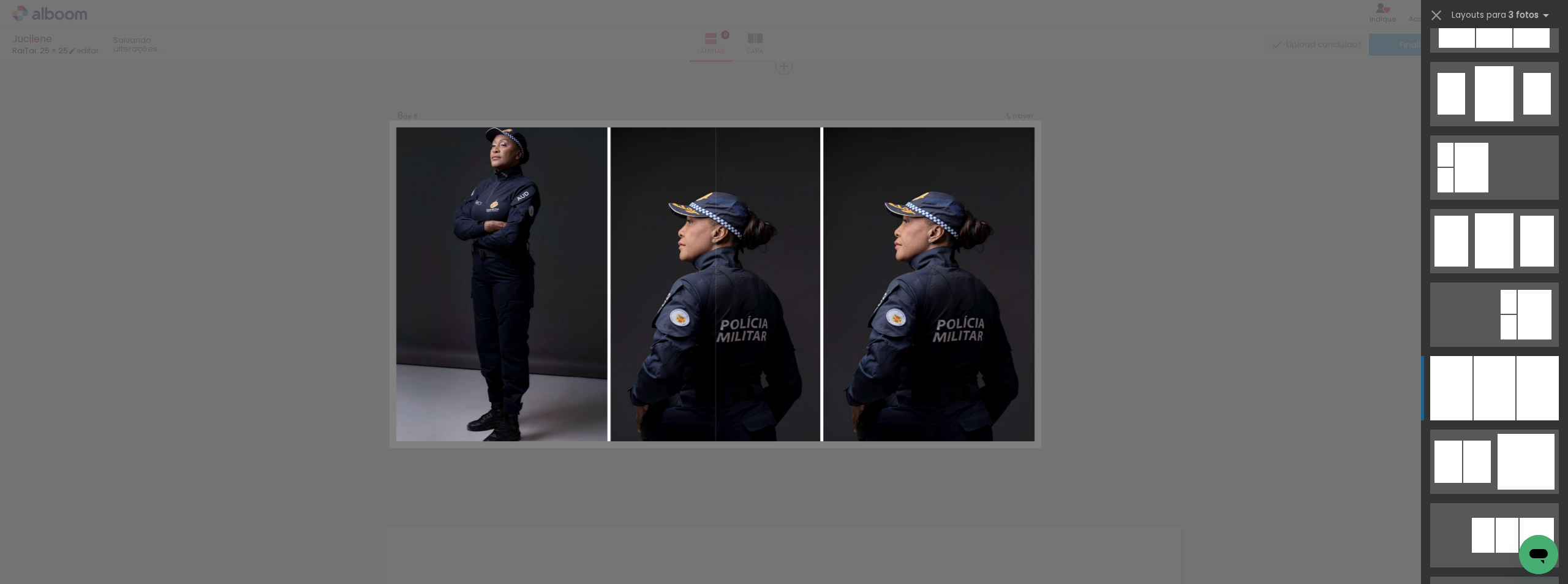
click at [1508, 385] on div at bounding box center [1494, 388] width 42 height 65
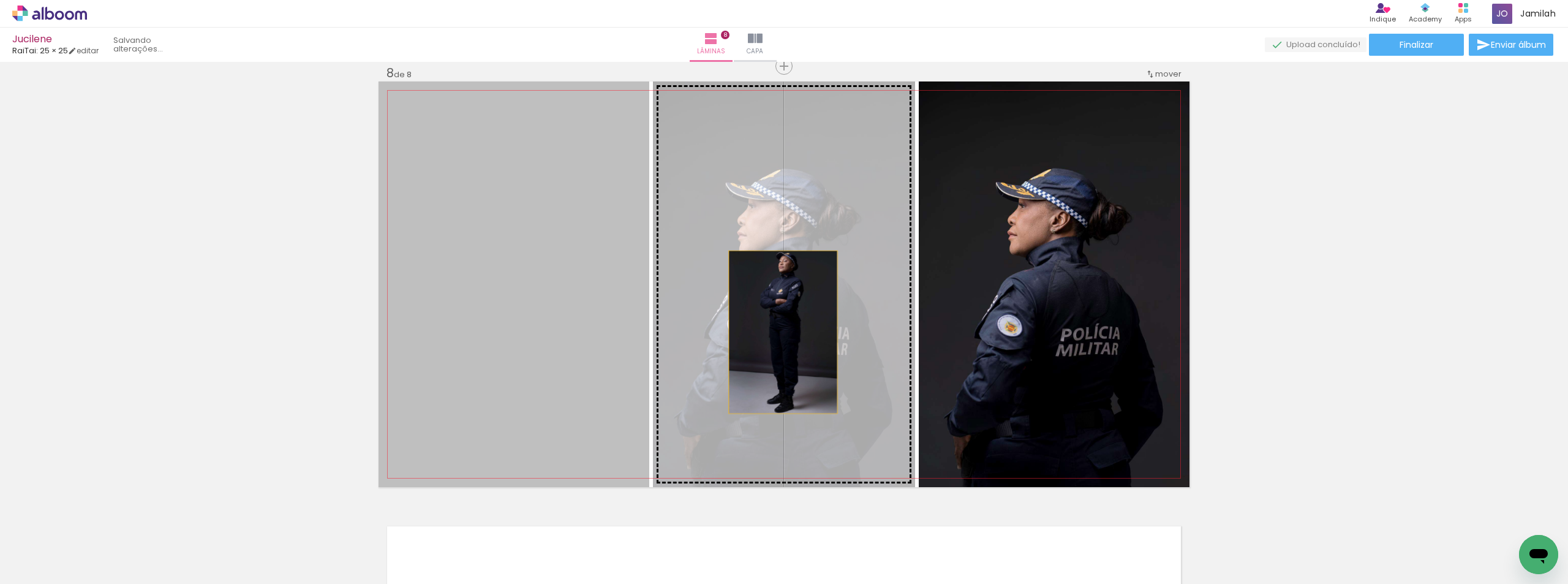
drag, startPoint x: 610, startPoint y: 336, endPoint x: 778, endPoint y: 332, distance: 168.0
click at [0, 0] on slot at bounding box center [0, 0] width 0 height 0
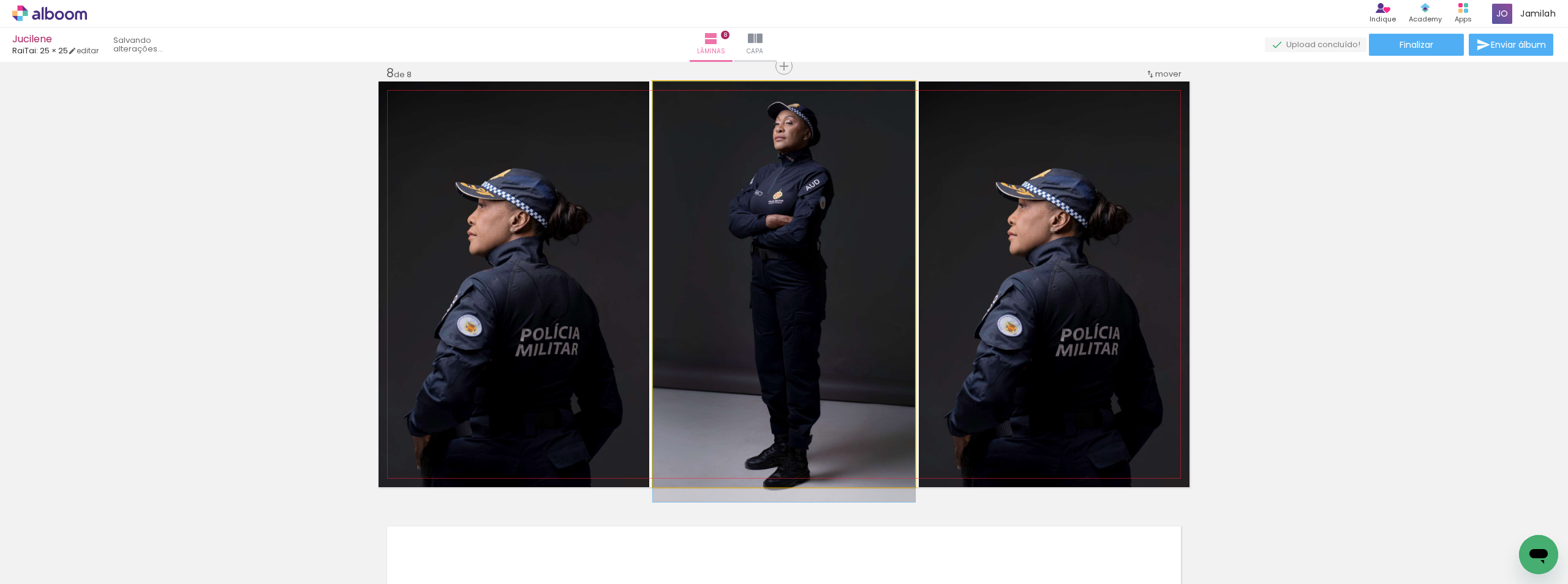
drag, startPoint x: 780, startPoint y: 330, endPoint x: 803, endPoint y: 349, distance: 29.8
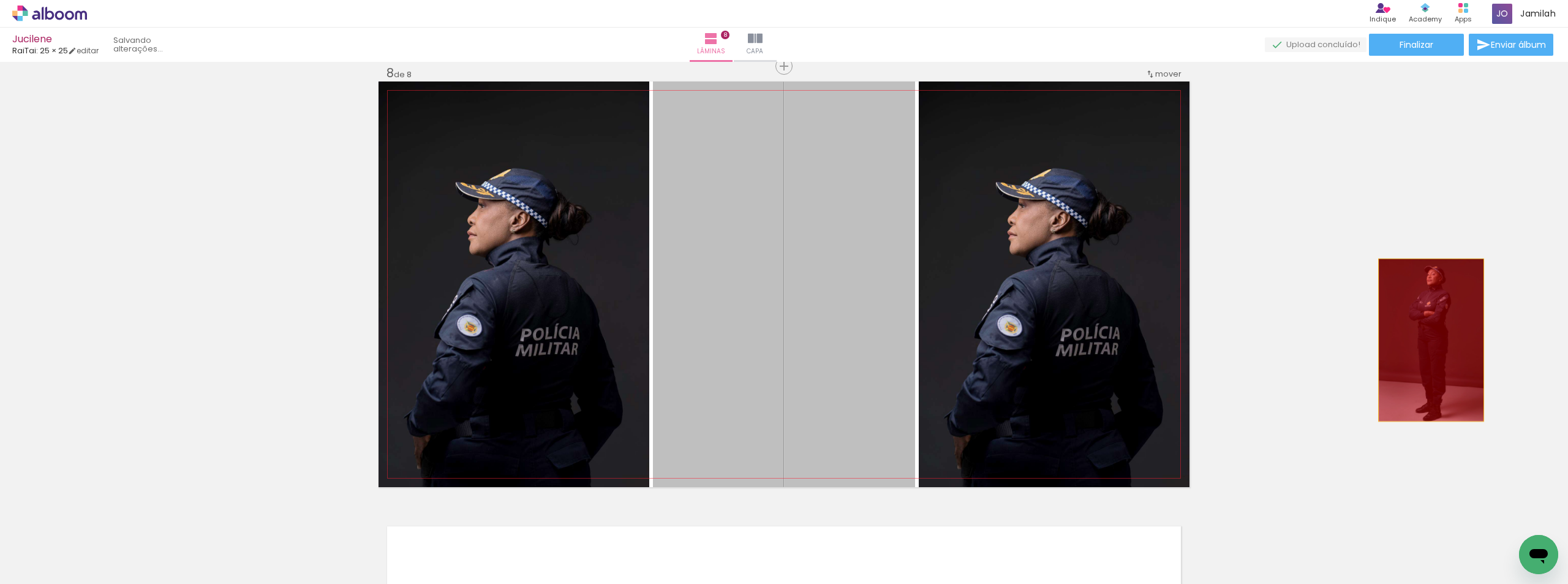
drag, startPoint x: 812, startPoint y: 339, endPoint x: 1427, endPoint y: 340, distance: 615.0
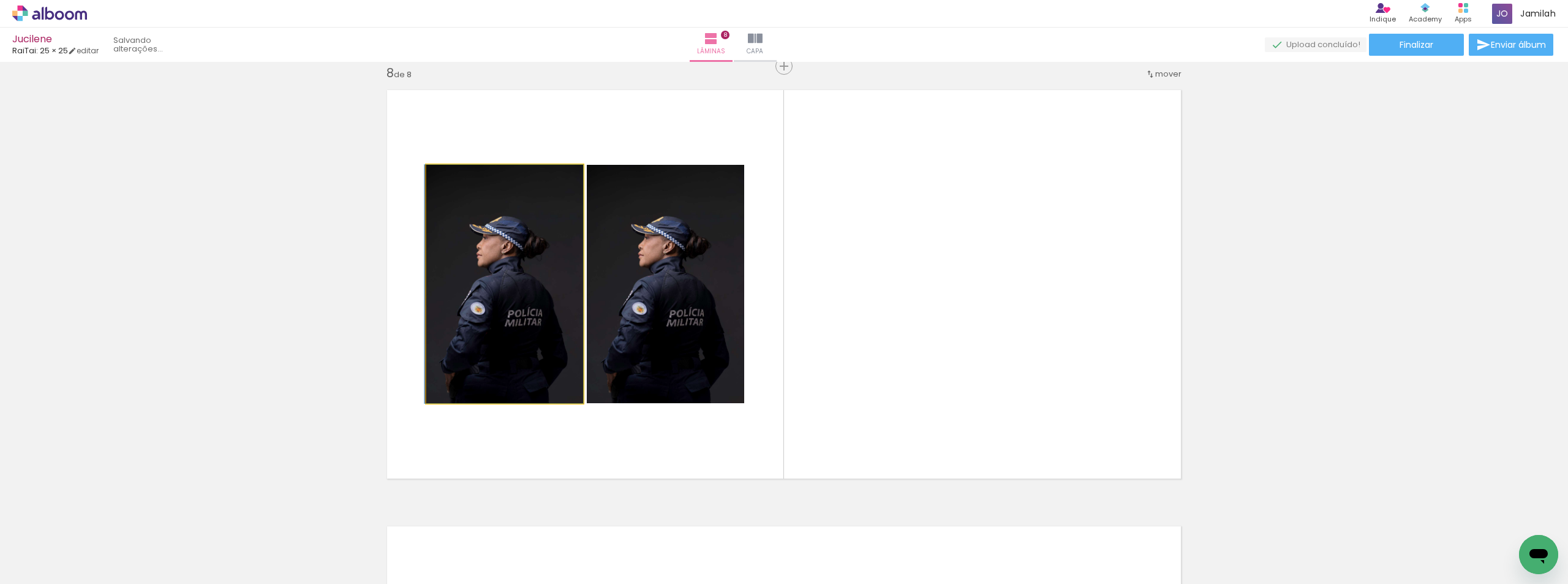
drag, startPoint x: 540, startPoint y: 358, endPoint x: 520, endPoint y: 321, distance: 42.1
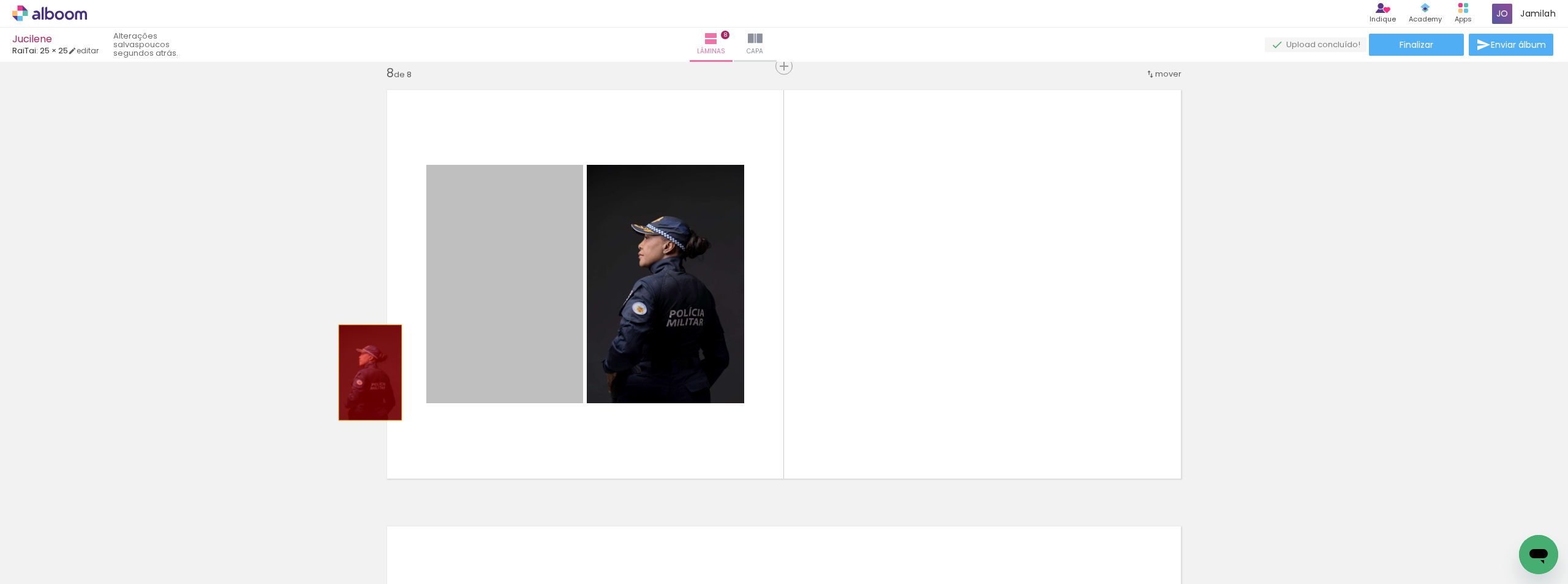
drag, startPoint x: 474, startPoint y: 358, endPoint x: 800, endPoint y: 421, distance: 332.0
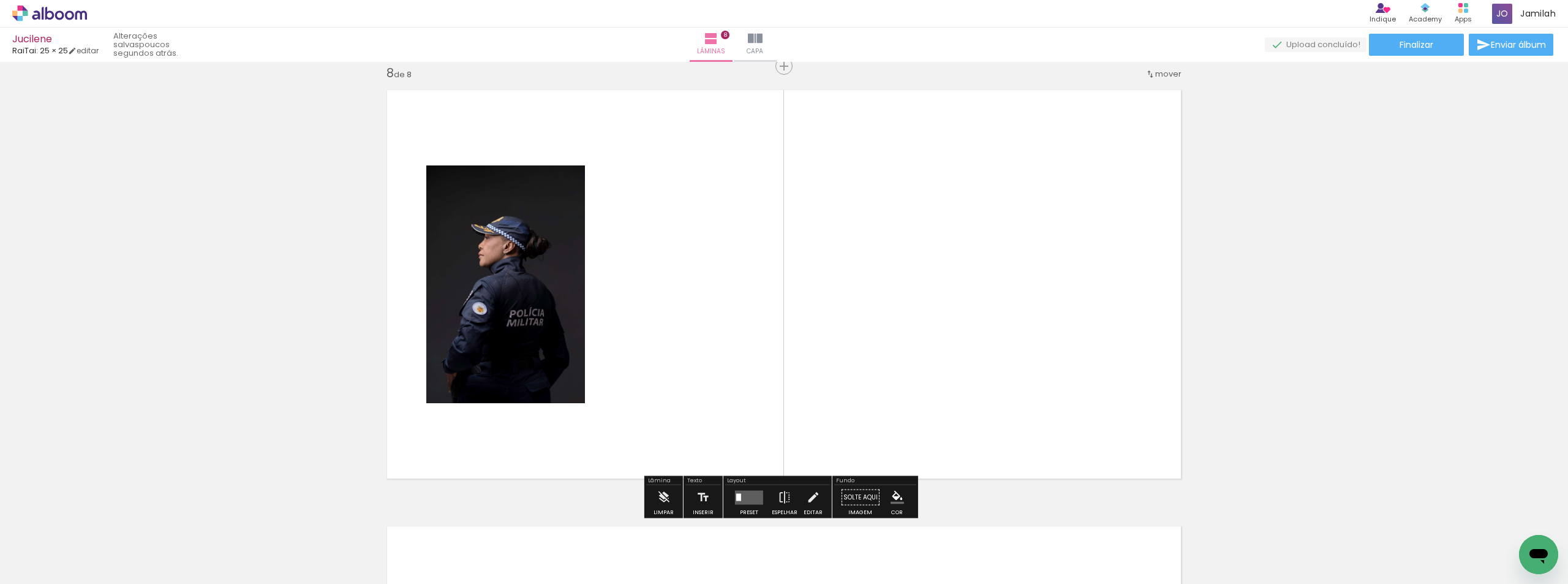
drag, startPoint x: 1192, startPoint y: 535, endPoint x: 890, endPoint y: 184, distance: 463.0
click at [914, 187] on quentale-workspace at bounding box center [784, 292] width 1568 height 584
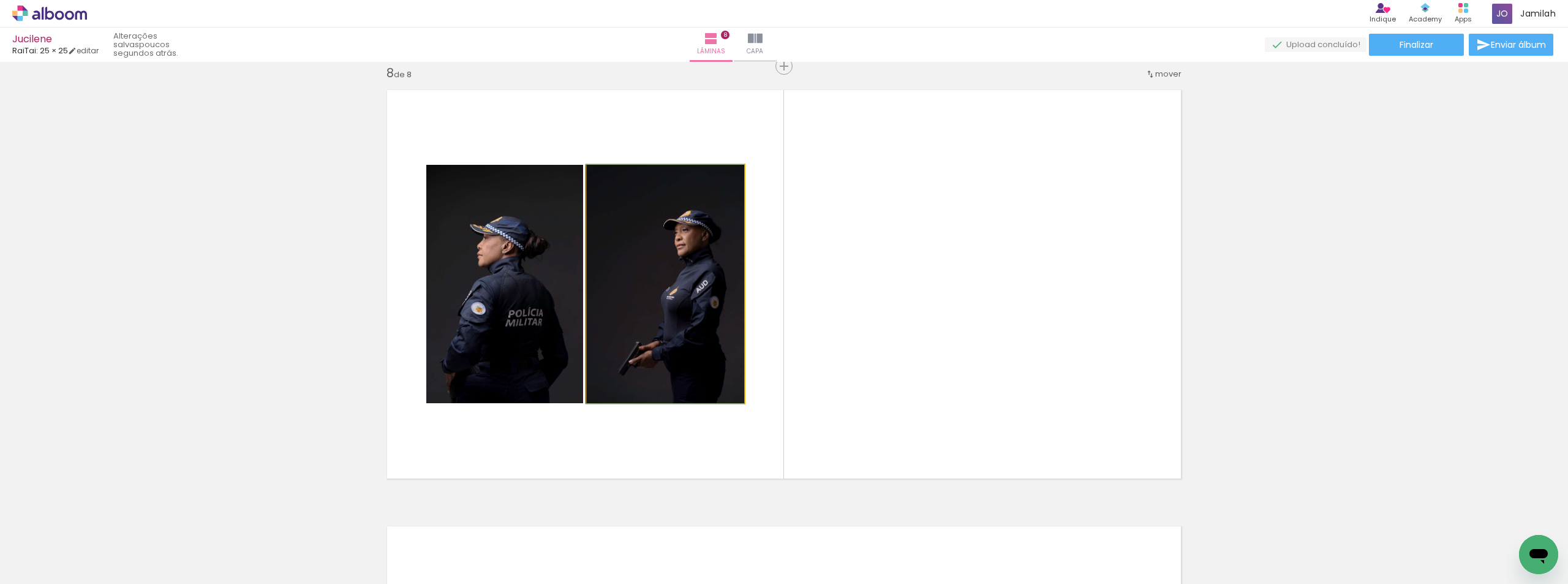
drag, startPoint x: 634, startPoint y: 303, endPoint x: 623, endPoint y: 263, distance: 41.5
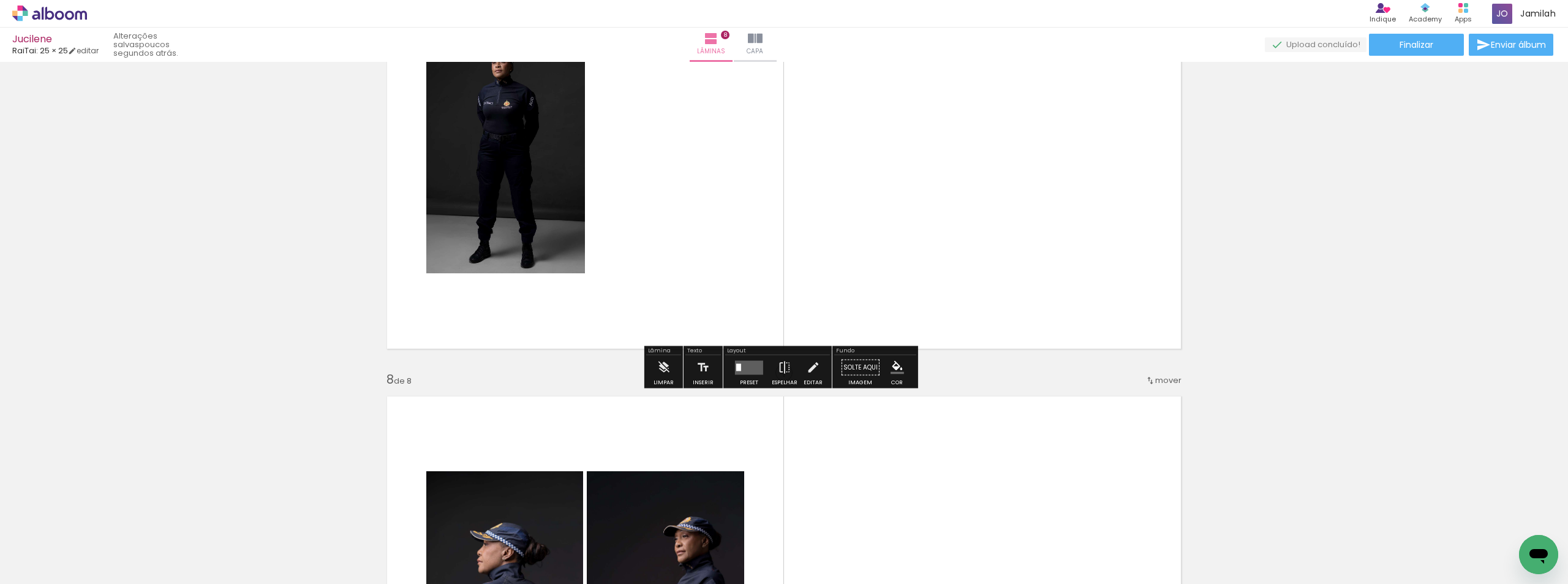
scroll to position [2703, 0]
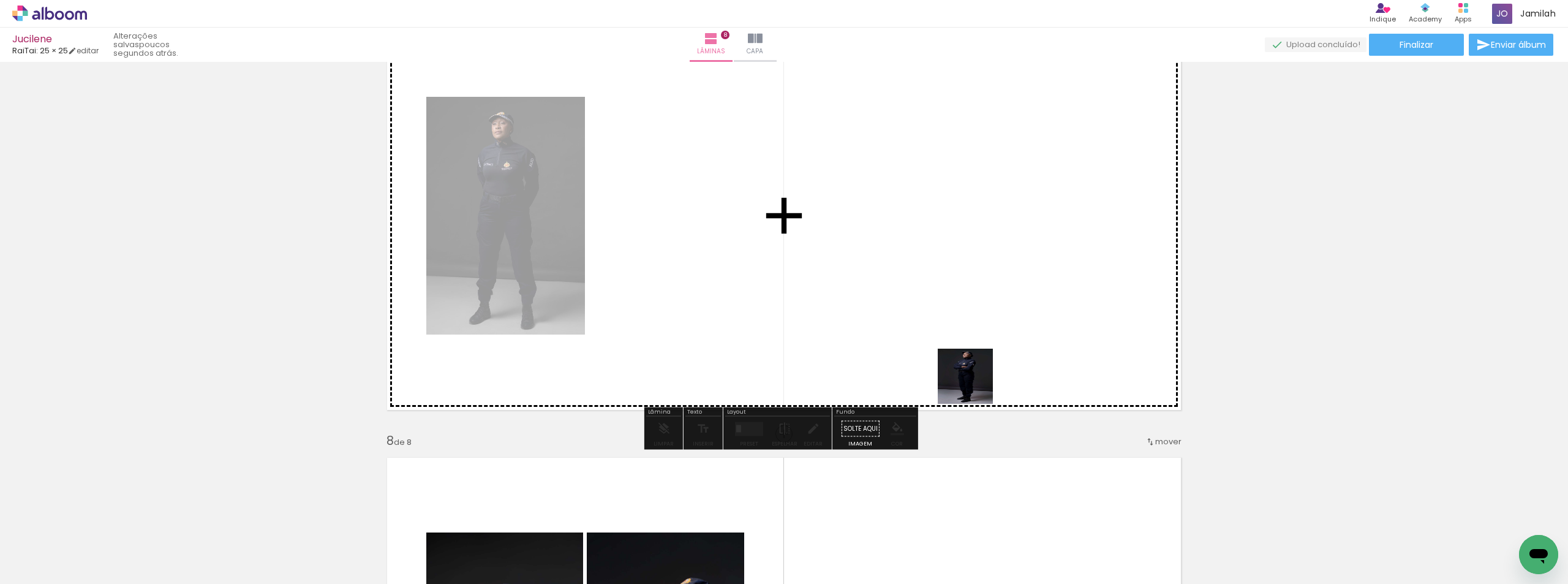
drag, startPoint x: 975, startPoint y: 386, endPoint x: 974, endPoint y: 353, distance: 33.0
click at [974, 353] on quentale-workspace at bounding box center [784, 292] width 1568 height 584
click at [974, 353] on quentale-layouter at bounding box center [784, 216] width 811 height 405
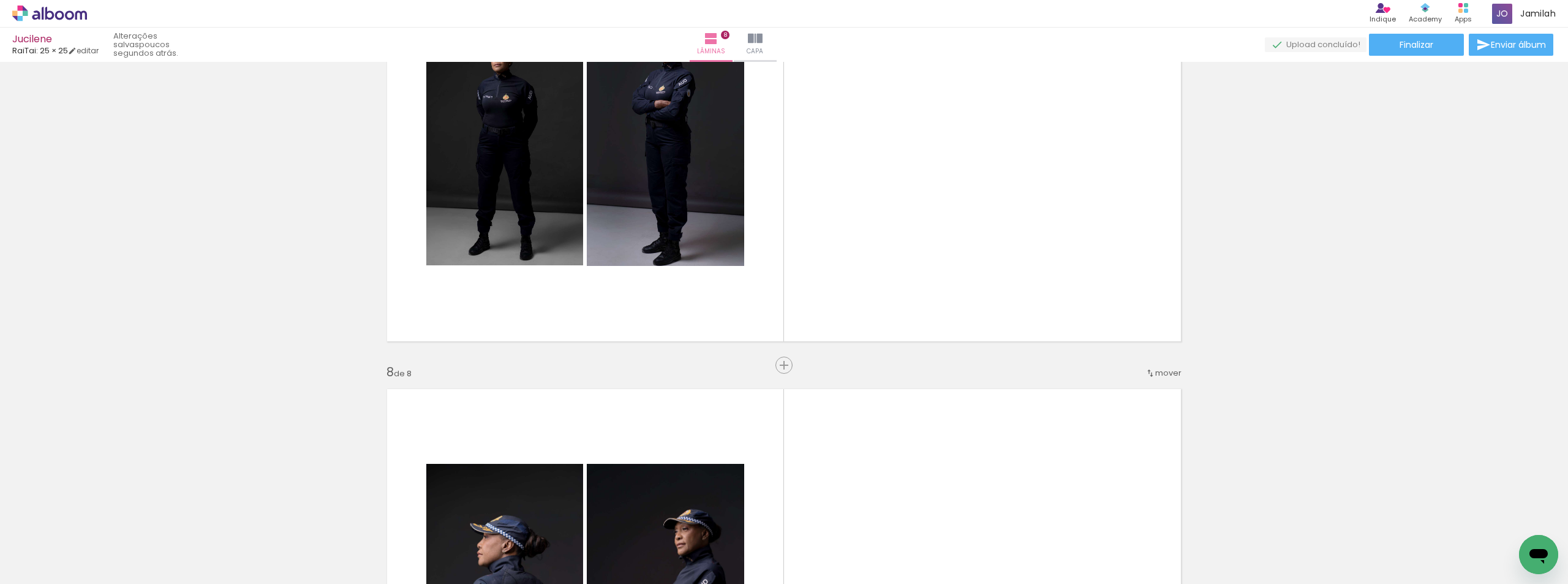
scroll to position [2763, 0]
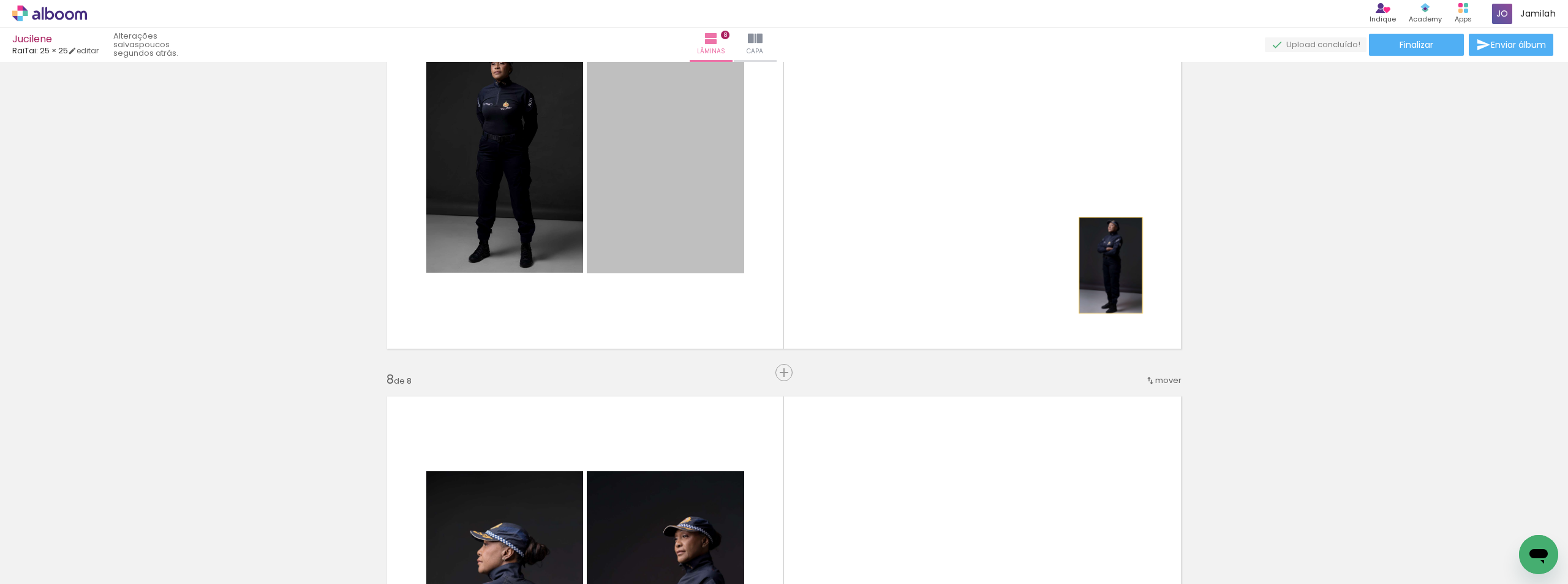
drag, startPoint x: 695, startPoint y: 243, endPoint x: 1324, endPoint y: 250, distance: 629.0
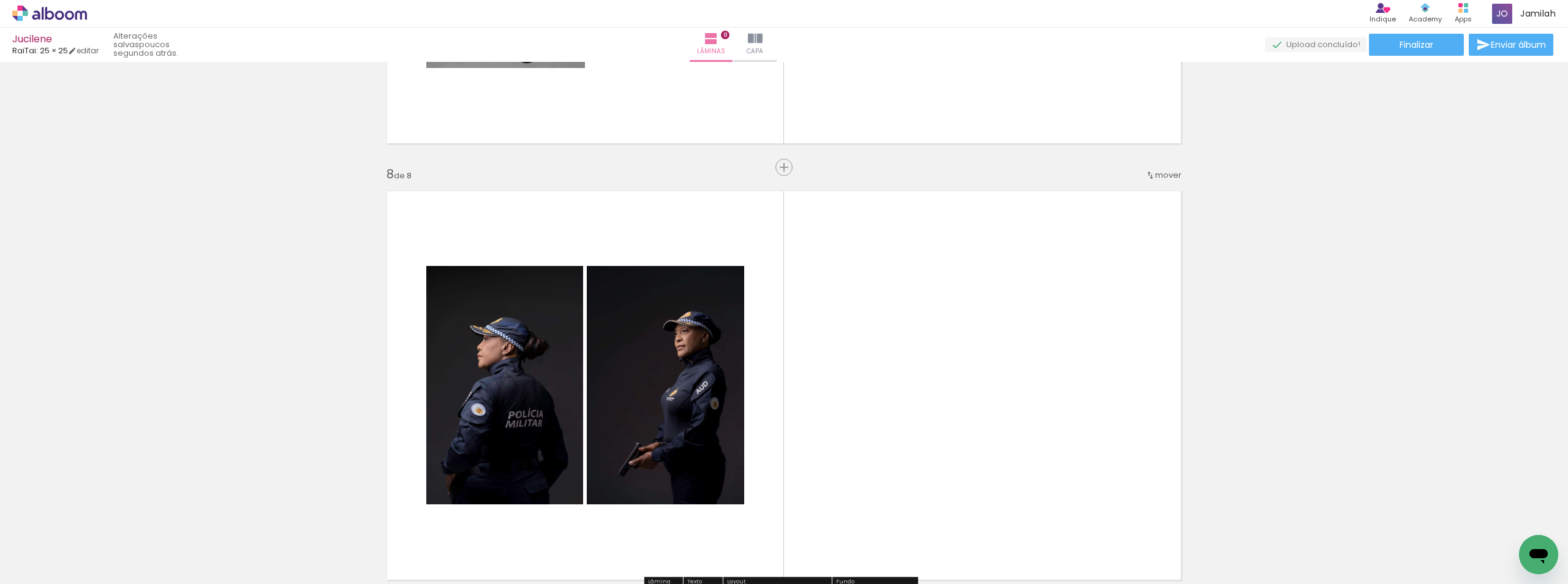
scroll to position [3193, 0]
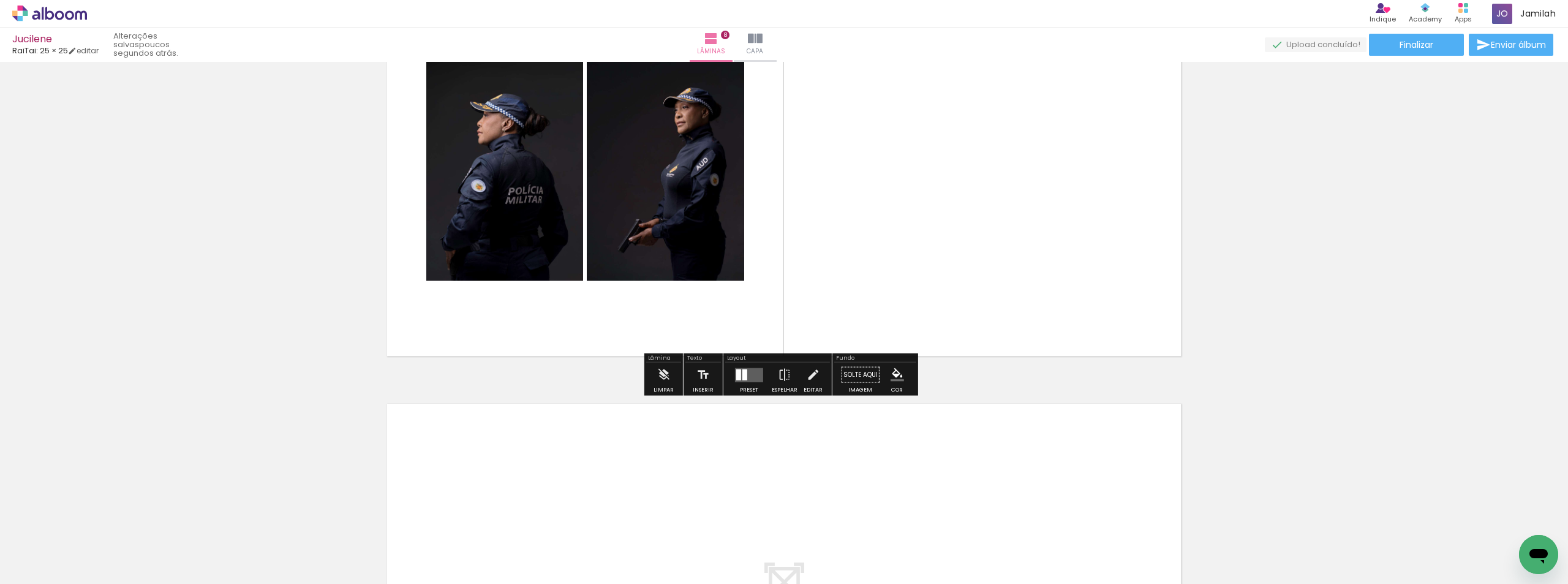
drag, startPoint x: 982, startPoint y: 361, endPoint x: 974, endPoint y: 205, distance: 156.2
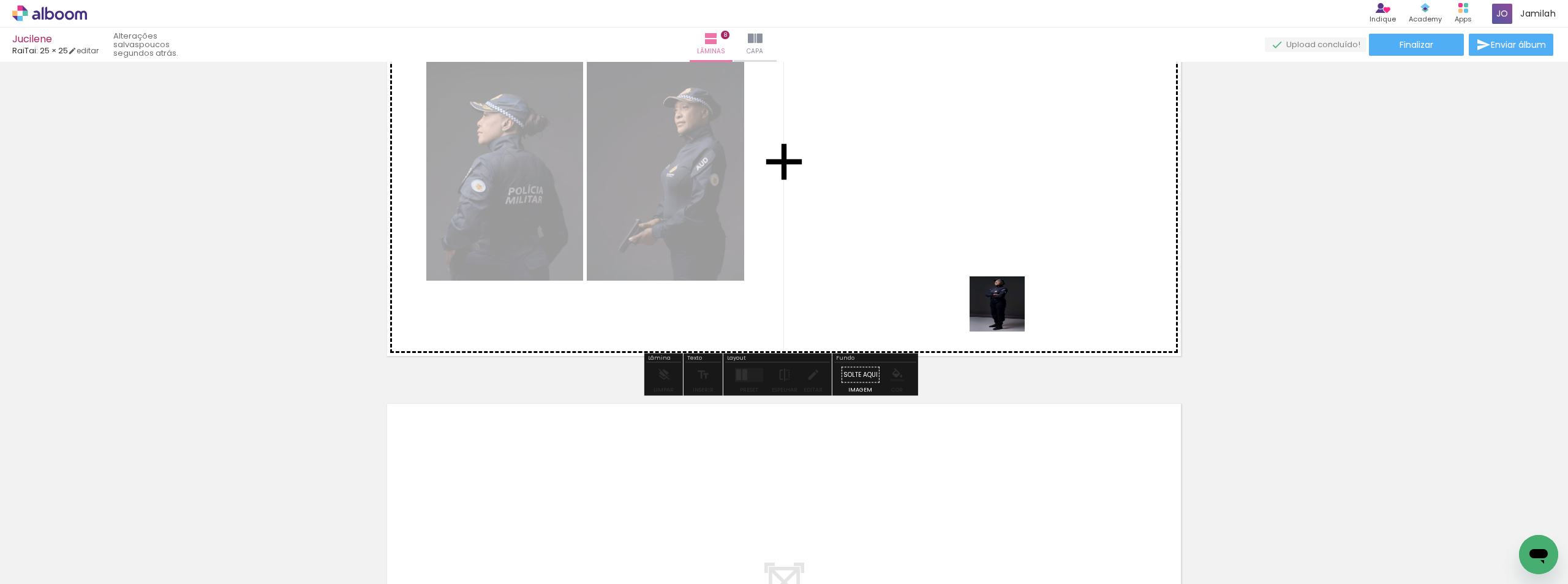
drag, startPoint x: 977, startPoint y: 538, endPoint x: 1005, endPoint y: 311, distance: 228.7
click at [1005, 313] on quentale-workspace at bounding box center [784, 292] width 1568 height 584
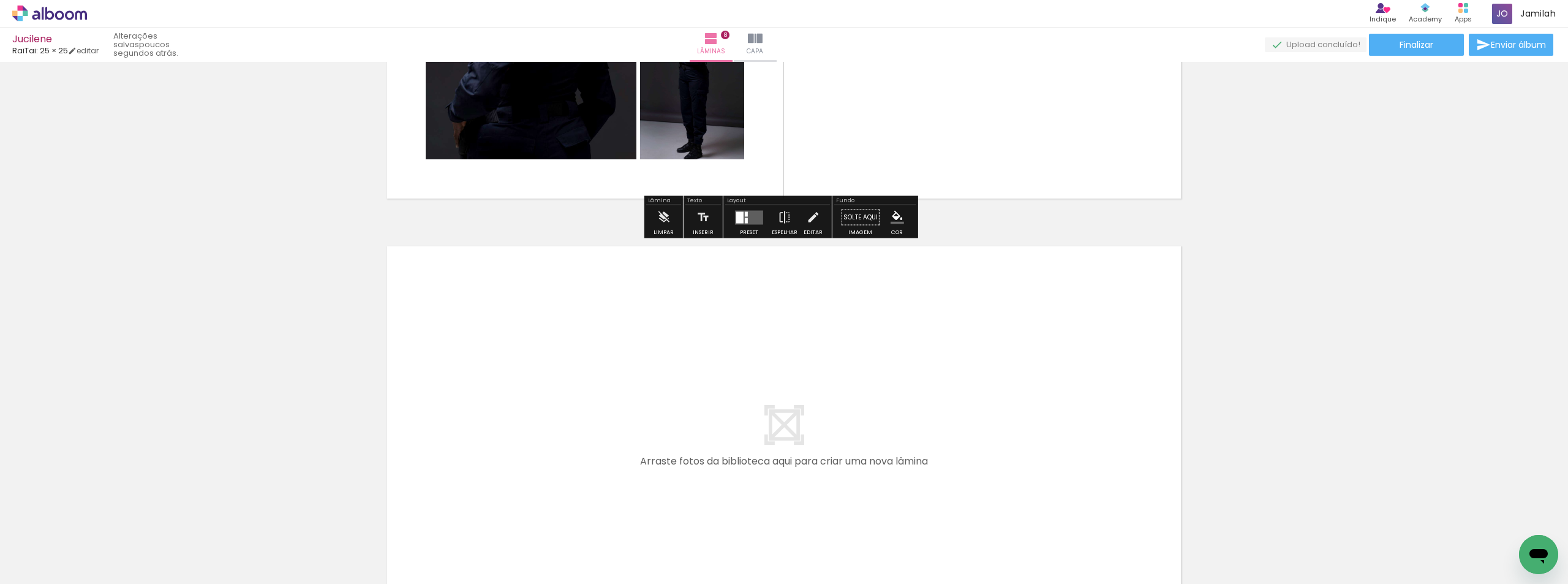
scroll to position [3529, 0]
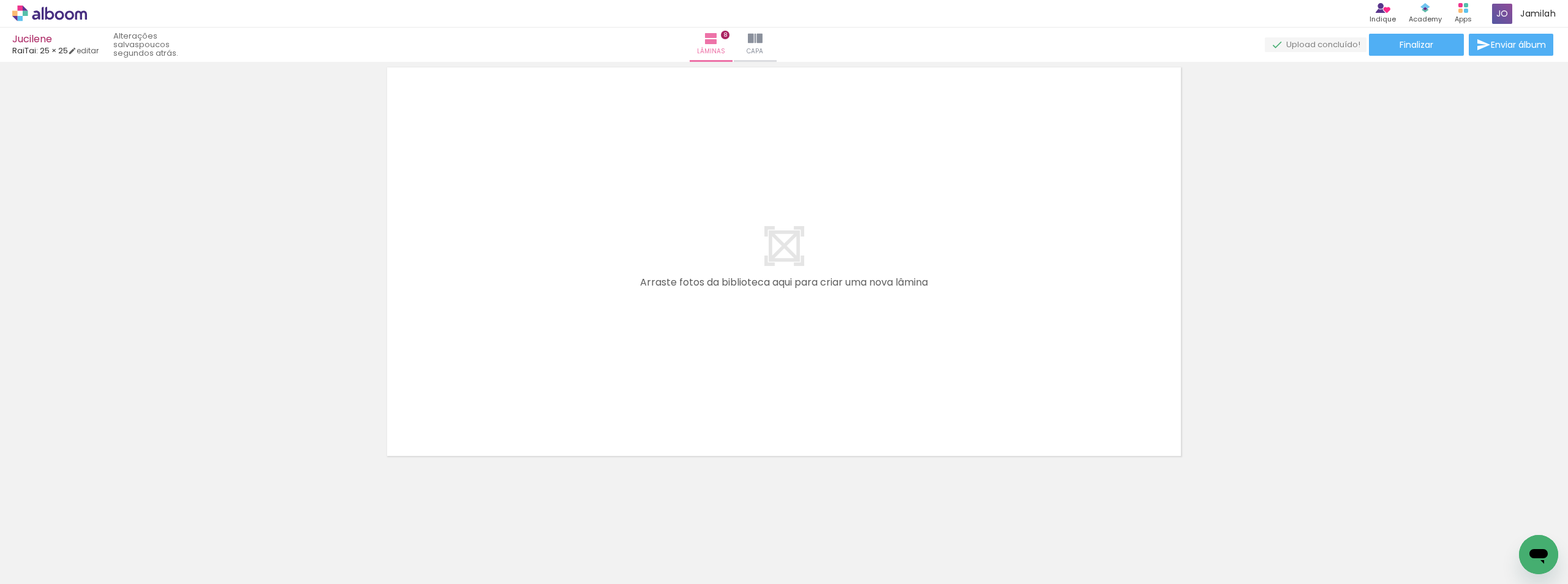
drag, startPoint x: 1229, startPoint y: 531, endPoint x: 1106, endPoint y: 407, distance: 174.7
click at [943, 383] on quentale-workspace at bounding box center [784, 292] width 1568 height 584
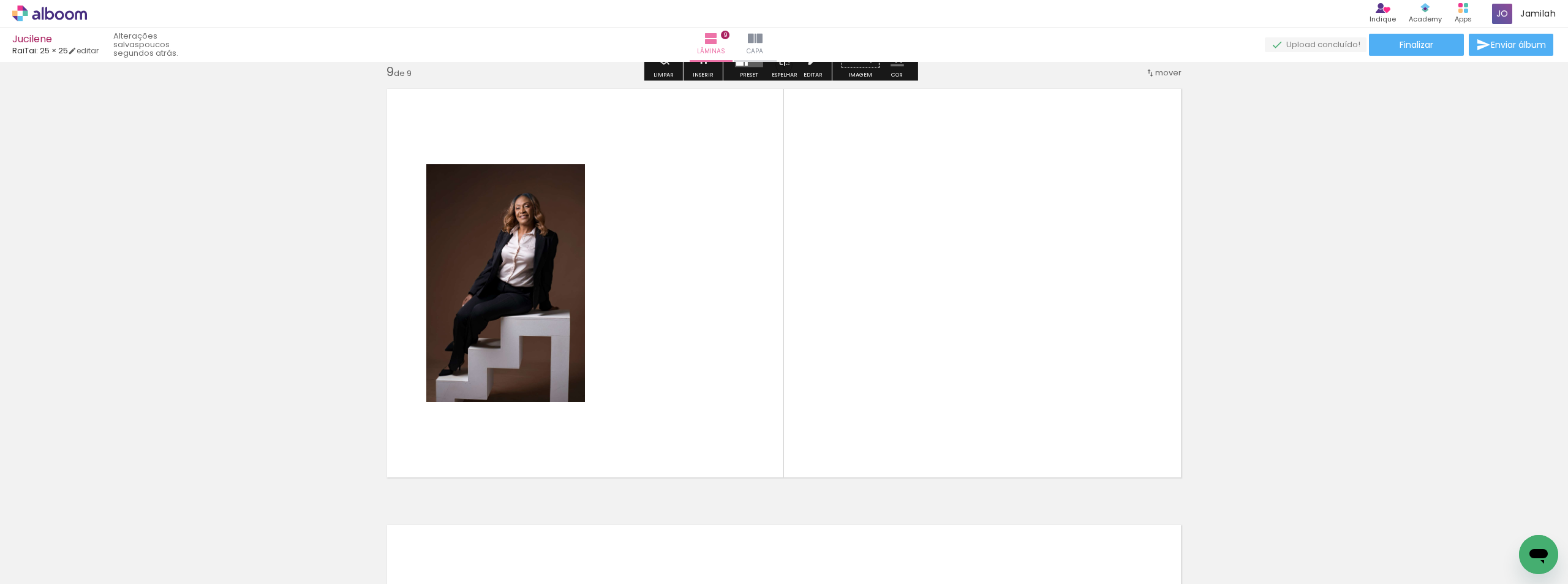
scroll to position [3506, 0]
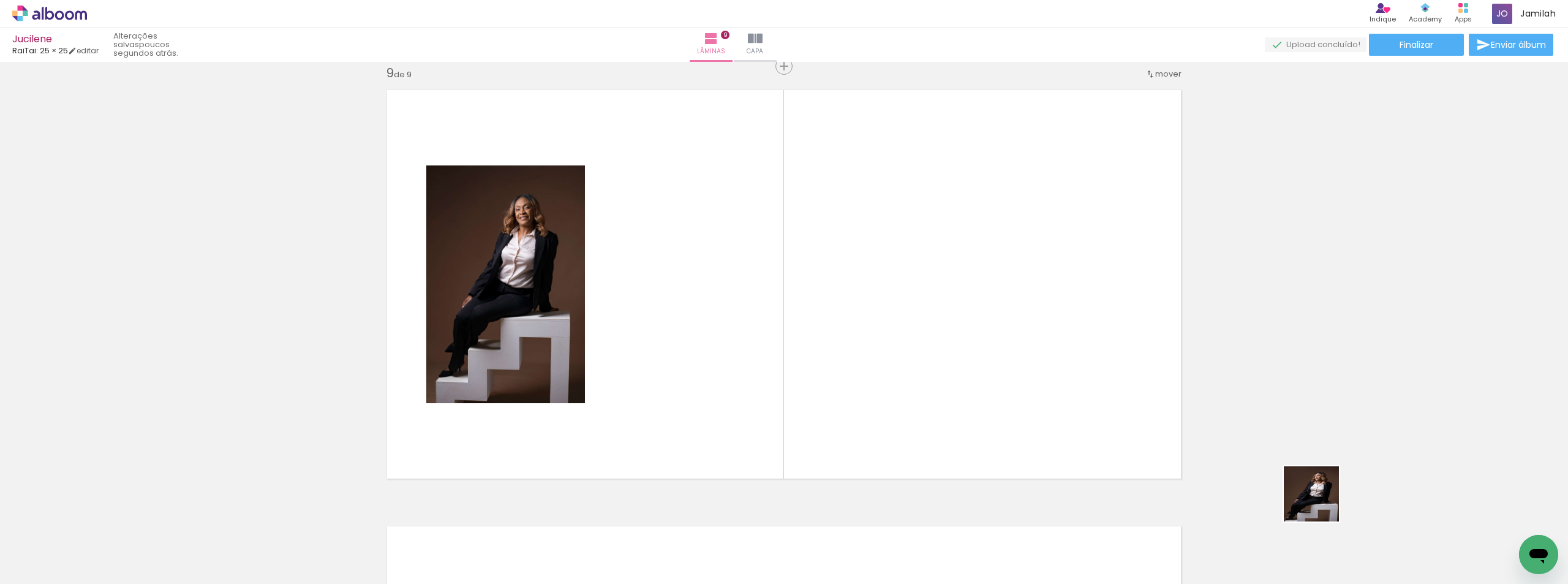
drag, startPoint x: 1320, startPoint y: 503, endPoint x: 878, endPoint y: 367, distance: 462.4
click at [884, 330] on quentale-workspace at bounding box center [784, 292] width 1568 height 584
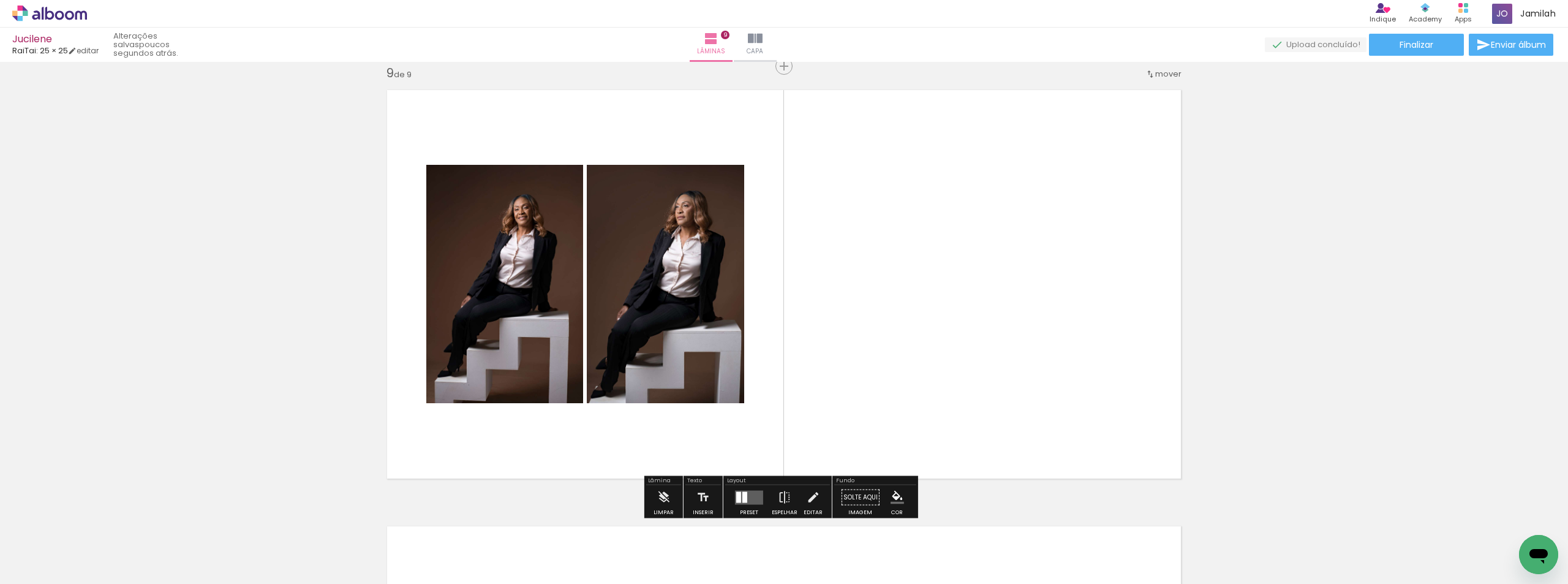
click at [758, 485] on div at bounding box center [749, 498] width 33 height 25
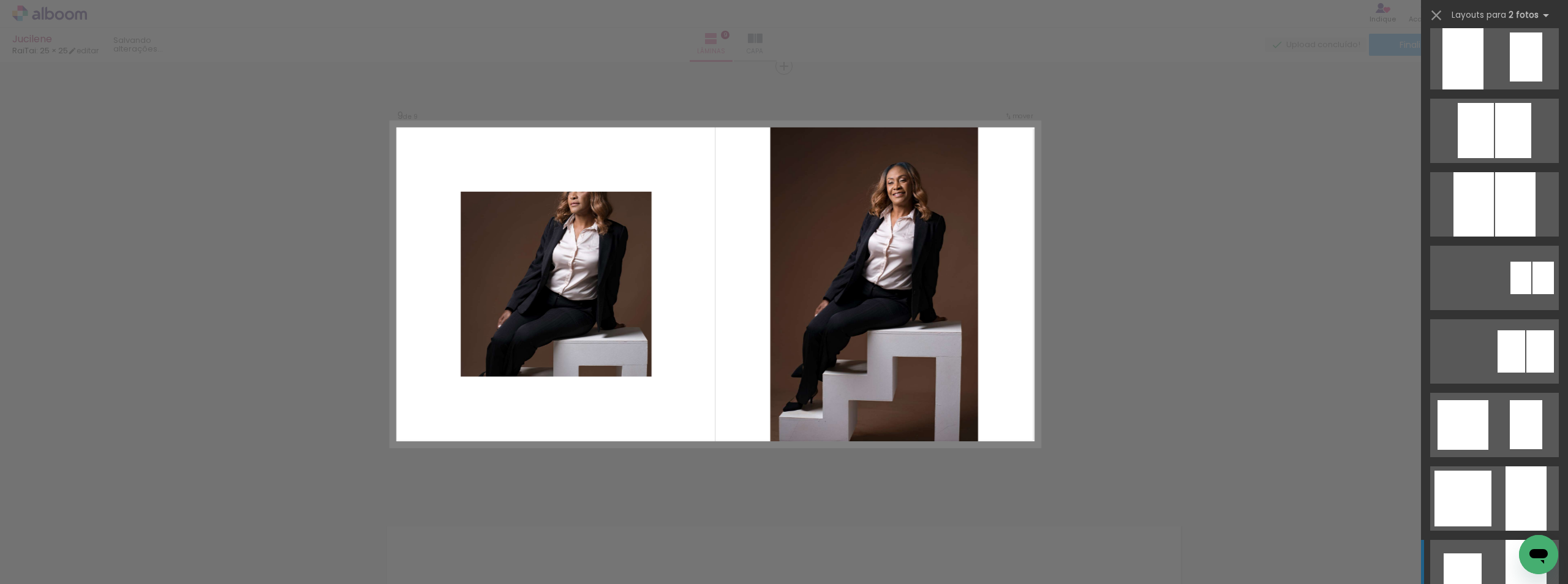
scroll to position [919, 0]
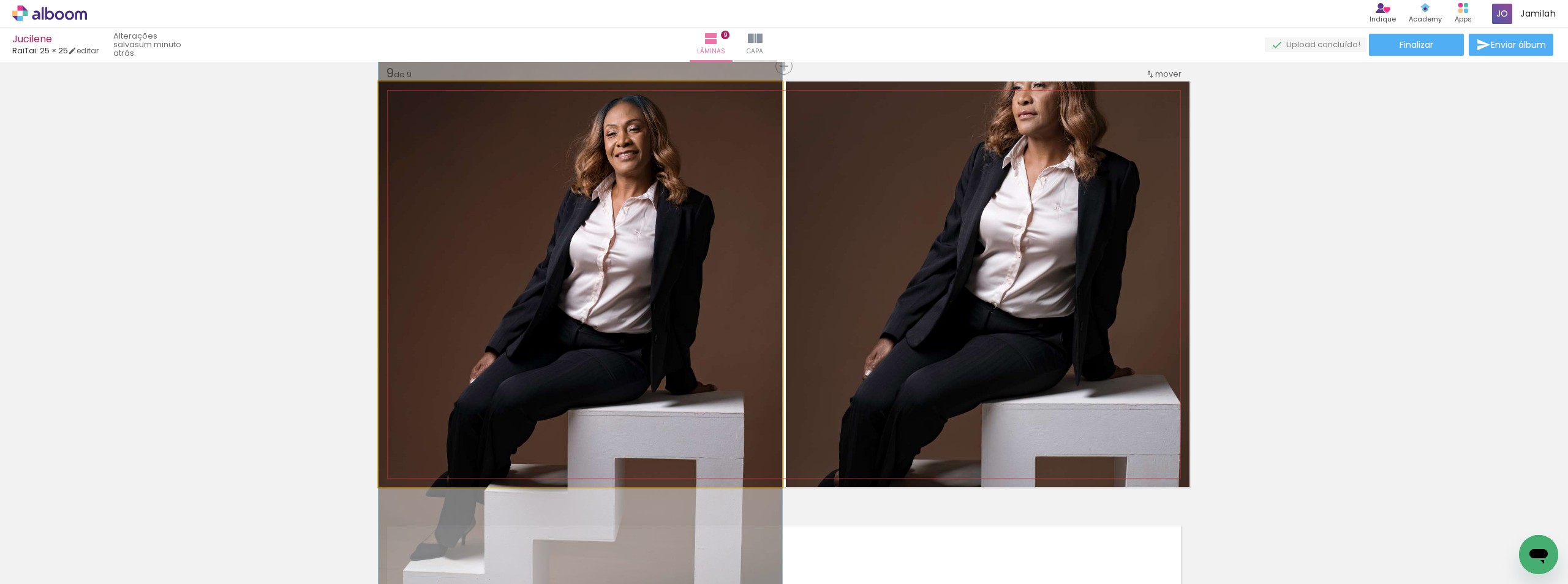
drag, startPoint x: 752, startPoint y: 269, endPoint x: 712, endPoint y: 292, distance: 46.1
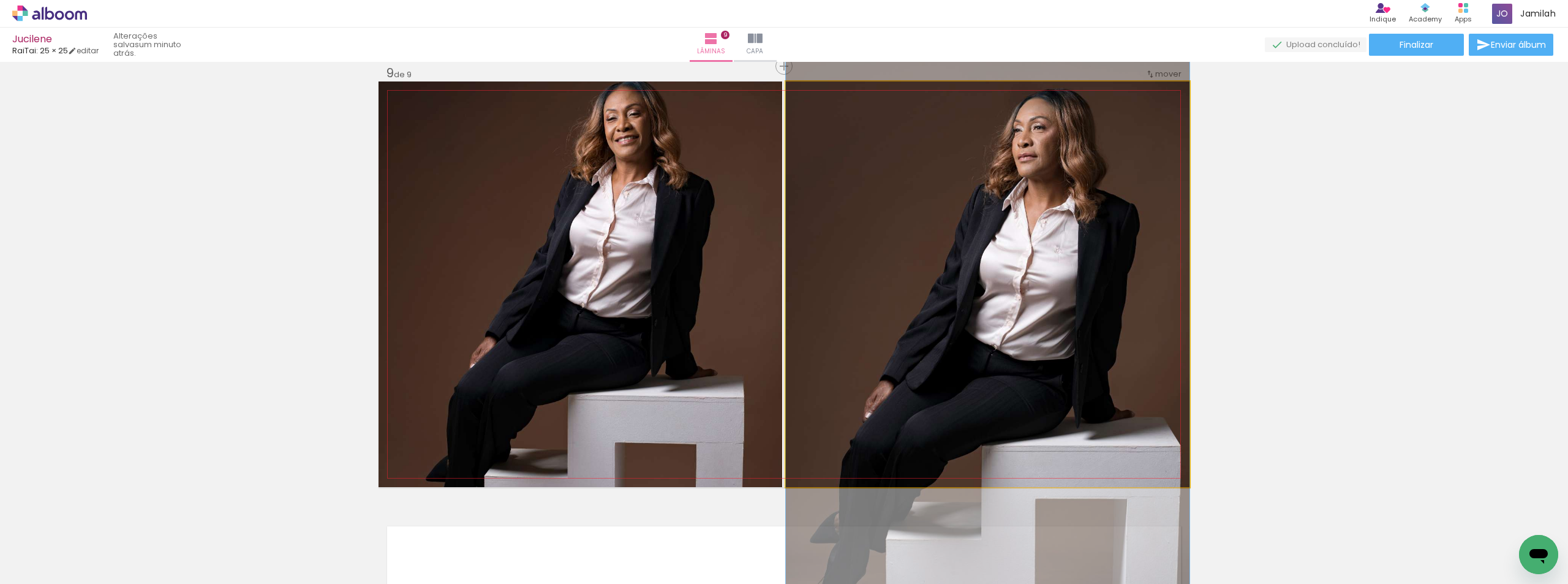
drag, startPoint x: 985, startPoint y: 278, endPoint x: 1003, endPoint y: 320, distance: 45.7
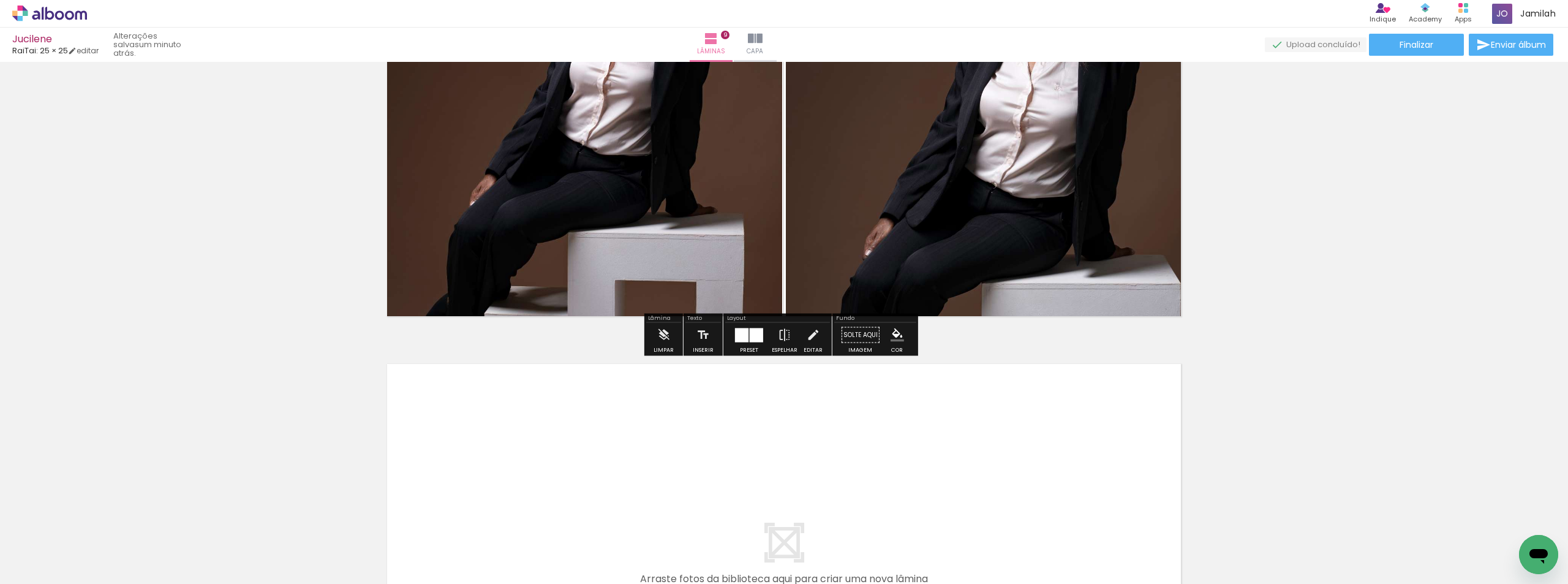
scroll to position [3813, 0]
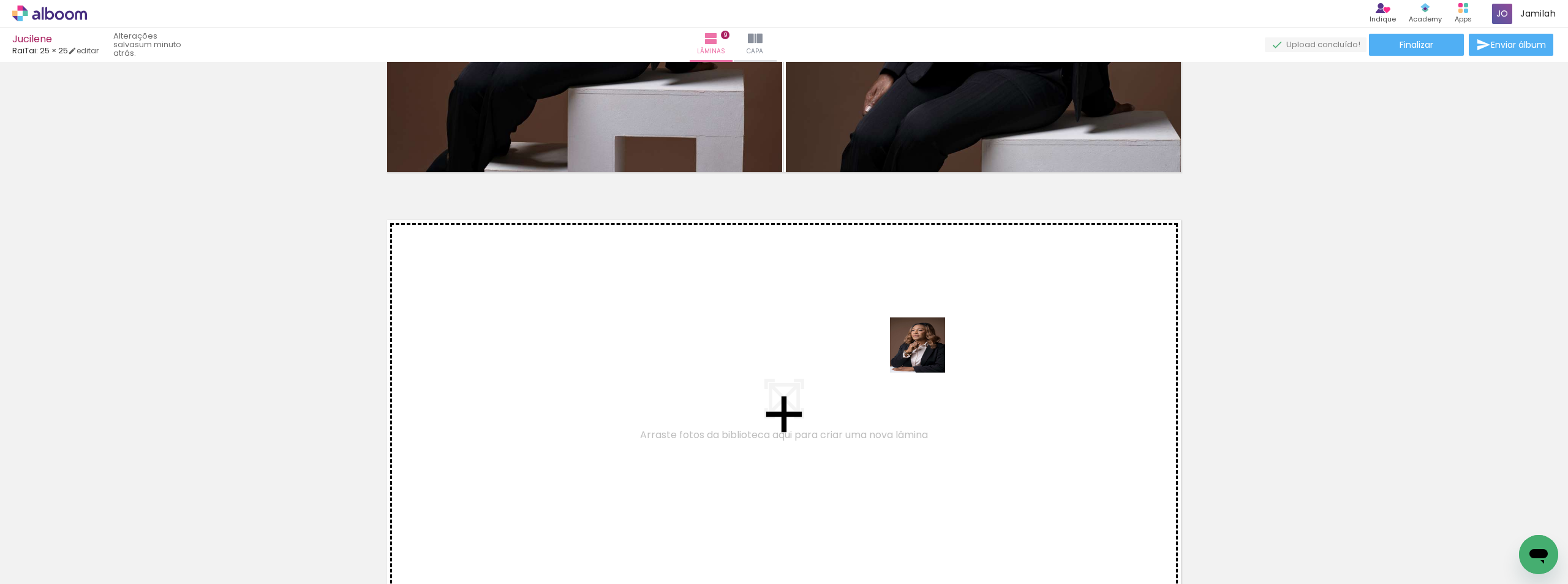
drag, startPoint x: 1378, startPoint y: 541, endPoint x: 1397, endPoint y: 492, distance: 52.6
click at [902, 351] on quentale-workspace at bounding box center [784, 292] width 1568 height 584
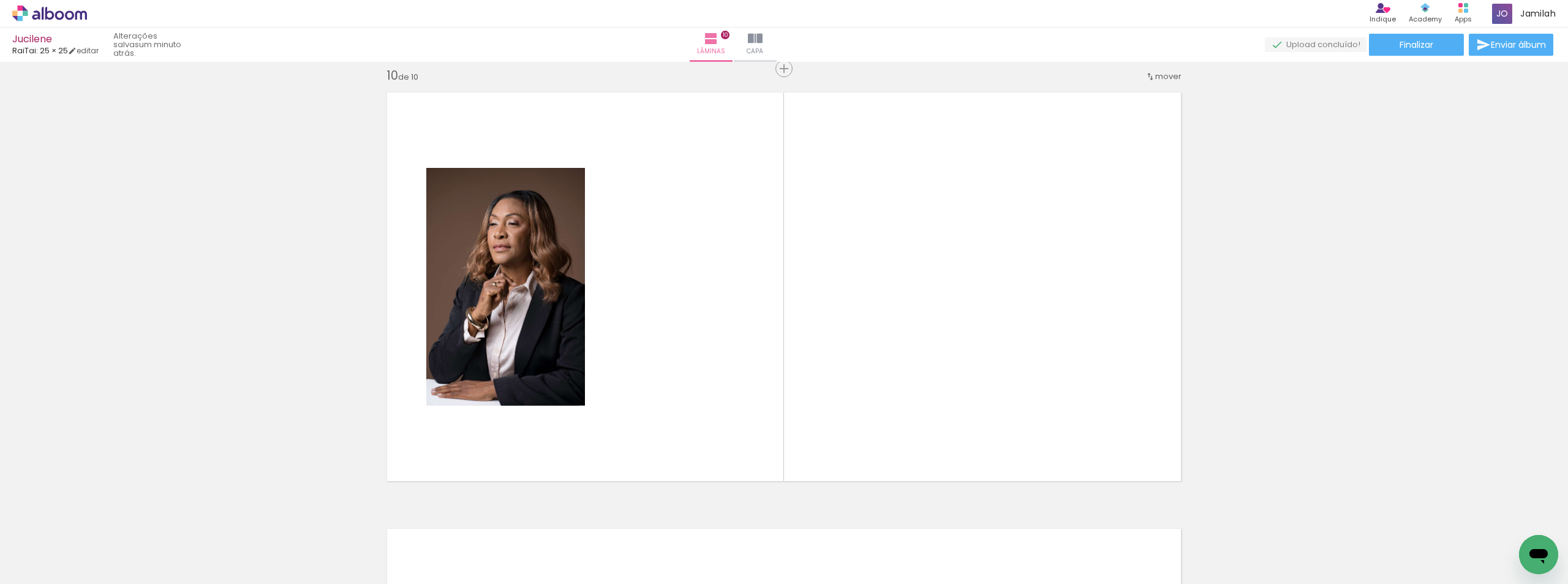
scroll to position [3943, 0]
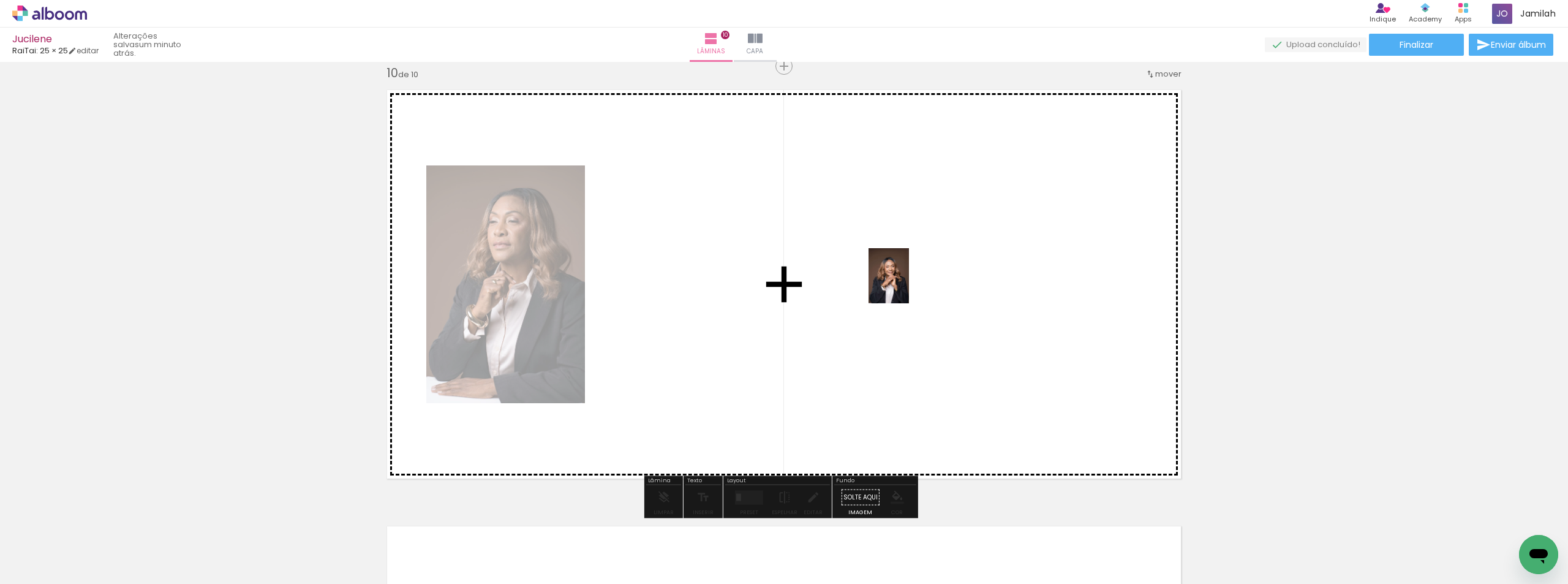
drag, startPoint x: 1477, startPoint y: 551, endPoint x: 1567, endPoint y: 489, distance: 109.3
click at [905, 285] on quentale-workspace at bounding box center [784, 292] width 1568 height 584
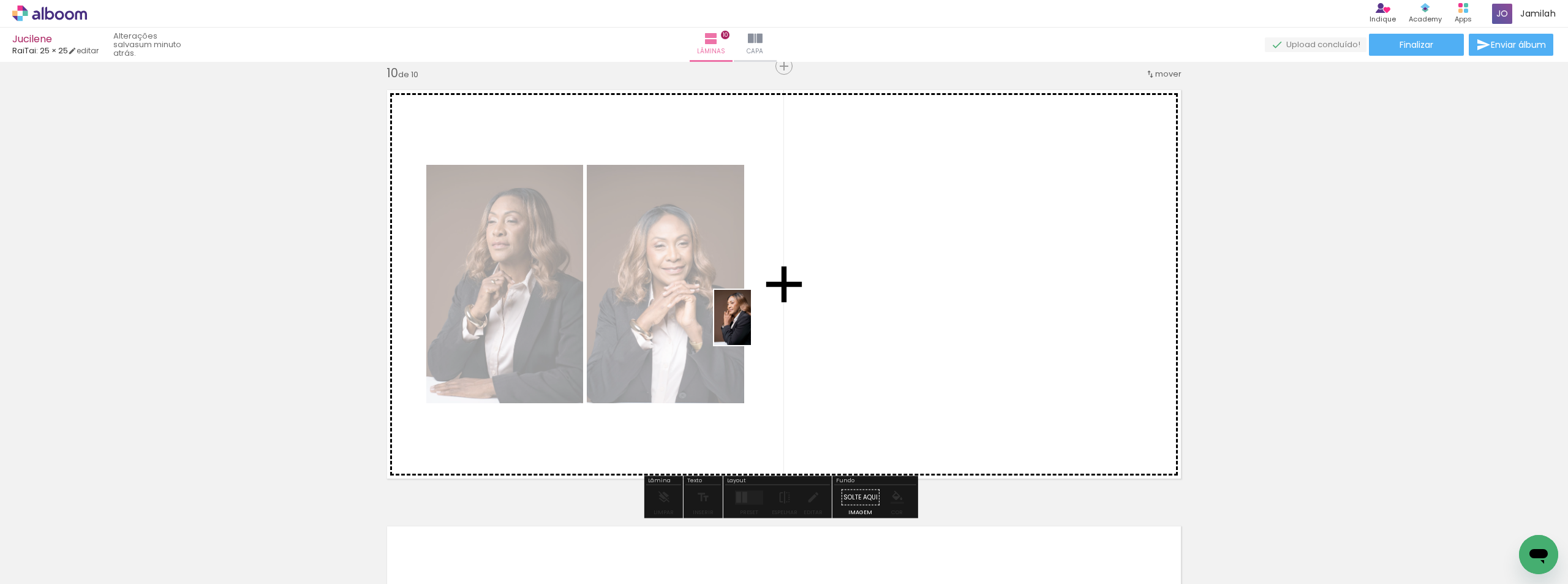
drag, startPoint x: 1520, startPoint y: 523, endPoint x: 830, endPoint y: 365, distance: 707.9
click at [836, 339] on quentale-workspace at bounding box center [784, 292] width 1568 height 584
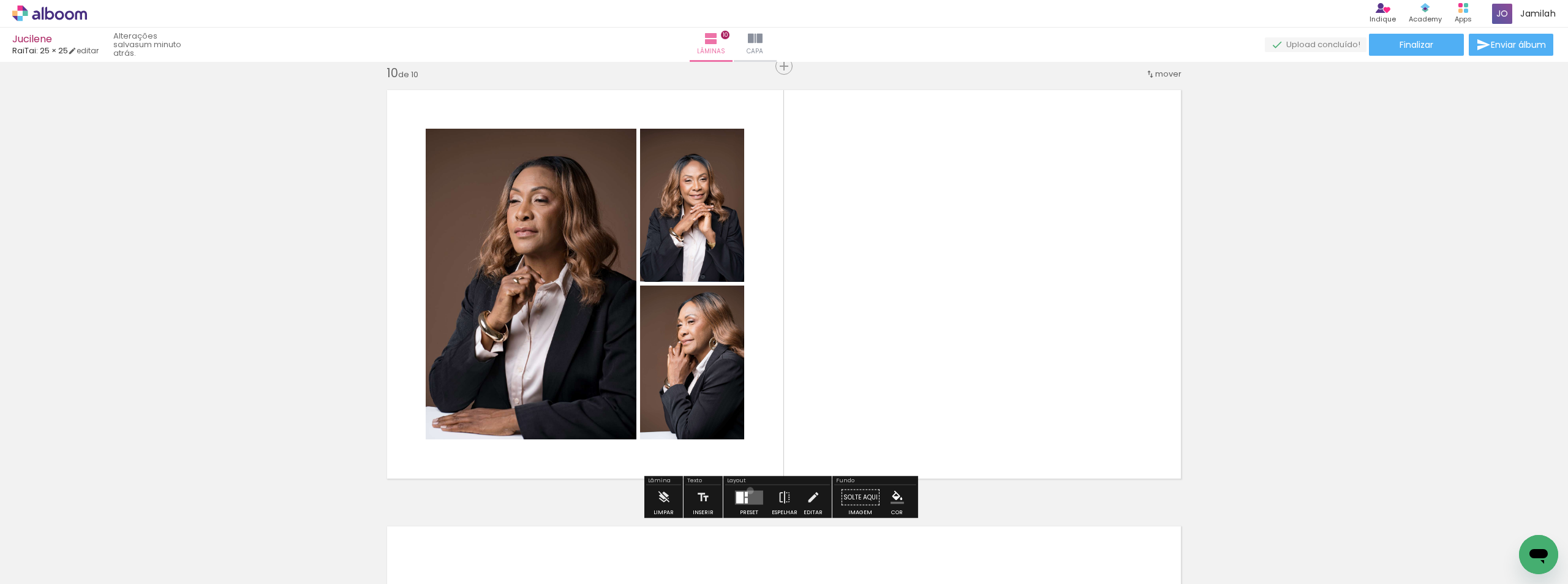
click at [745, 491] on quentale-layouter at bounding box center [749, 497] width 28 height 14
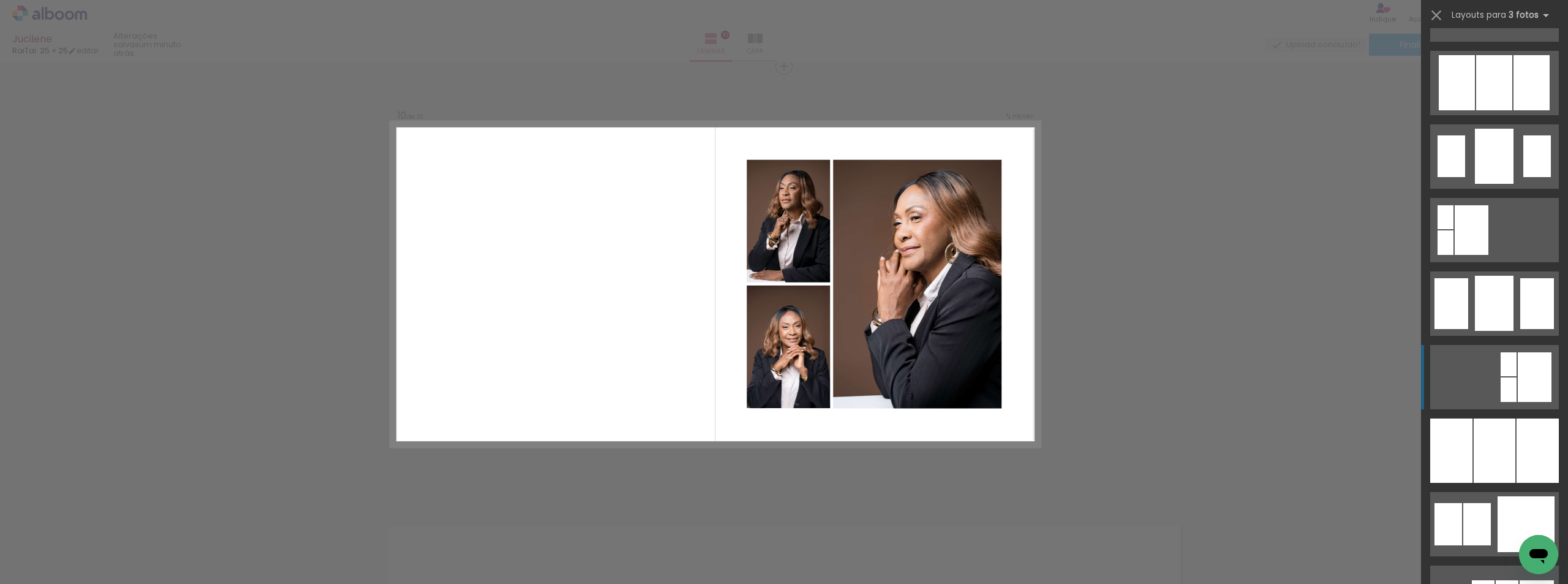
scroll to position [797, 0]
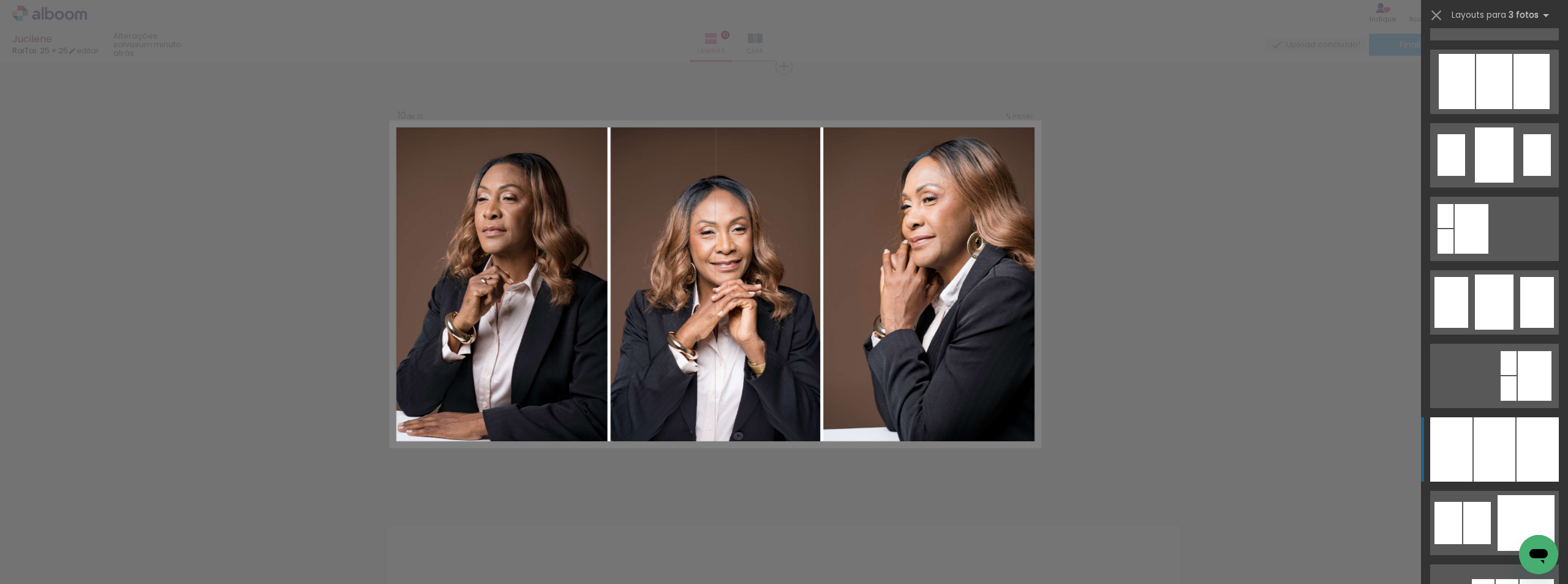
click at [1491, 440] on div at bounding box center [1494, 449] width 42 height 65
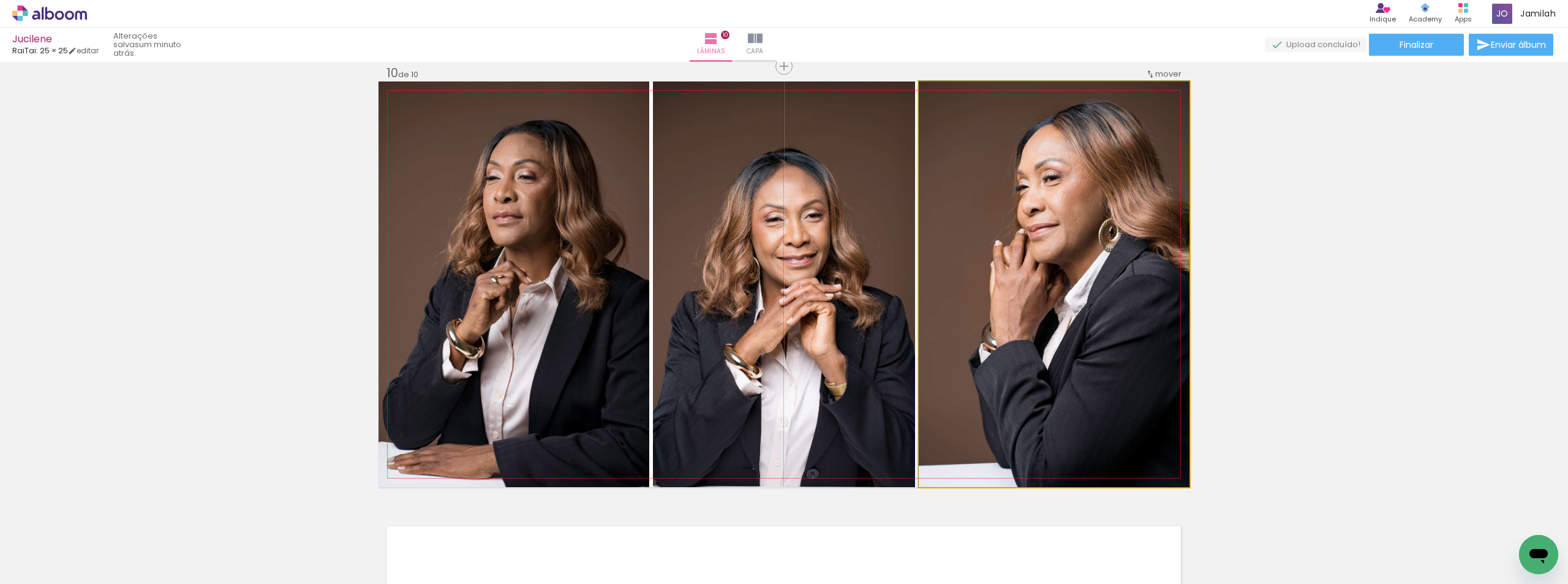
drag, startPoint x: 1141, startPoint y: 245, endPoint x: 794, endPoint y: 216, distance: 348.2
click at [0, 0] on slot at bounding box center [0, 0] width 0 height 0
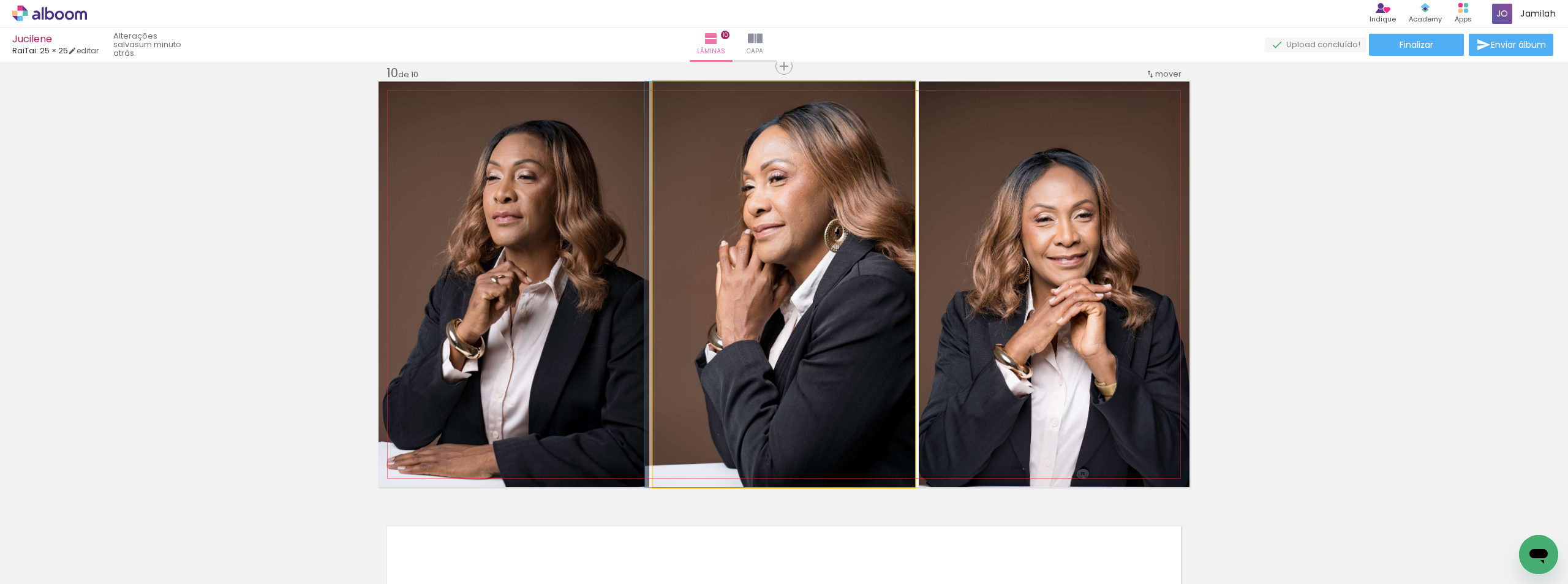
drag, startPoint x: 831, startPoint y: 222, endPoint x: 795, endPoint y: 215, distance: 36.7
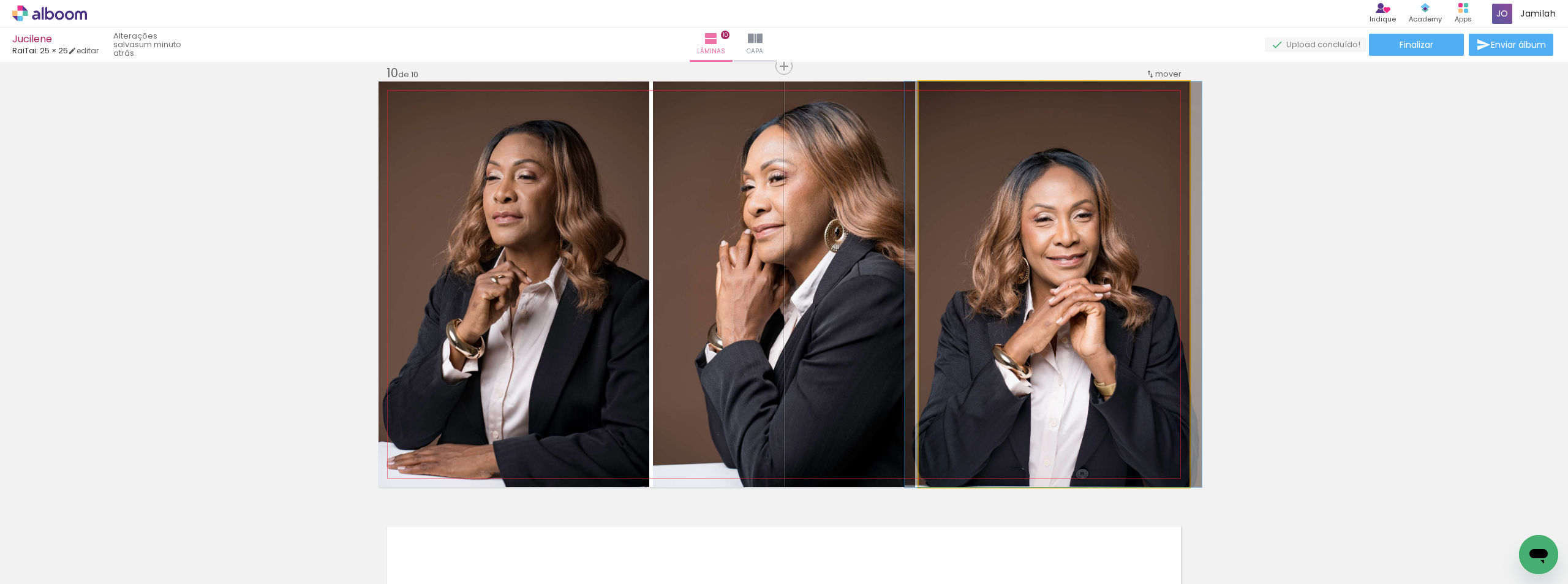
drag, startPoint x: 1056, startPoint y: 249, endPoint x: 1046, endPoint y: 194, distance: 55.9
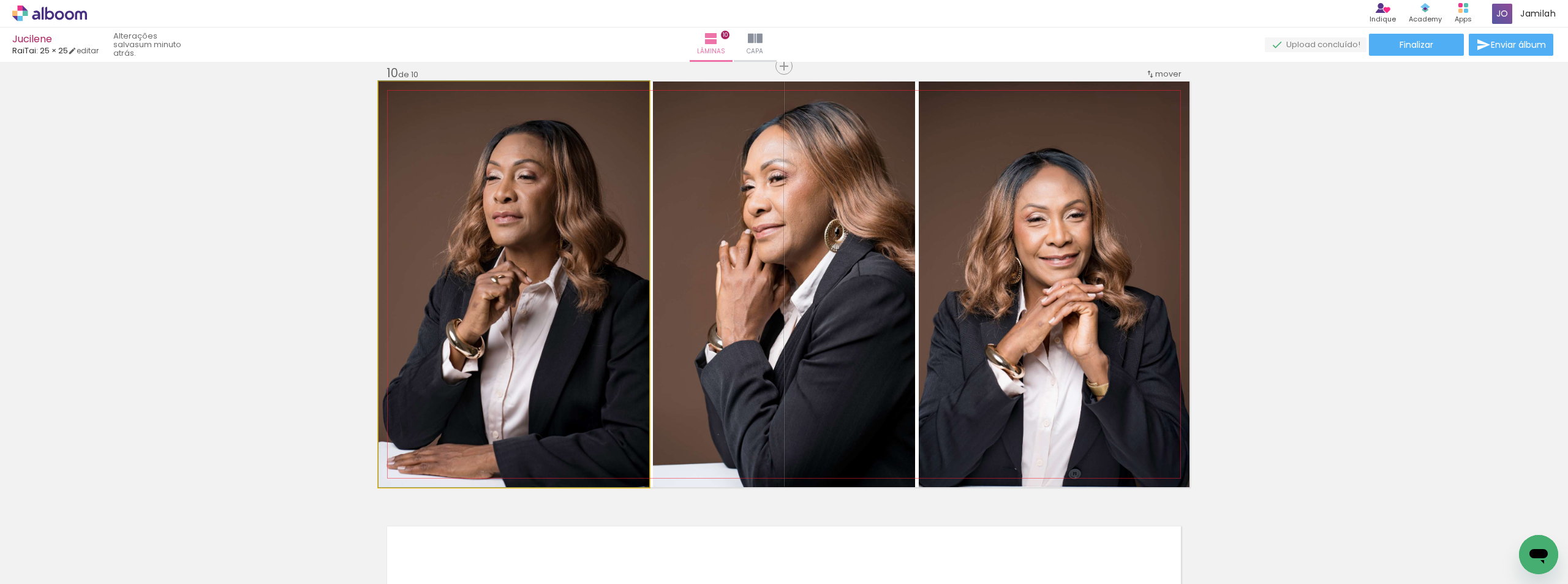
drag, startPoint x: 569, startPoint y: 187, endPoint x: 551, endPoint y: 180, distance: 19.3
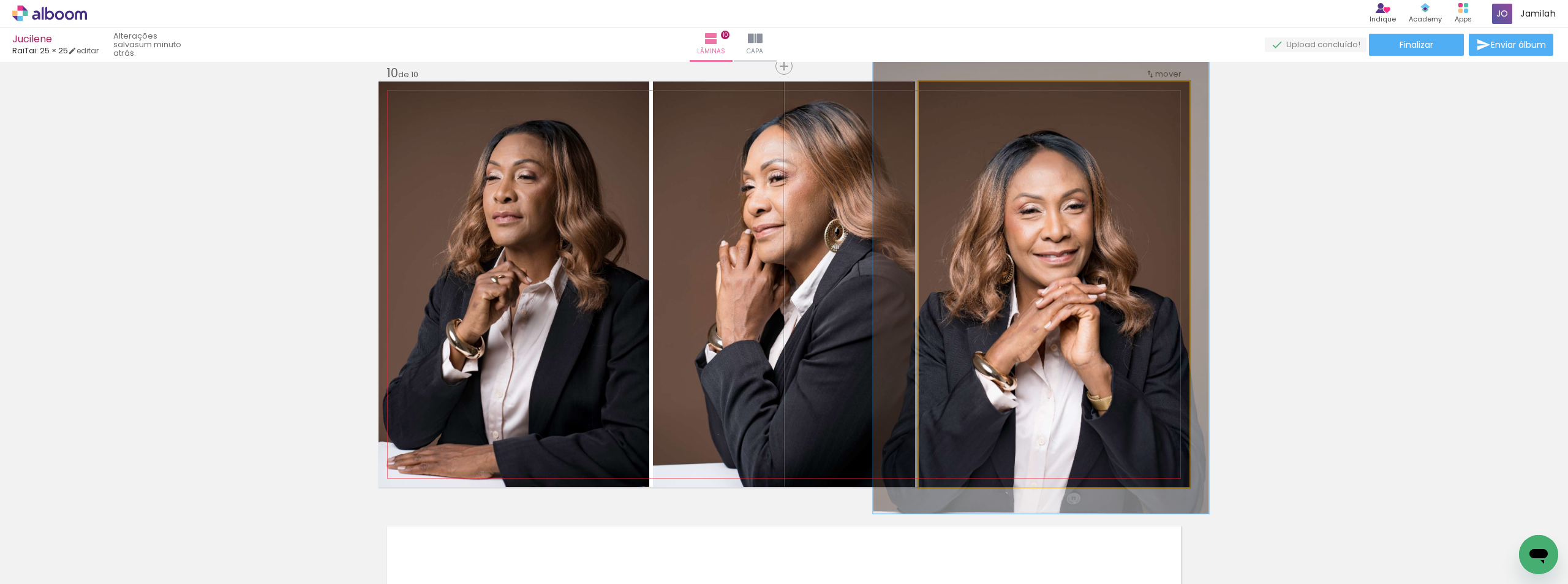
click at [948, 98] on div at bounding box center [953, 95] width 11 height 11
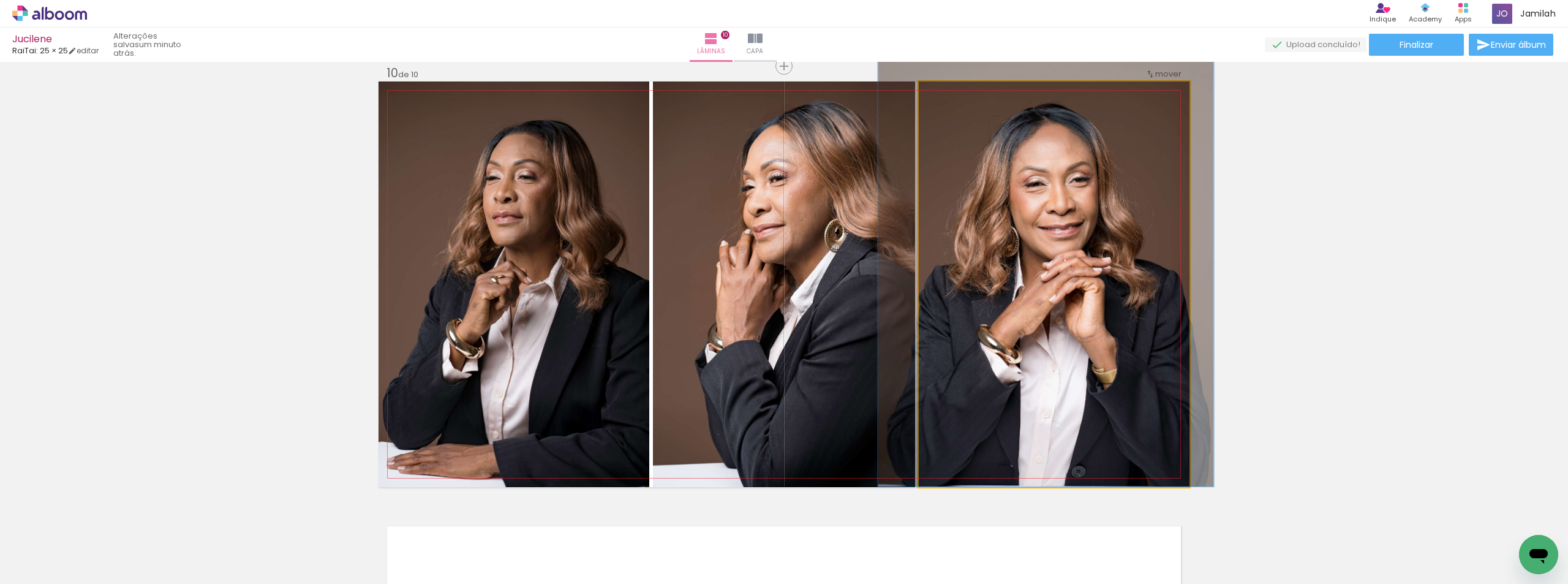
drag, startPoint x: 1053, startPoint y: 440, endPoint x: 1057, endPoint y: 349, distance: 91.1
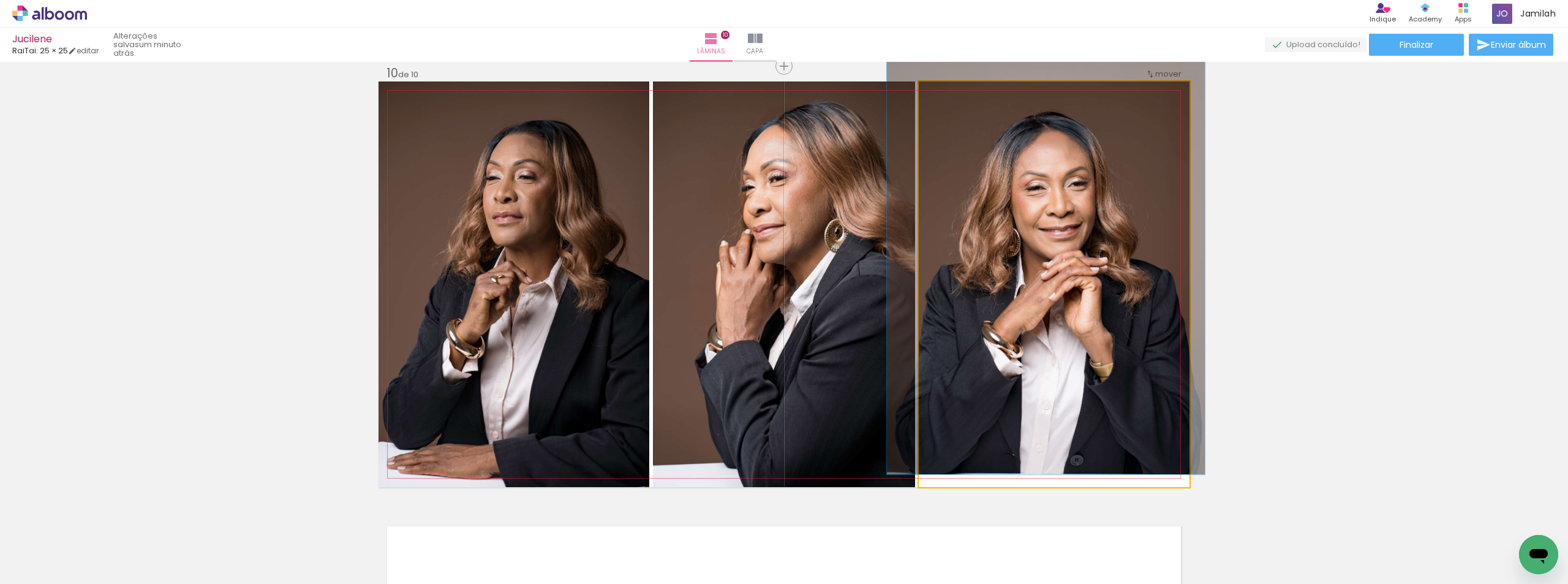
type paper-slider "107"
click at [941, 101] on div at bounding box center [950, 94] width 20 height 20
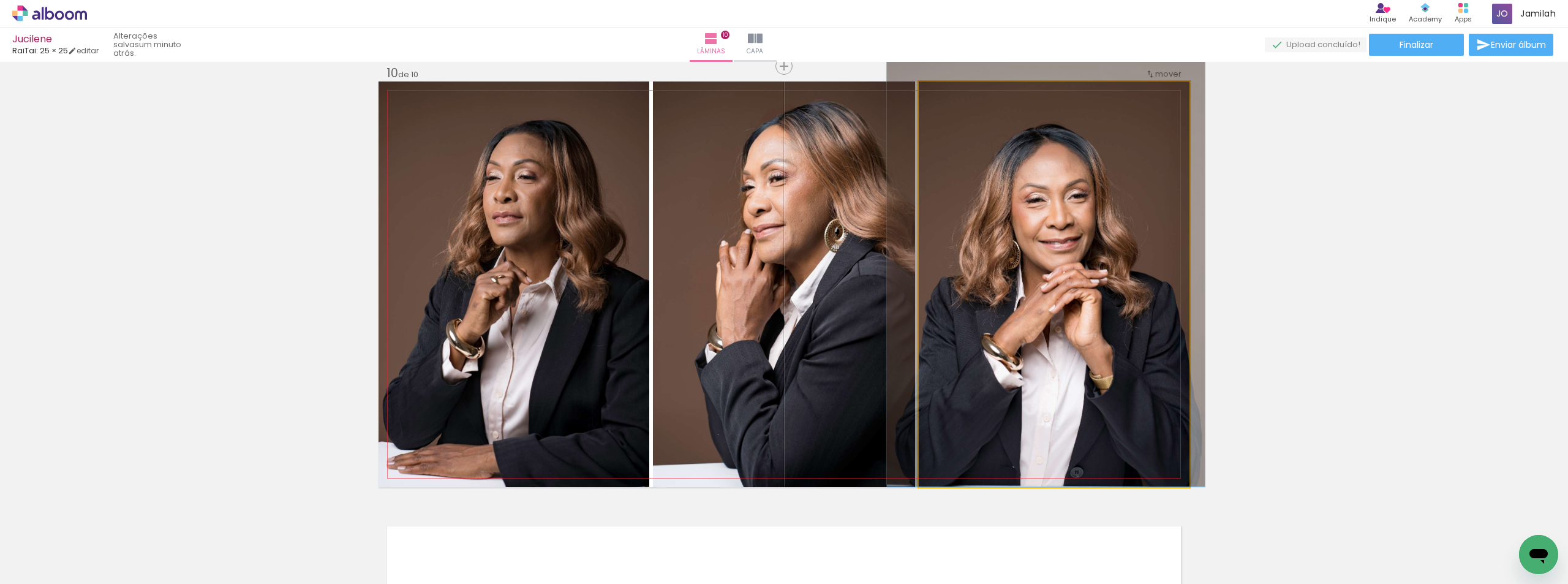
drag, startPoint x: 1078, startPoint y: 260, endPoint x: 1074, endPoint y: 218, distance: 42.2
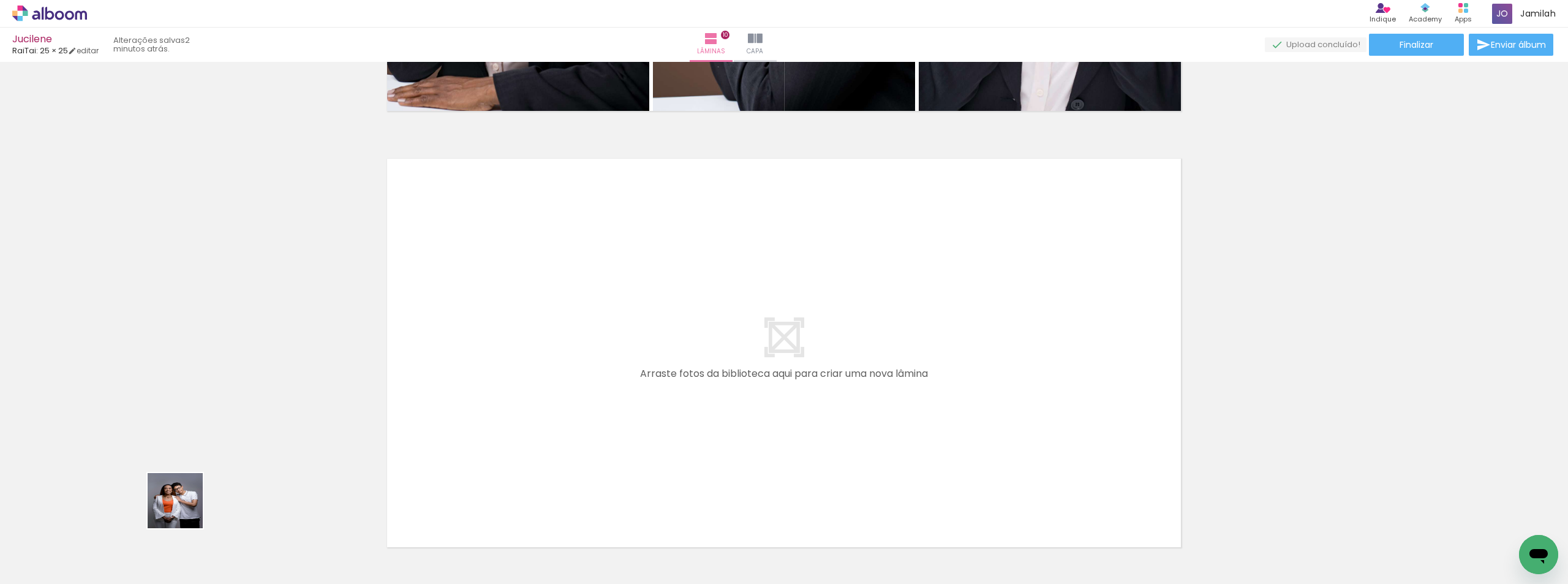
drag, startPoint x: 157, startPoint y: 547, endPoint x: 583, endPoint y: 394, distance: 452.6
click at [583, 394] on quentale-workspace at bounding box center [784, 292] width 1568 height 584
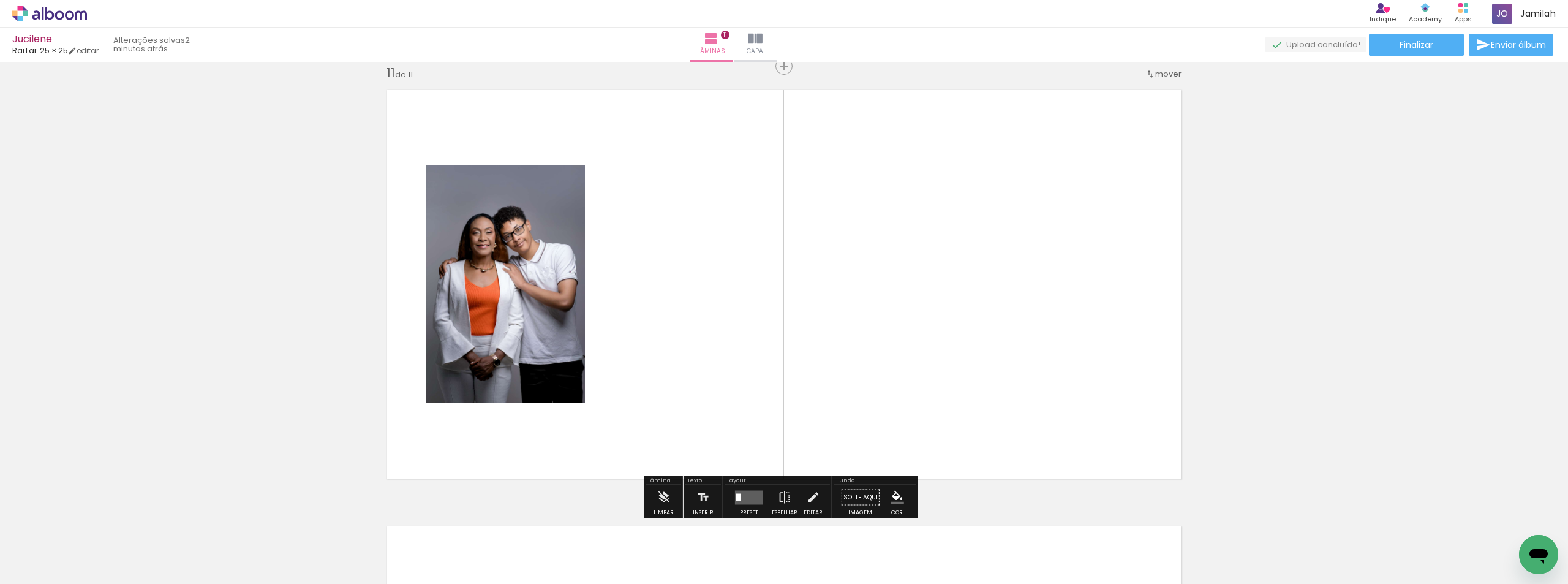
scroll to position [4379, 0]
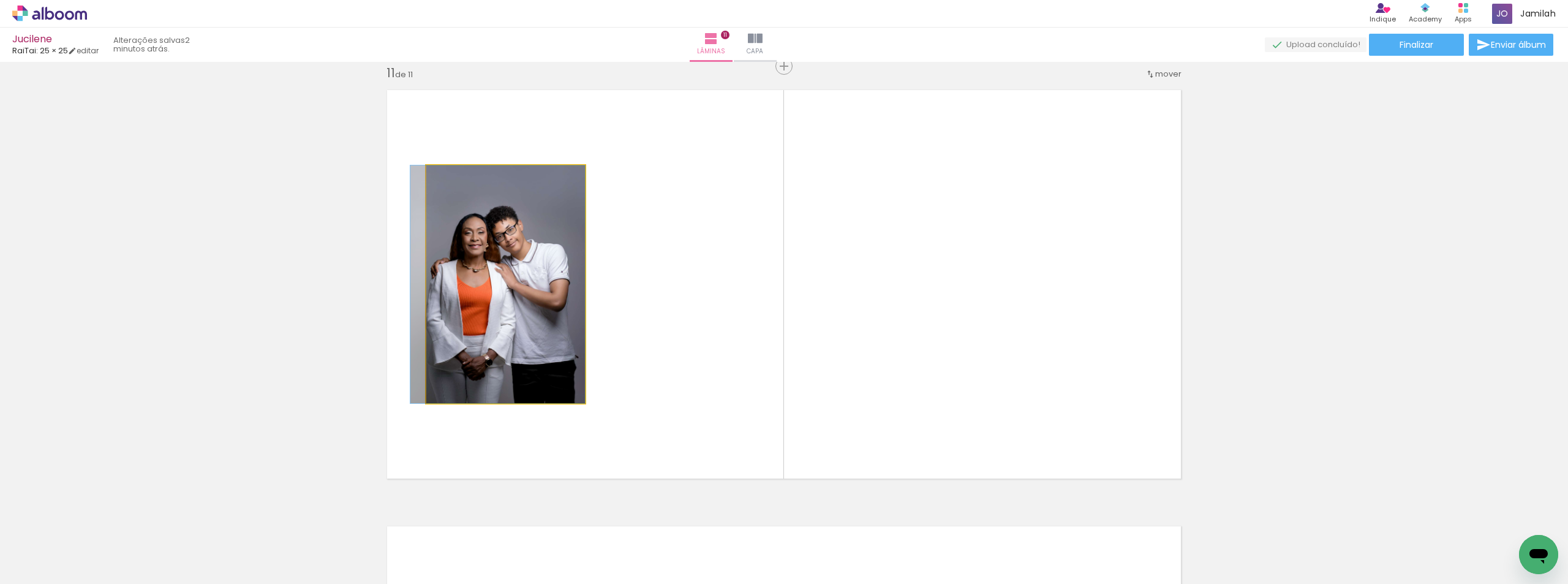
drag, startPoint x: 503, startPoint y: 372, endPoint x: 494, endPoint y: 349, distance: 24.7
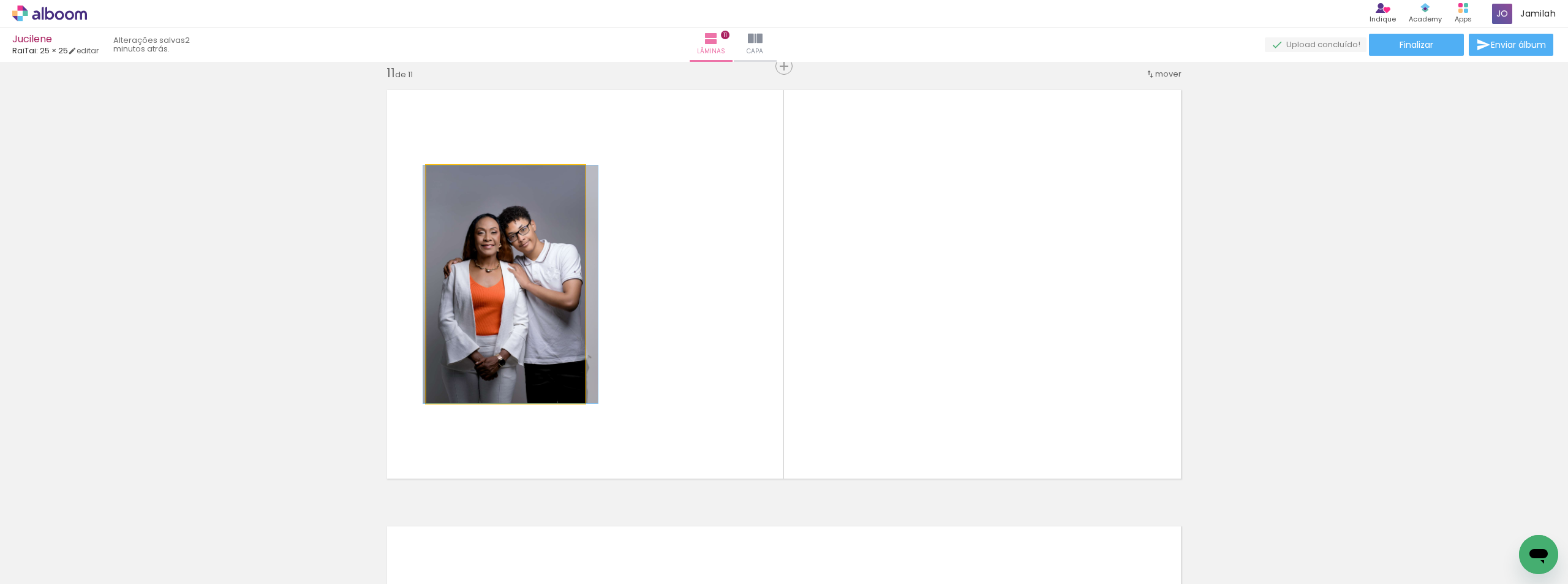
drag, startPoint x: 481, startPoint y: 367, endPoint x: 481, endPoint y: 356, distance: 11.0
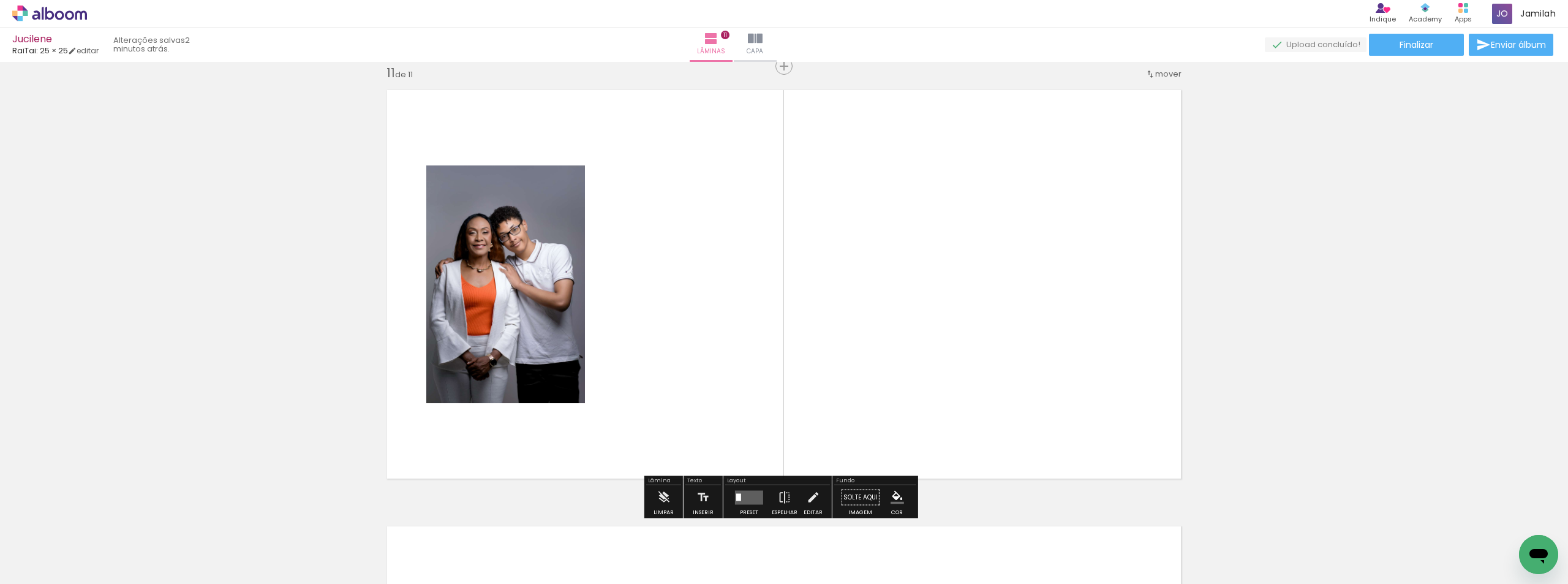
click at [481, 356] on quentale-photo at bounding box center [505, 284] width 159 height 237
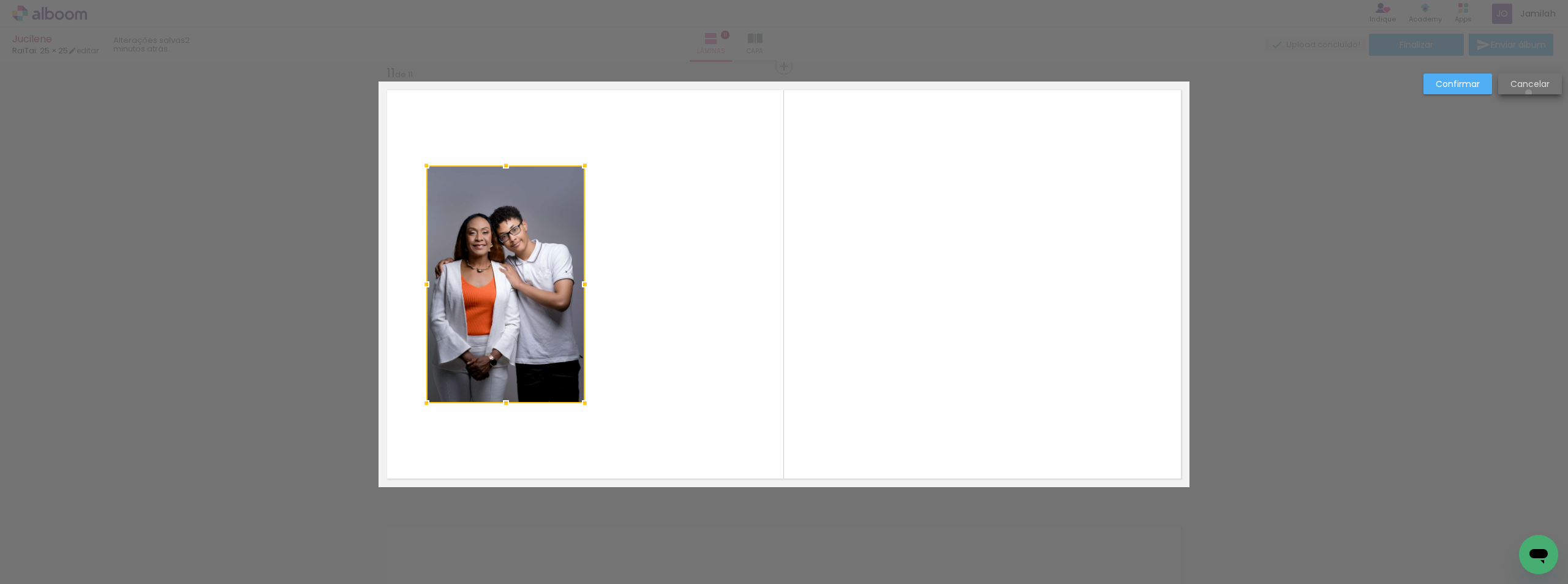
click at [1528, 92] on paper-button "Cancelar" at bounding box center [1529, 84] width 64 height 21
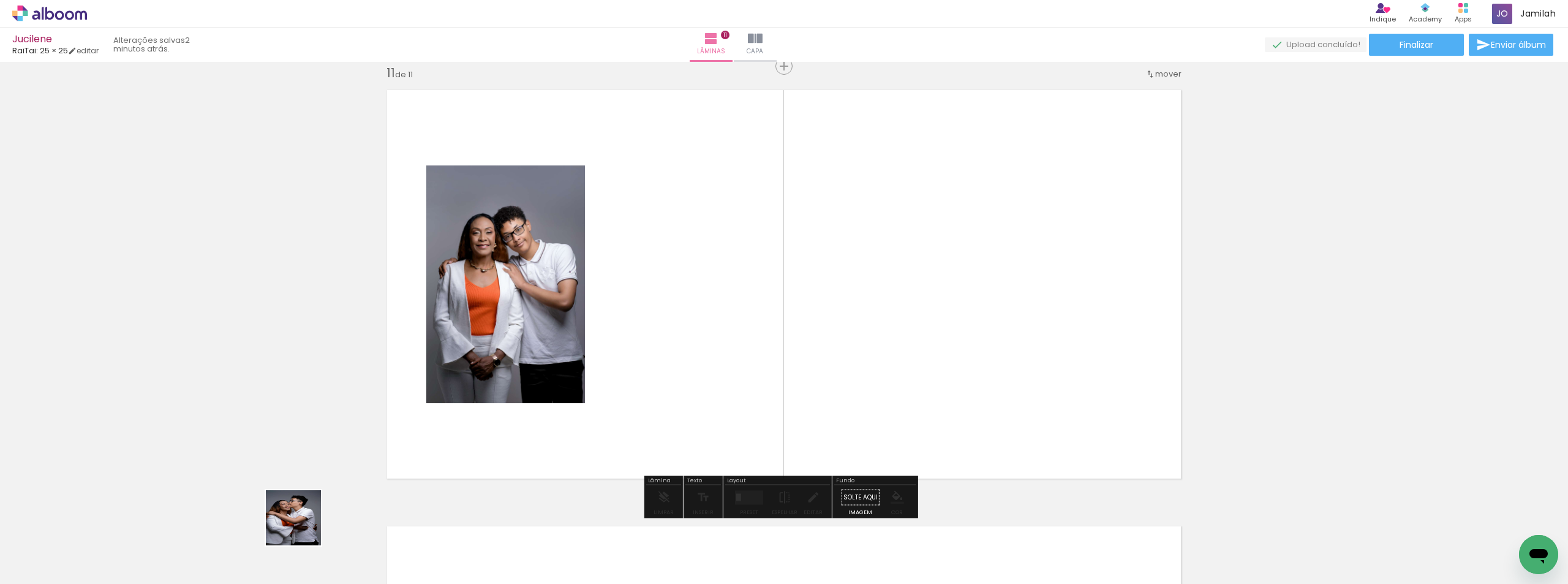
drag, startPoint x: 303, startPoint y: 527, endPoint x: 391, endPoint y: 509, distance: 89.8
click at [594, 423] on quentale-workspace at bounding box center [784, 292] width 1568 height 584
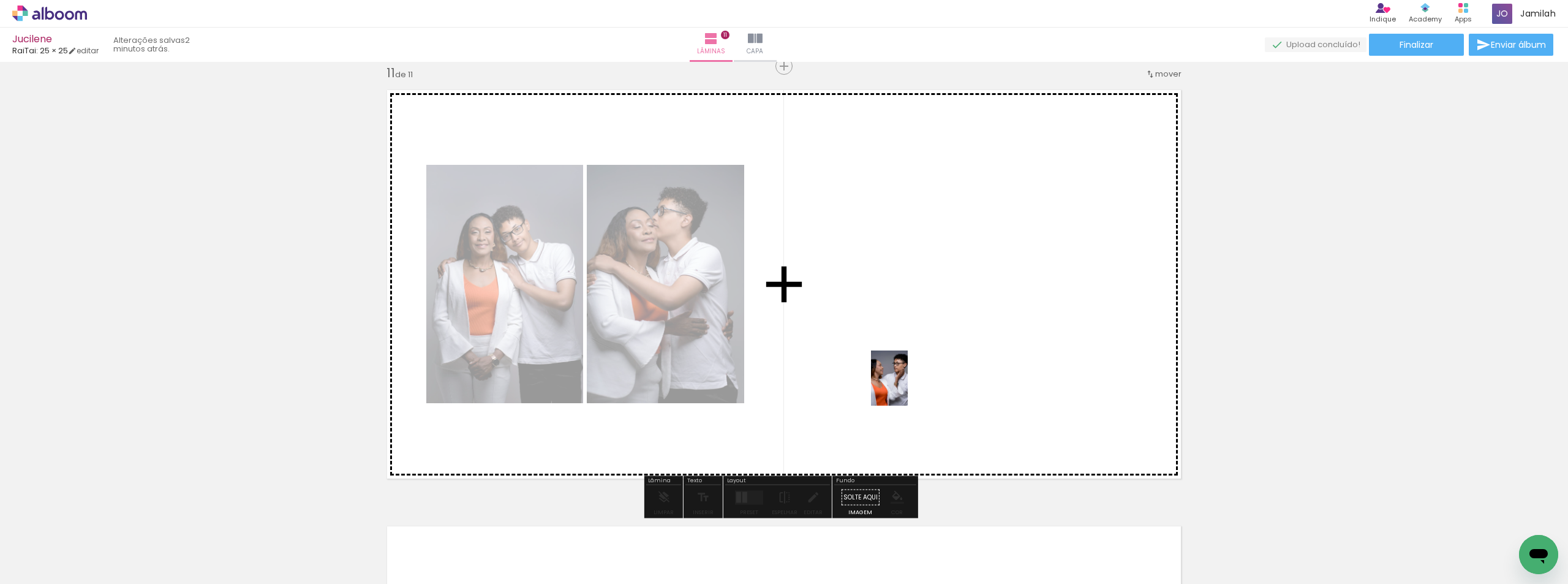
drag, startPoint x: 251, startPoint y: 520, endPoint x: 956, endPoint y: 405, distance: 714.3
click at [926, 385] on quentale-workspace at bounding box center [784, 292] width 1568 height 584
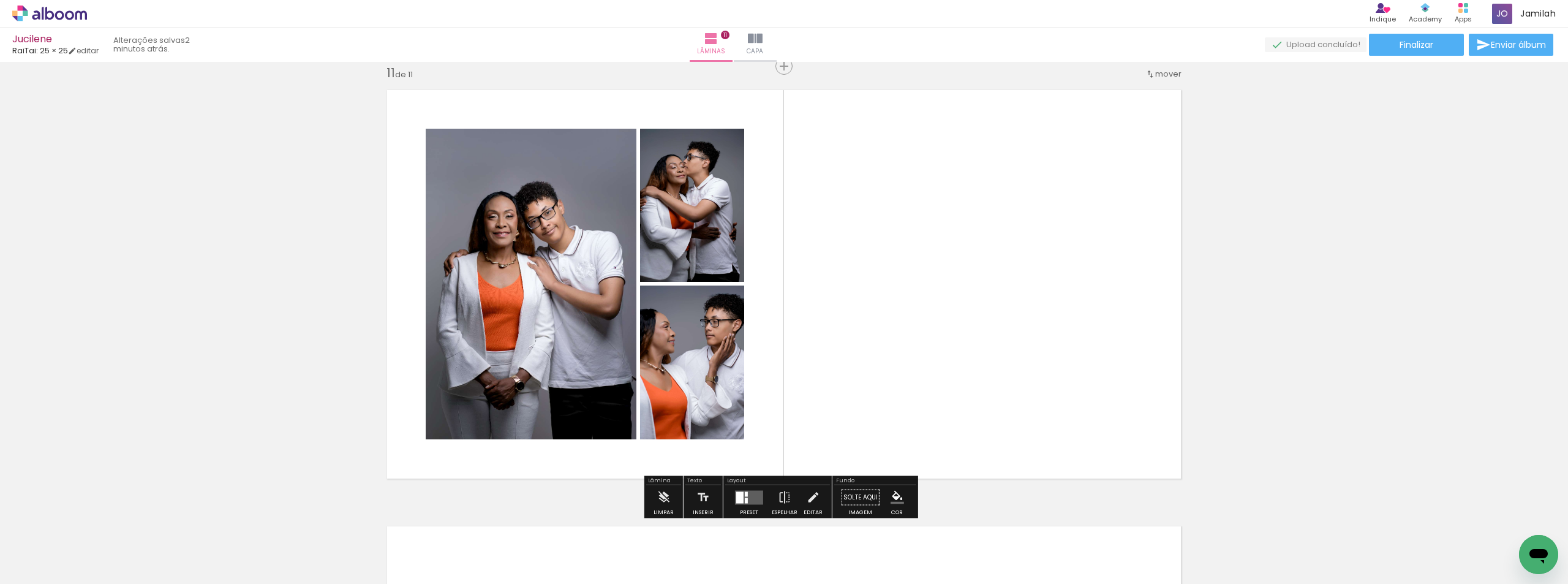
click at [745, 497] on quentale-layouter at bounding box center [749, 497] width 28 height 14
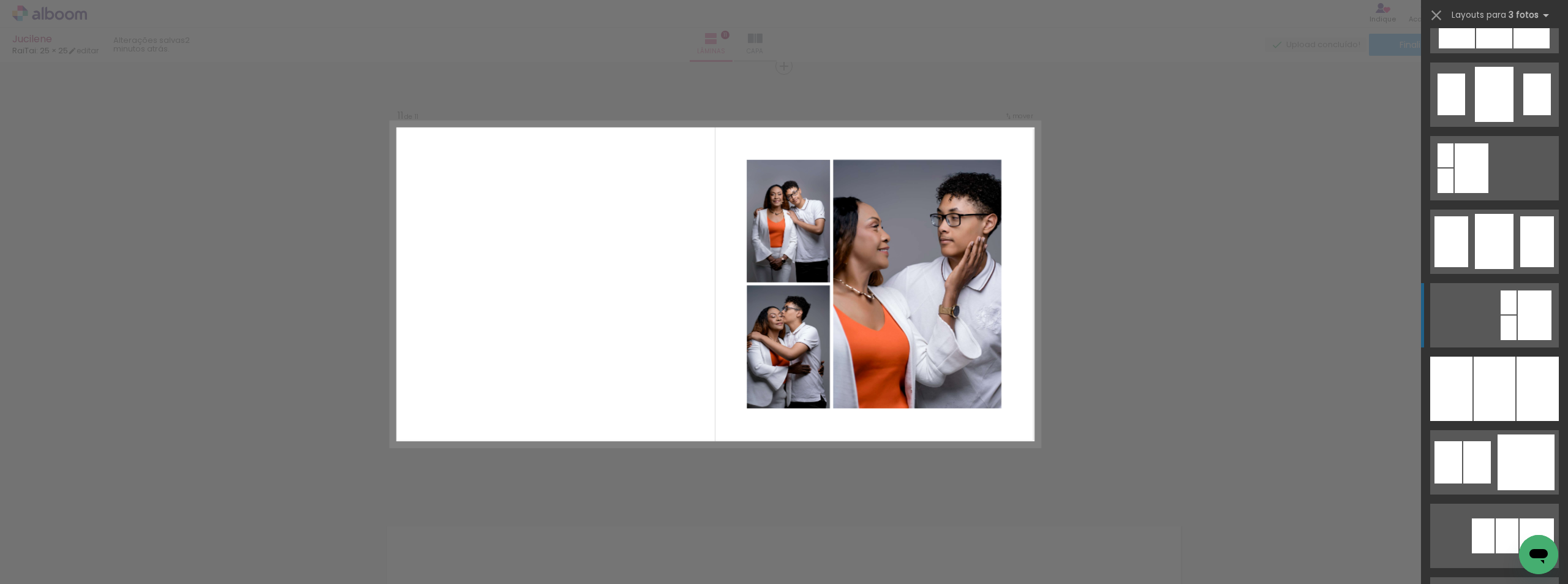
scroll to position [857, 0]
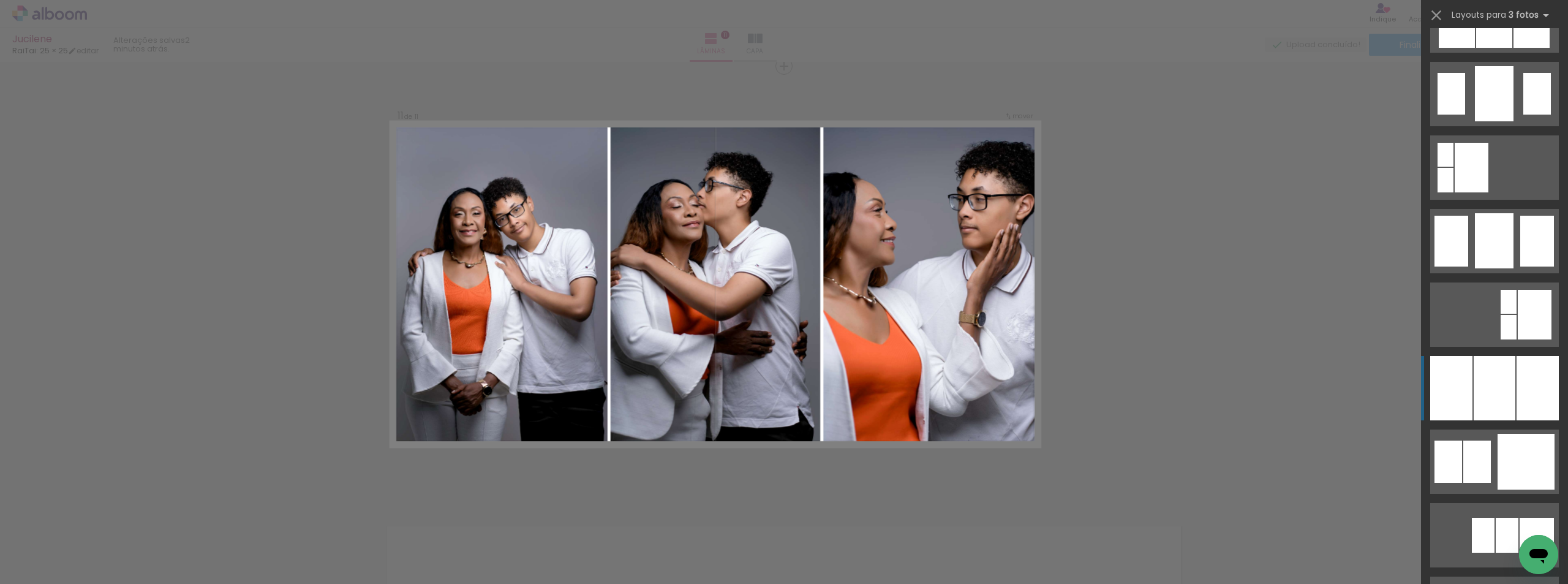
click at [1486, 374] on div at bounding box center [1494, 388] width 42 height 65
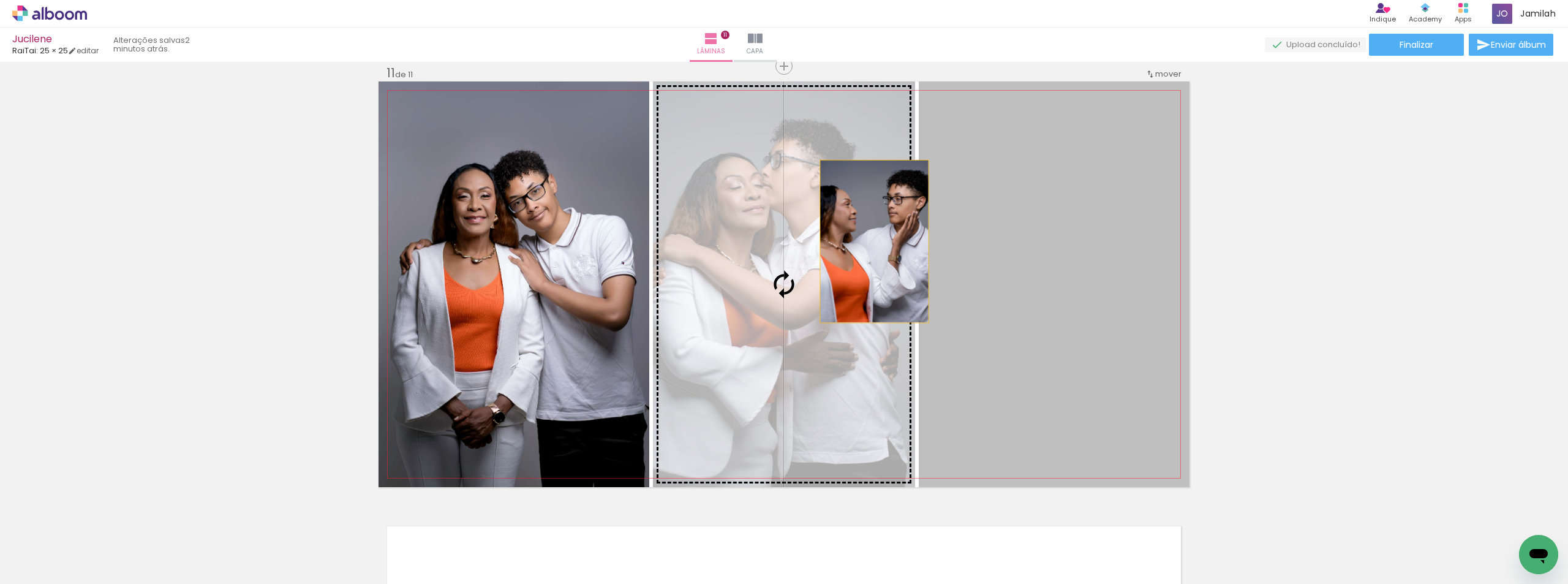
drag, startPoint x: 1015, startPoint y: 257, endPoint x: 857, endPoint y: 237, distance: 159.3
click at [0, 0] on slot at bounding box center [0, 0] width 0 height 0
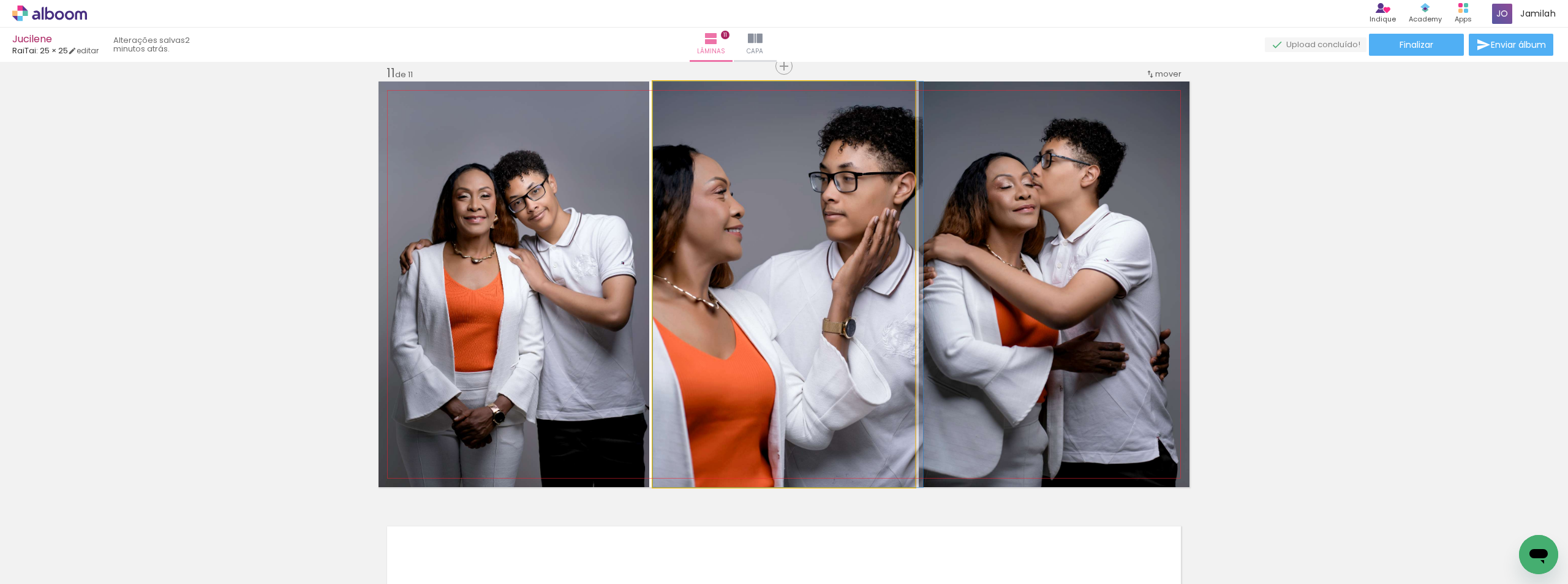
drag, startPoint x: 799, startPoint y: 233, endPoint x: 816, endPoint y: 219, distance: 22.0
drag, startPoint x: 790, startPoint y: 218, endPoint x: 796, endPoint y: 219, distance: 6.1
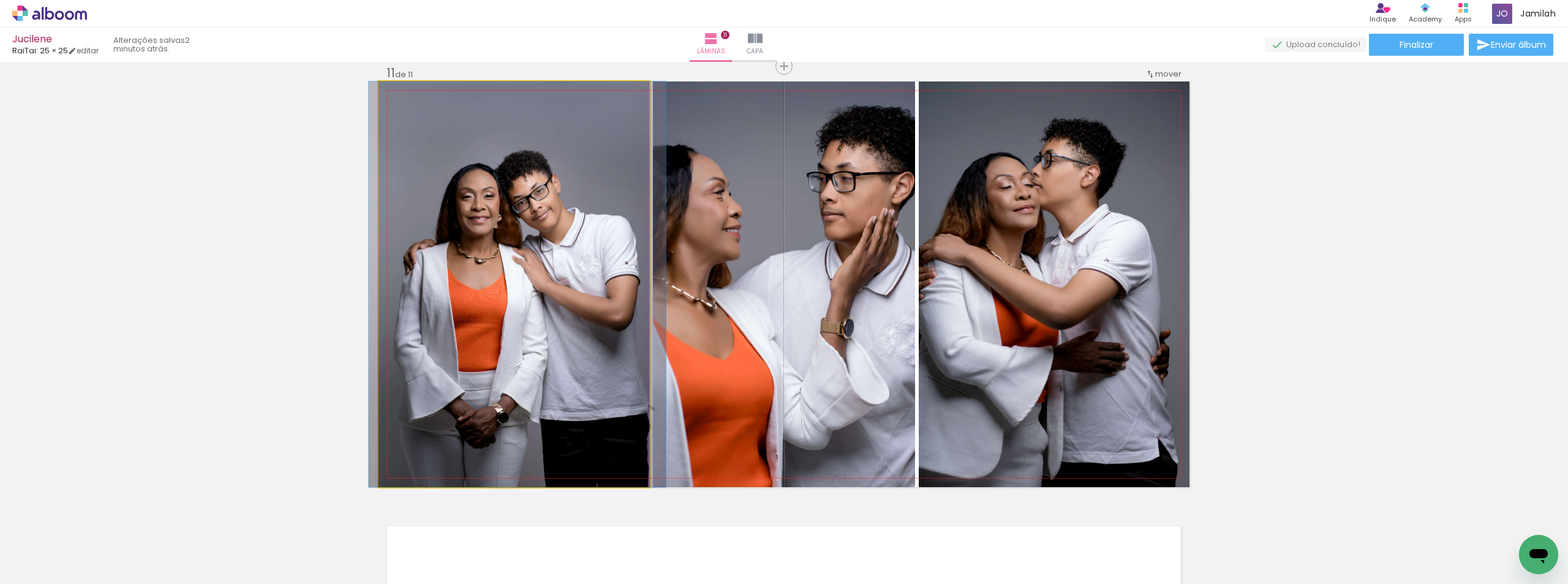
drag, startPoint x: 581, startPoint y: 264, endPoint x: 587, endPoint y: 246, distance: 19.0
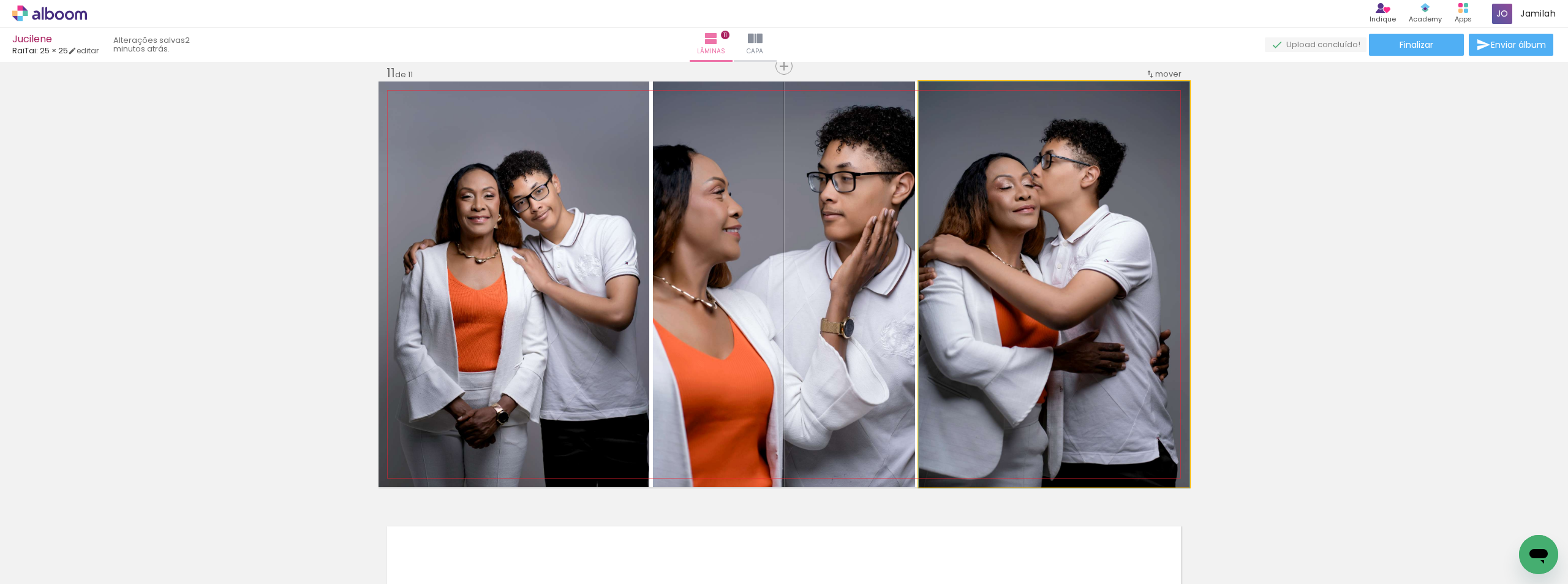
drag, startPoint x: 1002, startPoint y: 273, endPoint x: 1073, endPoint y: 279, distance: 71.3
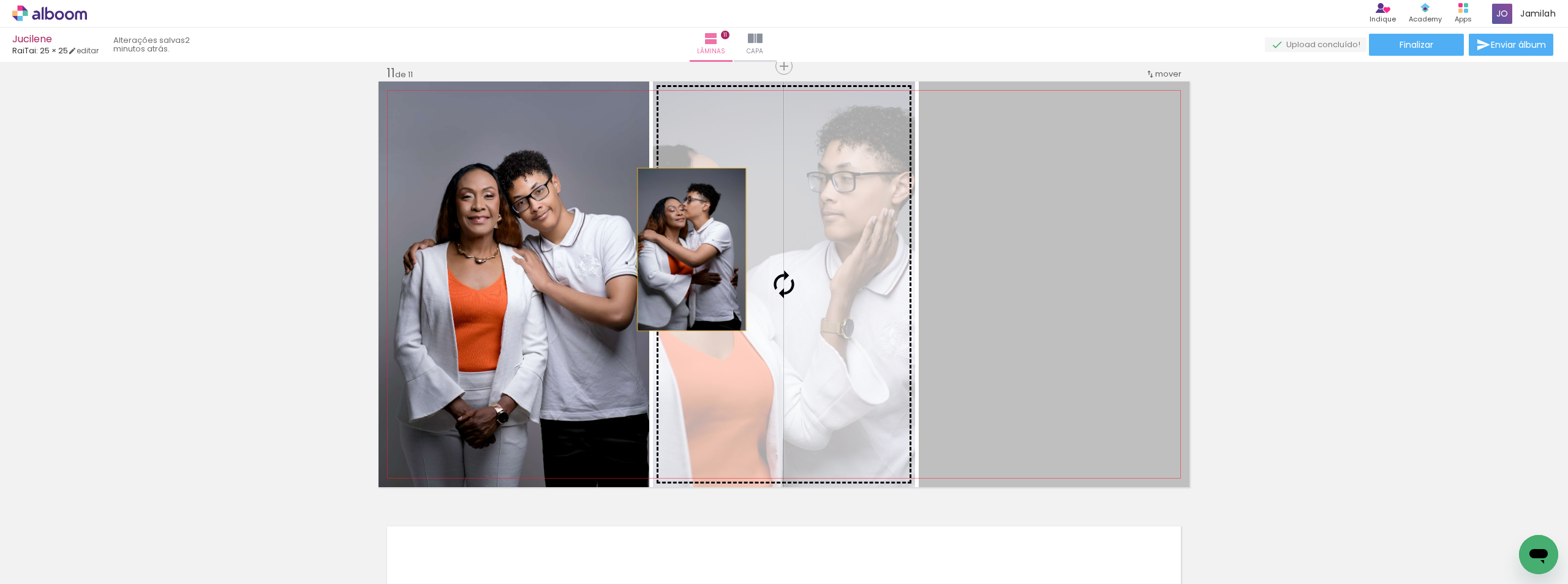
drag, startPoint x: 758, startPoint y: 254, endPoint x: 643, endPoint y: 245, distance: 115.4
click at [0, 0] on slot at bounding box center [0, 0] width 0 height 0
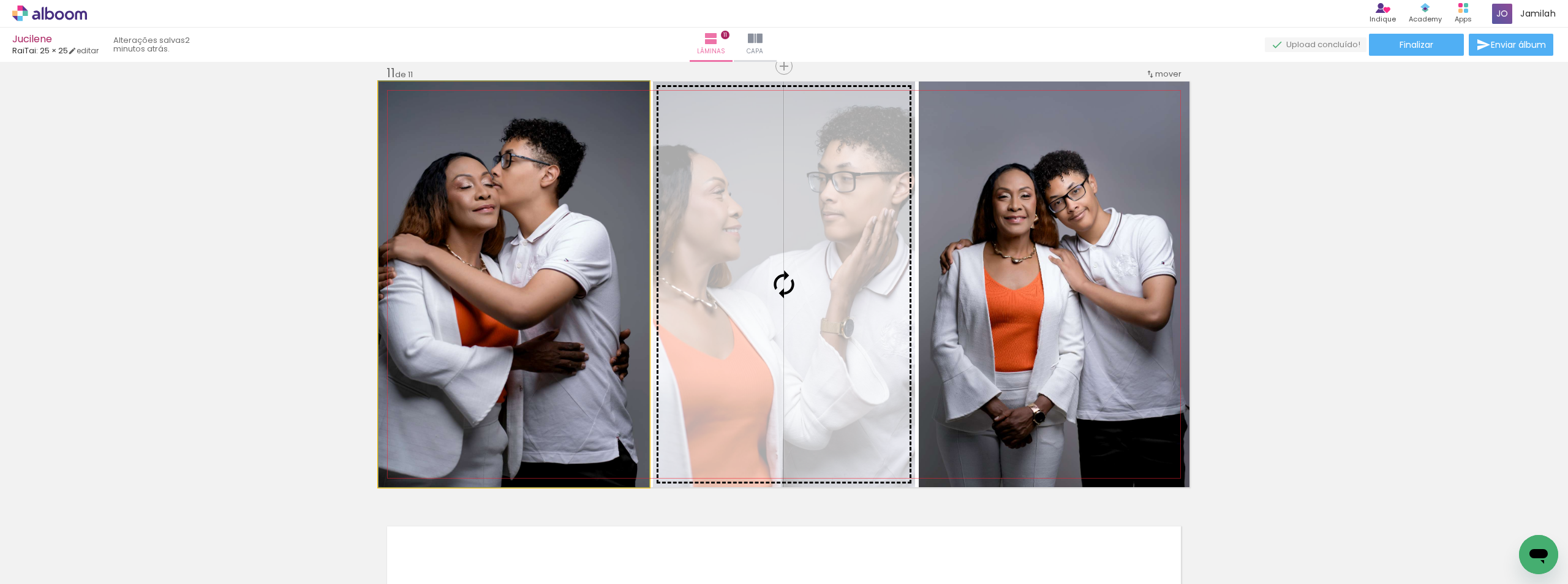
drag, startPoint x: 621, startPoint y: 249, endPoint x: 669, endPoint y: 241, distance: 48.7
click at [0, 0] on slot at bounding box center [0, 0] width 0 height 0
click at [669, 241] on quentale-photo at bounding box center [784, 284] width 262 height 405
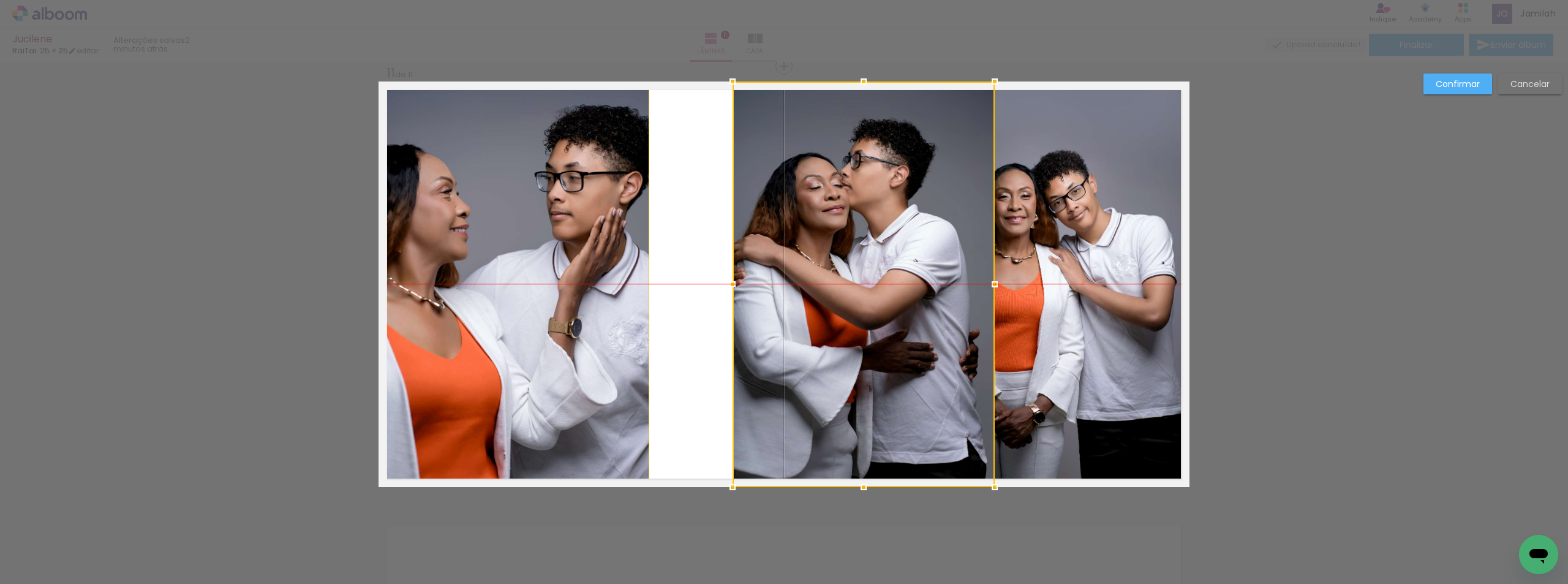
drag, startPoint x: 669, startPoint y: 241, endPoint x: 781, endPoint y: 250, distance: 112.4
click at [780, 250] on div at bounding box center [864, 284] width 262 height 405
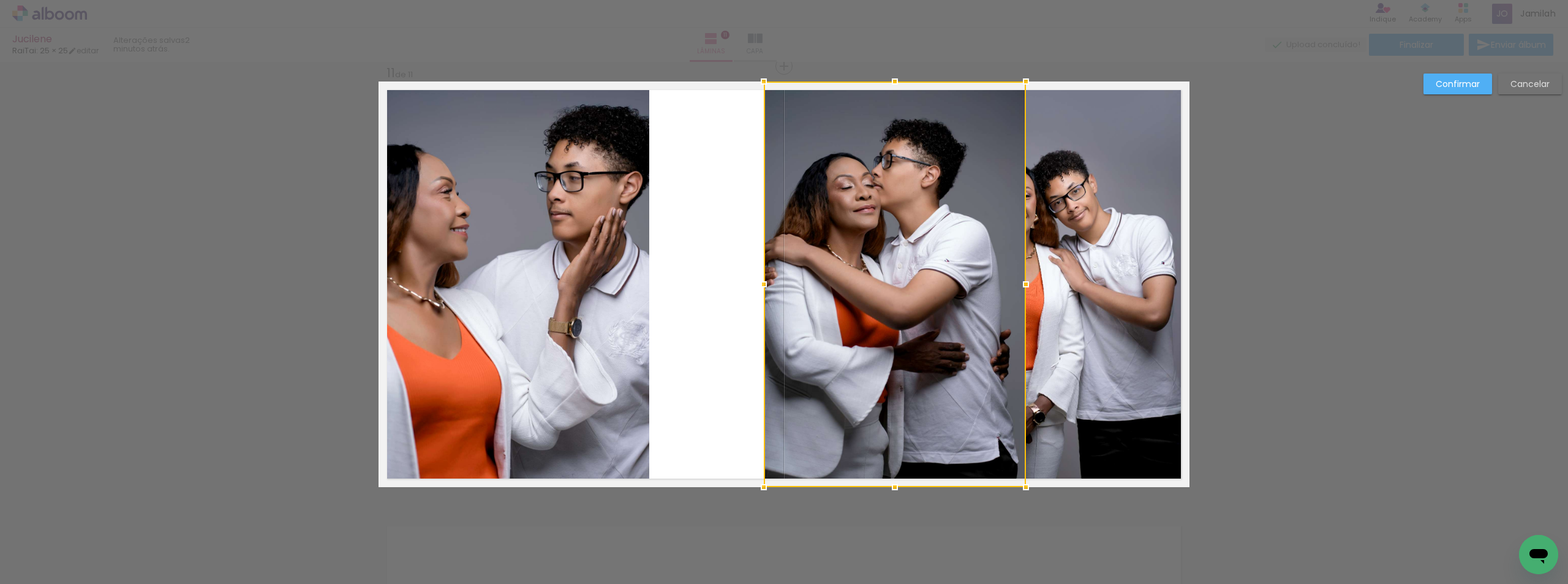
click at [0, 0] on slot "Cancelar" at bounding box center [0, 0] width 0 height 0
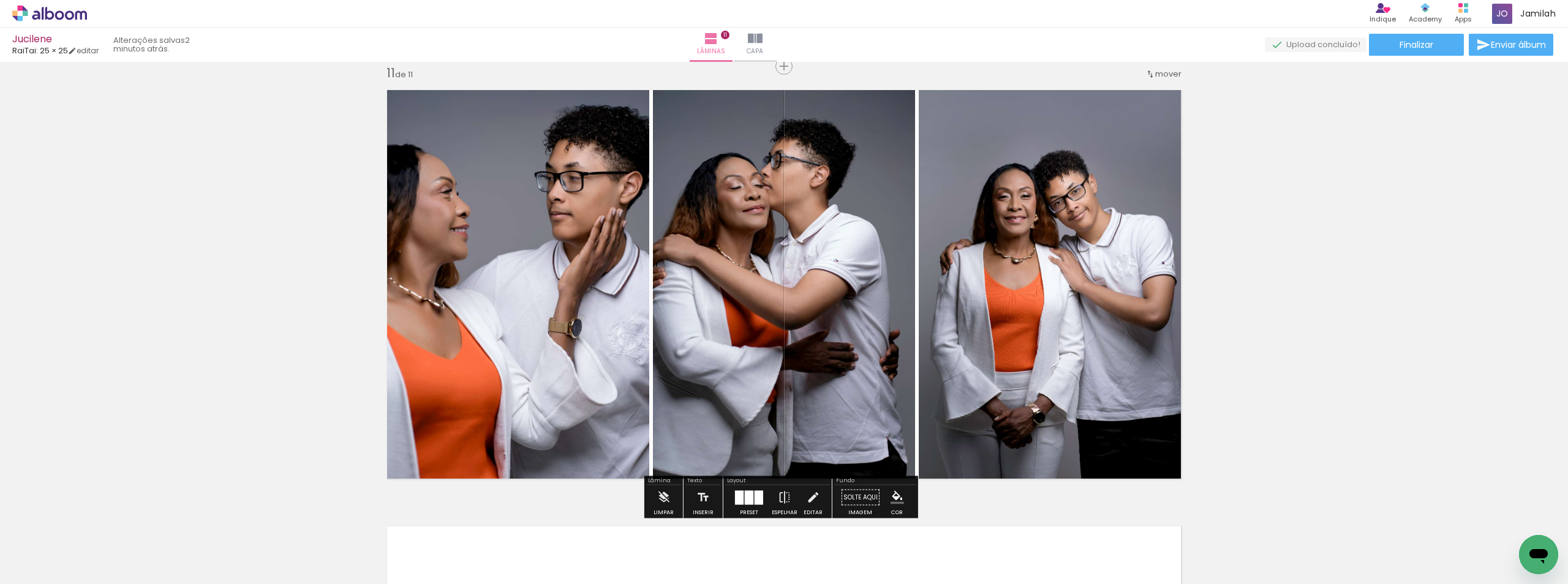
click at [755, 495] on div at bounding box center [758, 497] width 9 height 14
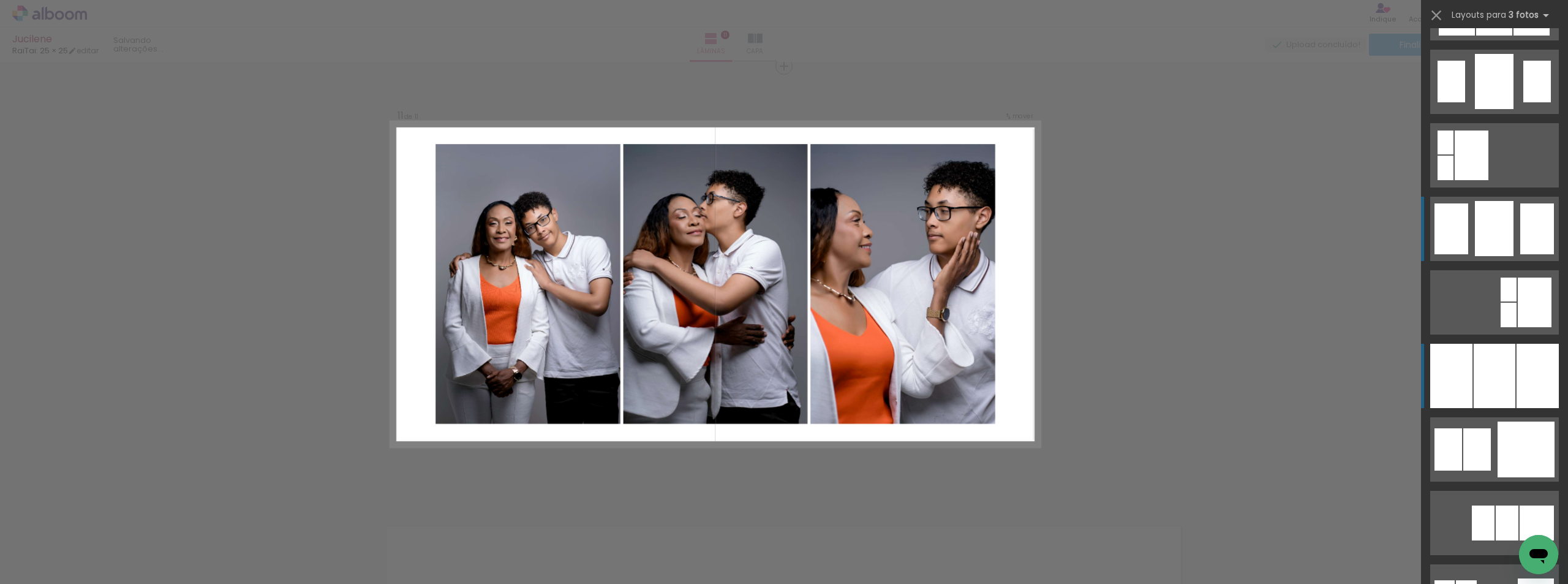
scroll to position [502, 0]
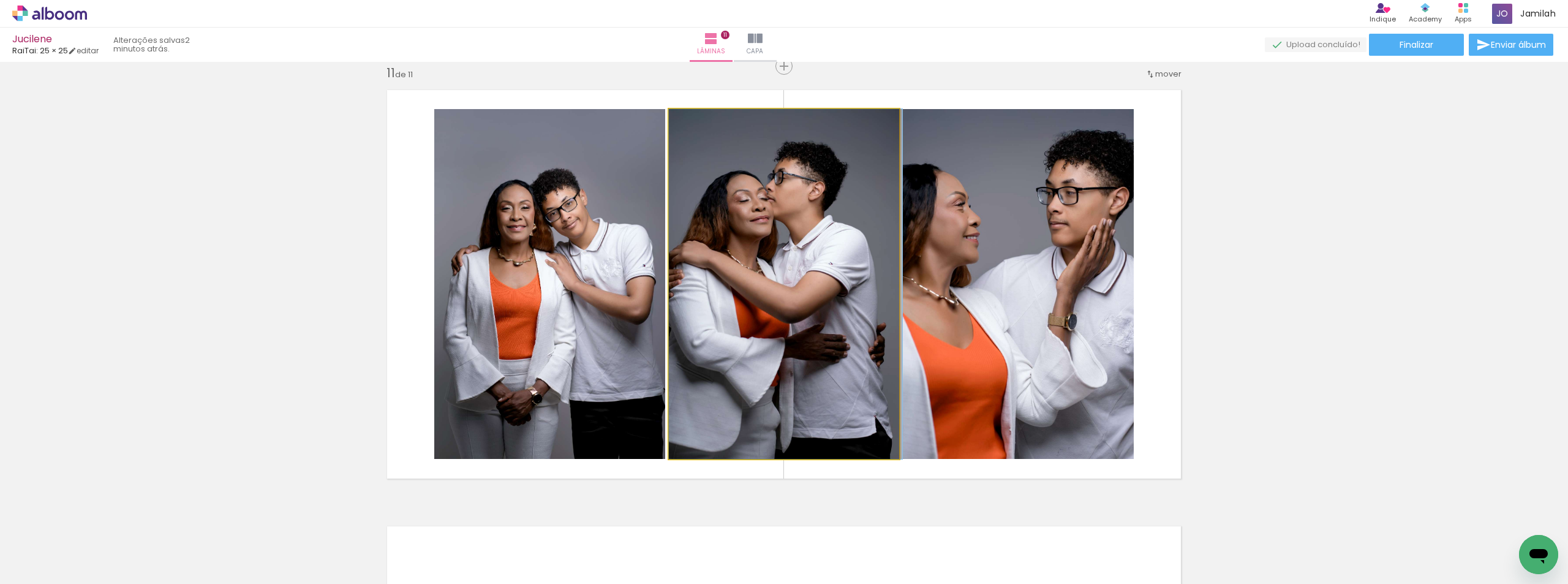
drag, startPoint x: 764, startPoint y: 196, endPoint x: 787, endPoint y: 196, distance: 23.0
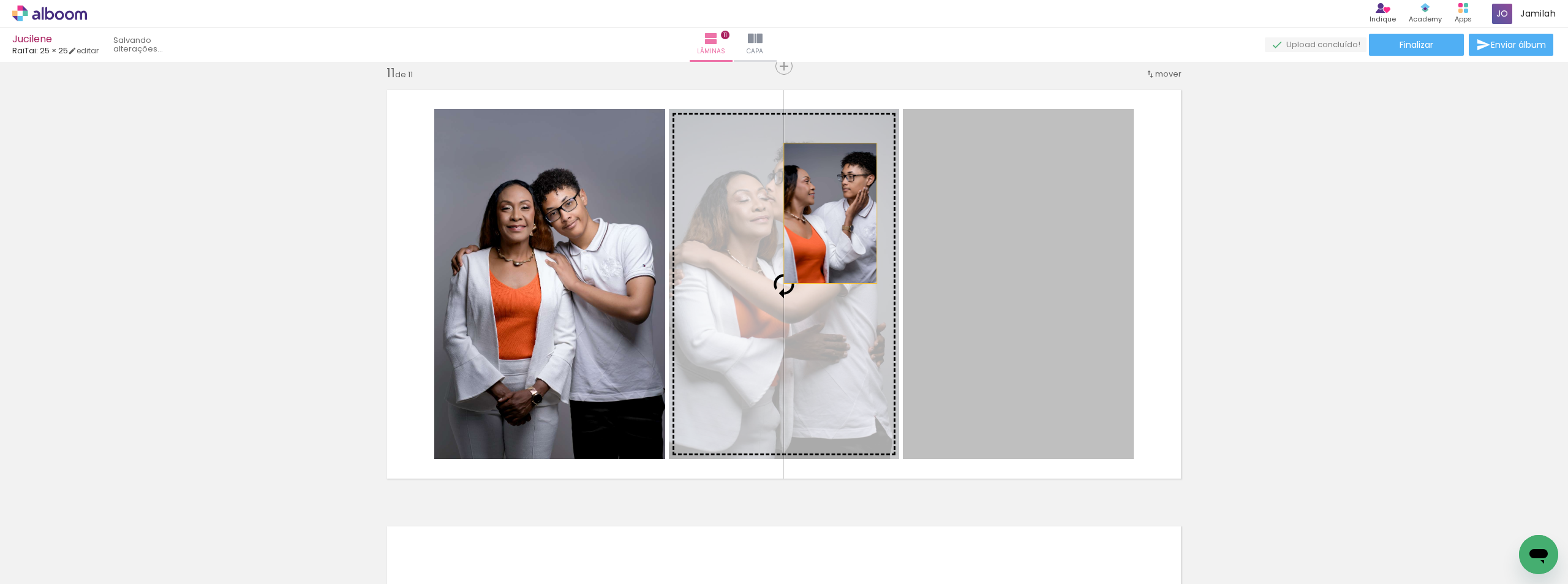
drag, startPoint x: 921, startPoint y: 224, endPoint x: 826, endPoint y: 214, distance: 95.5
click at [0, 0] on slot at bounding box center [0, 0] width 0 height 0
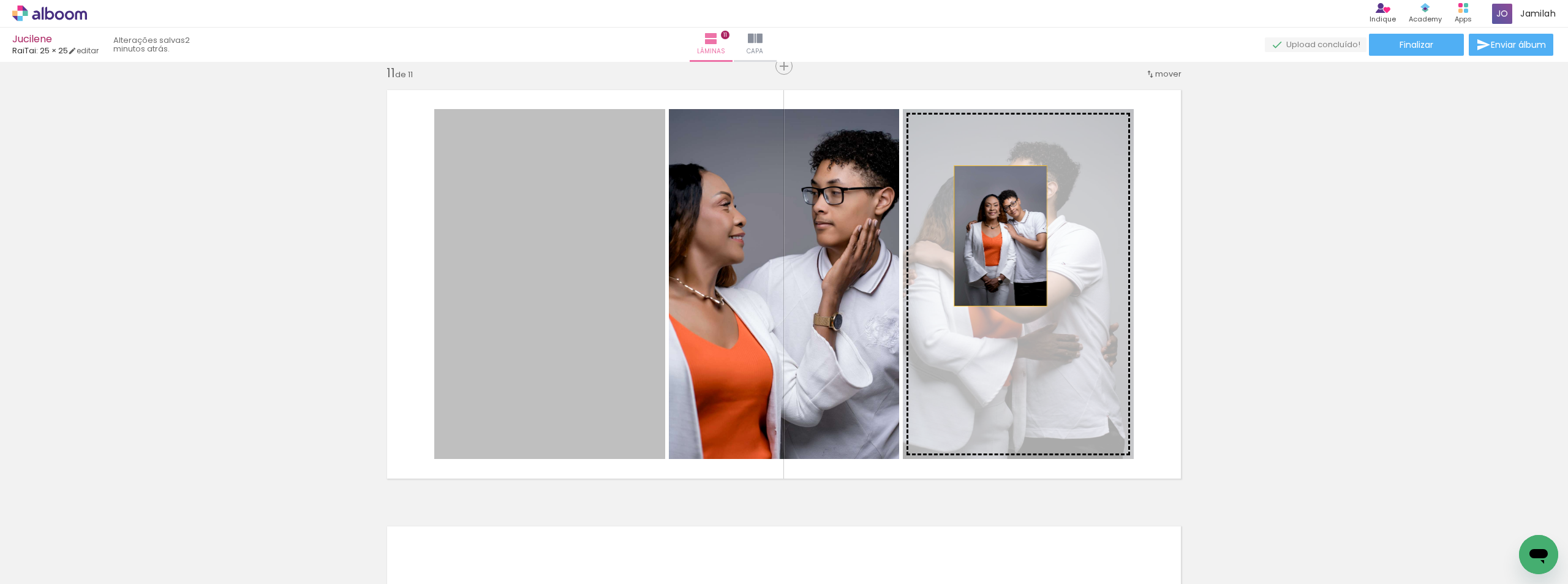
drag, startPoint x: 557, startPoint y: 196, endPoint x: 996, endPoint y: 235, distance: 440.7
click at [0, 0] on slot at bounding box center [0, 0] width 0 height 0
click at [996, 235] on quentale-photo at bounding box center [1017, 284] width 231 height 349
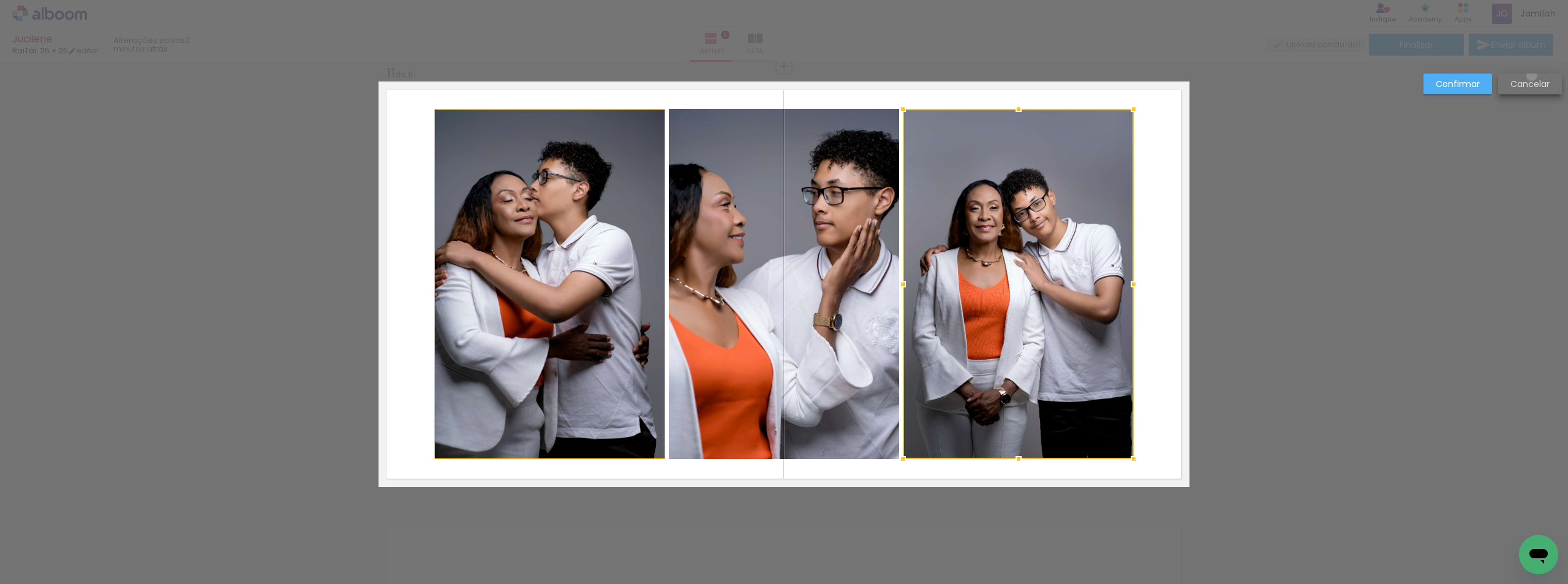
click at [1531, 75] on paper-button "Cancelar" at bounding box center [1529, 84] width 64 height 21
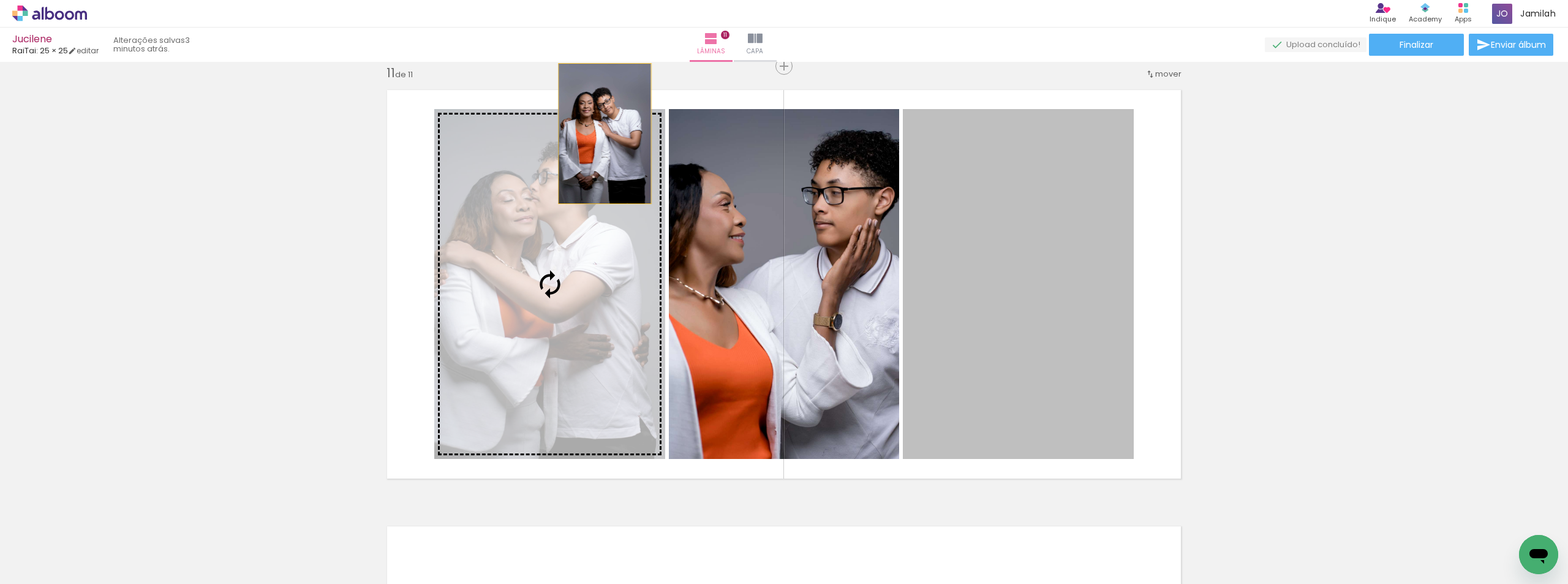
drag, startPoint x: 1022, startPoint y: 180, endPoint x: 618, endPoint y: 134, distance: 406.6
click at [0, 0] on slot at bounding box center [0, 0] width 0 height 0
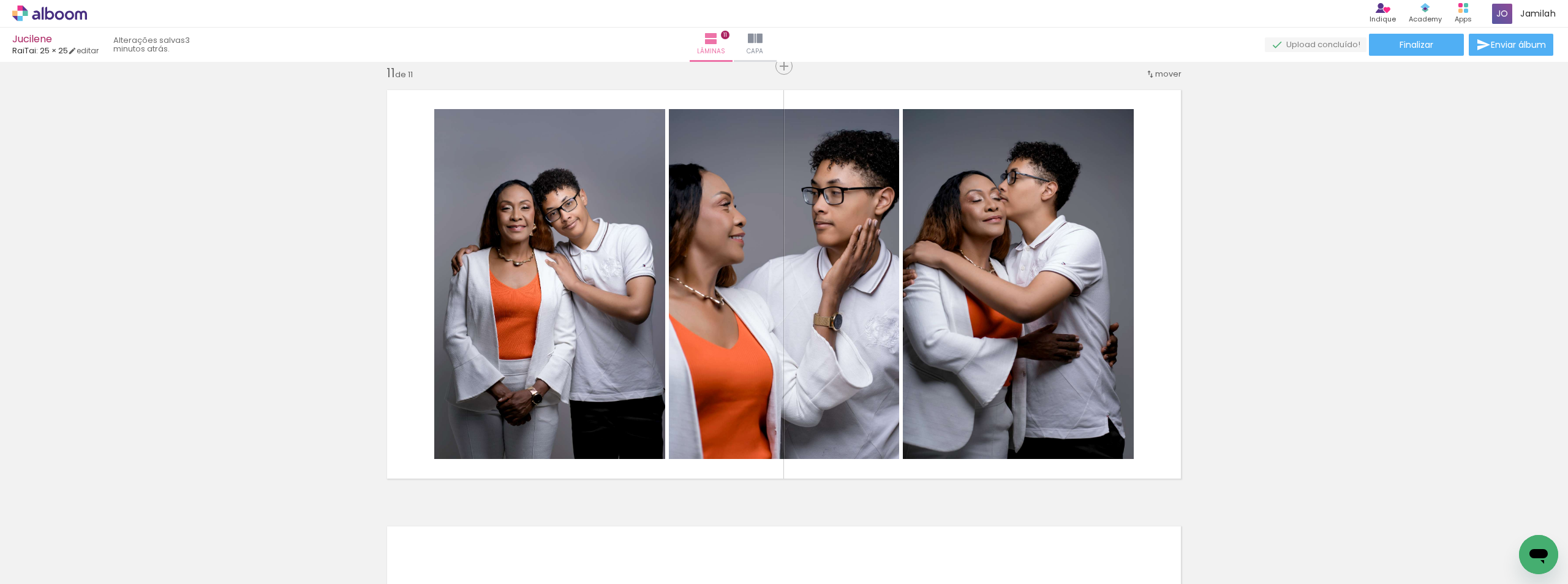
click at [65, 12] on icon at bounding box center [49, 13] width 75 height 16
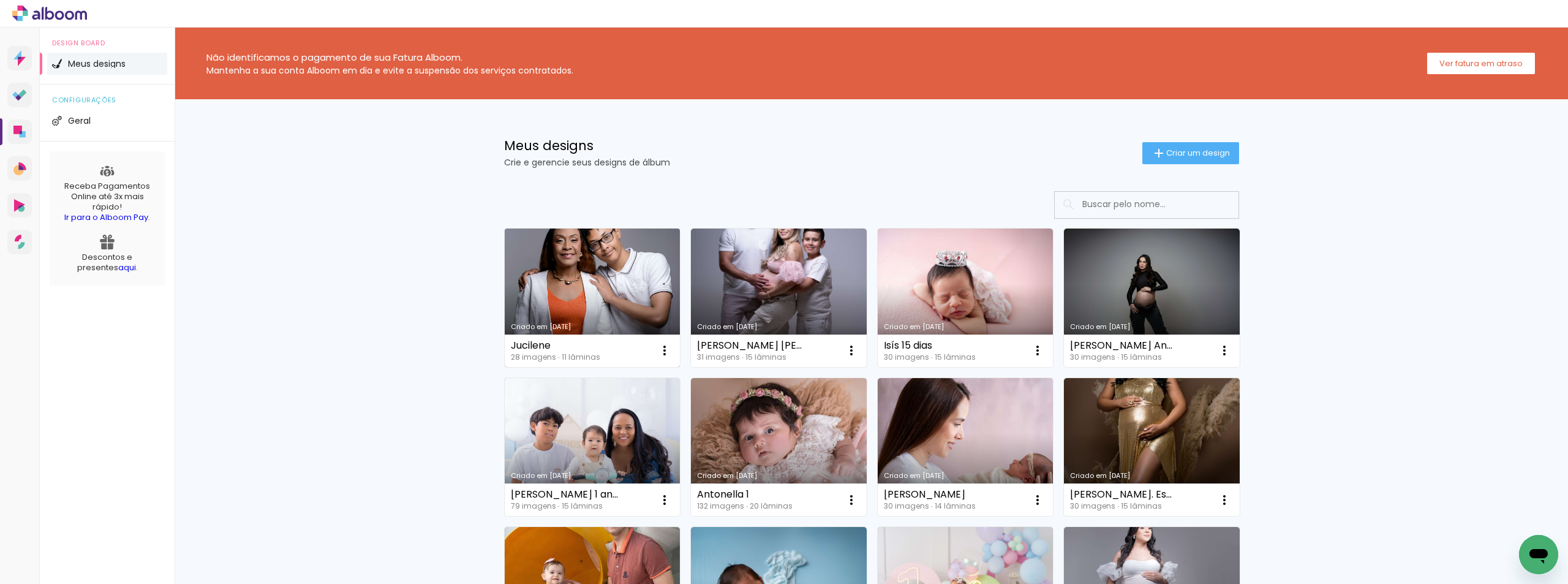
click at [612, 248] on link "Criado em [DATE]" at bounding box center [592, 298] width 176 height 139
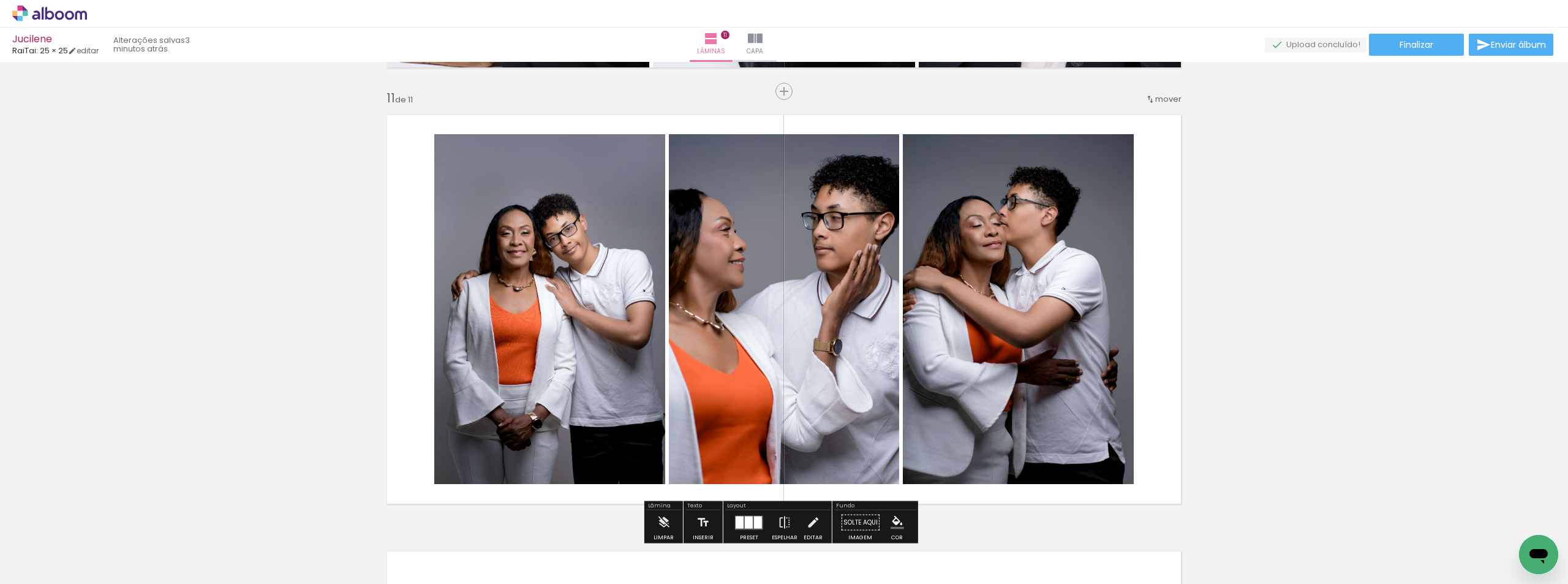
scroll to position [4347, 0]
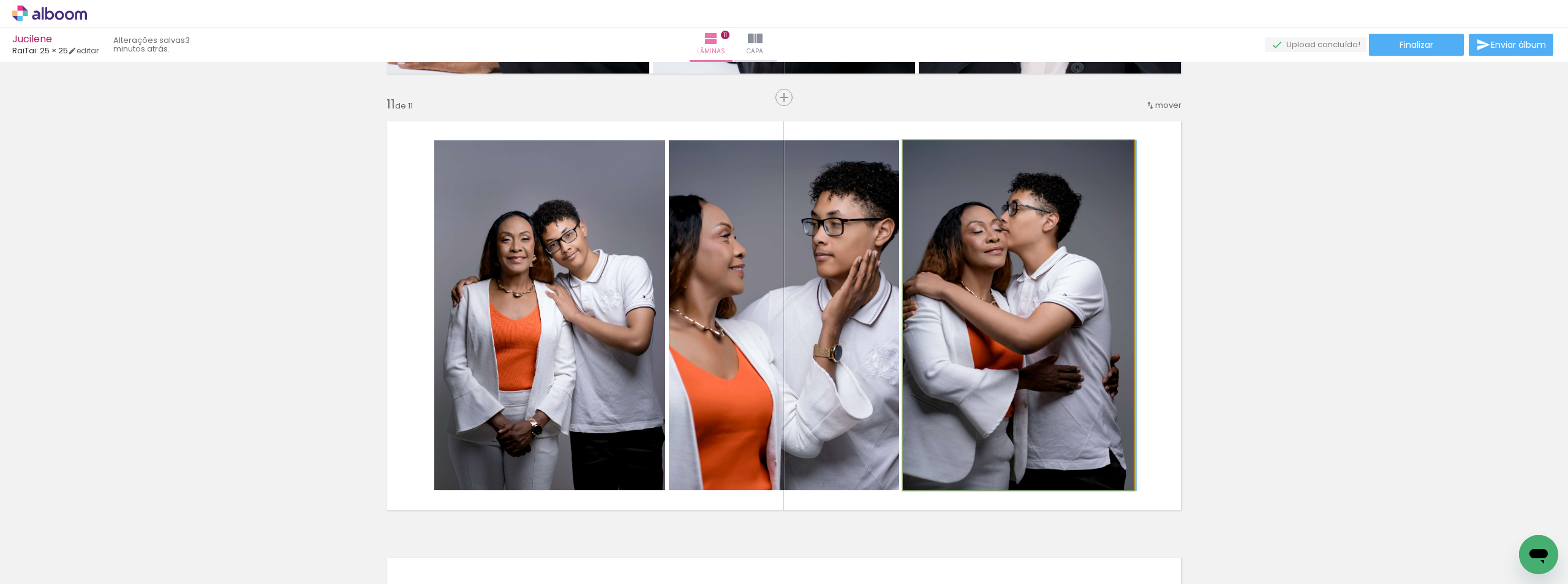
drag, startPoint x: 1048, startPoint y: 330, endPoint x: 1113, endPoint y: 349, distance: 67.7
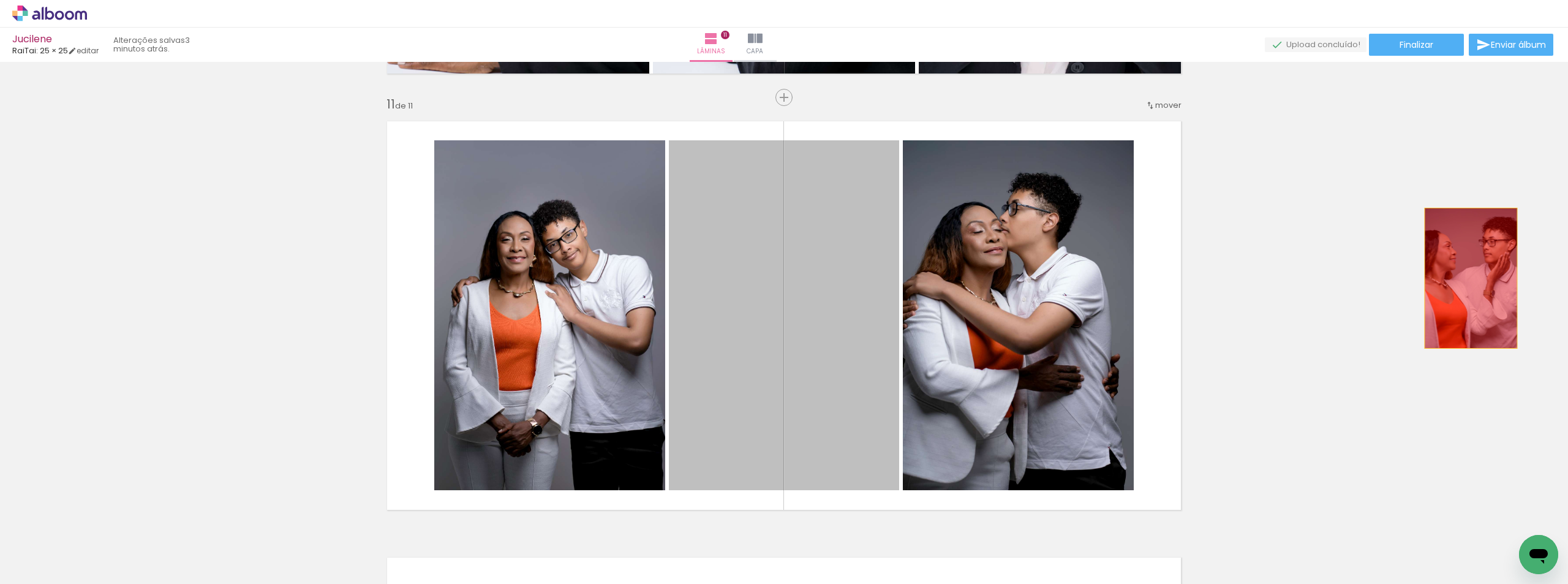
drag, startPoint x: 821, startPoint y: 294, endPoint x: 1467, endPoint y: 278, distance: 646.2
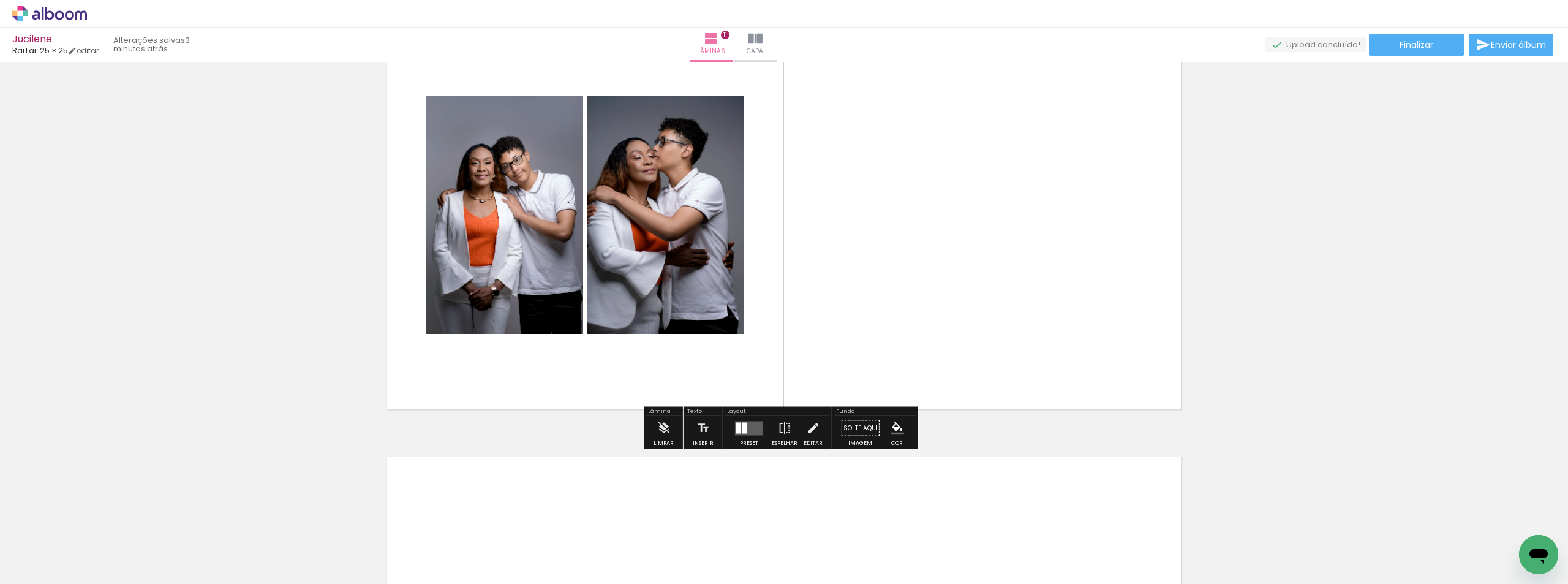
scroll to position [4531, 0]
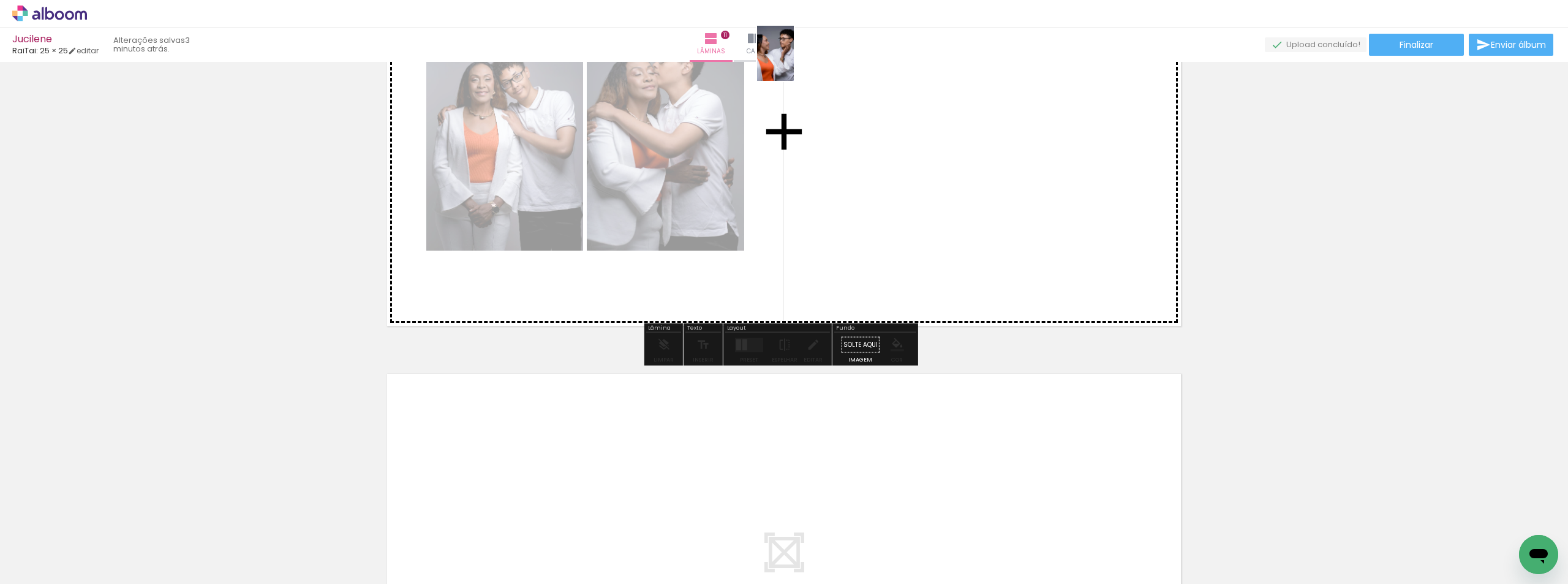
drag, startPoint x: 208, startPoint y: 509, endPoint x: 849, endPoint y: 184, distance: 718.7
click at [797, 63] on quentale-workspace at bounding box center [784, 292] width 1568 height 584
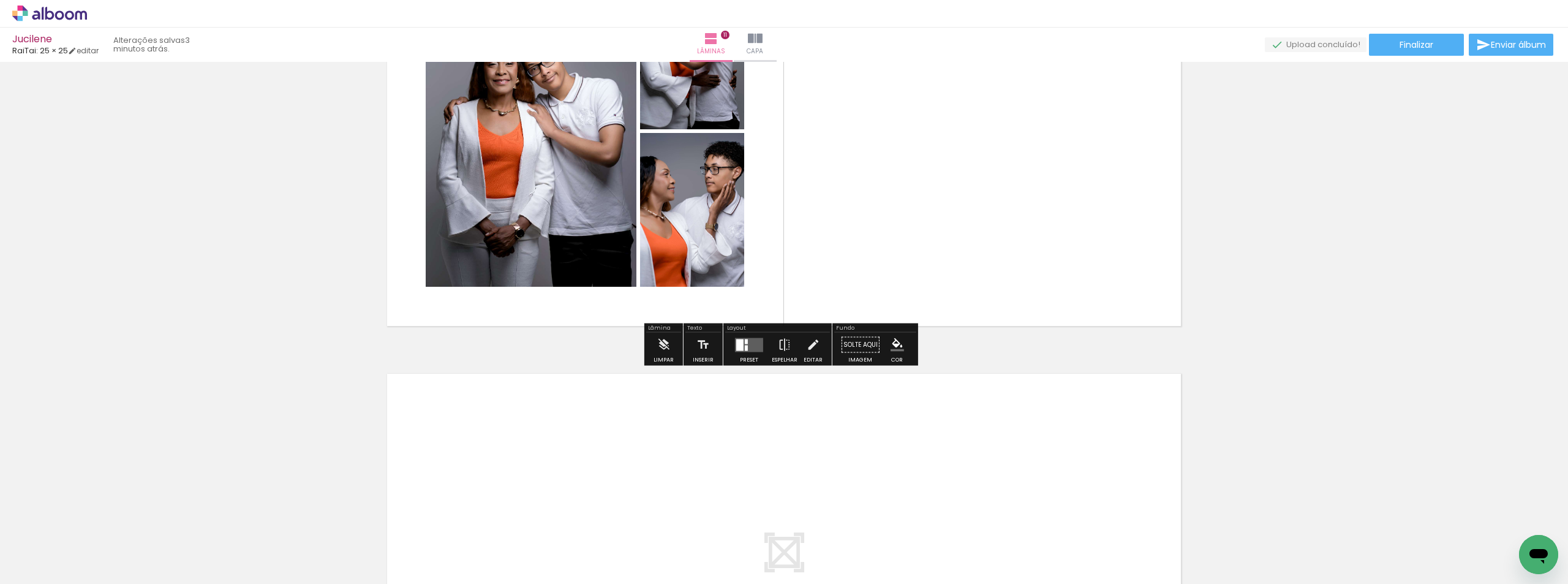
drag, startPoint x: 756, startPoint y: 342, endPoint x: 887, endPoint y: 302, distance: 137.0
click at [756, 344] on quentale-layouter at bounding box center [749, 345] width 28 height 14
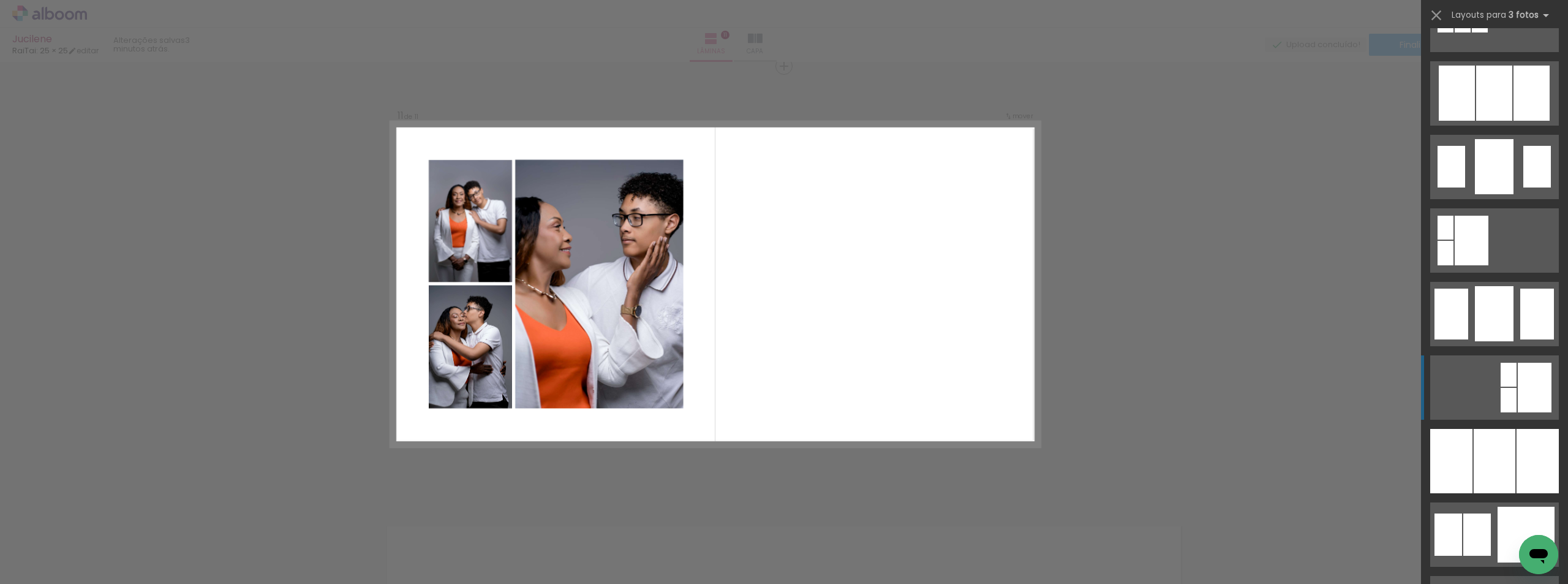
scroll to position [797, 0]
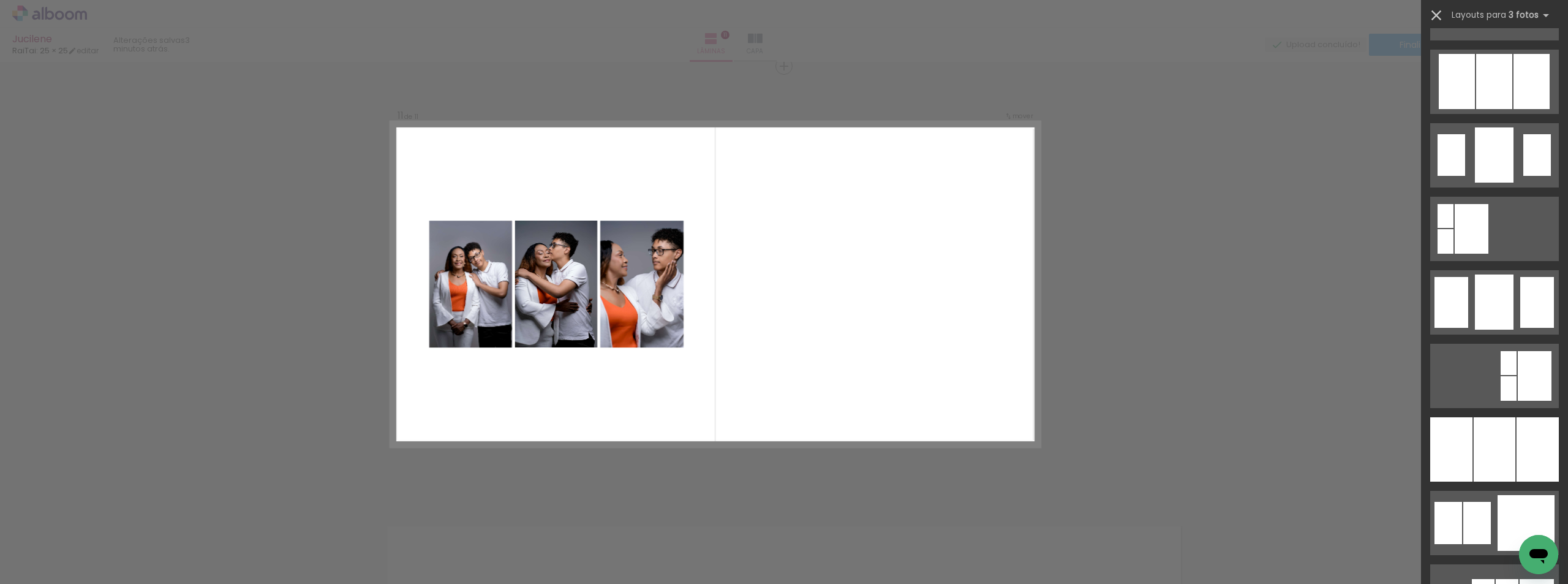
click at [1439, 11] on iron-icon at bounding box center [1436, 15] width 17 height 17
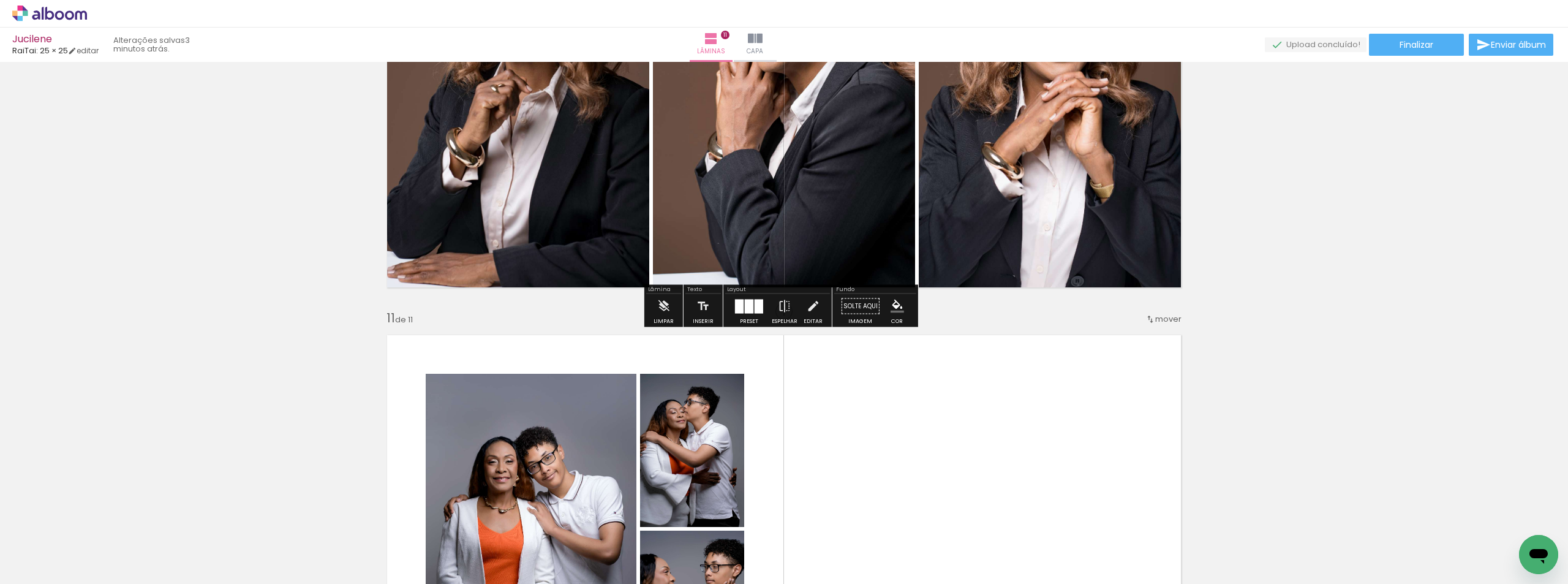
scroll to position [3704, 0]
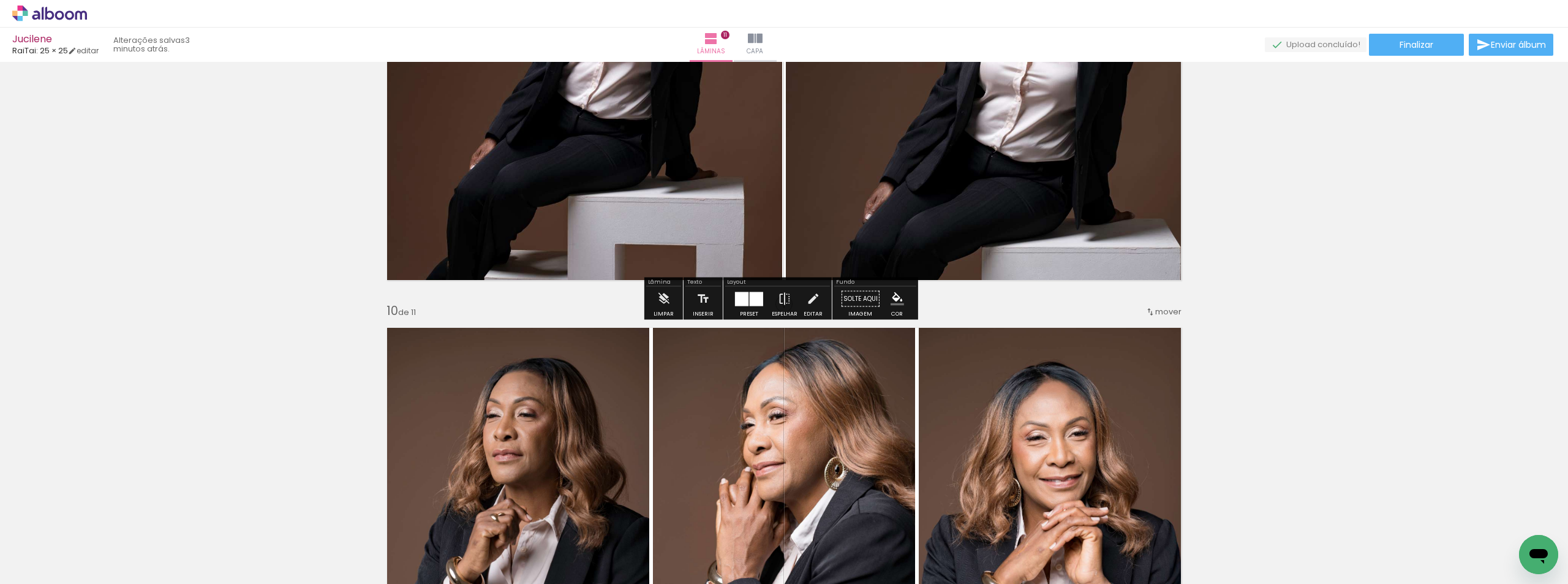
drag, startPoint x: 1558, startPoint y: 442, endPoint x: 1567, endPoint y: 241, distance: 201.2
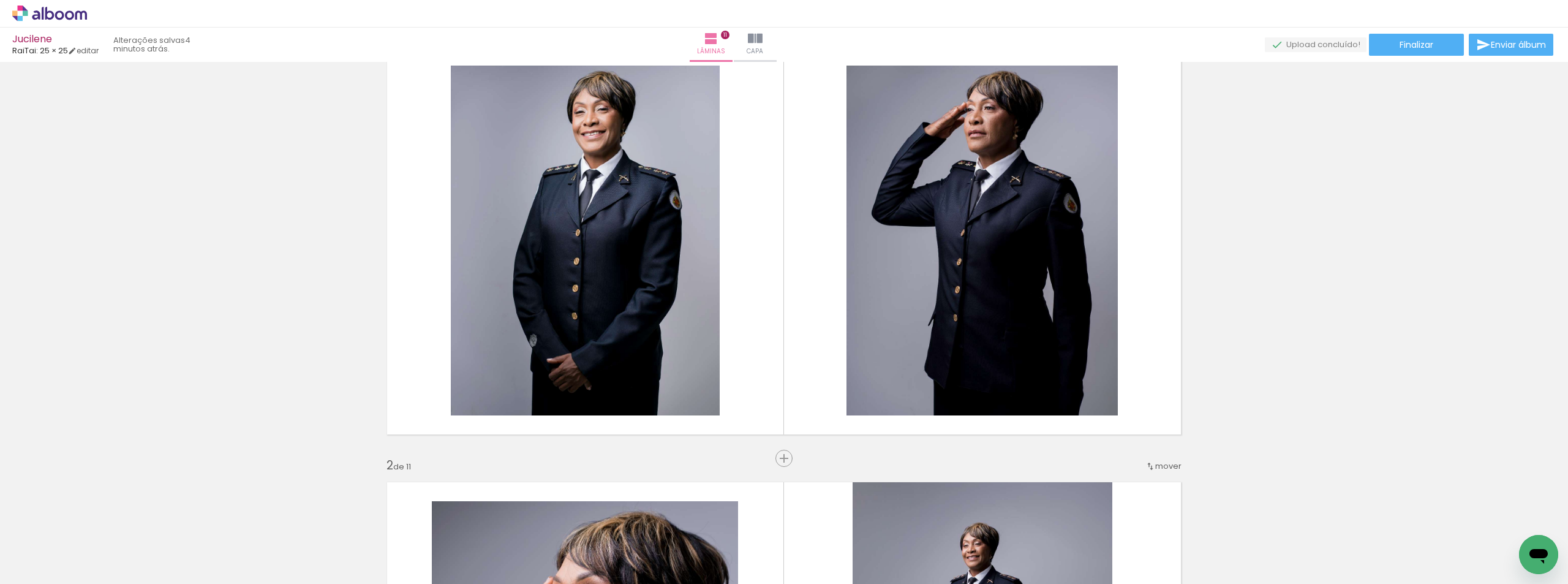
scroll to position [0, 0]
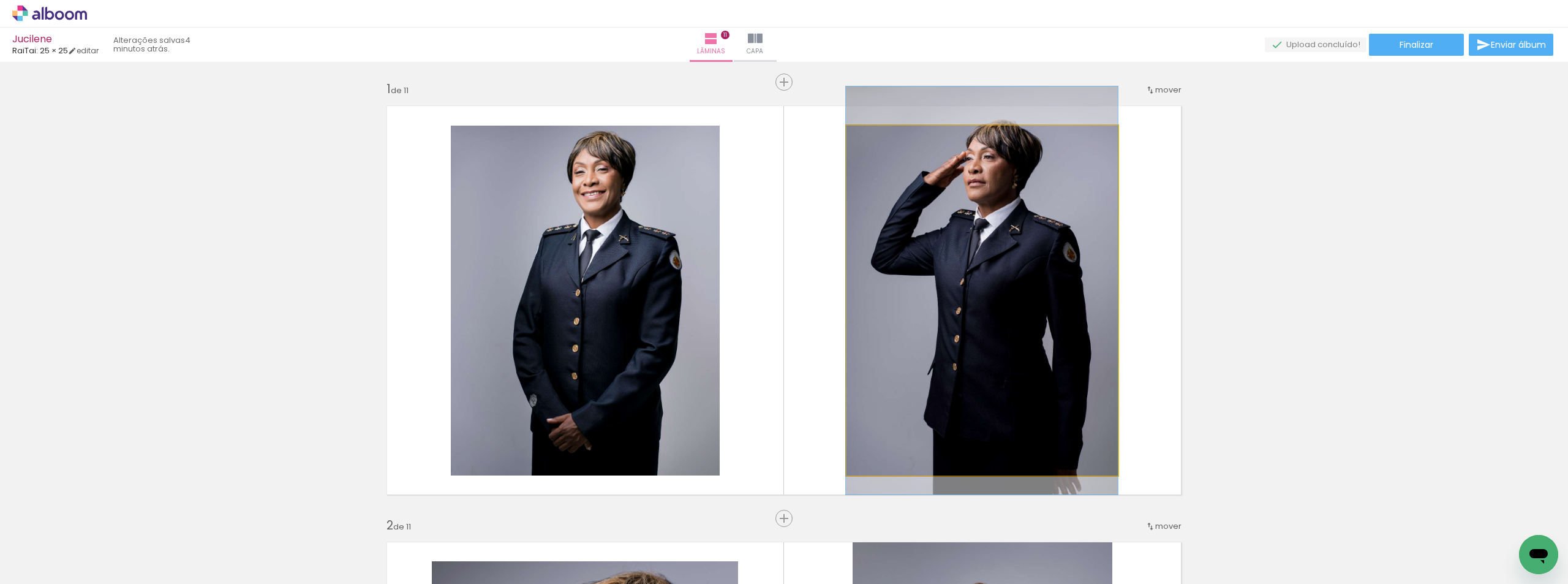
drag, startPoint x: 967, startPoint y: 332, endPoint x: 958, endPoint y: 334, distance: 9.2
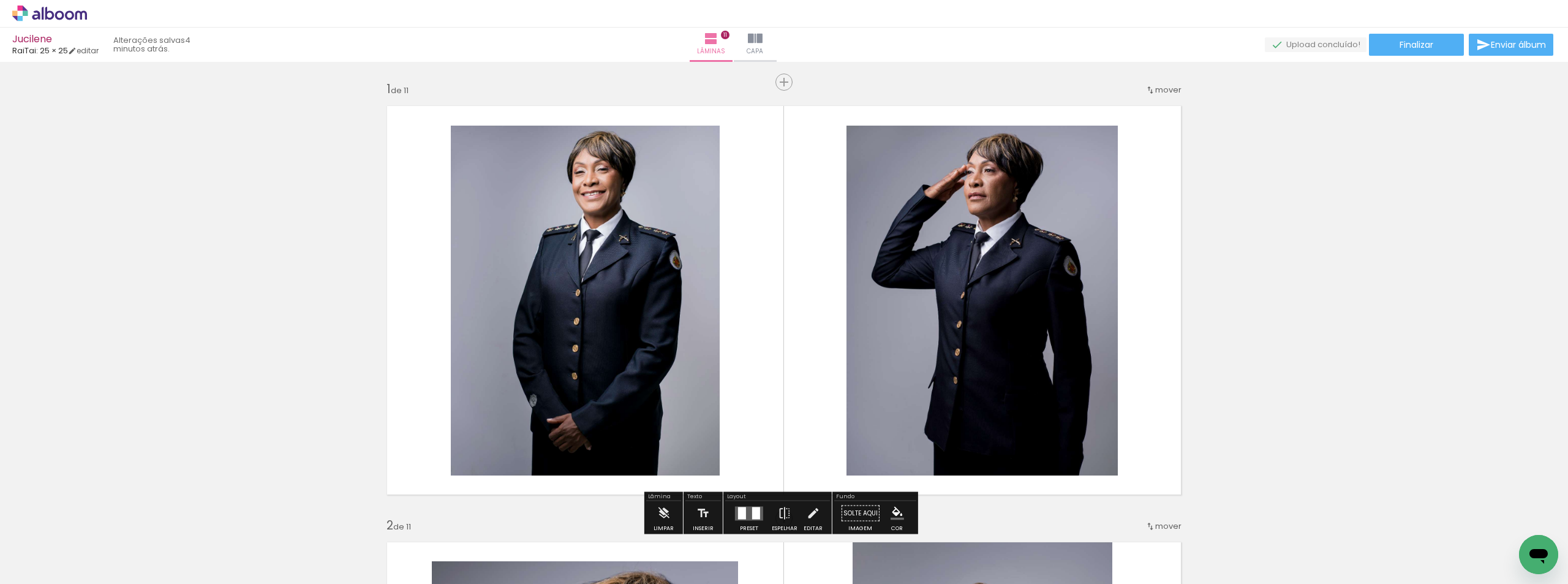
click at [748, 501] on div at bounding box center [749, 514] width 33 height 25
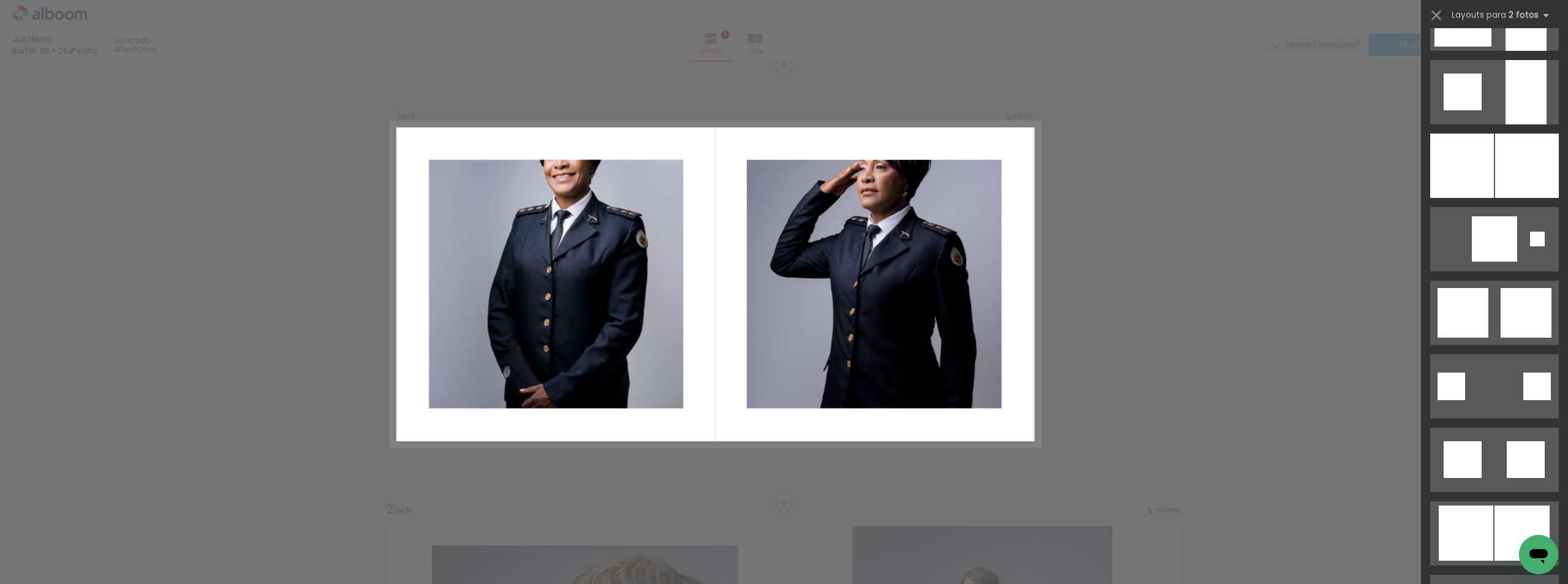
scroll to position [1214, 0]
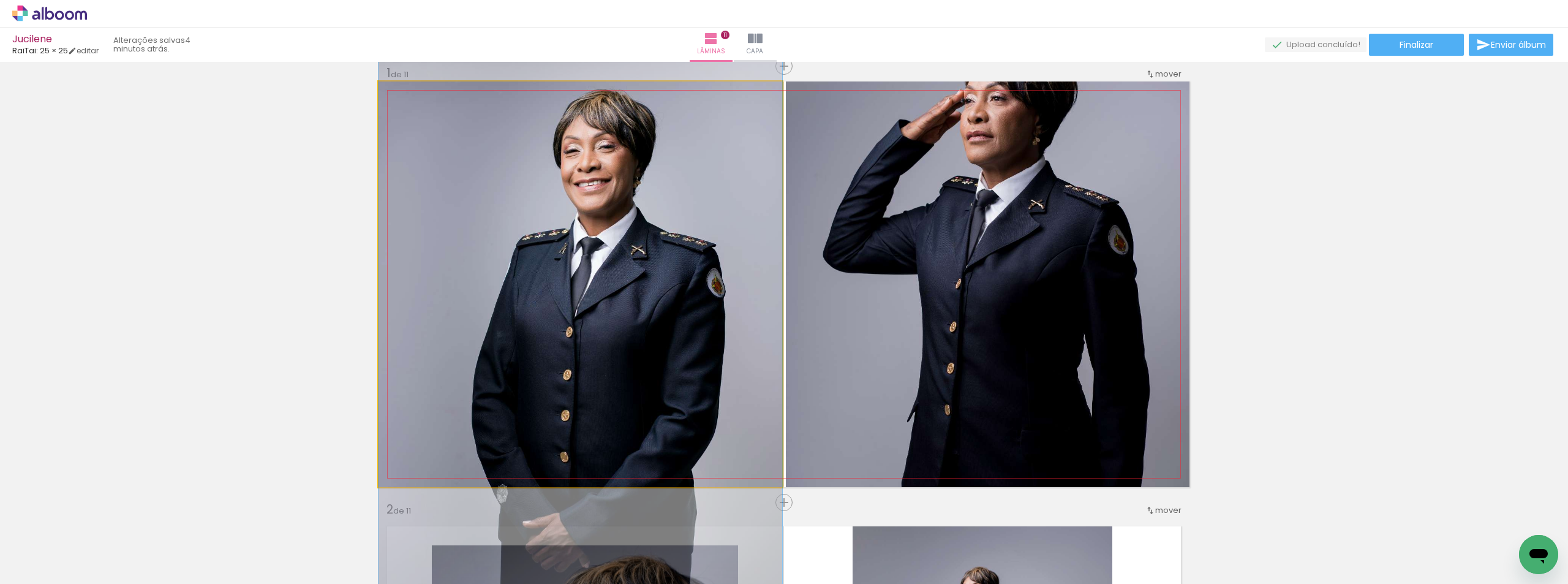
drag, startPoint x: 594, startPoint y: 358, endPoint x: 594, endPoint y: 424, distance: 66.0
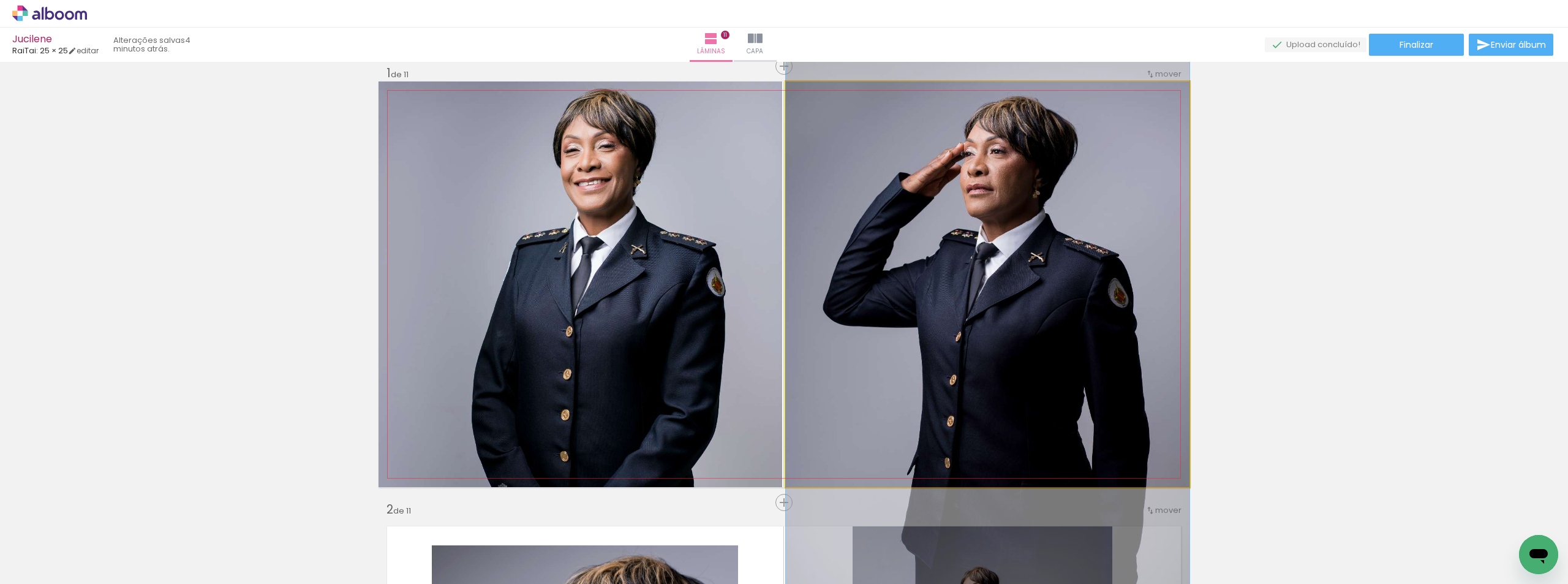
drag, startPoint x: 884, startPoint y: 336, endPoint x: 874, endPoint y: 389, distance: 53.9
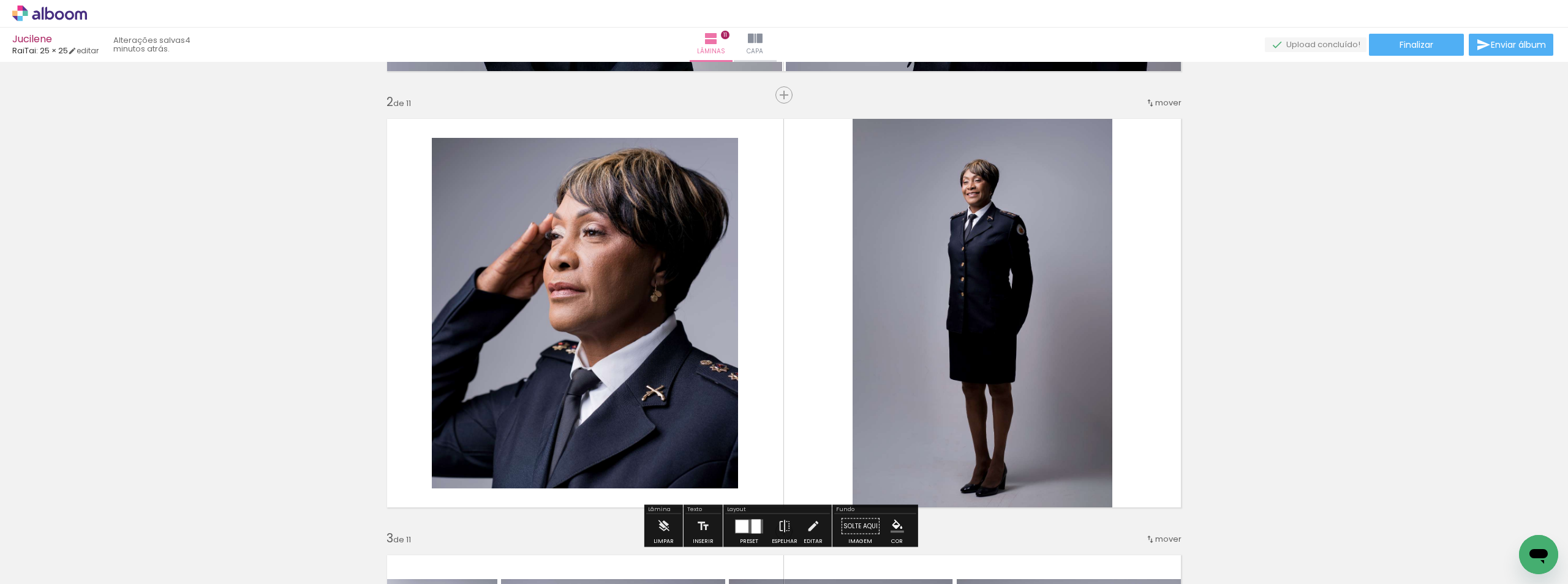
scroll to position [444, 0]
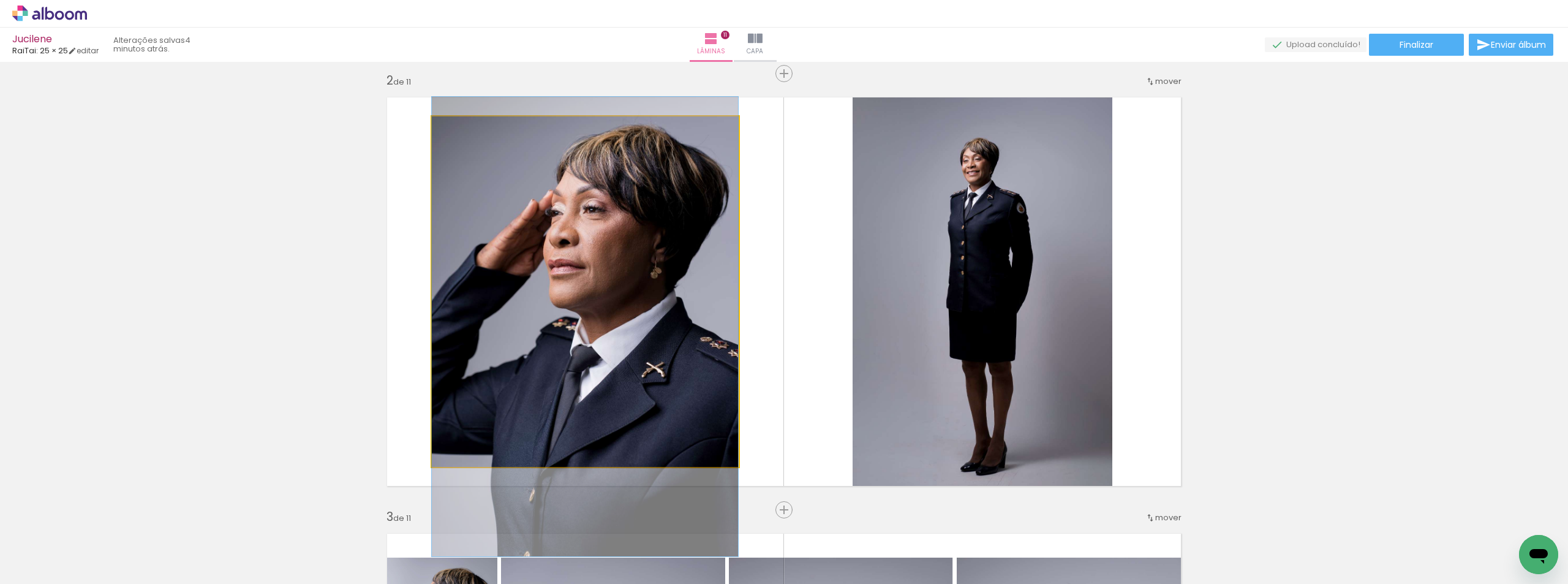
drag, startPoint x: 677, startPoint y: 279, endPoint x: 705, endPoint y: 265, distance: 31.3
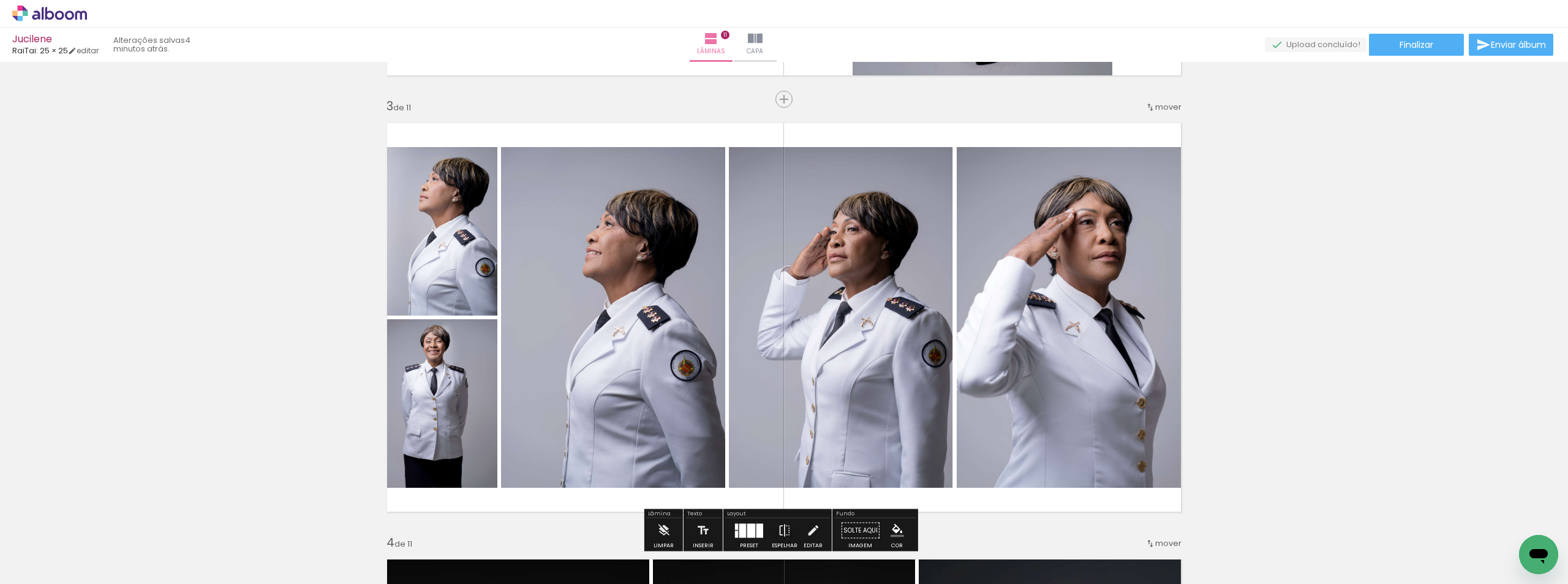
scroll to position [935, 0]
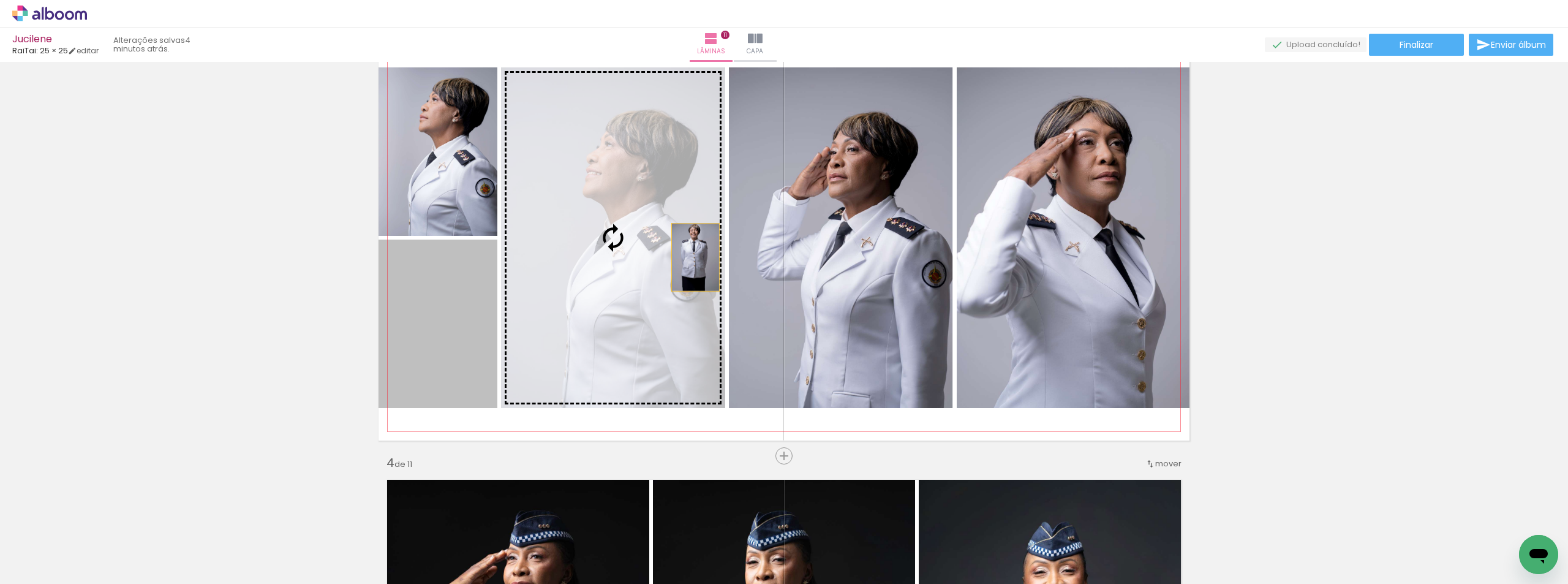
drag, startPoint x: 402, startPoint y: 343, endPoint x: 824, endPoint y: 226, distance: 437.9
click at [0, 0] on slot at bounding box center [0, 0] width 0 height 0
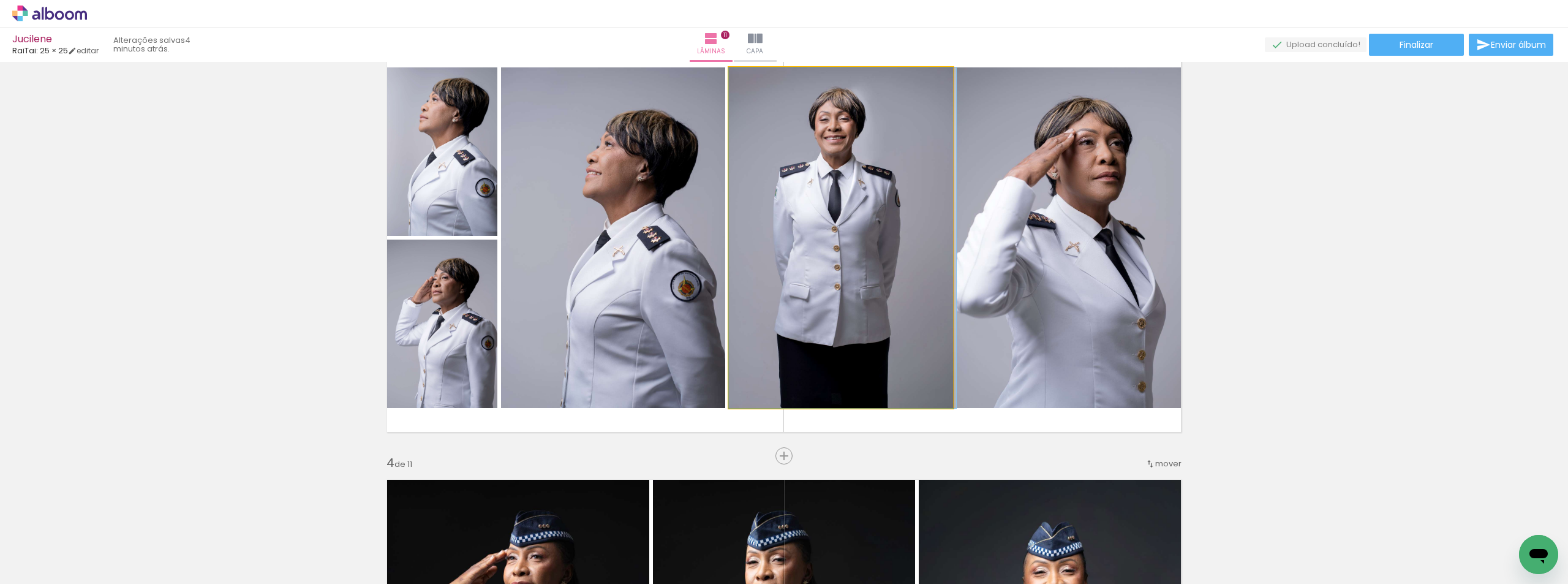
drag, startPoint x: 821, startPoint y: 232, endPoint x: 836, endPoint y: 229, distance: 15.3
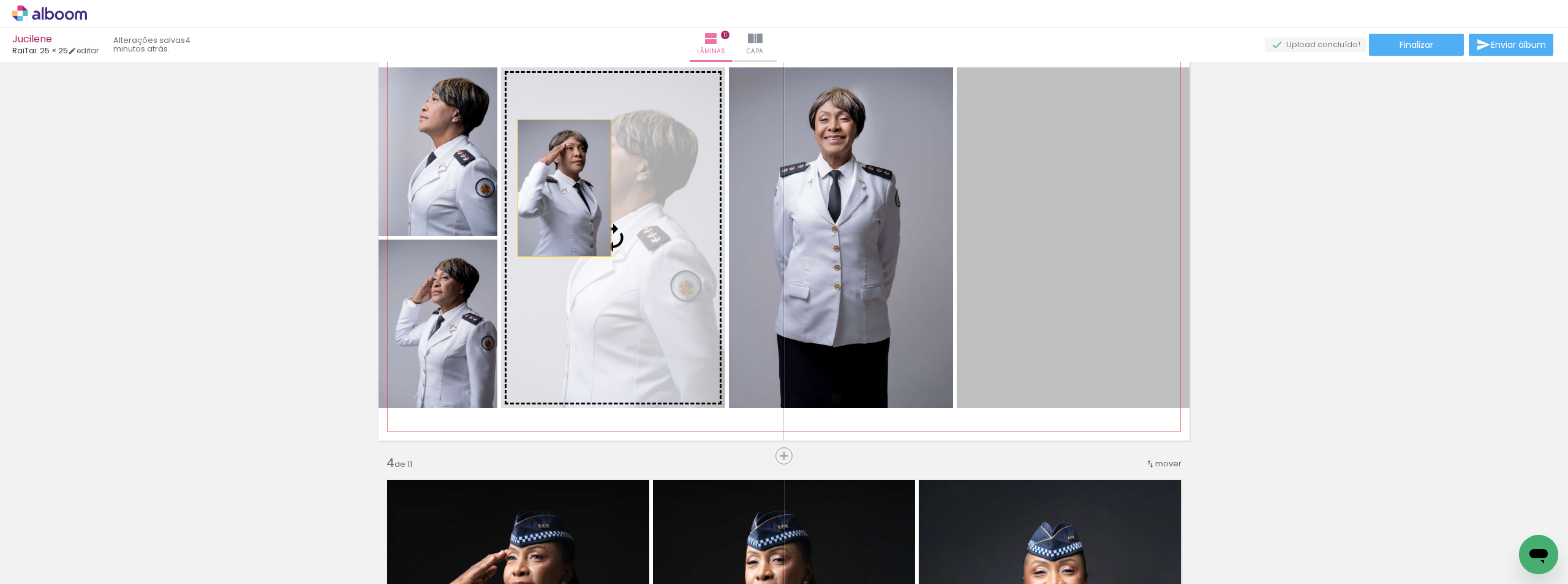
drag, startPoint x: 1092, startPoint y: 196, endPoint x: 560, endPoint y: 188, distance: 532.1
click at [0, 0] on slot at bounding box center [0, 0] width 0 height 0
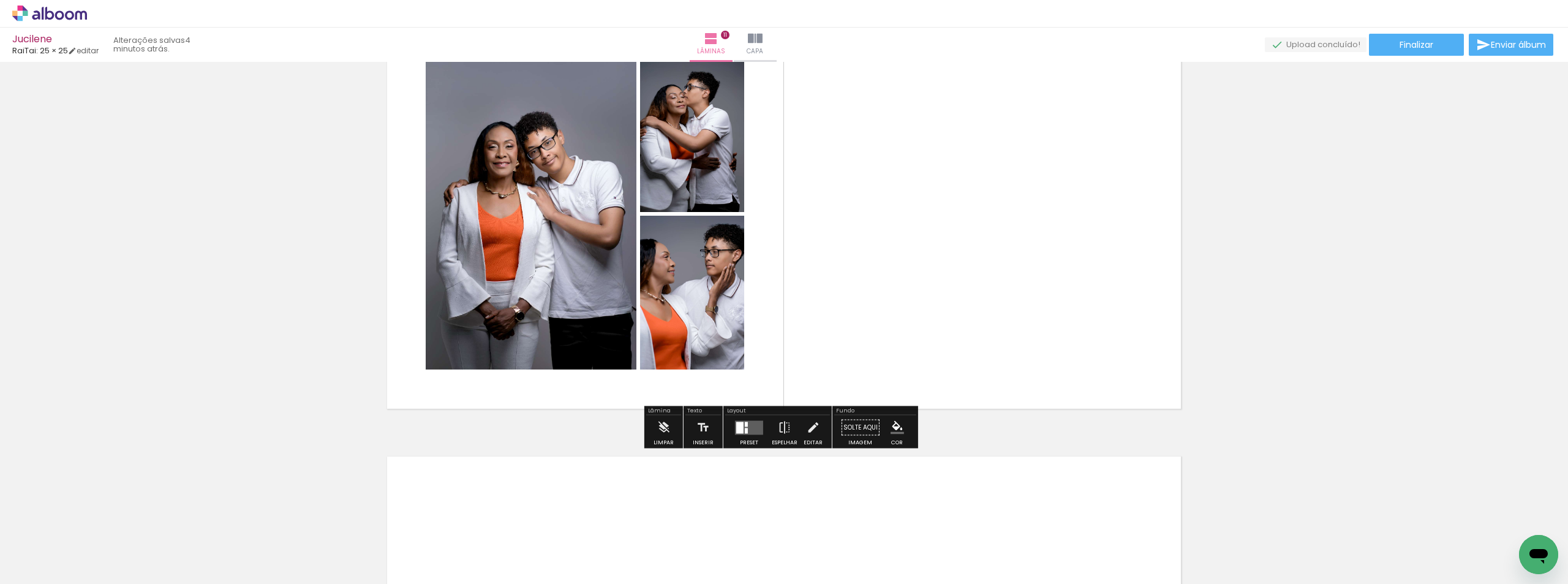
scroll to position [4347, 0]
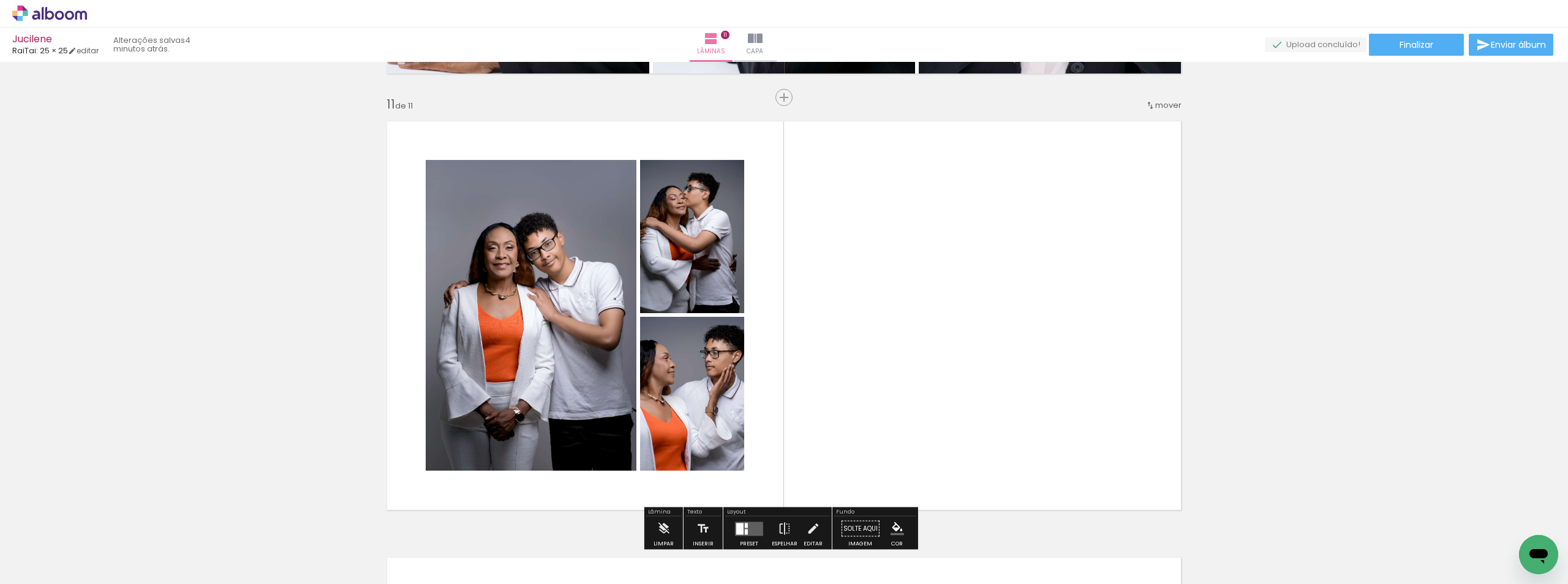
drag, startPoint x: 629, startPoint y: 344, endPoint x: 433, endPoint y: 315, distance: 198.1
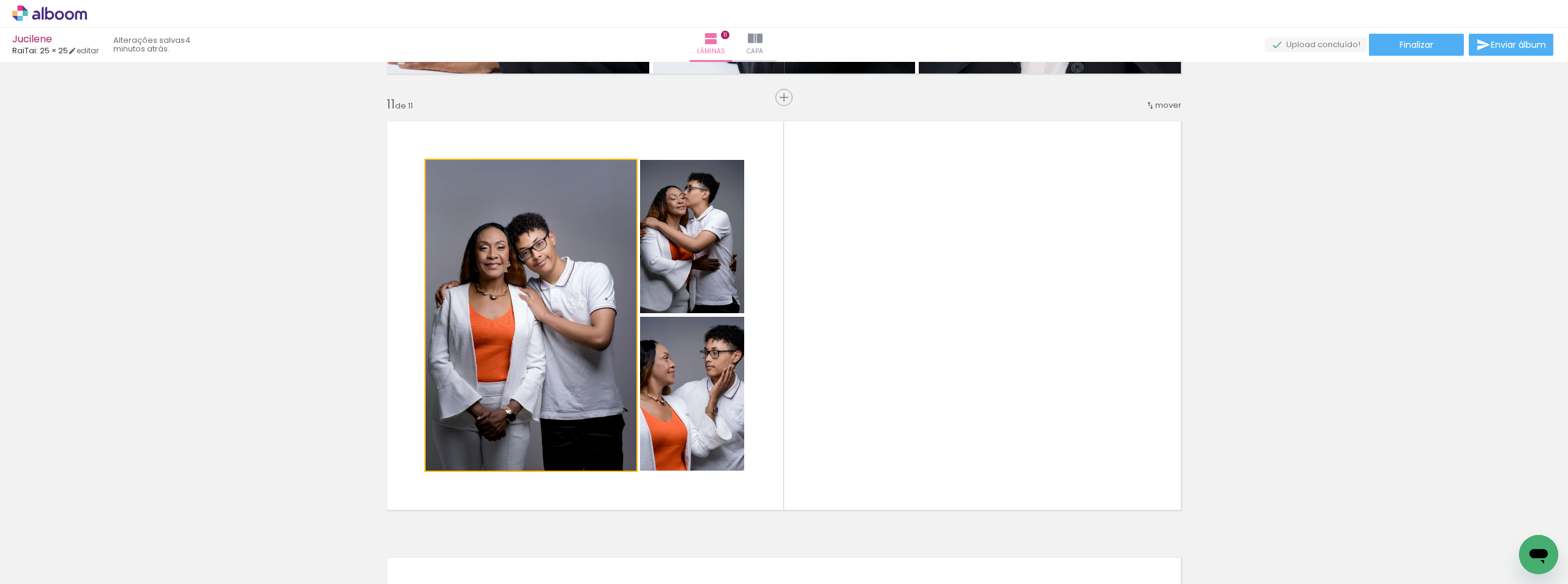
drag, startPoint x: 553, startPoint y: 295, endPoint x: 291, endPoint y: 273, distance: 262.9
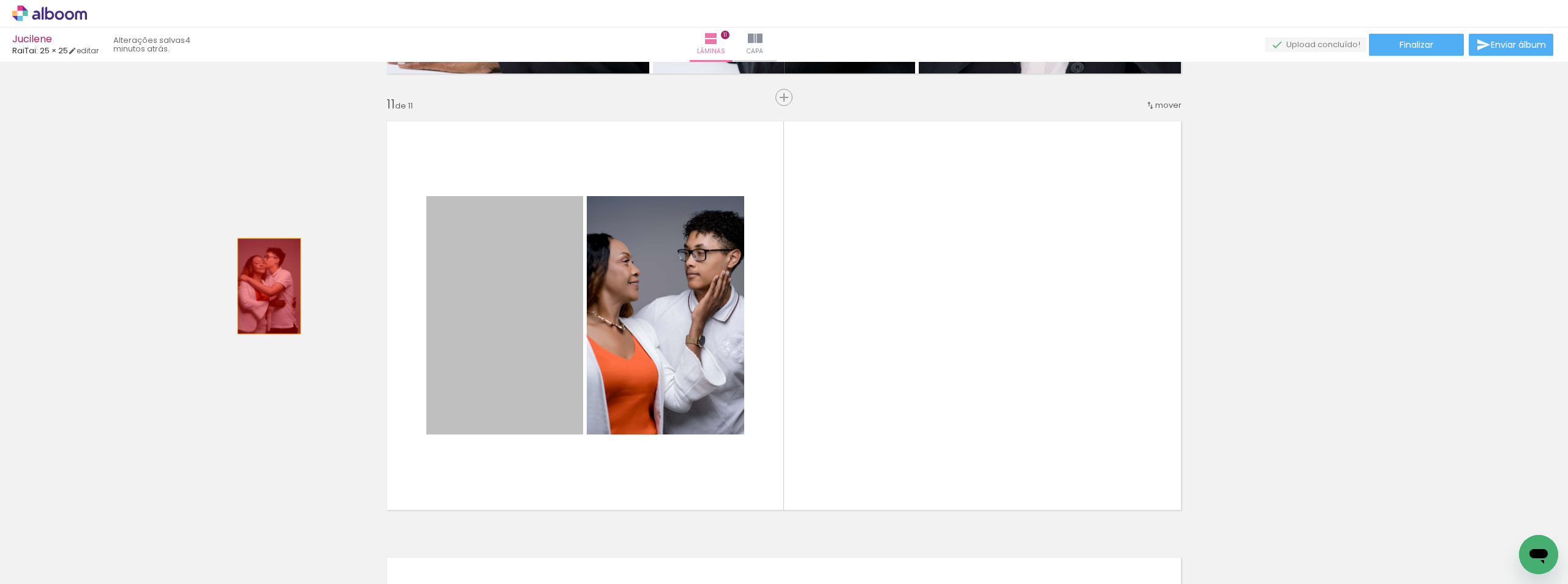
drag, startPoint x: 265, startPoint y: 286, endPoint x: 358, endPoint y: 258, distance: 97.1
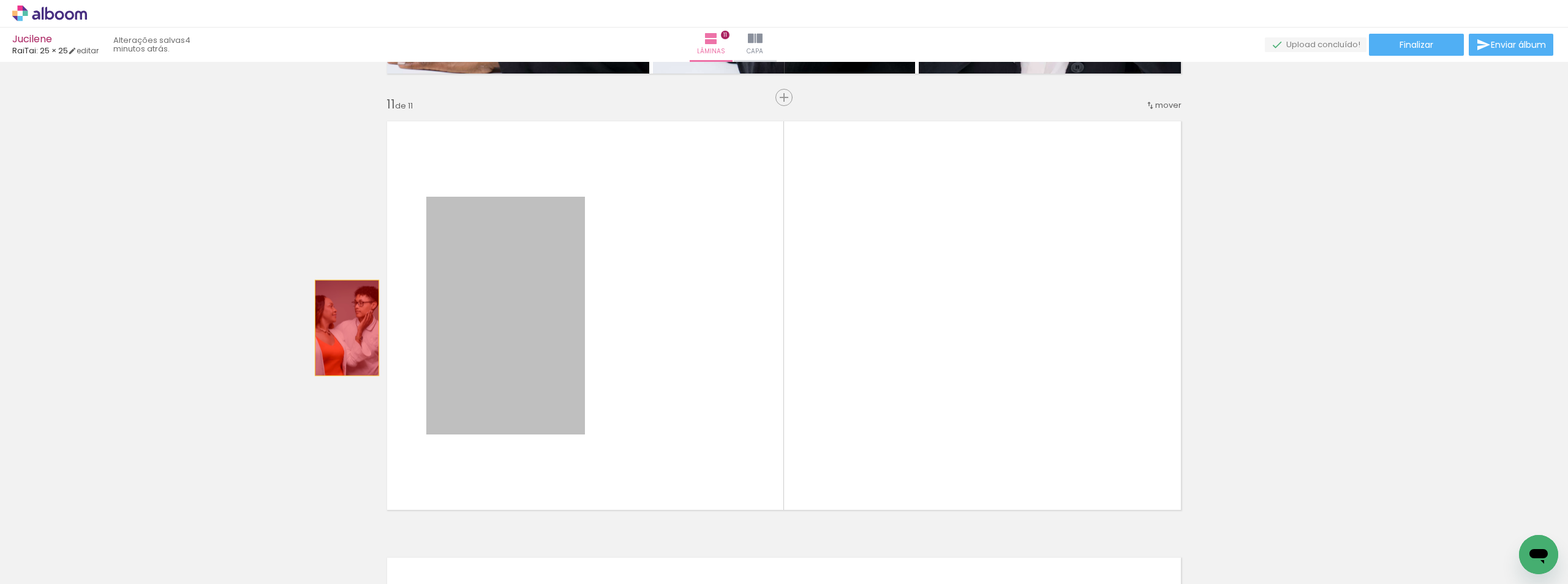
drag, startPoint x: 343, startPoint y: 328, endPoint x: 218, endPoint y: 339, distance: 125.5
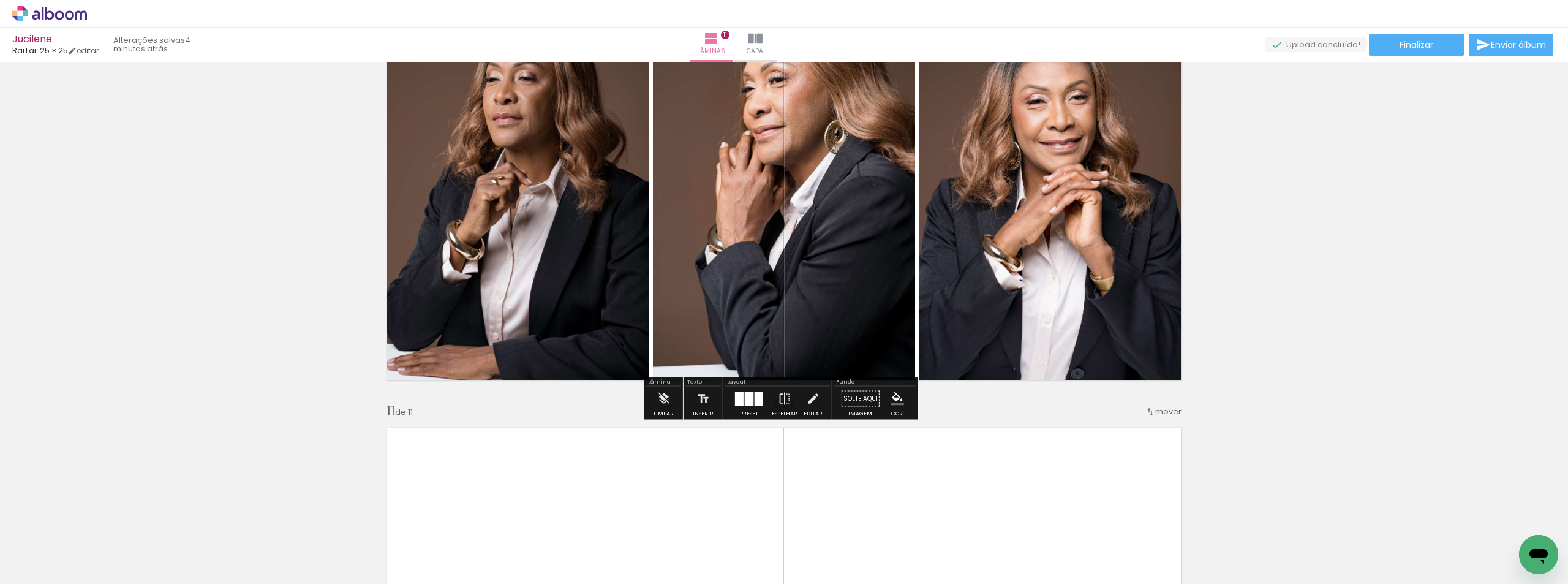
scroll to position [1214, 0]
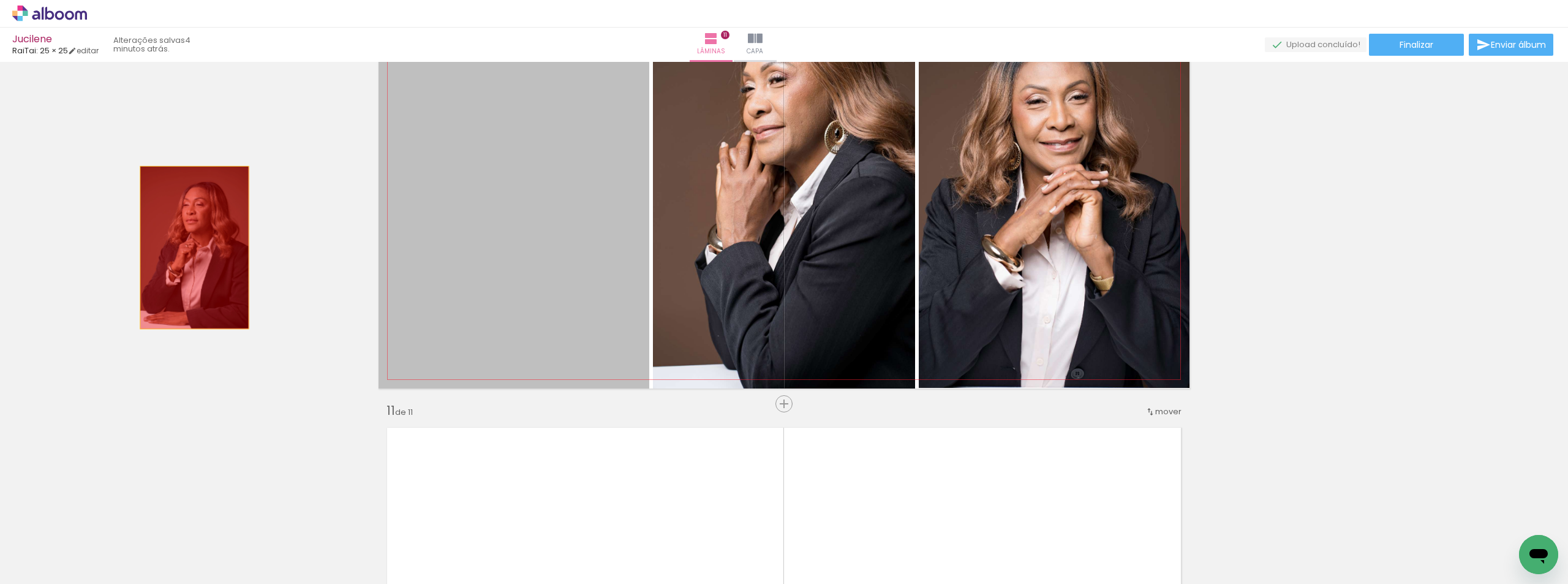
drag, startPoint x: 219, startPoint y: 247, endPoint x: 384, endPoint y: 205, distance: 170.3
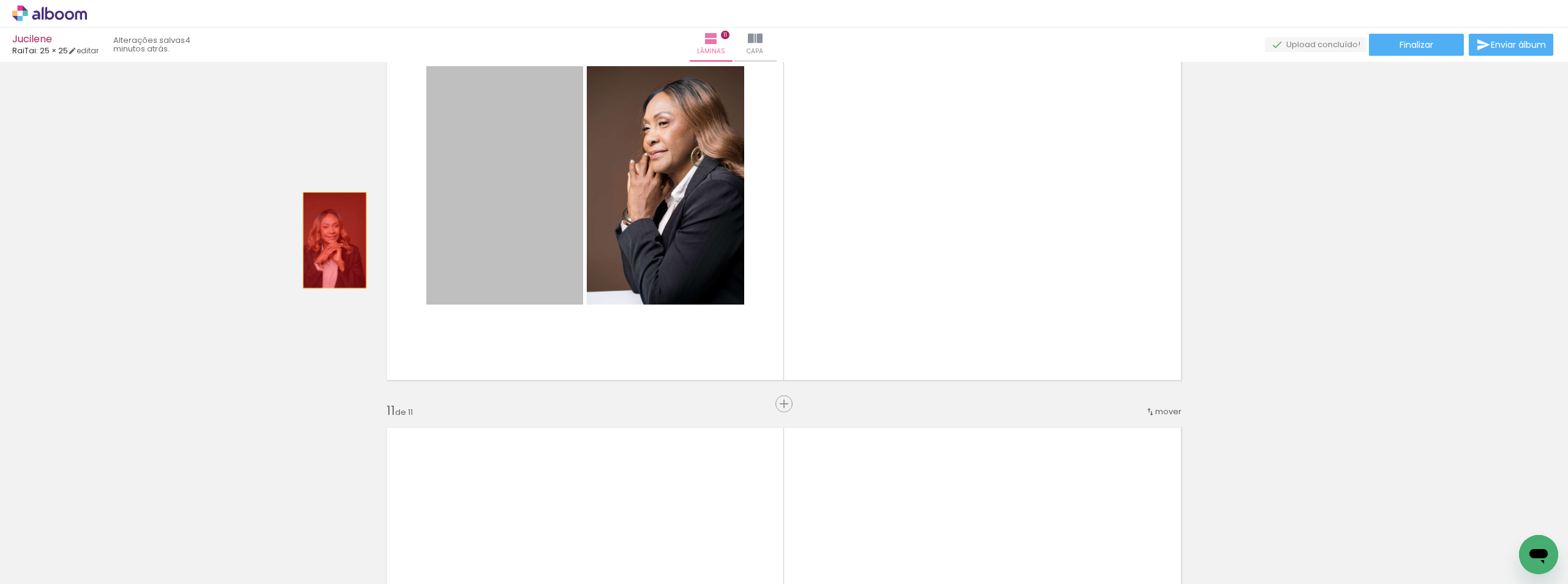
drag, startPoint x: 528, startPoint y: 206, endPoint x: 395, endPoint y: 210, distance: 133.1
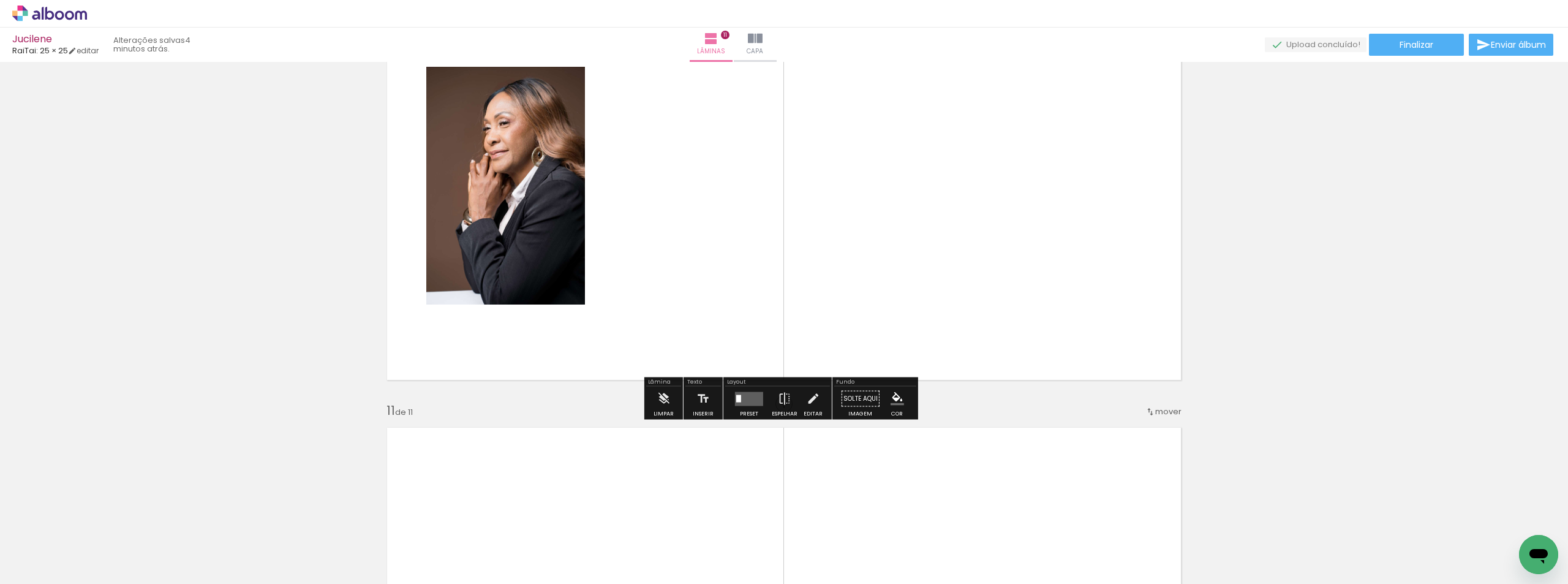
drag, startPoint x: 500, startPoint y: 194, endPoint x: 271, endPoint y: 217, distance: 230.2
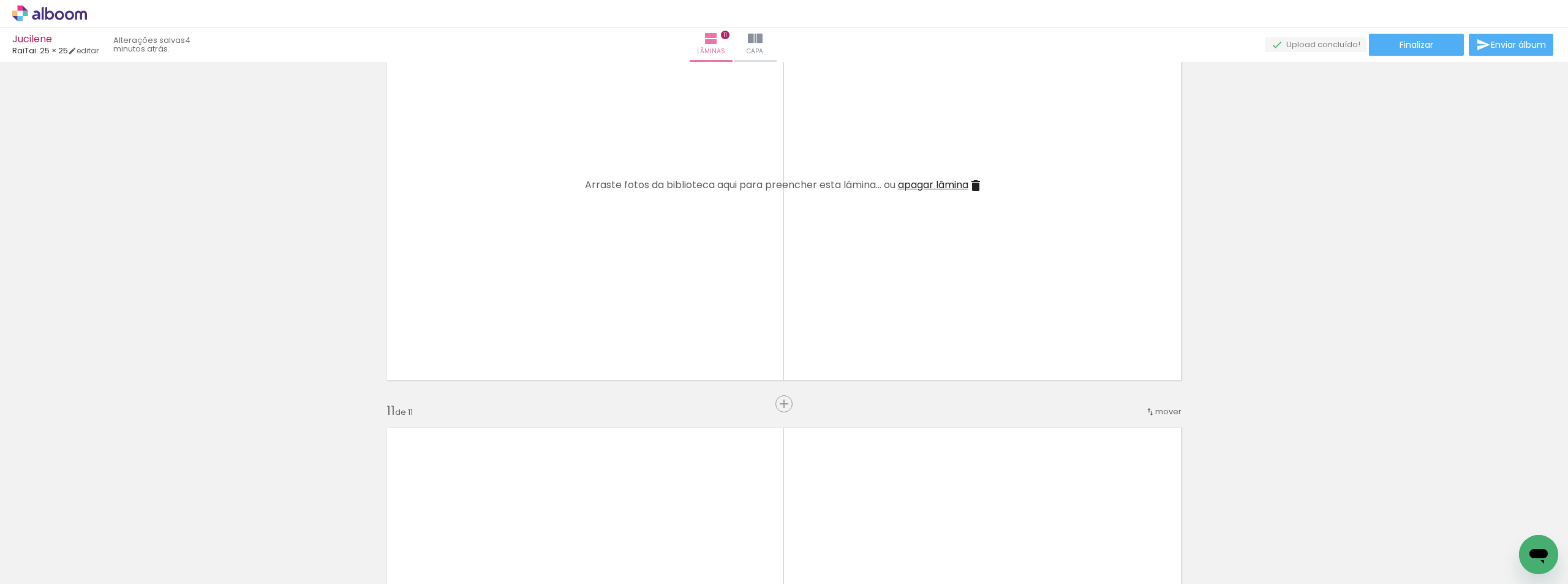
click at [943, 186] on span "apagar lâmina" at bounding box center [933, 184] width 70 height 14
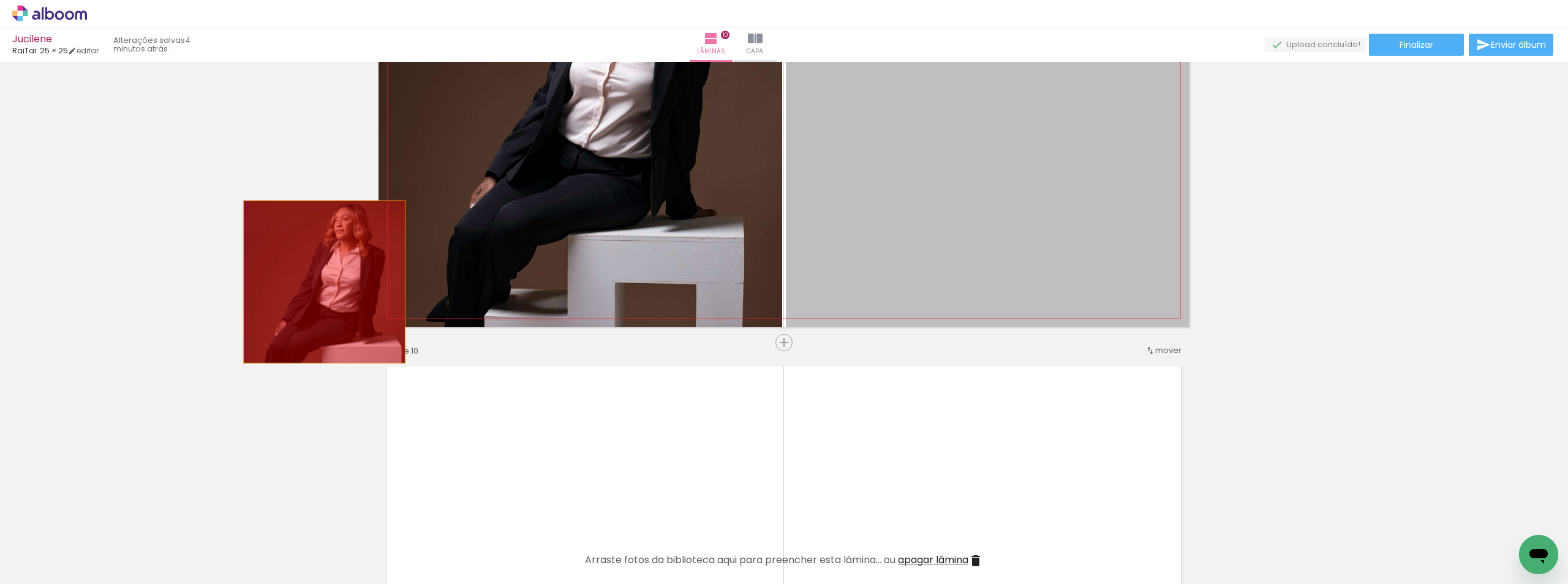
drag, startPoint x: 792, startPoint y: 254, endPoint x: 375, endPoint y: 252, distance: 417.0
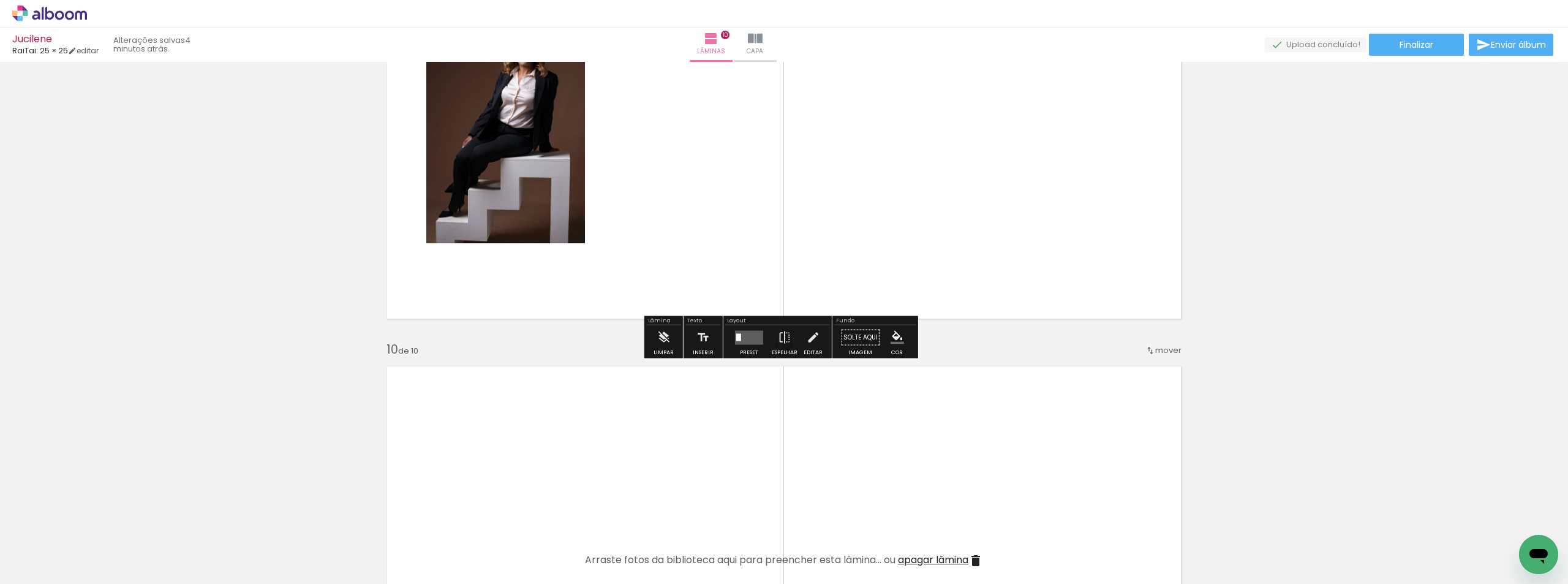
drag, startPoint x: 327, startPoint y: 296, endPoint x: 199, endPoint y: 279, distance: 129.1
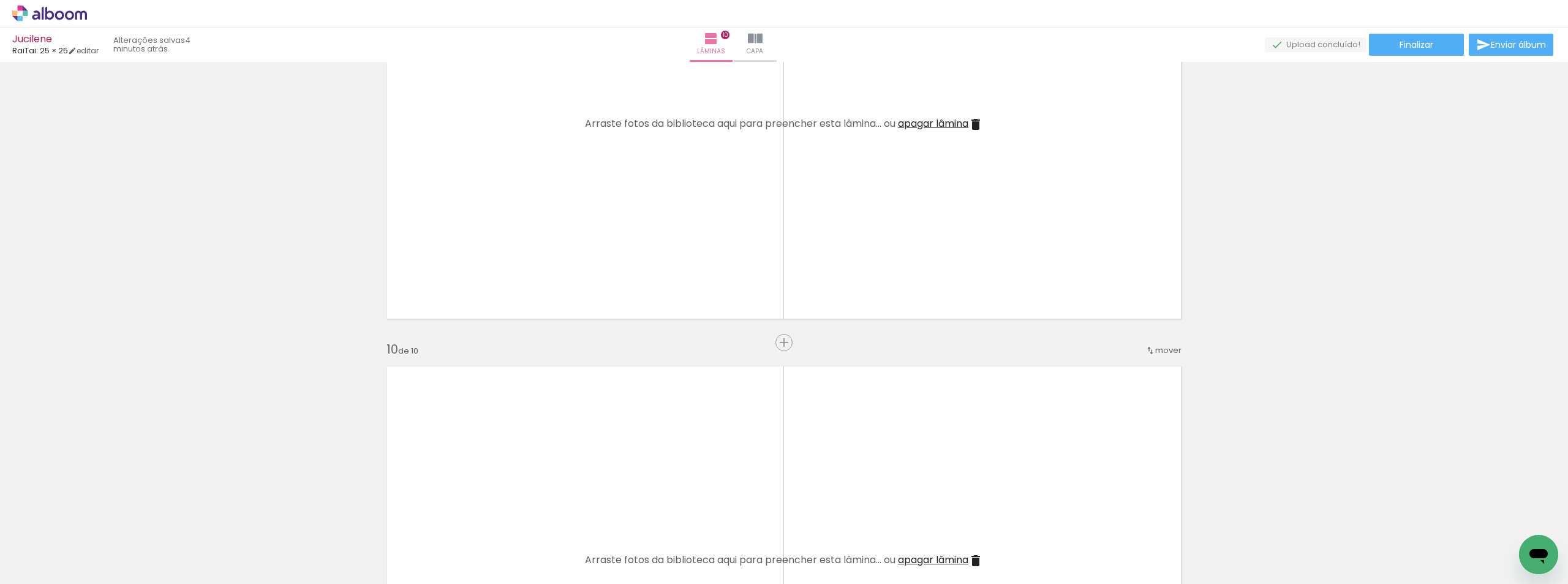
click at [979, 125] on iron-icon at bounding box center [975, 123] width 14 height 14
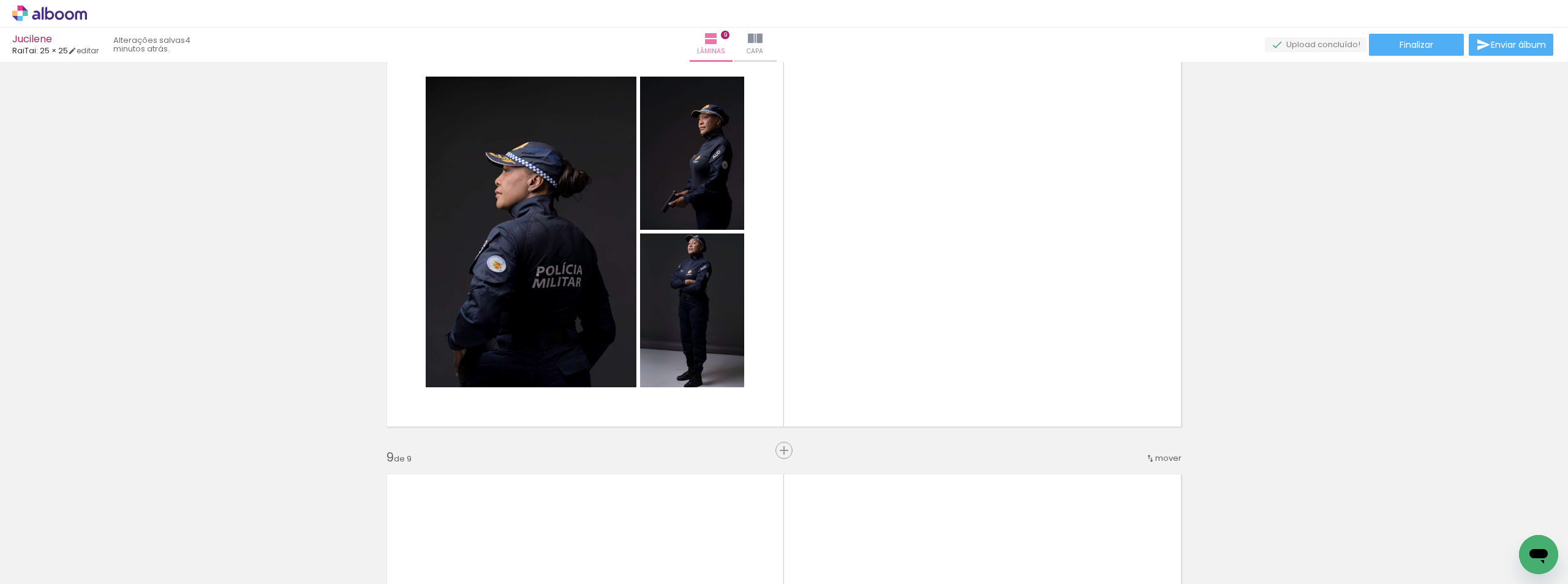
scroll to position [3115, 0]
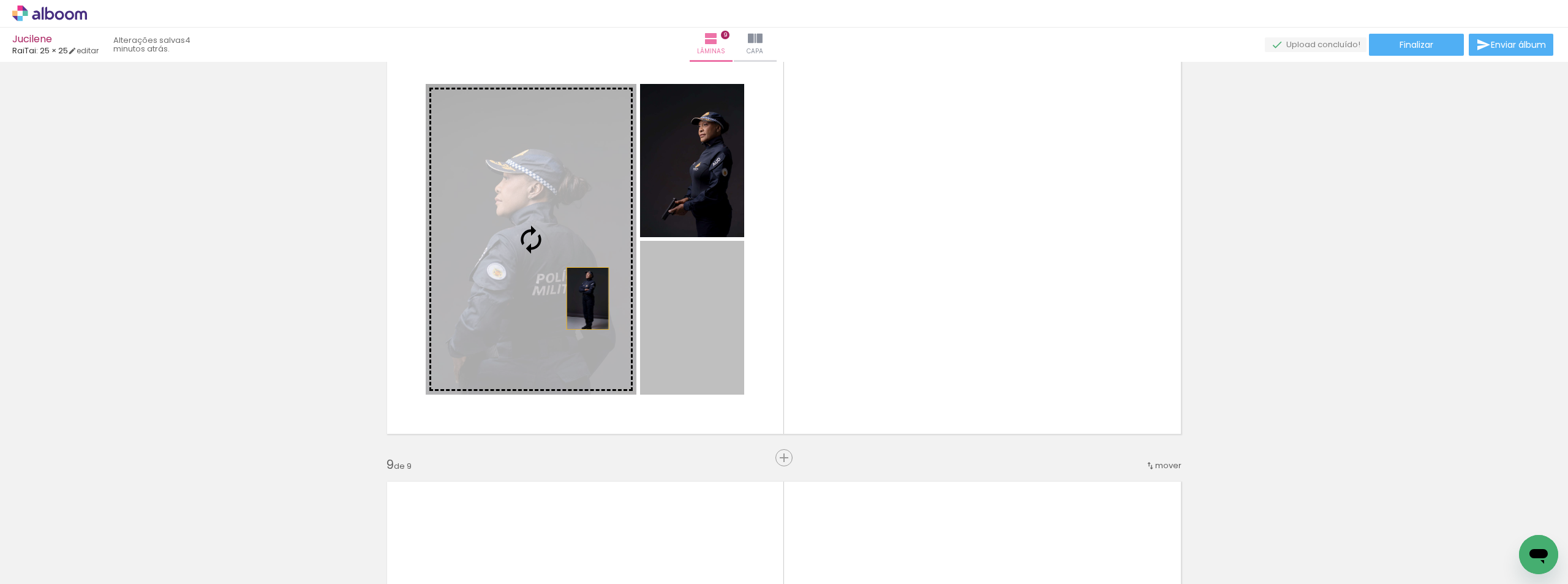
drag, startPoint x: 644, startPoint y: 267, endPoint x: 519, endPoint y: 225, distance: 131.9
click at [0, 0] on slot at bounding box center [0, 0] width 0 height 0
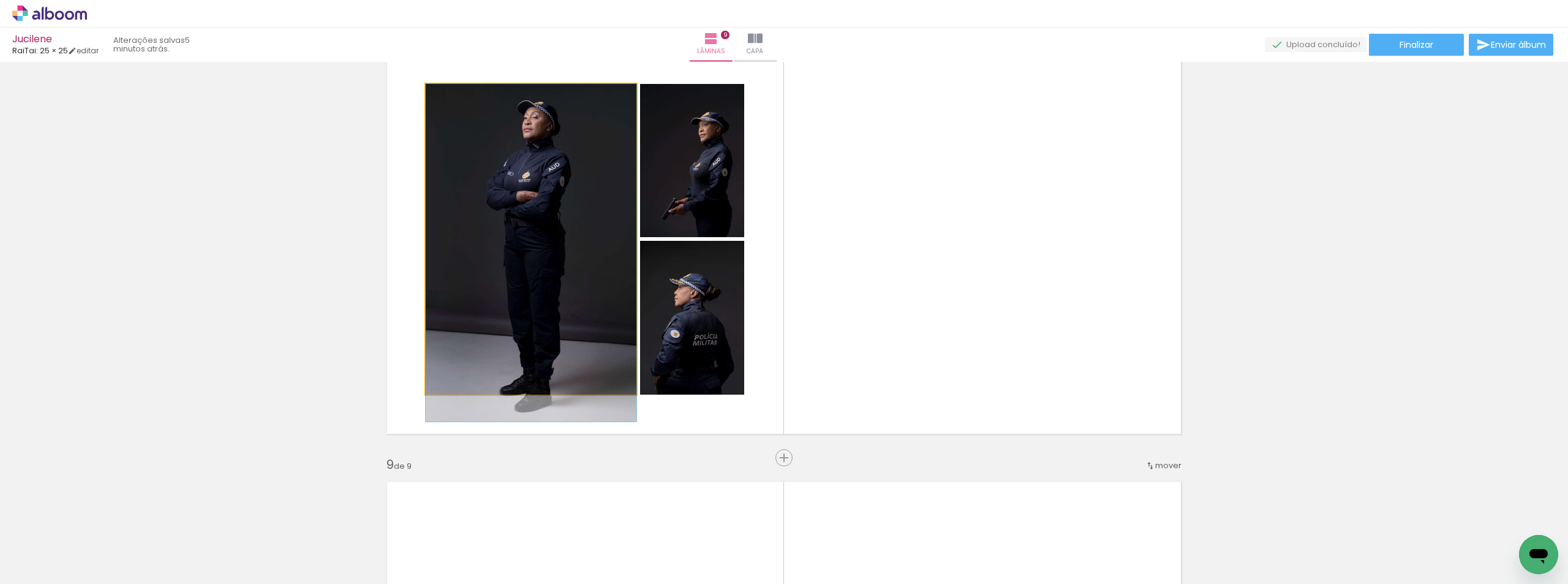
drag, startPoint x: 560, startPoint y: 235, endPoint x: 429, endPoint y: 305, distance: 148.5
drag, startPoint x: 534, startPoint y: 243, endPoint x: 346, endPoint y: 180, distance: 198.3
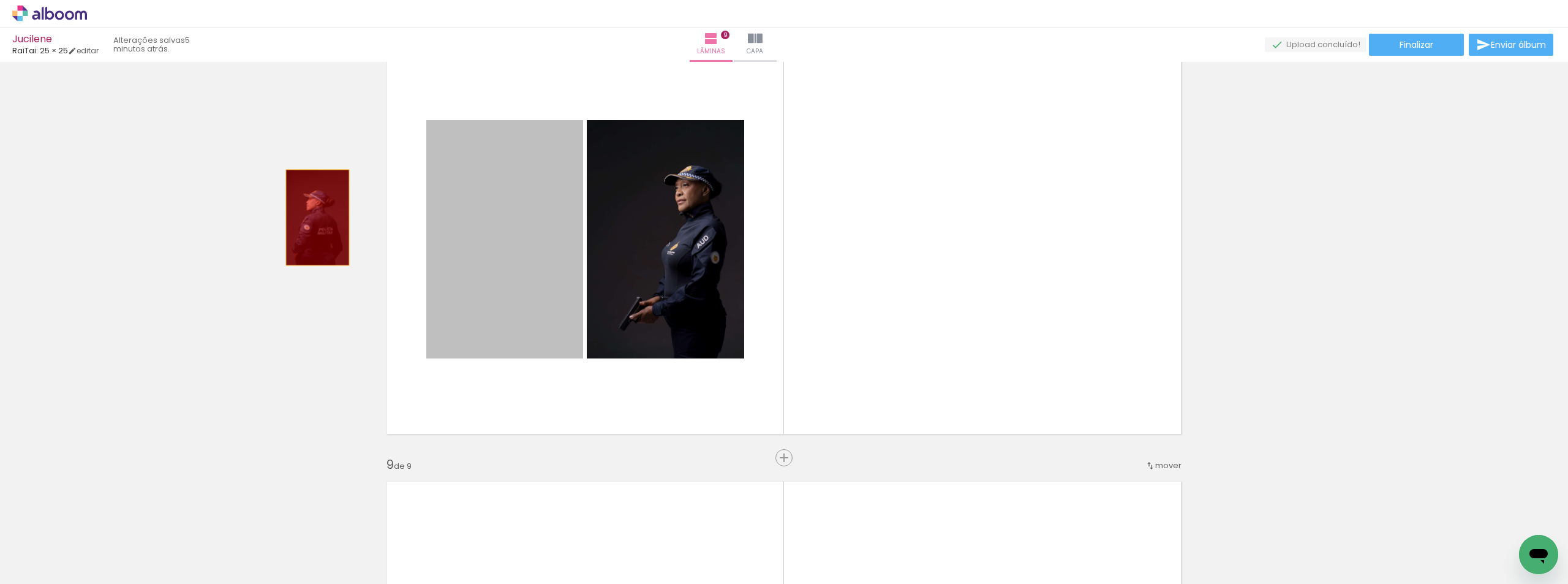
drag, startPoint x: 557, startPoint y: 168, endPoint x: 414, endPoint y: 197, distance: 145.9
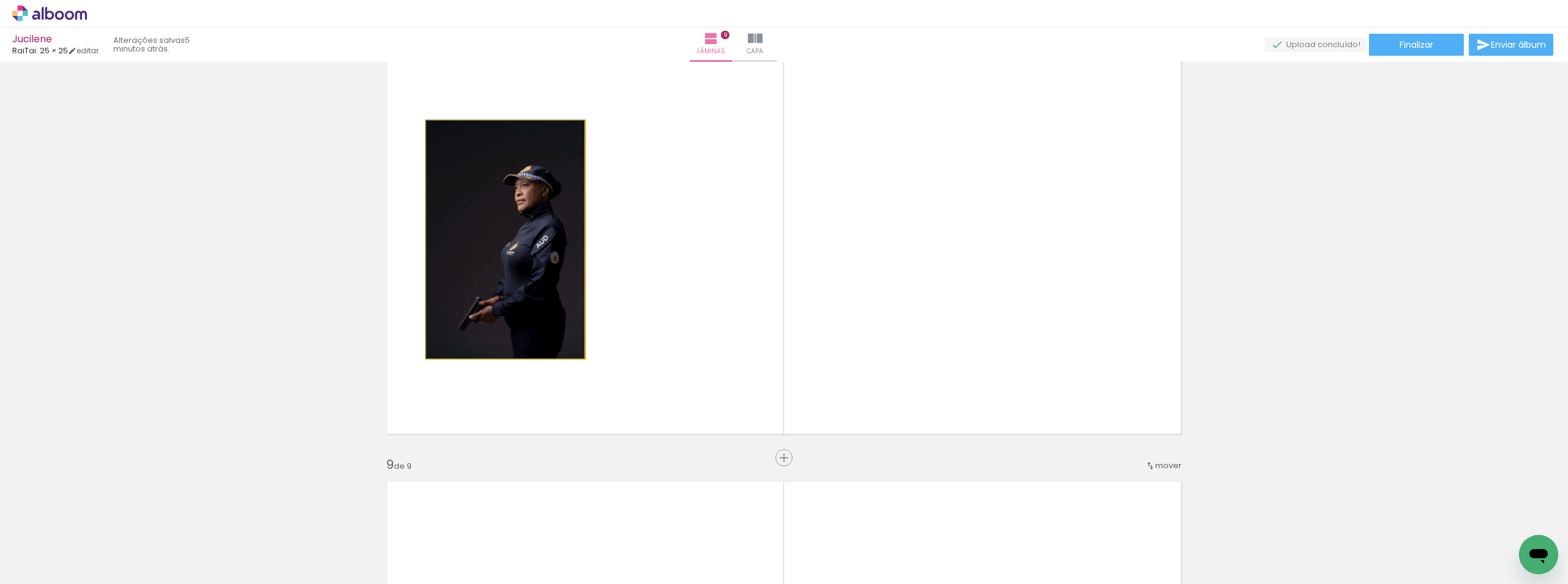
drag, startPoint x: 531, startPoint y: 205, endPoint x: 401, endPoint y: 215, distance: 130.4
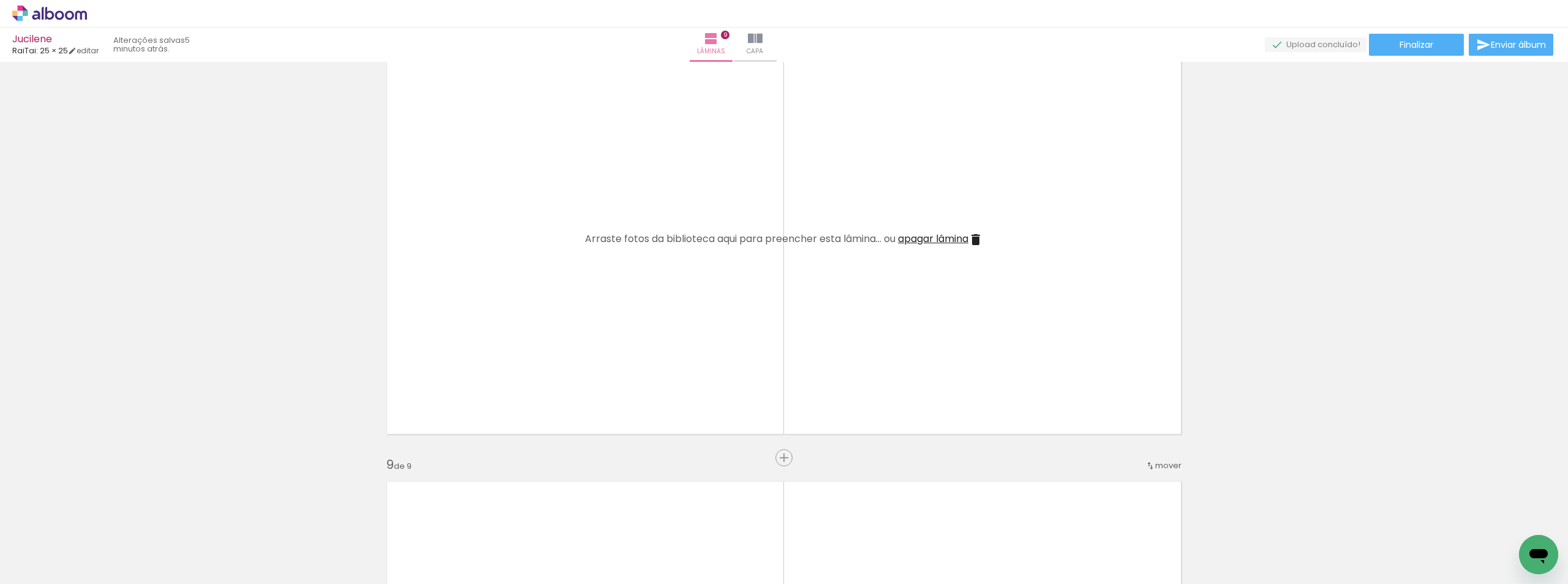
click at [931, 243] on span "apagar lâmina" at bounding box center [933, 238] width 70 height 14
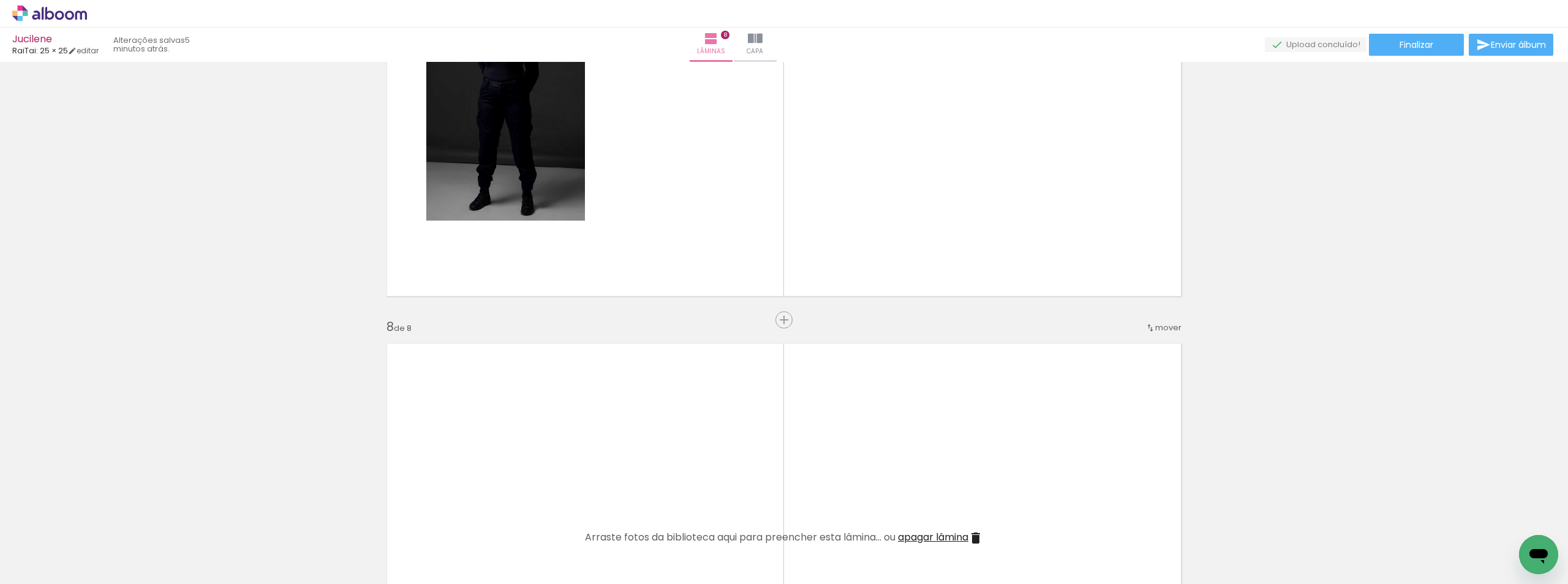
scroll to position [2747, 0]
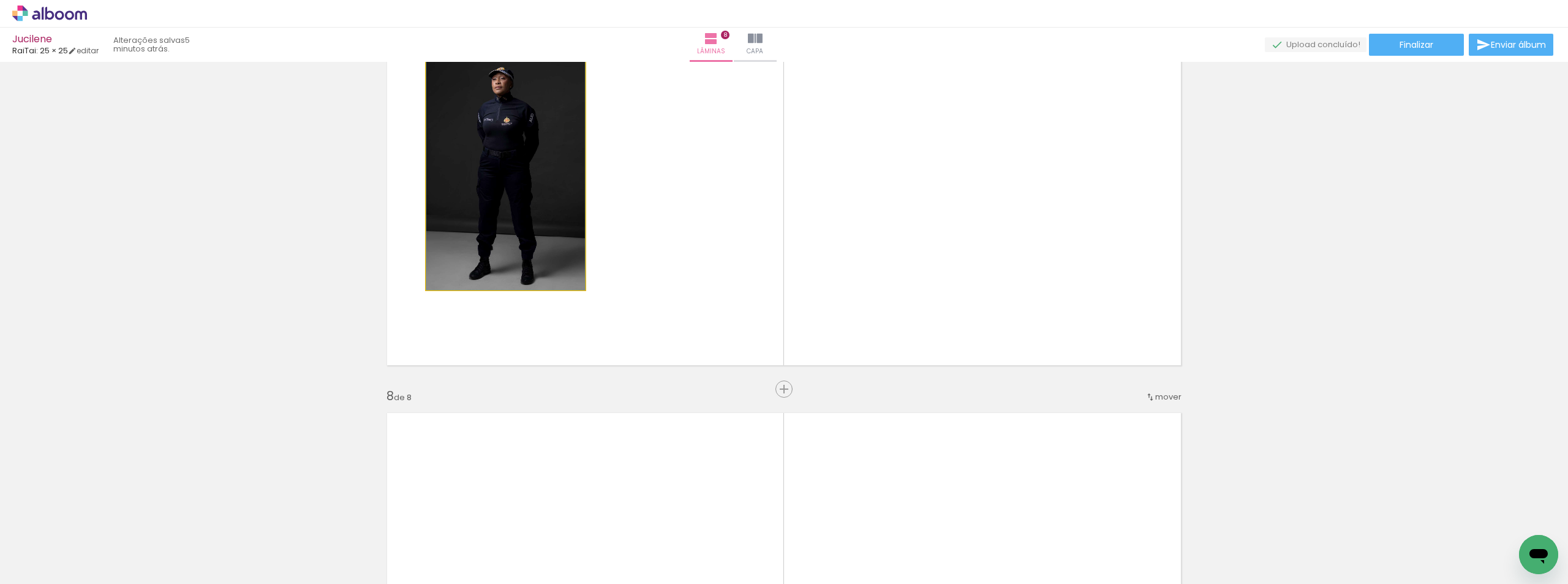
drag, startPoint x: 523, startPoint y: 191, endPoint x: 222, endPoint y: 206, distance: 301.4
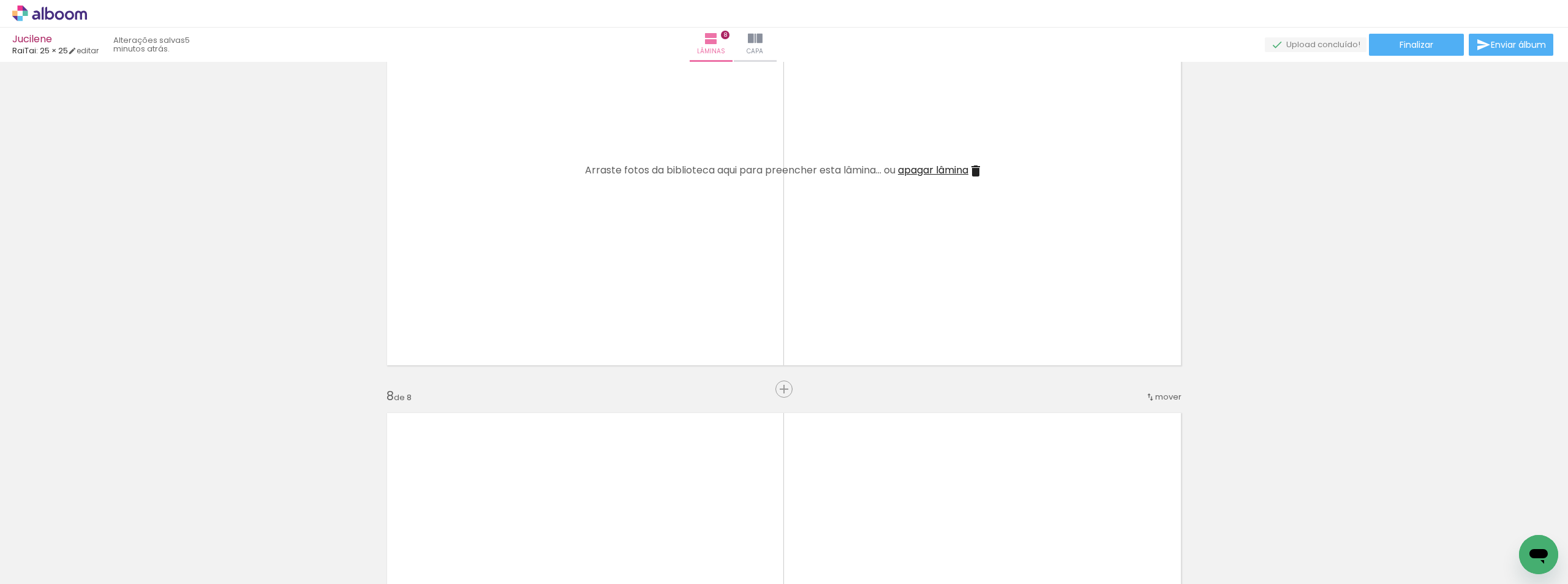
click at [956, 181] on quentale-layouter at bounding box center [784, 170] width 811 height 405
click at [955, 168] on span "apagar lâmina" at bounding box center [933, 170] width 70 height 14
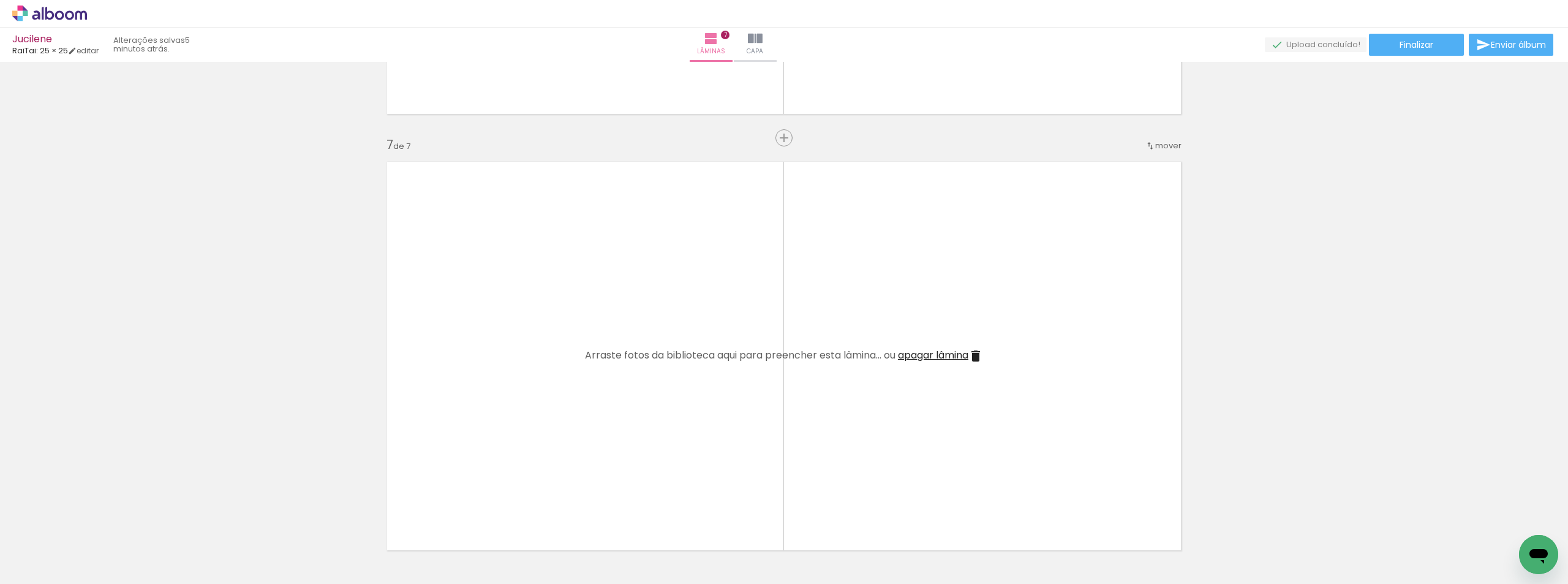
scroll to position [2379, 0]
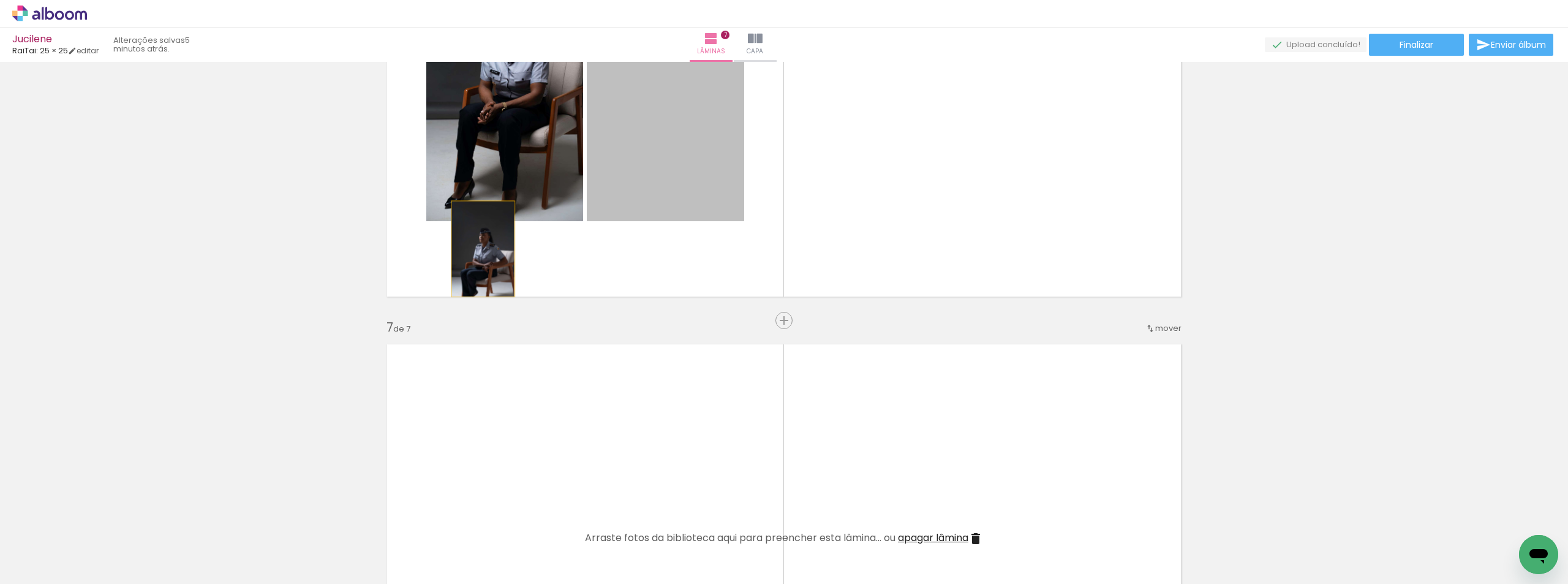
drag, startPoint x: 478, startPoint y: 249, endPoint x: 439, endPoint y: 158, distance: 99.0
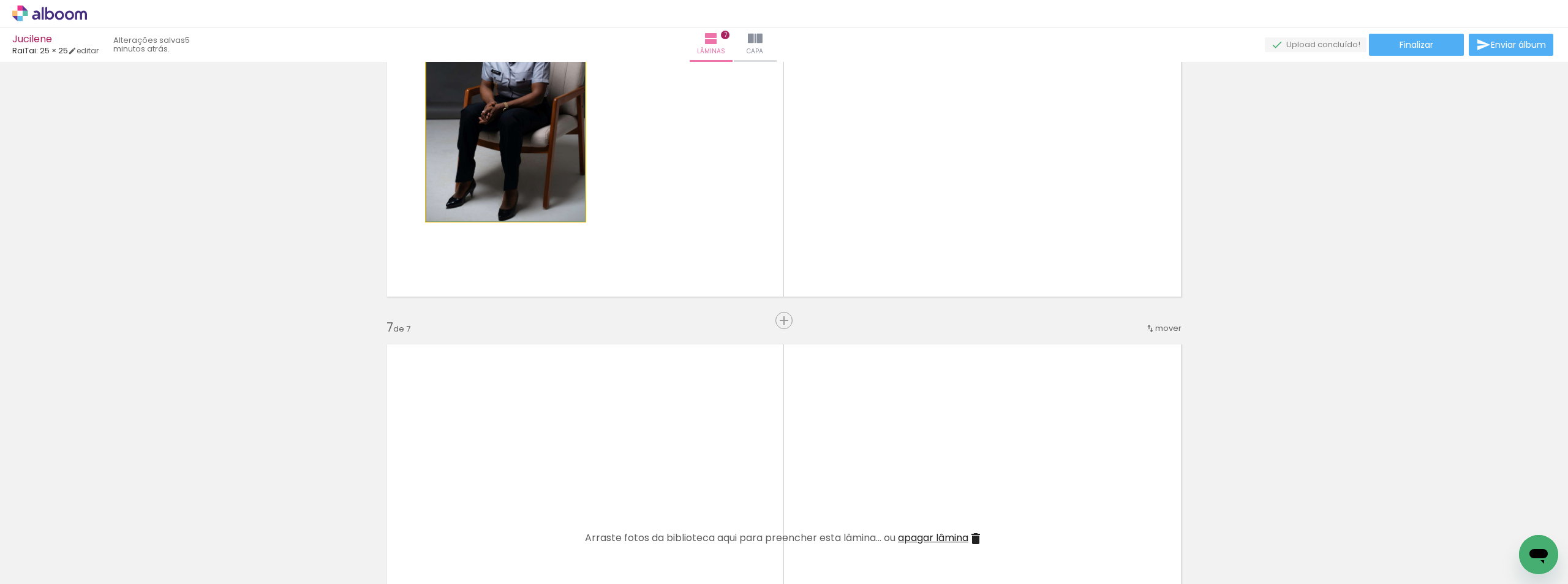
drag, startPoint x: 484, startPoint y: 150, endPoint x: 336, endPoint y: 199, distance: 155.9
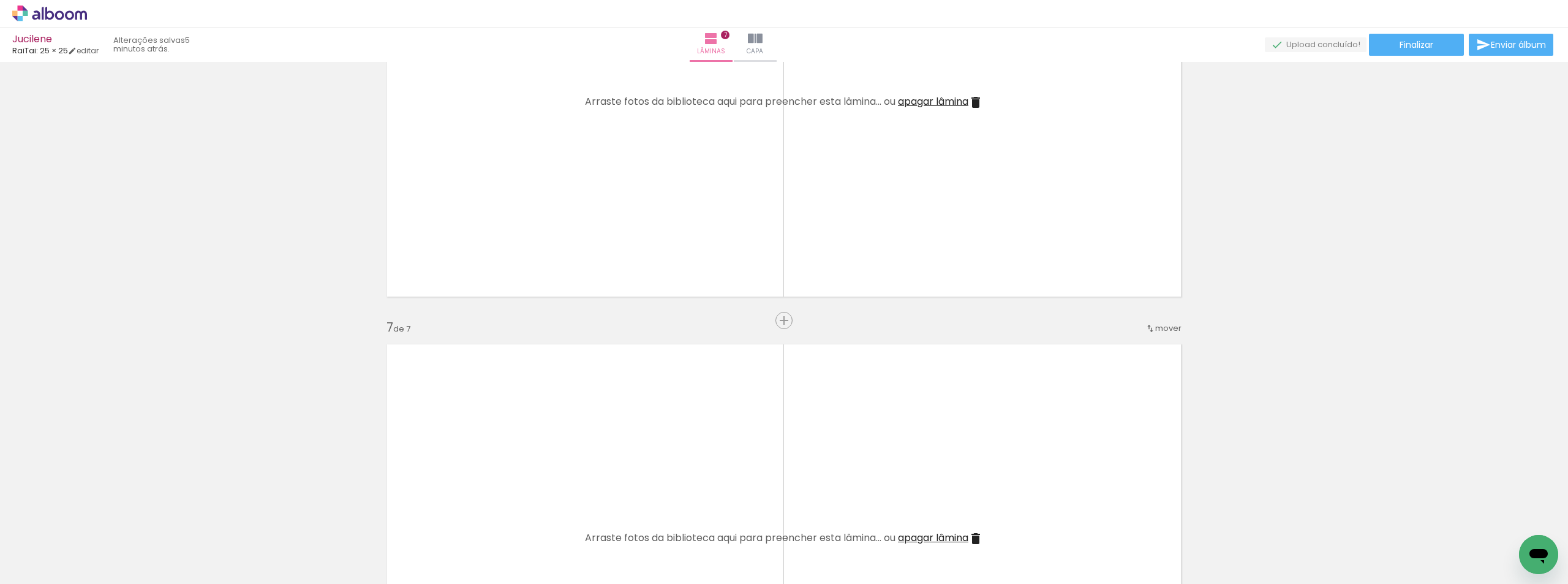
click at [946, 104] on span "apagar lâmina" at bounding box center [933, 101] width 70 height 14
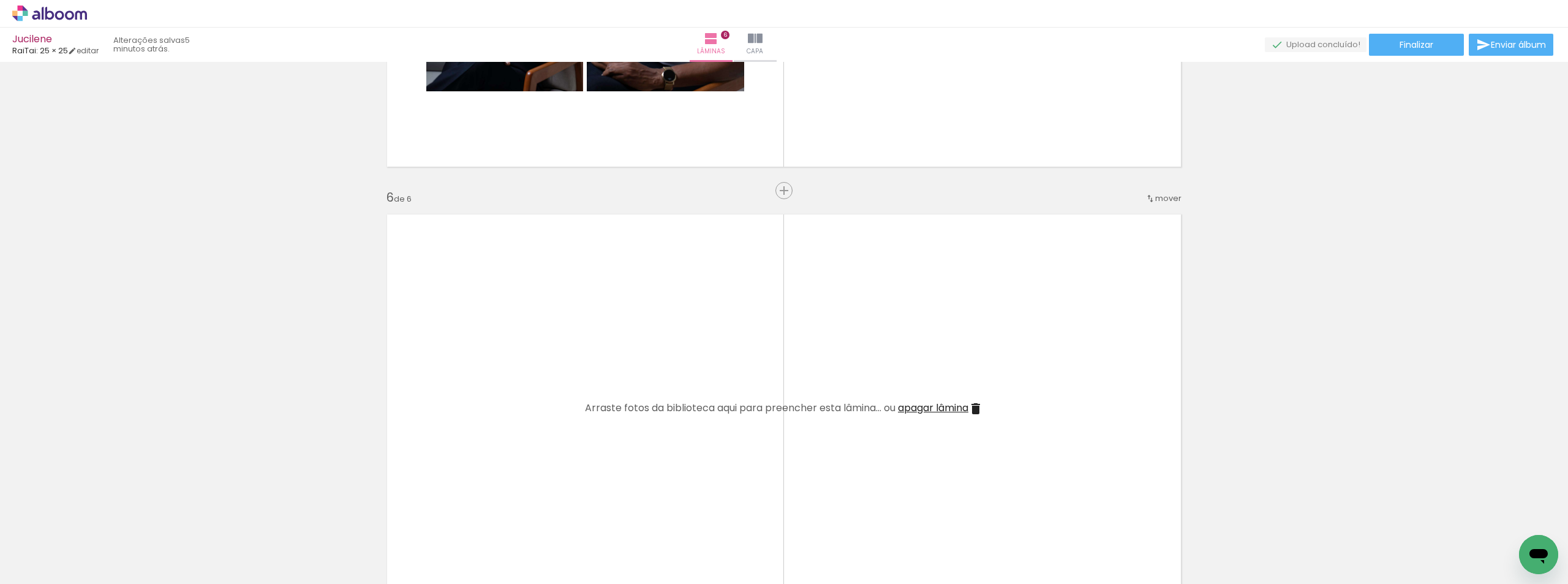
scroll to position [1766, 0]
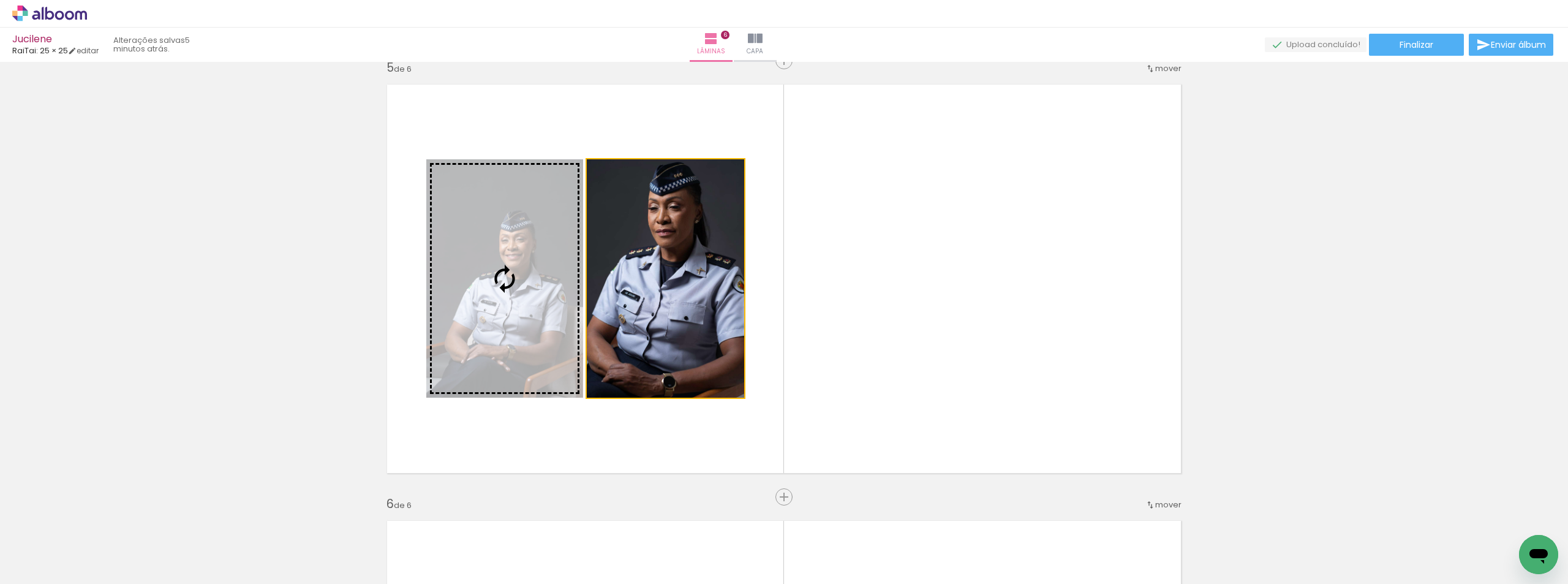
drag, startPoint x: 486, startPoint y: 279, endPoint x: 484, endPoint y: 206, distance: 73.0
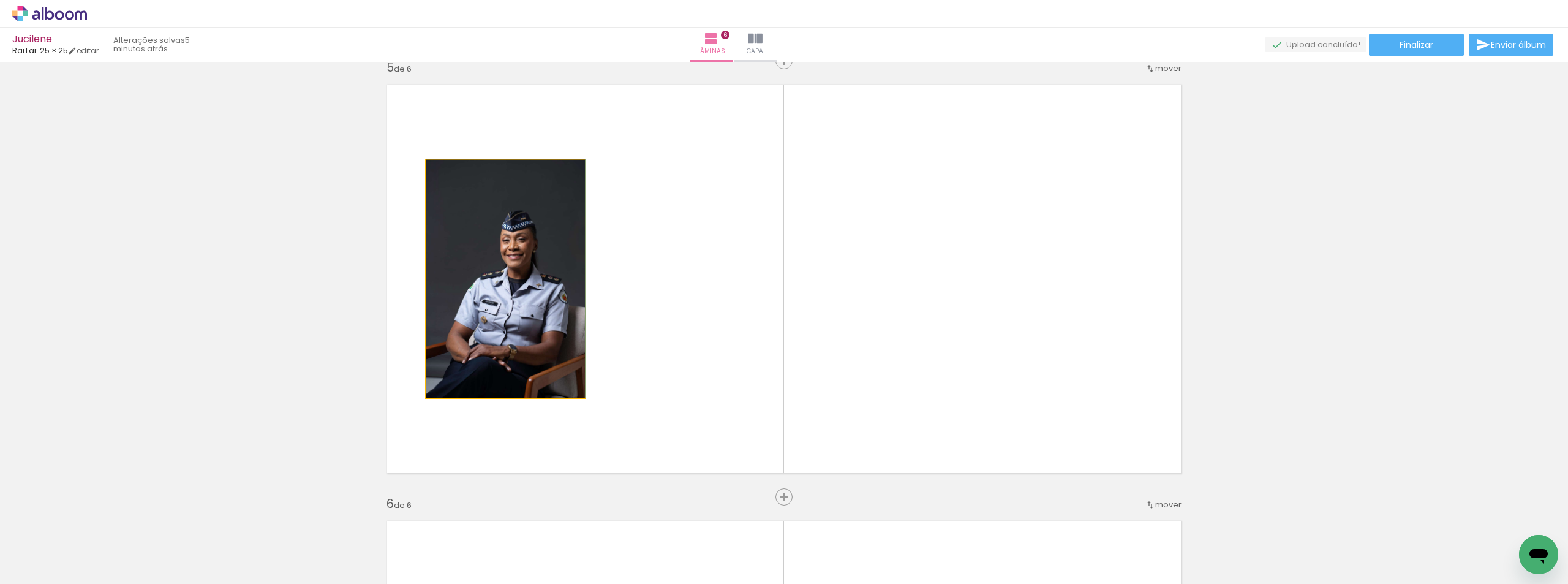
drag, startPoint x: 541, startPoint y: 215, endPoint x: 348, endPoint y: 238, distance: 194.4
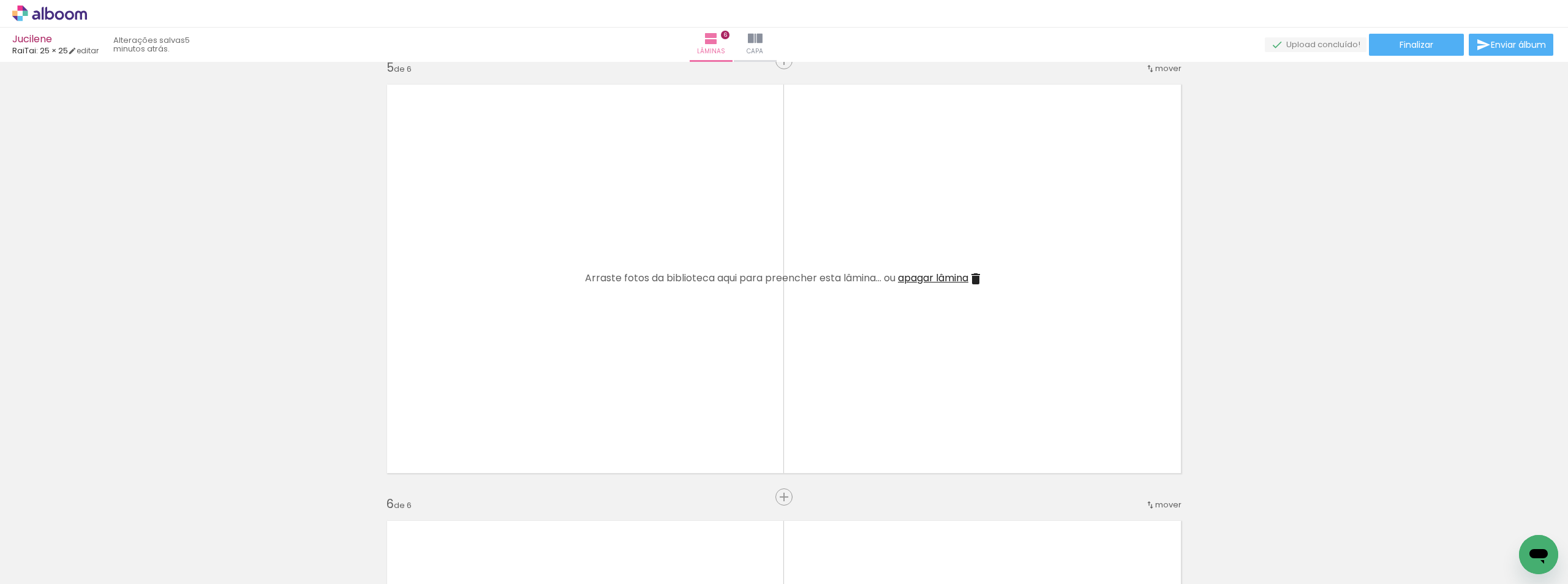
click at [943, 278] on span "apagar lâmina" at bounding box center [933, 277] width 70 height 14
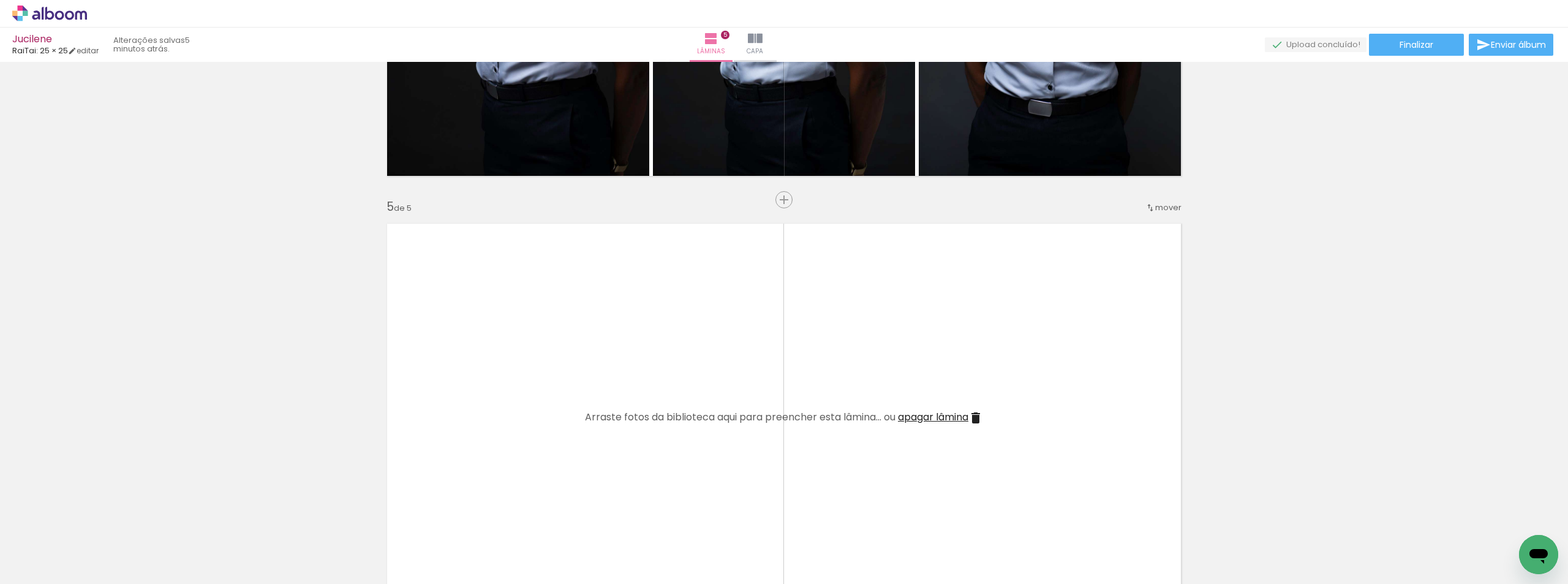
scroll to position [1399, 0]
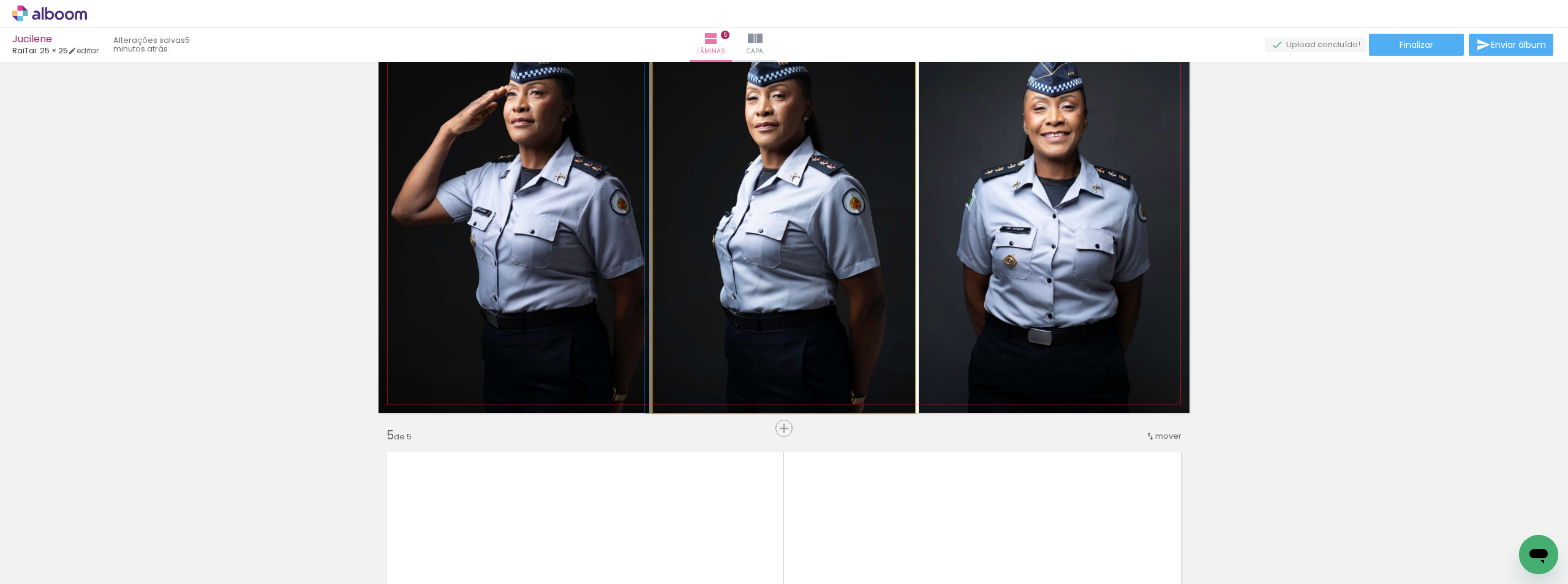
drag, startPoint x: 691, startPoint y: 237, endPoint x: 653, endPoint y: 254, distance: 41.6
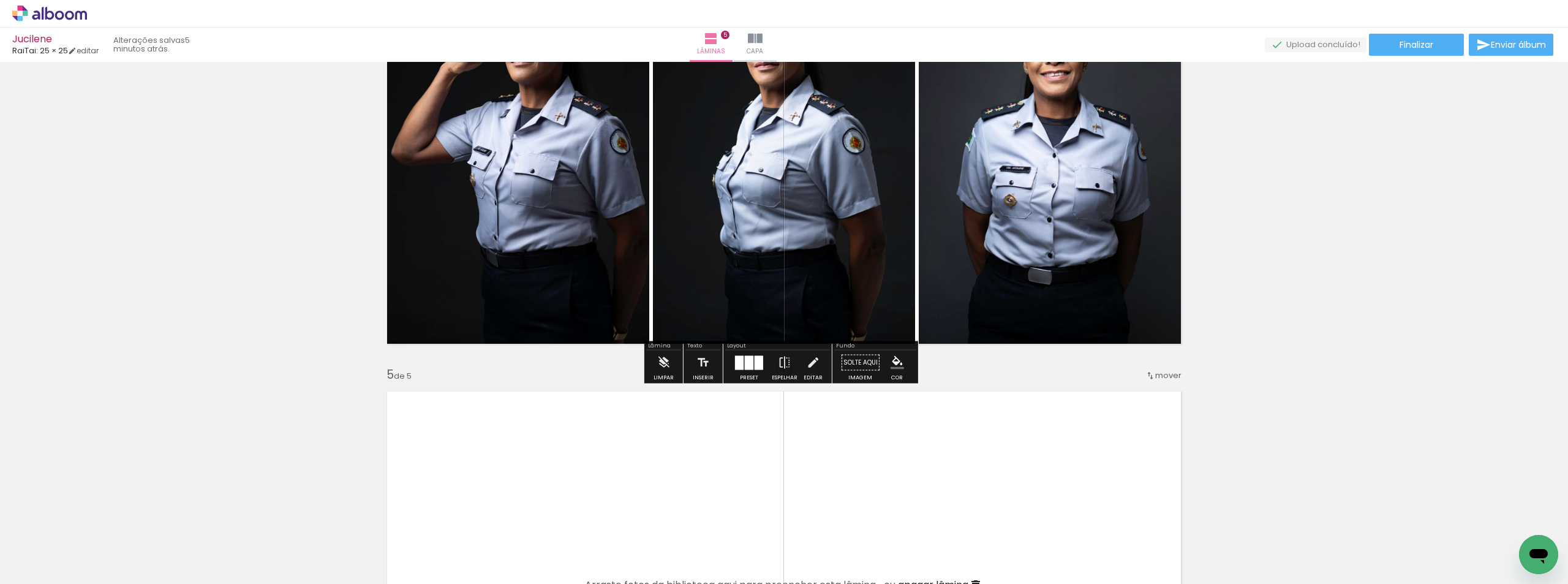
scroll to position [1460, 0]
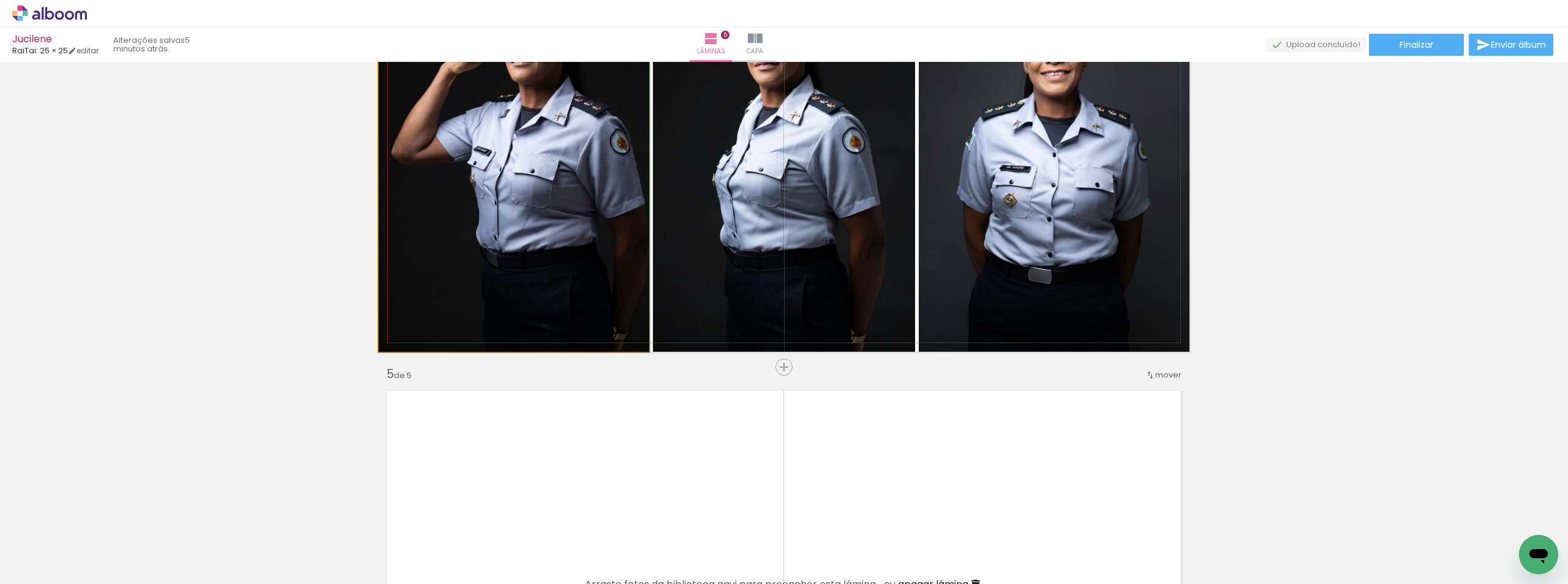
drag, startPoint x: 583, startPoint y: 233, endPoint x: 714, endPoint y: 183, distance: 140.2
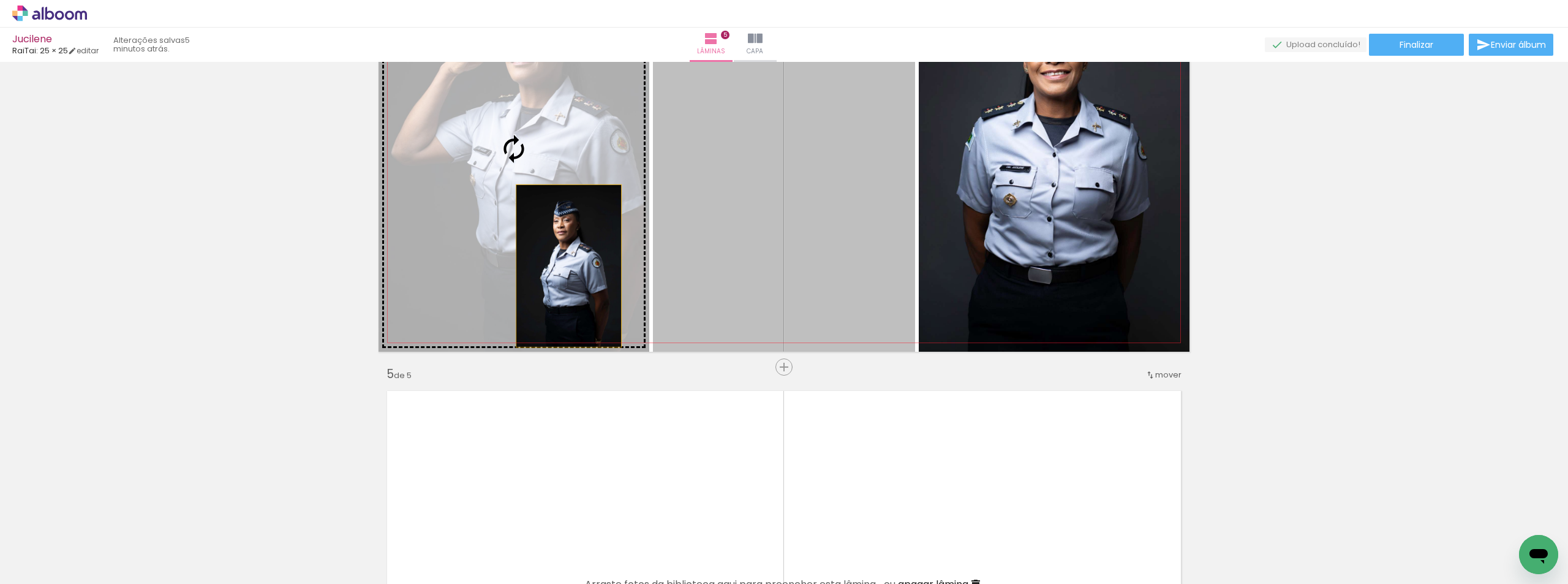
drag, startPoint x: 781, startPoint y: 185, endPoint x: 534, endPoint y: 229, distance: 250.9
click at [0, 0] on slot at bounding box center [0, 0] width 0 height 0
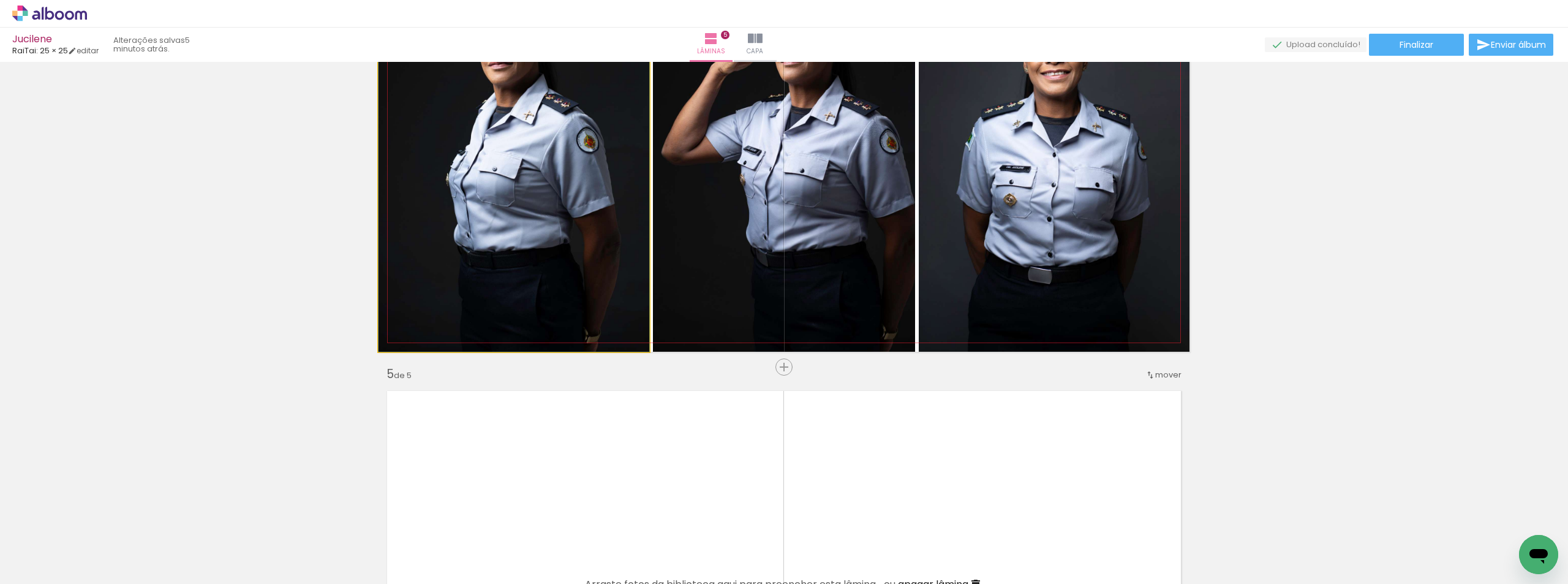
drag, startPoint x: 578, startPoint y: 199, endPoint x: 485, endPoint y: 292, distance: 131.5
drag, startPoint x: 595, startPoint y: 161, endPoint x: 414, endPoint y: 204, distance: 186.0
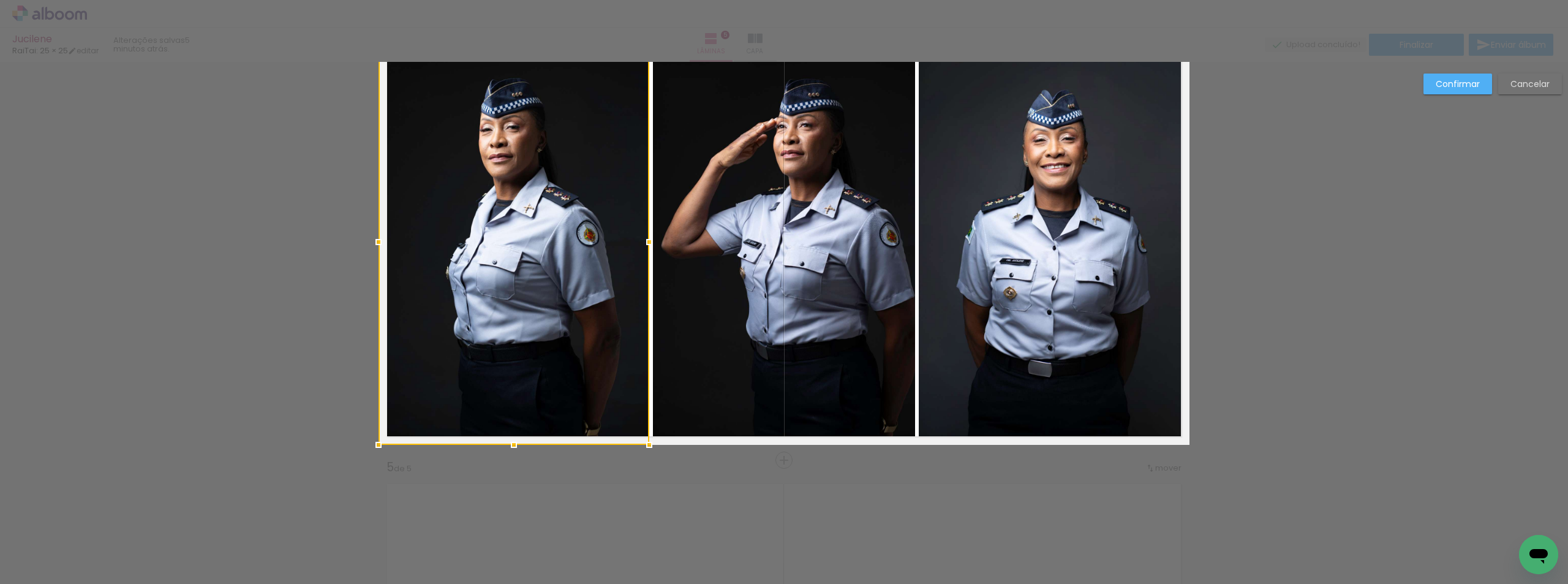
scroll to position [1325, 0]
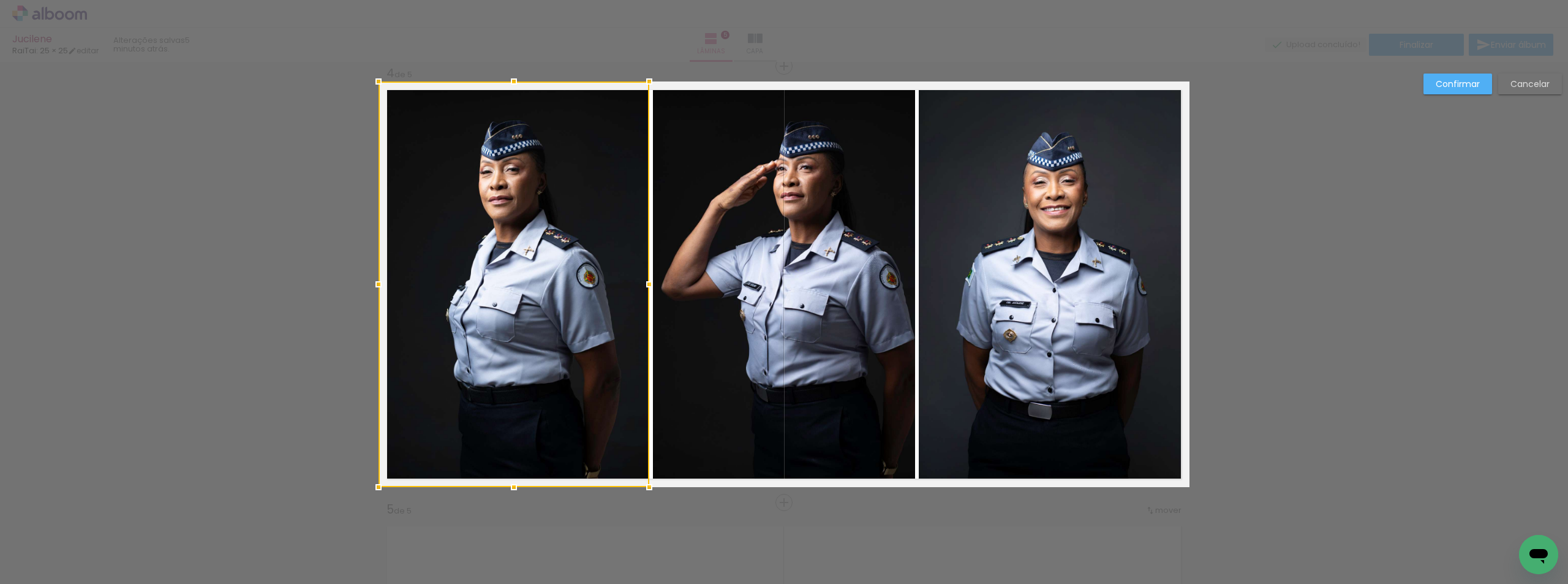
click at [0, 0] on slot "Cancelar" at bounding box center [0, 0] width 0 height 0
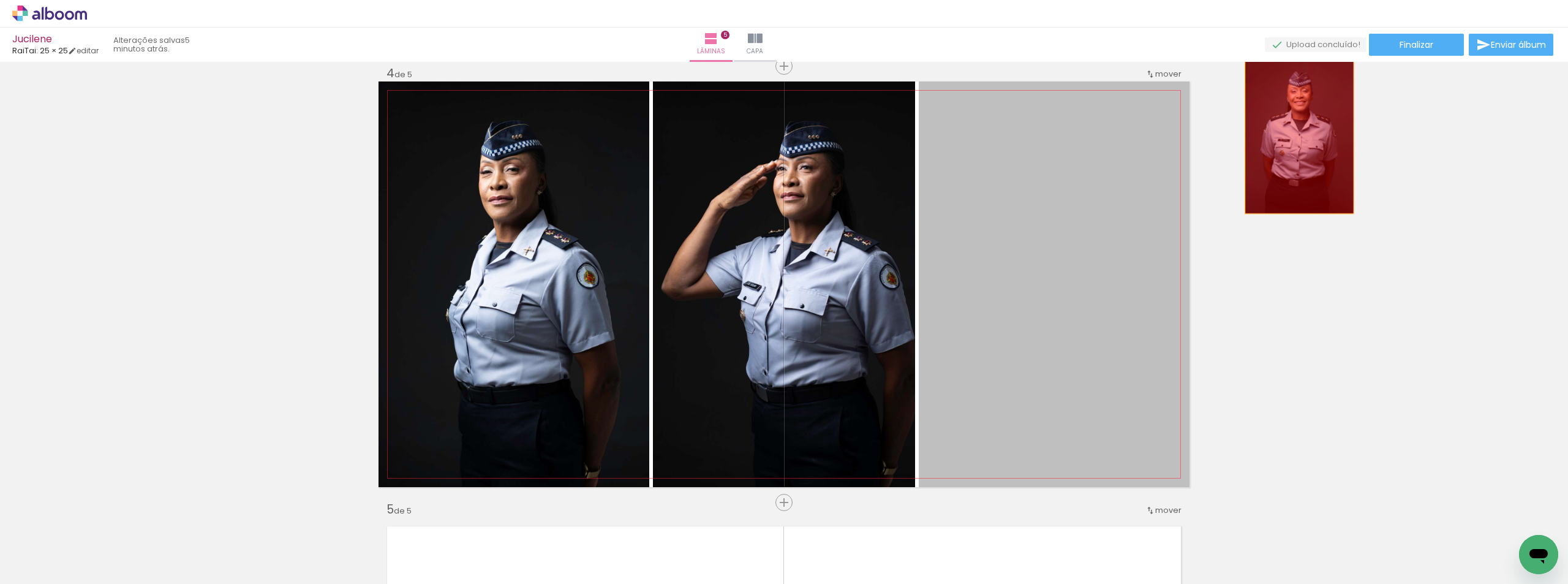
drag, startPoint x: 1013, startPoint y: 127, endPoint x: 1299, endPoint y: 134, distance: 286.1
click at [1299, 134] on div "Inserir lâmina 1 de 5 Inserir lâmina 2 de 5 Inserir lâmina 3 de 5 Inserir lâmin…" at bounding box center [784, 50] width 1568 height 2618
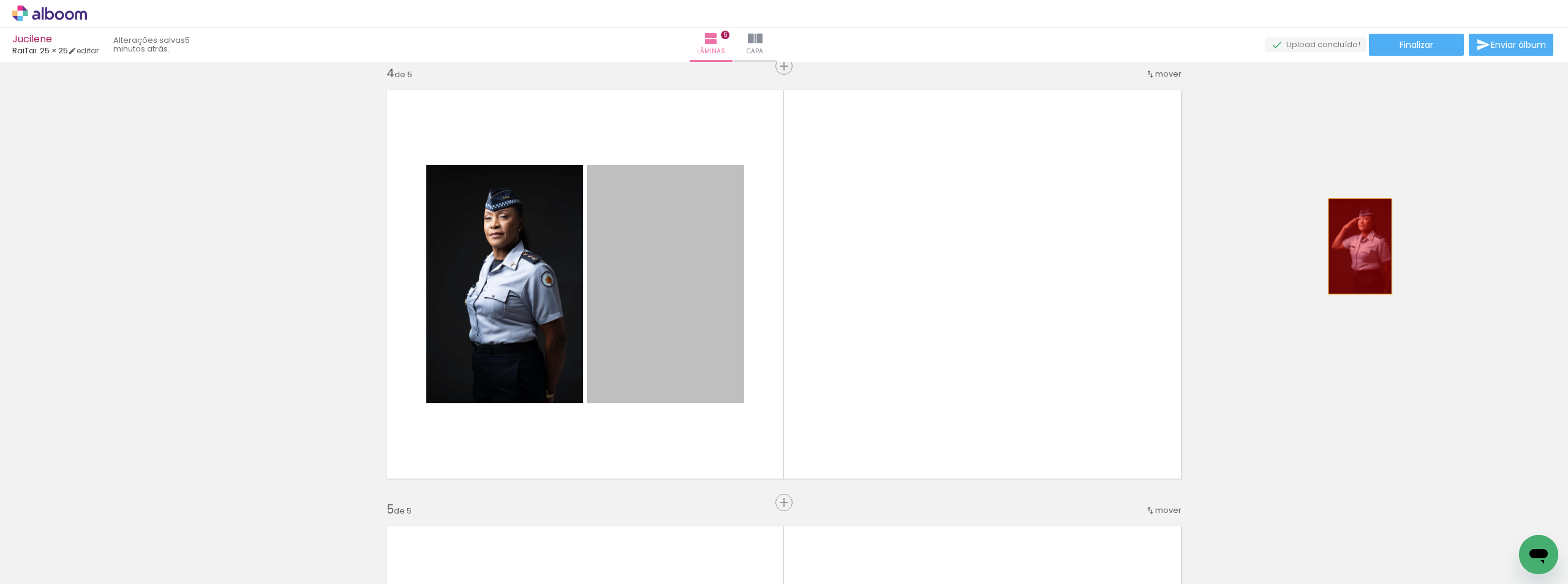
drag, startPoint x: 593, startPoint y: 242, endPoint x: 1356, endPoint y: 246, distance: 763.0
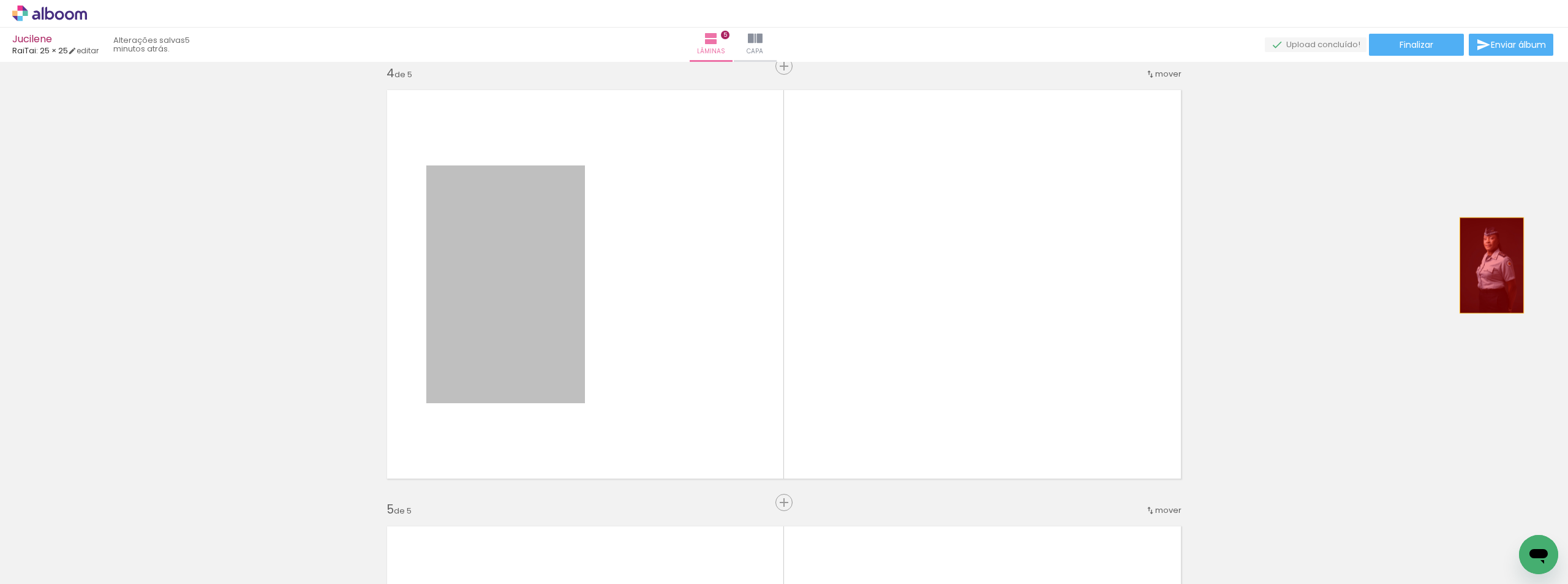
drag, startPoint x: 585, startPoint y: 298, endPoint x: 1192, endPoint y: 254, distance: 608.6
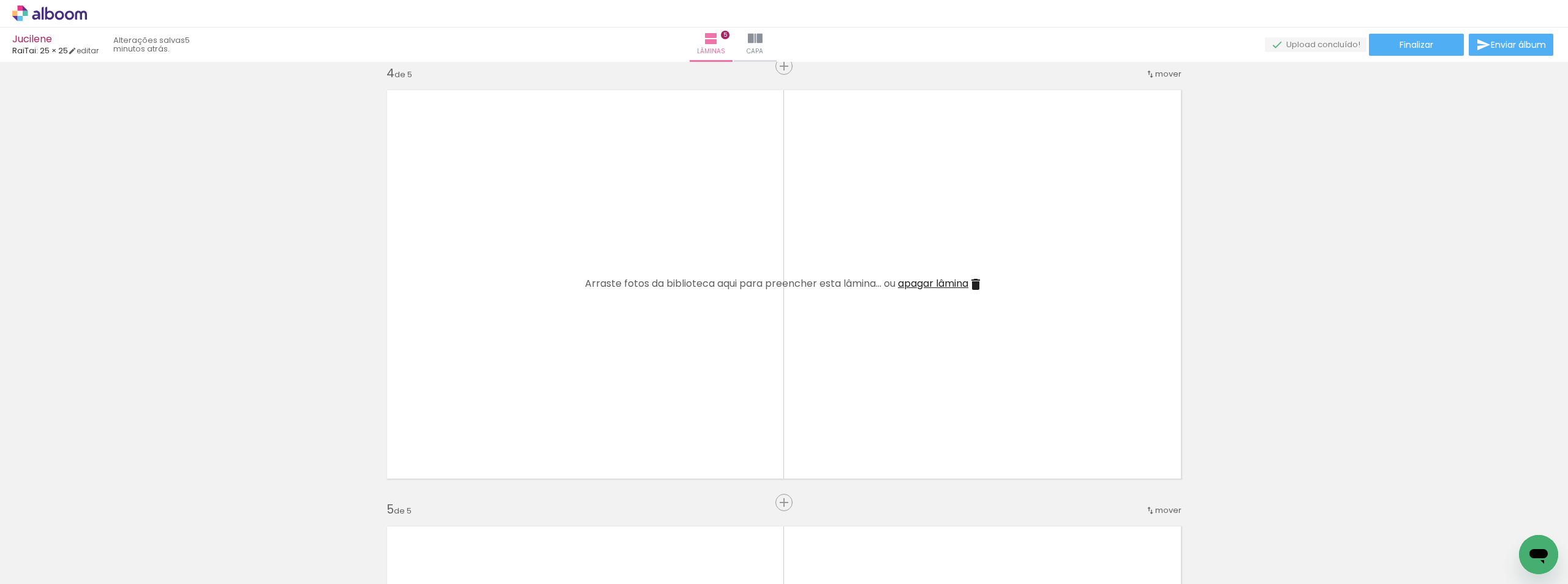
click at [916, 288] on span "apagar lâmina" at bounding box center [933, 283] width 70 height 14
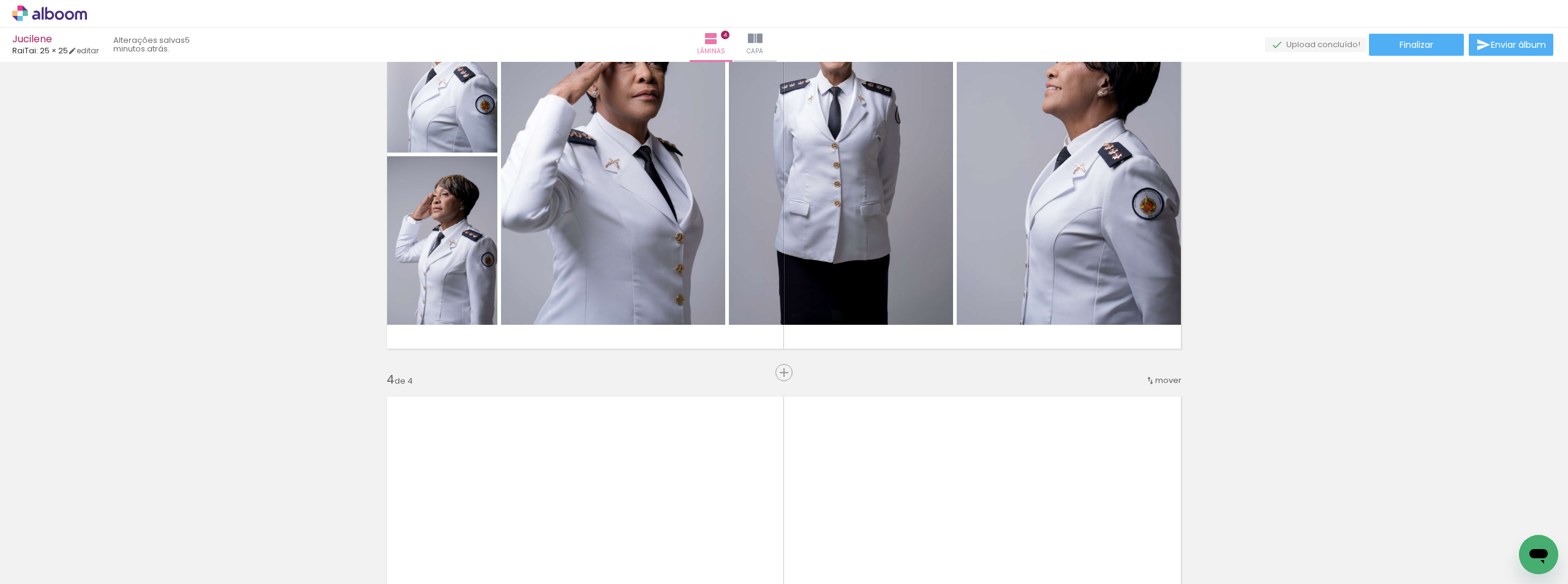
scroll to position [835, 0]
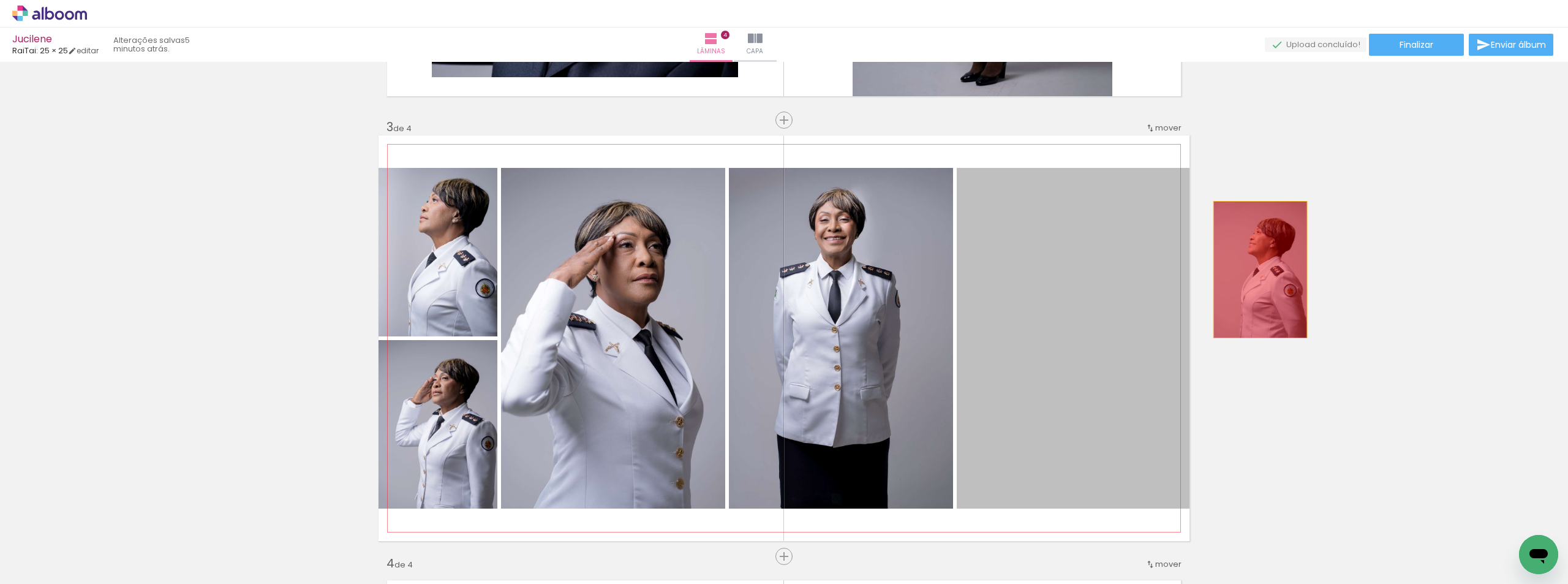
drag, startPoint x: 1190, startPoint y: 269, endPoint x: 970, endPoint y: 239, distance: 222.0
click at [1248, 263] on div "Inserir lâmina 1 de 4 Inserir lâmina 2 de 4 Inserir lâmina 3 de 4 Inserir lâmin…" at bounding box center [784, 323] width 1568 height 2182
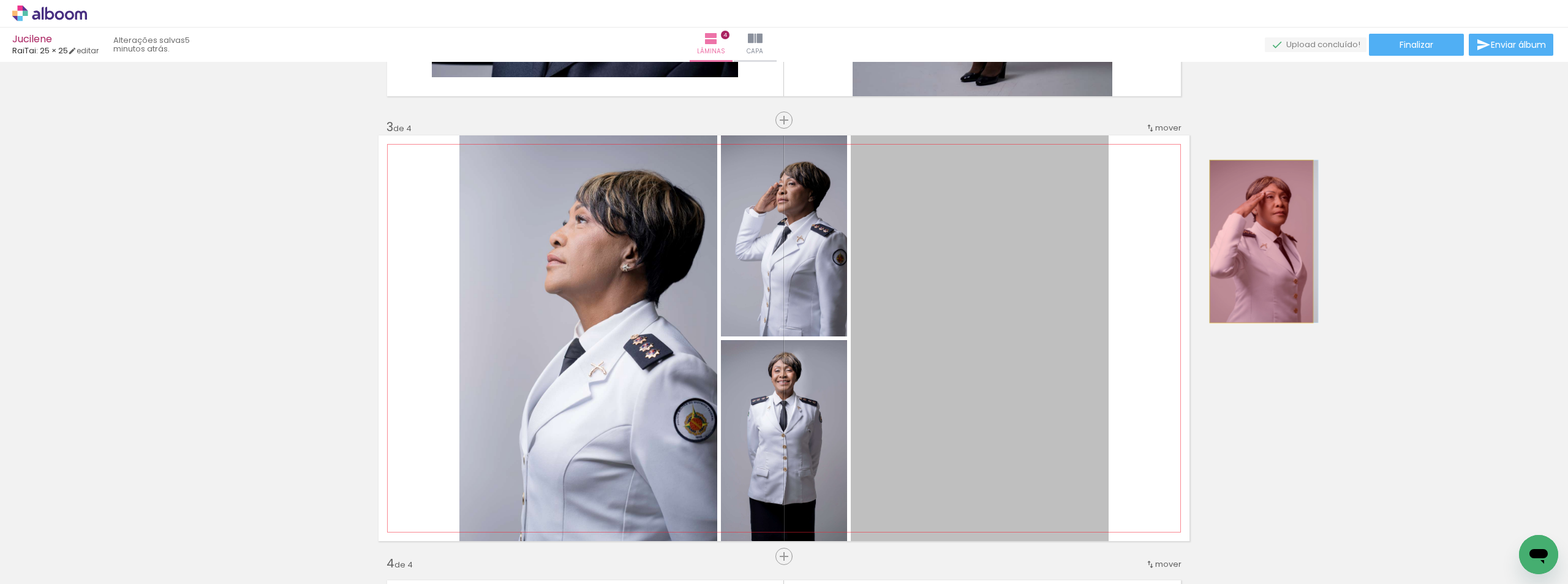
drag, startPoint x: 900, startPoint y: 250, endPoint x: 1163, endPoint y: 227, distance: 264.0
click at [1258, 241] on div "Inserir lâmina 1 de 4 Inserir lâmina 2 de 4 Inserir lâmina 3 de 4 Inserir lâmin…" at bounding box center [784, 323] width 1568 height 2182
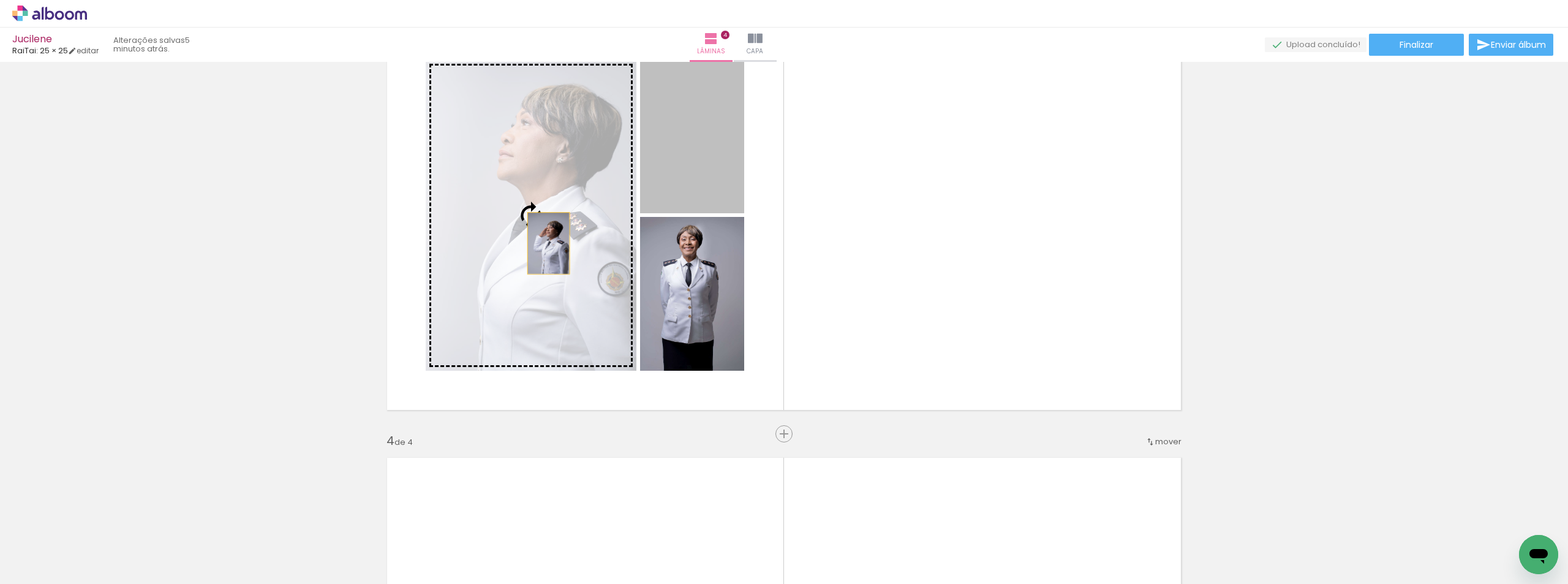
drag, startPoint x: 681, startPoint y: 212, endPoint x: 540, endPoint y: 230, distance: 142.1
click at [0, 0] on slot at bounding box center [0, 0] width 0 height 0
click at [541, 239] on div at bounding box center [531, 215] width 211 height 316
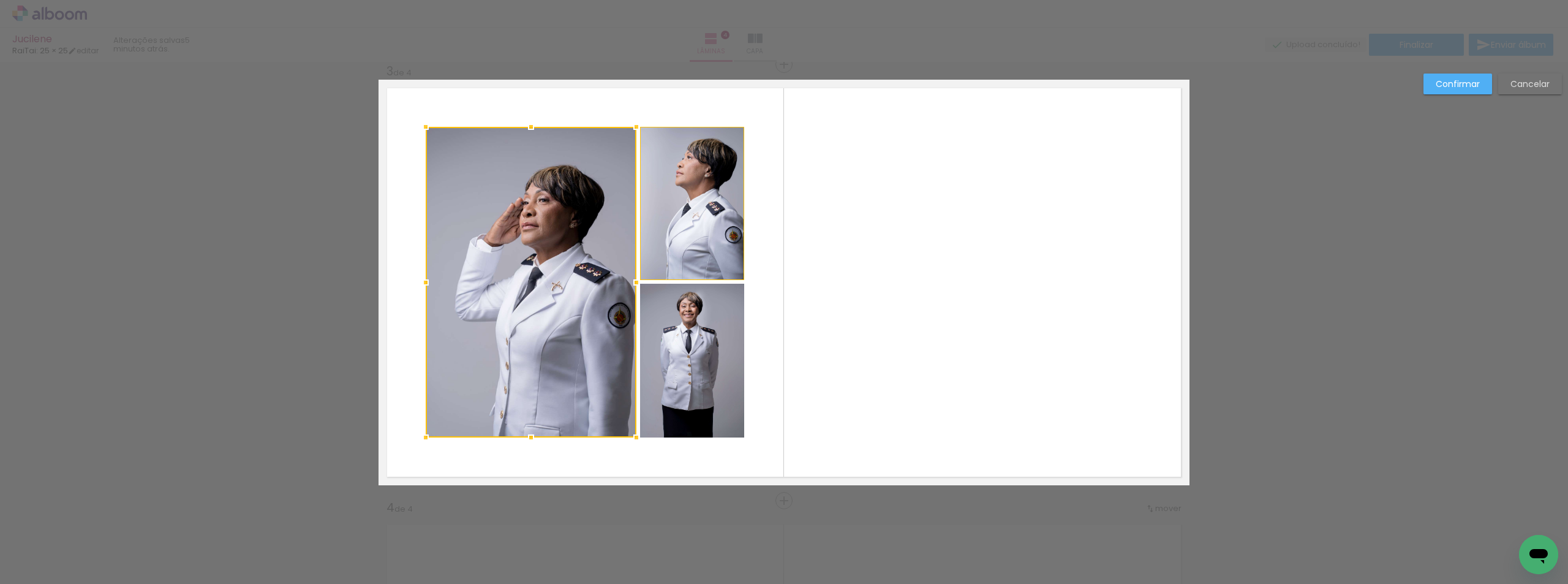
scroll to position [889, 0]
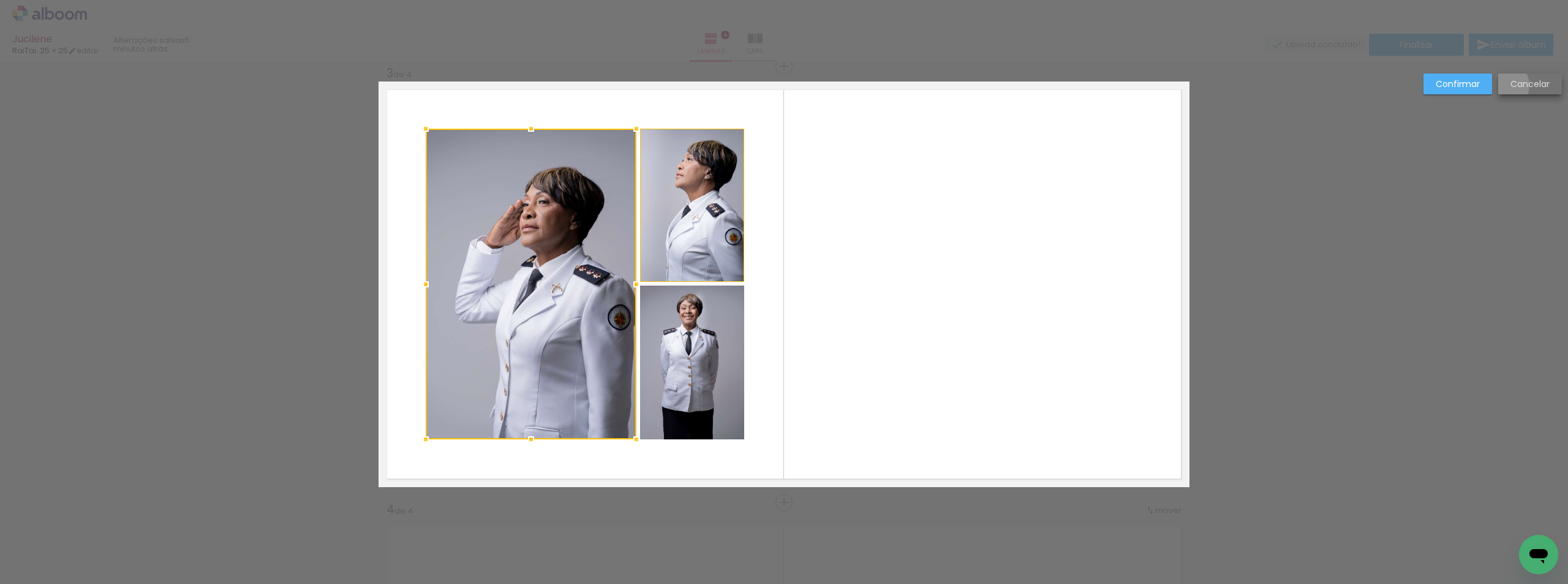
click at [1513, 89] on paper-button "Cancelar" at bounding box center [1529, 84] width 64 height 21
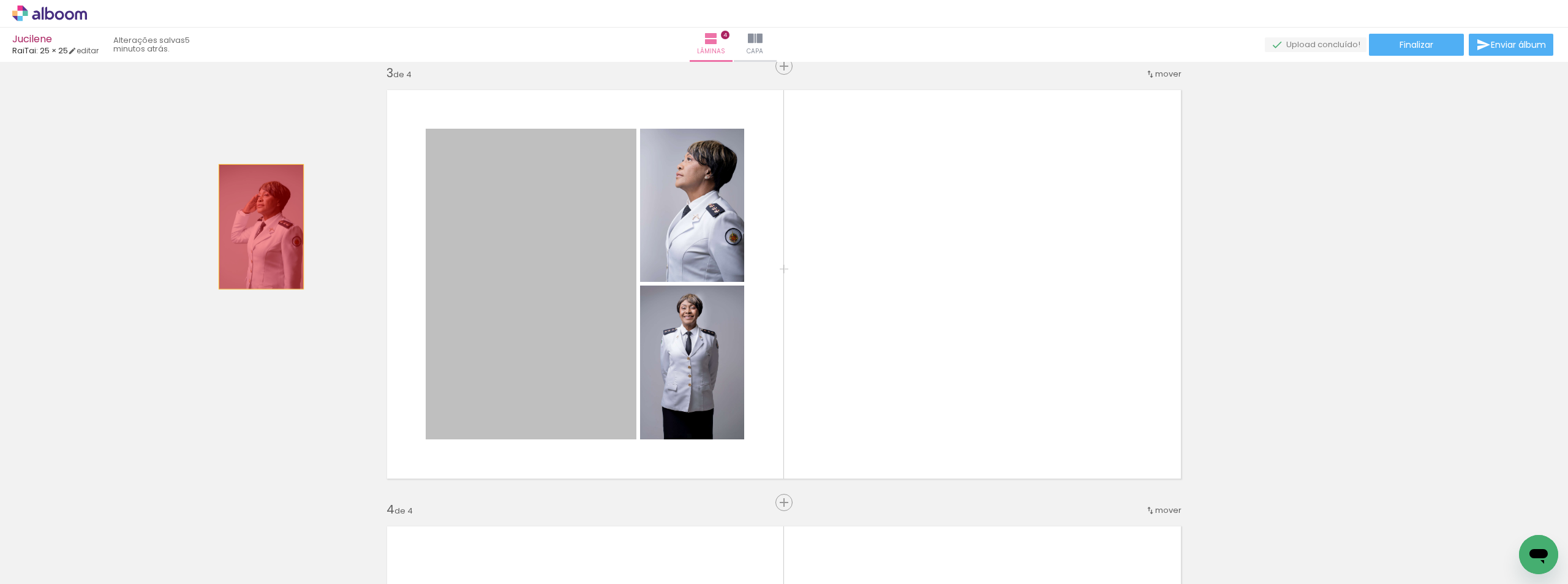
drag, startPoint x: 598, startPoint y: 222, endPoint x: 355, endPoint y: 172, distance: 248.1
click at [205, 217] on div "Inserir lâmina 1 de 4 Inserir lâmina 2 de 4 Inserir lâmina 3 de 4 Inserir lâmin…" at bounding box center [784, 269] width 1568 height 2182
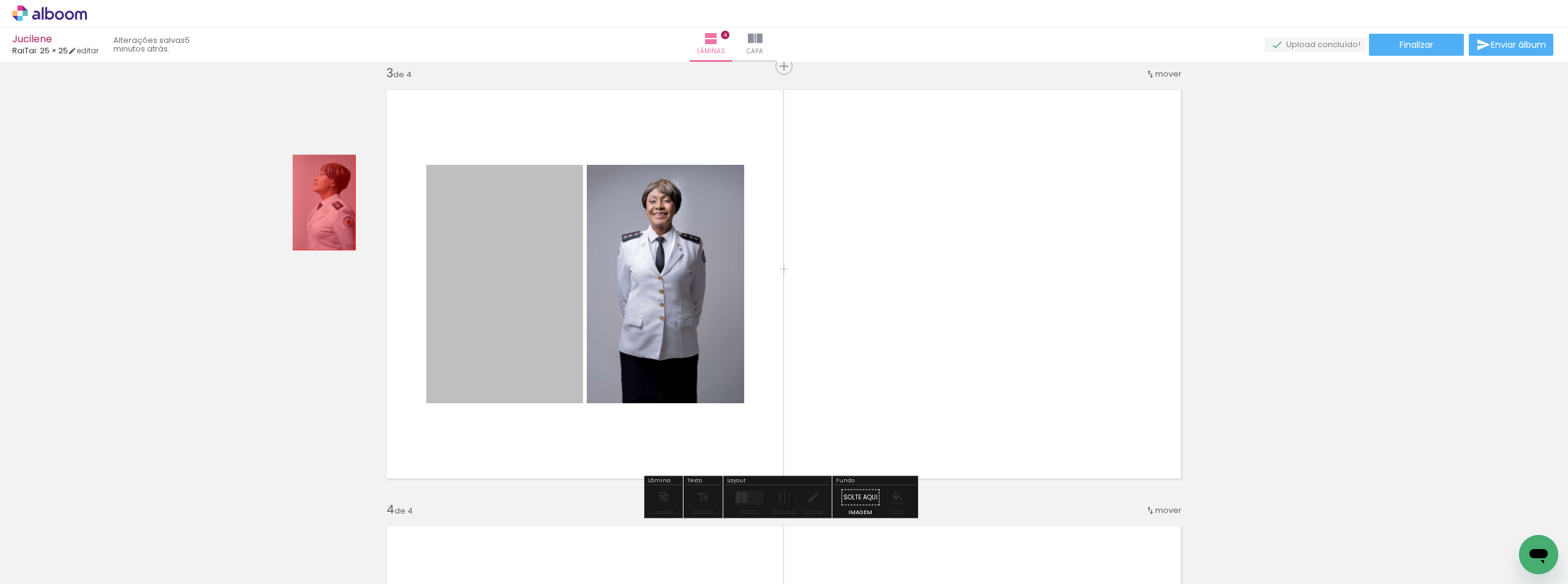
drag, startPoint x: 527, startPoint y: 187, endPoint x: 491, endPoint y: 183, distance: 36.2
click at [284, 193] on div "Inserir lâmina 1 de 4 Inserir lâmina 2 de 4 Inserir lâmina 3 de 4 Inserir lâmin…" at bounding box center [784, 269] width 1568 height 2182
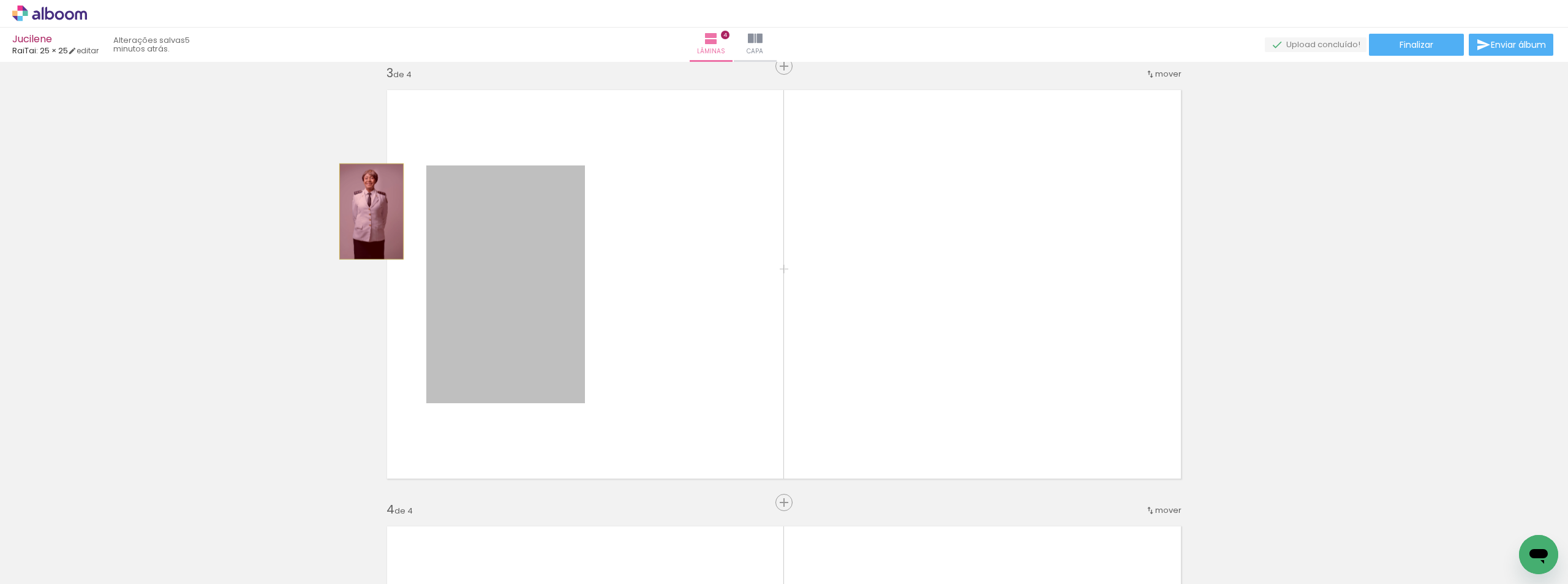
drag, startPoint x: 537, startPoint y: 208, endPoint x: 419, endPoint y: 178, distance: 121.8
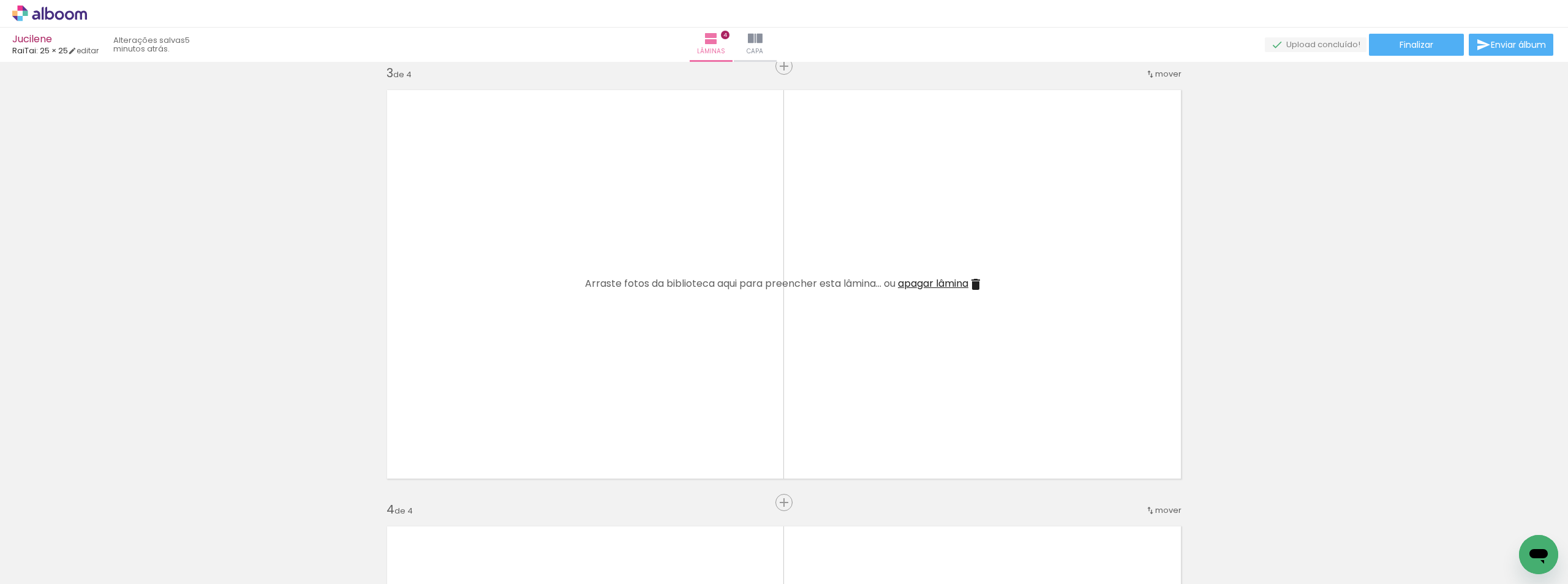
click at [939, 280] on span "apagar lâmina" at bounding box center [933, 283] width 70 height 14
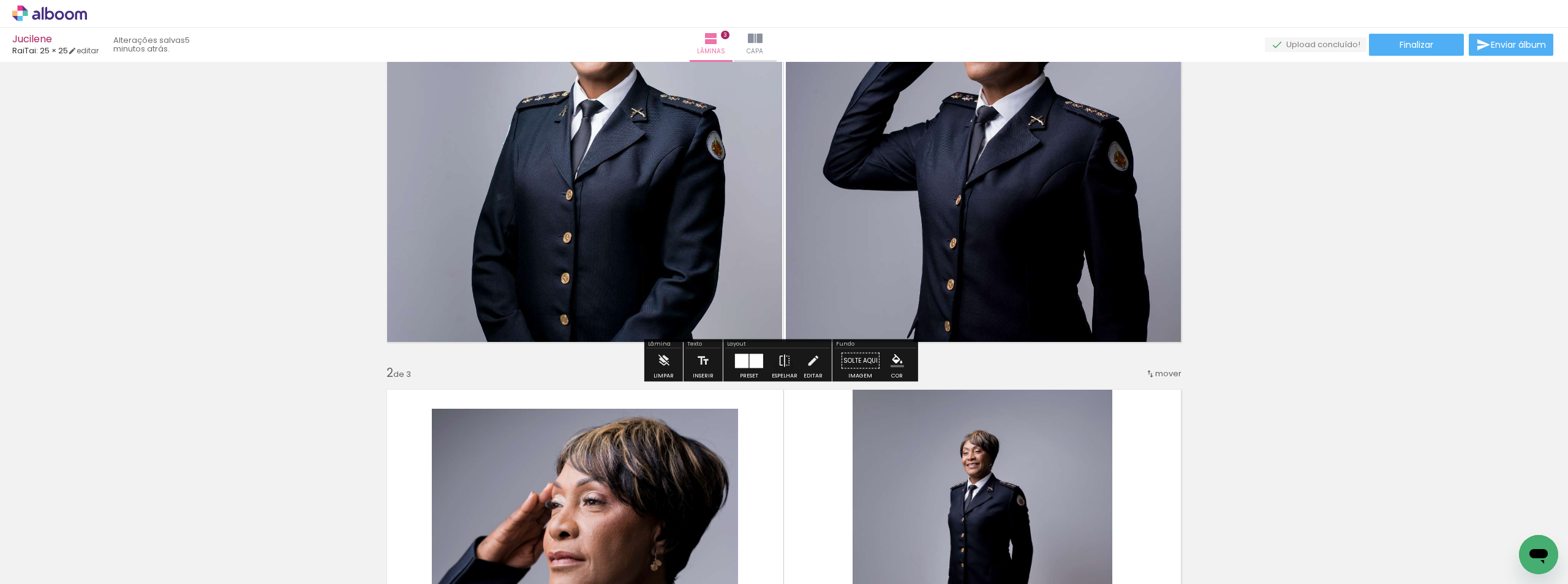
scroll to position [184, 0]
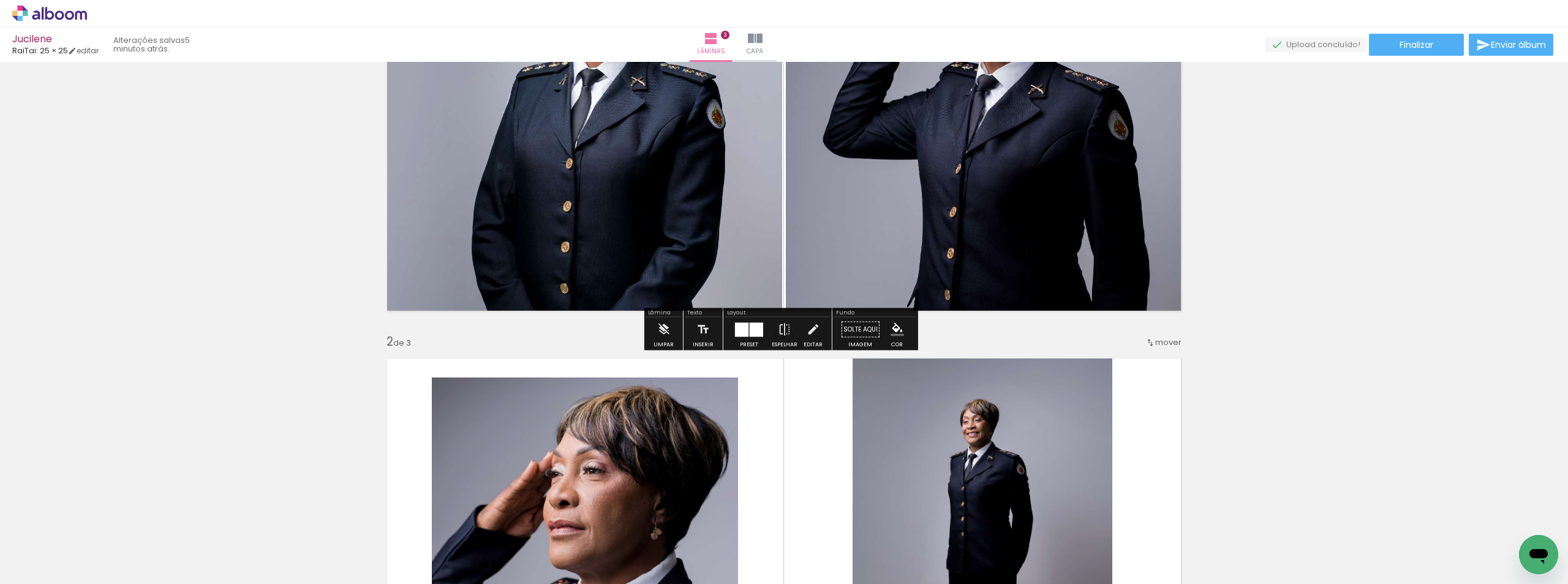
click at [384, 171] on quentale-photo at bounding box center [580, 116] width 403 height 405
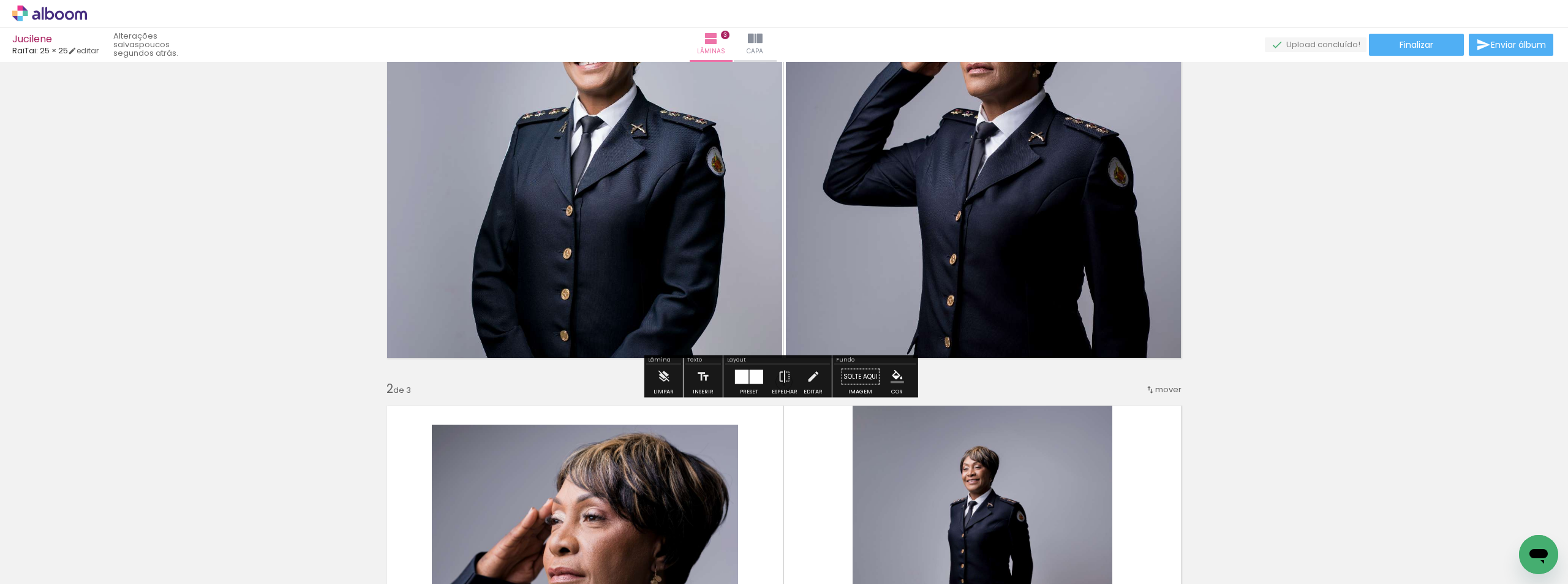
scroll to position [62, 0]
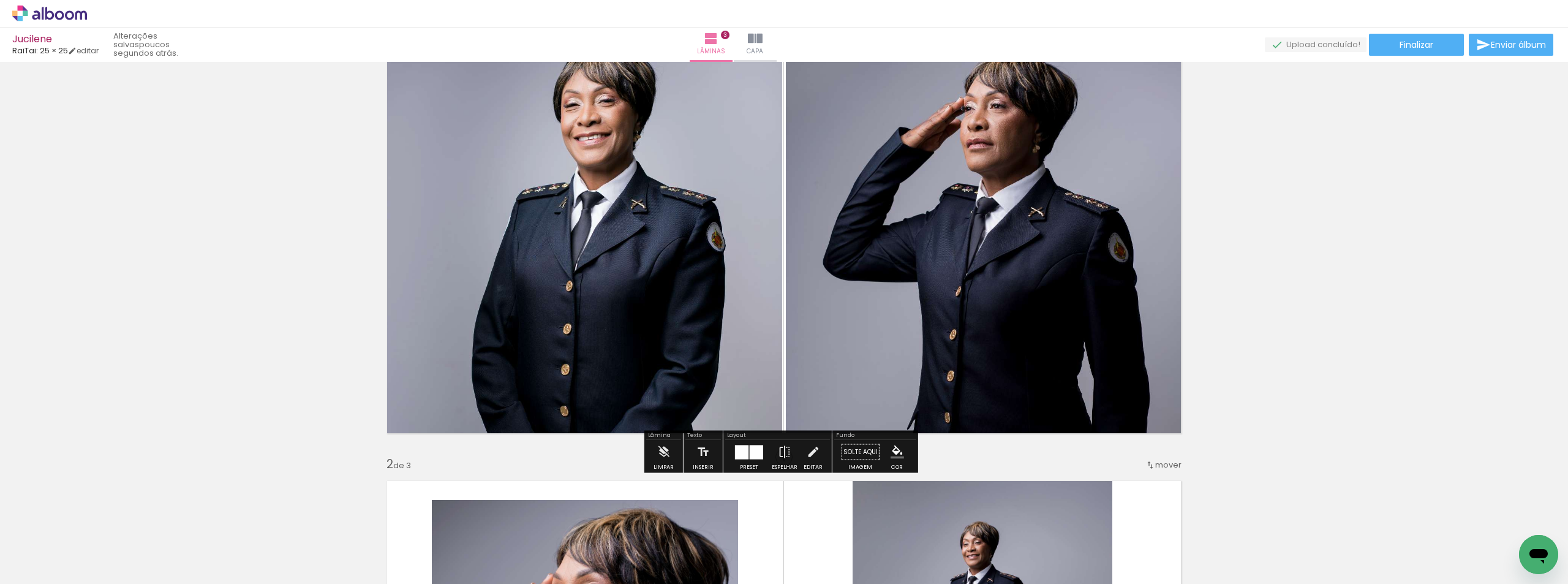
drag, startPoint x: 748, startPoint y: 453, endPoint x: 777, endPoint y: 439, distance: 32.2
click at [756, 455] on div at bounding box center [756, 451] width 13 height 14
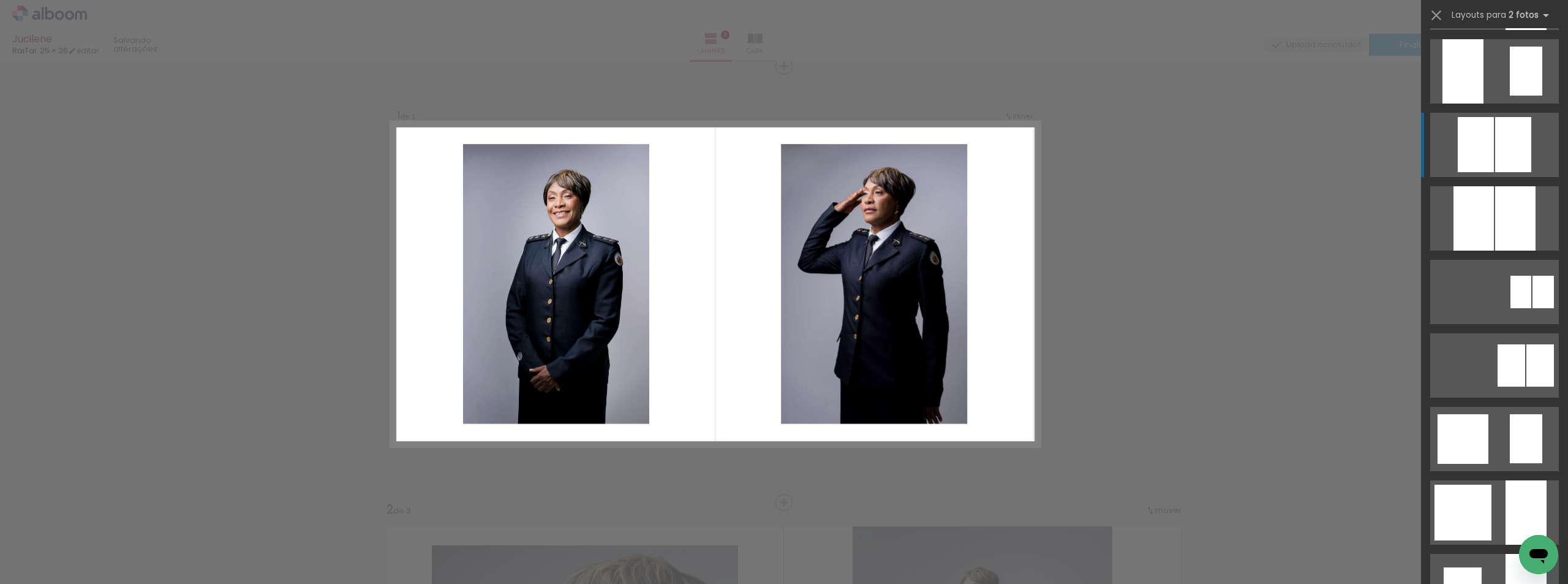
scroll to position [270, 0]
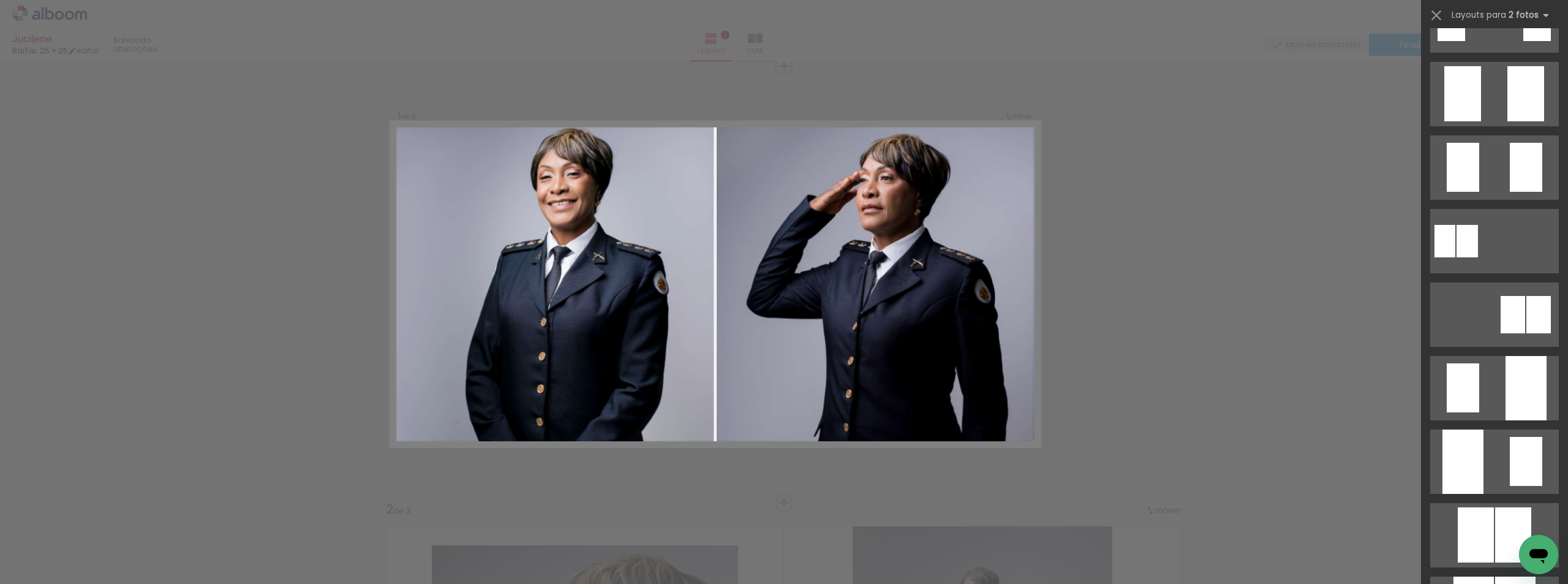
click at [1446, 14] on div "Layouts para 2 fotos Procurando layouts para mais de 2 fotos? É só colocar mais…" at bounding box center [1494, 15] width 147 height 30
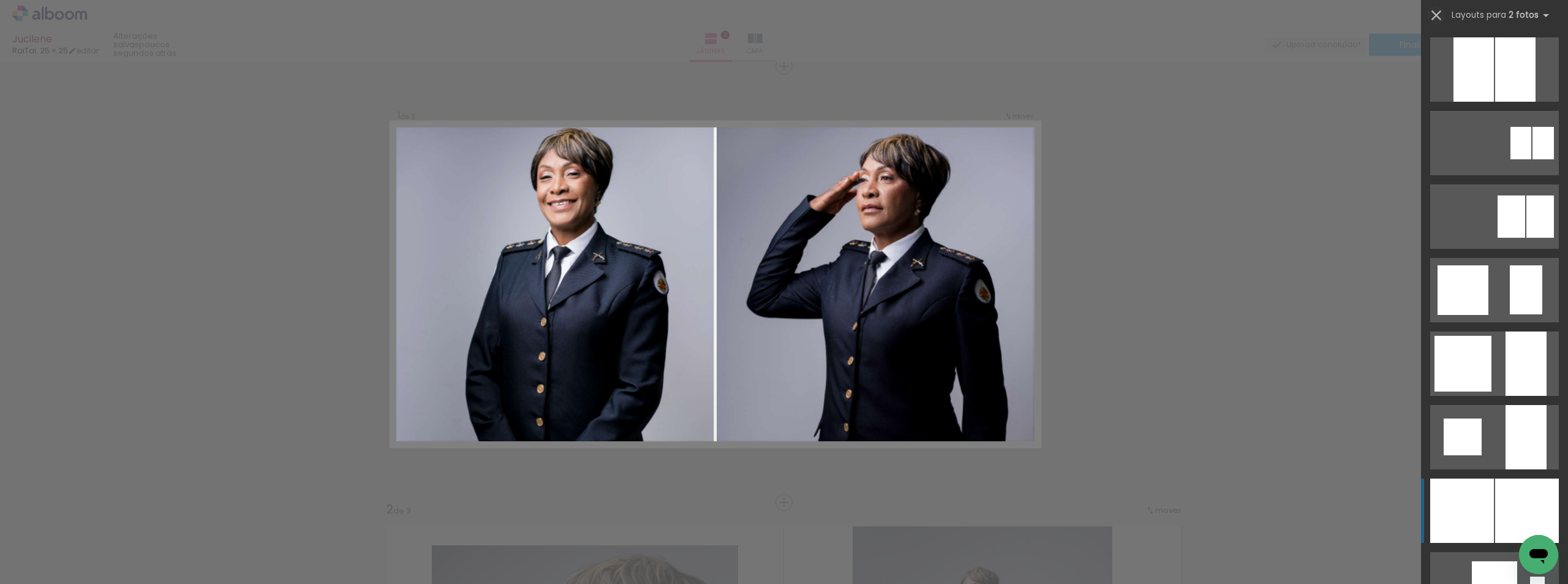
click at [1443, 13] on iron-icon at bounding box center [1436, 15] width 17 height 17
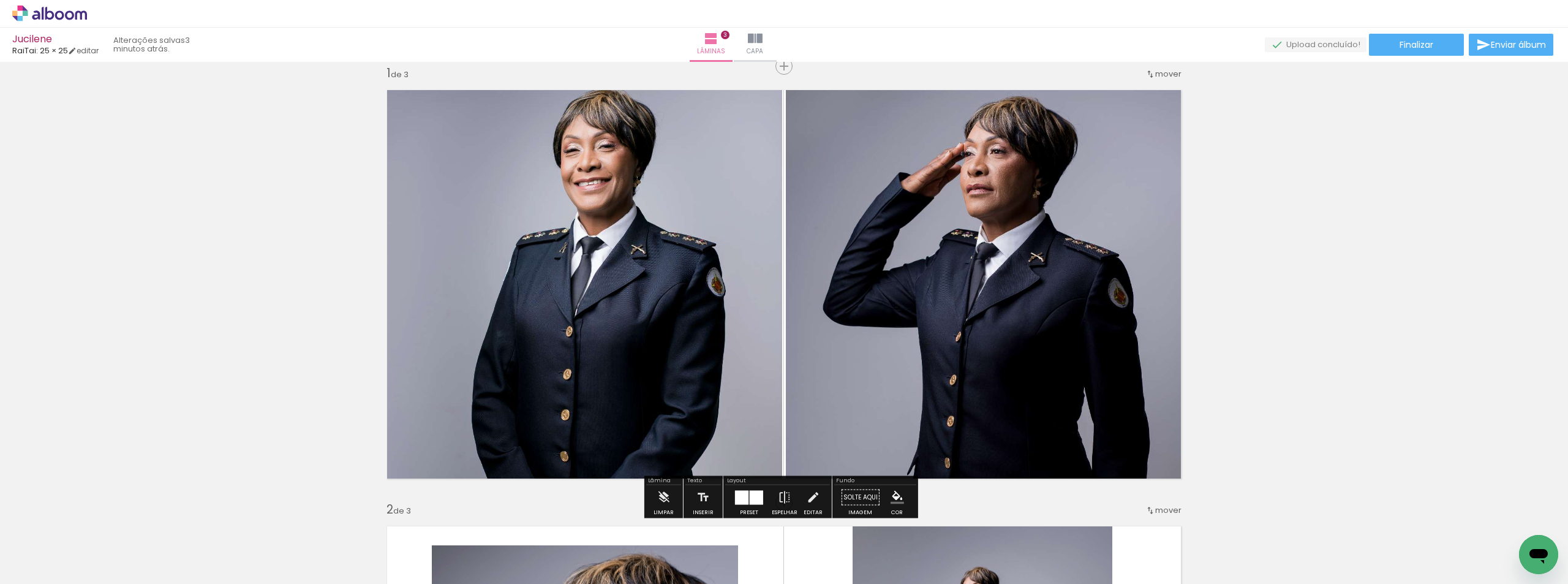
scroll to position [809, 0]
